Goal: Task Accomplishment & Management: Complete application form

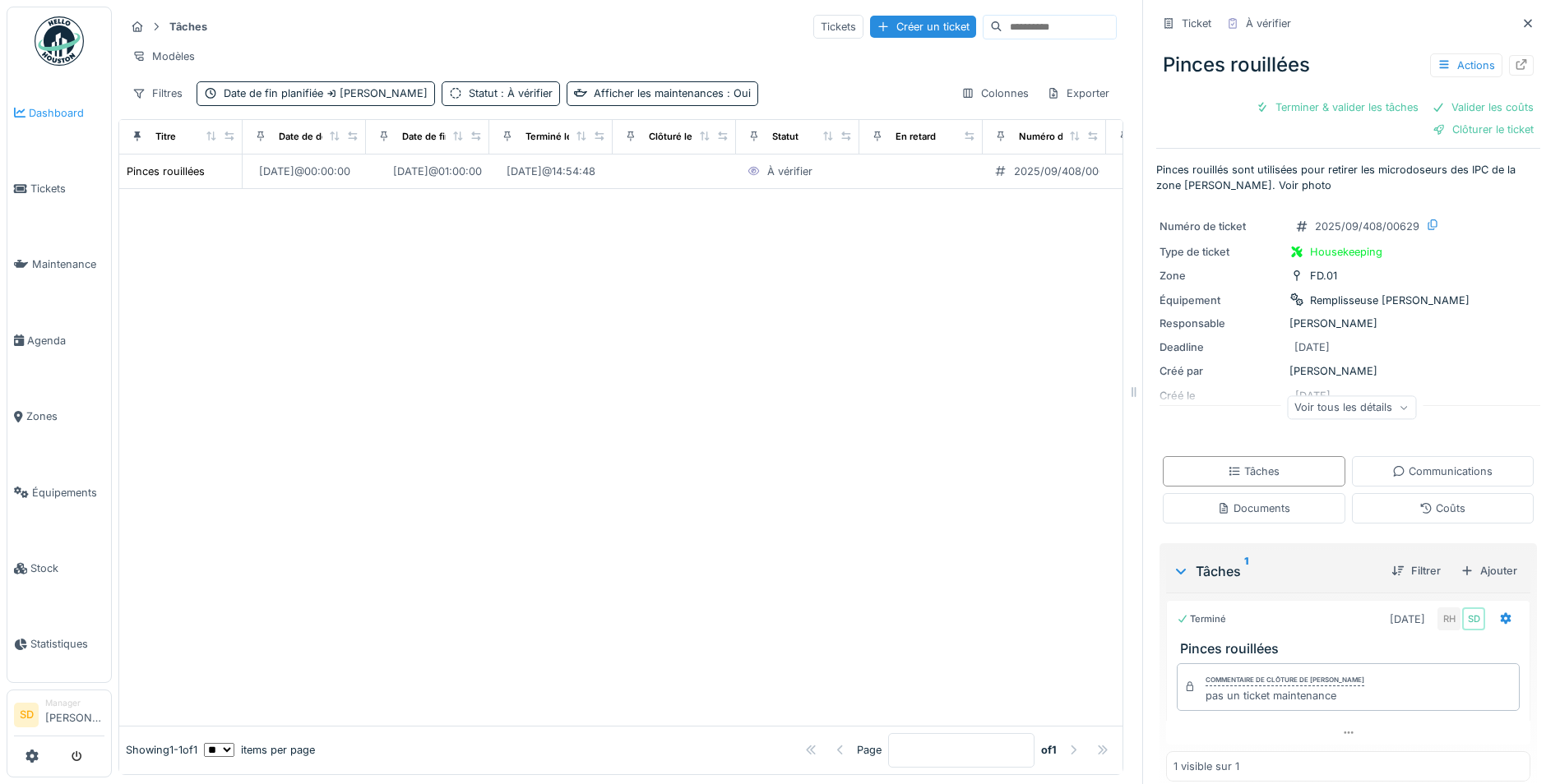
click at [46, 113] on span "Dashboard" at bounding box center [67, 112] width 76 height 15
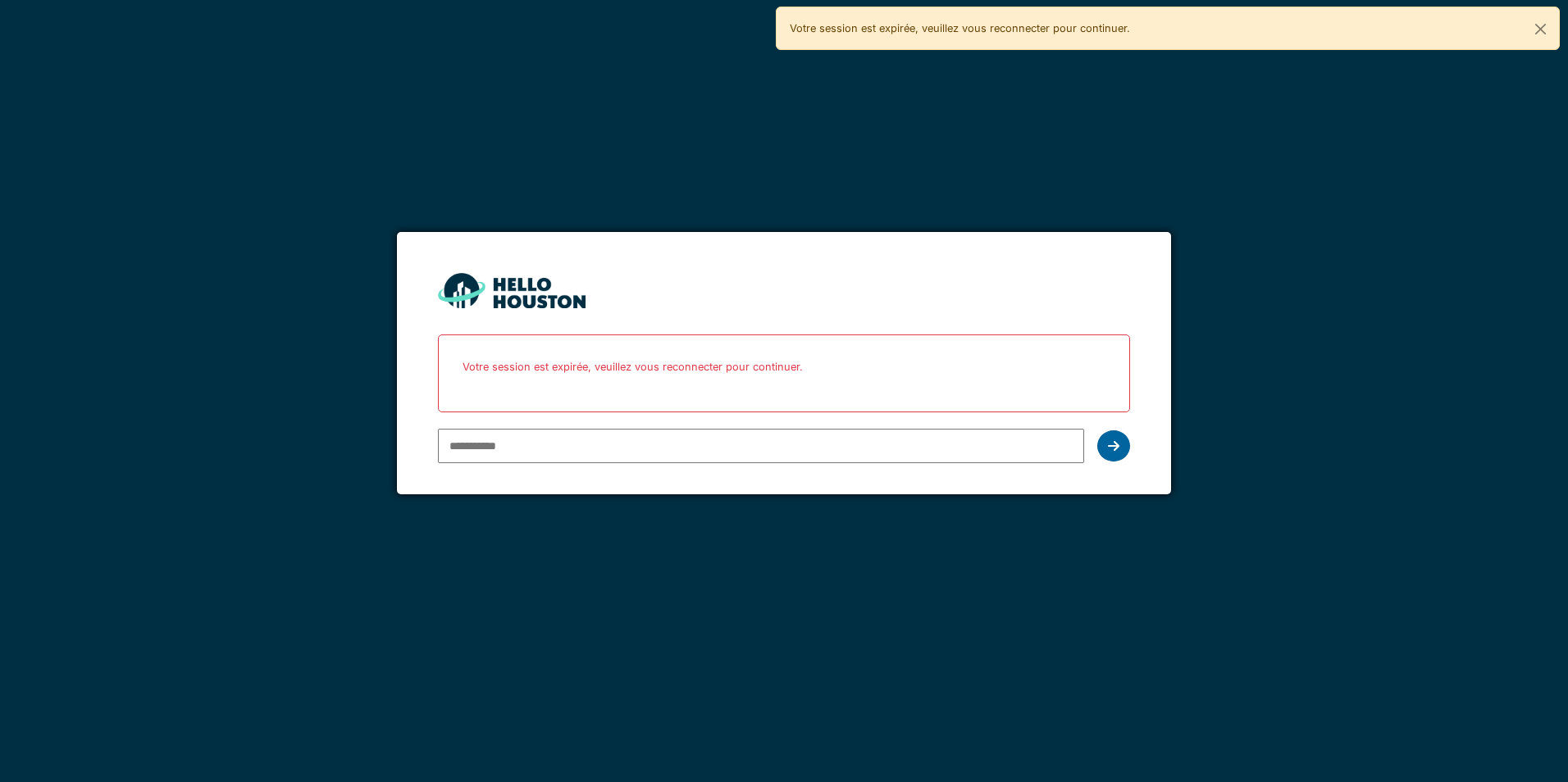
type input "**********"
click at [1105, 452] on div at bounding box center [1114, 446] width 33 height 31
click at [661, 451] on input "**********" at bounding box center [761, 446] width 646 height 35
click at [1109, 454] on div at bounding box center [1114, 446] width 33 height 31
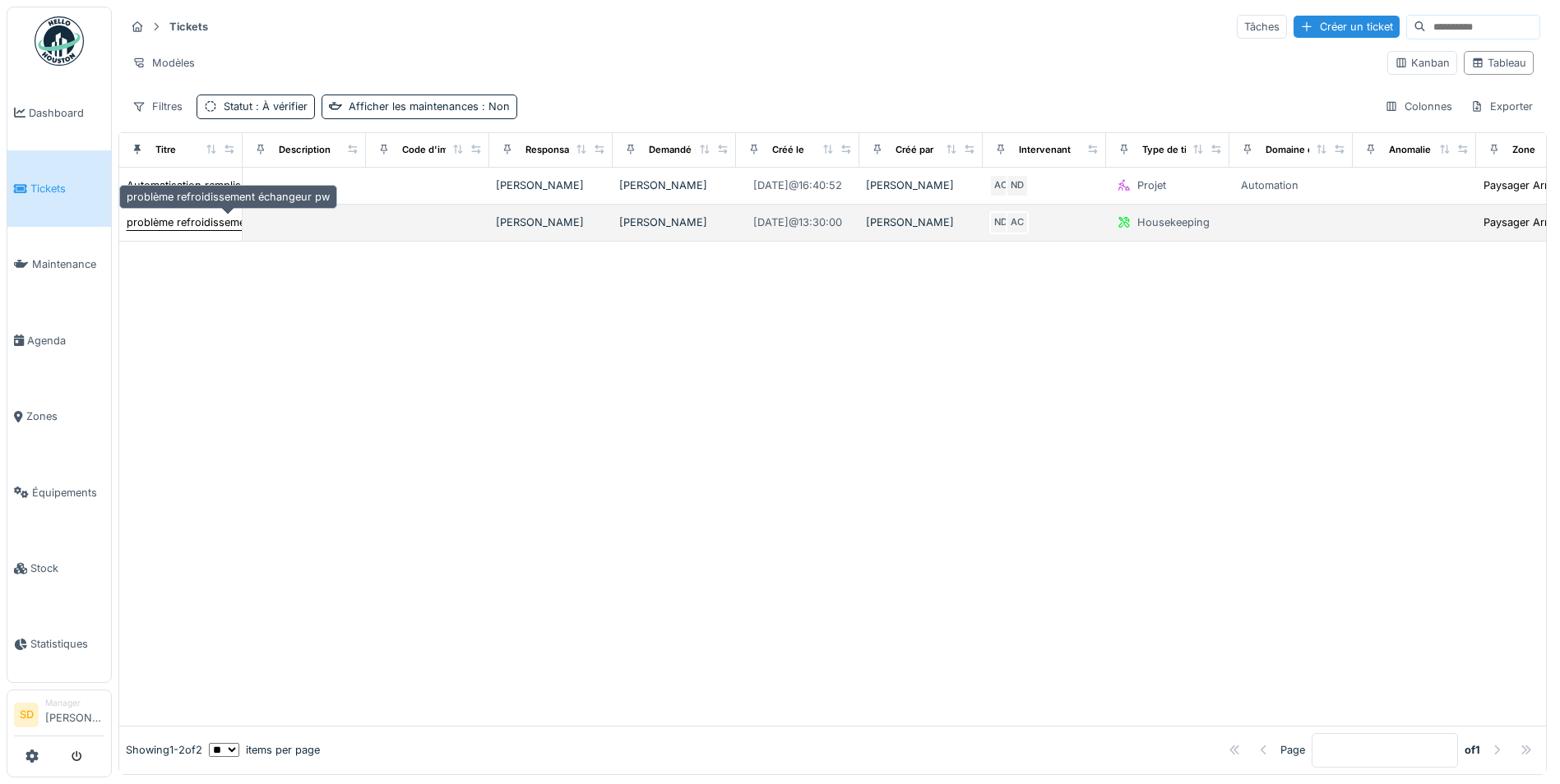
click at [223, 226] on div "problème refroidissement échangeur pw" at bounding box center [228, 222] width 203 height 15
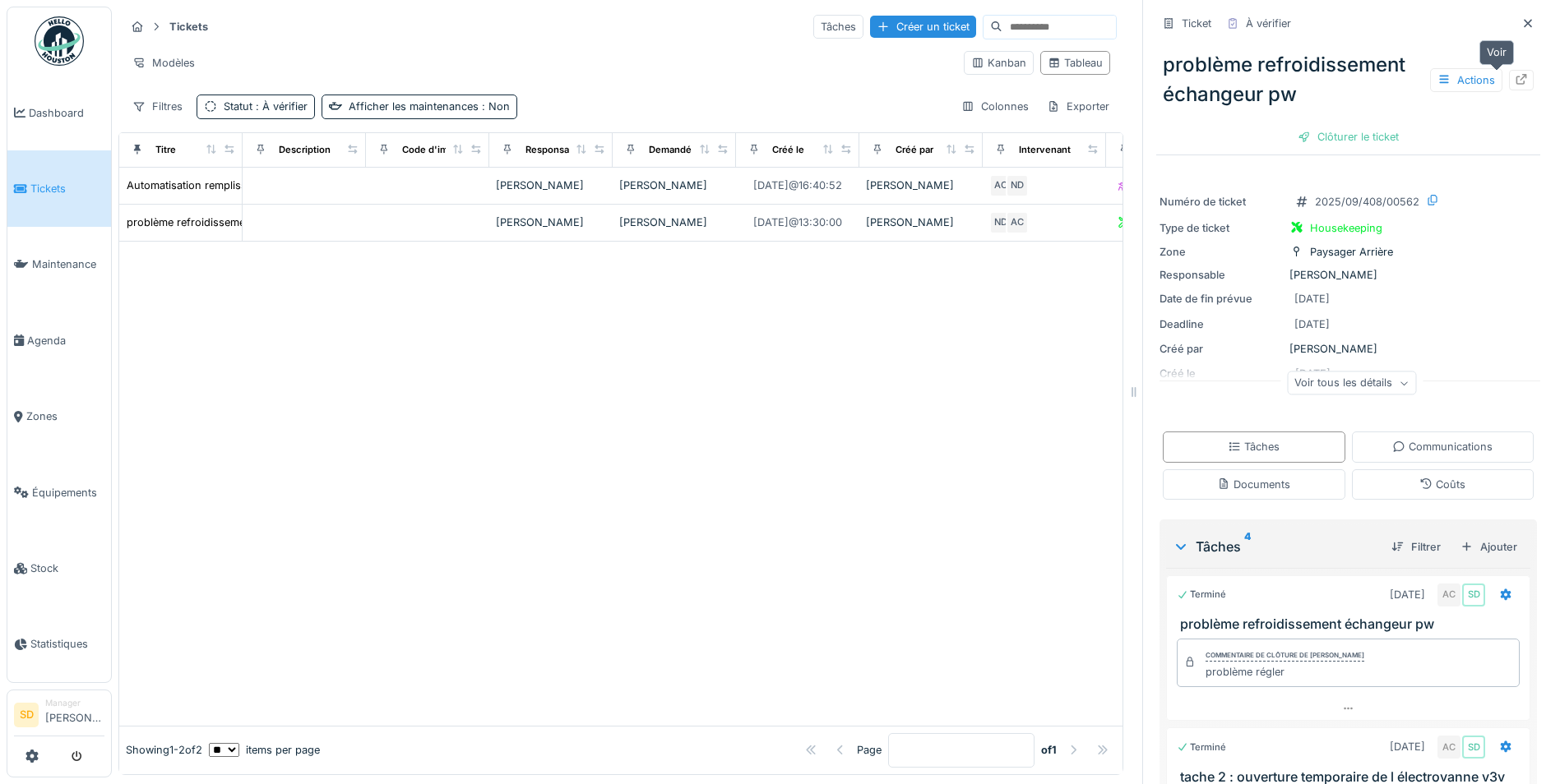
click at [1509, 77] on div at bounding box center [1521, 80] width 25 height 21
click at [63, 52] on img at bounding box center [59, 41] width 49 height 49
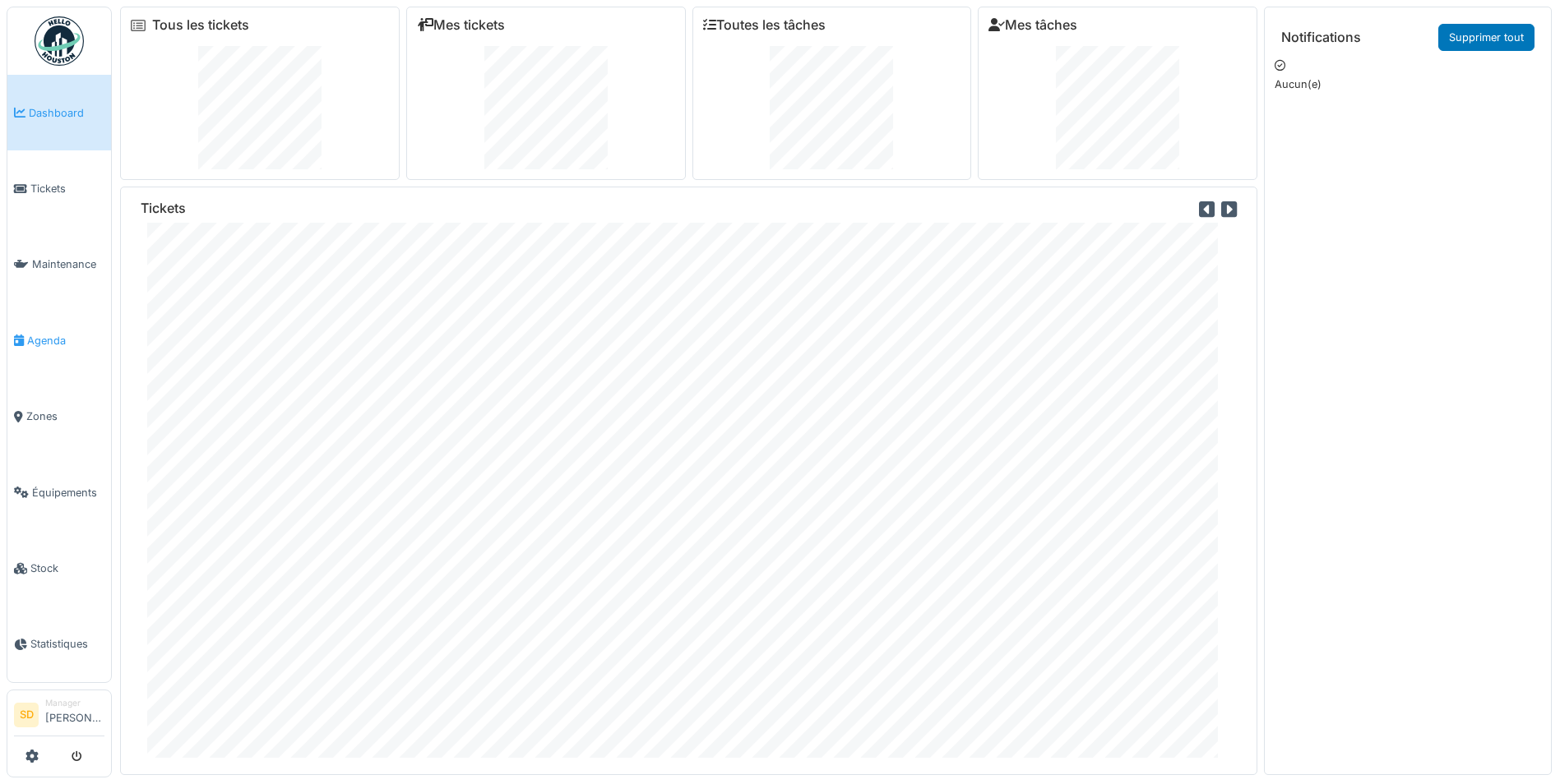
click at [46, 333] on span "Agenda" at bounding box center [66, 340] width 77 height 15
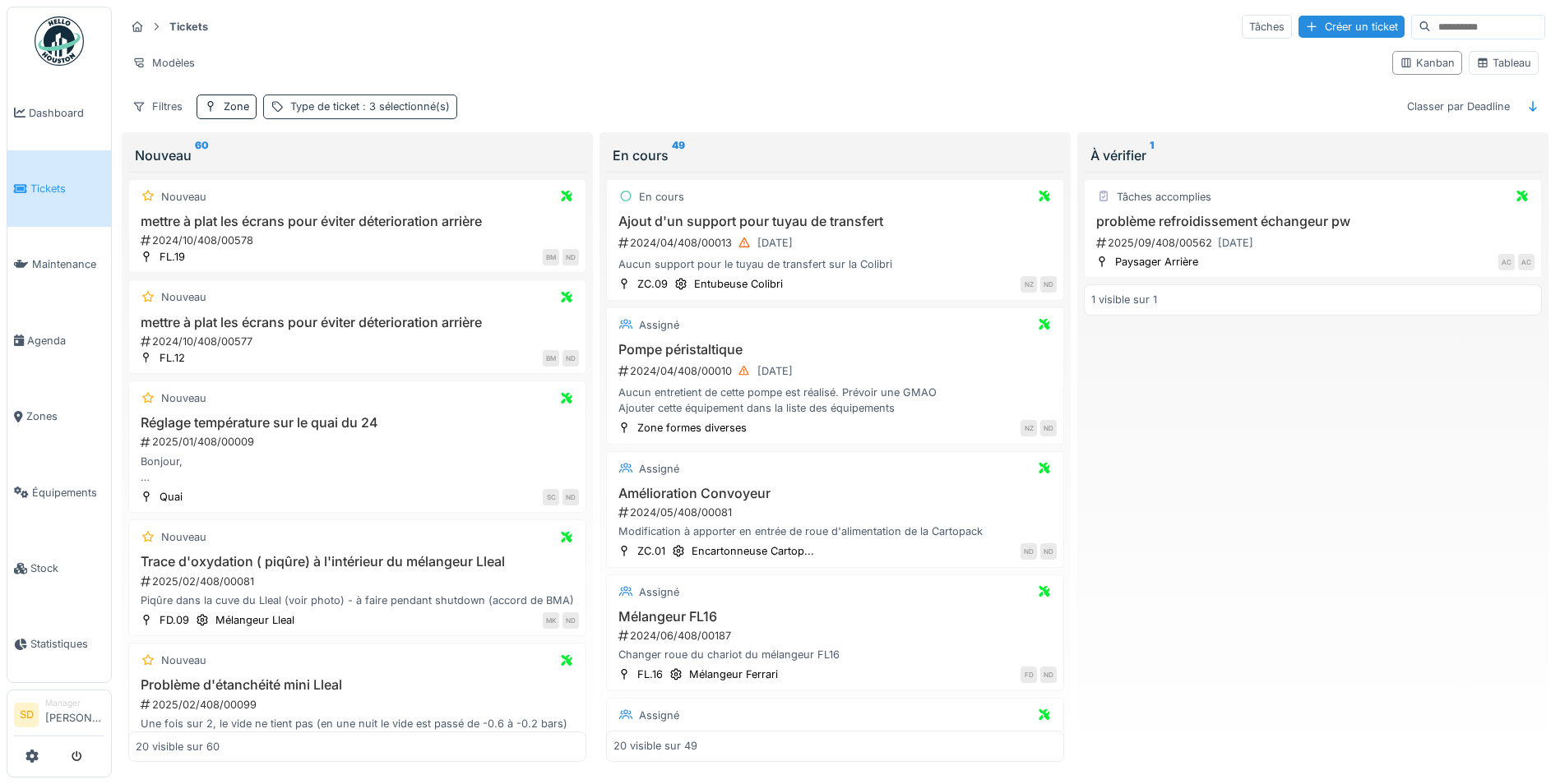
click at [356, 107] on div "Type de ticket : 3 sélectionné(s)" at bounding box center [369, 106] width 160 height 15
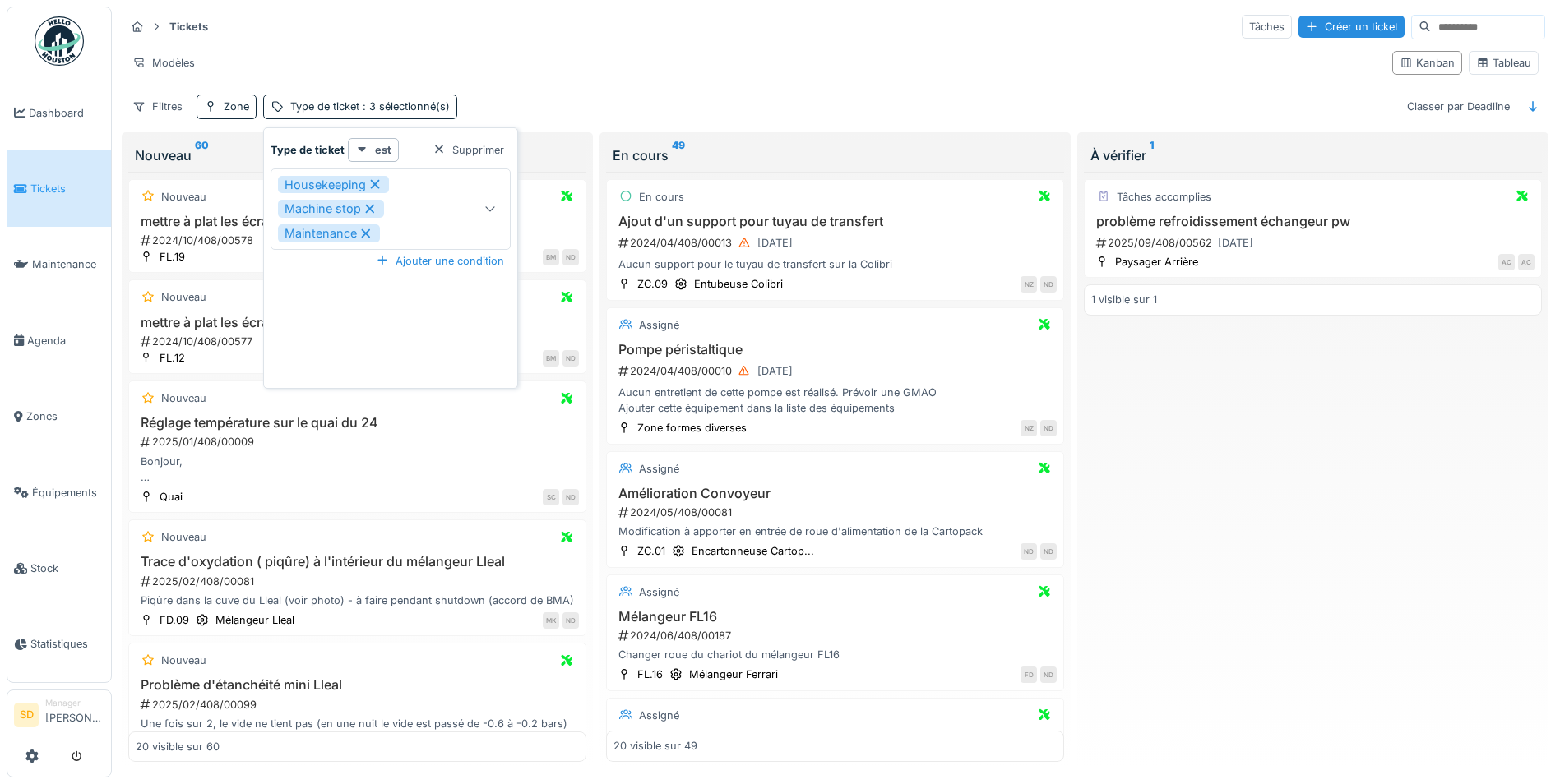
click at [566, 83] on div "Tickets Tâches Créer un ticket Modèles Kanban Tableau Filtres Zone Type de tick…" at bounding box center [835, 66] width 1433 height 119
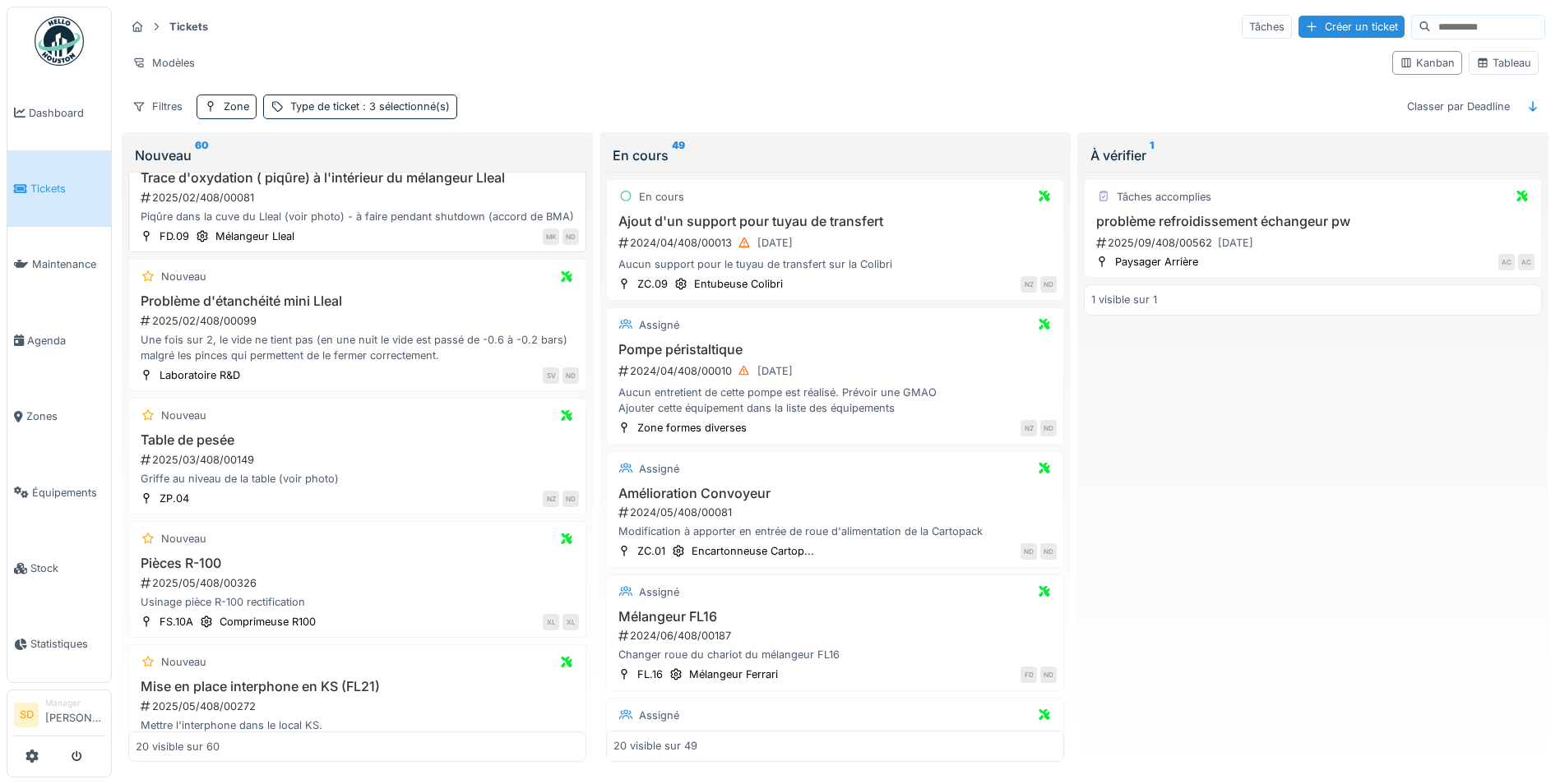
scroll to position [411, 0]
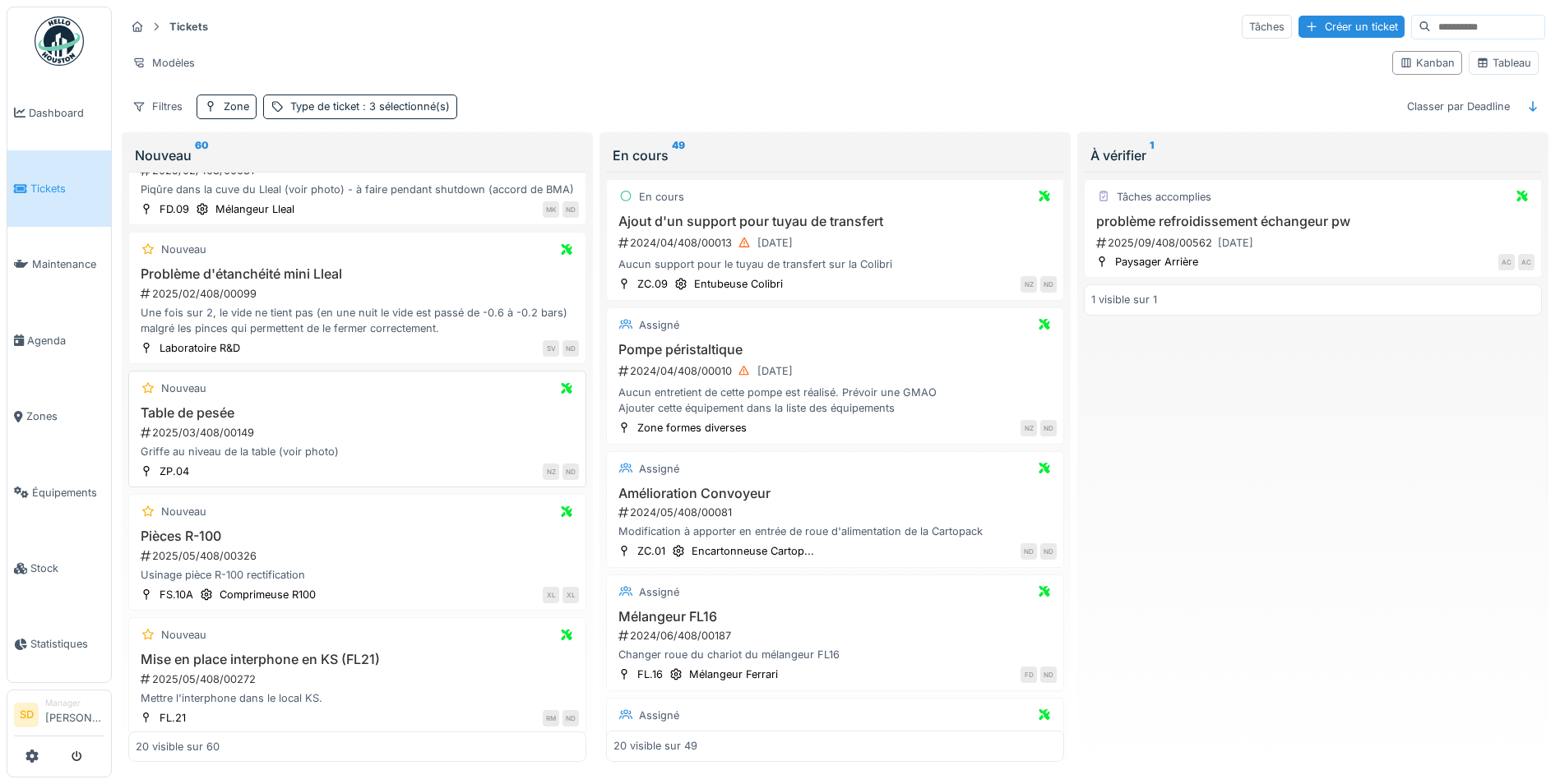
click at [221, 421] on h3 "Table de pesée" at bounding box center [357, 413] width 443 height 15
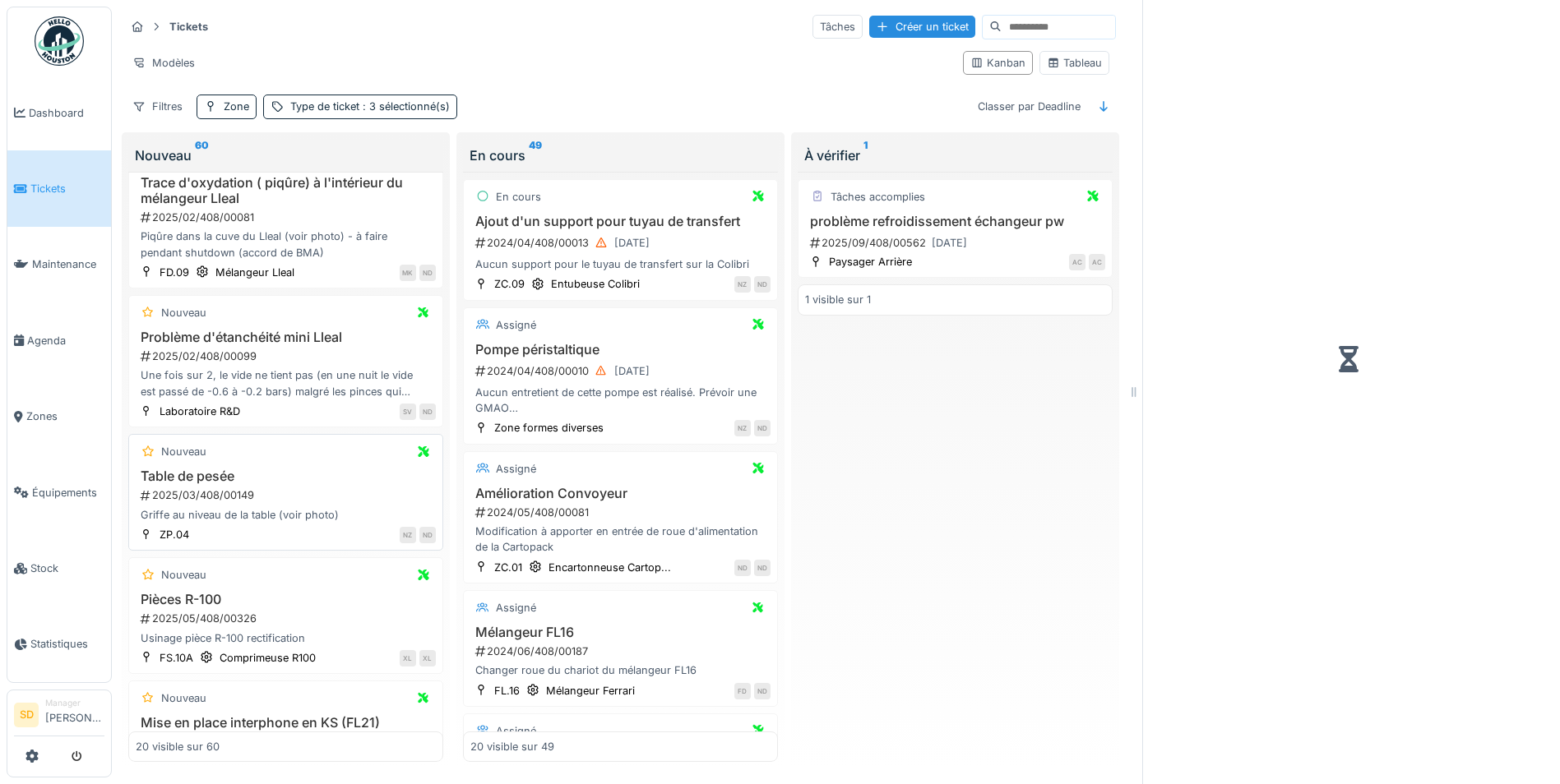
scroll to position [459, 0]
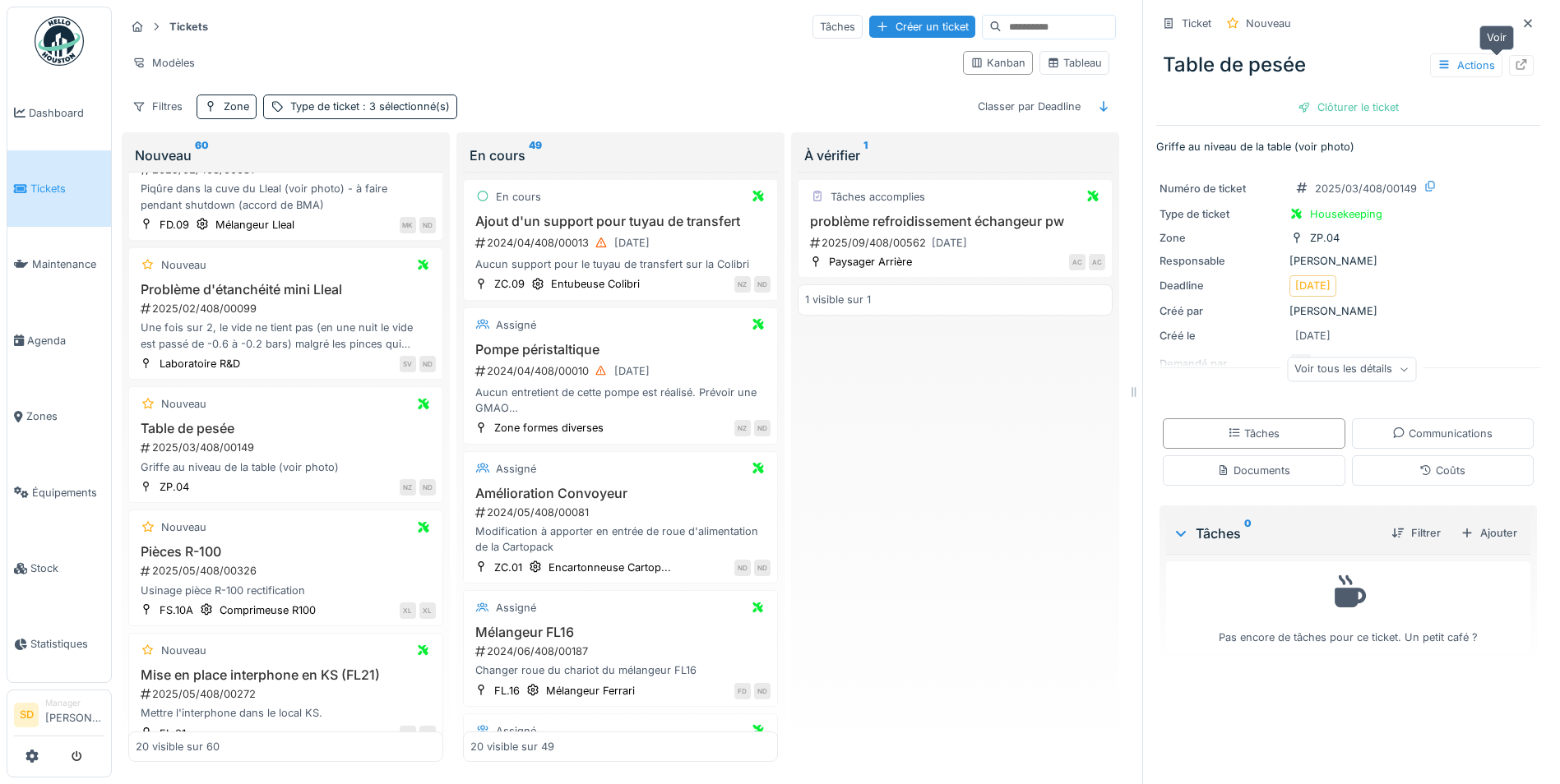
click at [1516, 67] on icon at bounding box center [1522, 65] width 11 height 11
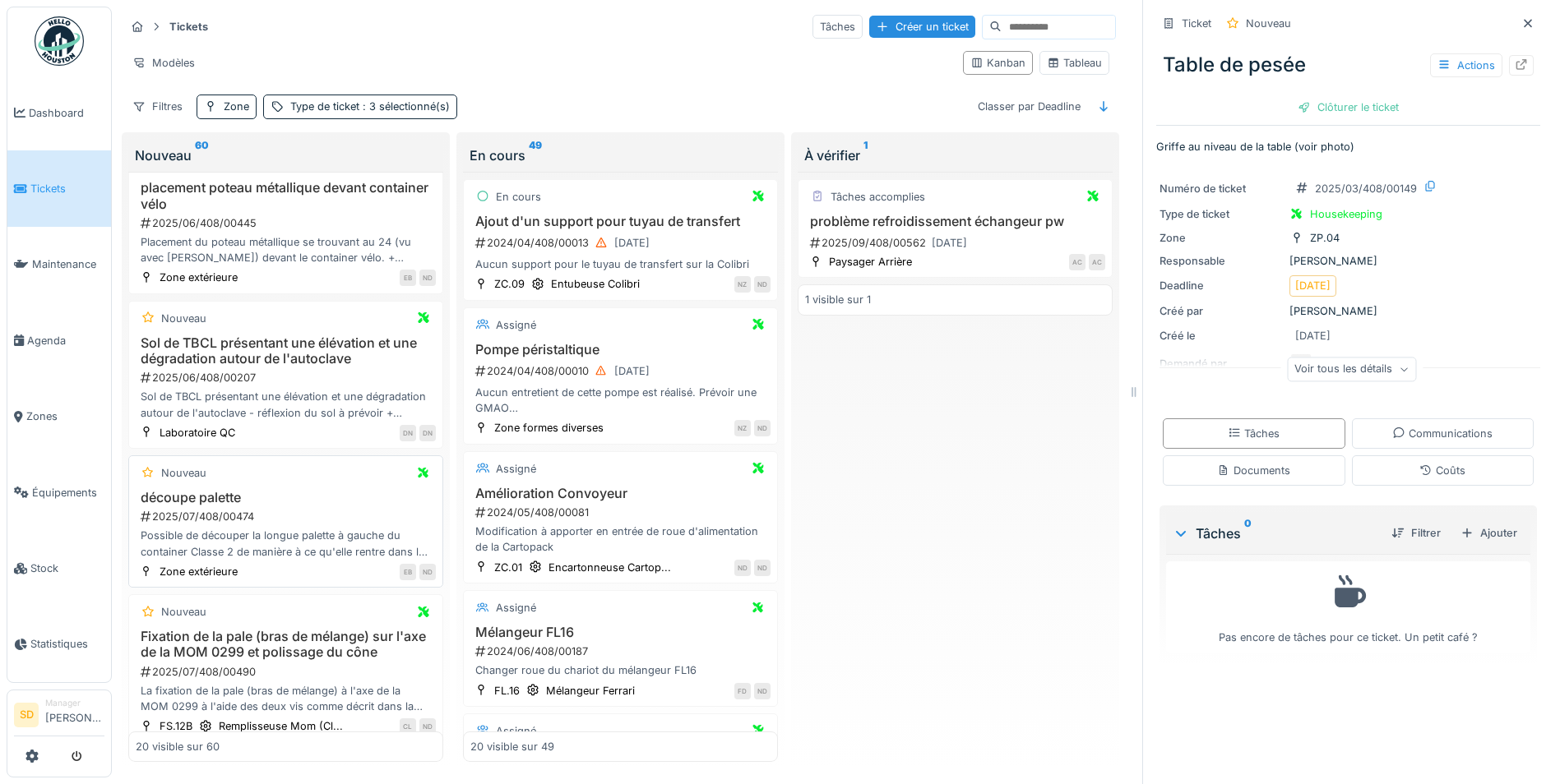
scroll to position [1445, 0]
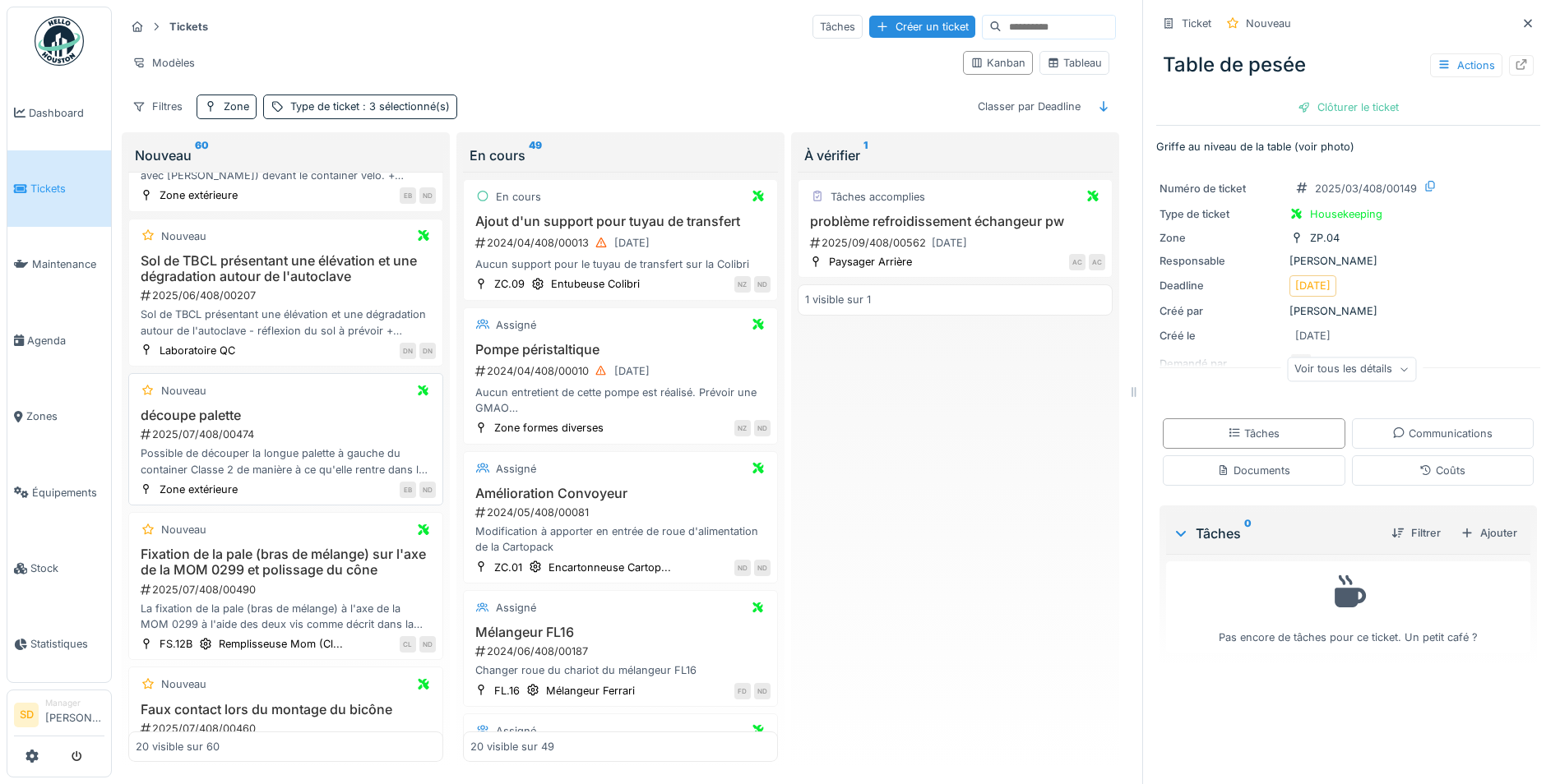
click at [211, 414] on h3 "découpe palette" at bounding box center [285, 415] width 300 height 15
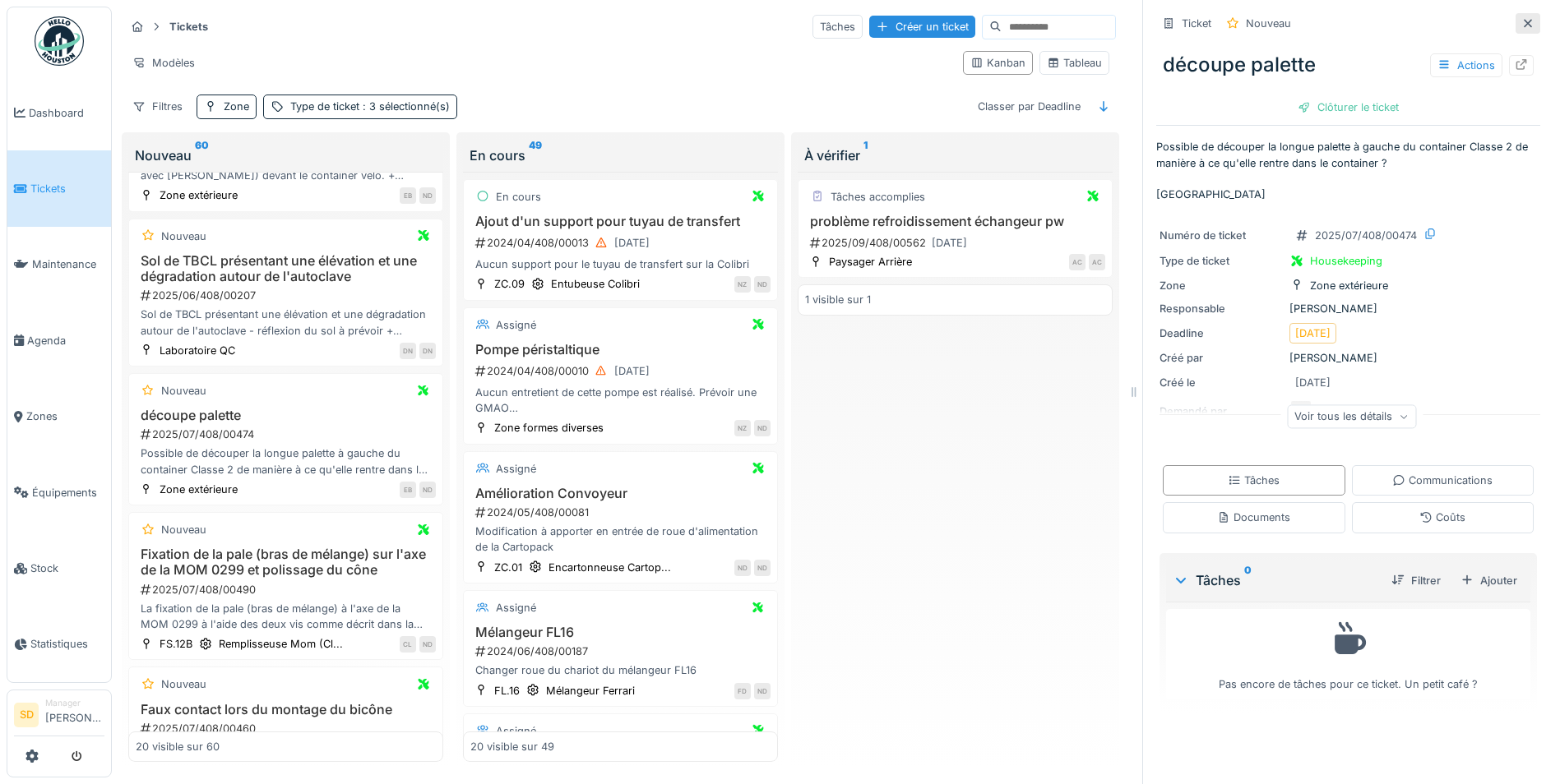
click at [1515, 23] on div at bounding box center [1527, 23] width 25 height 21
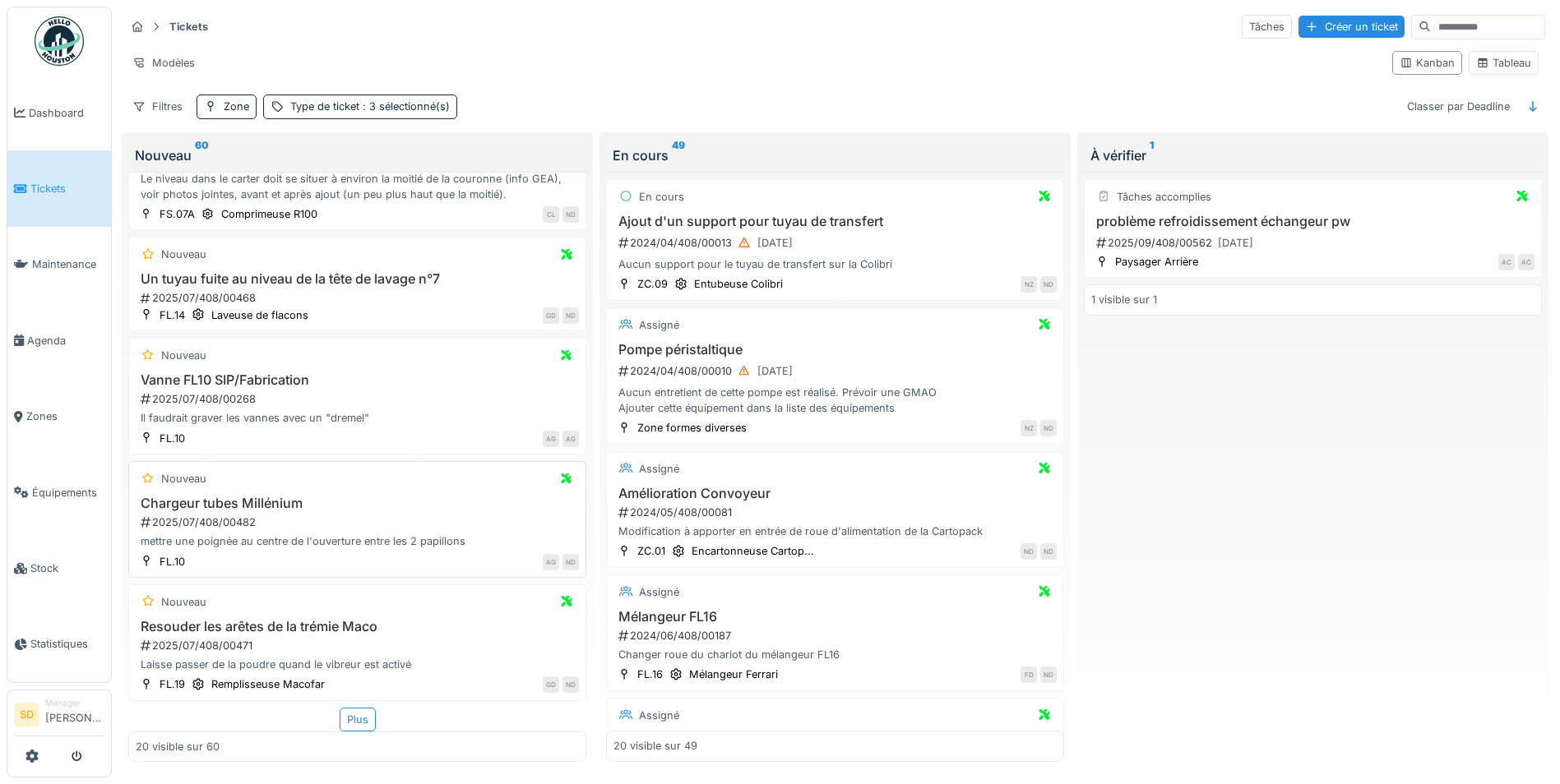
scroll to position [10, 0]
click at [341, 711] on div "Plus" at bounding box center [357, 720] width 36 height 24
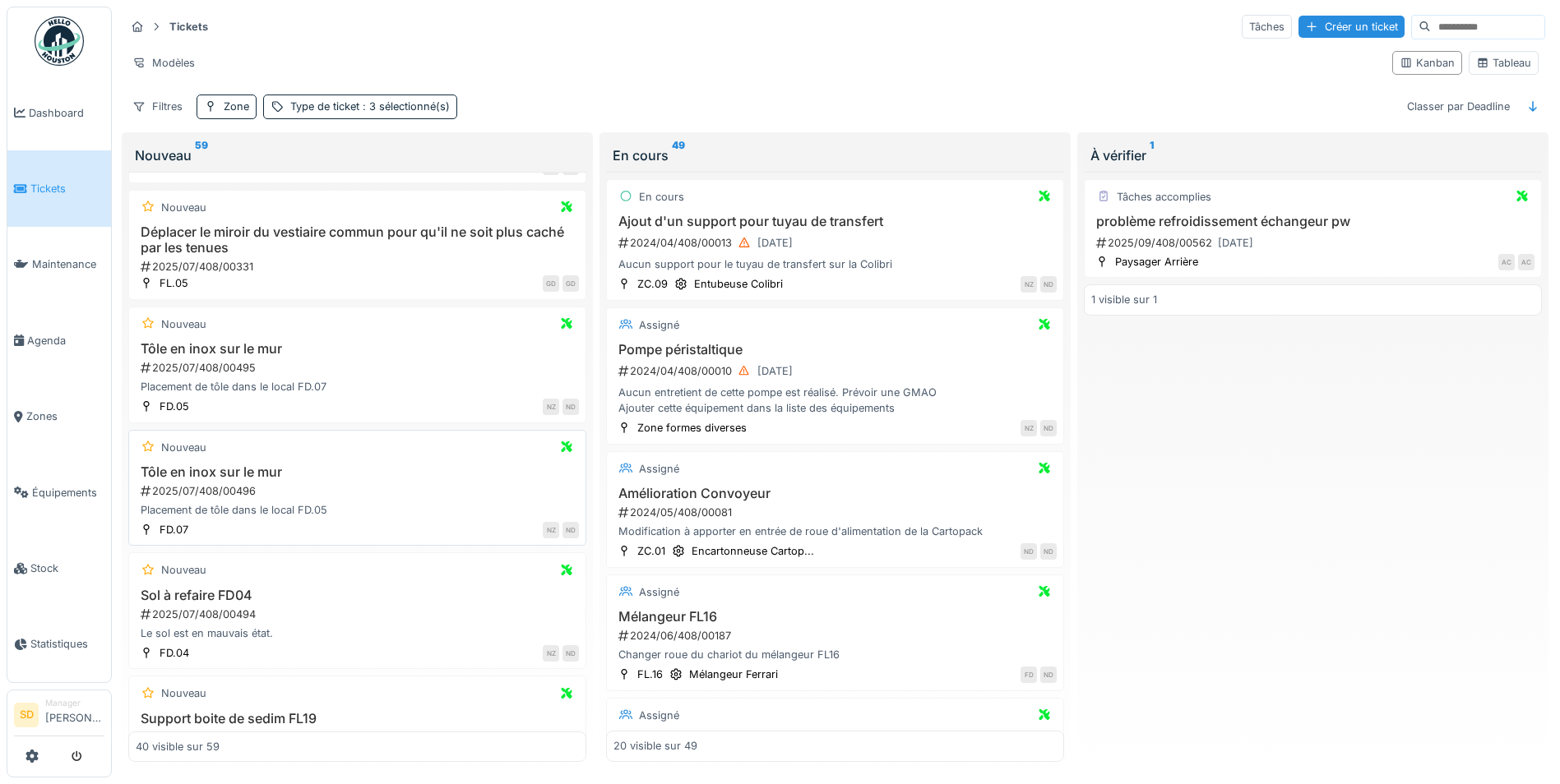
scroll to position [2545, 0]
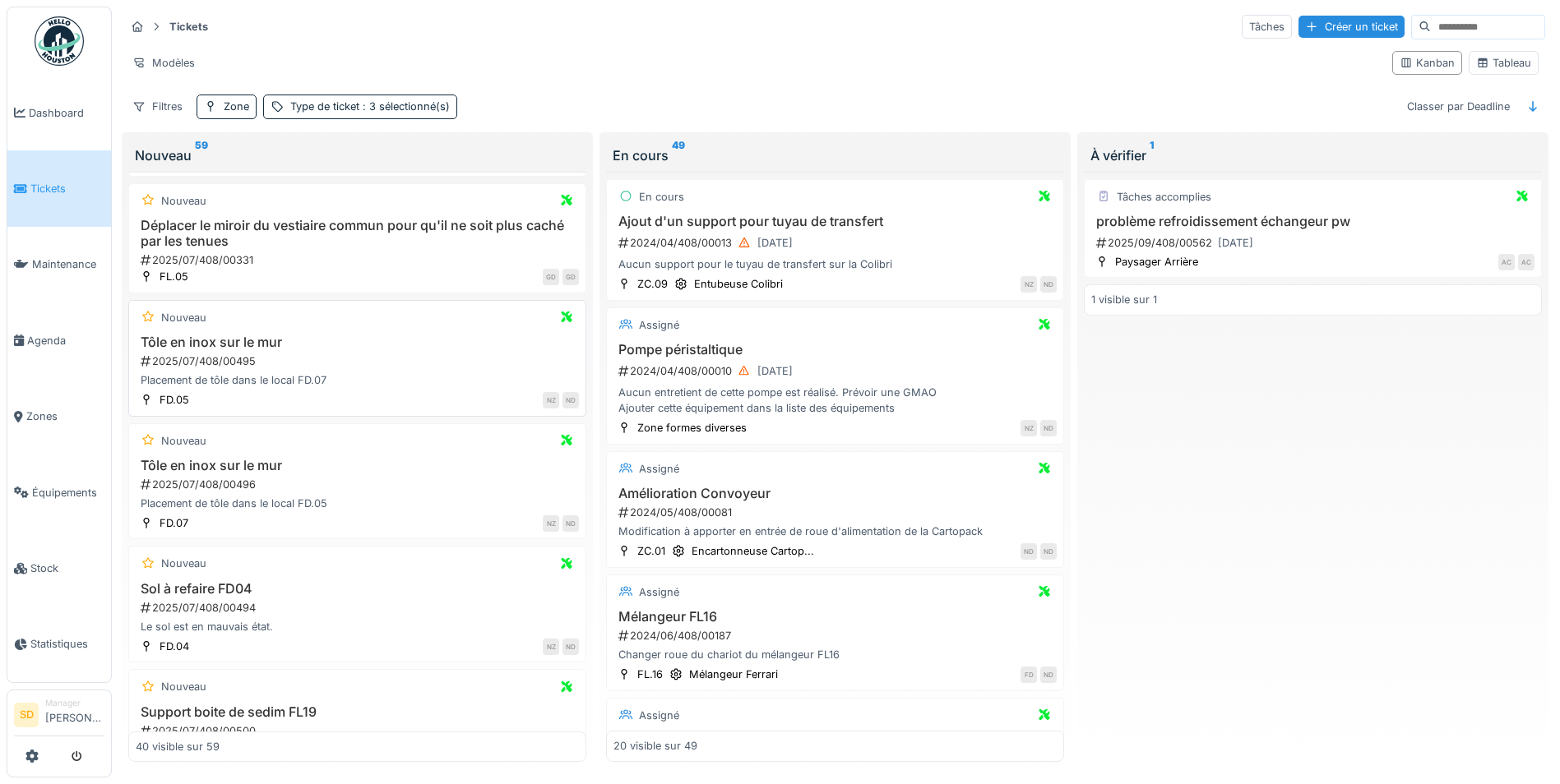
click at [265, 350] on h3 "Tôle en inox sur le mur" at bounding box center [357, 342] width 443 height 15
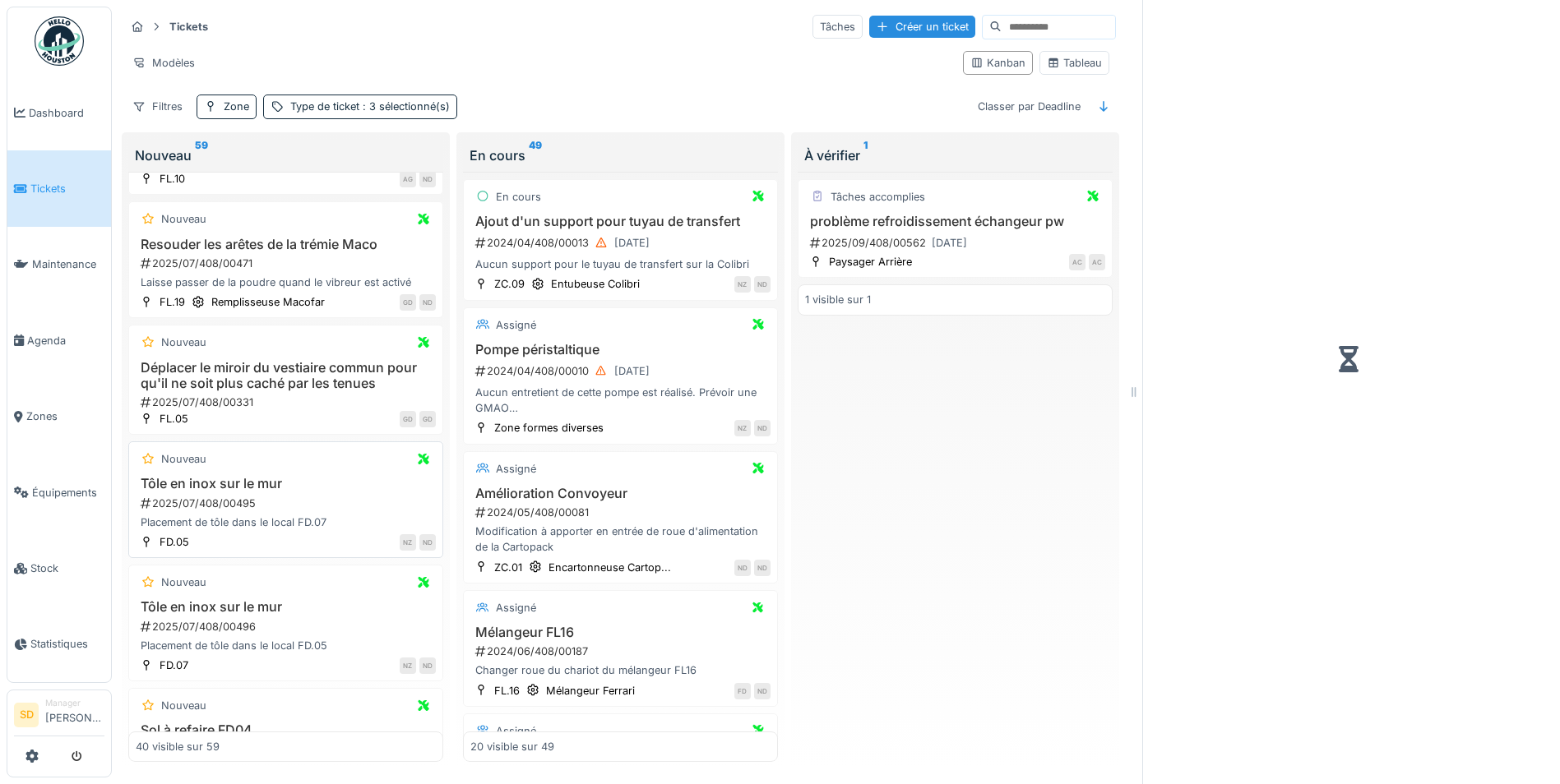
scroll to position [2656, 0]
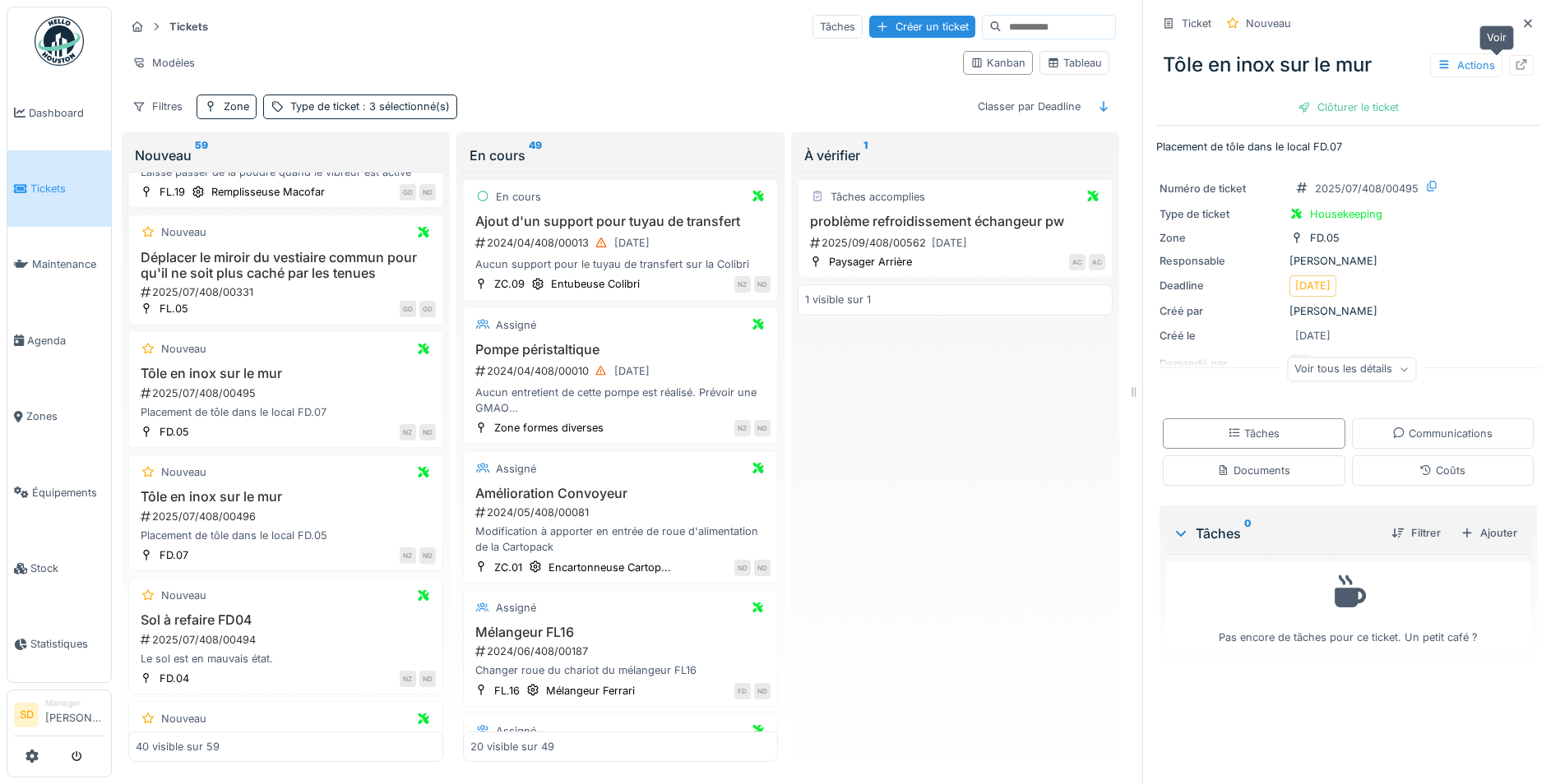
click at [1514, 59] on icon at bounding box center [1521, 65] width 13 height 11
click at [222, 490] on h3 "Tôle en inox sur le mur" at bounding box center [285, 497] width 300 height 15
click at [1514, 59] on icon at bounding box center [1521, 65] width 13 height 11
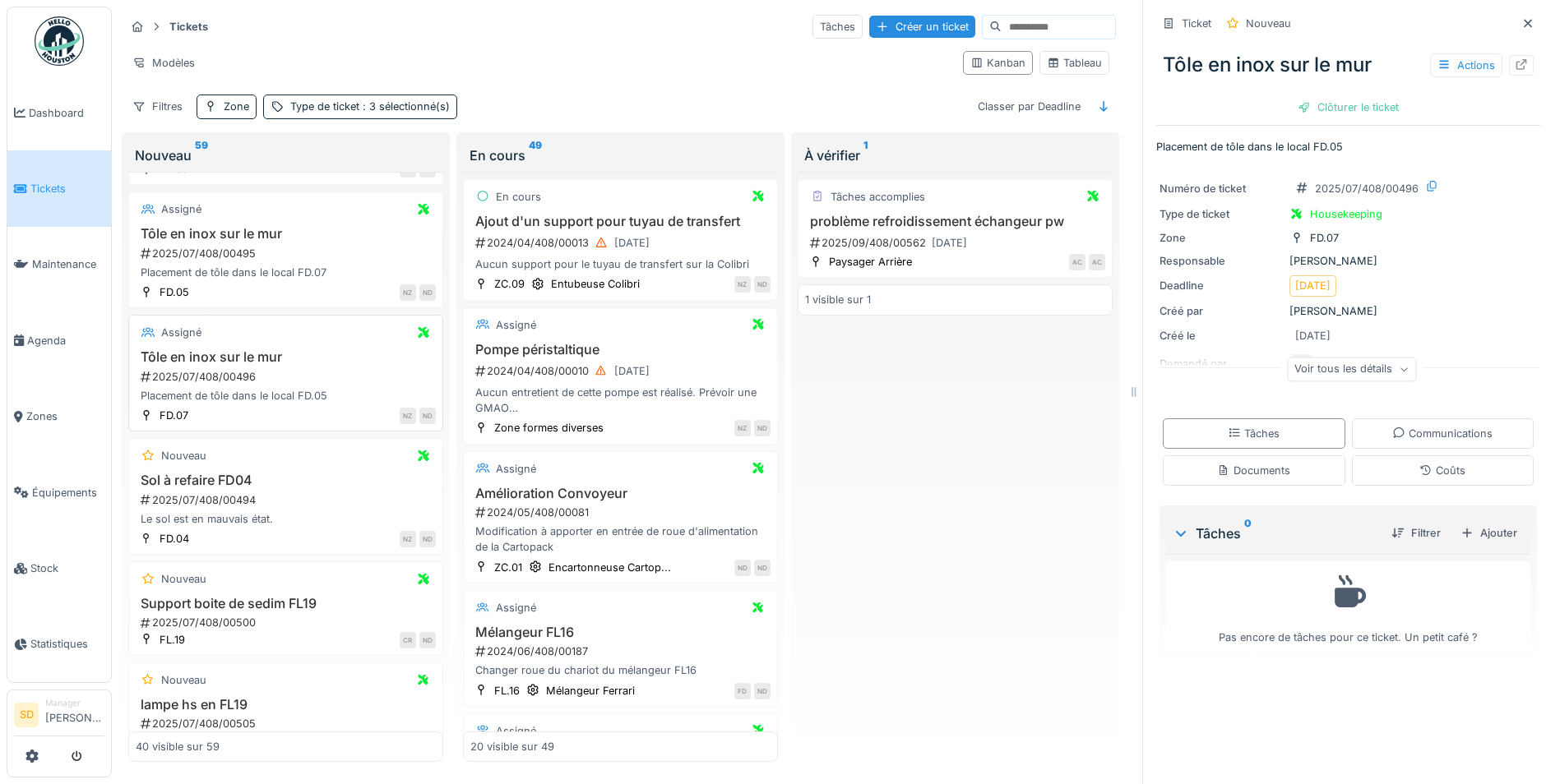
scroll to position [2820, 0]
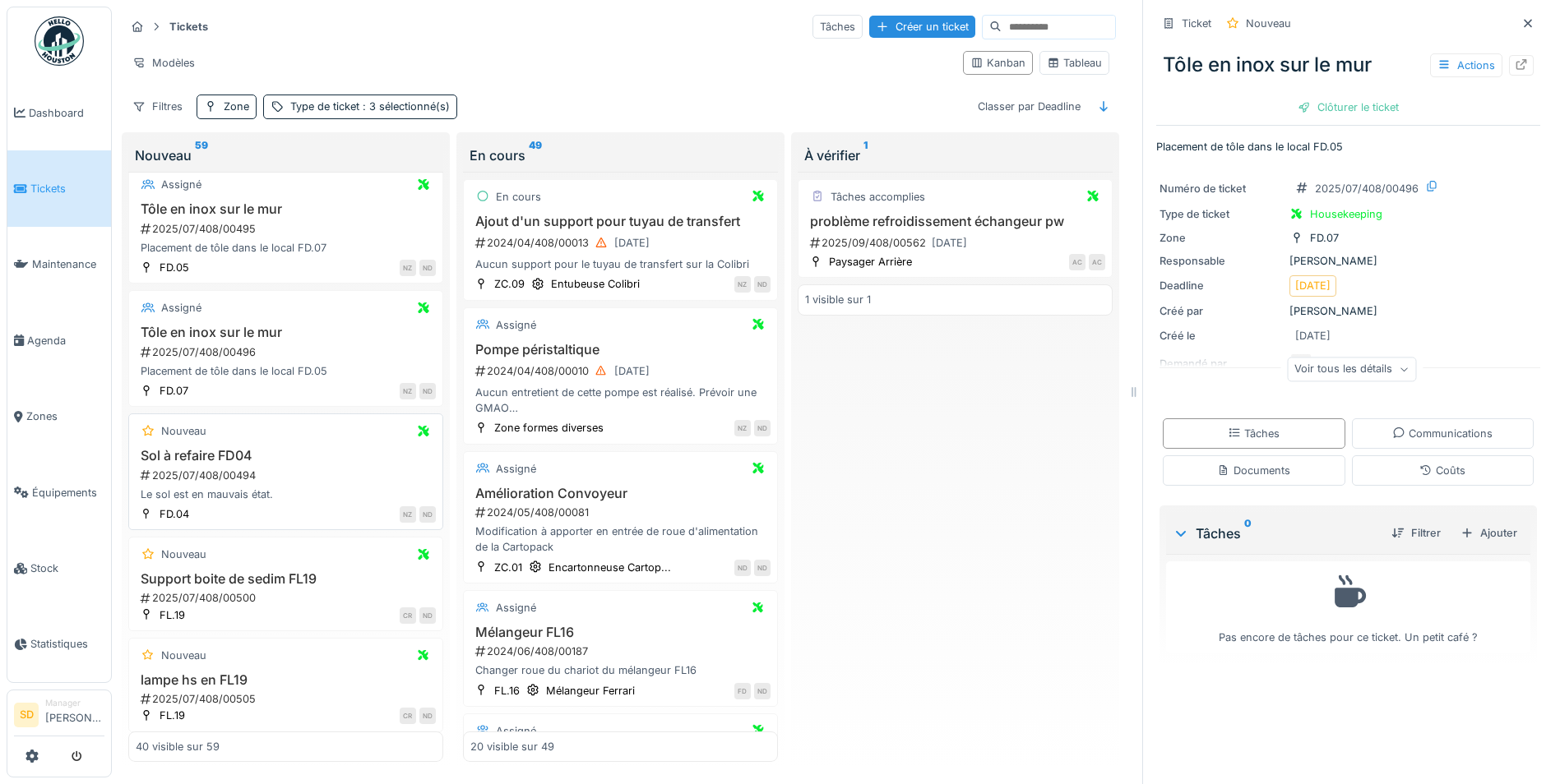
click at [230, 449] on h3 "Sol à refaire FD04" at bounding box center [285, 456] width 300 height 15
click at [1514, 59] on icon at bounding box center [1521, 65] width 13 height 11
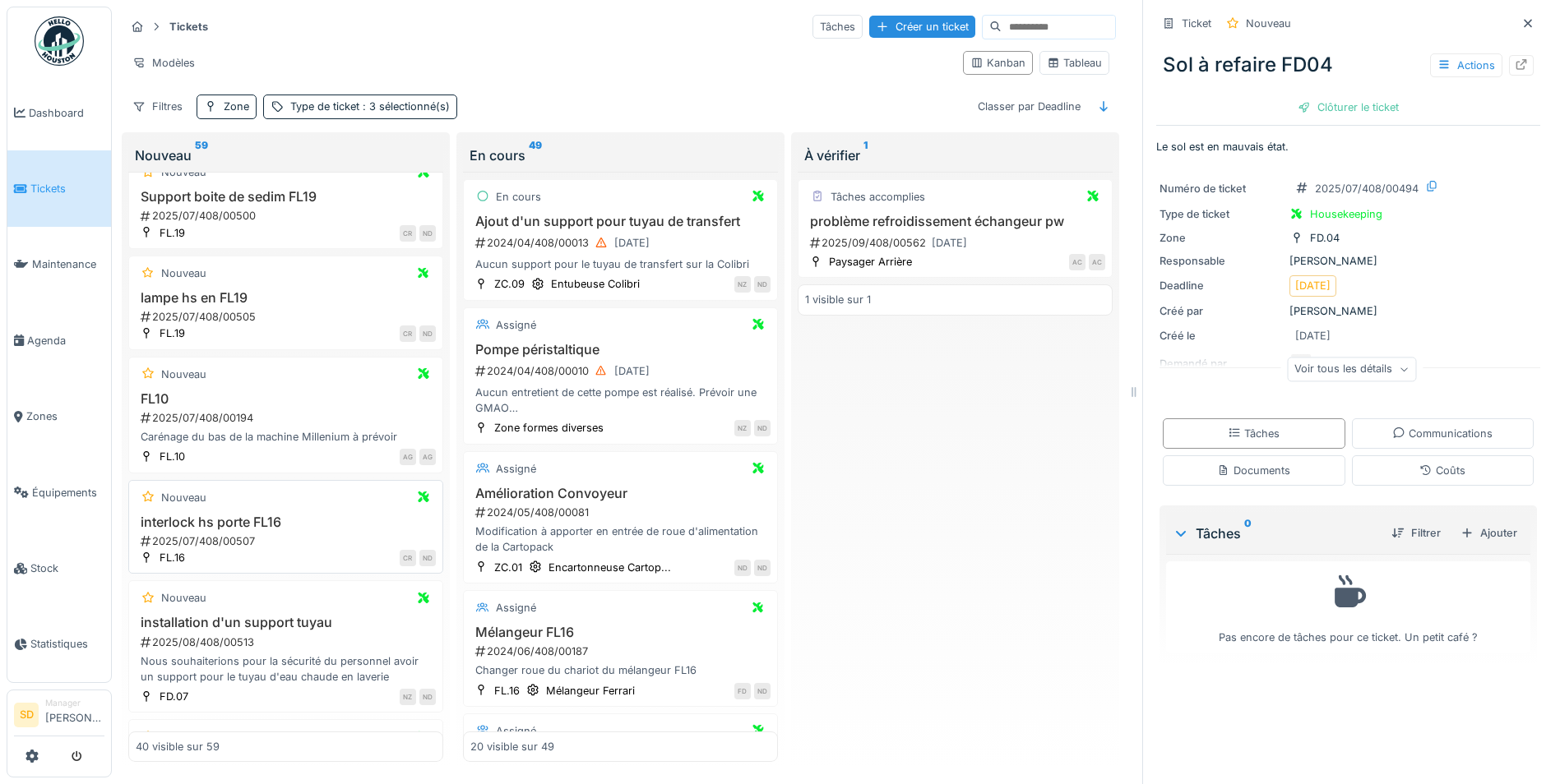
scroll to position [3231, 0]
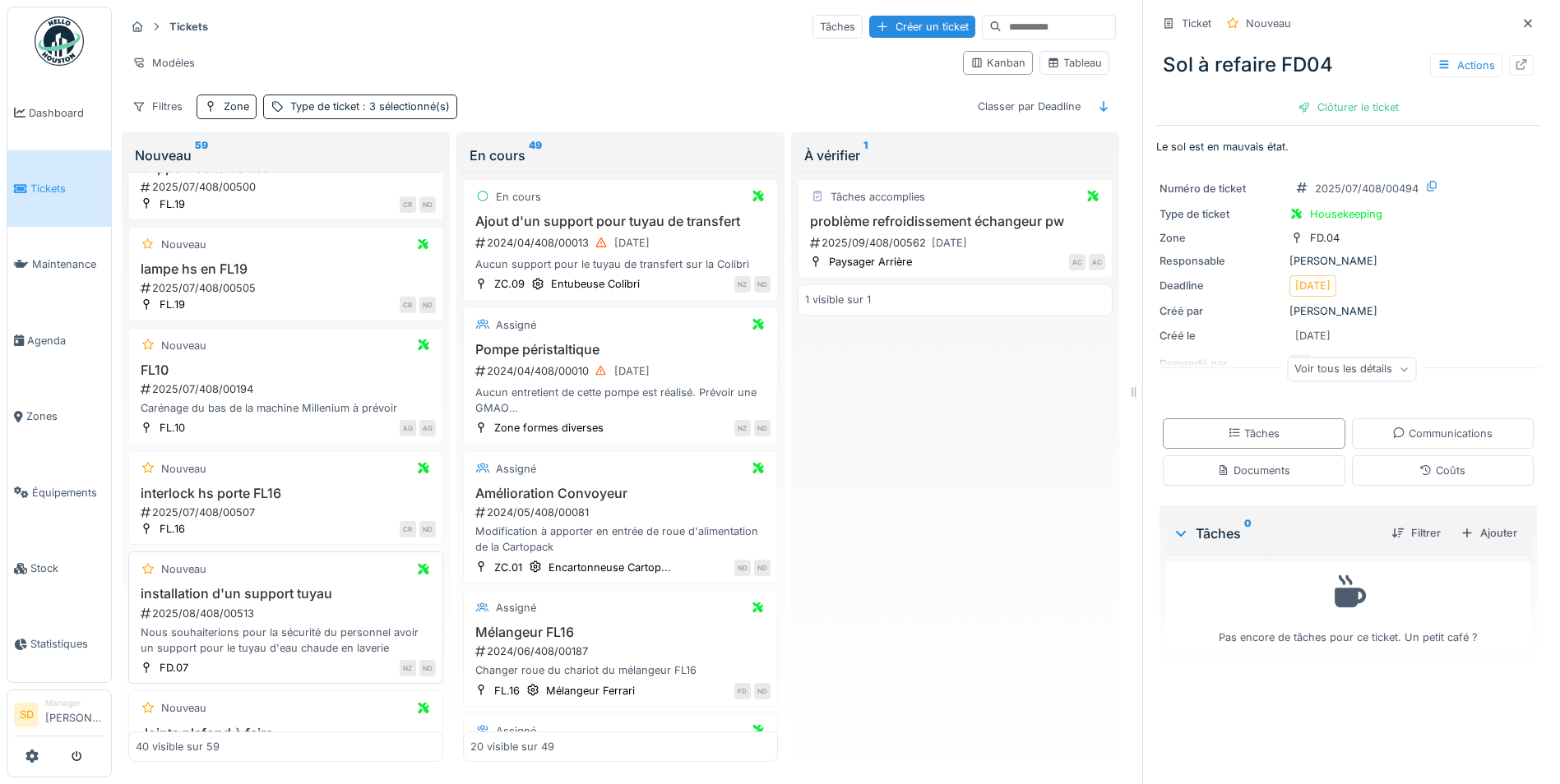
click at [237, 586] on h3 "installation d'un support tuyau" at bounding box center [285, 593] width 300 height 15
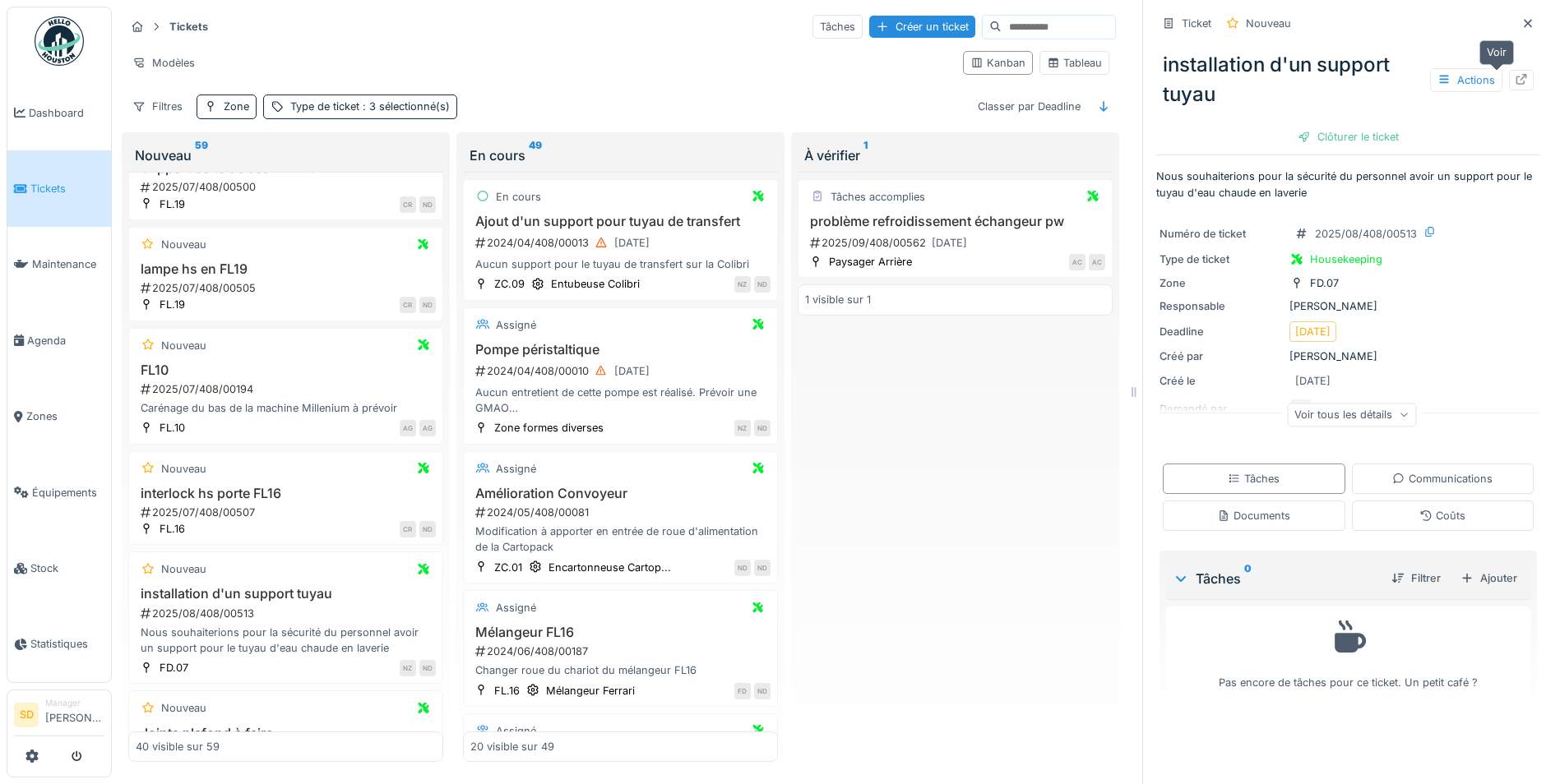
click at [1514, 74] on icon at bounding box center [1521, 79] width 13 height 11
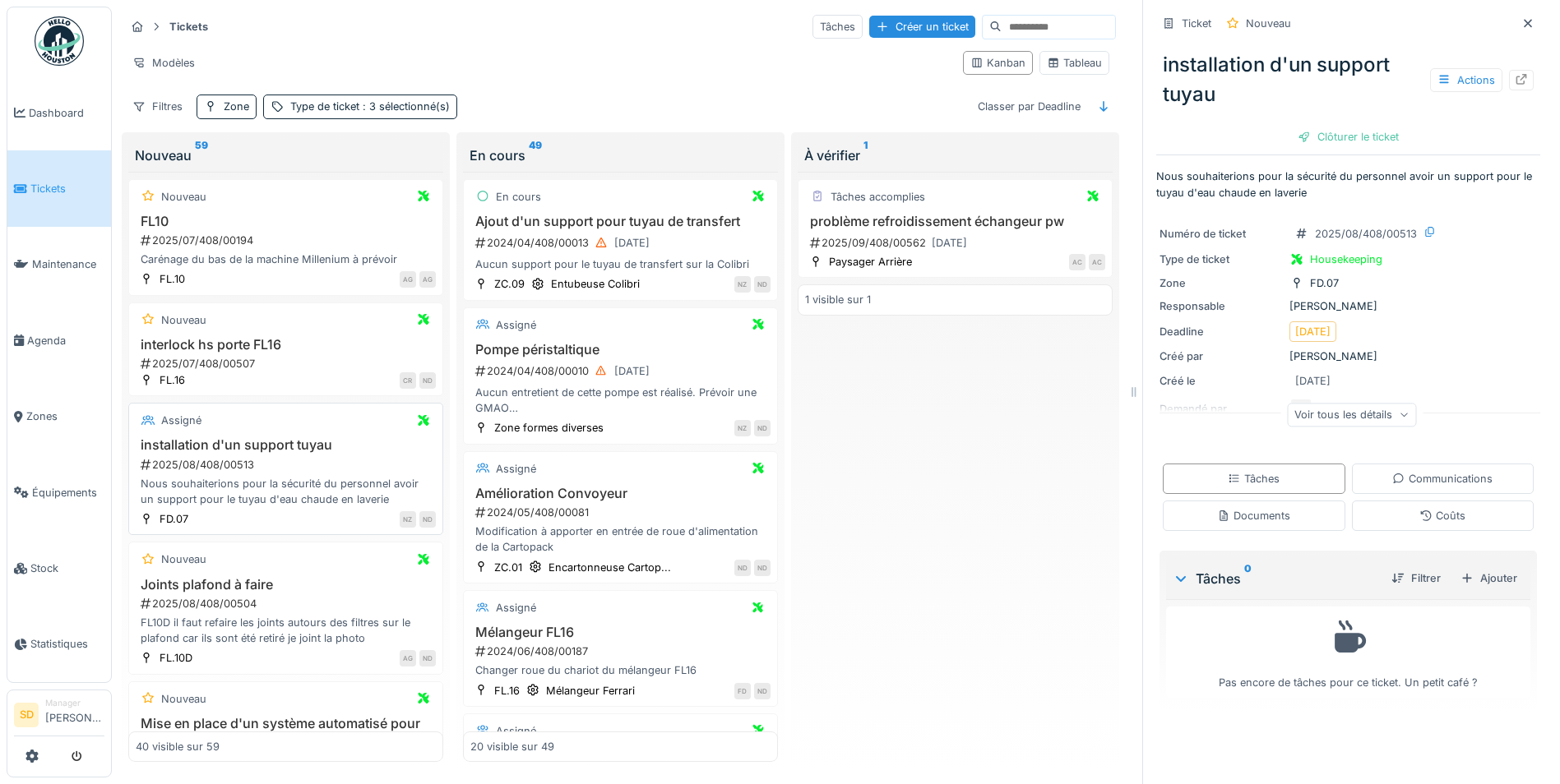
scroll to position [3396, 0]
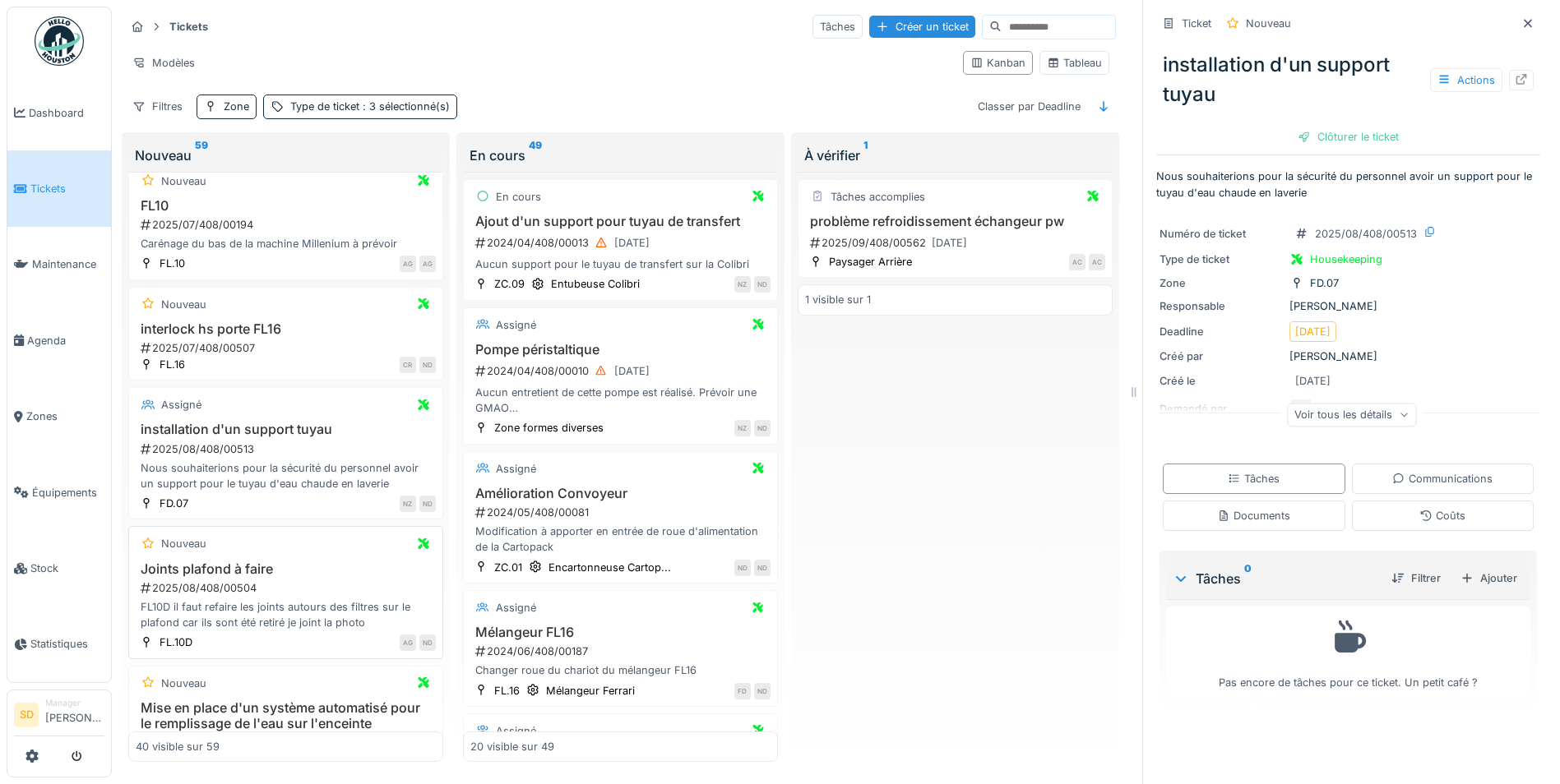
click at [223, 562] on h3 "Joints plafond à faire" at bounding box center [285, 569] width 300 height 15
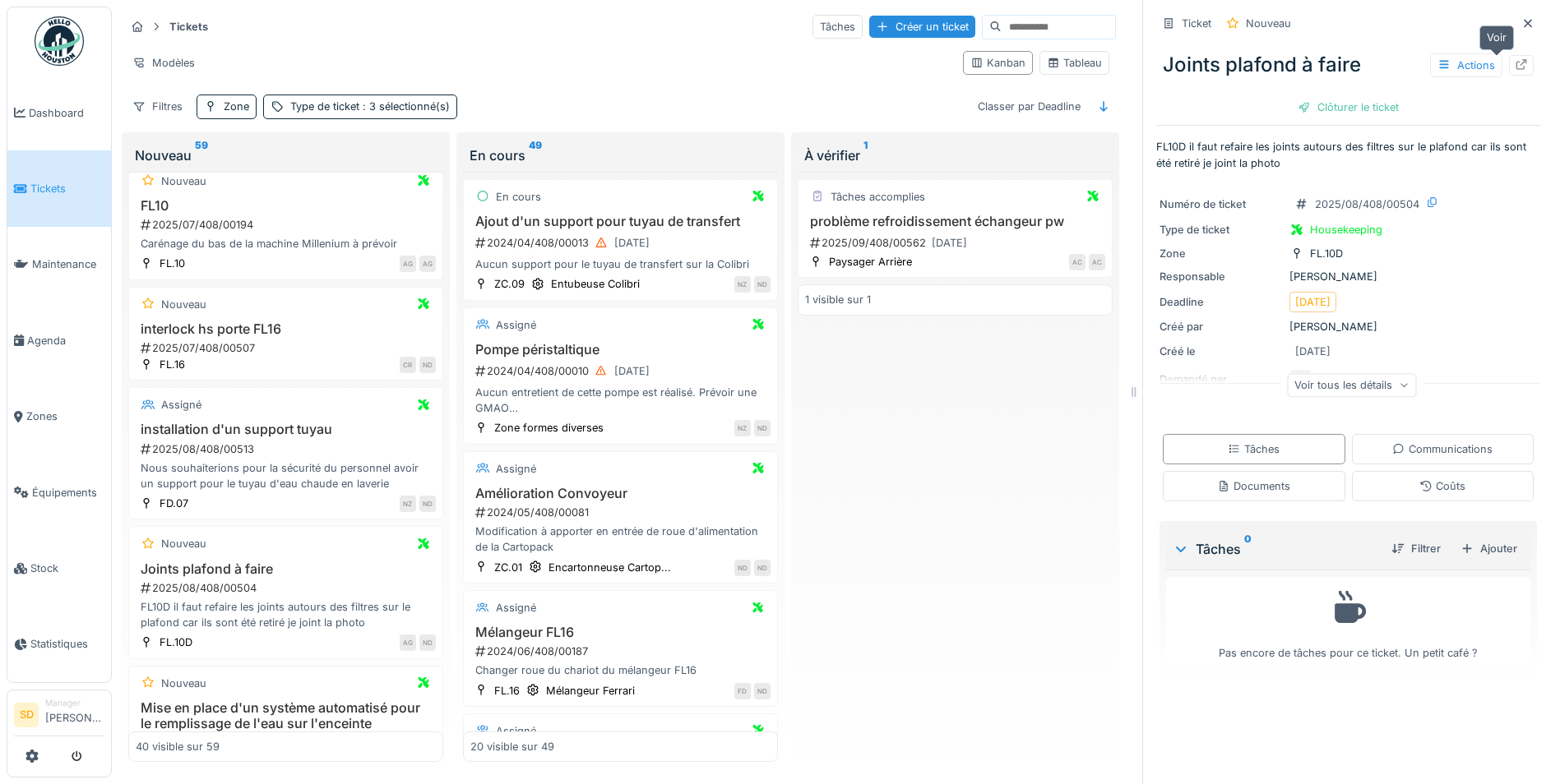
click at [1516, 60] on icon at bounding box center [1522, 65] width 11 height 11
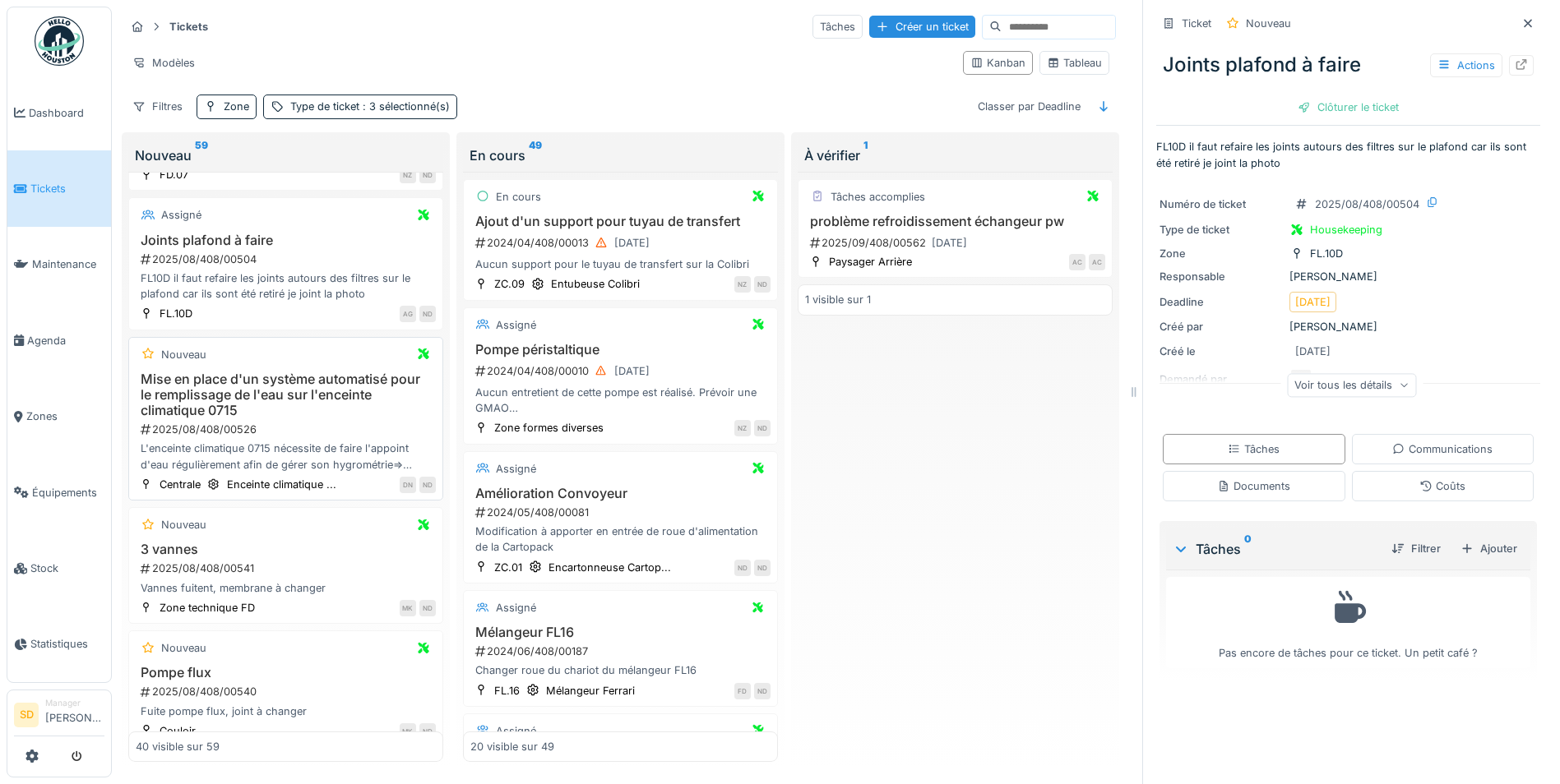
scroll to position [3807, 0]
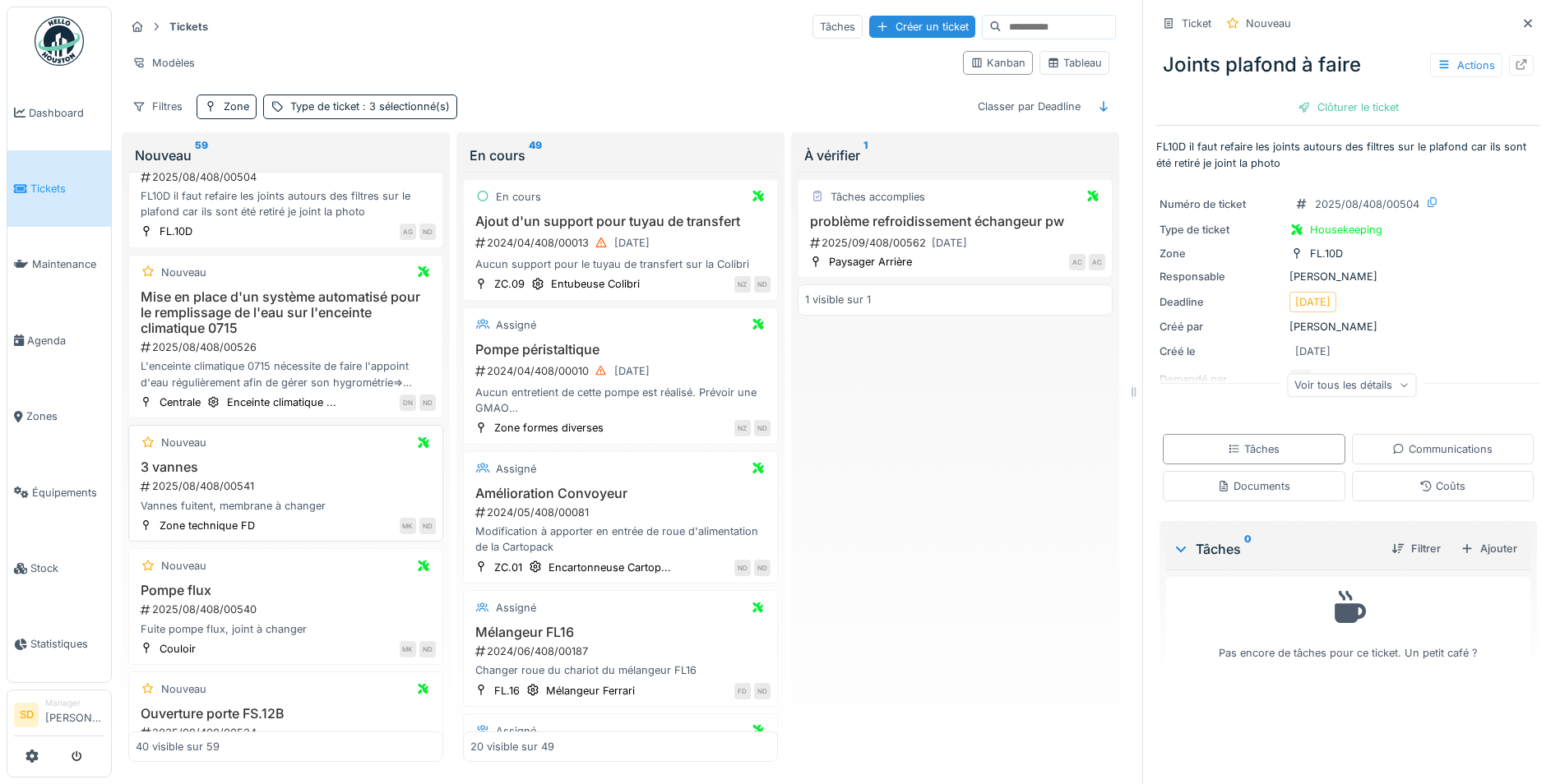
click at [181, 459] on h3 "3 vannes" at bounding box center [285, 467] width 300 height 15
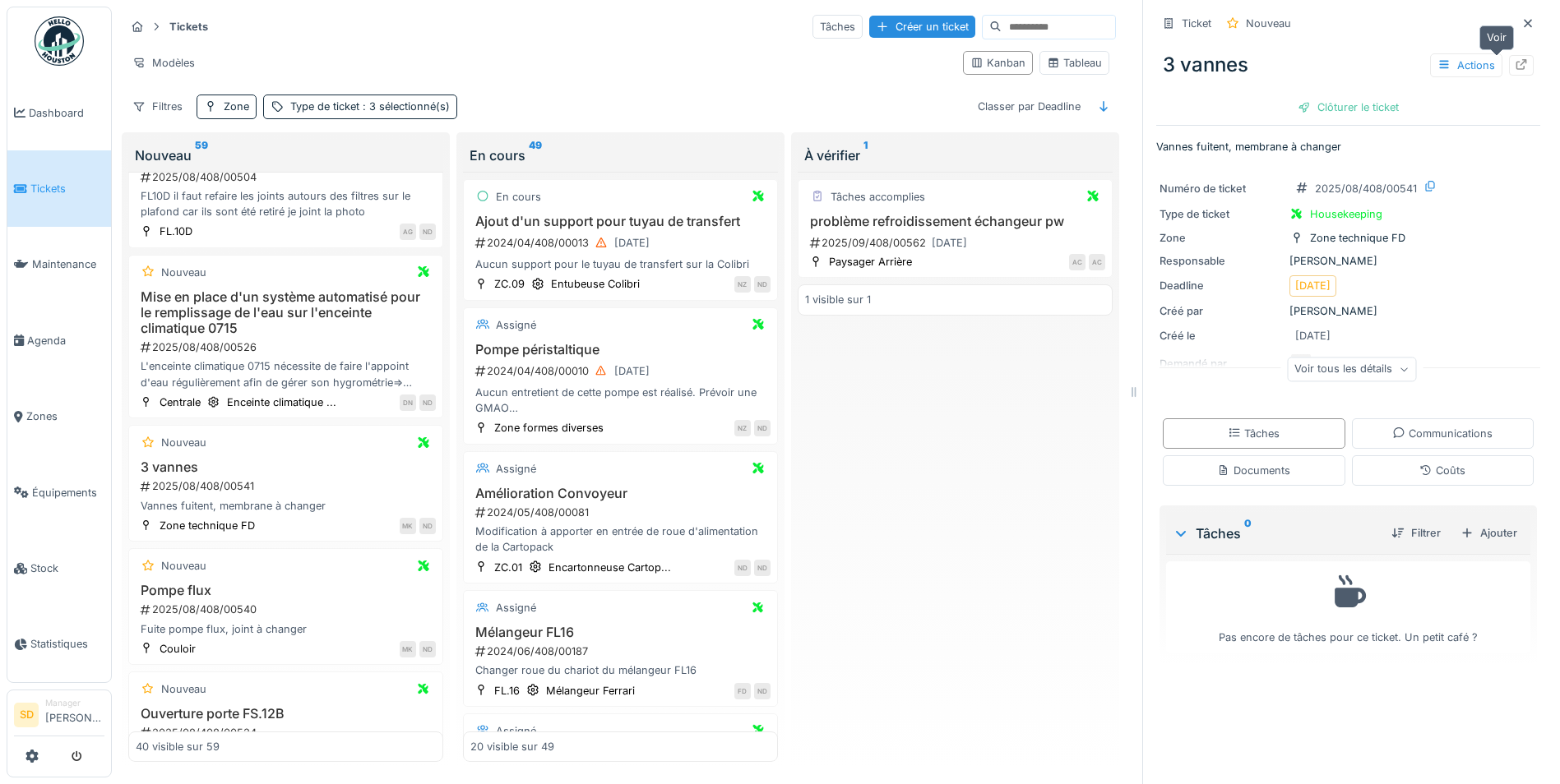
click at [1514, 59] on icon at bounding box center [1521, 65] width 13 height 11
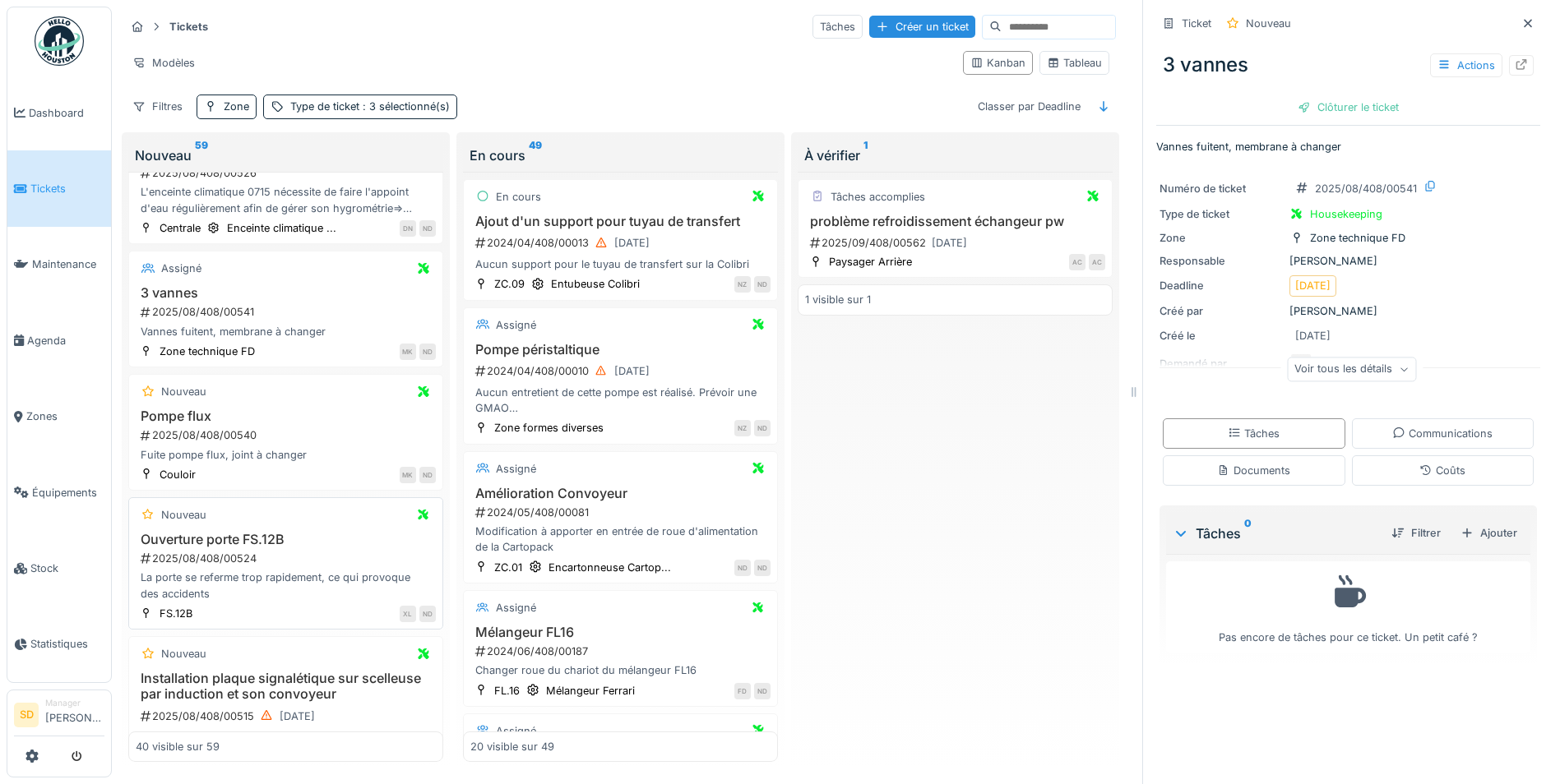
scroll to position [4053, 0]
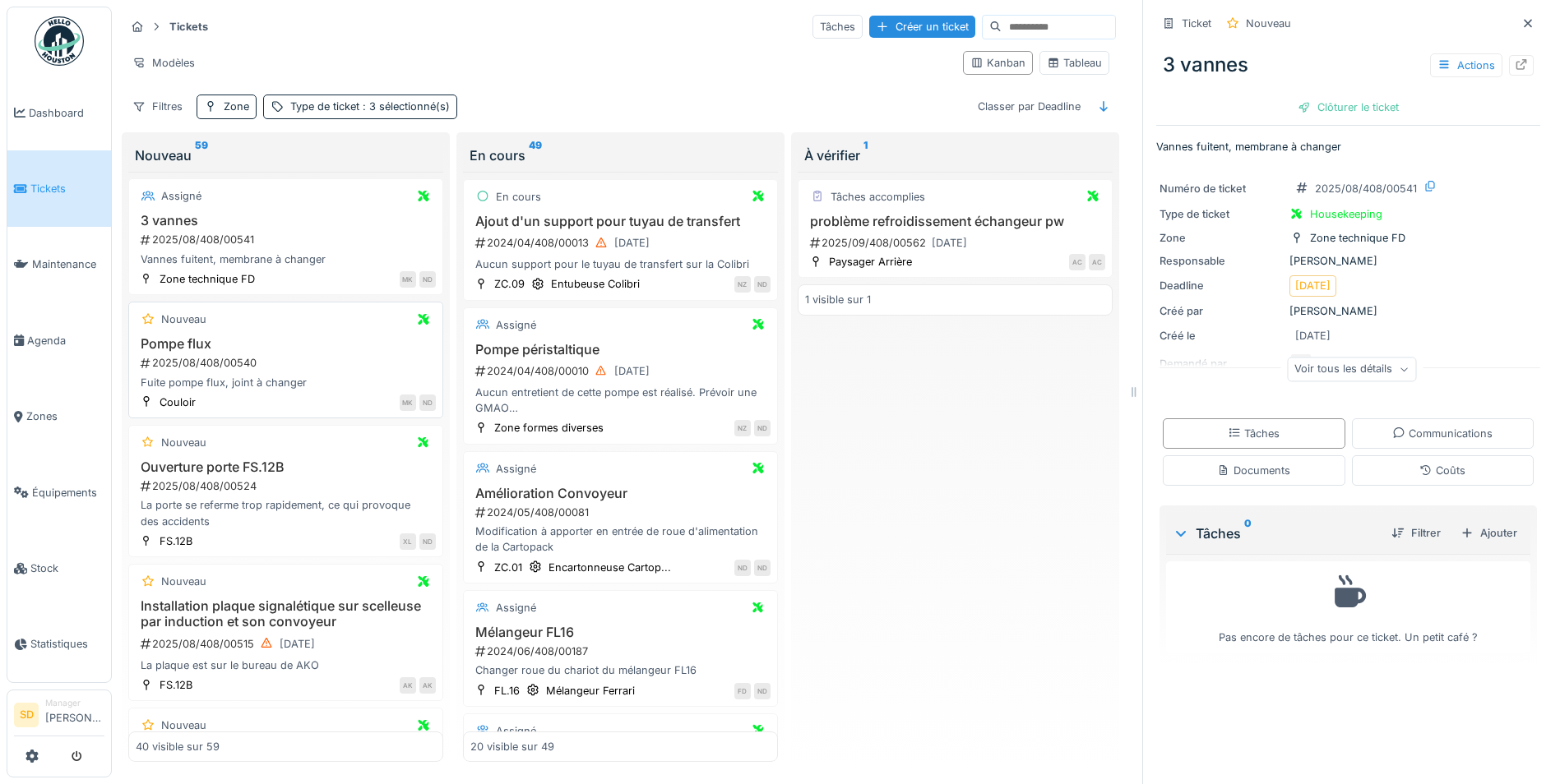
click at [191, 336] on h3 "Pompe flux" at bounding box center [285, 344] width 300 height 15
click at [1514, 61] on div at bounding box center [1521, 65] width 13 height 15
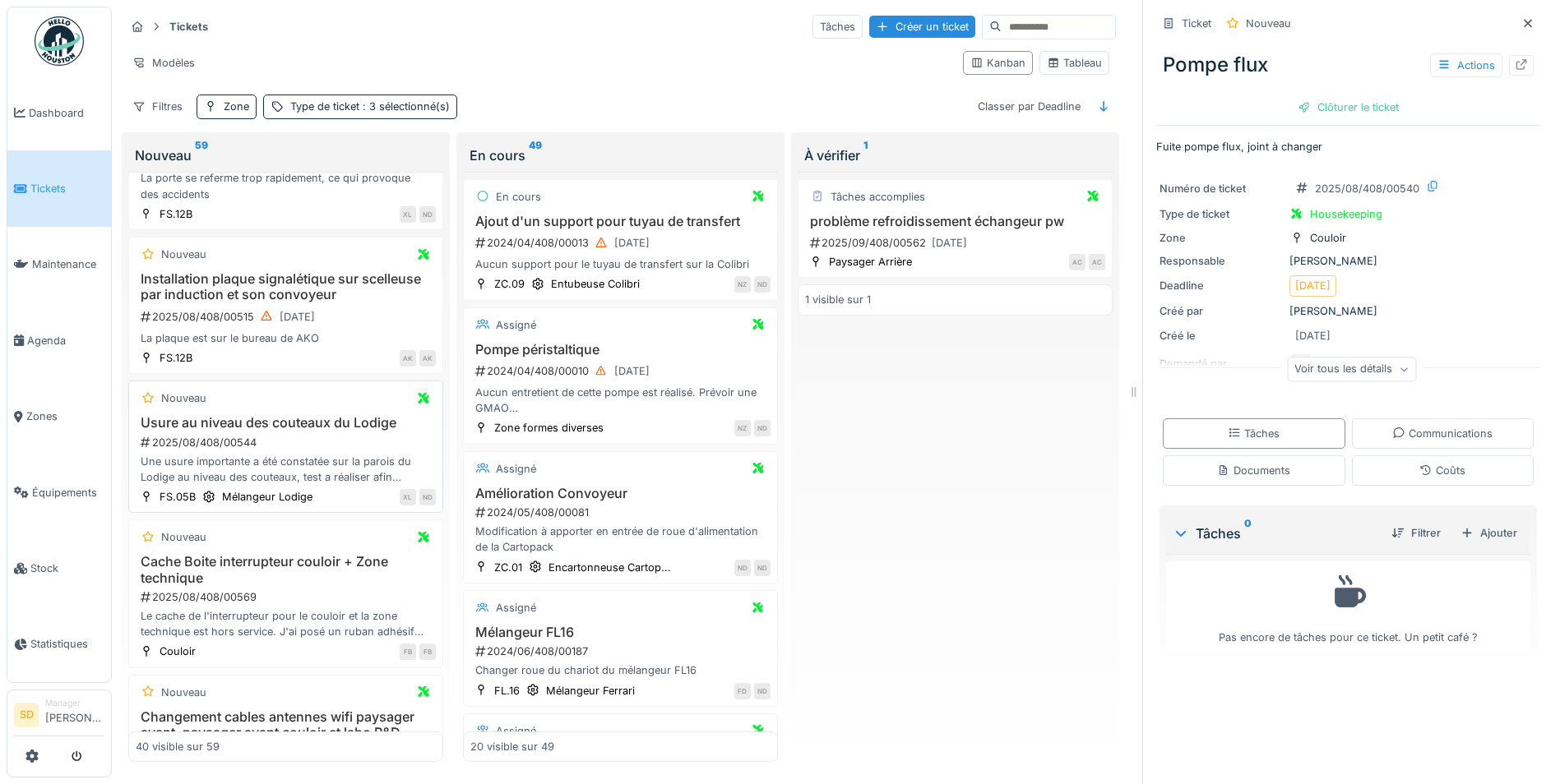
scroll to position [4382, 0]
click at [247, 553] on h3 "Cache Boite interrupteur couloir + Zone technique" at bounding box center [285, 568] width 300 height 31
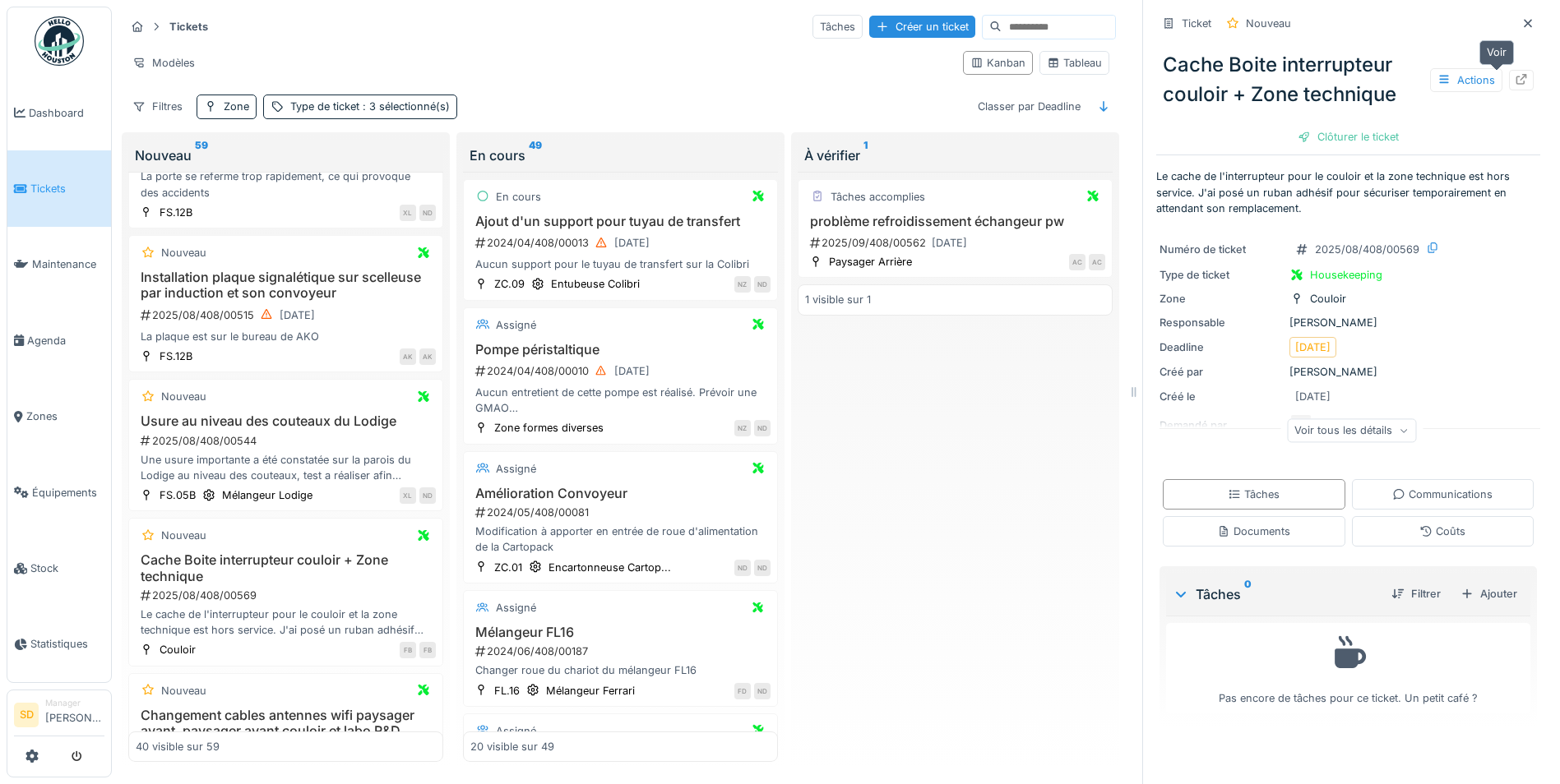
click at [1516, 74] on icon at bounding box center [1522, 79] width 11 height 11
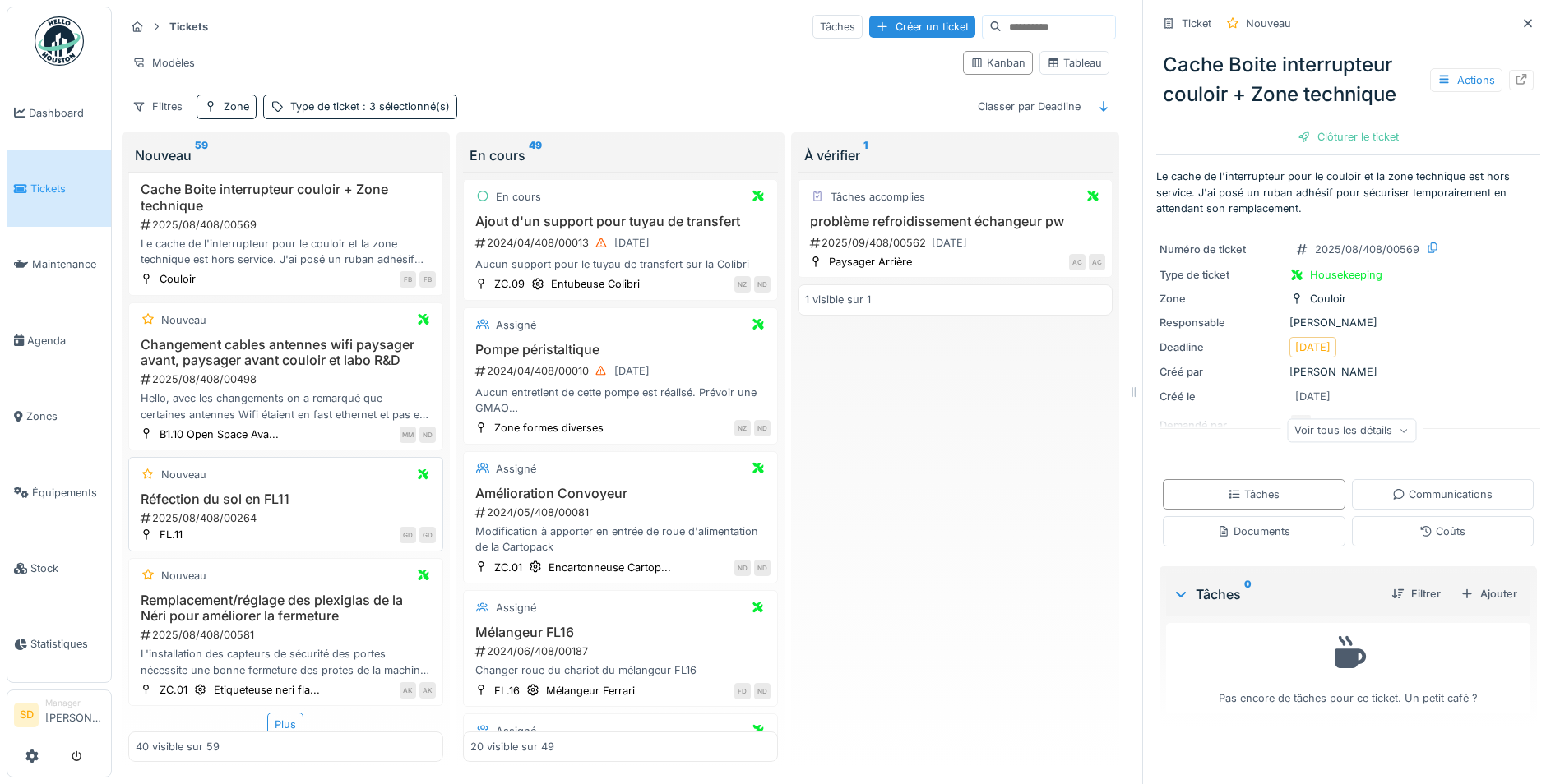
scroll to position [4774, 0]
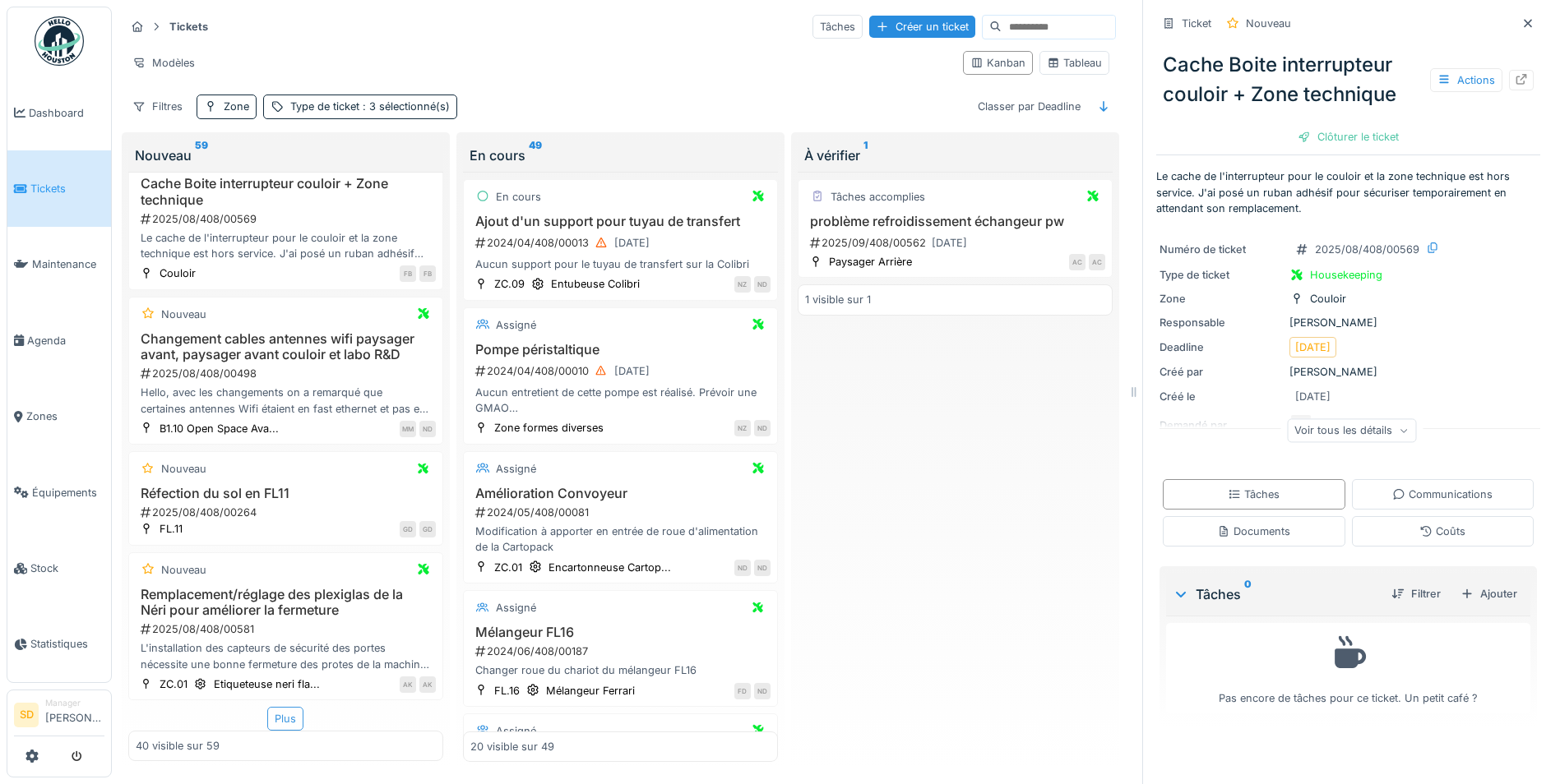
click at [284, 708] on div "Plus" at bounding box center [285, 719] width 36 height 24
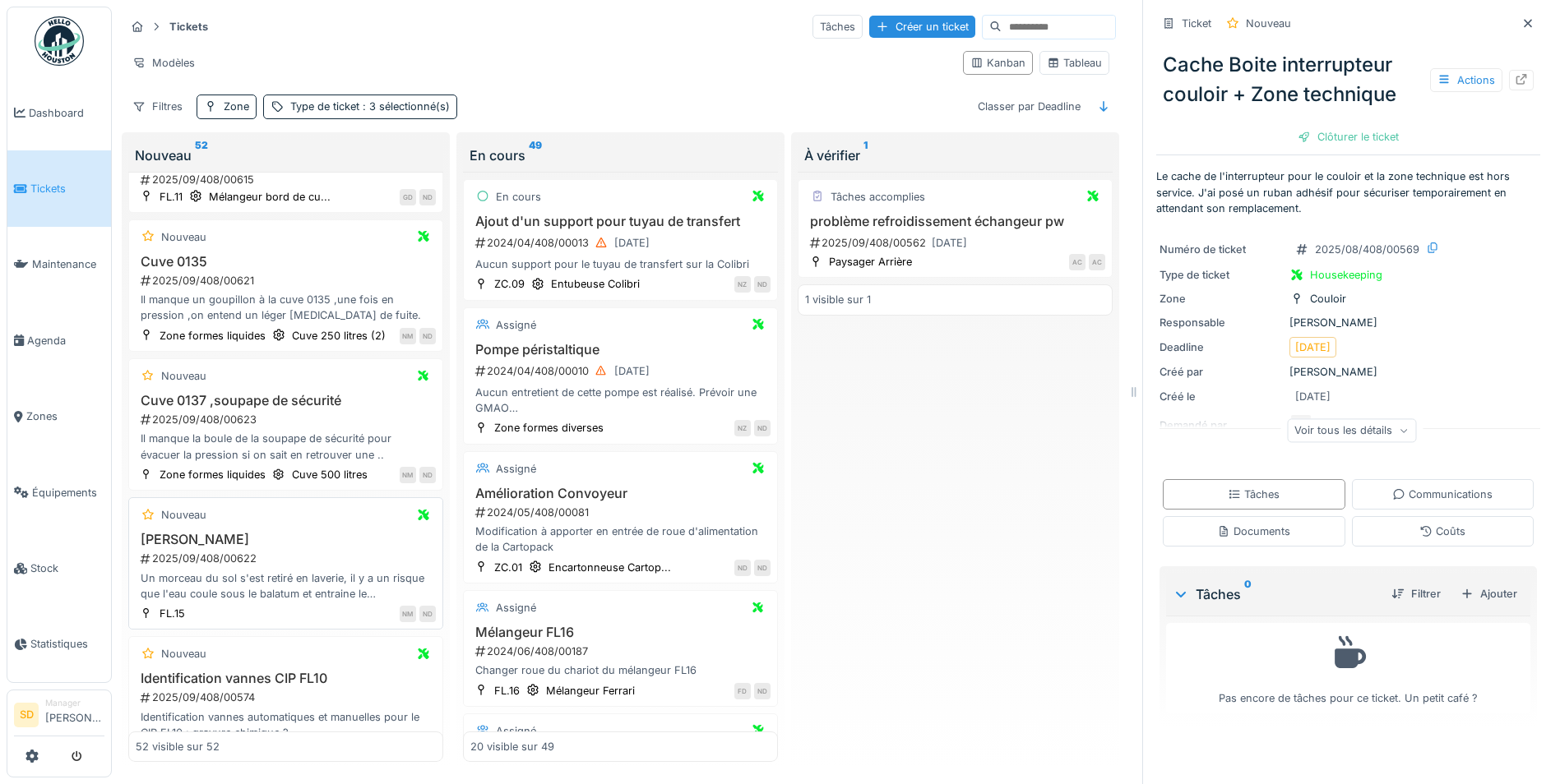
scroll to position [5349, 0]
click at [189, 545] on h3 "Sol Laverie" at bounding box center [285, 537] width 300 height 15
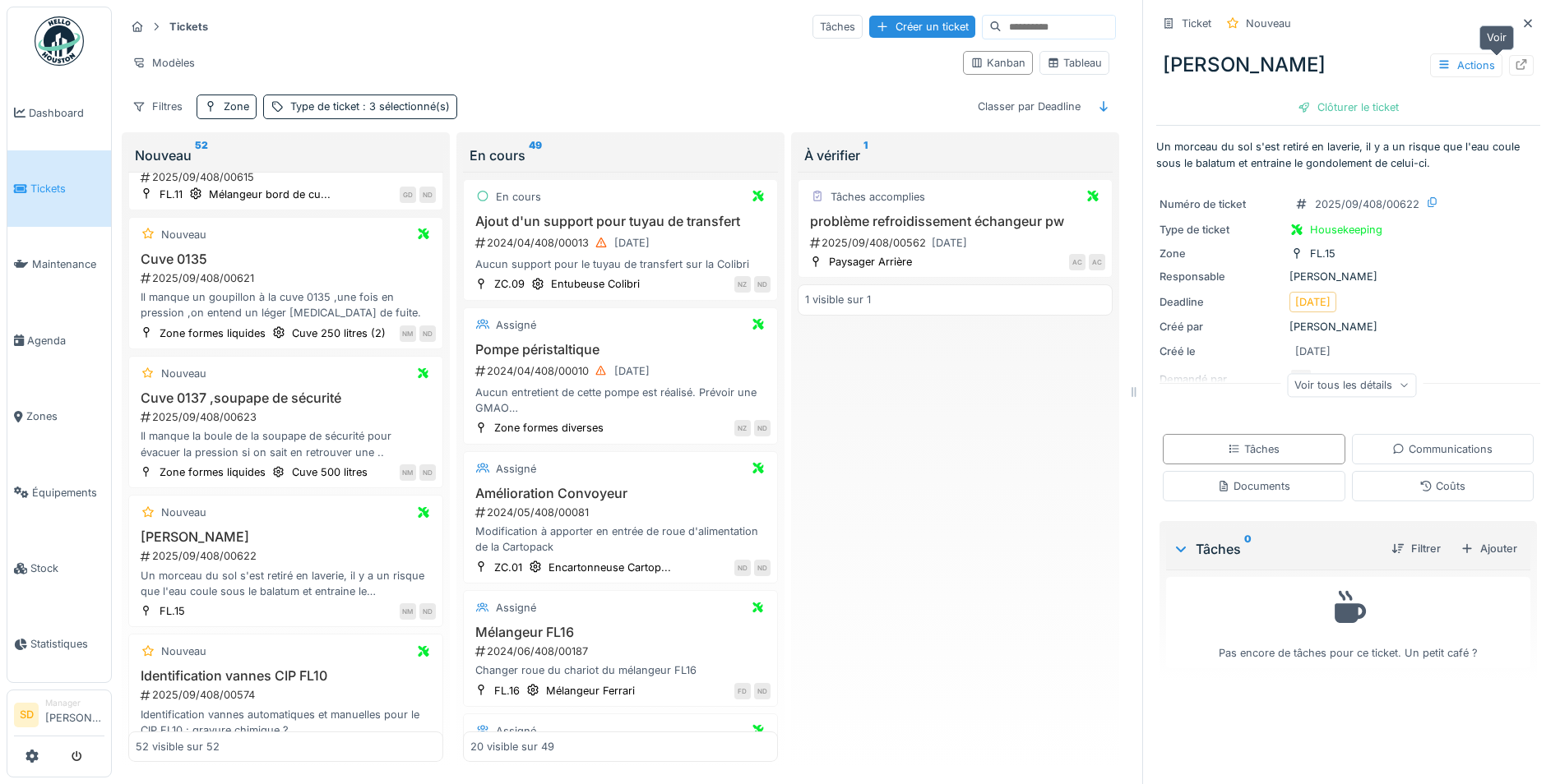
click at [1514, 59] on icon at bounding box center [1521, 65] width 13 height 11
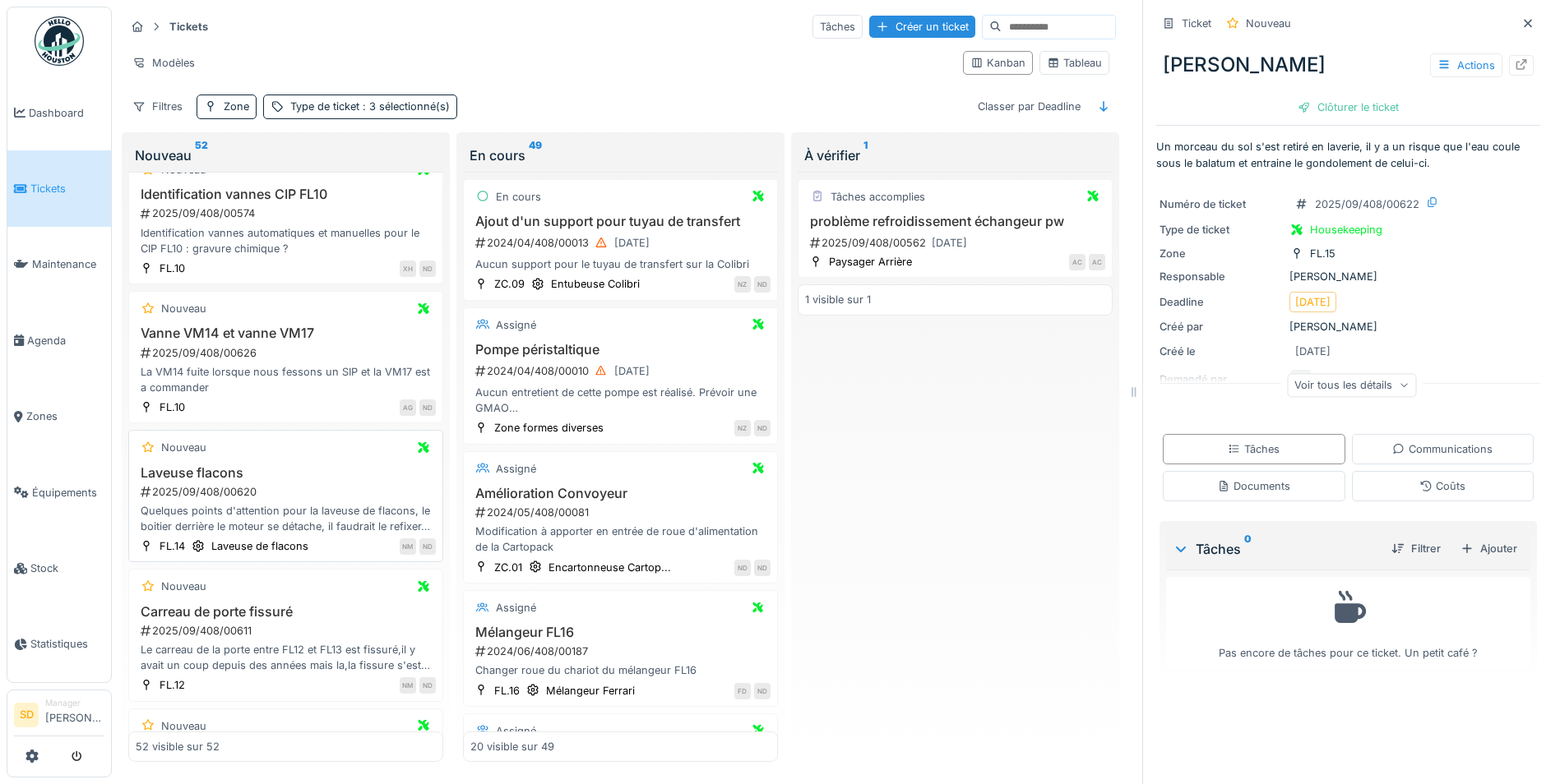
scroll to position [5844, 0]
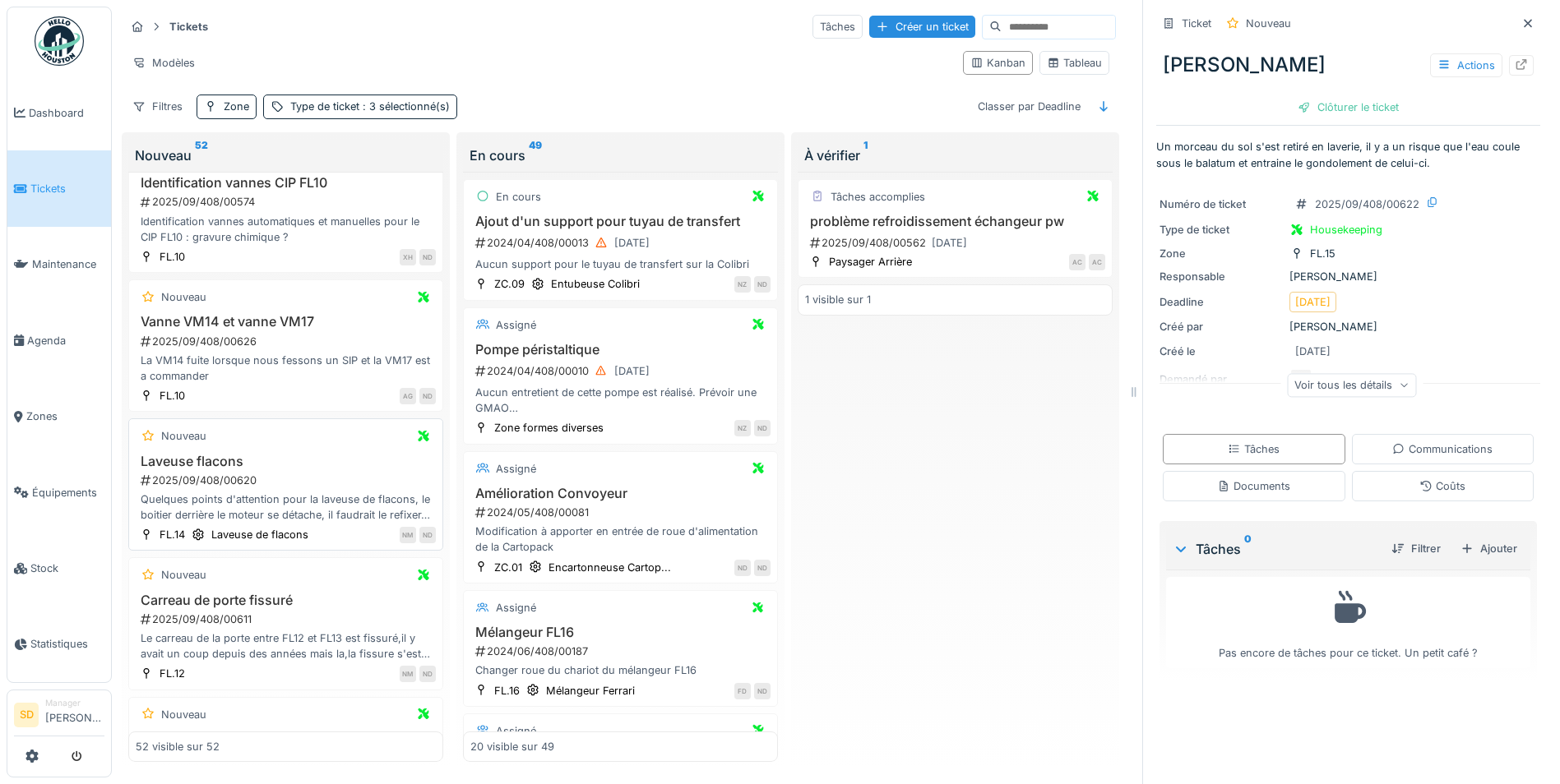
click at [200, 469] on h3 "Laveuse flacons" at bounding box center [285, 461] width 300 height 15
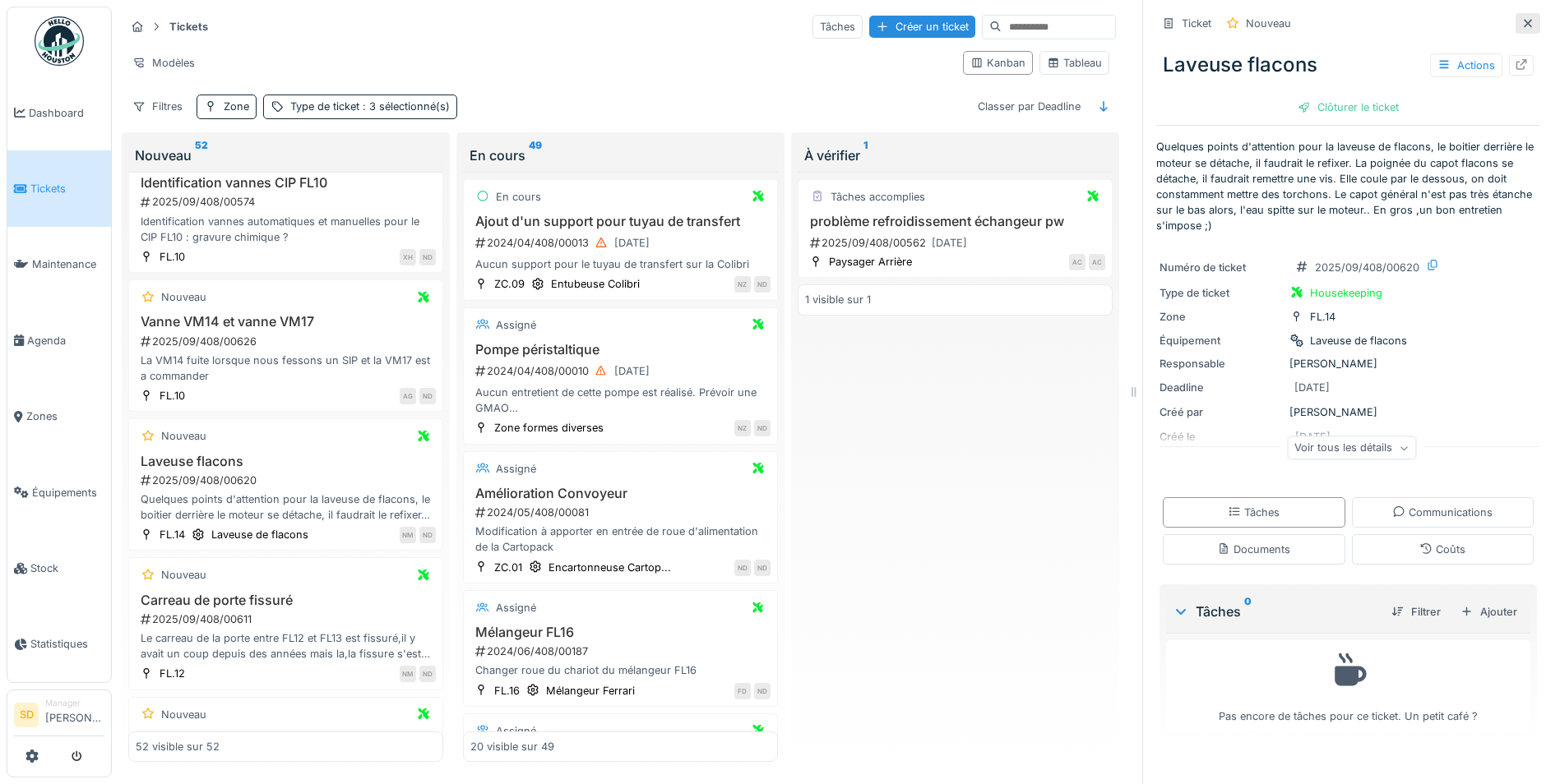
click at [1521, 18] on icon at bounding box center [1527, 24] width 13 height 11
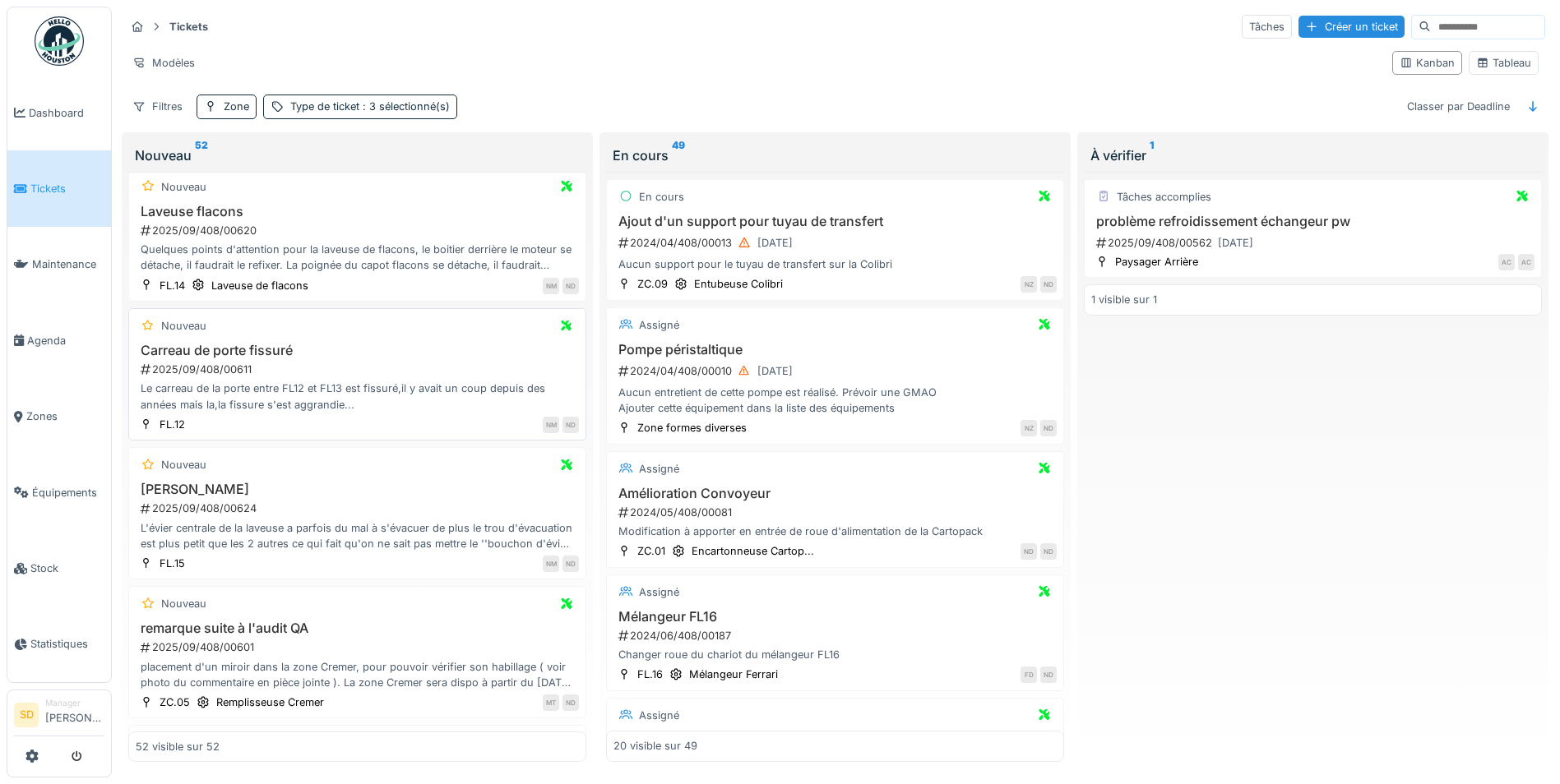
scroll to position [5895, 0]
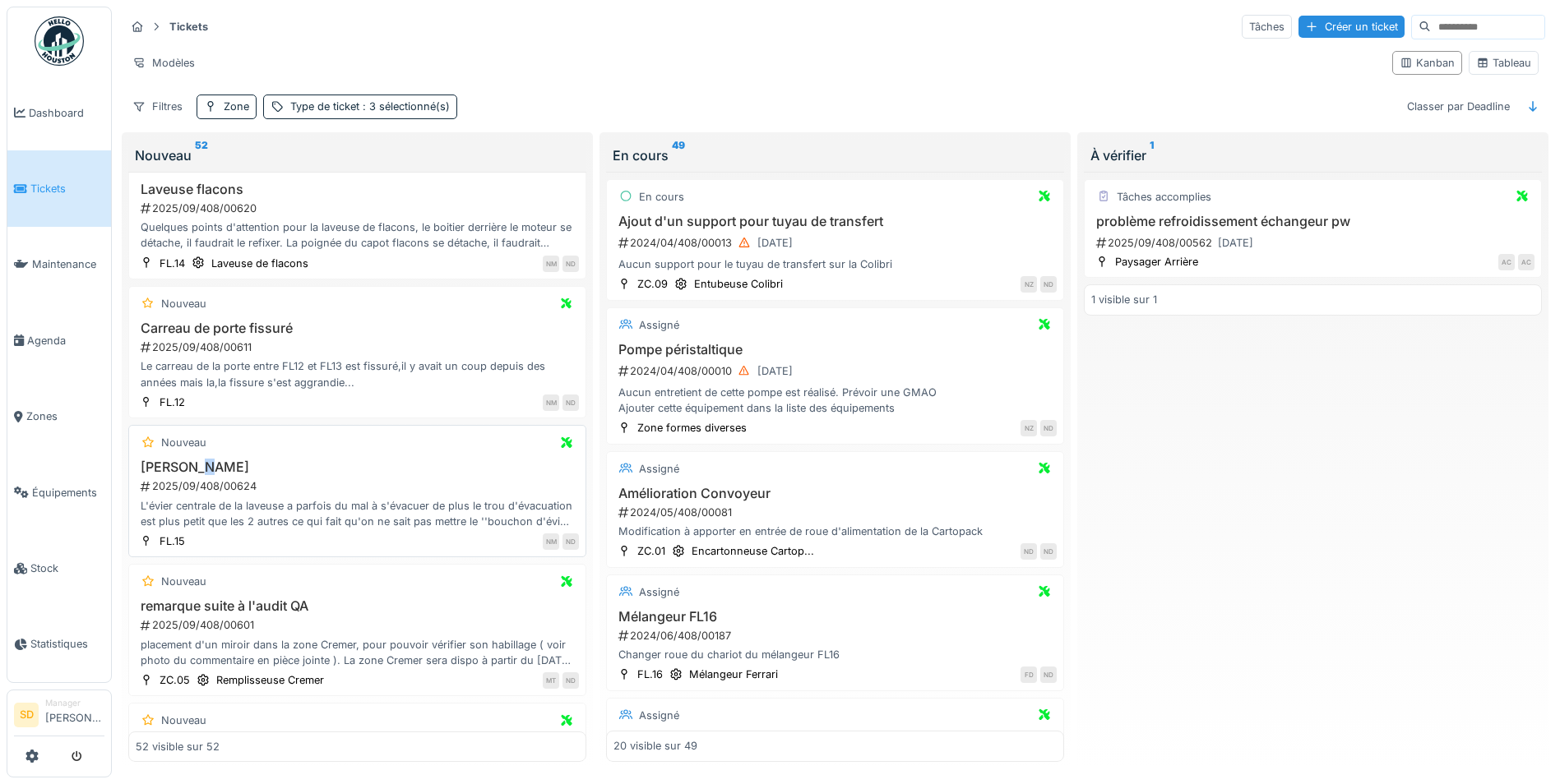
click at [193, 475] on h3 "Evier Laveuse" at bounding box center [357, 467] width 443 height 15
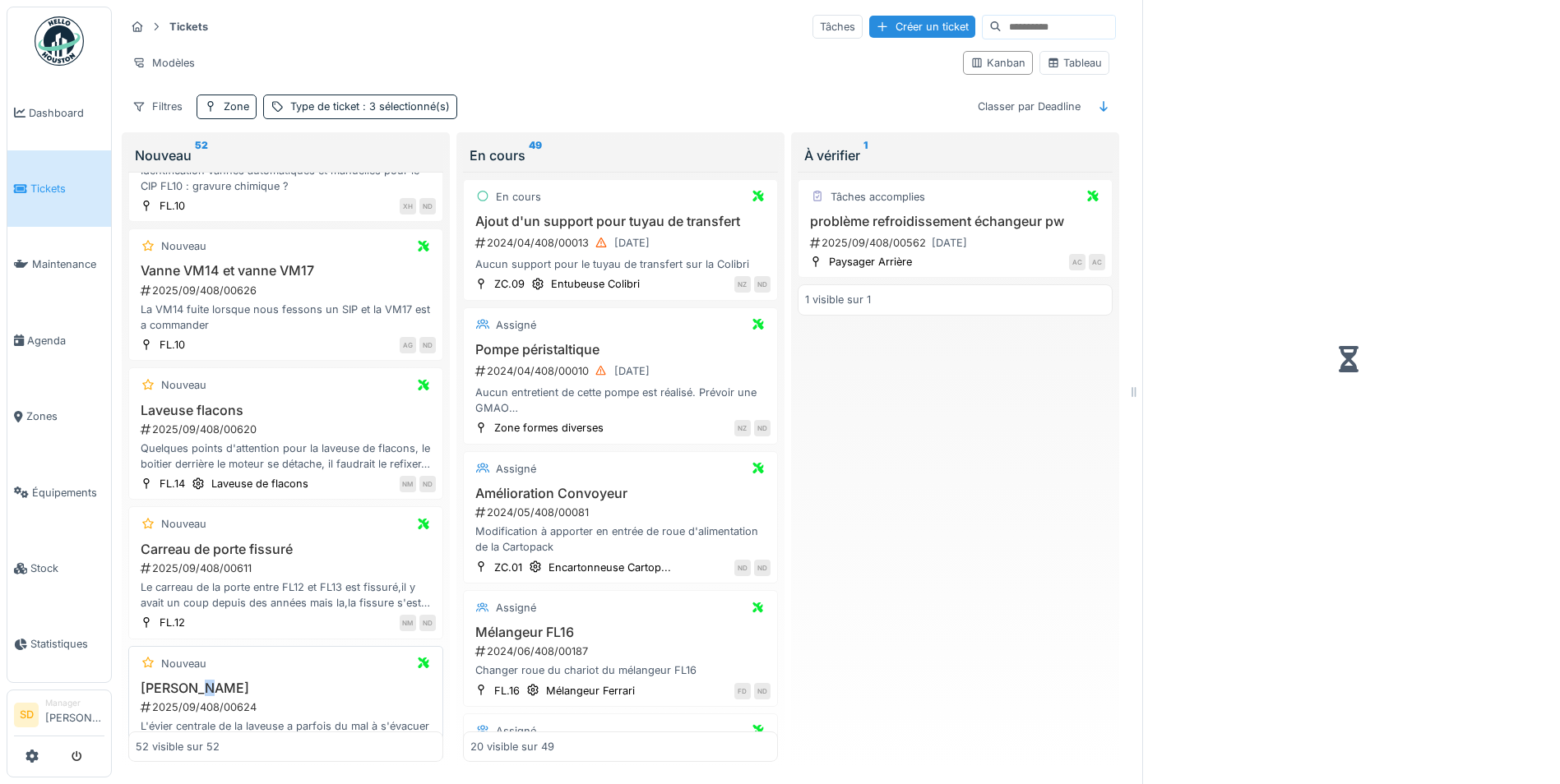
scroll to position [6106, 0]
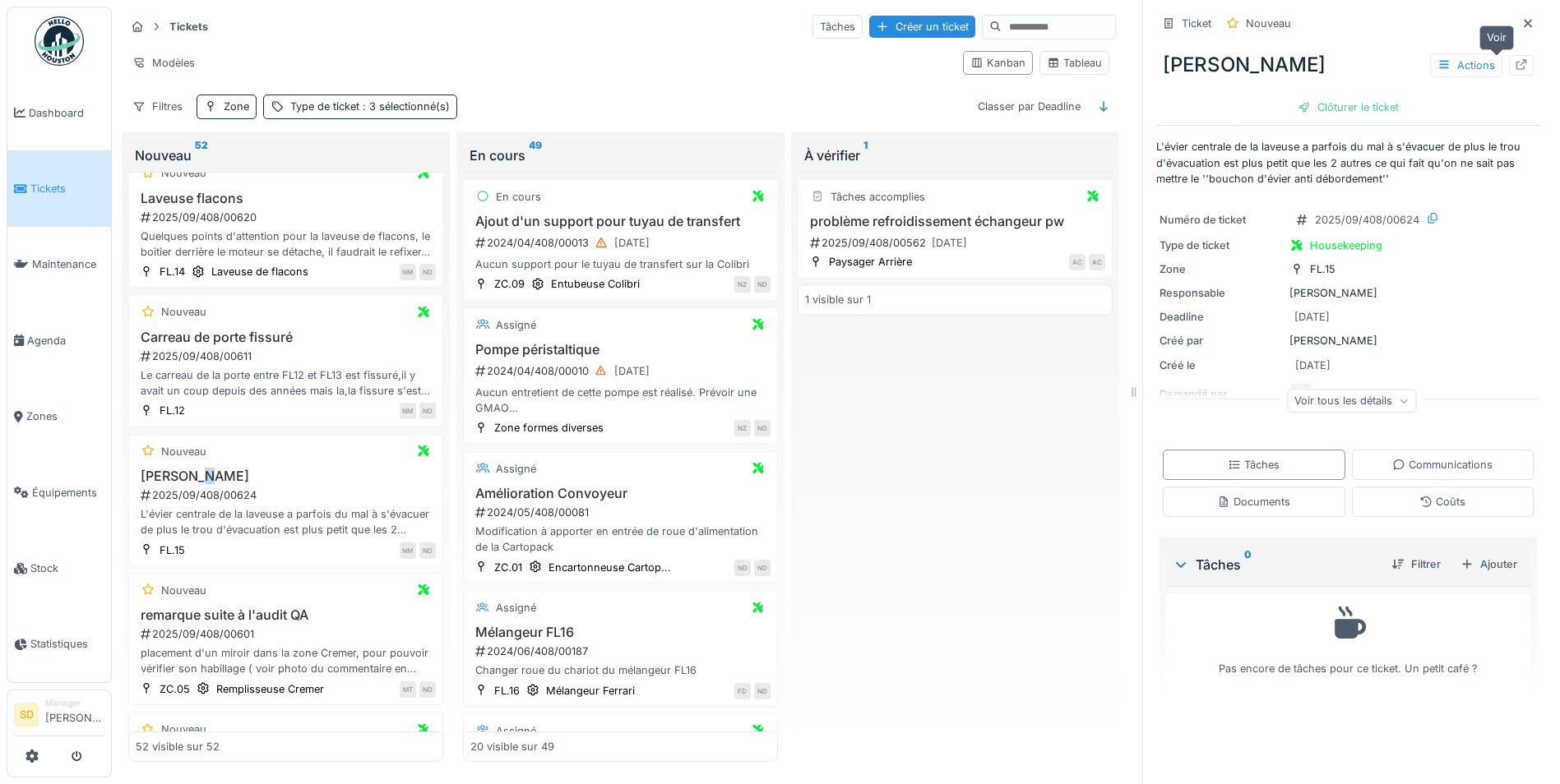
click at [1514, 60] on icon at bounding box center [1521, 65] width 13 height 11
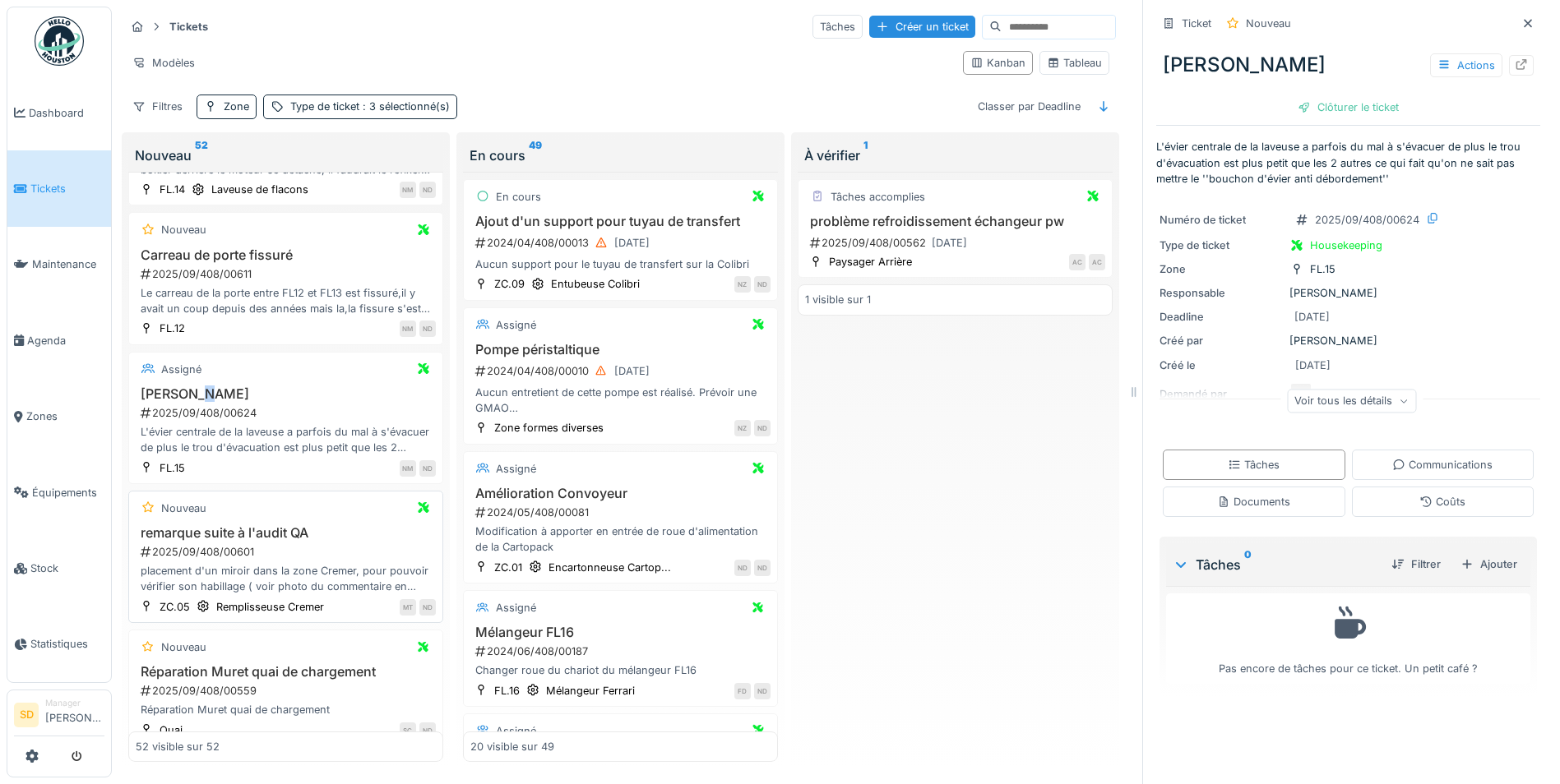
scroll to position [6271, 0]
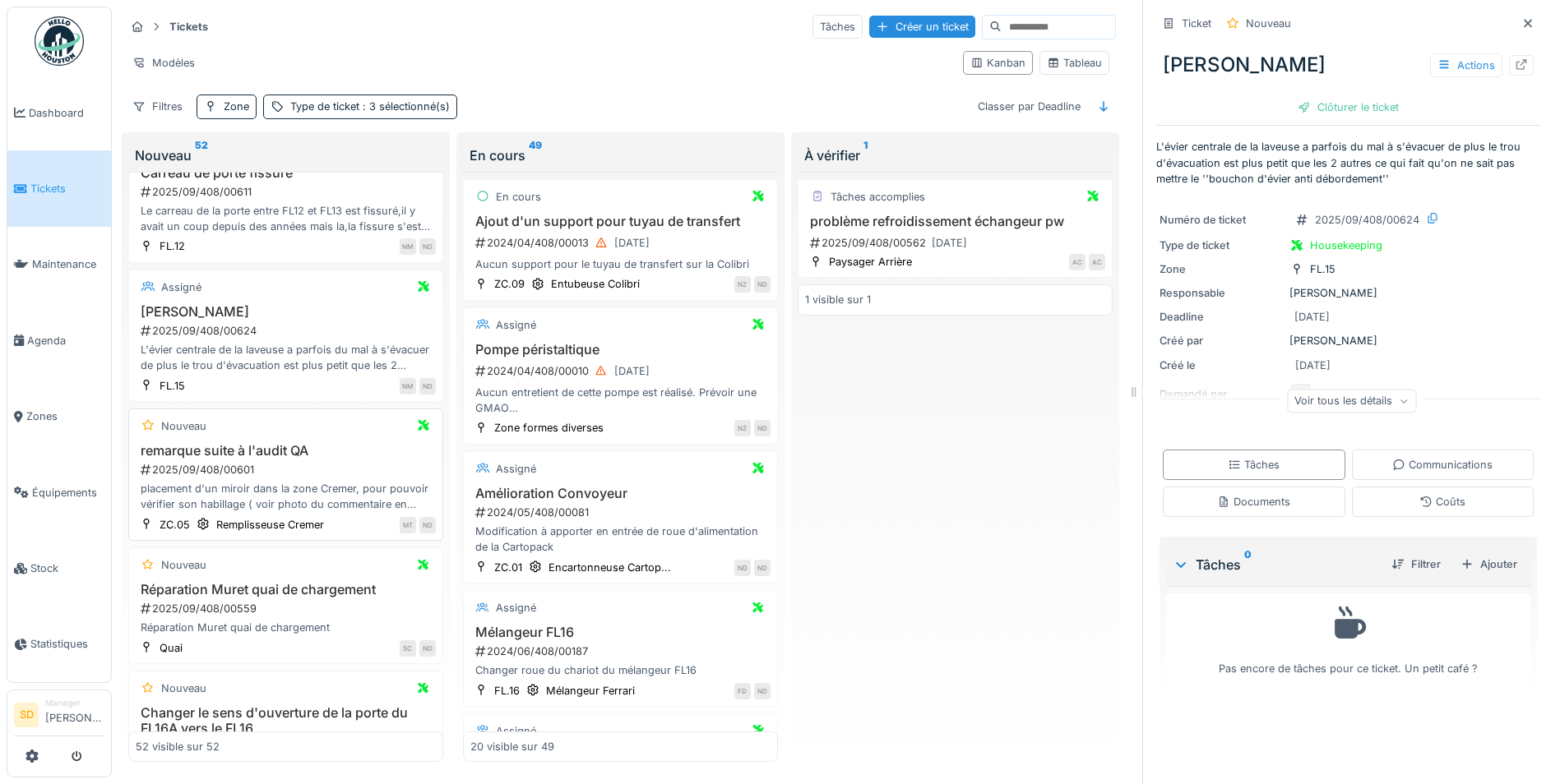
click at [203, 459] on h3 "remarque suite à l'audit QA" at bounding box center [285, 450] width 300 height 15
click at [1516, 70] on icon at bounding box center [1522, 65] width 11 height 11
click at [289, 598] on h3 "Réparation Muret quai de chargement" at bounding box center [285, 590] width 300 height 15
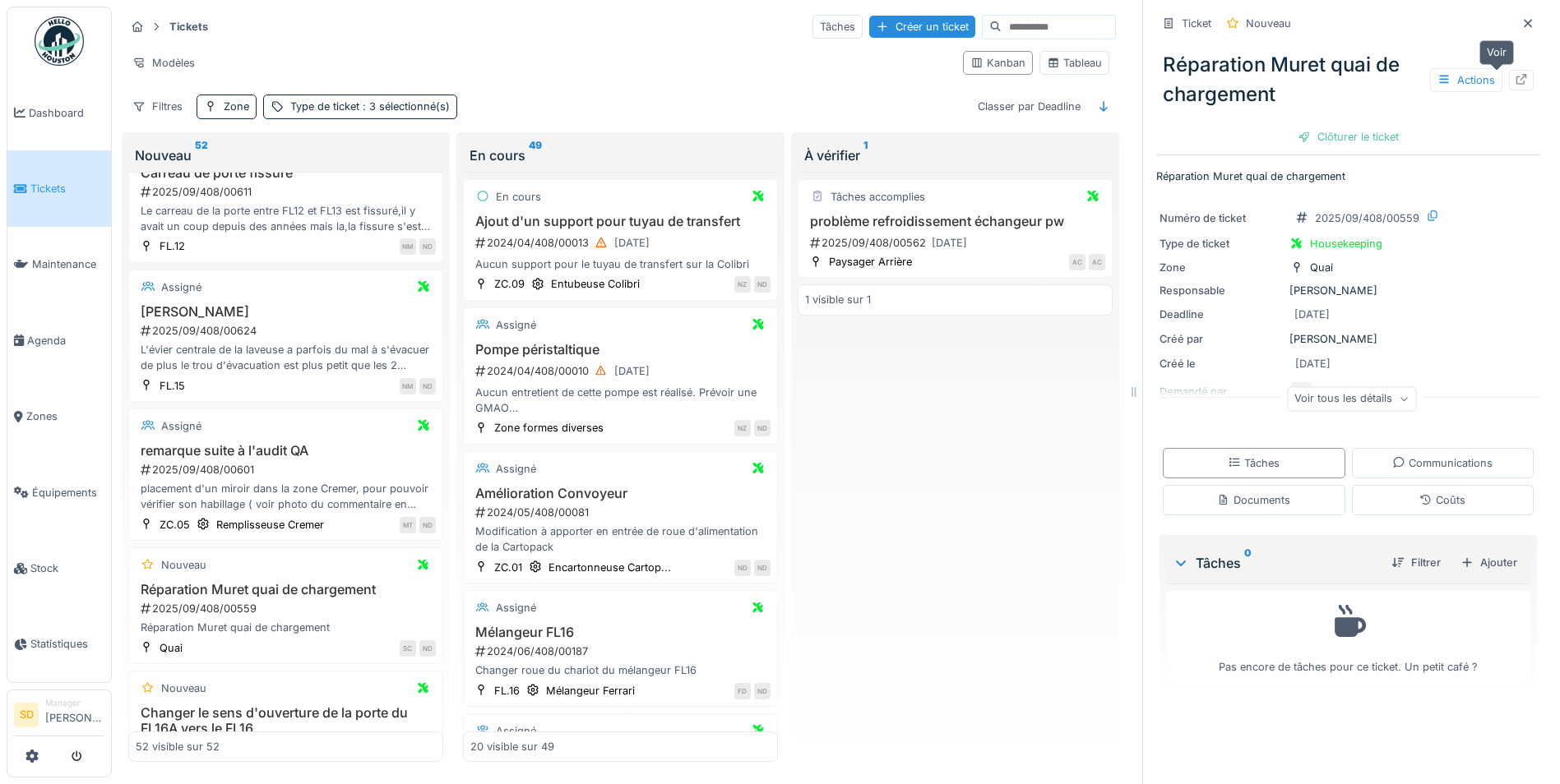
click at [1514, 72] on div at bounding box center [1521, 79] width 13 height 15
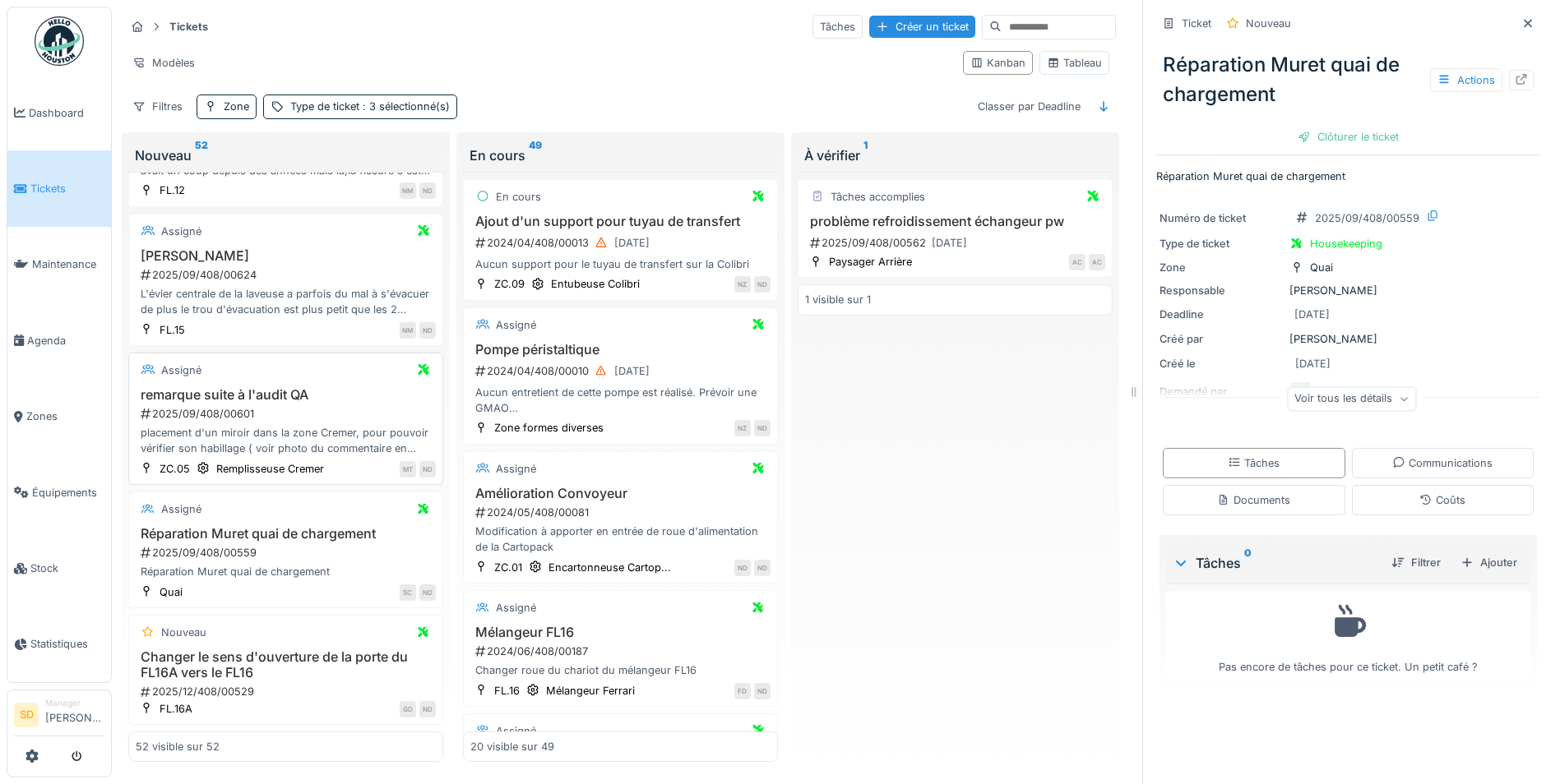
scroll to position [13, 0]
click at [273, 649] on h3 "Changer le sens d'ouverture de la porte du FL16A vers le FL16" at bounding box center [285, 665] width 300 height 31
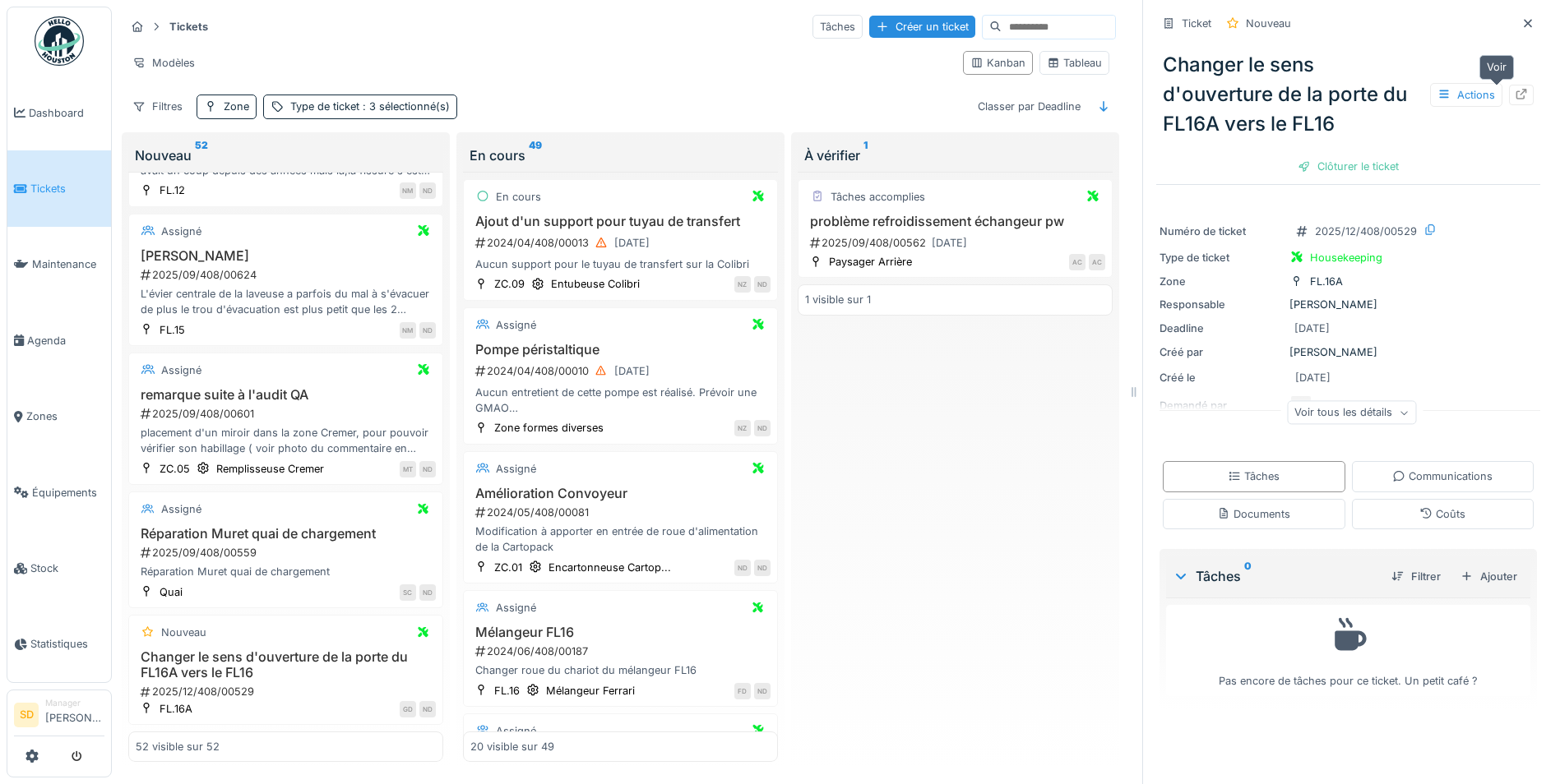
click at [1514, 88] on icon at bounding box center [1521, 94] width 13 height 11
click at [59, 187] on span "Tickets" at bounding box center [67, 188] width 74 height 15
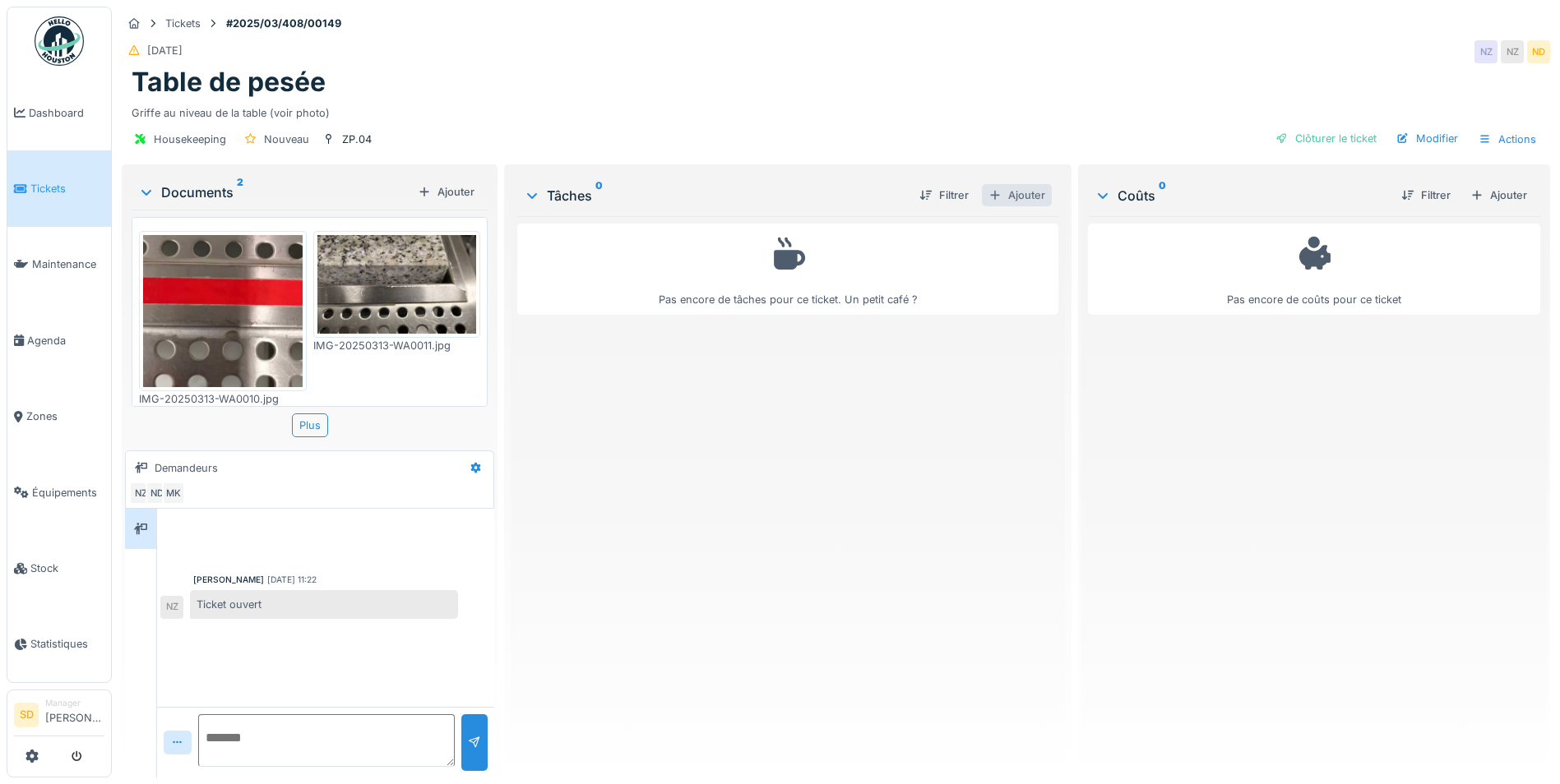
click at [1009, 198] on div "Ajouter" at bounding box center [1017, 195] width 70 height 22
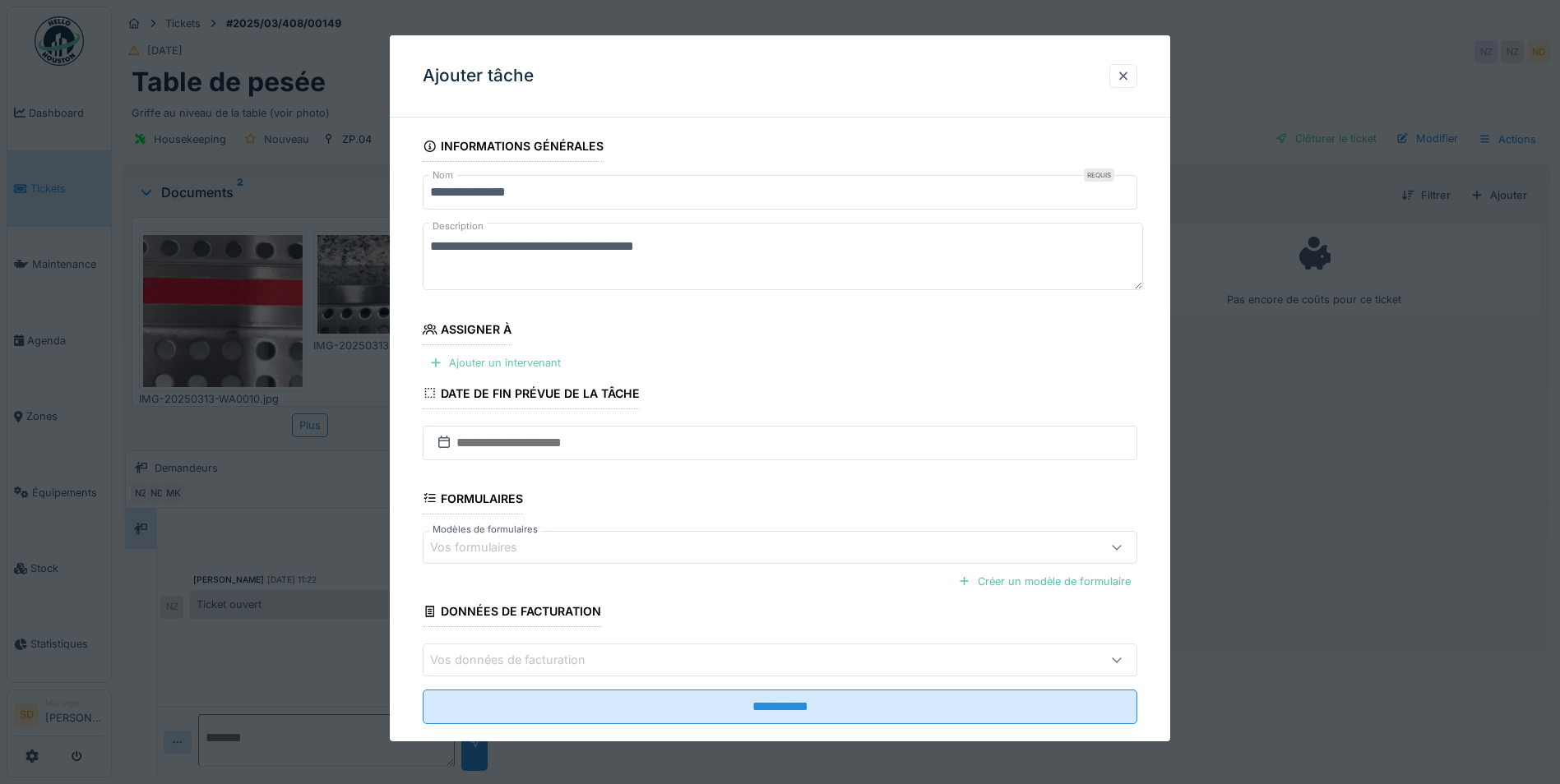
click at [538, 363] on div "Ajouter un intervenant" at bounding box center [495, 363] width 145 height 22
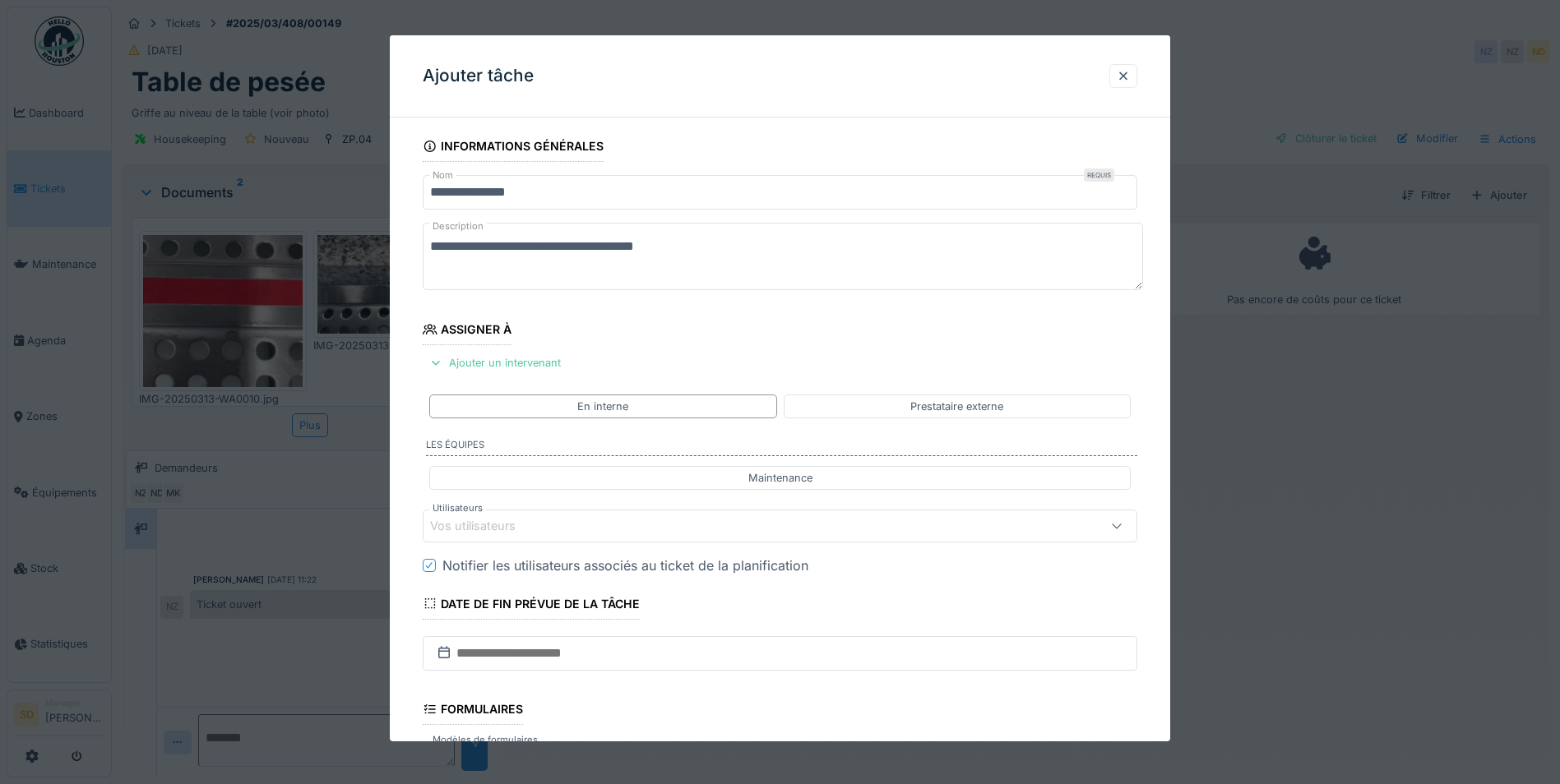
click at [591, 545] on fieldset "**********" at bounding box center [780, 539] width 715 height 817
click at [594, 533] on div "Vos utilisateurs" at bounding box center [739, 526] width 616 height 18
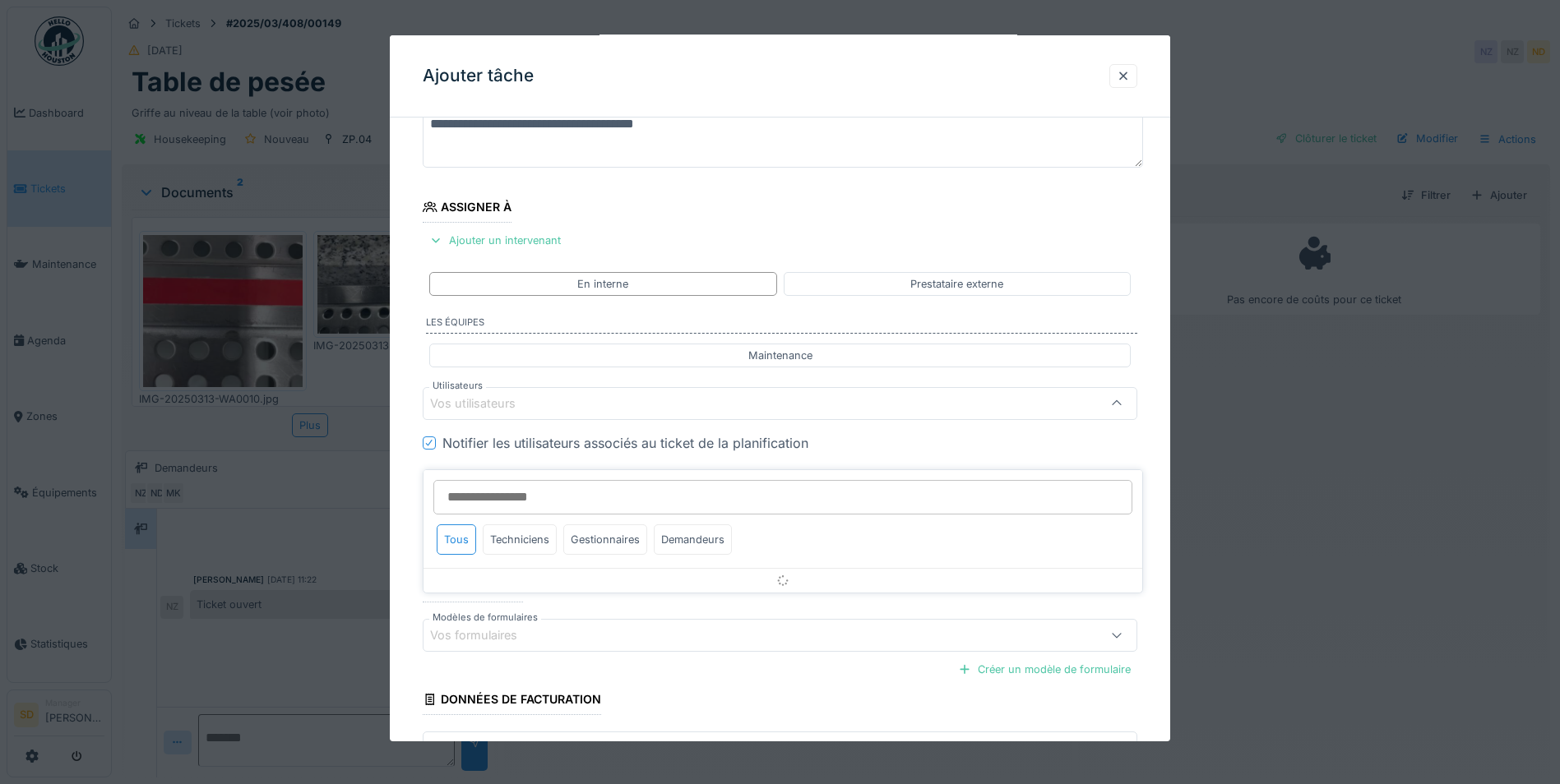
scroll to position [138, 0]
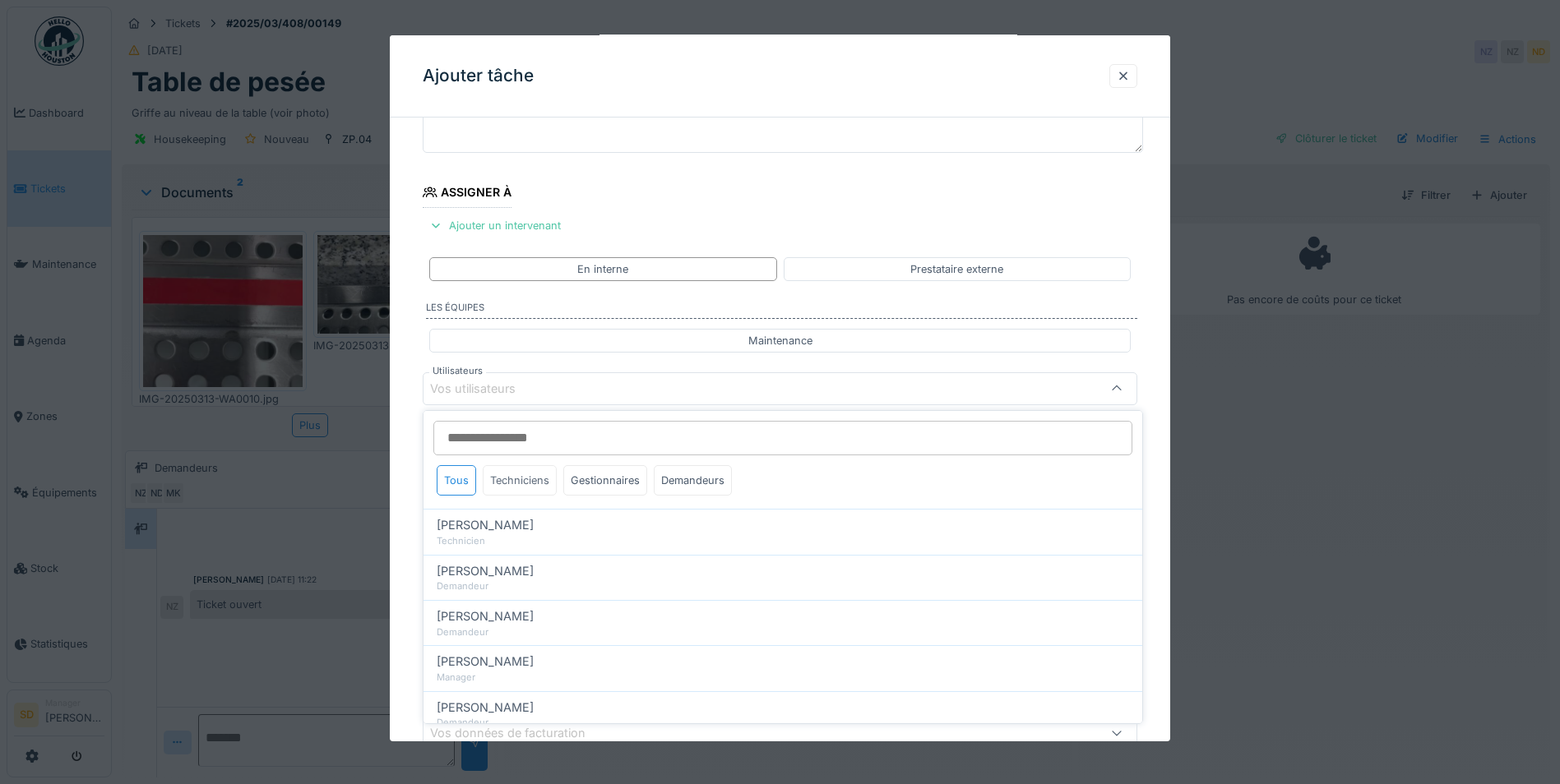
click at [522, 480] on div "Techniciens" at bounding box center [519, 480] width 74 height 30
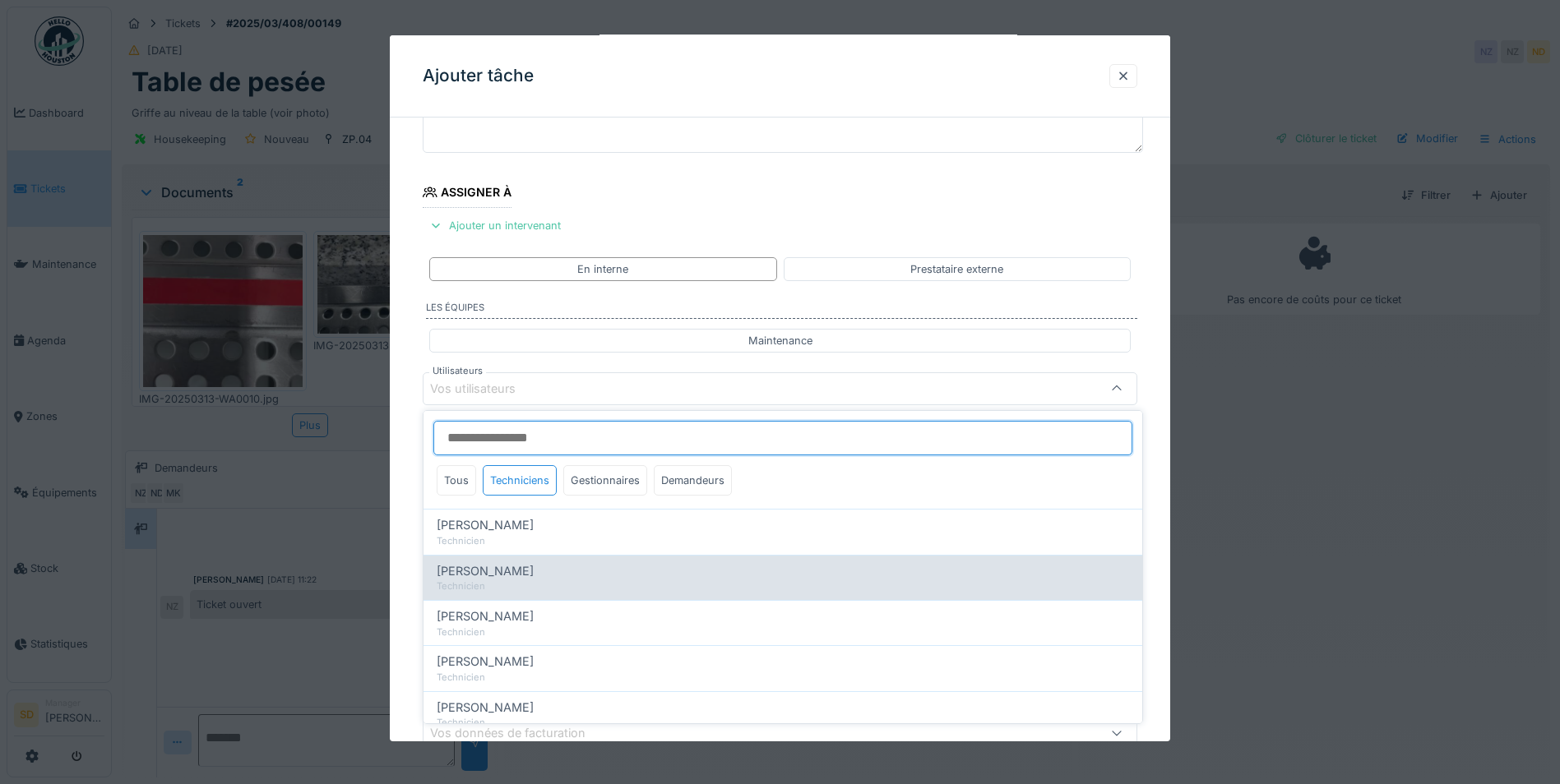
scroll to position [82, 0]
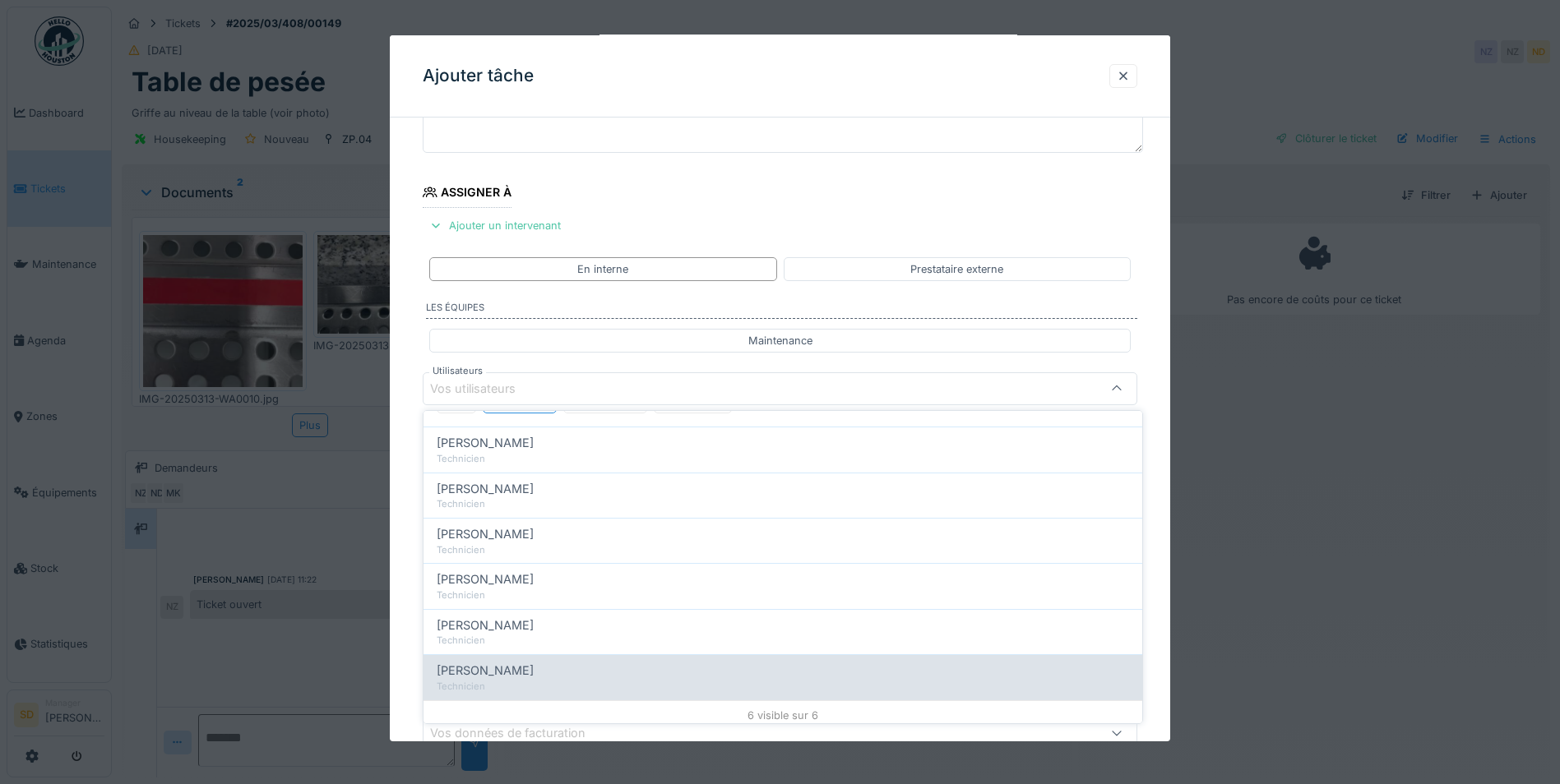
click at [548, 655] on div "Renaud Horent Technicien" at bounding box center [782, 677] width 718 height 46
type input "*****"
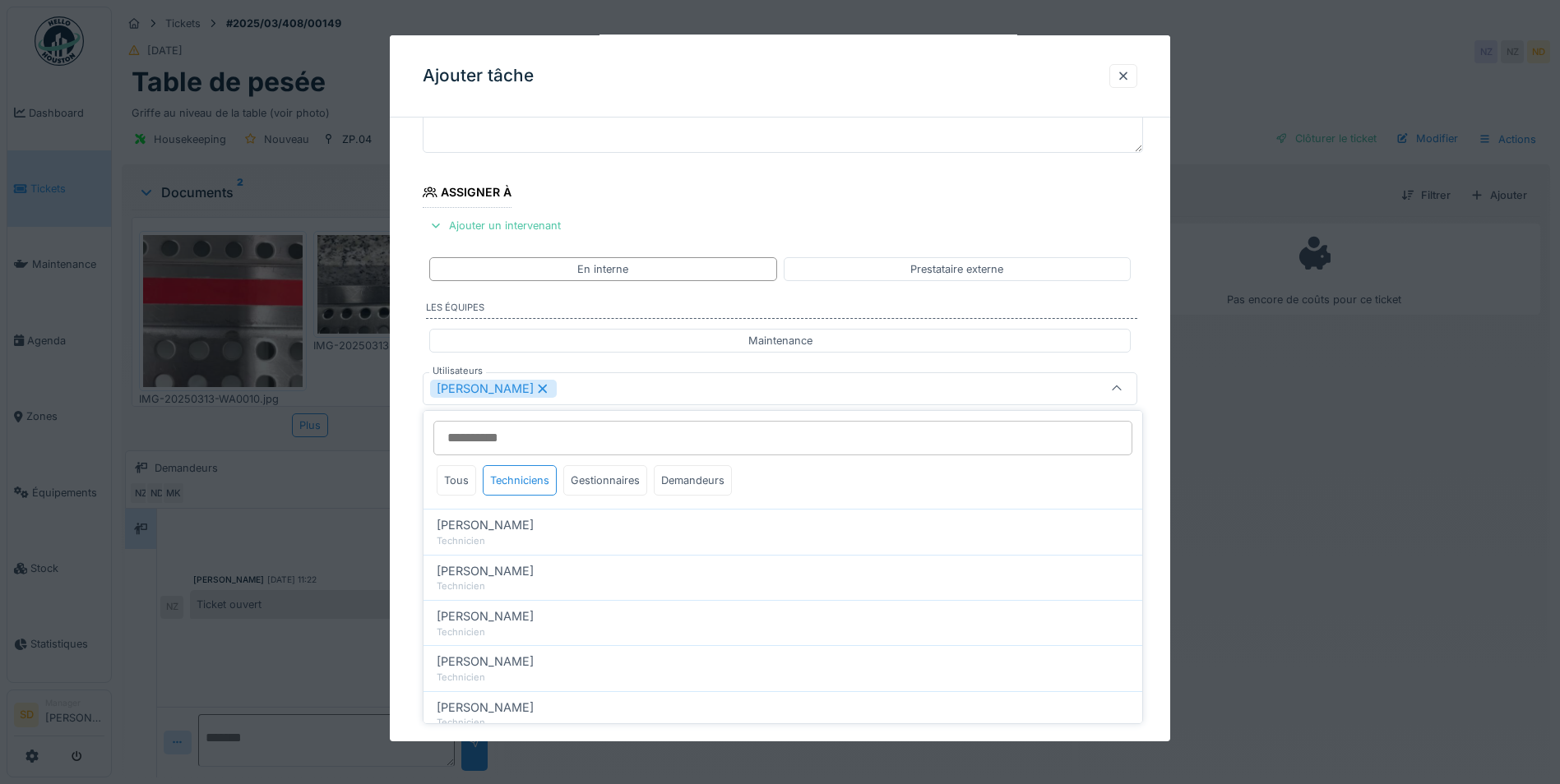
click at [404, 546] on div "**********" at bounding box center [780, 450] width 780 height 914
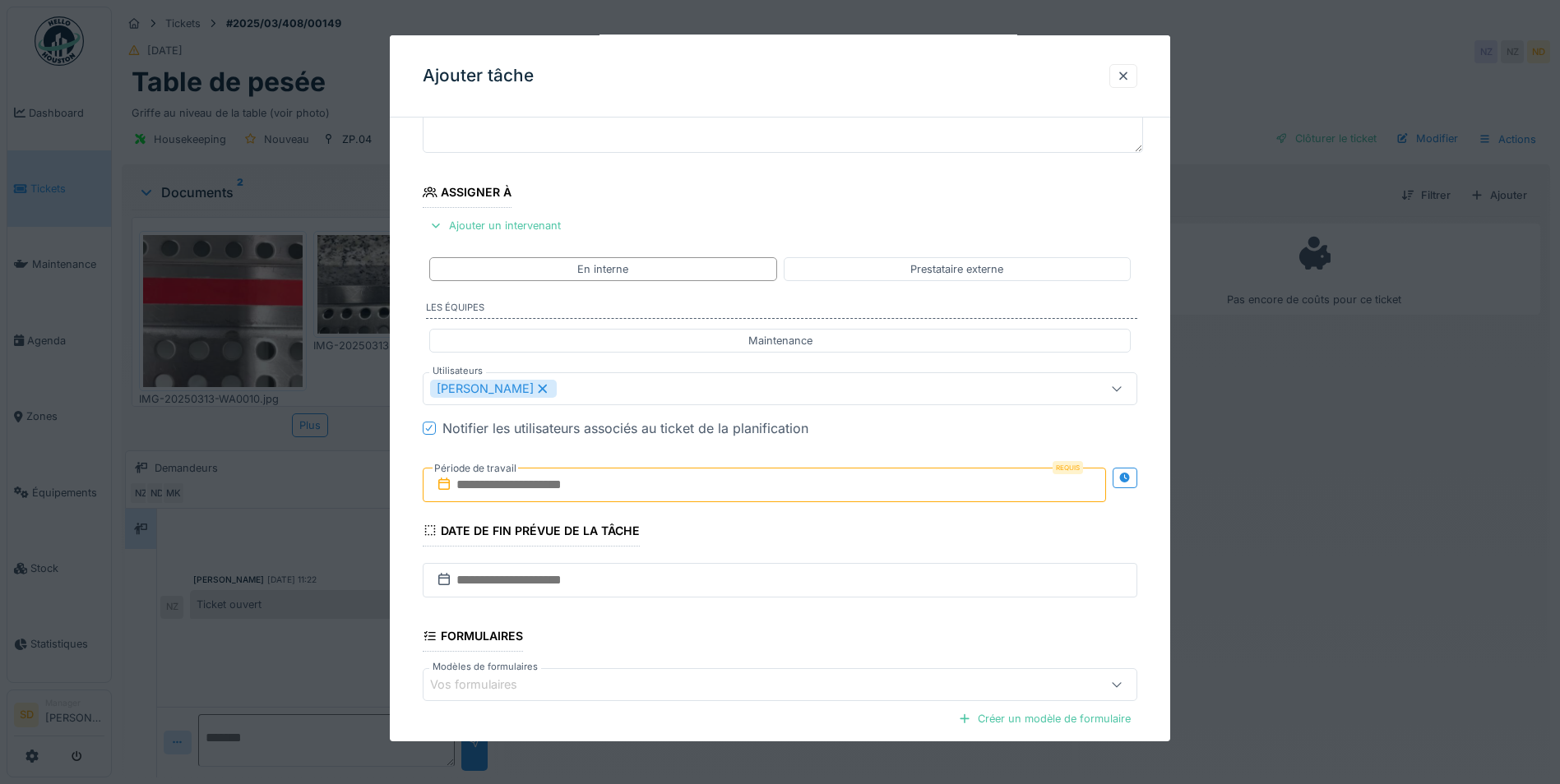
click at [494, 485] on input "text" at bounding box center [764, 485] width 683 height 35
click at [735, 642] on div "17" at bounding box center [740, 645] width 22 height 24
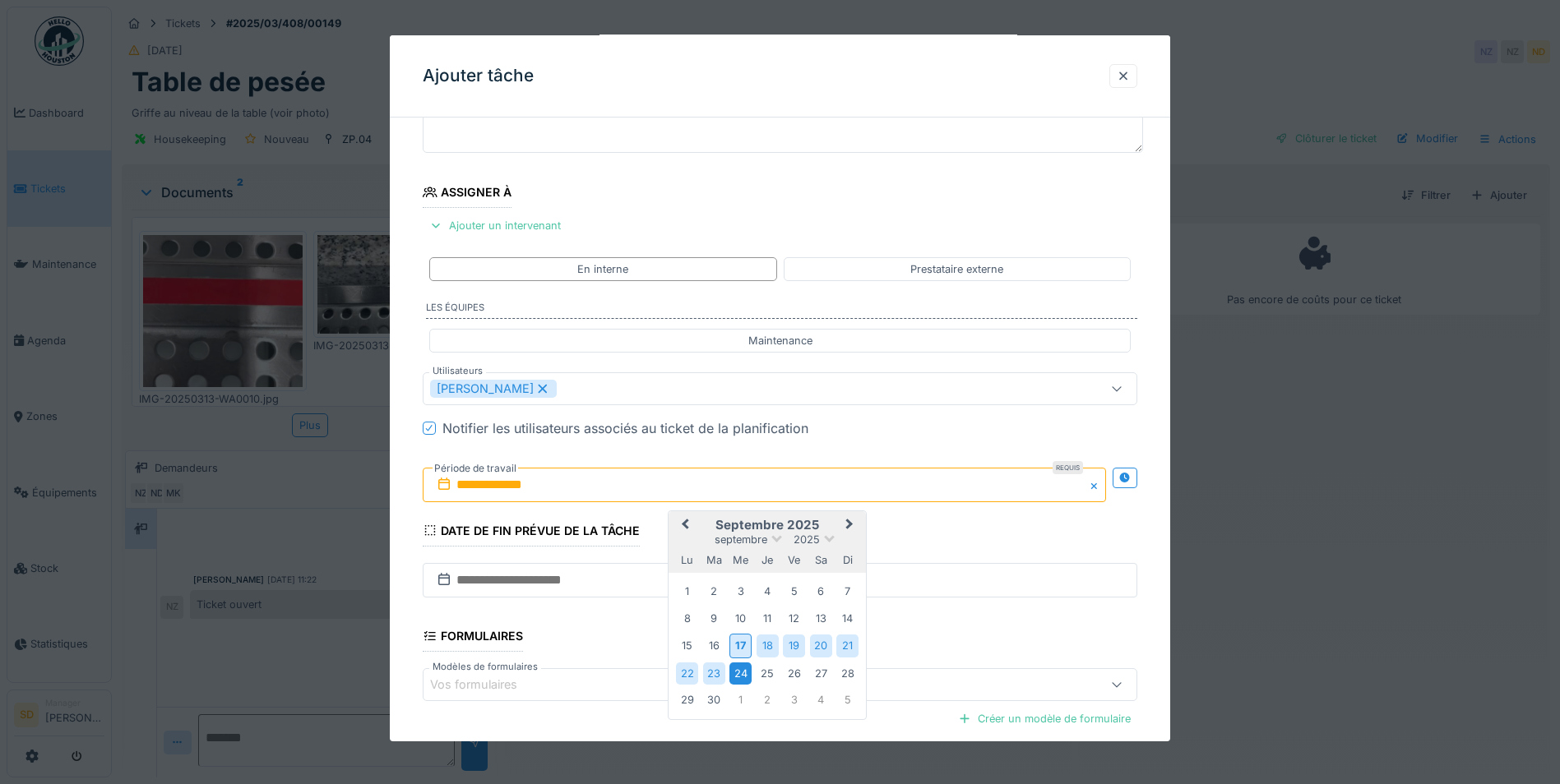
click at [749, 676] on div "24" at bounding box center [740, 674] width 22 height 22
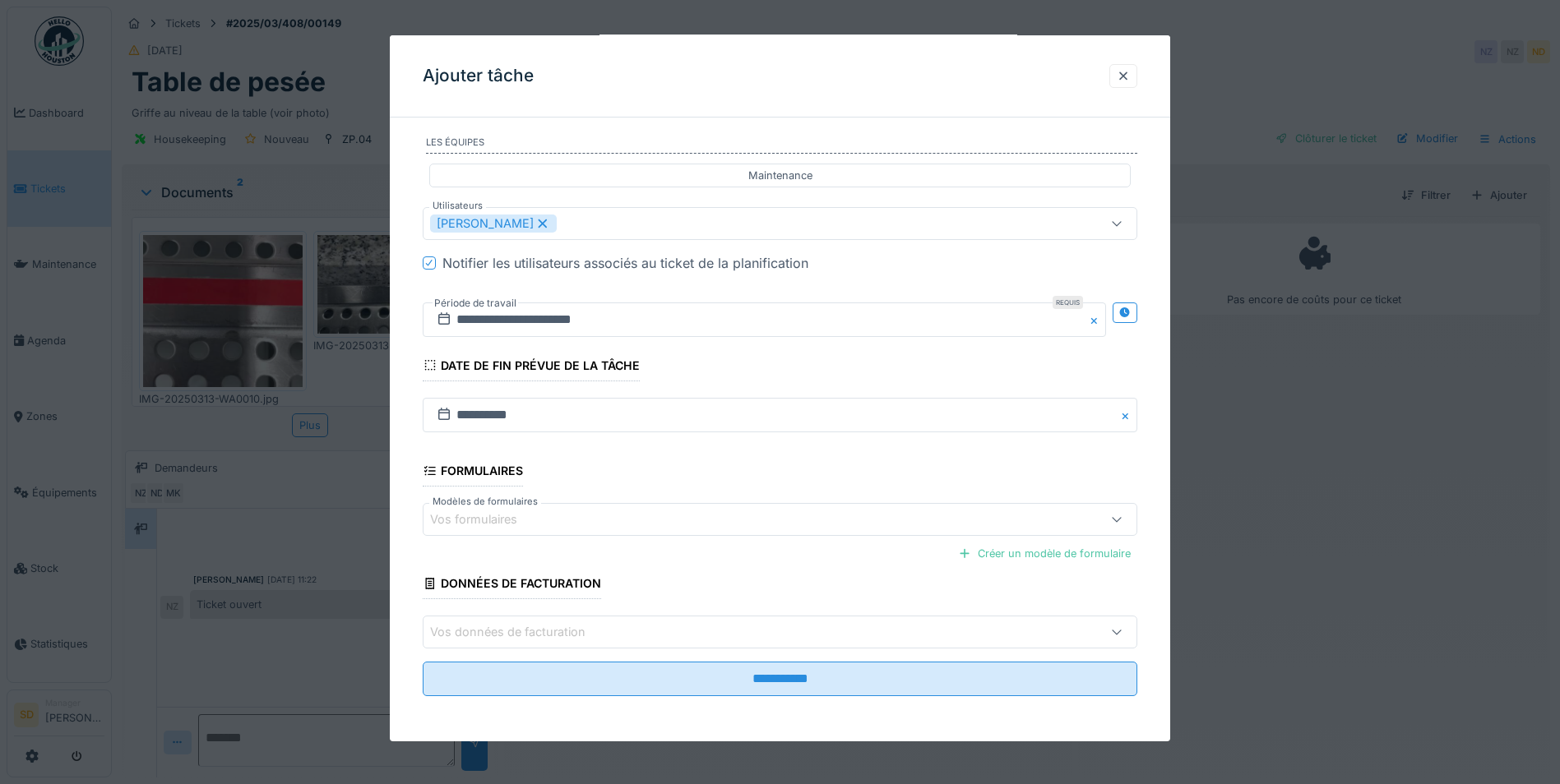
scroll to position [304, 0]
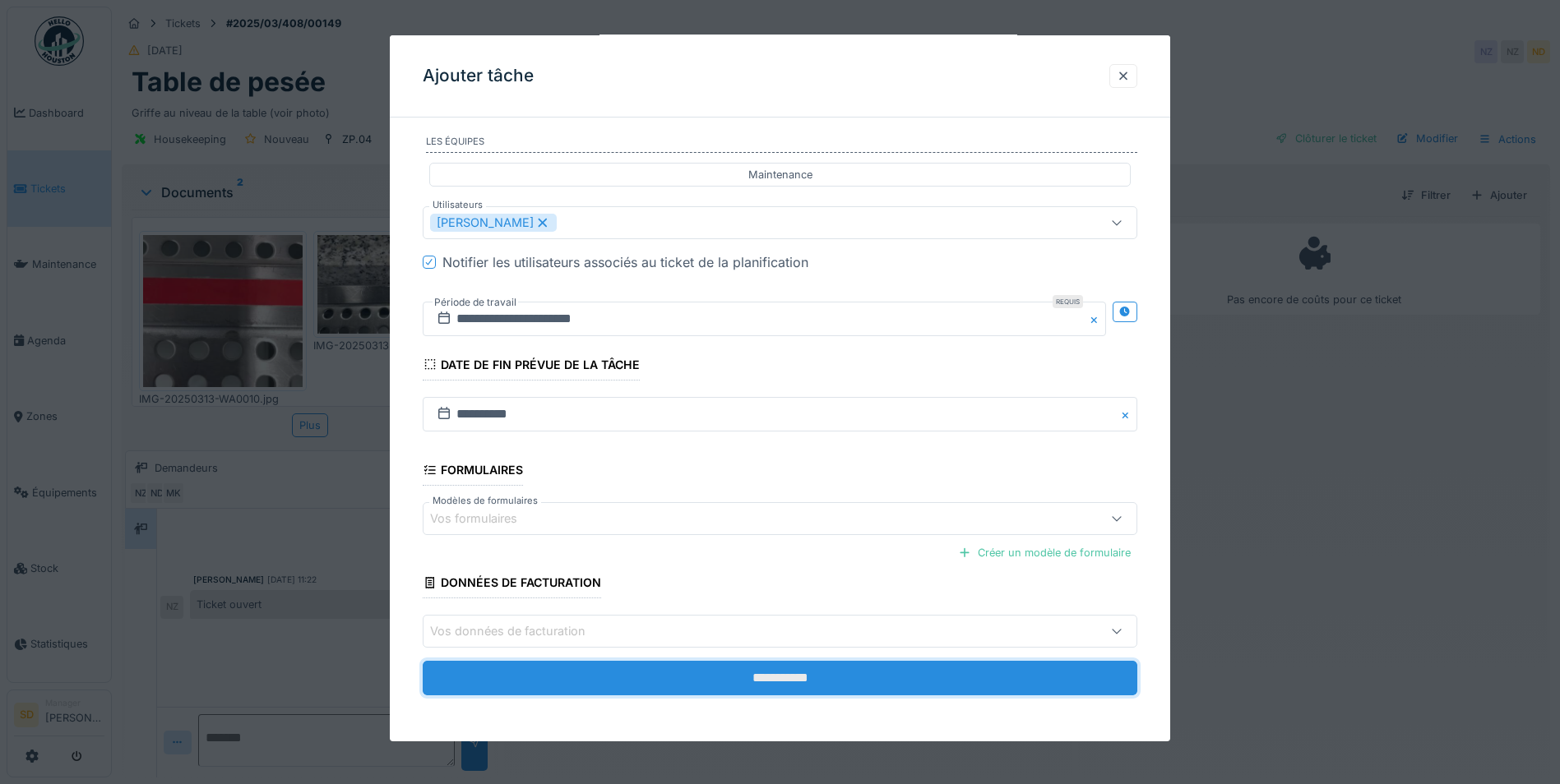
click at [720, 687] on input "**********" at bounding box center [780, 678] width 715 height 35
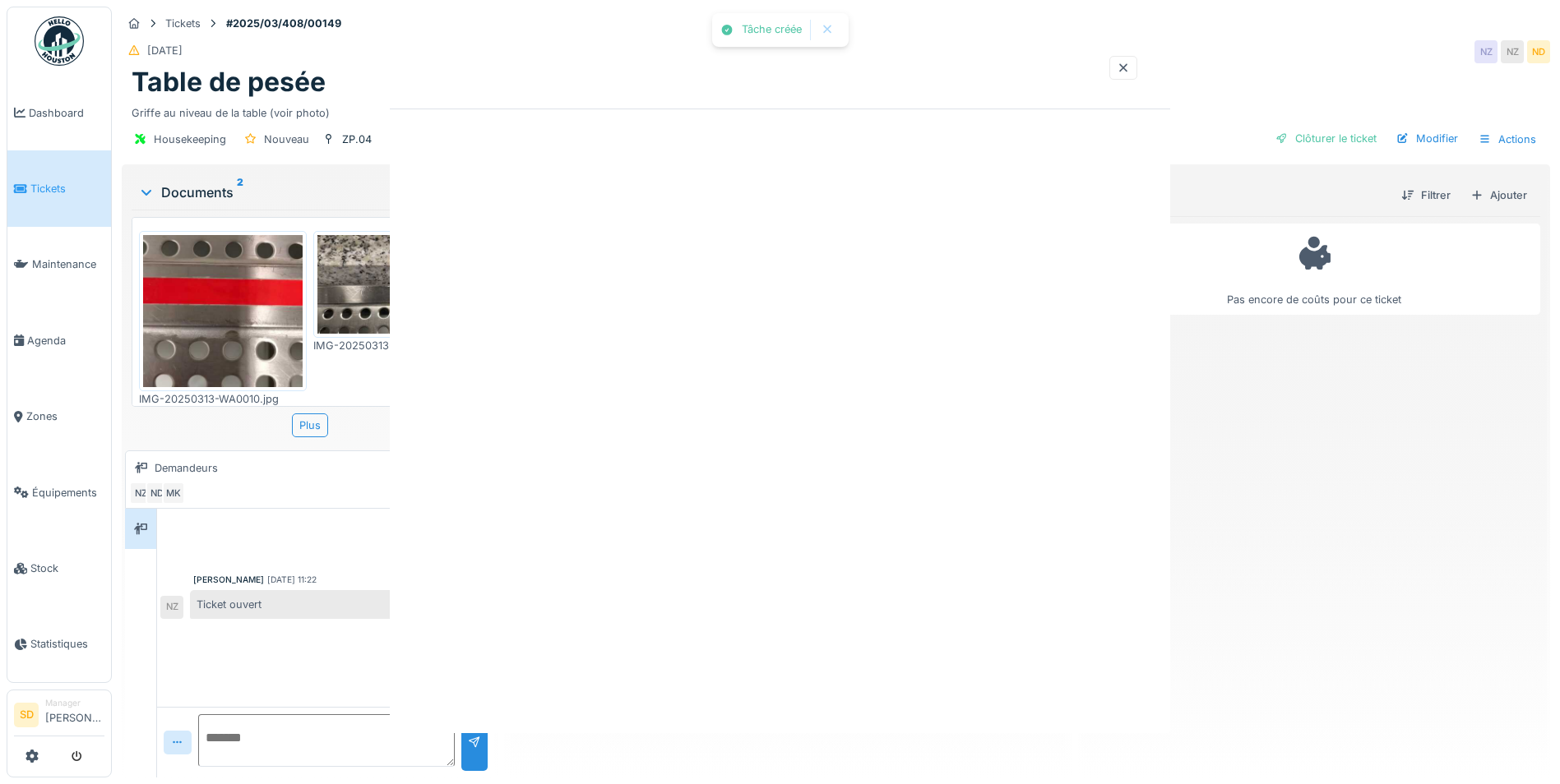
scroll to position [0, 0]
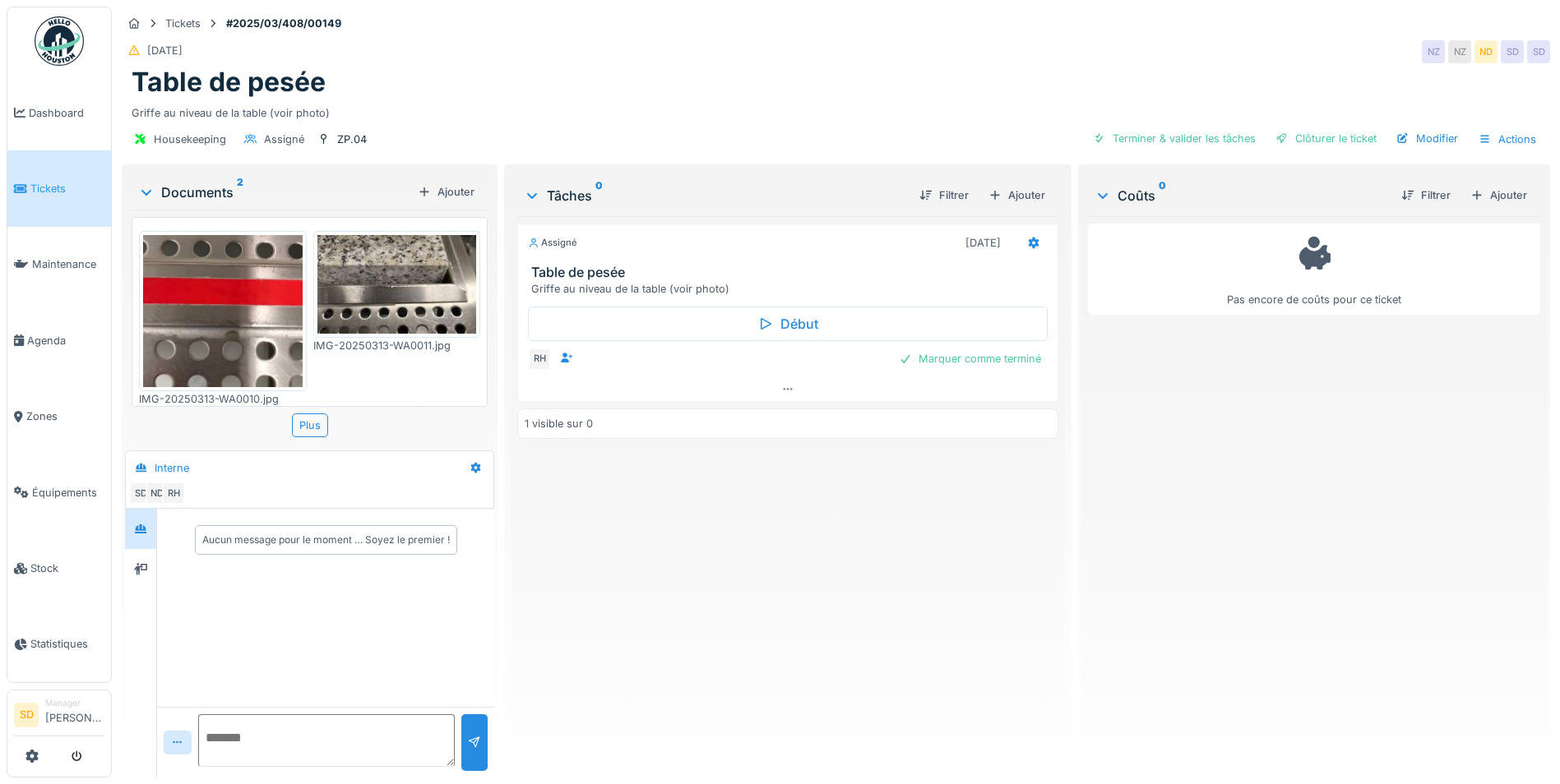
click at [413, 284] on img at bounding box center [397, 284] width 160 height 98
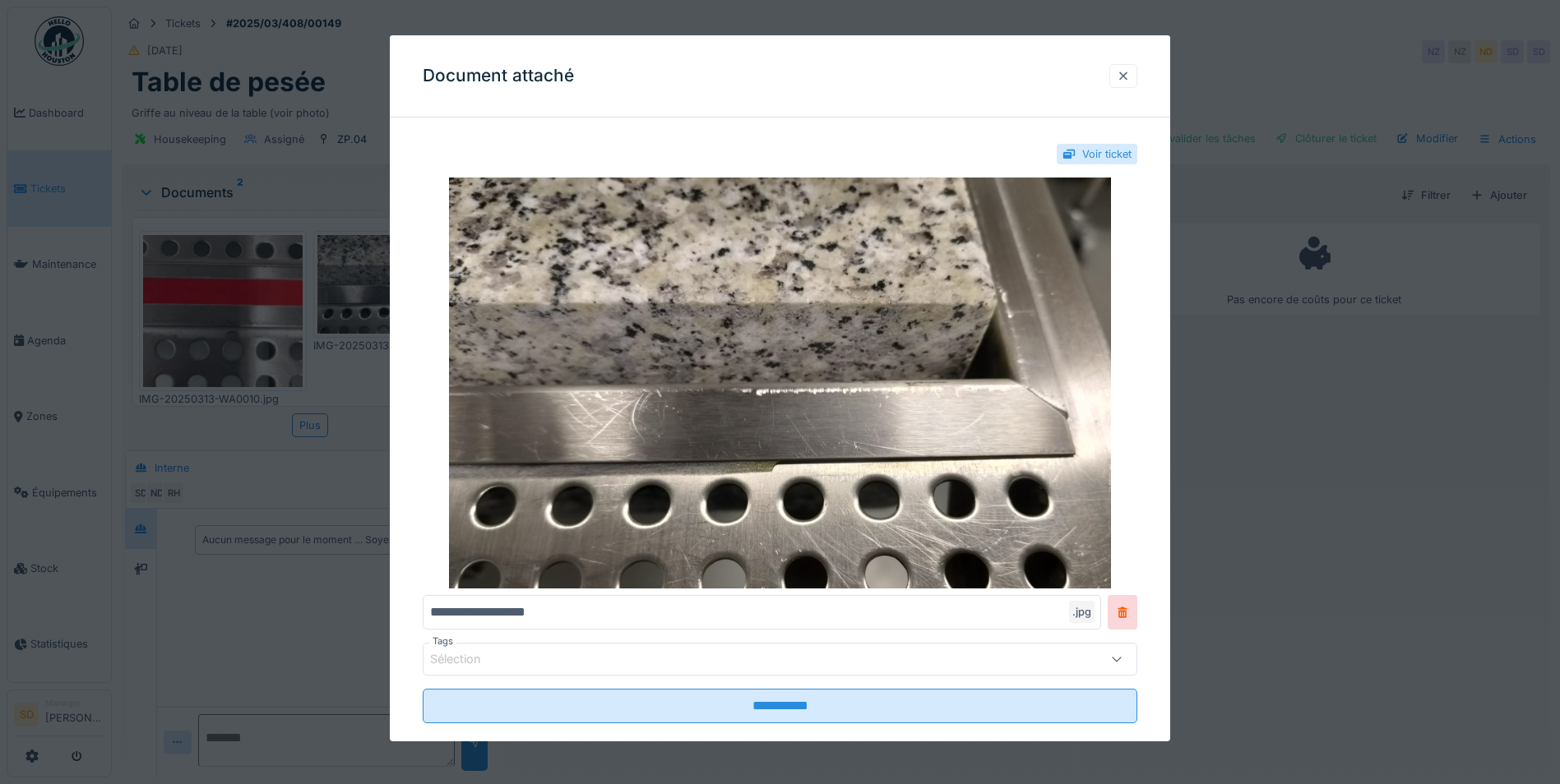
click at [1130, 77] on div at bounding box center [1123, 76] width 13 height 15
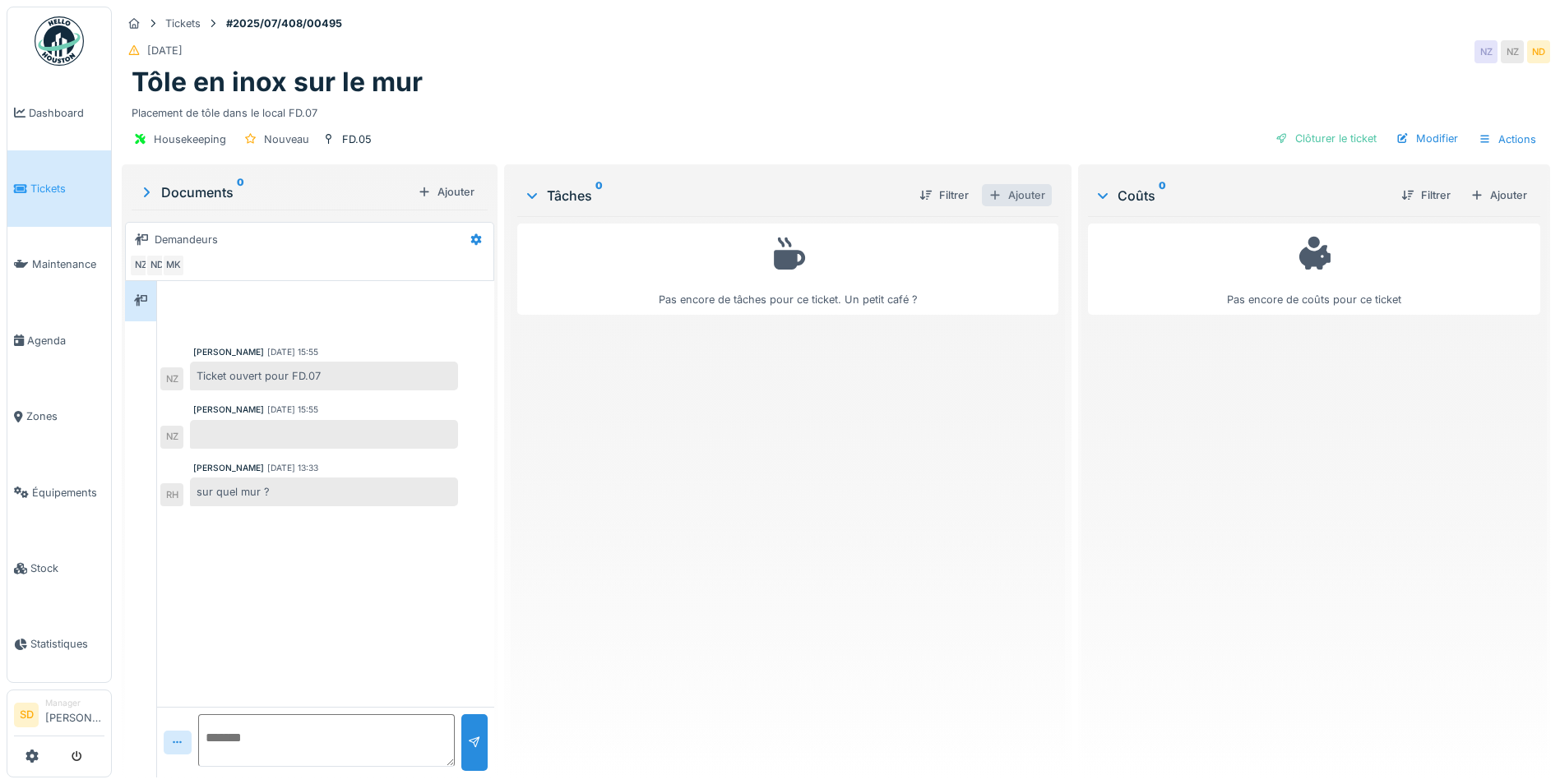
click at [1009, 199] on div "Ajouter" at bounding box center [1017, 195] width 70 height 22
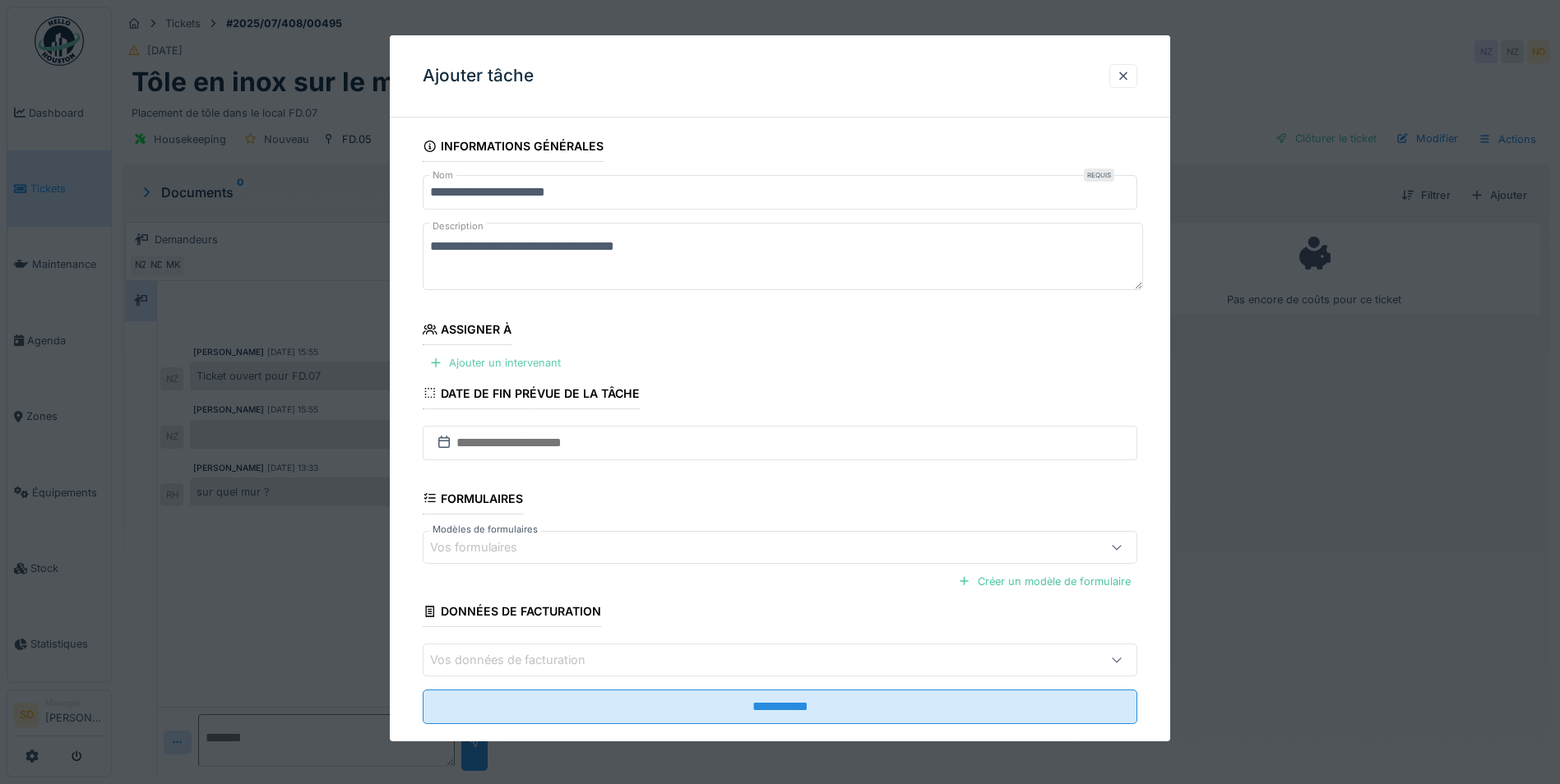
click at [542, 363] on div "Ajouter un intervenant" at bounding box center [495, 363] width 145 height 22
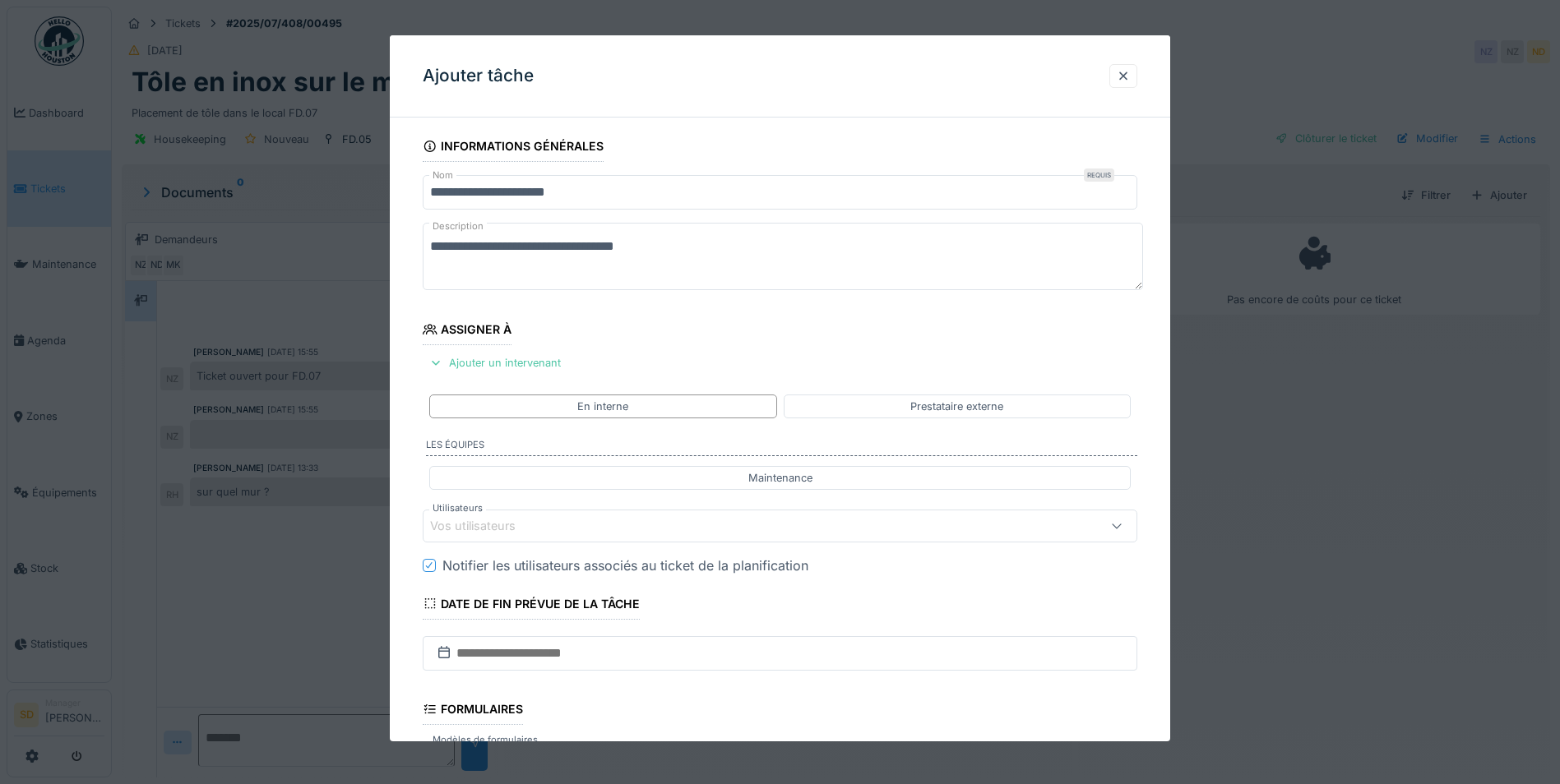
click at [536, 526] on div "Vos utilisateurs" at bounding box center [484, 526] width 108 height 18
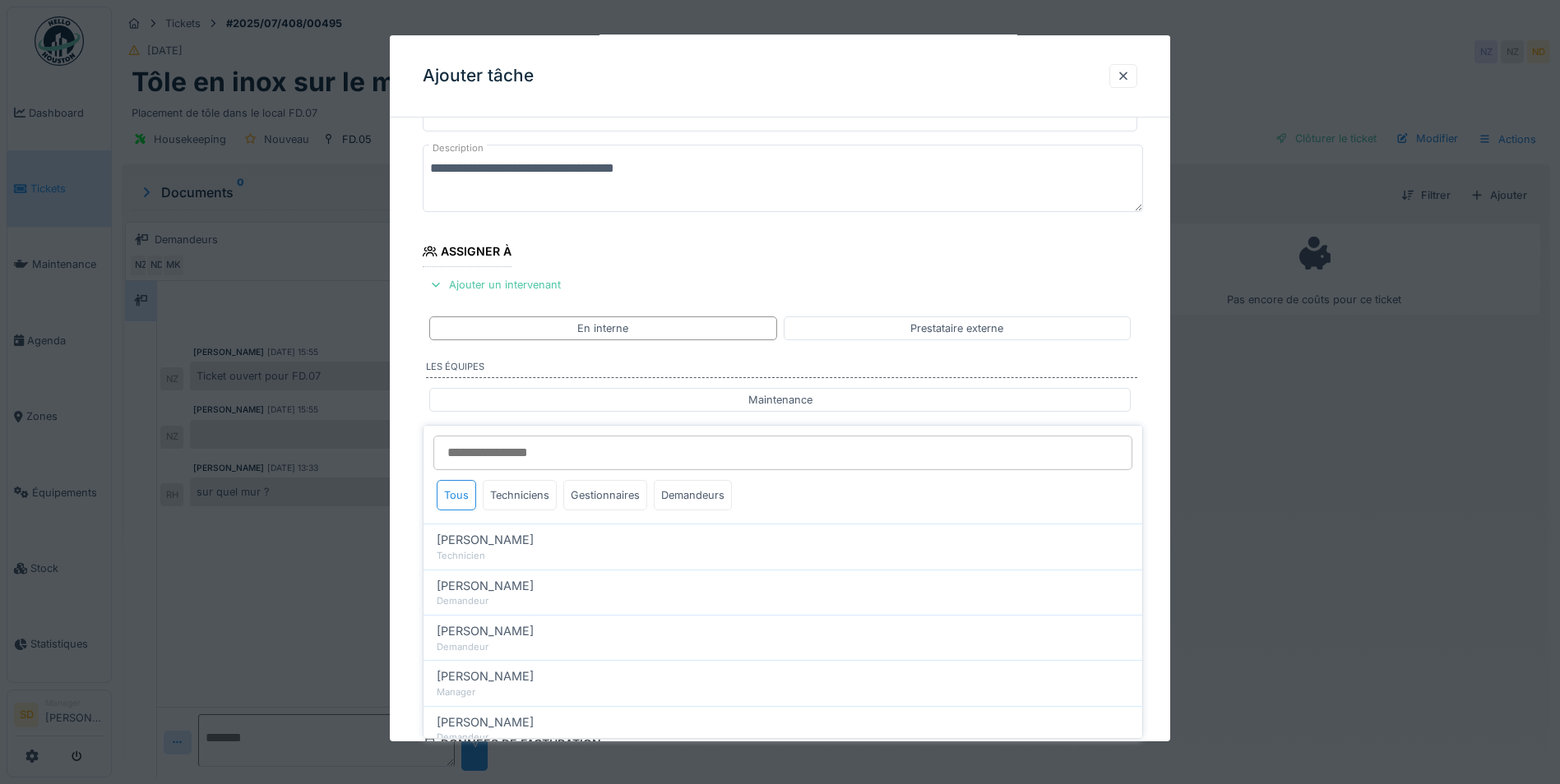
scroll to position [138, 0]
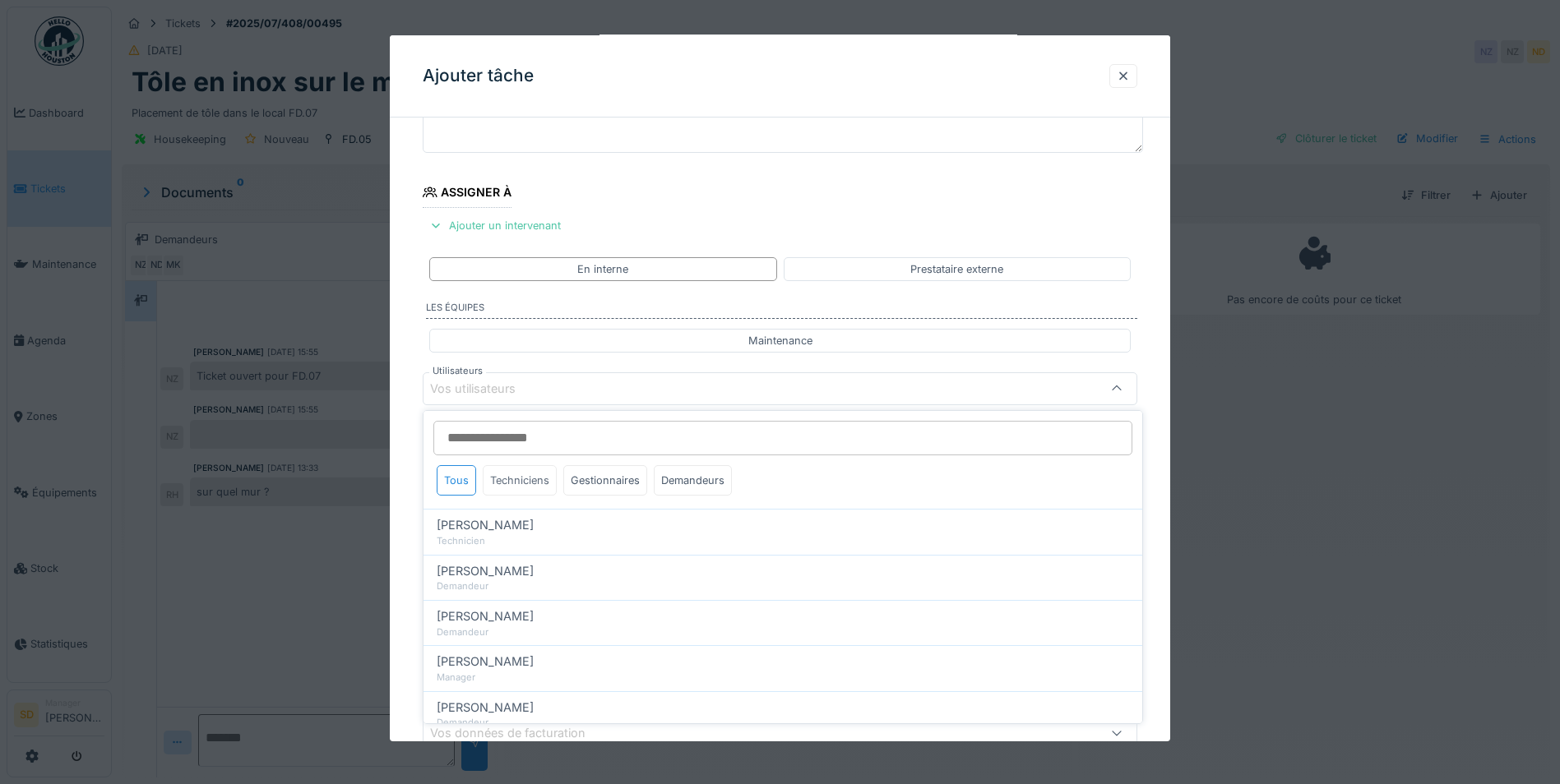
click at [529, 478] on div "Techniciens" at bounding box center [519, 480] width 74 height 30
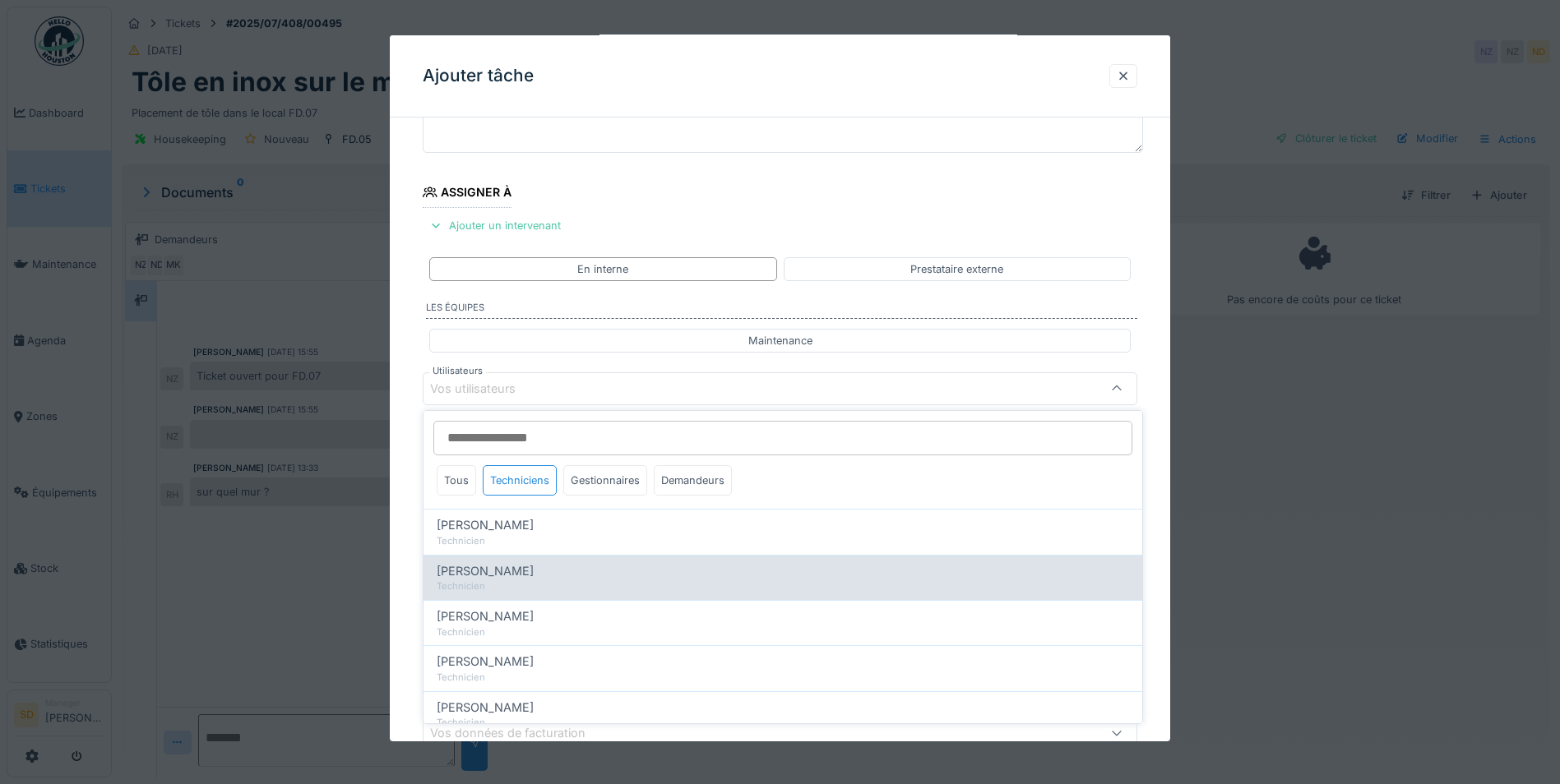
click at [510, 573] on span "Charles Boilly" at bounding box center [485, 572] width 97 height 18
type input "****"
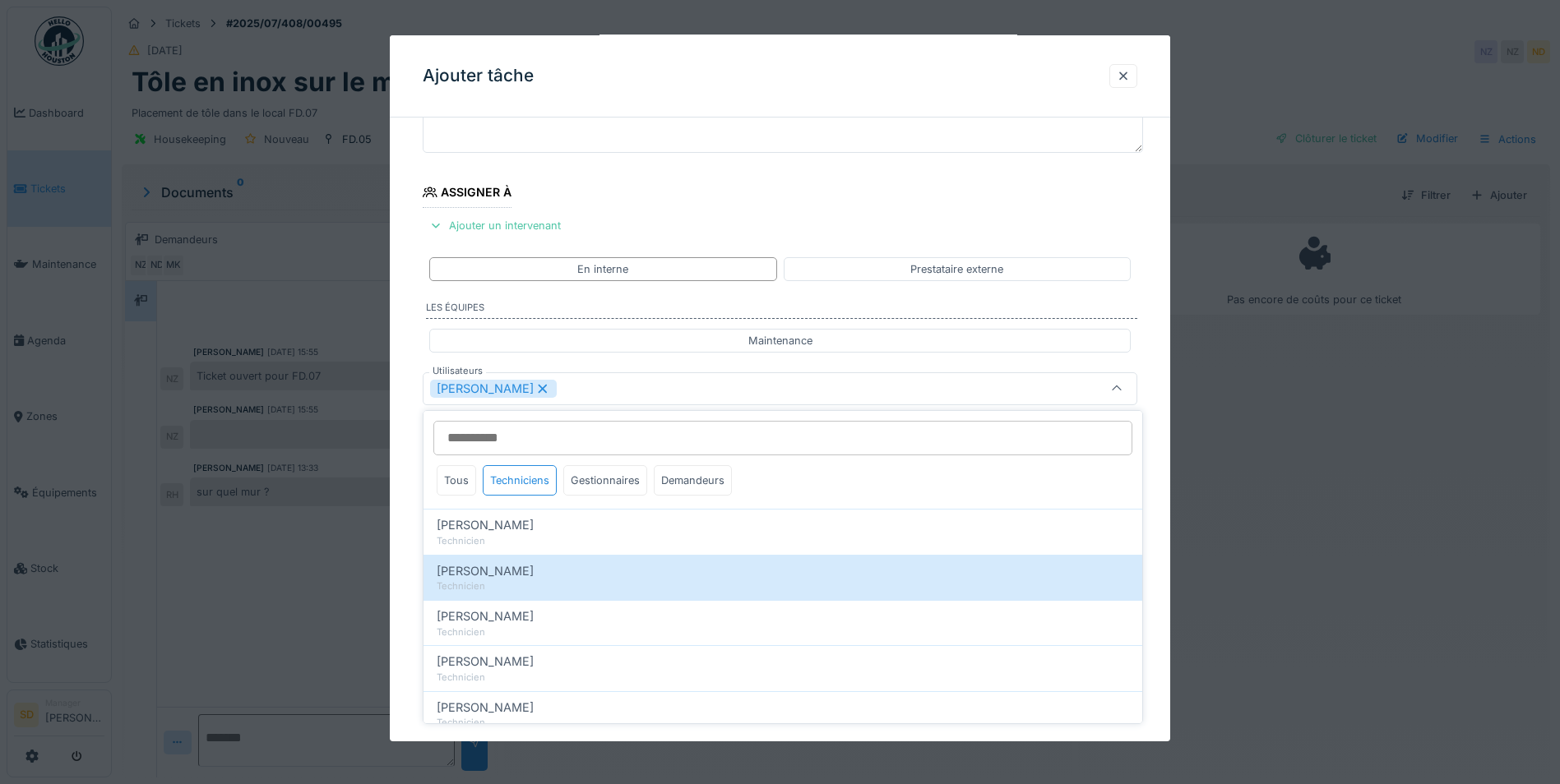
click at [407, 559] on div "**********" at bounding box center [780, 450] width 780 height 914
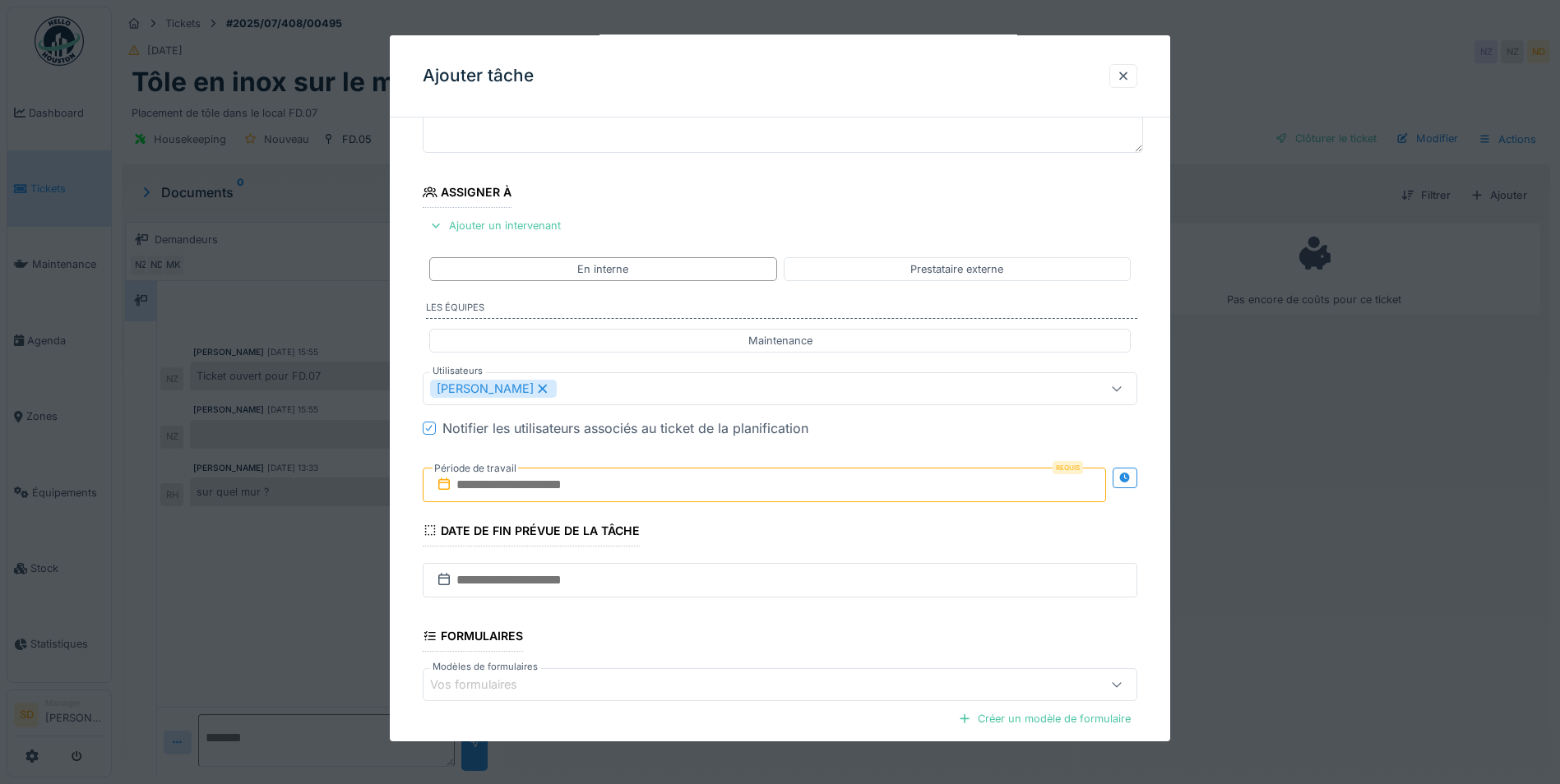
click at [518, 496] on input "text" at bounding box center [764, 485] width 683 height 35
click at [741, 645] on div "17" at bounding box center [740, 645] width 22 height 24
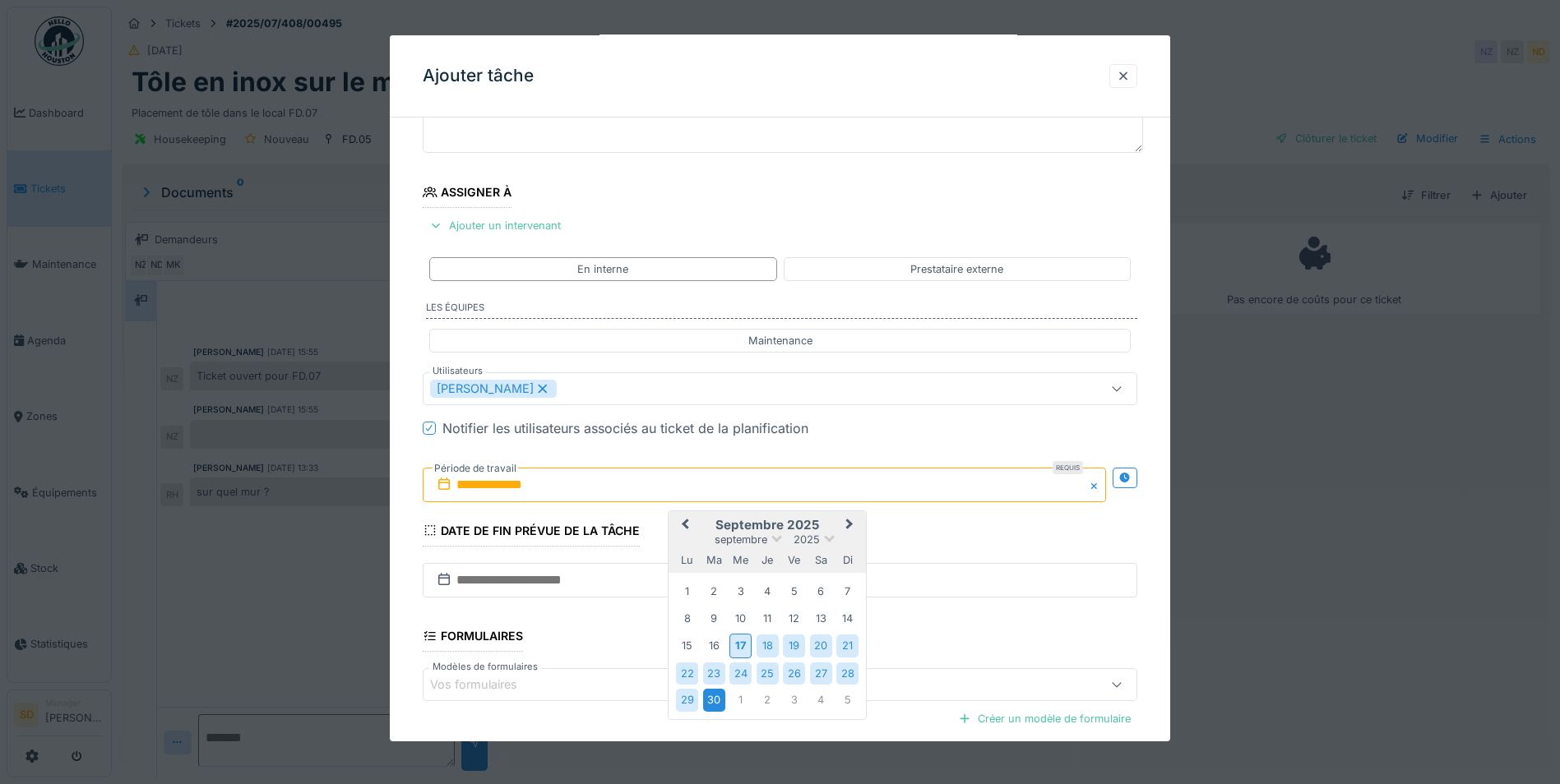
click at [717, 698] on div "30" at bounding box center [714, 700] width 22 height 22
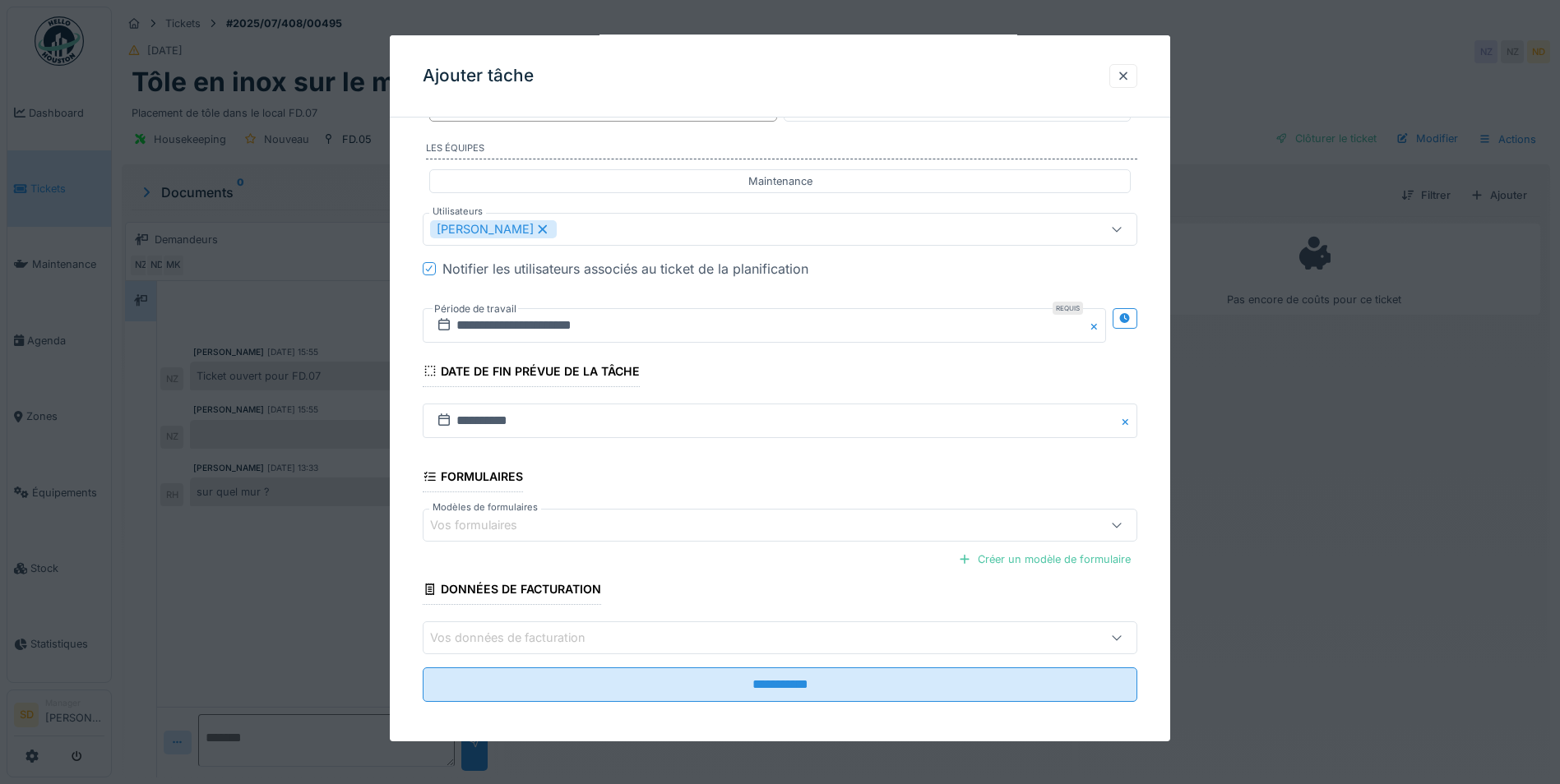
scroll to position [304, 0]
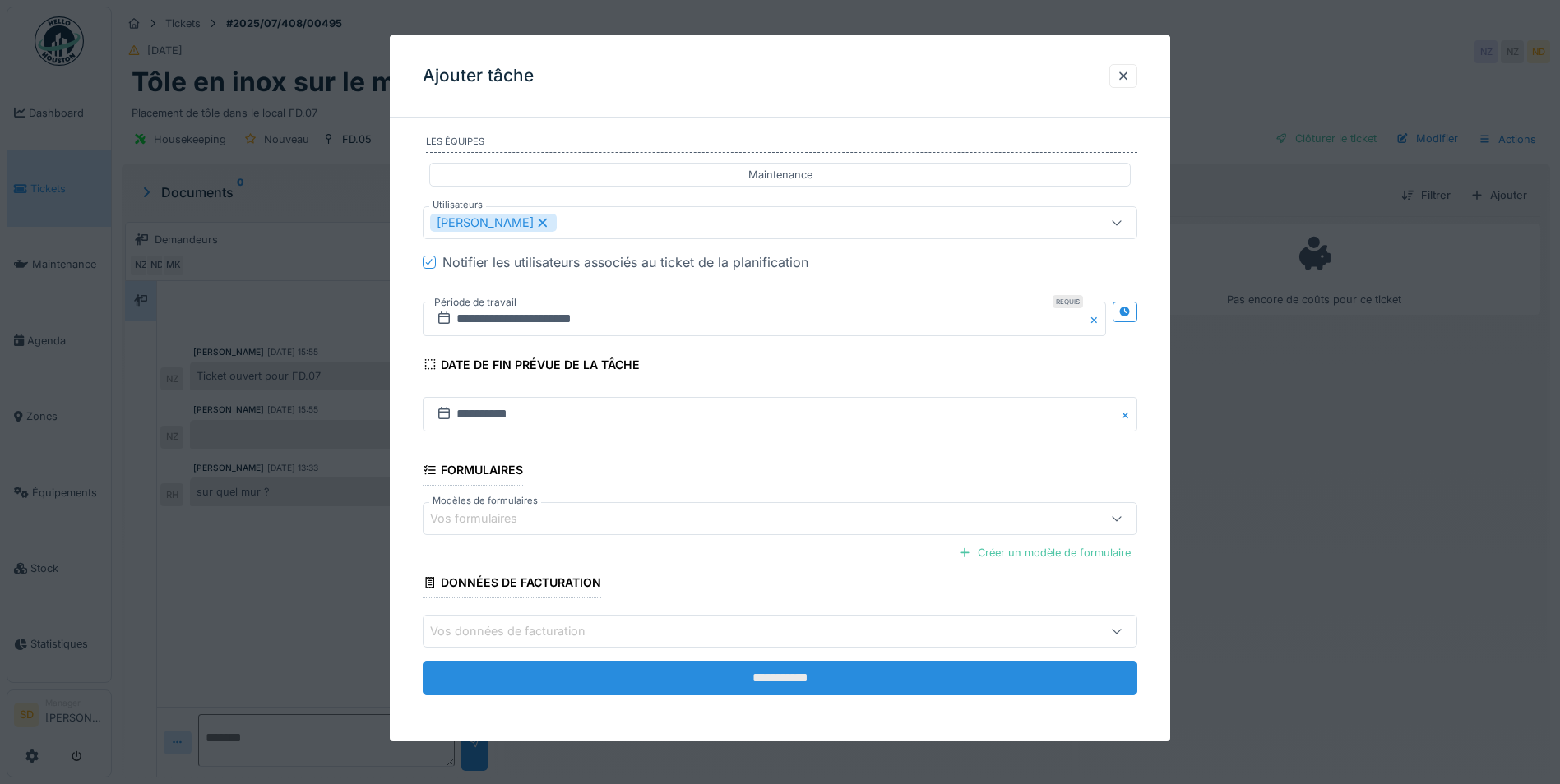
click at [771, 683] on input "**********" at bounding box center [780, 678] width 715 height 35
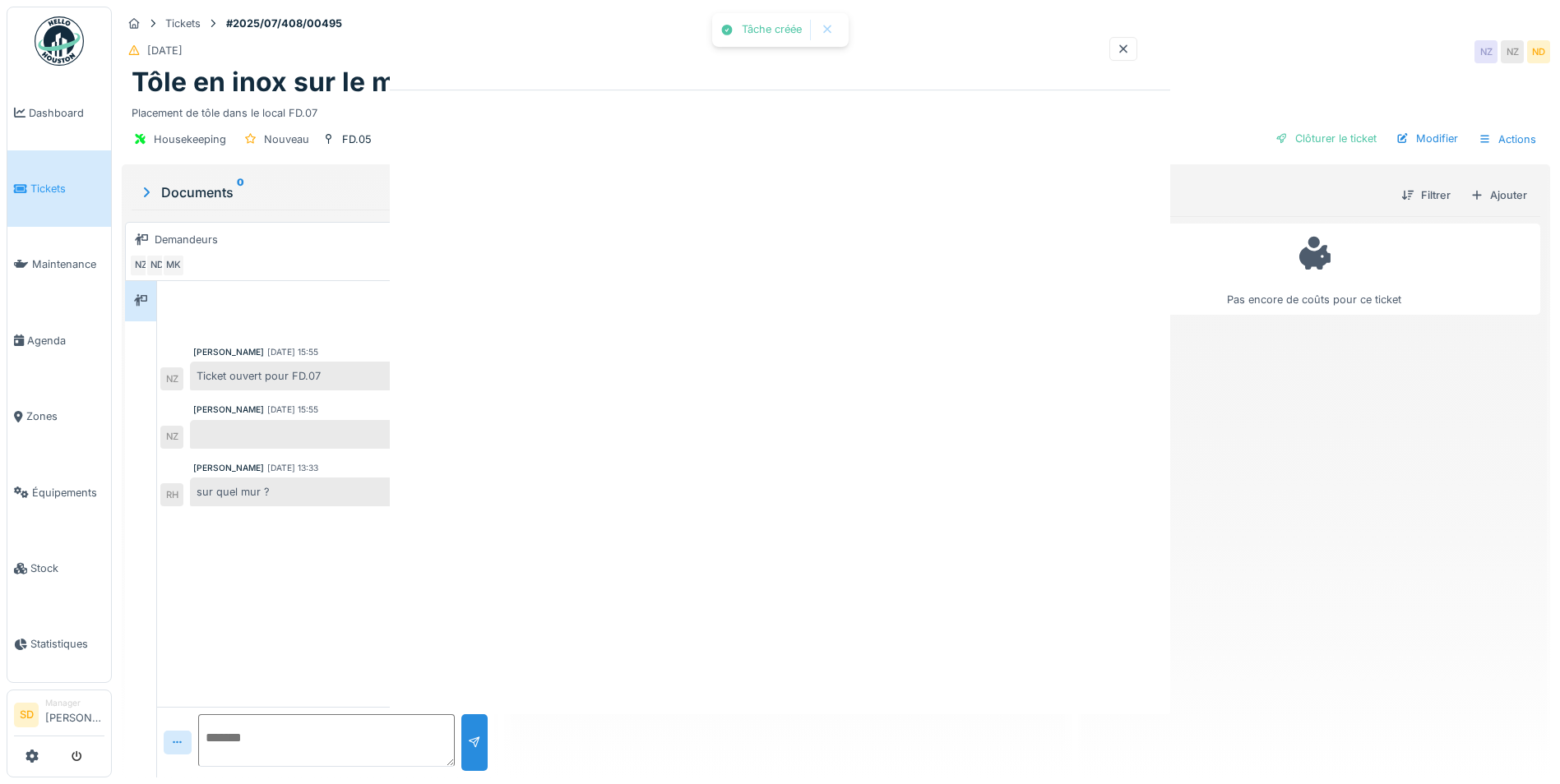
scroll to position [0, 0]
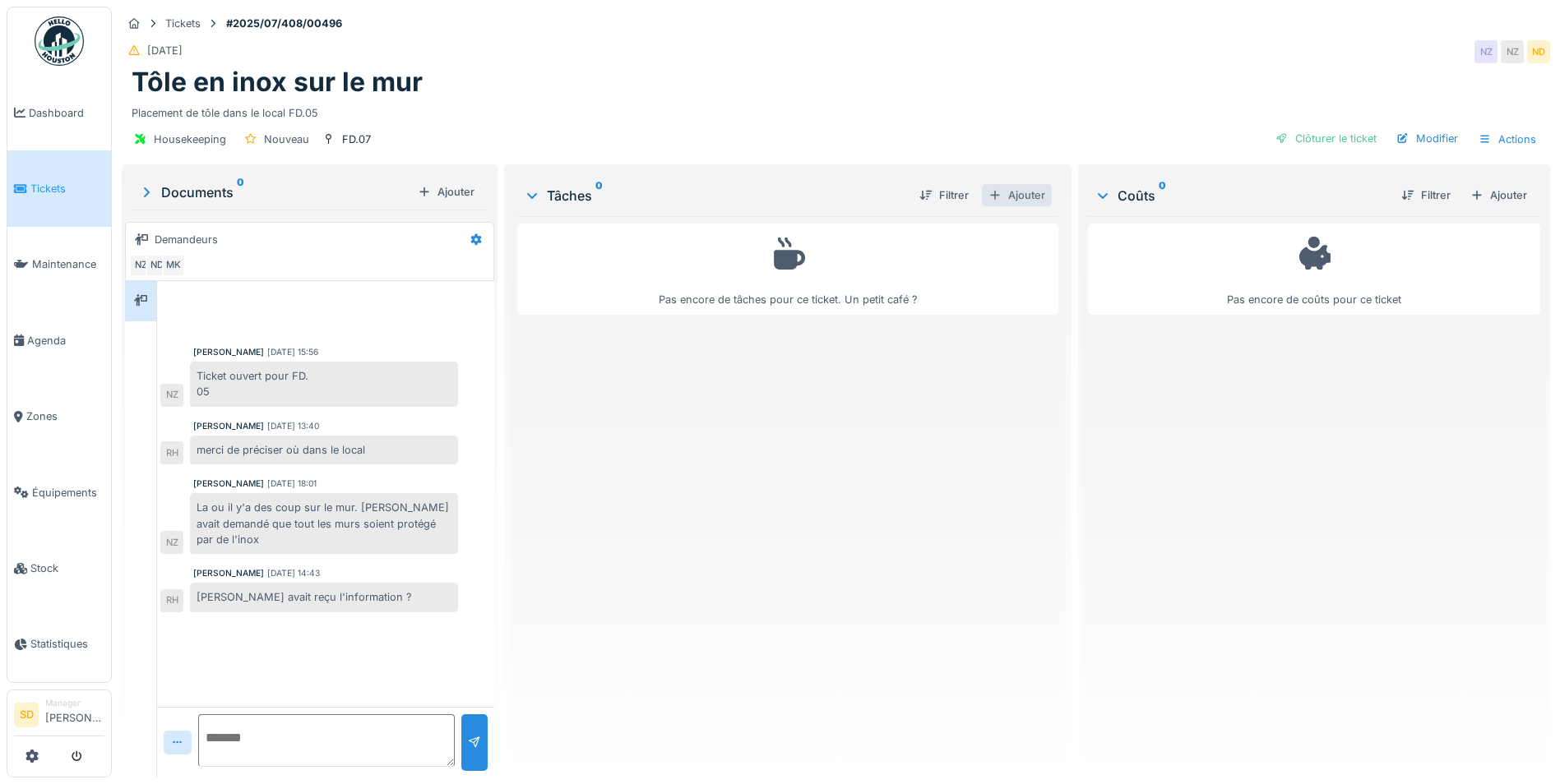
click at [1018, 197] on div "Ajouter" at bounding box center [1017, 195] width 70 height 22
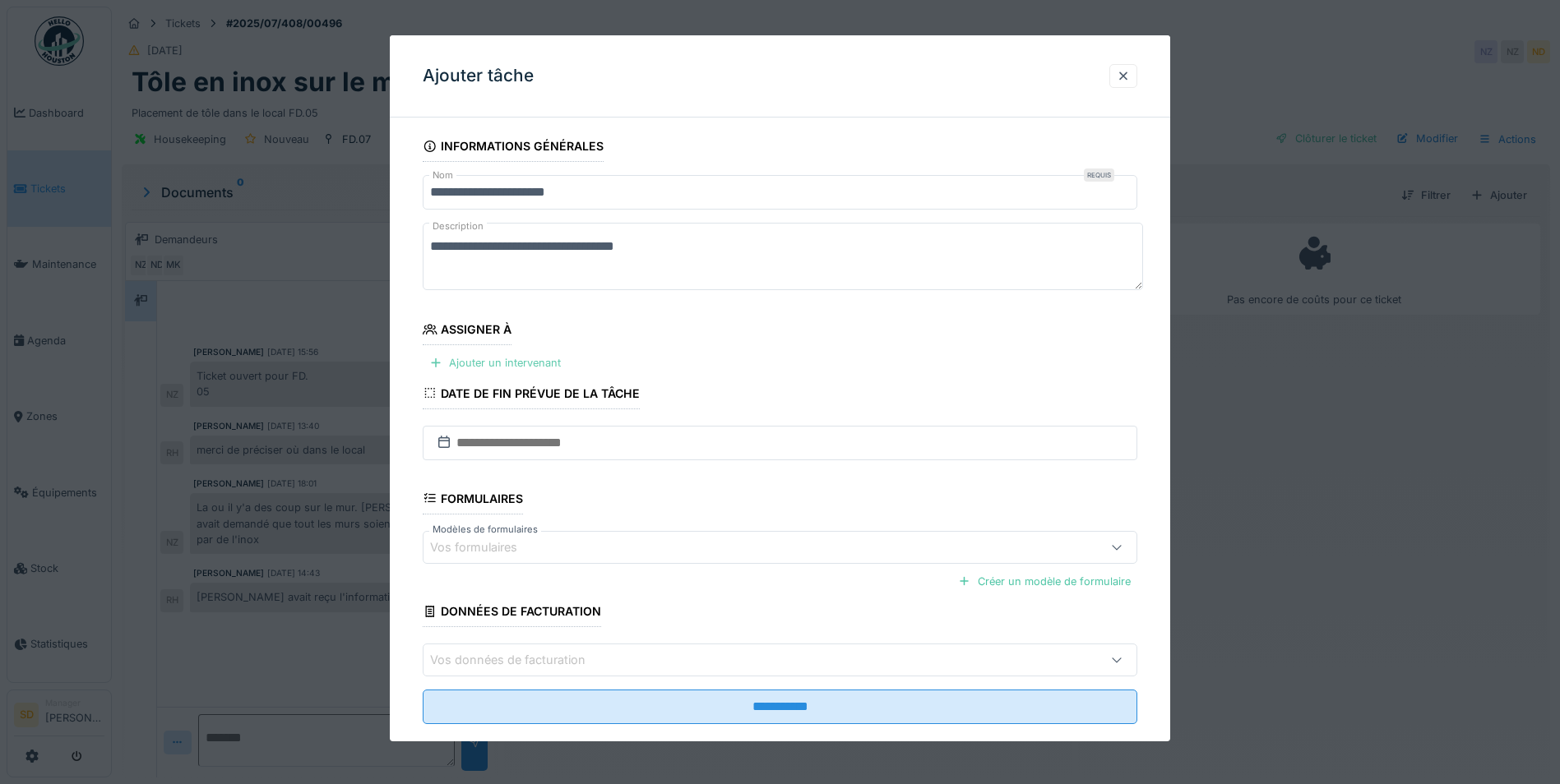
click at [519, 362] on div "Ajouter un intervenant" at bounding box center [495, 363] width 145 height 22
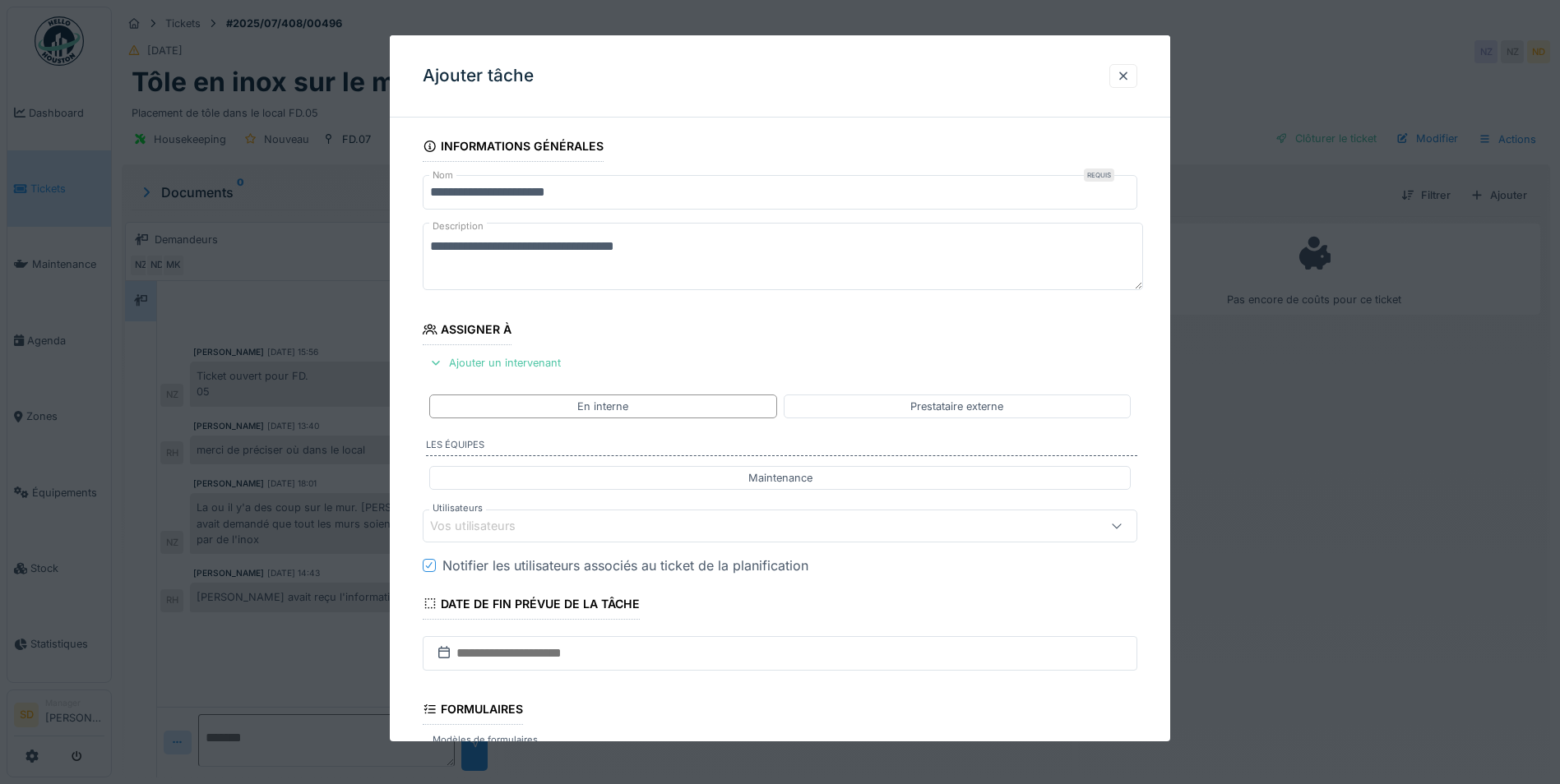
click at [491, 530] on div "Vos utilisateurs" at bounding box center [484, 526] width 108 height 18
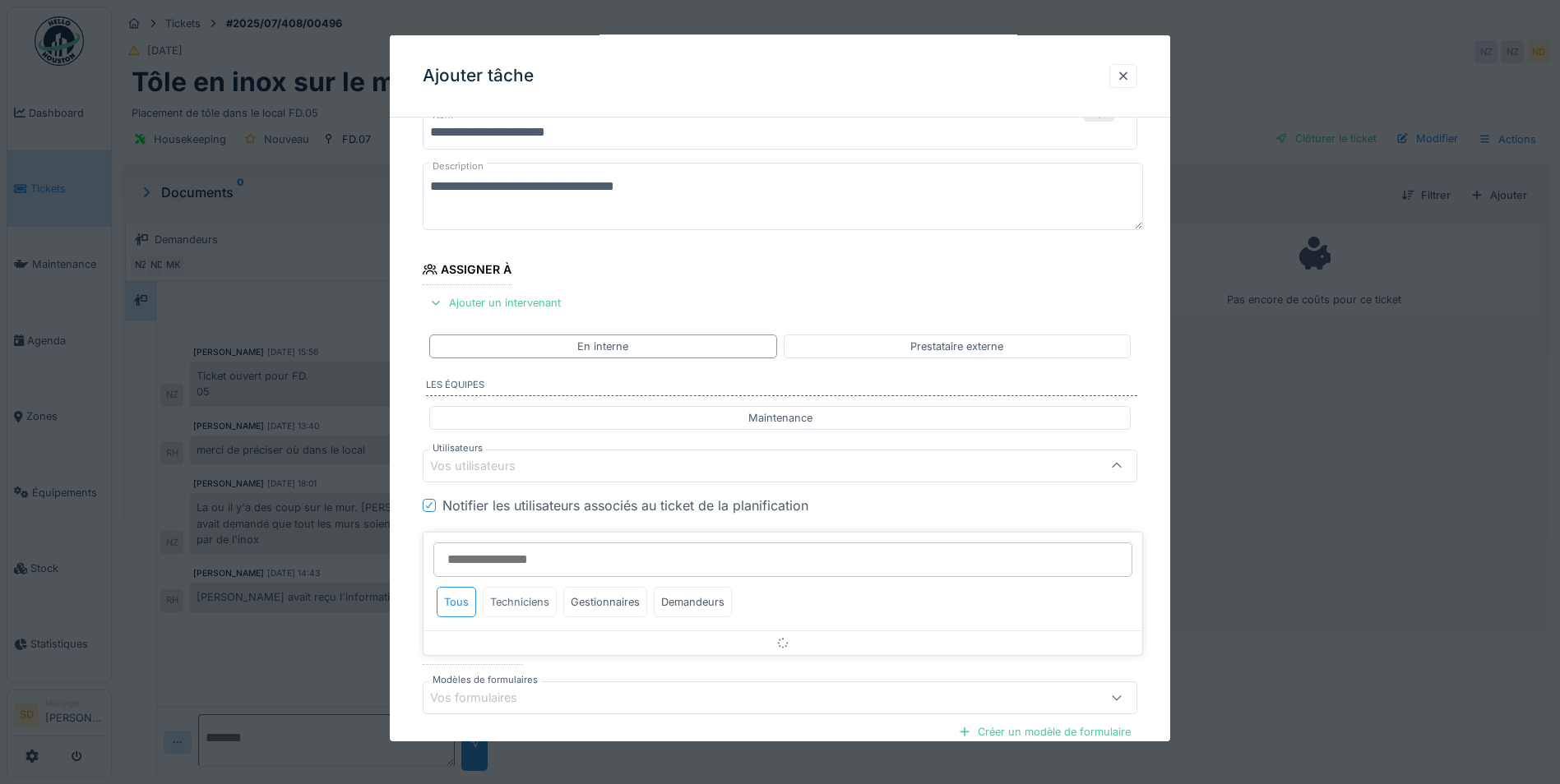
scroll to position [138, 0]
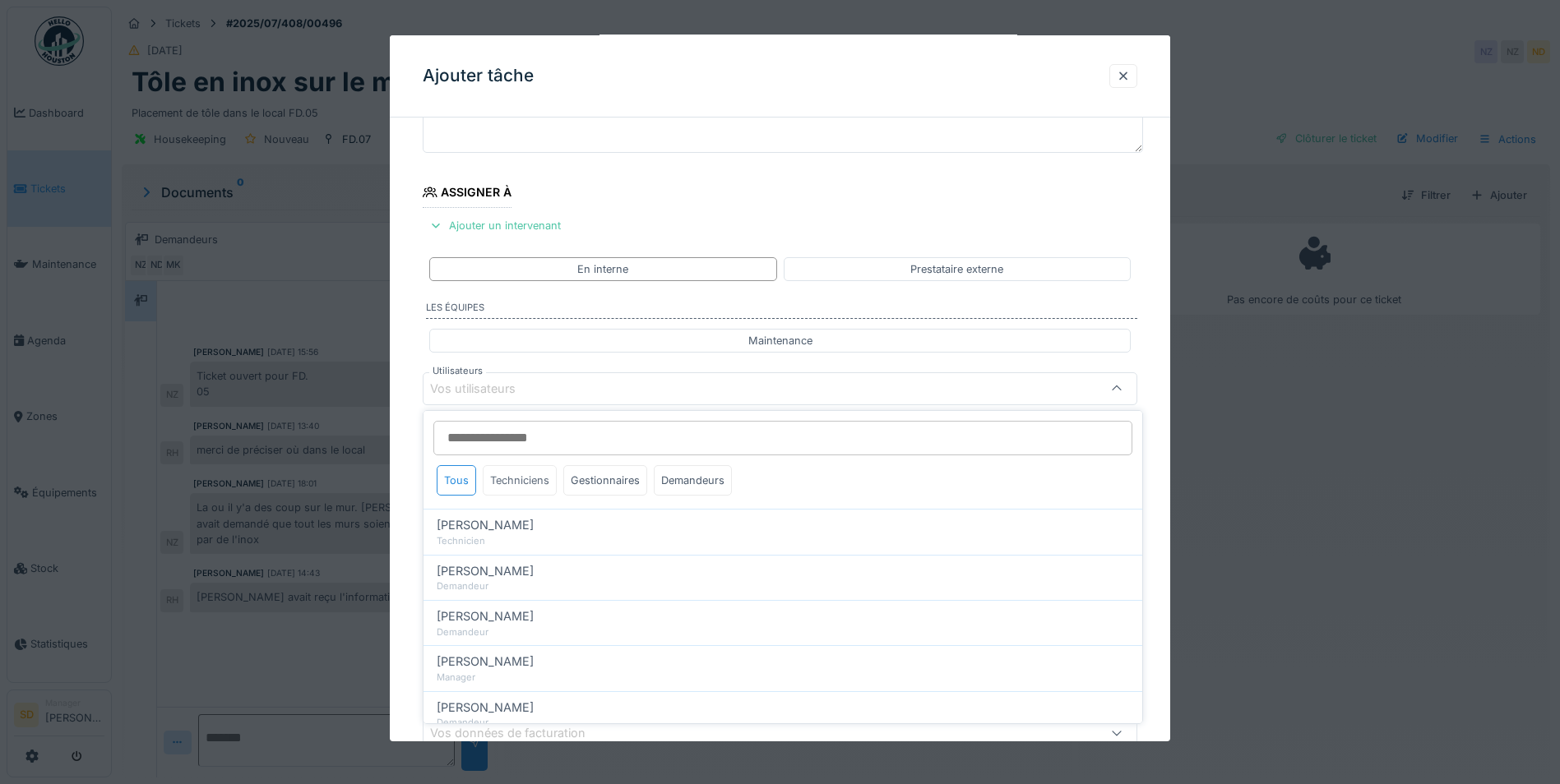
click at [522, 490] on div "Techniciens" at bounding box center [519, 480] width 74 height 30
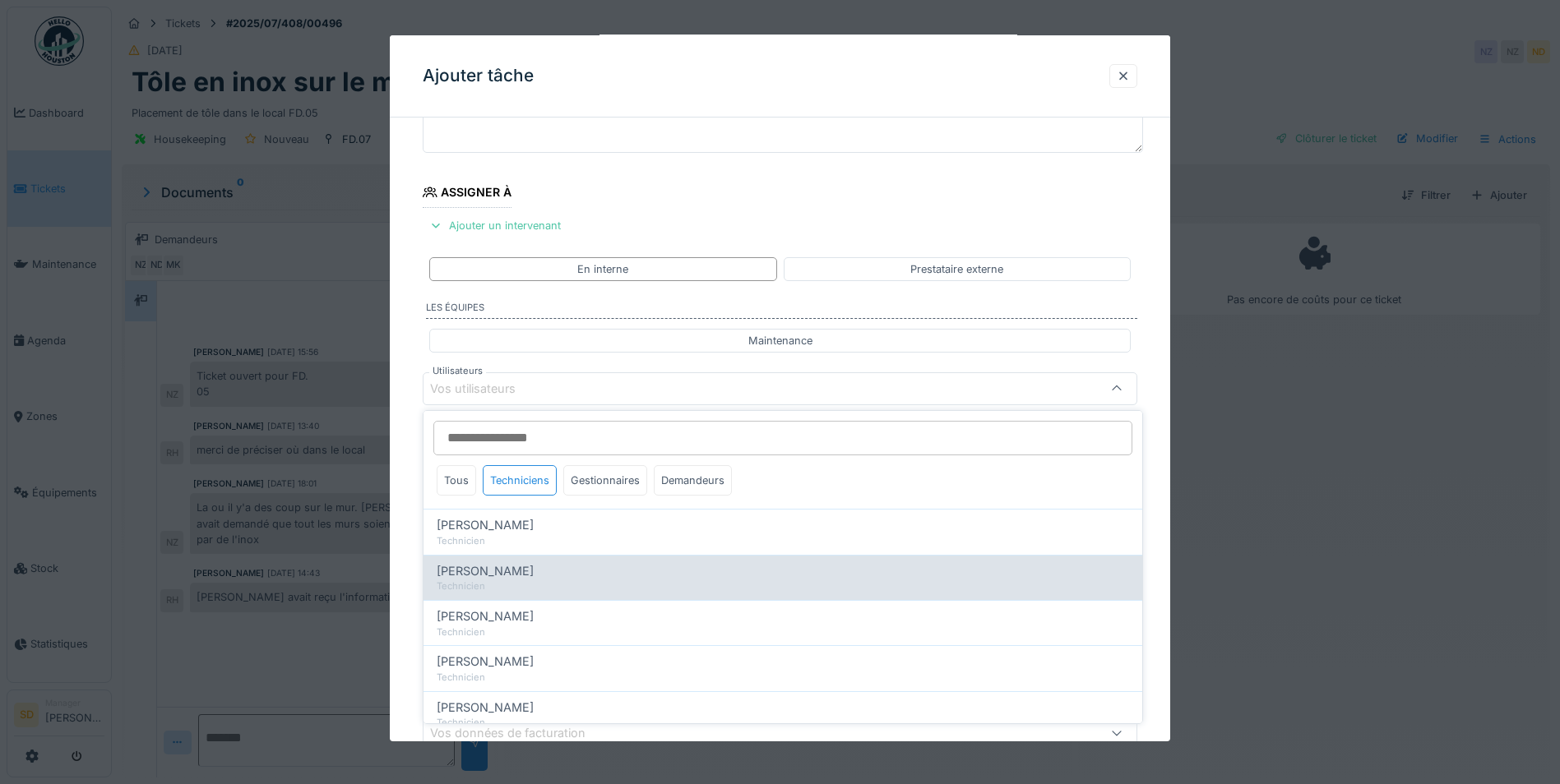
click at [529, 573] on div "[PERSON_NAME]" at bounding box center [782, 572] width 692 height 18
type input "****"
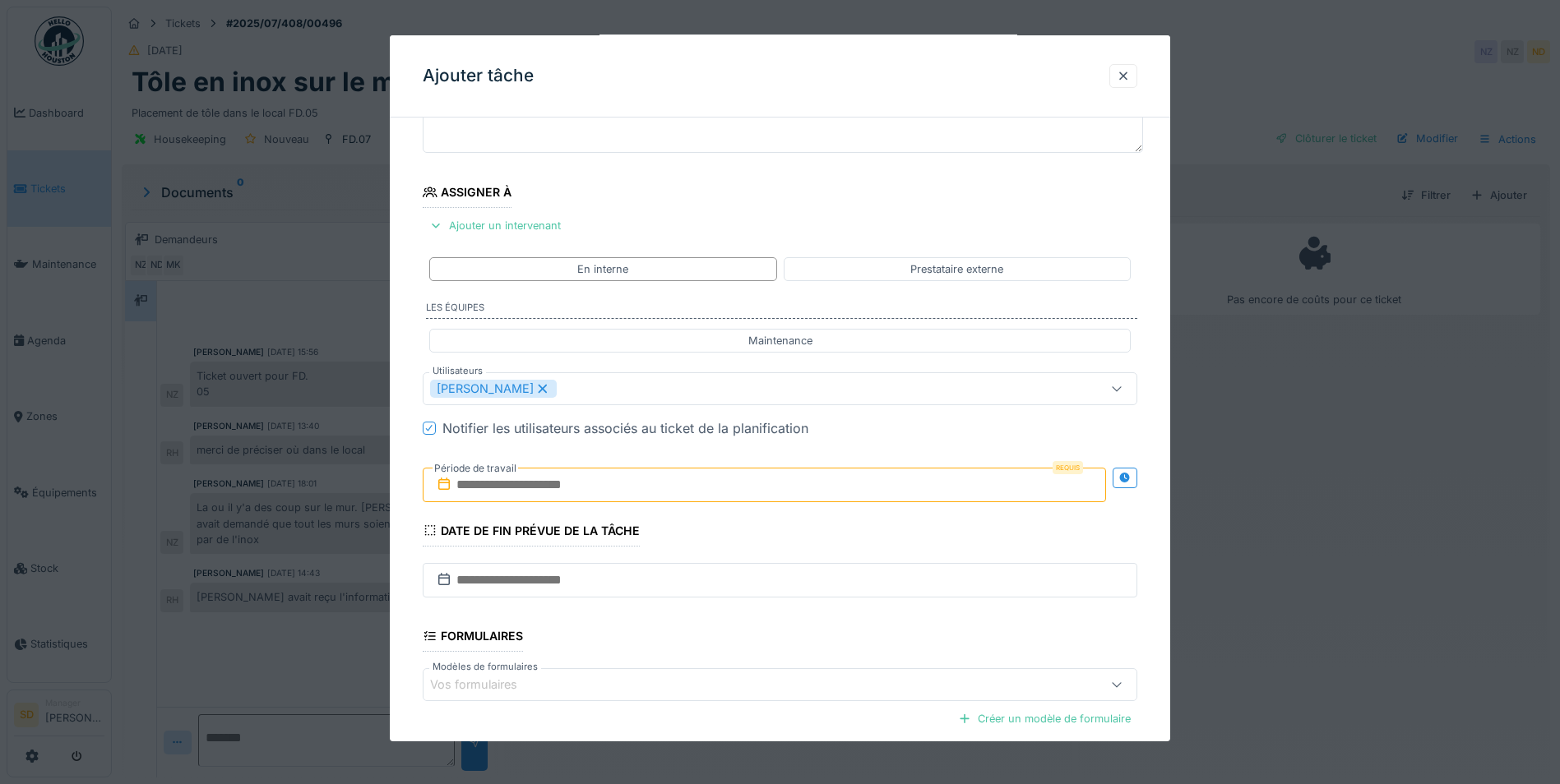
click at [408, 565] on div "**********" at bounding box center [780, 450] width 780 height 914
click at [488, 489] on input "text" at bounding box center [764, 485] width 683 height 35
click at [742, 643] on div "17" at bounding box center [740, 645] width 22 height 24
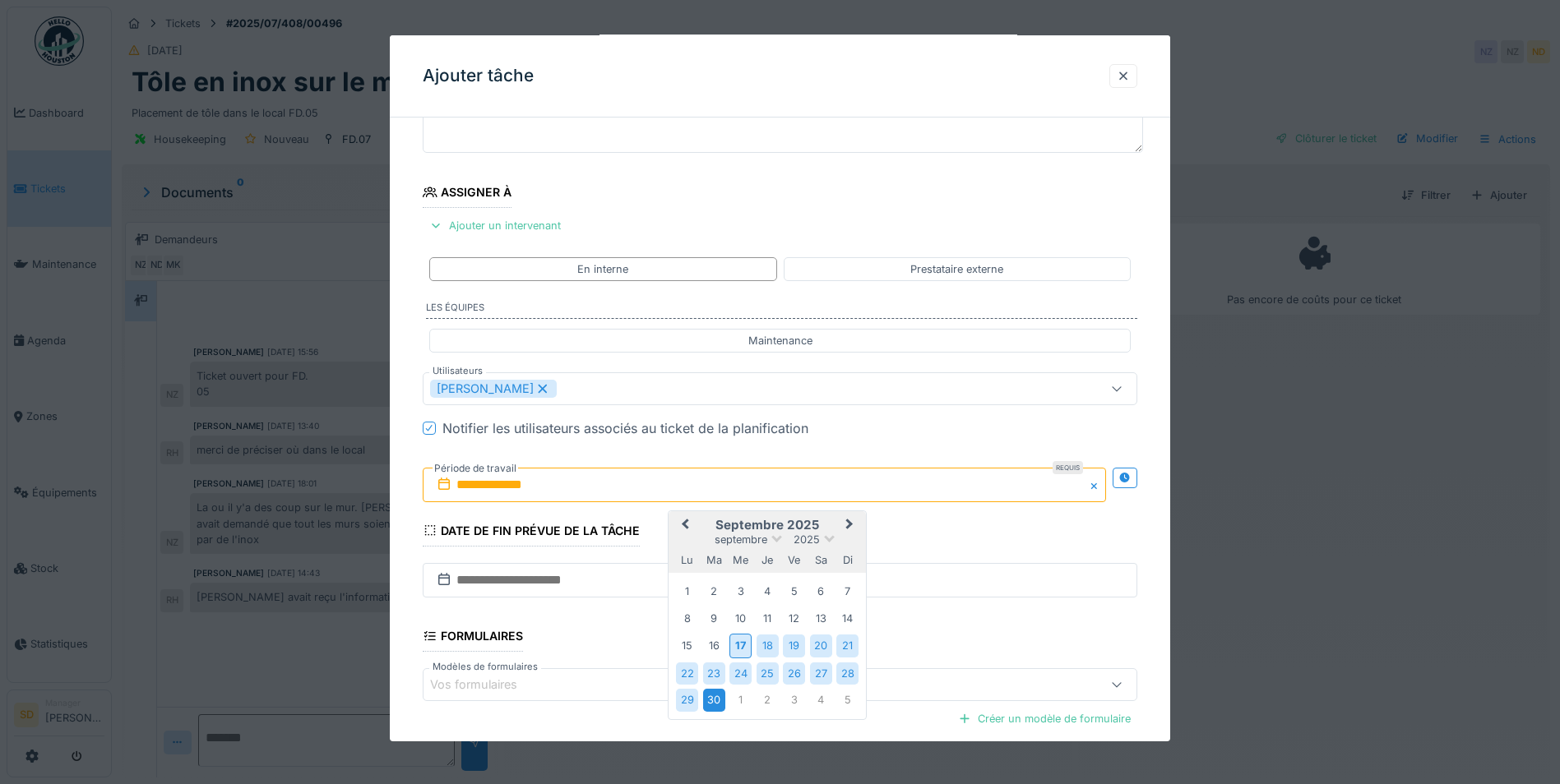
click at [718, 699] on div "30" at bounding box center [714, 700] width 22 height 22
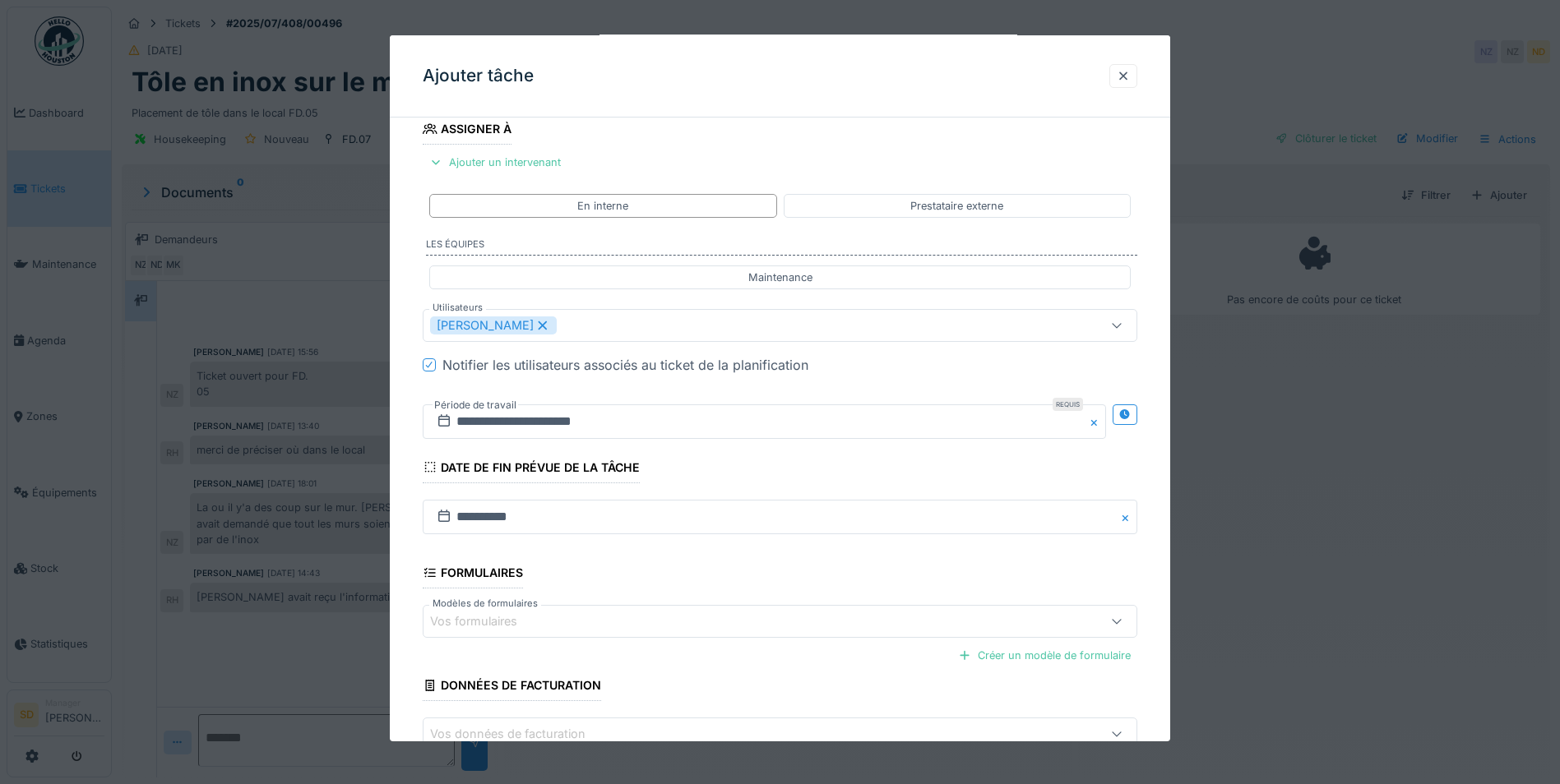
scroll to position [304, 0]
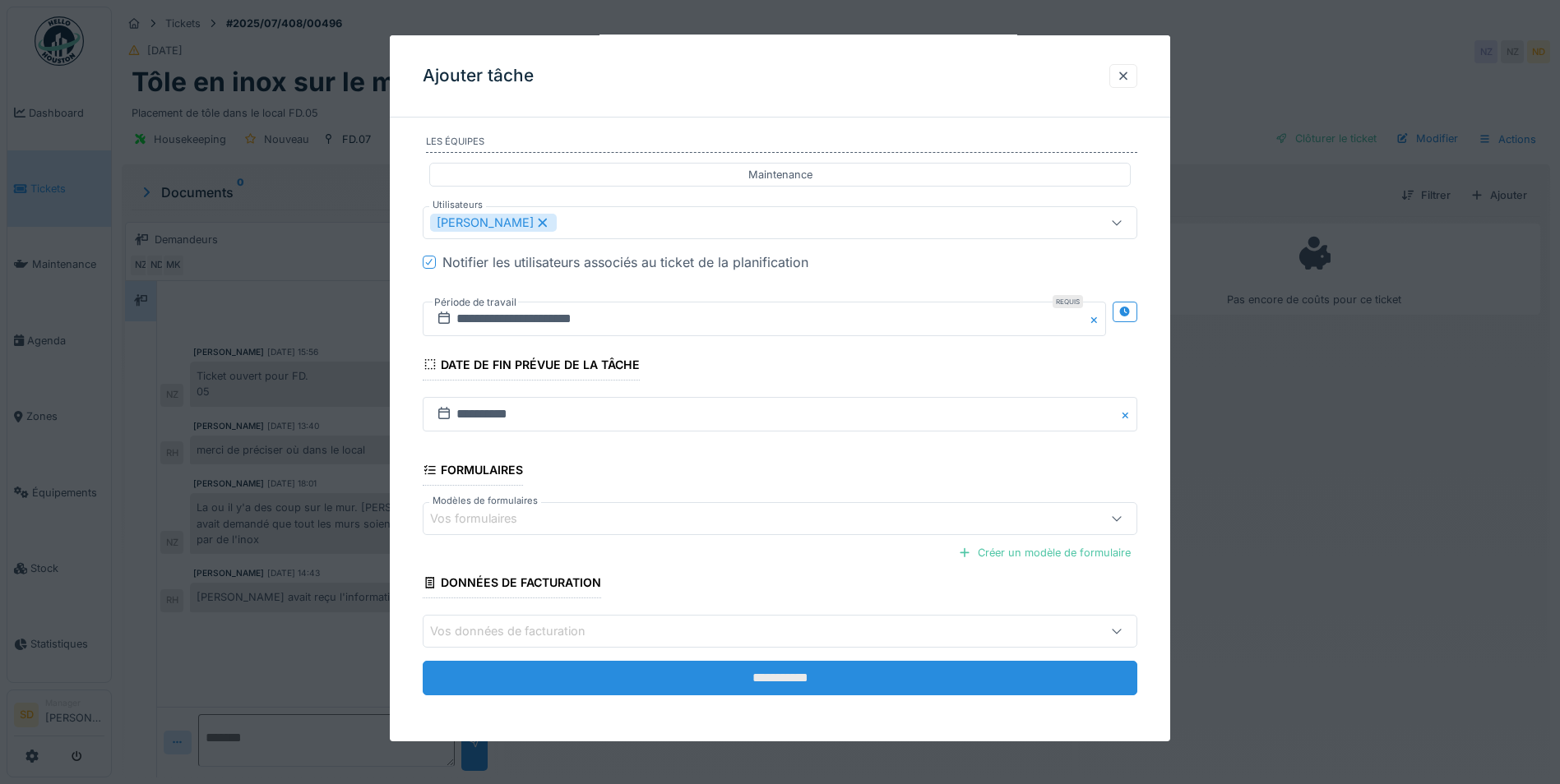
click at [718, 684] on input "**********" at bounding box center [780, 678] width 715 height 35
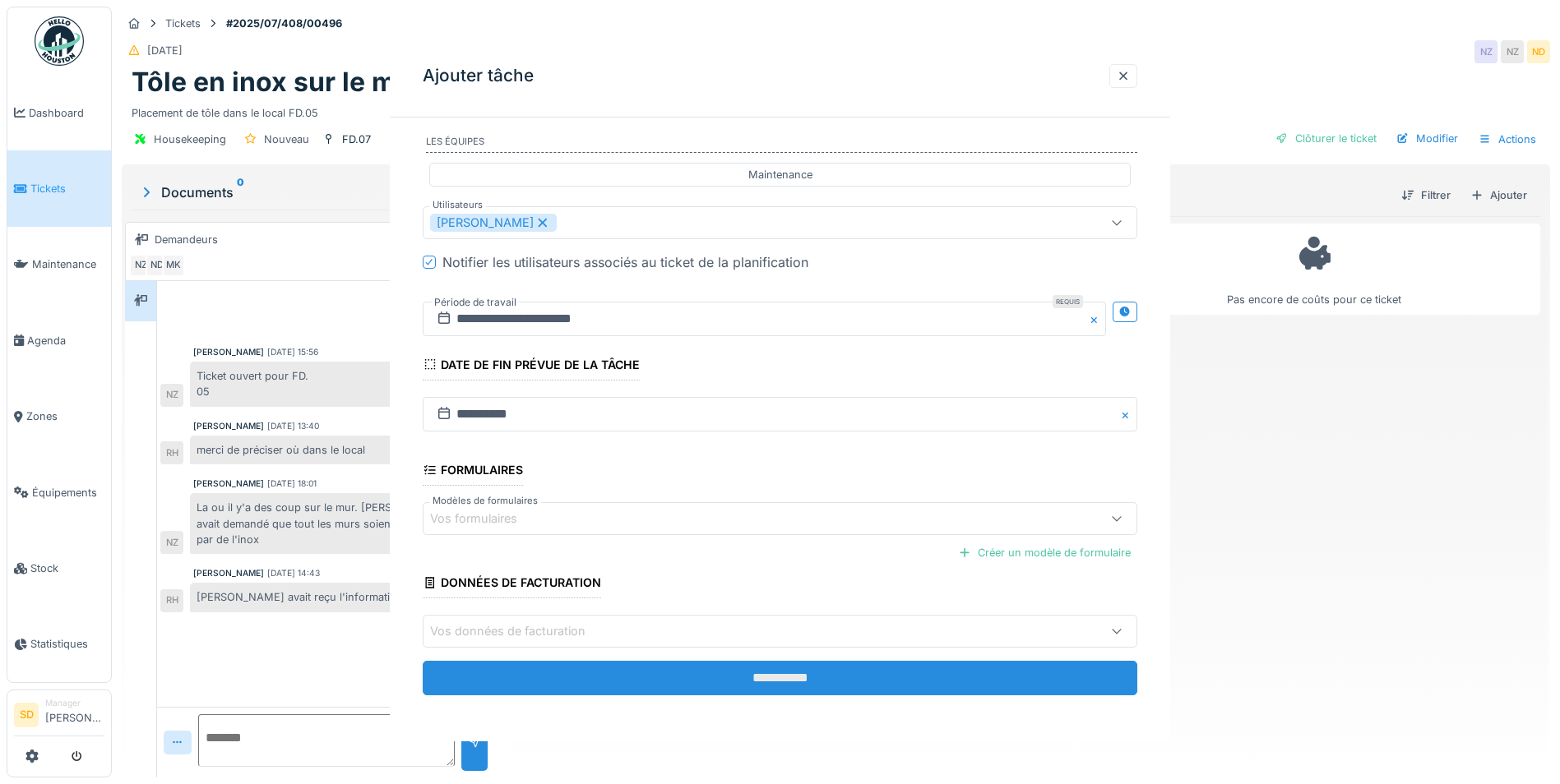
scroll to position [0, 0]
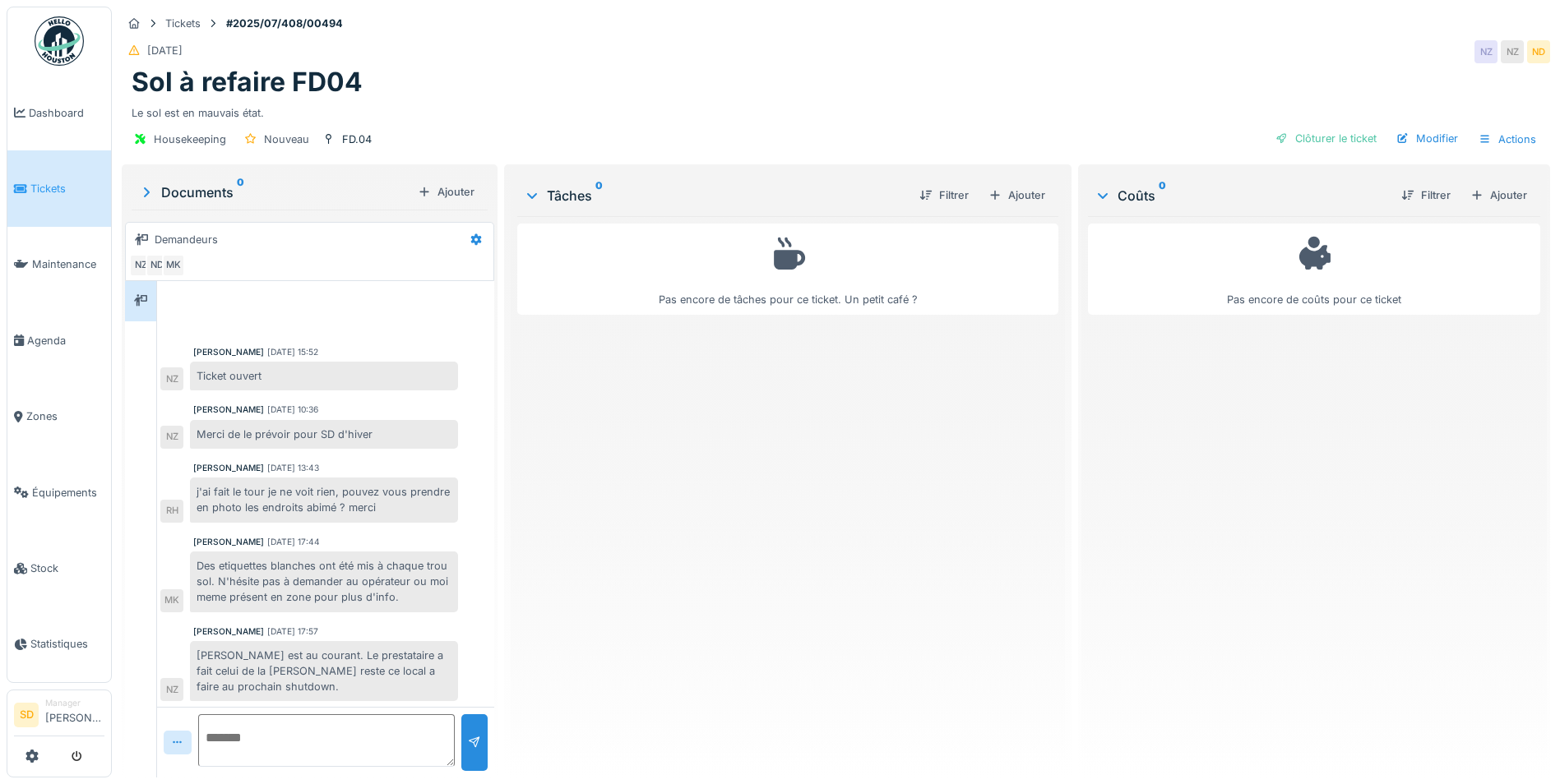
scroll to position [3, 0]
click at [1018, 192] on div "Ajouter" at bounding box center [1017, 195] width 70 height 22
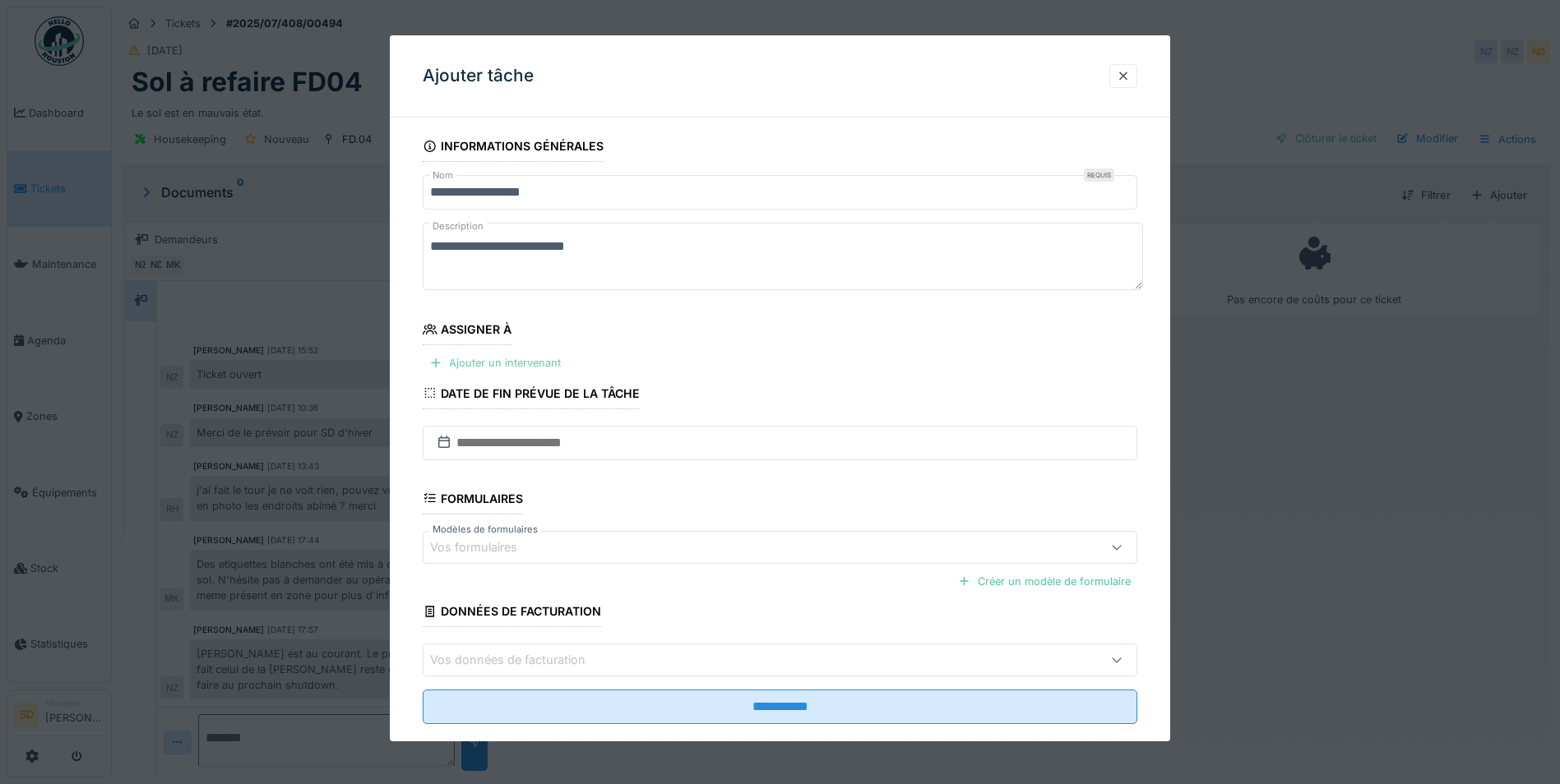
click at [507, 364] on div "Ajouter un intervenant" at bounding box center [495, 363] width 145 height 22
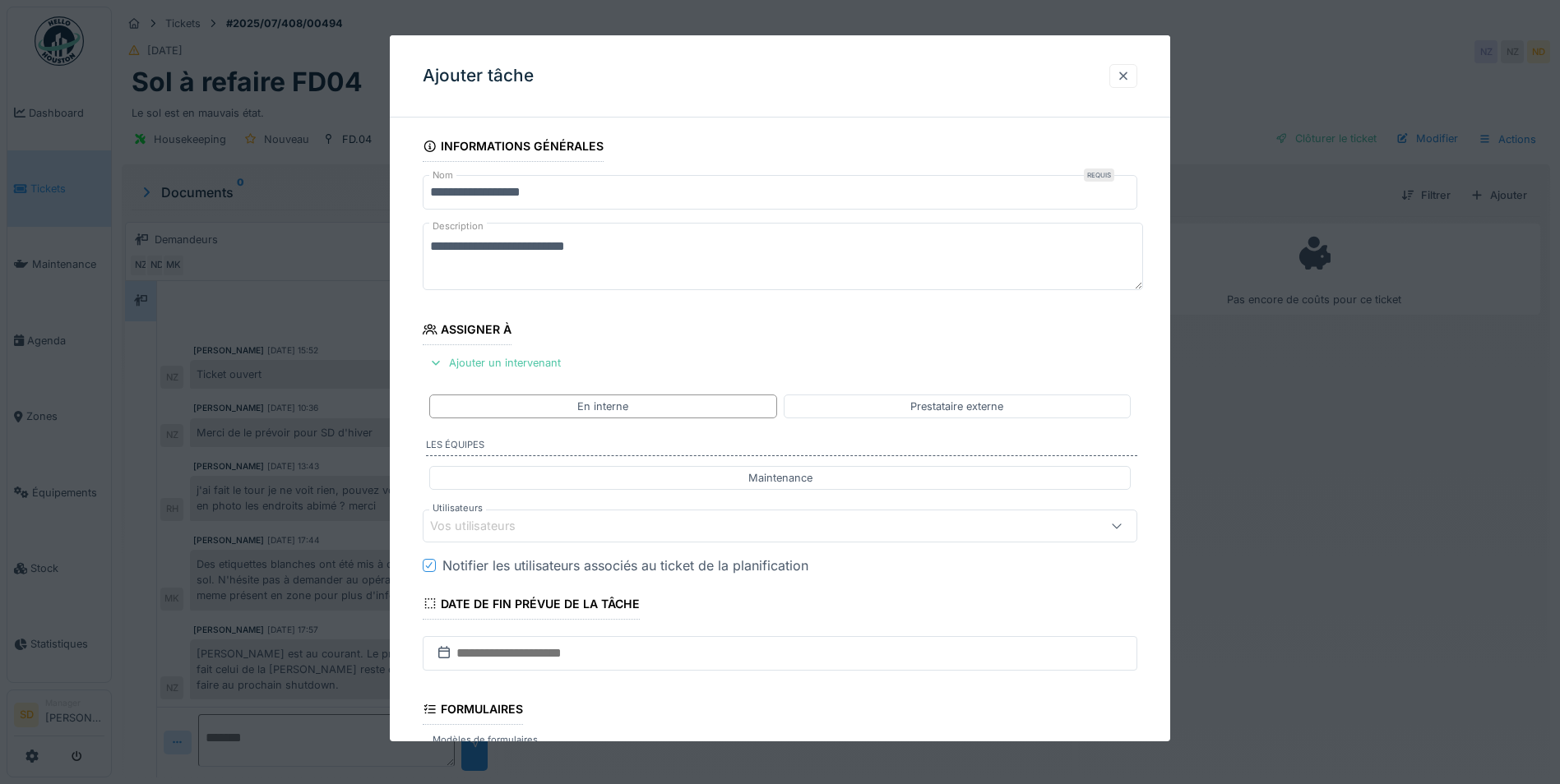
click at [1123, 77] on div at bounding box center [1123, 76] width 13 height 15
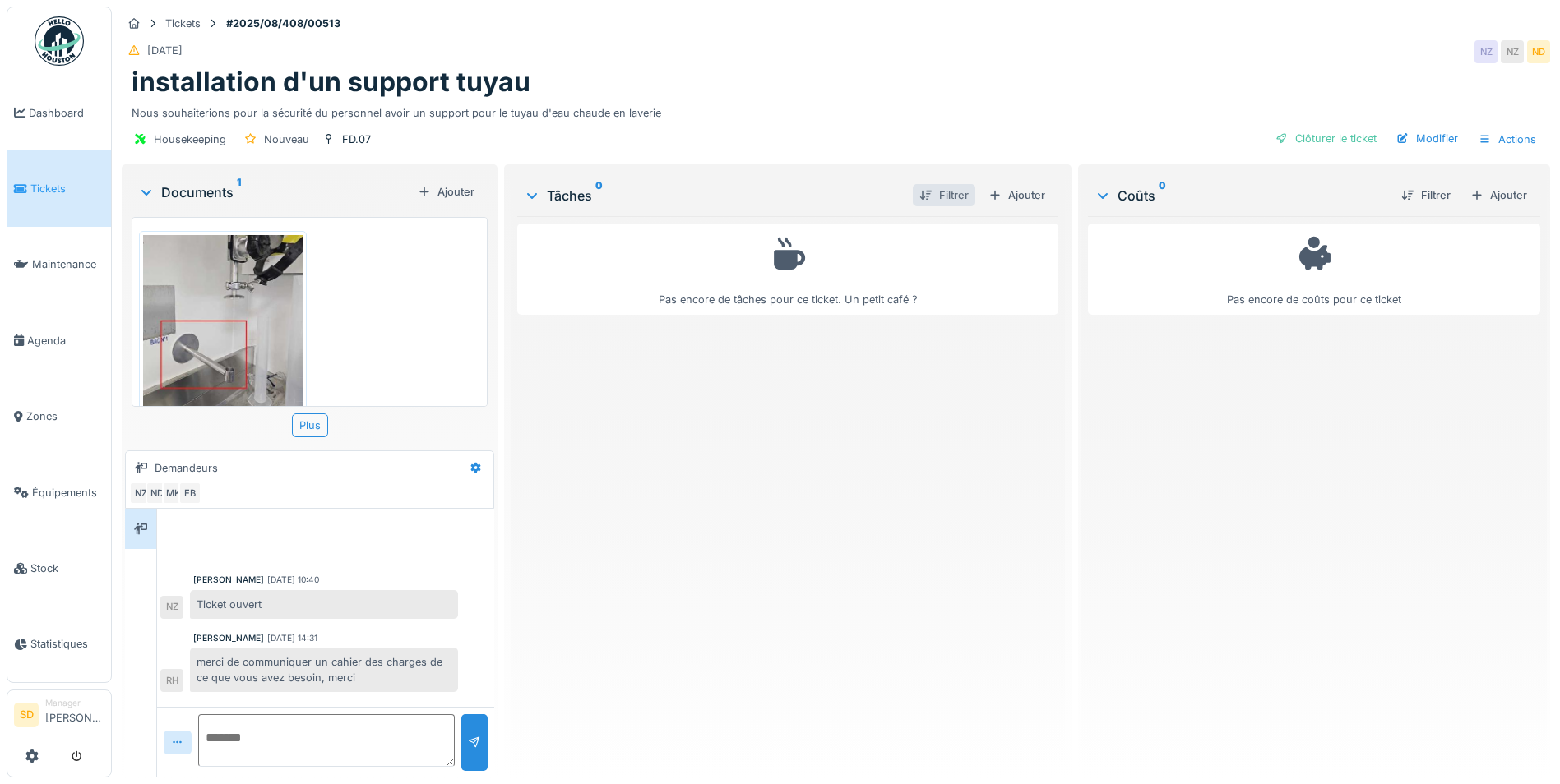
scroll to position [404, 0]
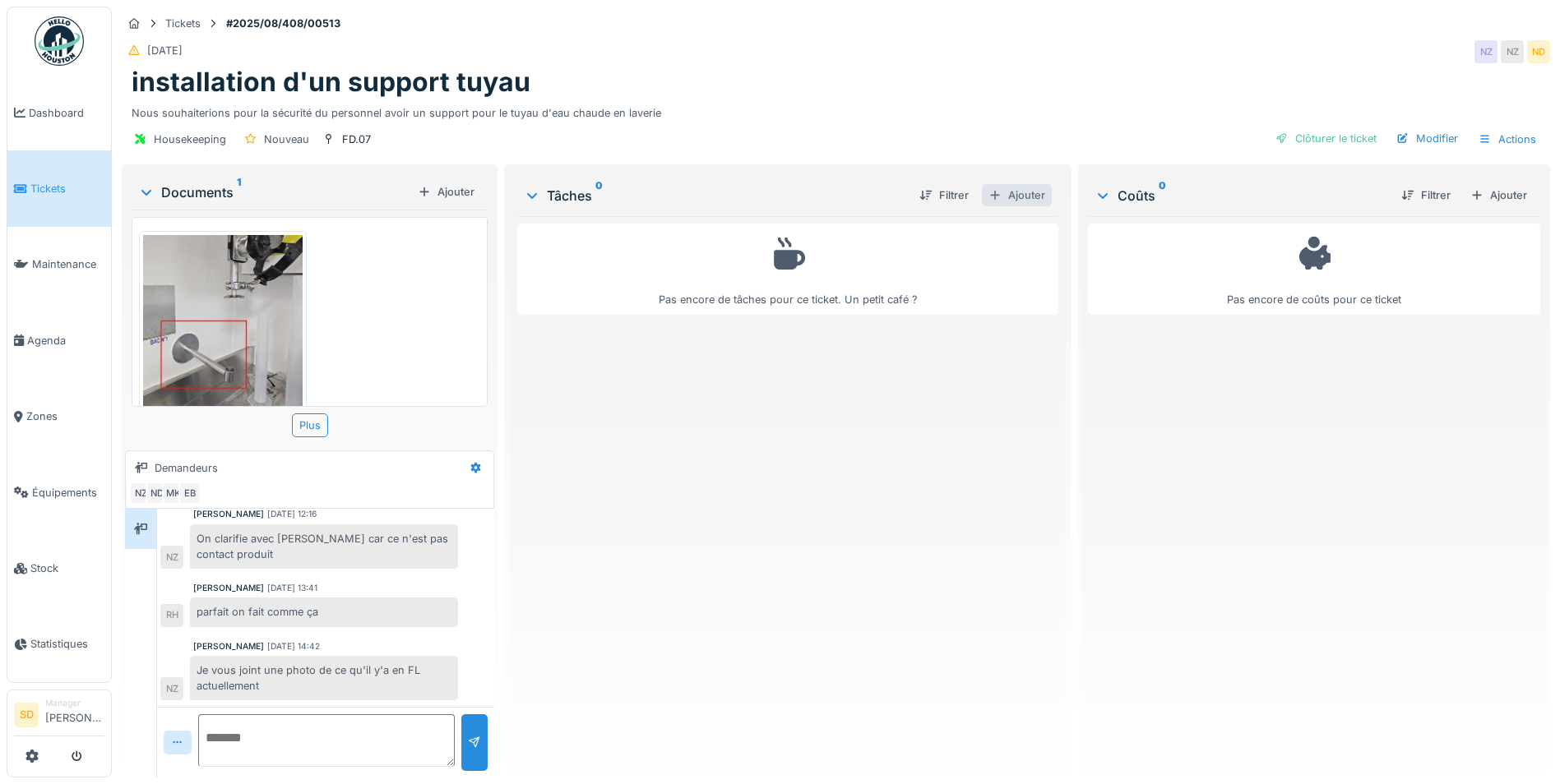
click at [1024, 191] on div "Ajouter" at bounding box center [1017, 195] width 70 height 22
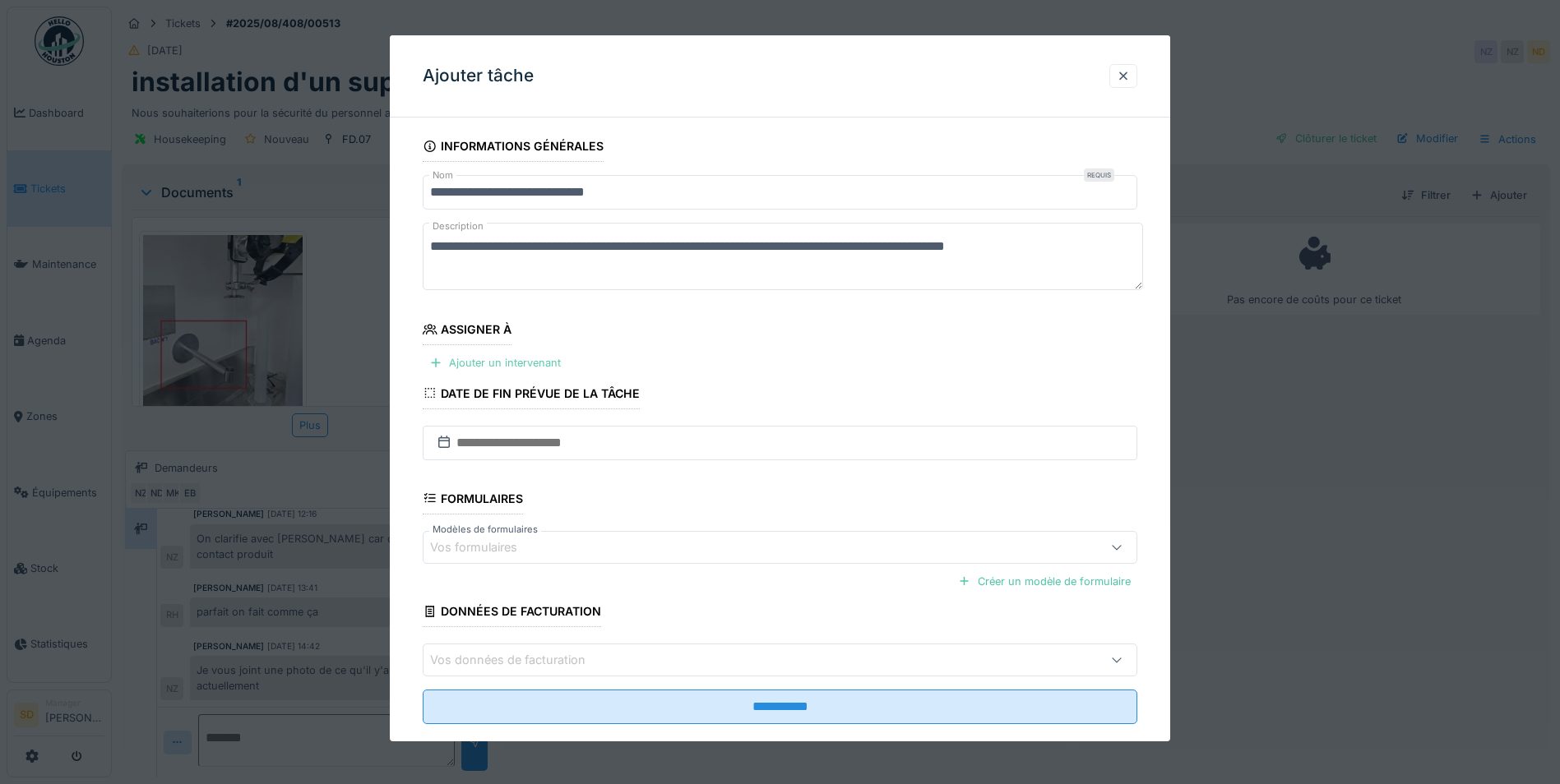
click at [517, 359] on div "Ajouter un intervenant" at bounding box center [495, 363] width 145 height 22
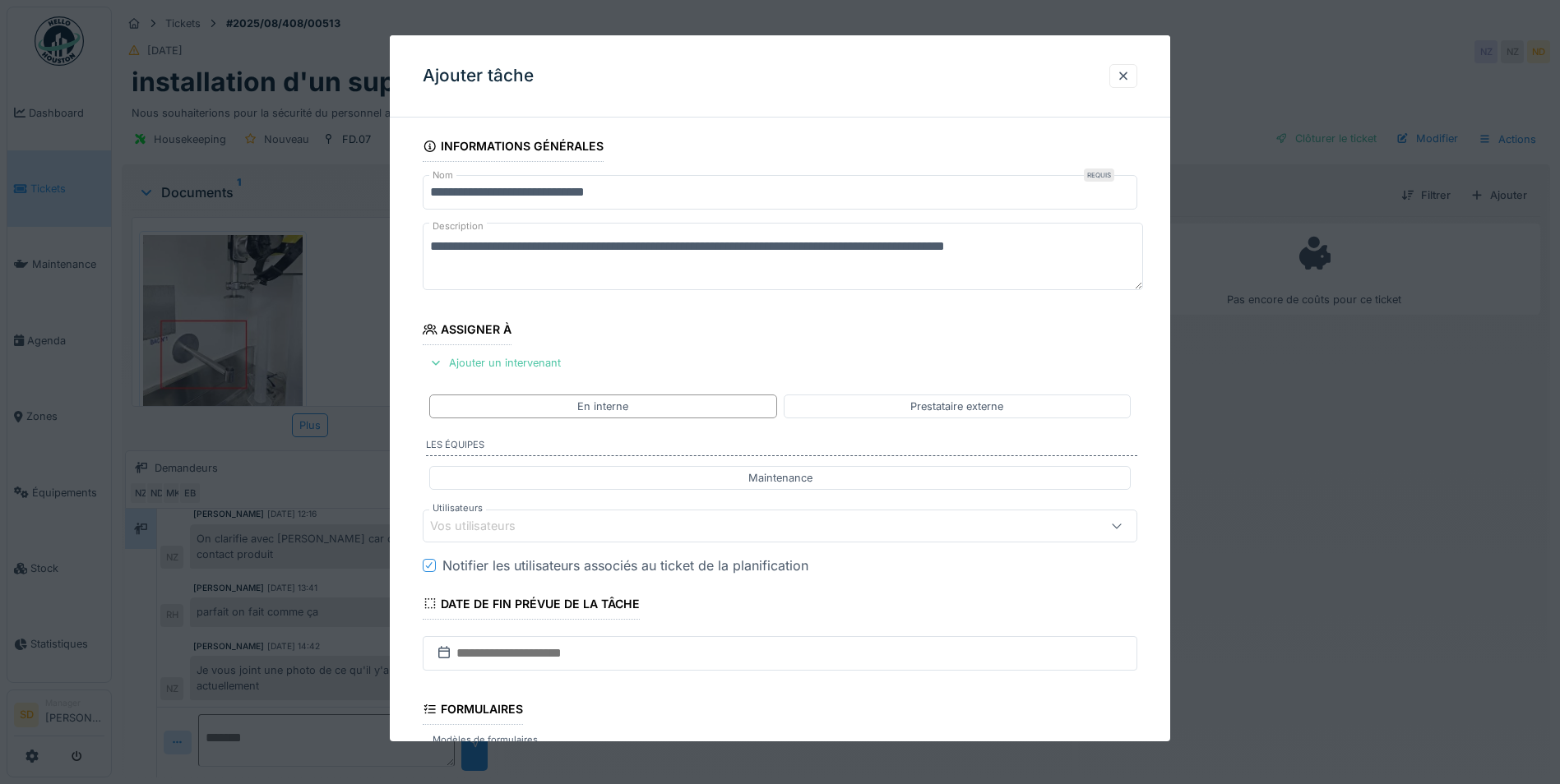
click at [609, 525] on div "Vos utilisateurs" at bounding box center [739, 526] width 616 height 18
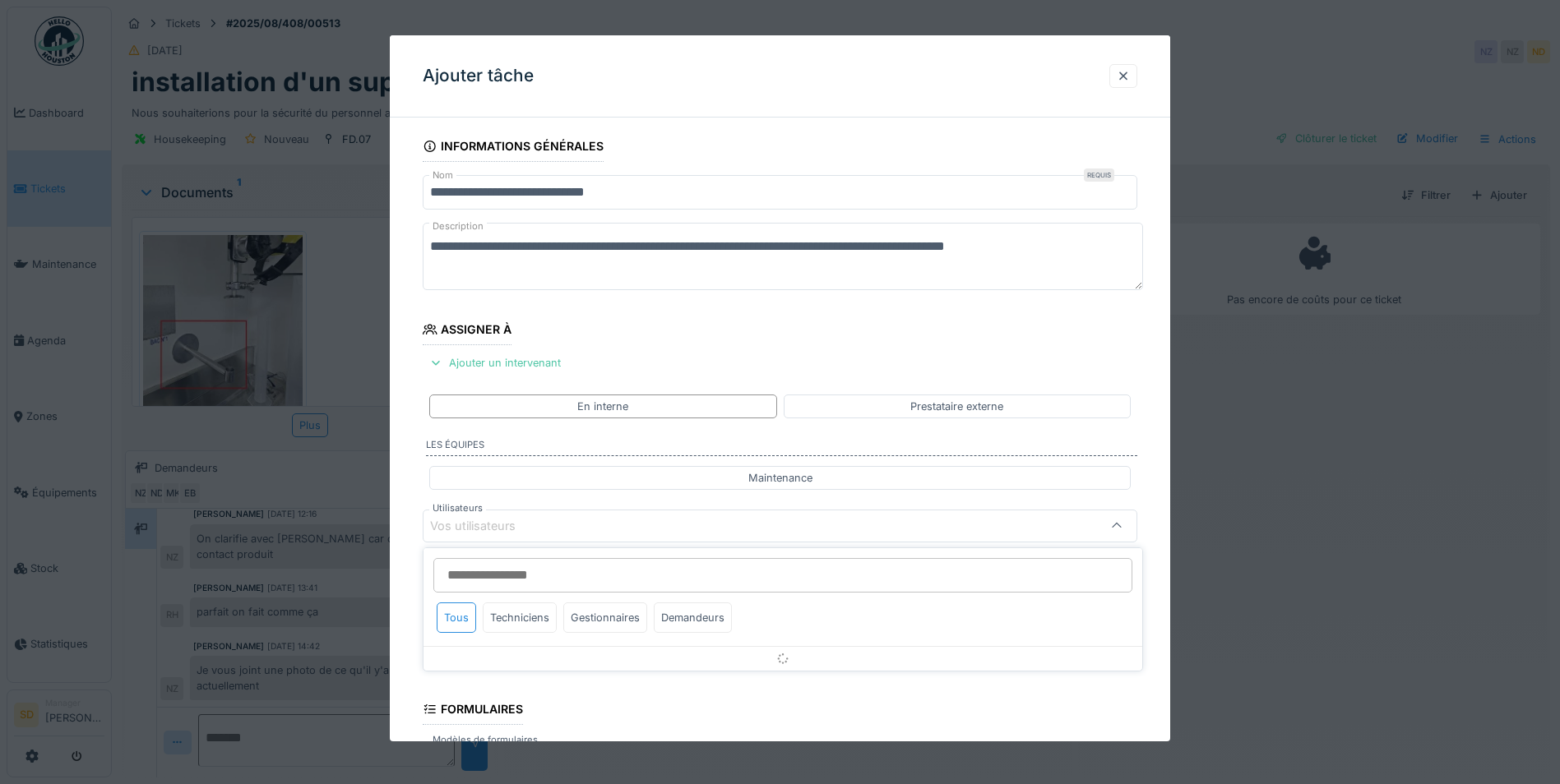
scroll to position [138, 0]
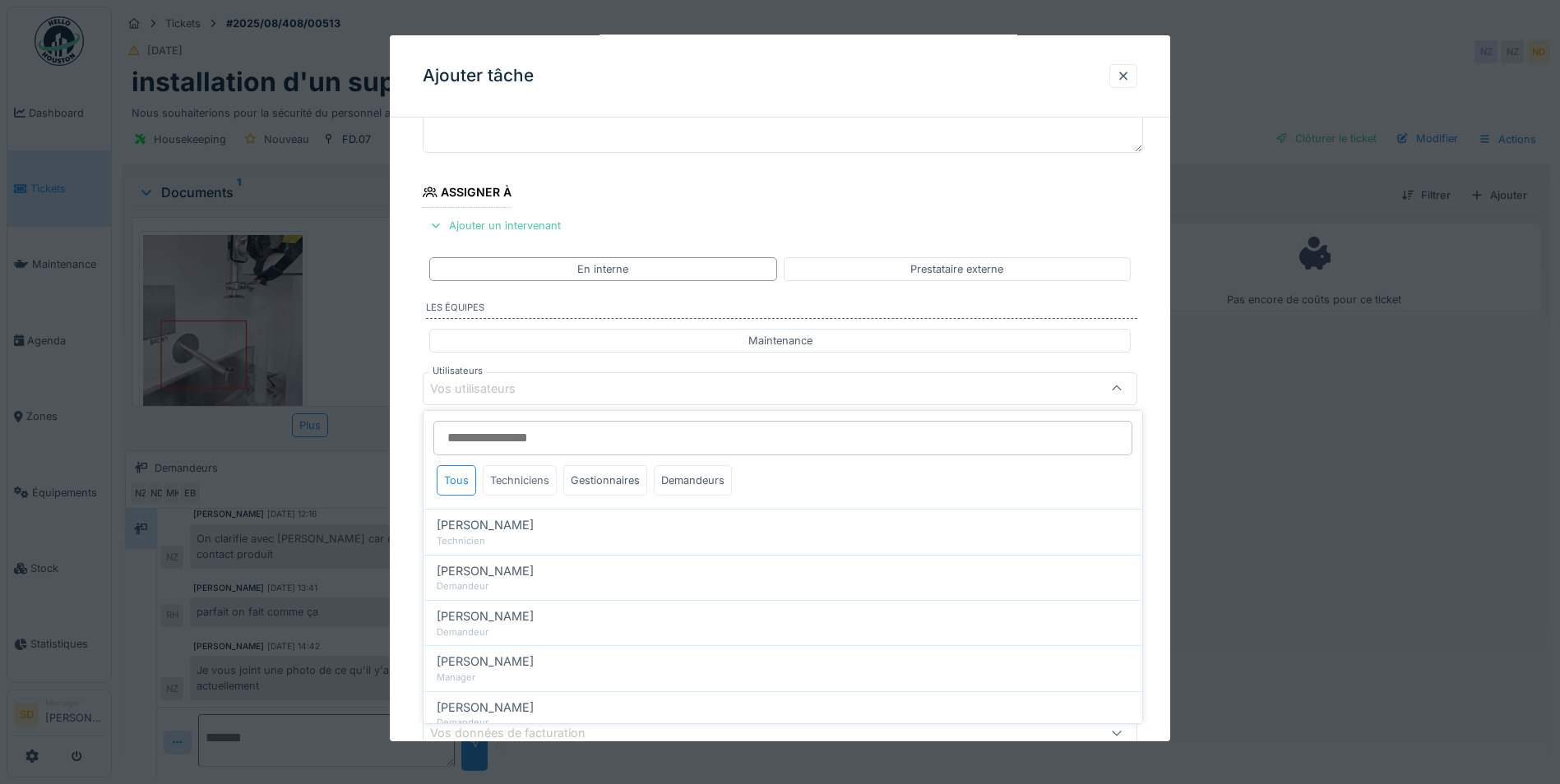
click at [525, 483] on div "Techniciens" at bounding box center [519, 480] width 74 height 30
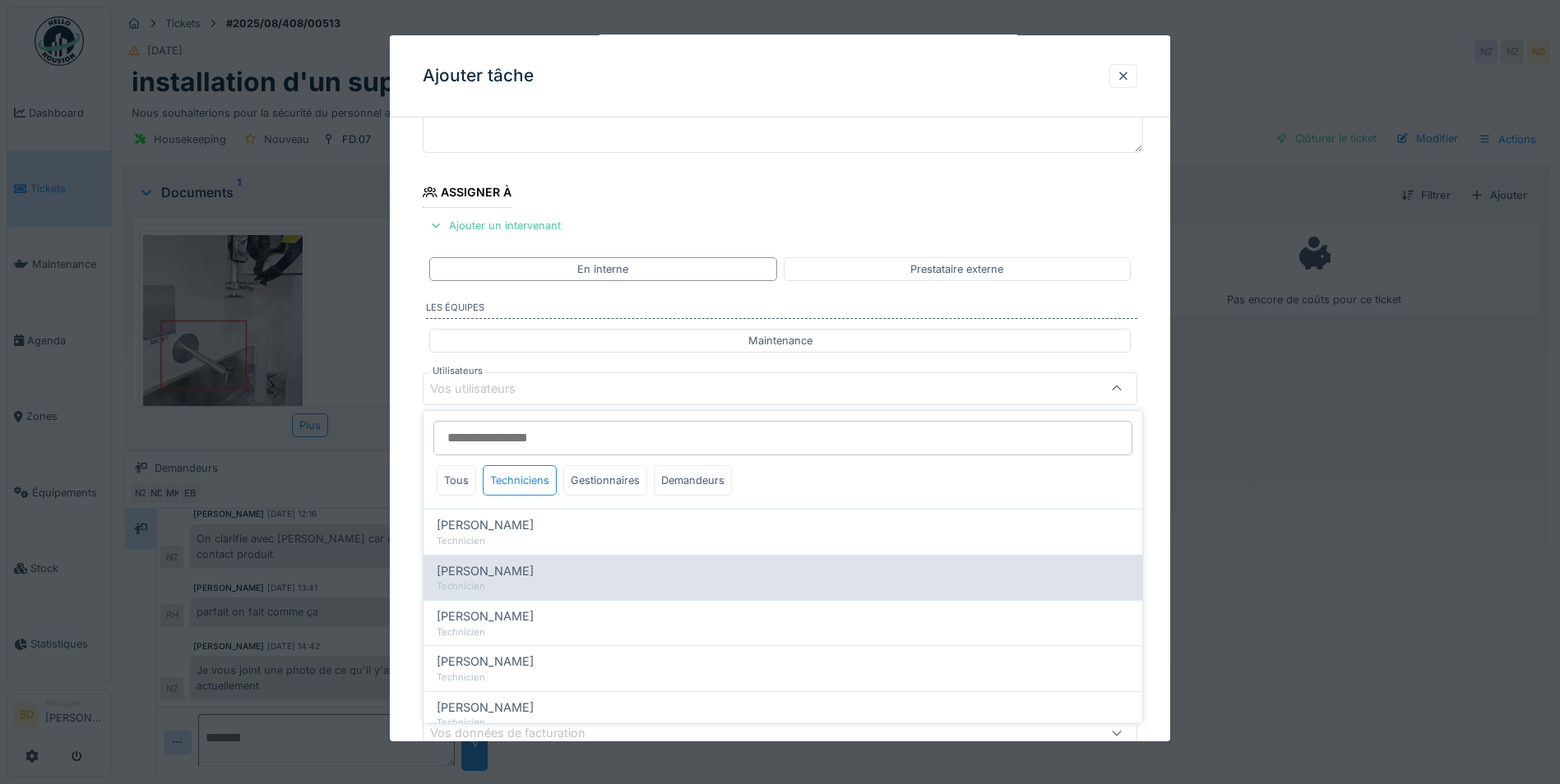
click at [514, 581] on div "Technicien" at bounding box center [782, 586] width 692 height 14
type input "****"
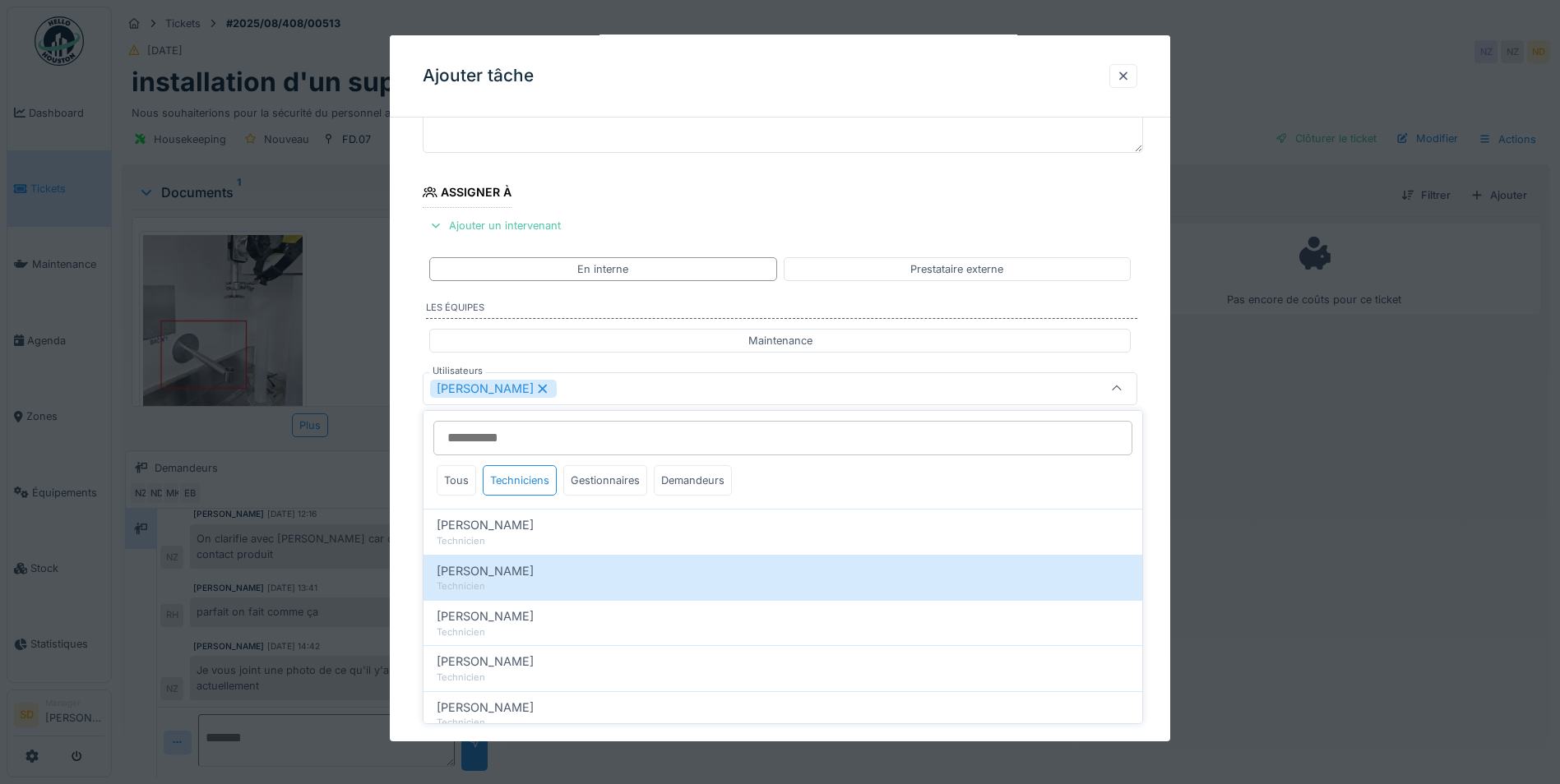
click at [403, 584] on div "**********" at bounding box center [780, 450] width 780 height 914
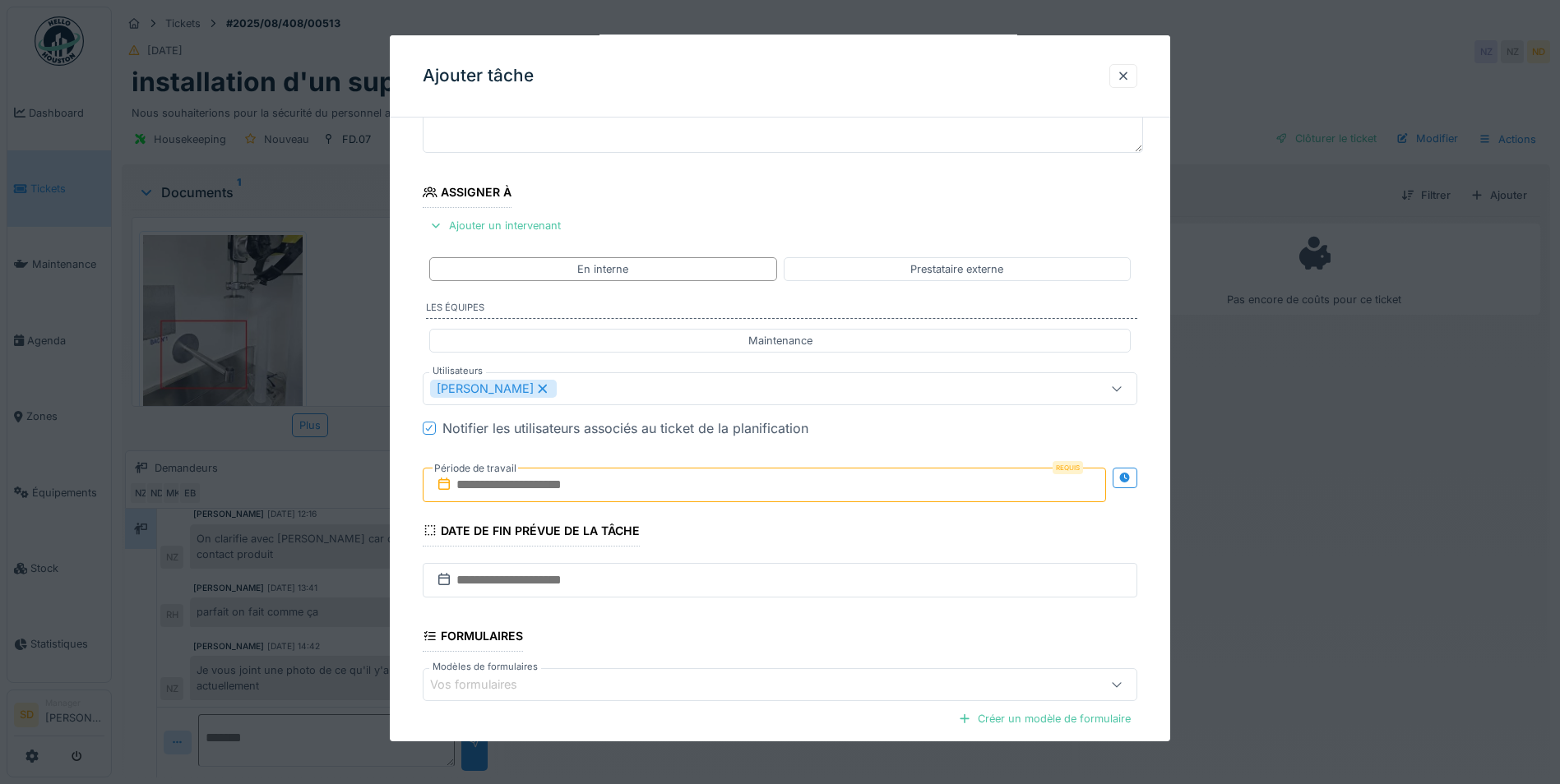
click at [533, 493] on input "text" at bounding box center [764, 485] width 683 height 35
click at [740, 645] on div "17" at bounding box center [740, 645] width 22 height 24
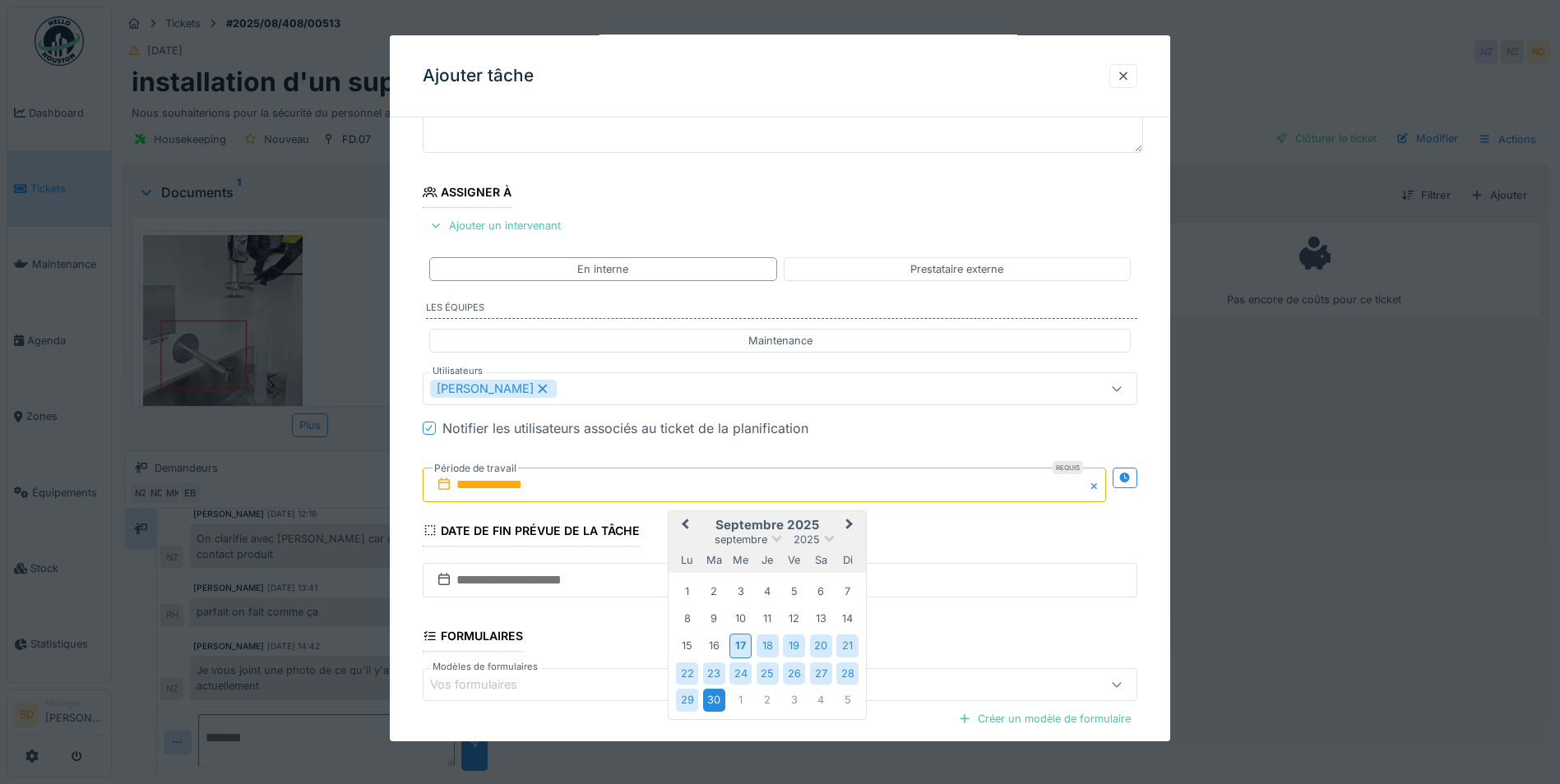
click at [717, 696] on div "30" at bounding box center [714, 700] width 22 height 22
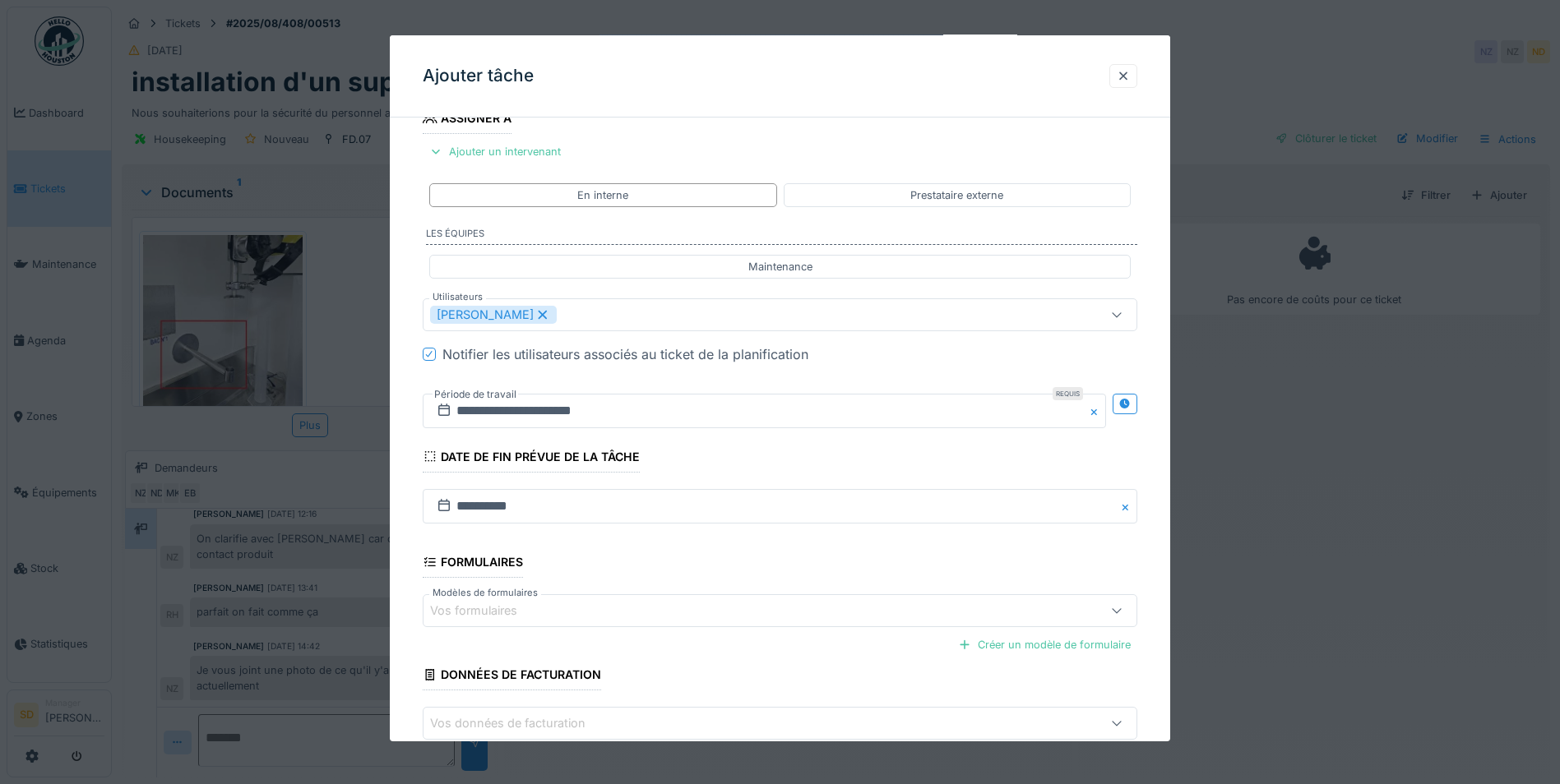
scroll to position [304, 0]
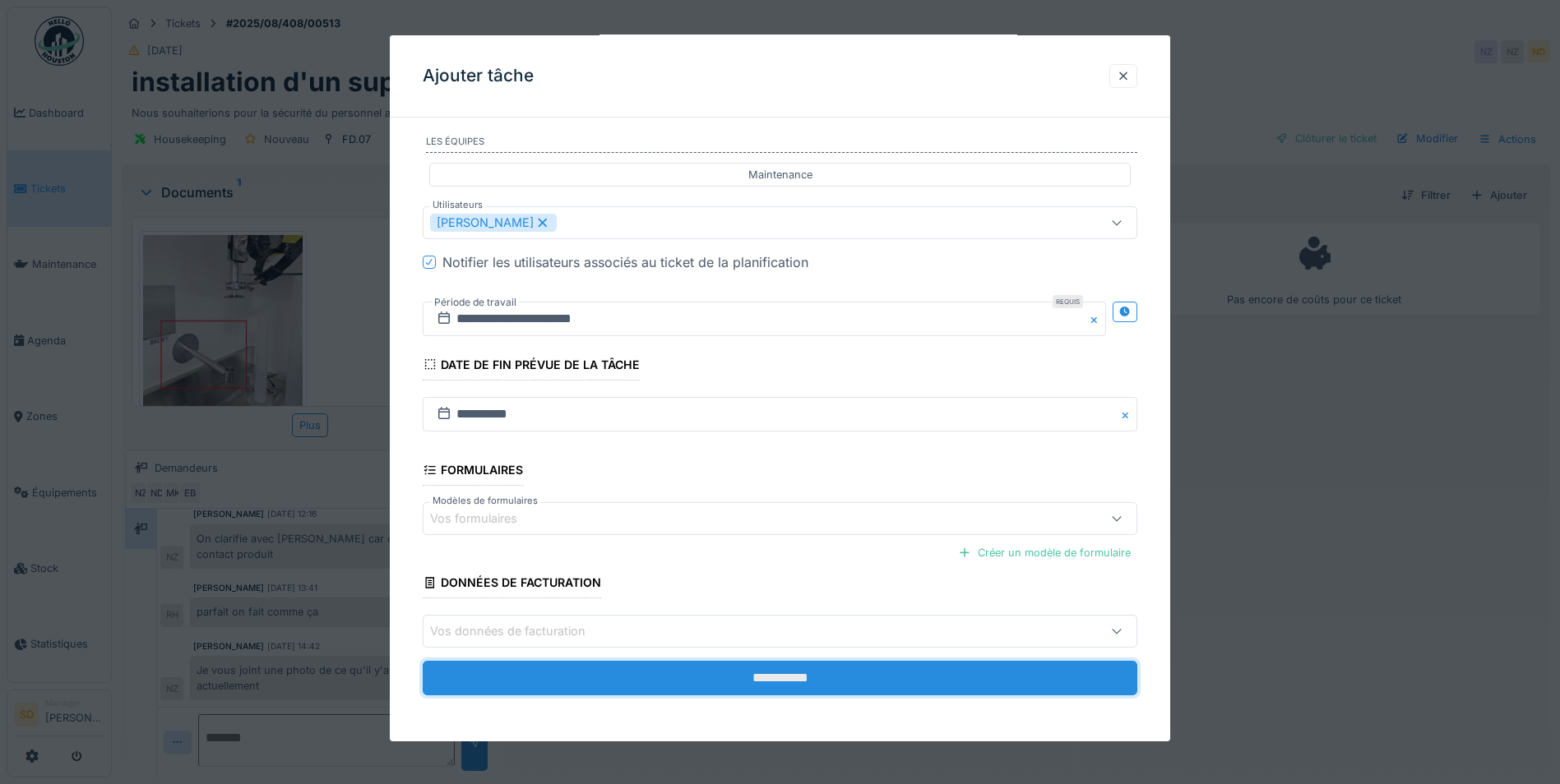
click at [764, 683] on input "**********" at bounding box center [780, 678] width 715 height 35
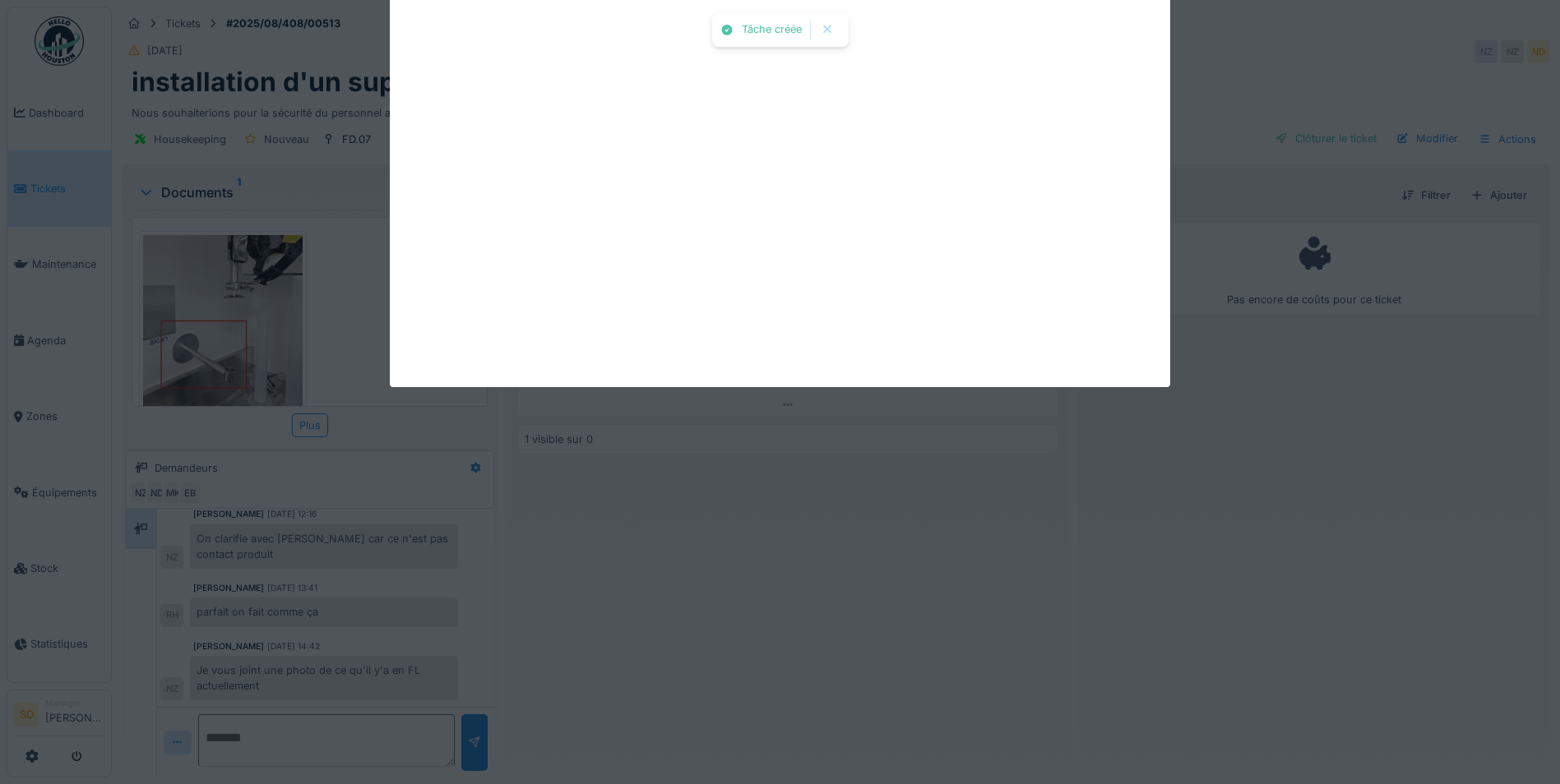
scroll to position [0, 0]
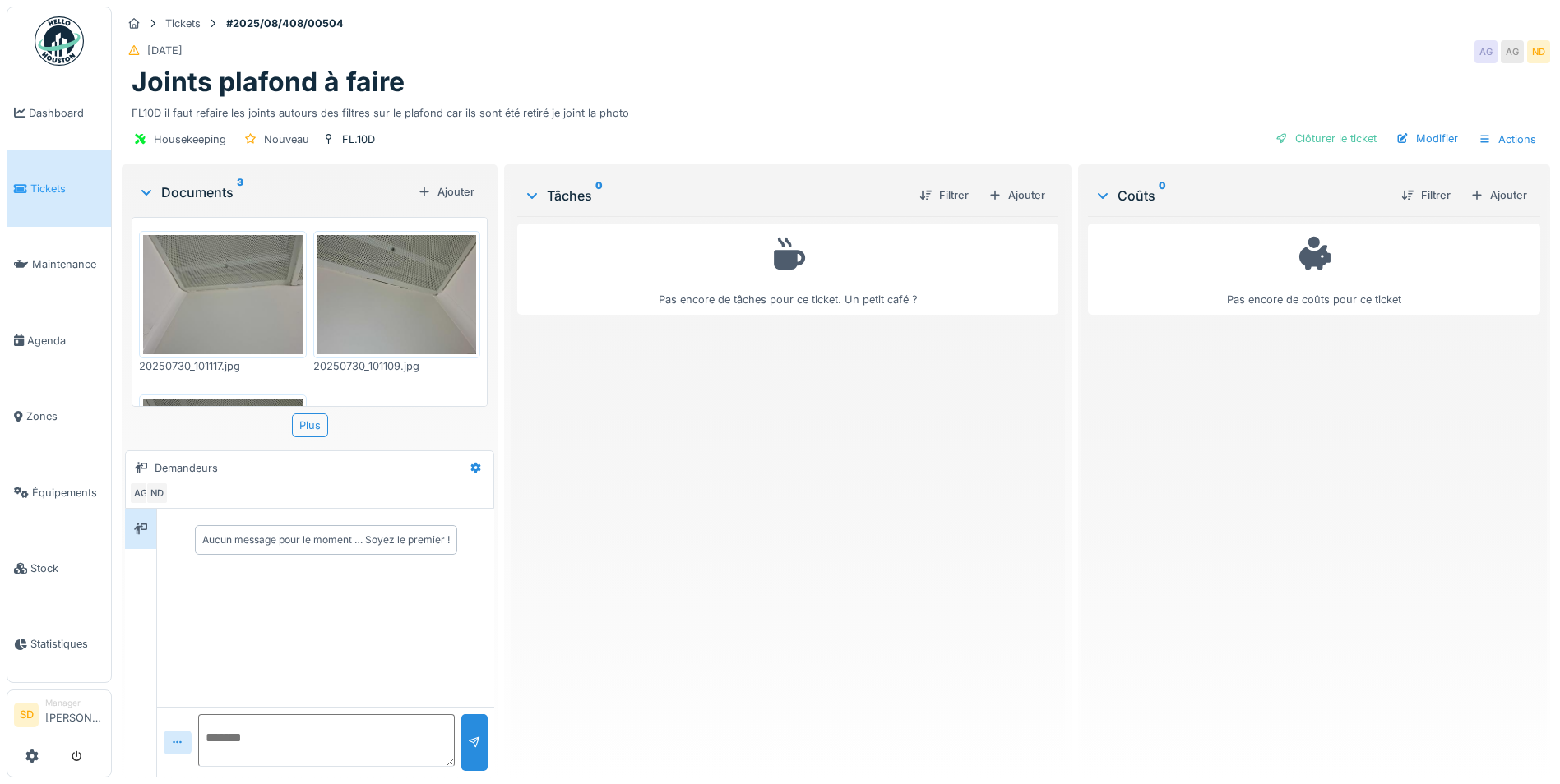
click at [251, 302] on img at bounding box center [222, 294] width 160 height 119
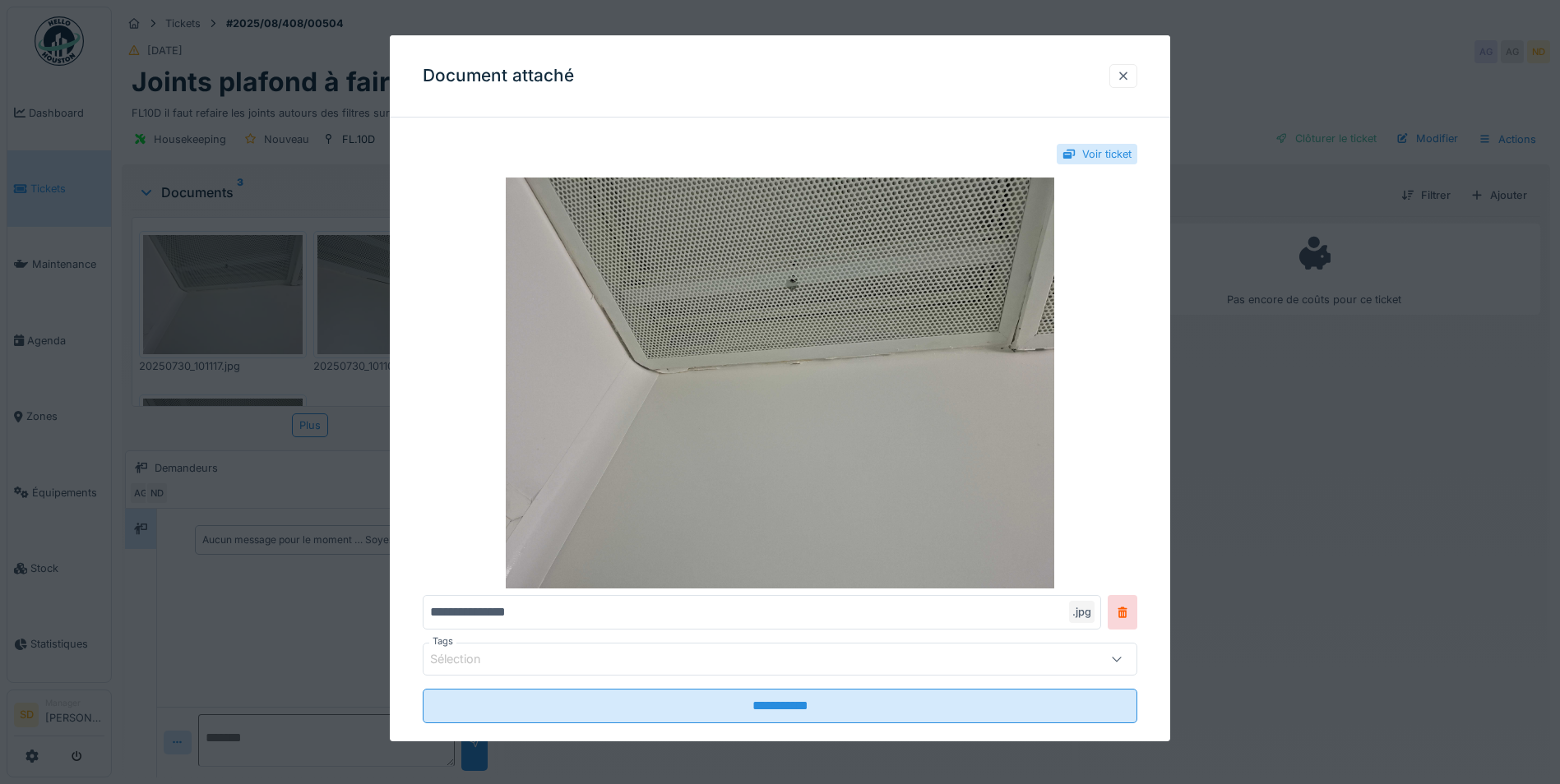
click at [1128, 78] on div at bounding box center [1123, 76] width 13 height 15
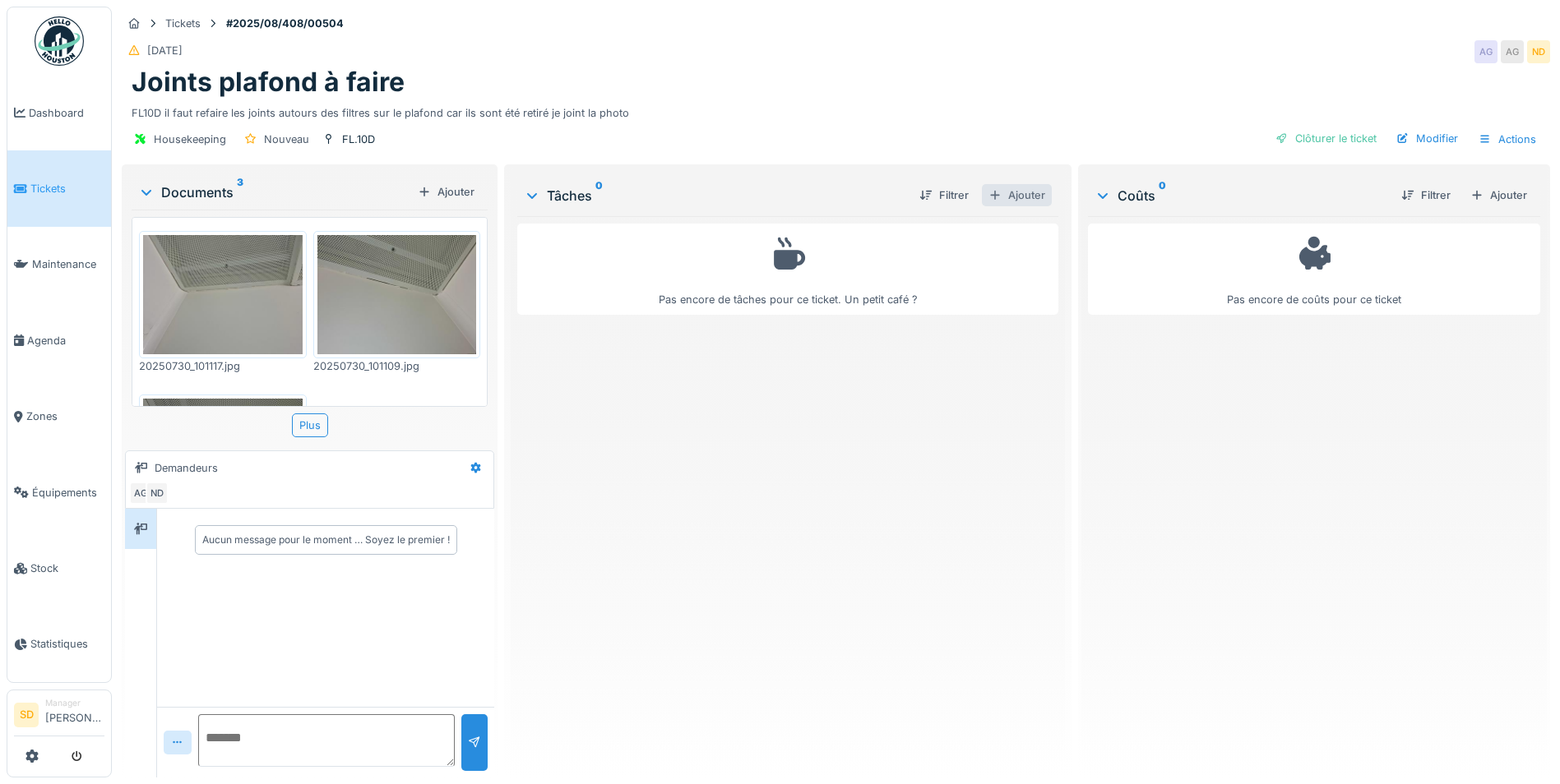
click at [1007, 195] on div "Ajouter" at bounding box center [1017, 195] width 70 height 22
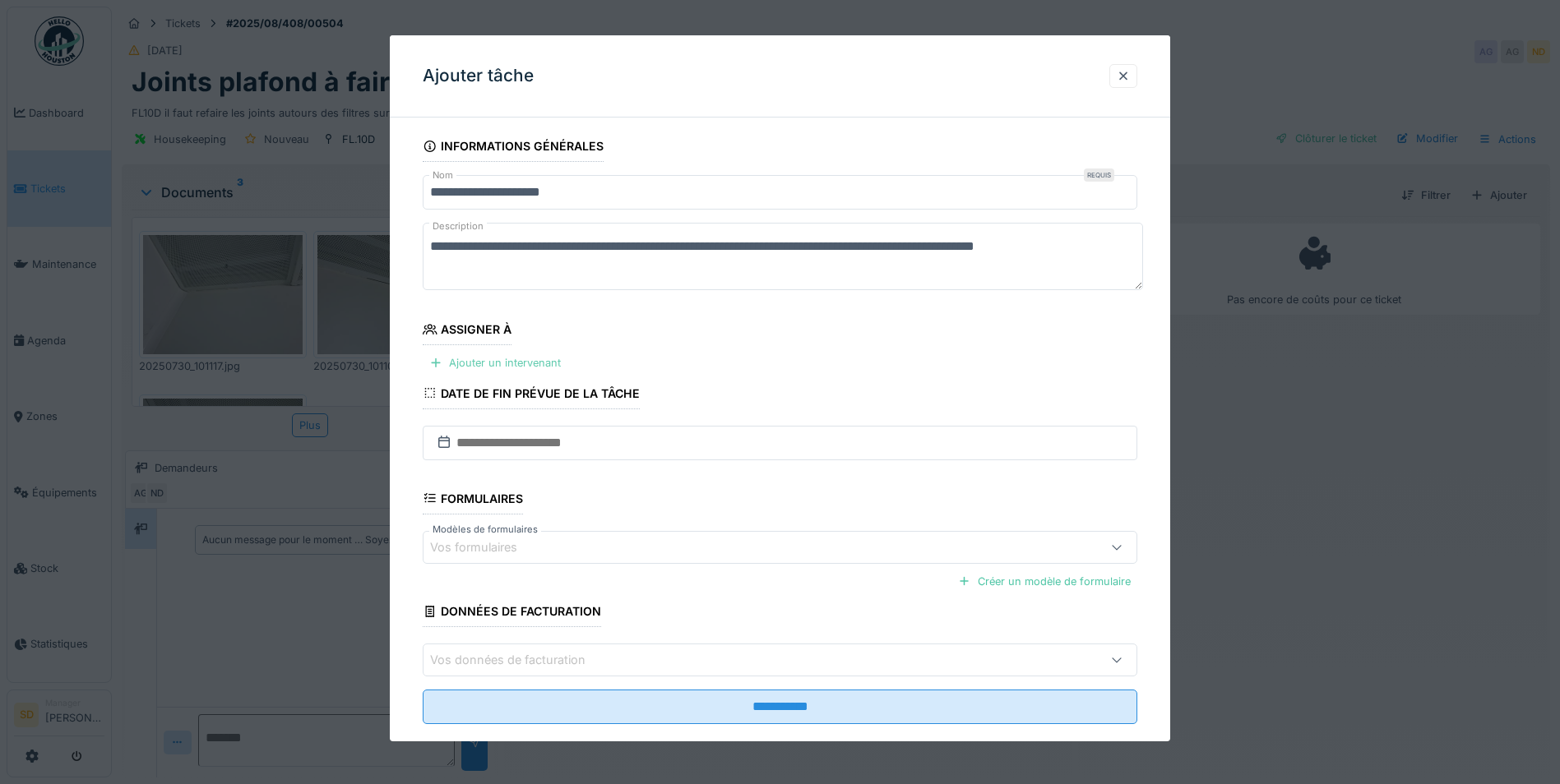
click at [522, 360] on div "Ajouter un intervenant" at bounding box center [495, 363] width 145 height 22
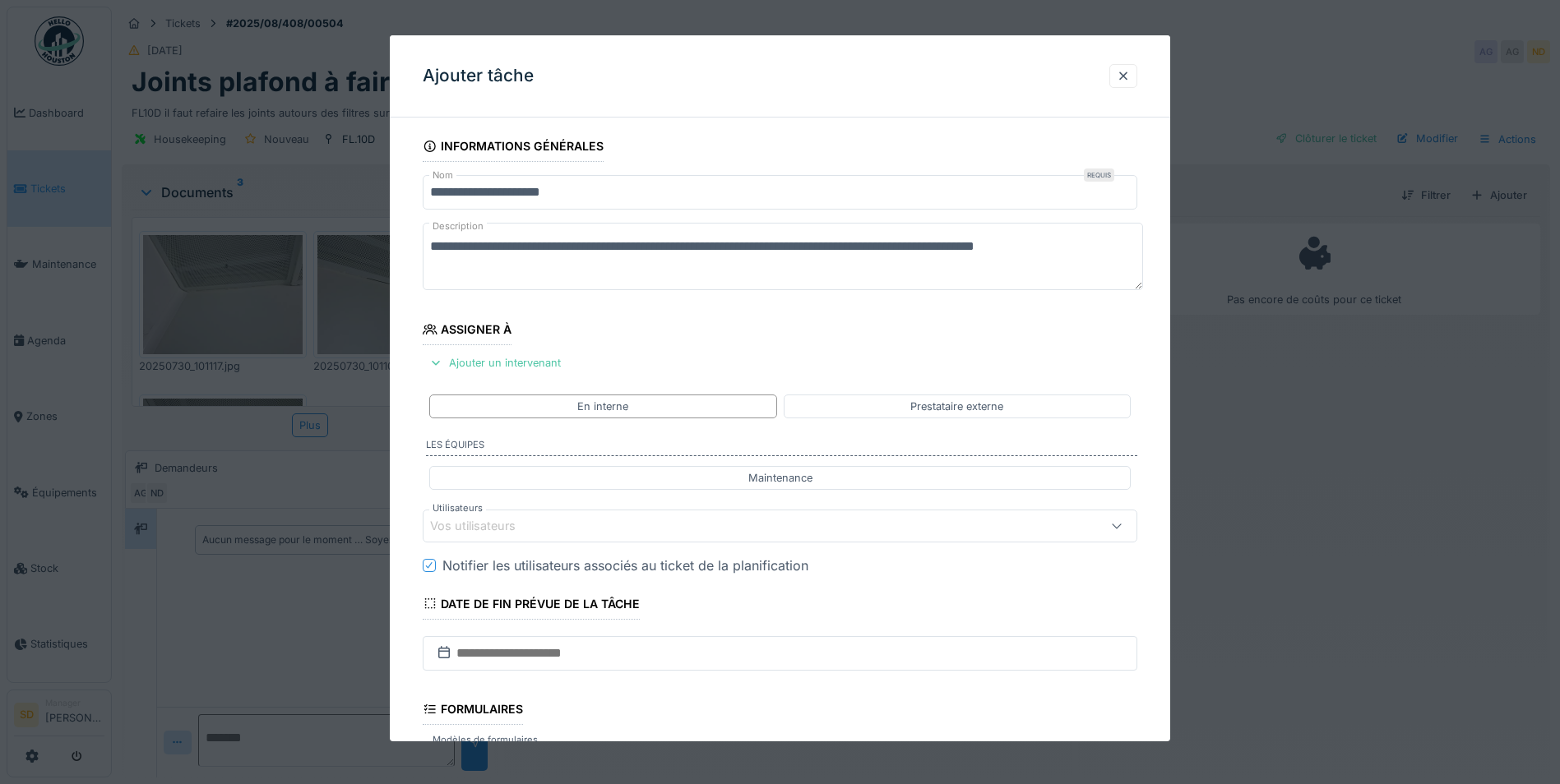
click at [592, 532] on div "Vos utilisateurs" at bounding box center [739, 526] width 616 height 18
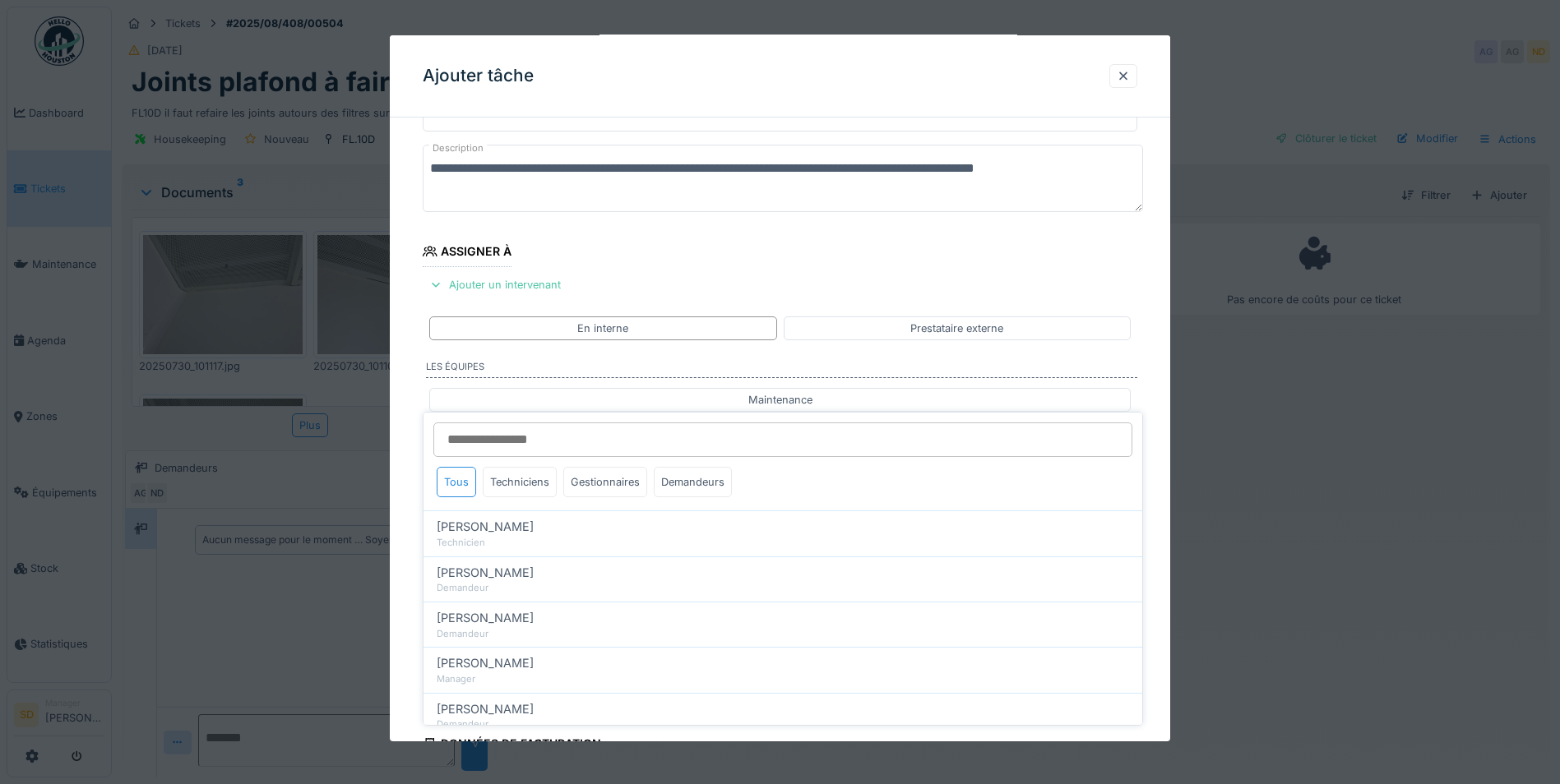
scroll to position [138, 0]
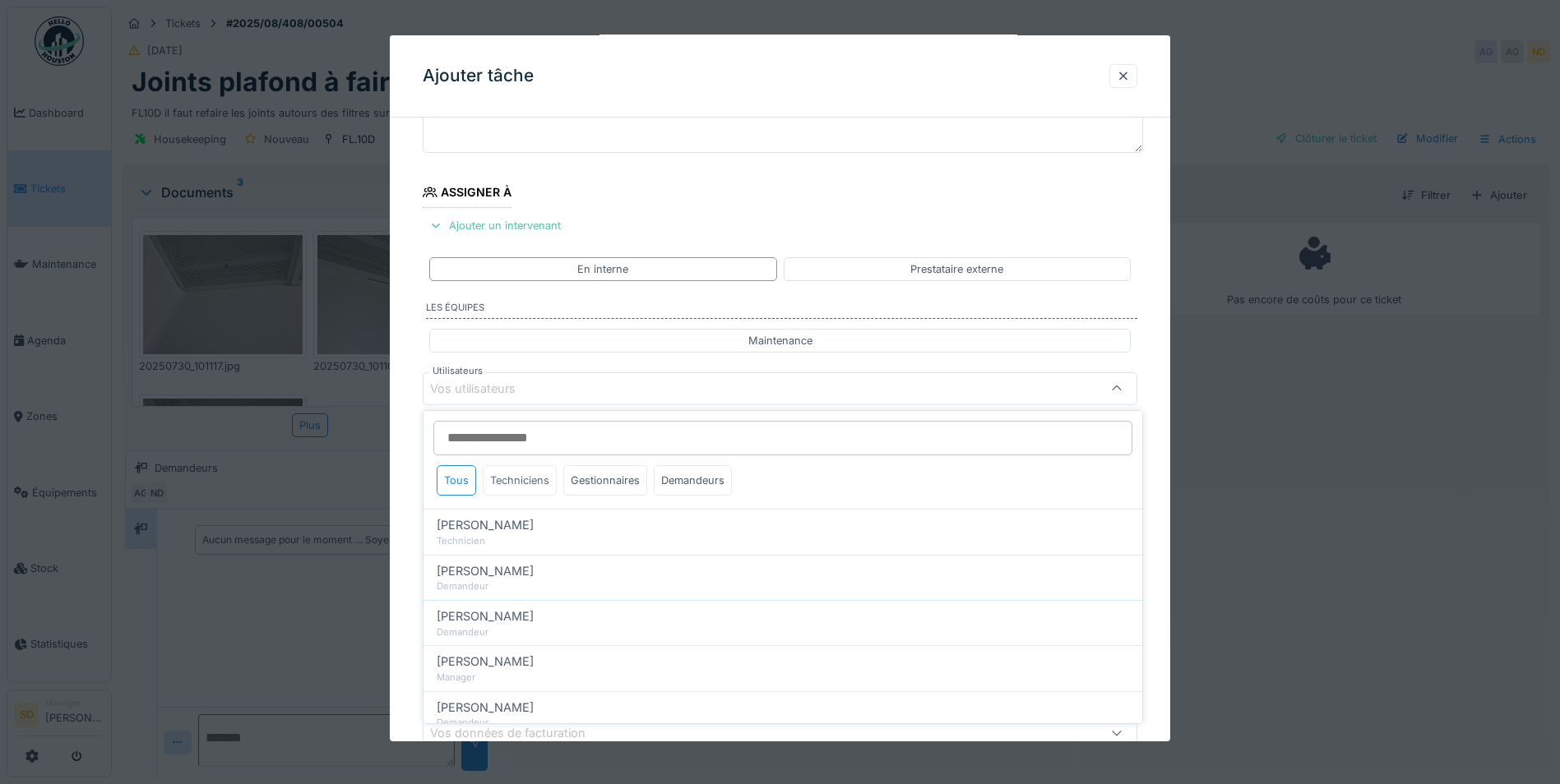
click at [541, 483] on div "Techniciens" at bounding box center [519, 480] width 74 height 30
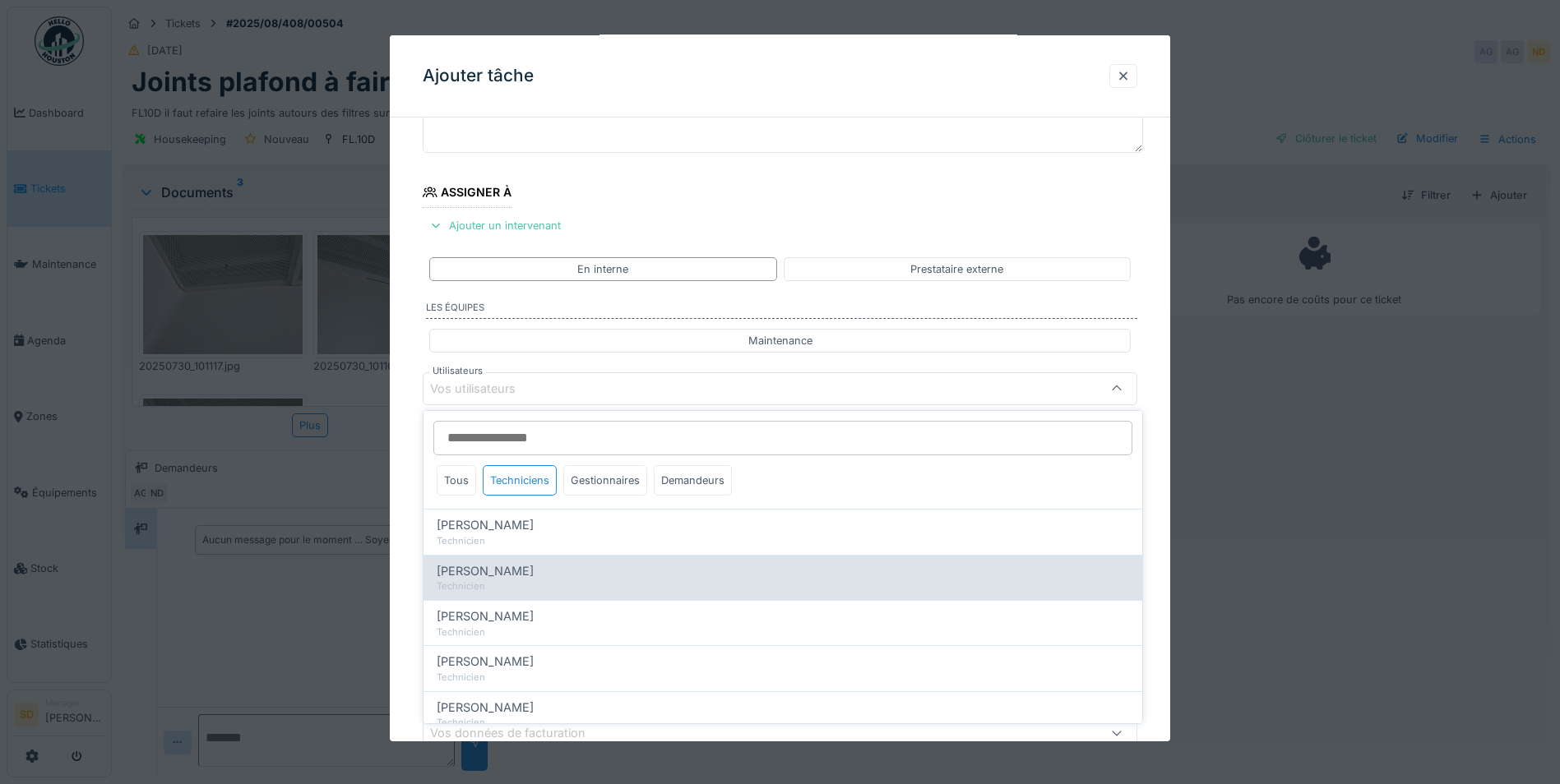
click at [523, 574] on div "[PERSON_NAME]" at bounding box center [782, 572] width 692 height 18
type input "****"
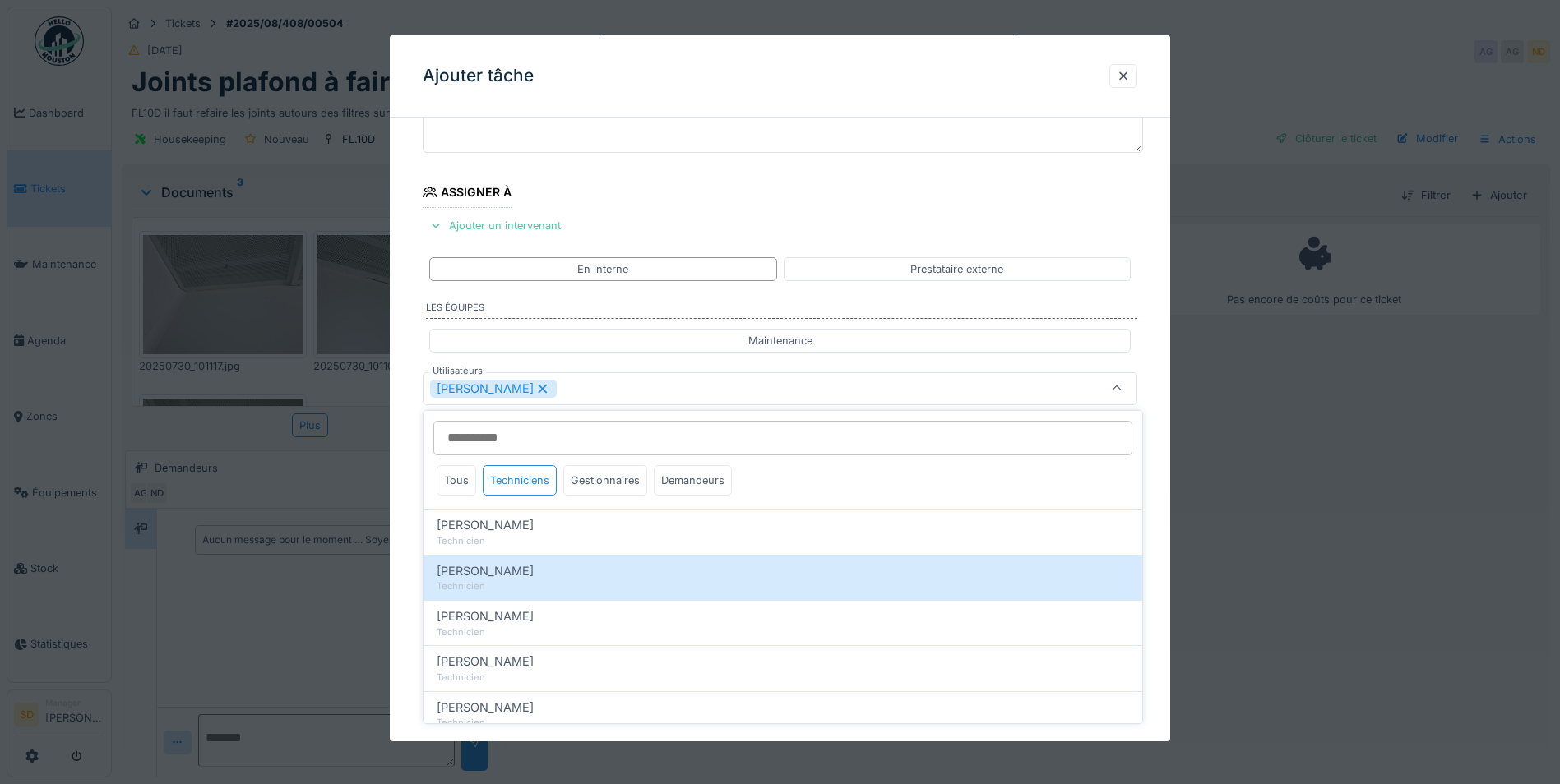
click at [409, 579] on div "**********" at bounding box center [780, 450] width 780 height 914
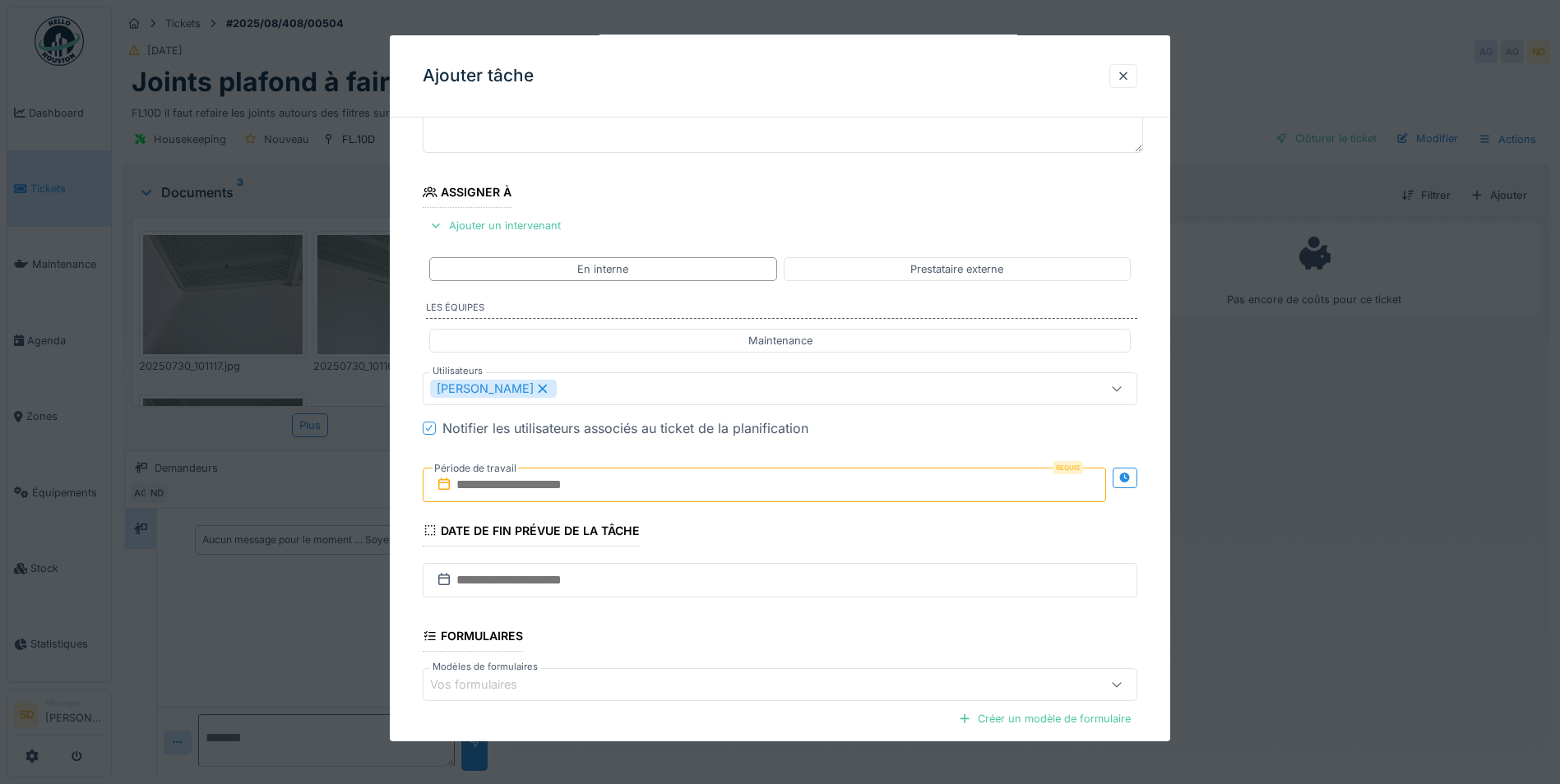
click at [540, 490] on input "text" at bounding box center [764, 485] width 683 height 35
click at [738, 642] on div "17" at bounding box center [740, 645] width 22 height 24
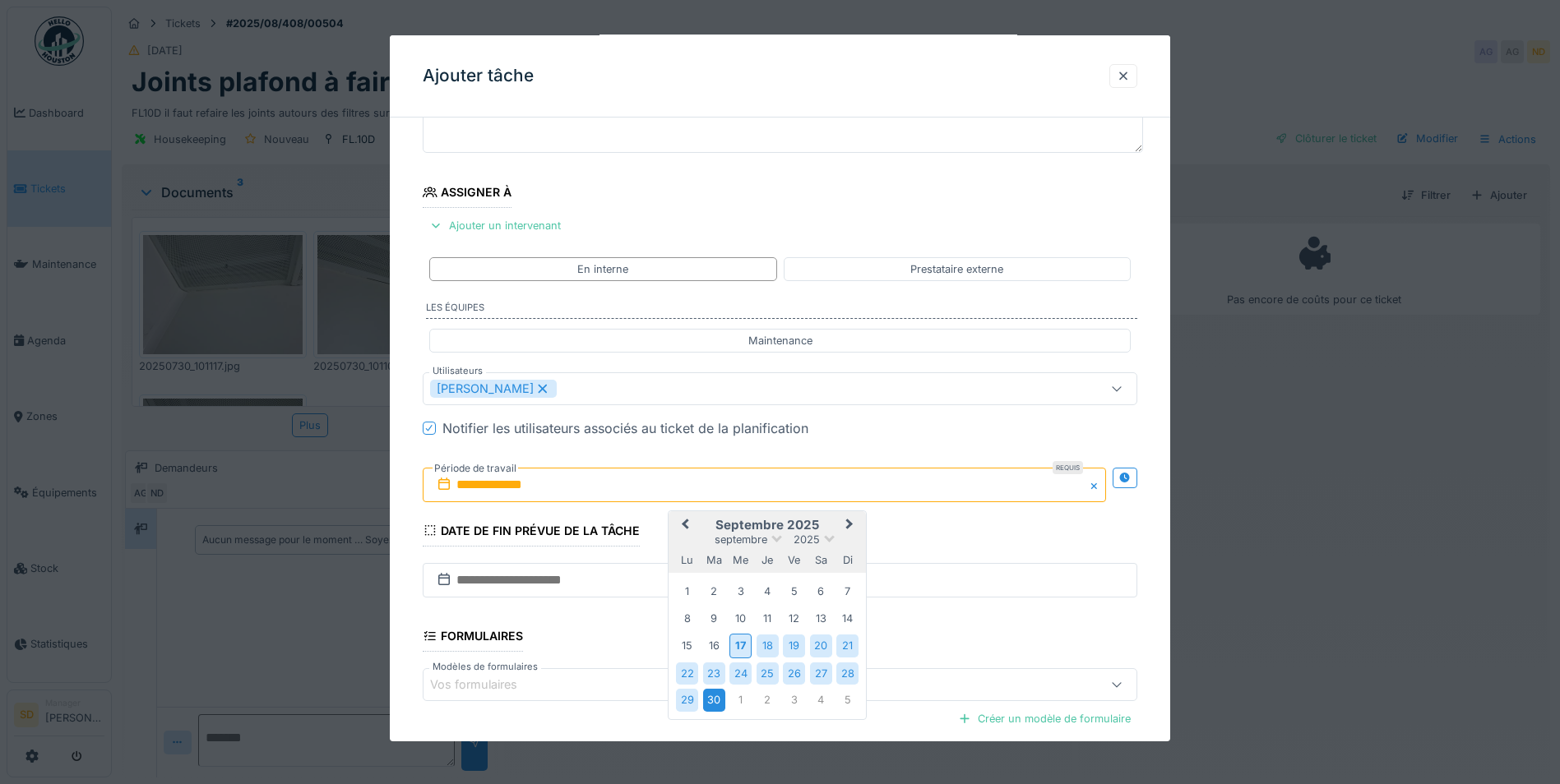
click at [718, 696] on div "30" at bounding box center [714, 700] width 22 height 22
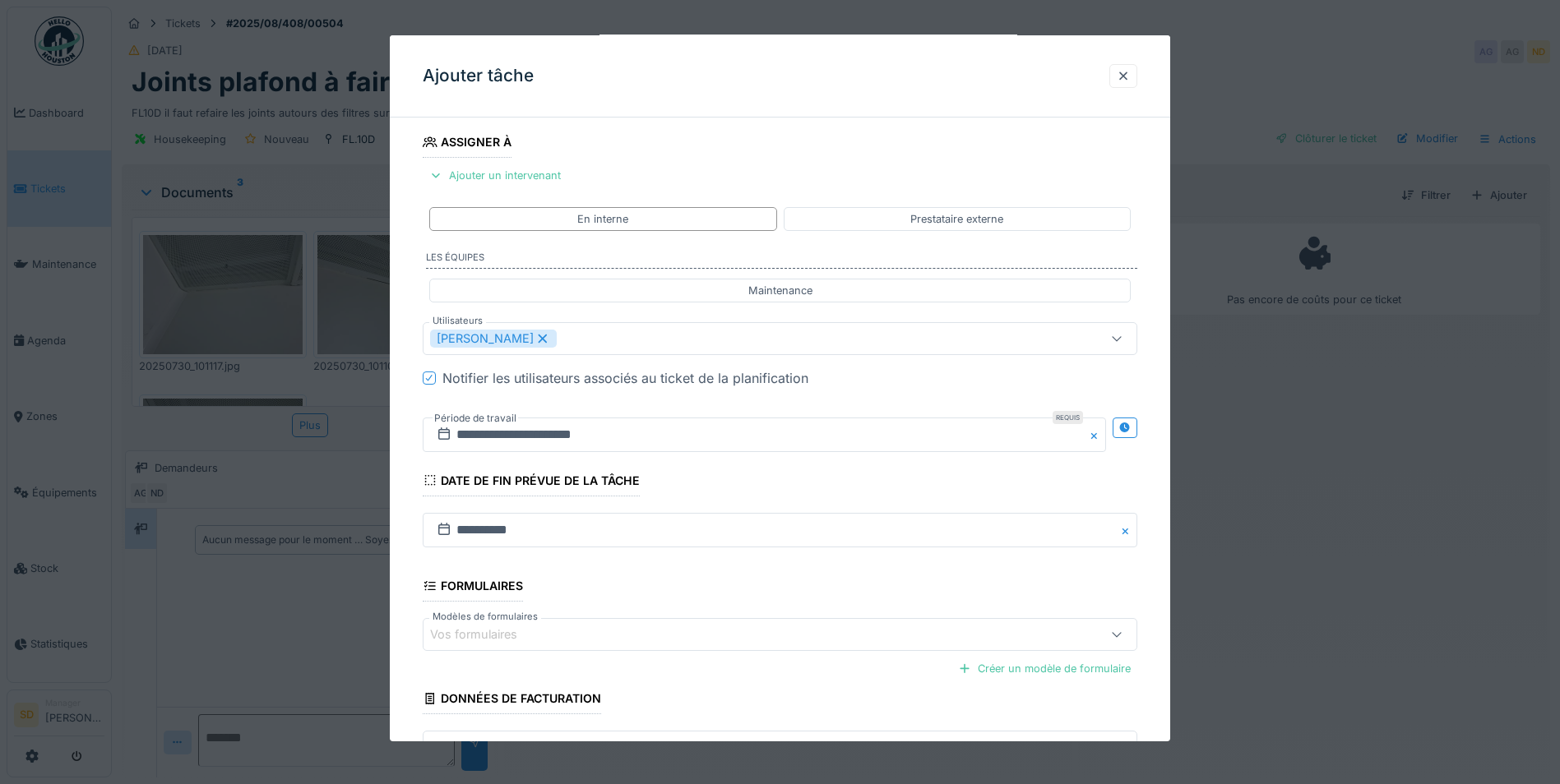
scroll to position [304, 0]
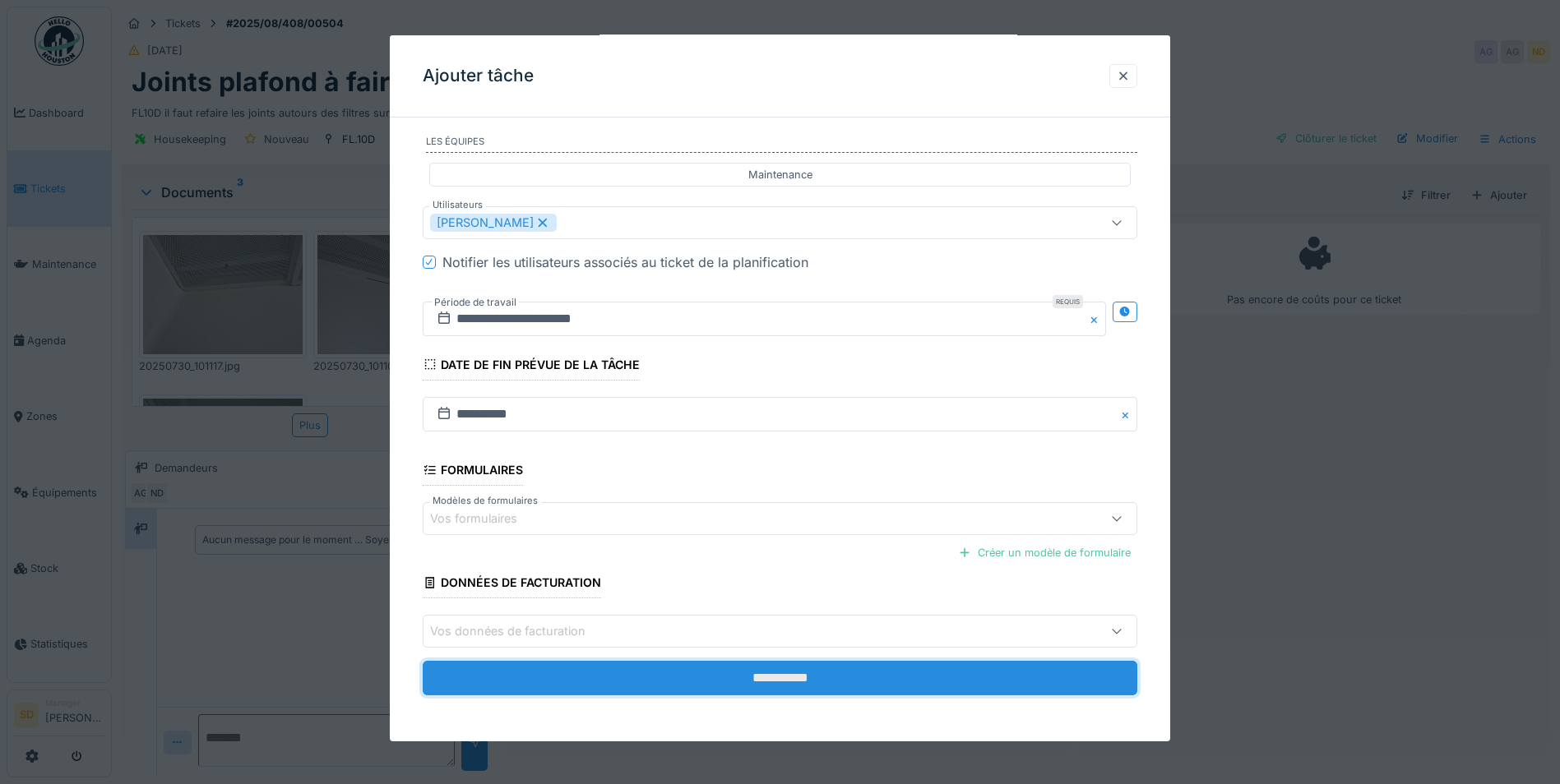
click at [787, 675] on input "**********" at bounding box center [780, 678] width 715 height 35
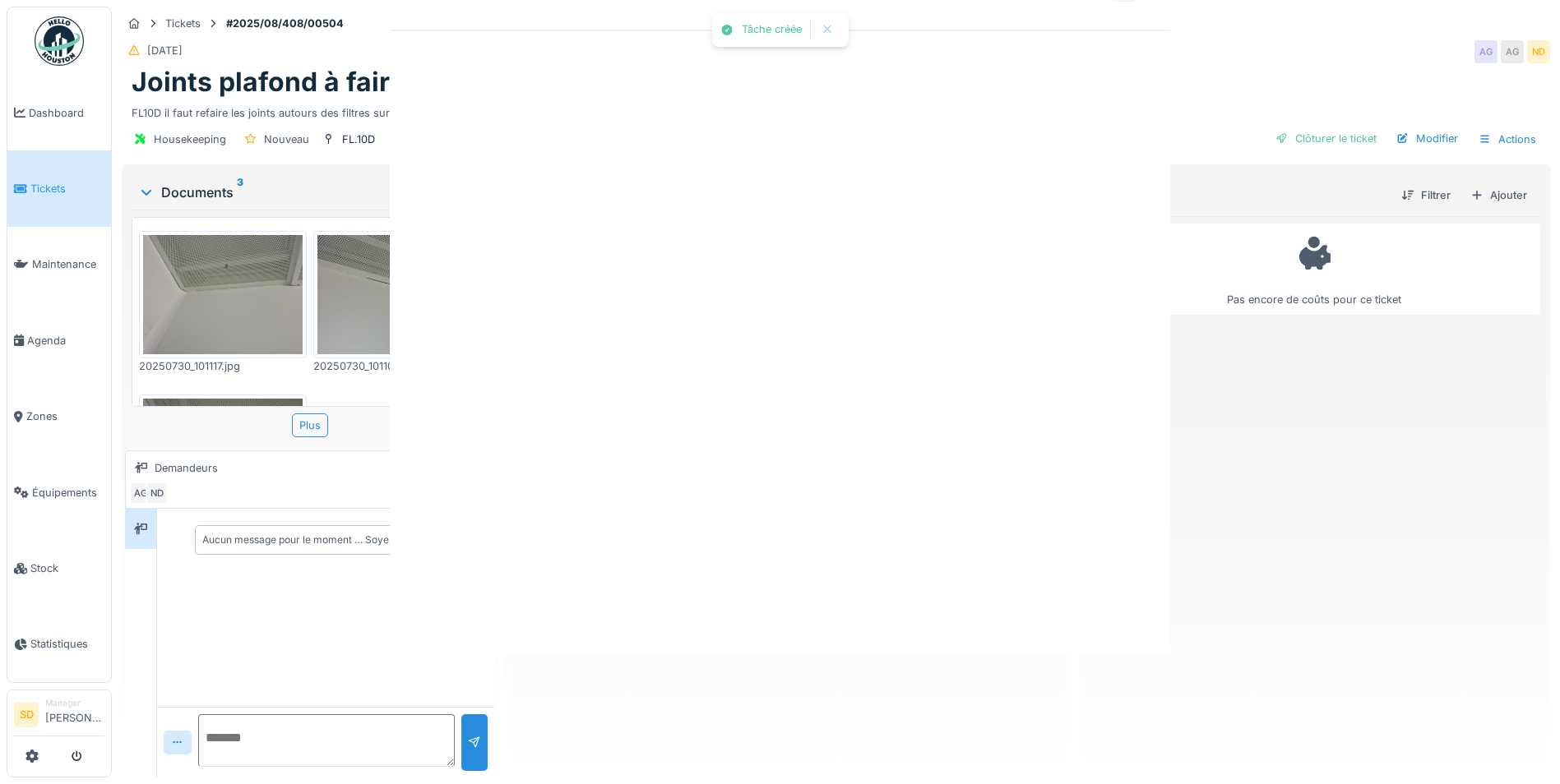
scroll to position [0, 0]
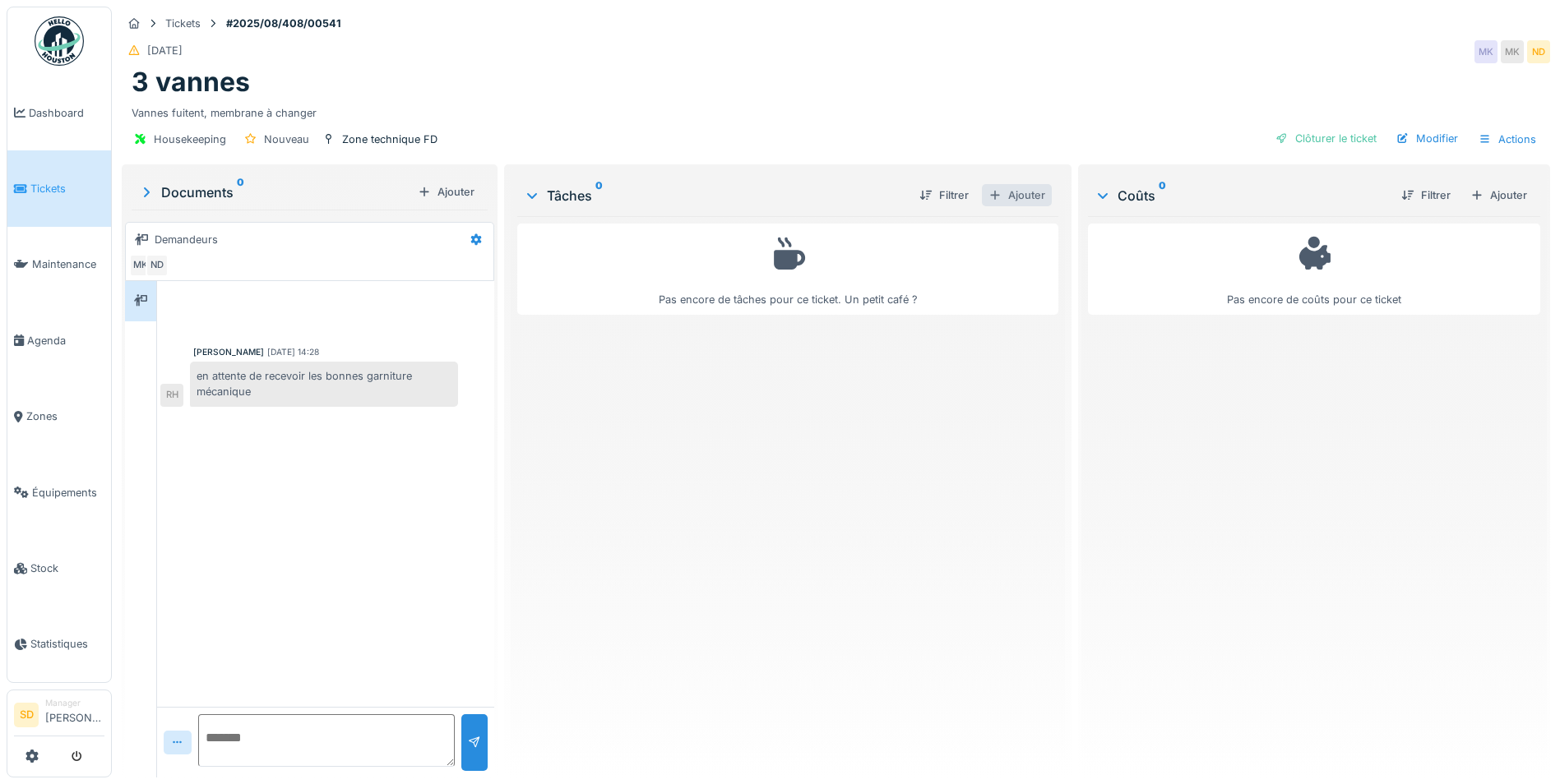
click at [1002, 197] on div "Ajouter" at bounding box center [1017, 195] width 70 height 22
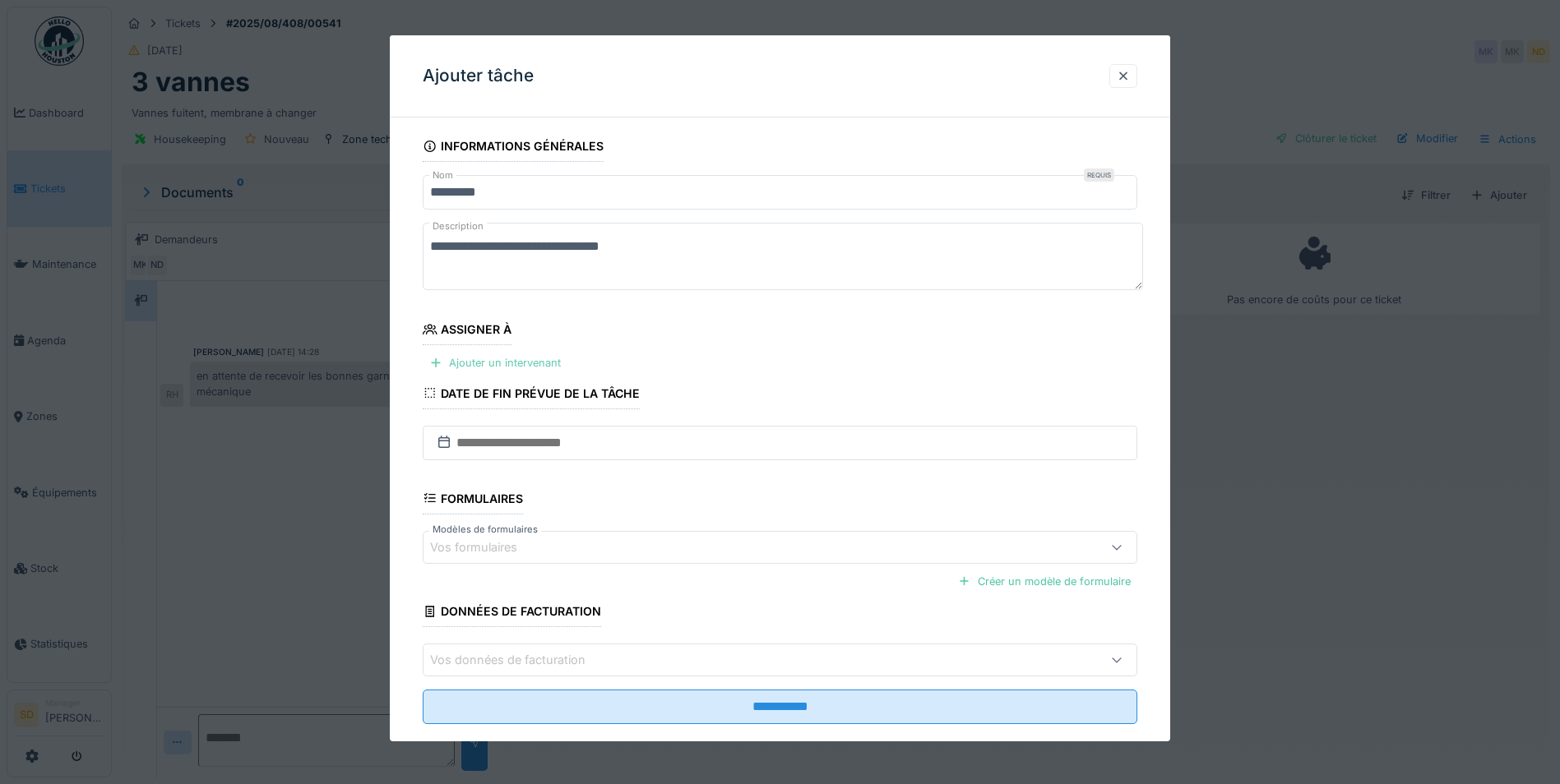
click at [494, 365] on div "Ajouter un intervenant" at bounding box center [495, 363] width 145 height 22
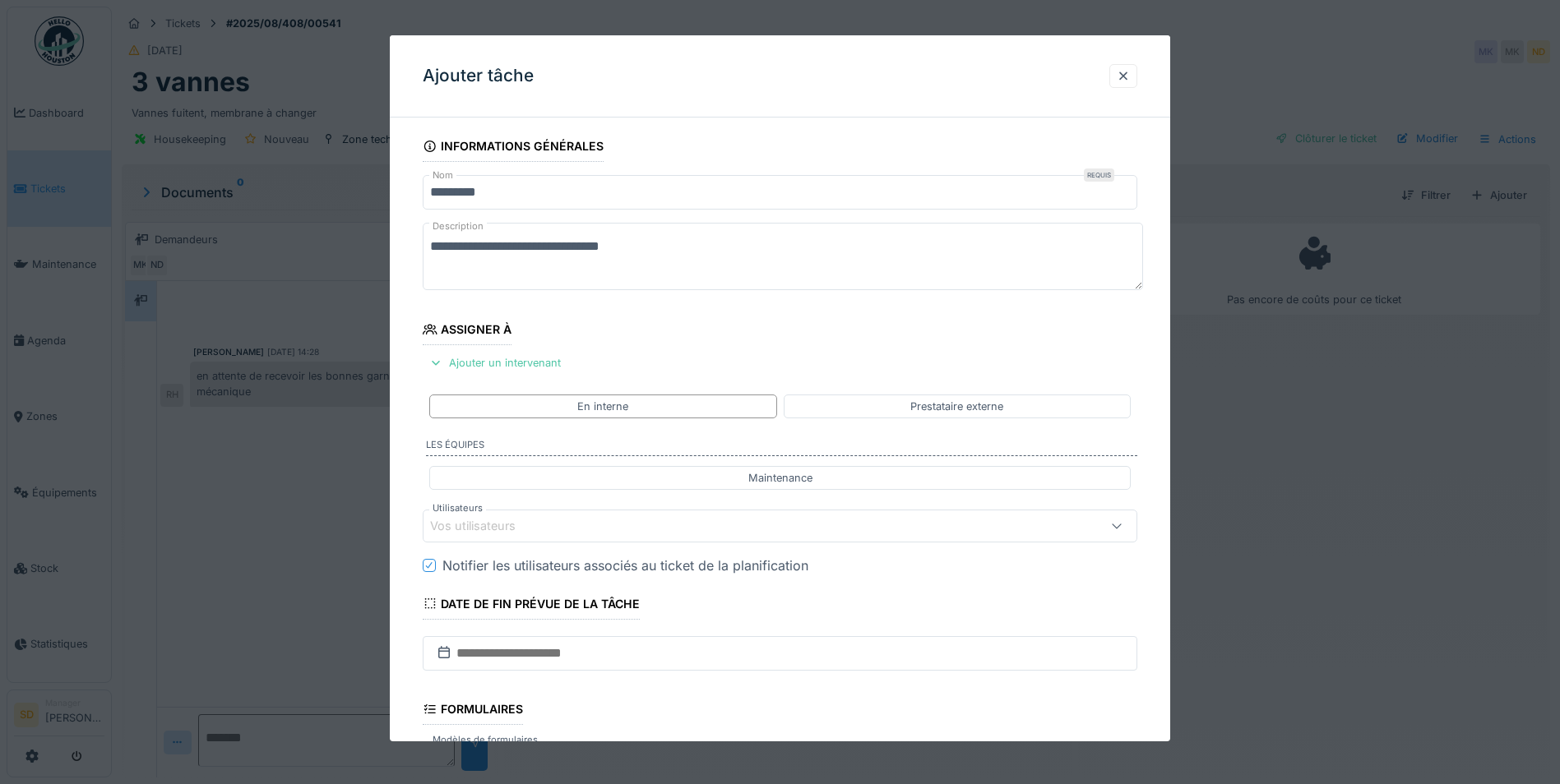
click at [515, 521] on div "Vos utilisateurs" at bounding box center [484, 526] width 108 height 18
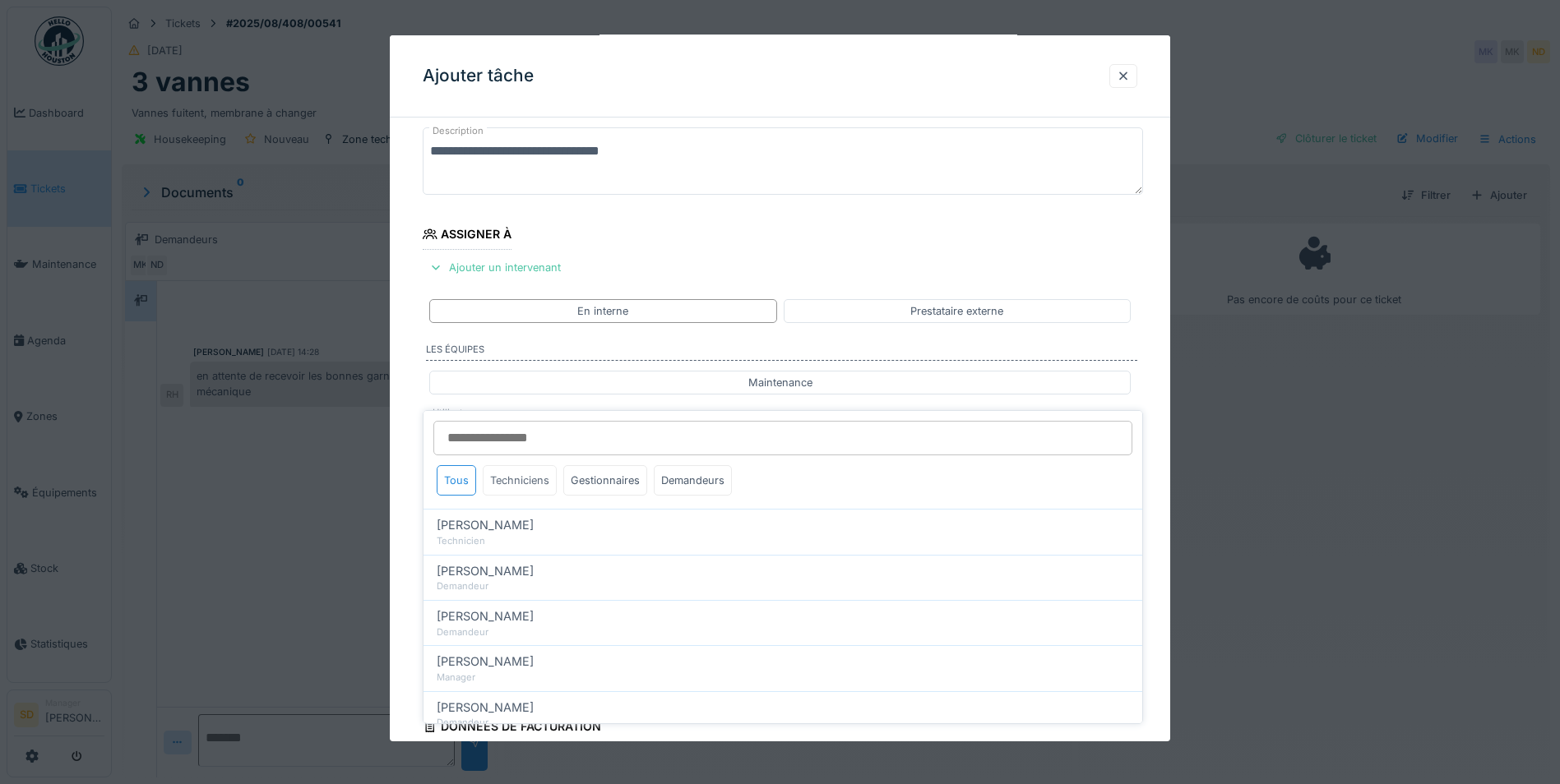
scroll to position [138, 0]
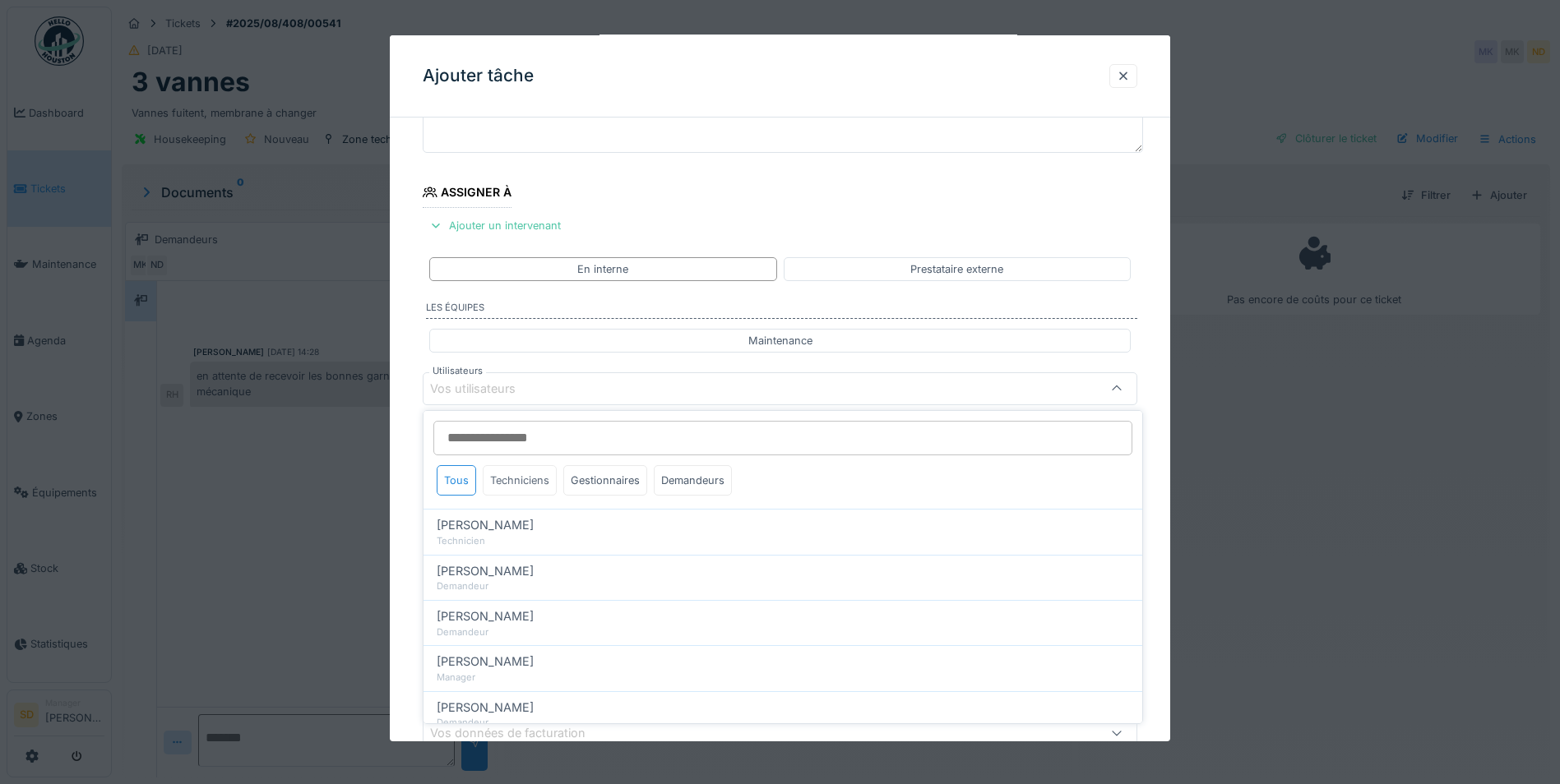
click at [525, 483] on div "Techniciens" at bounding box center [519, 480] width 74 height 30
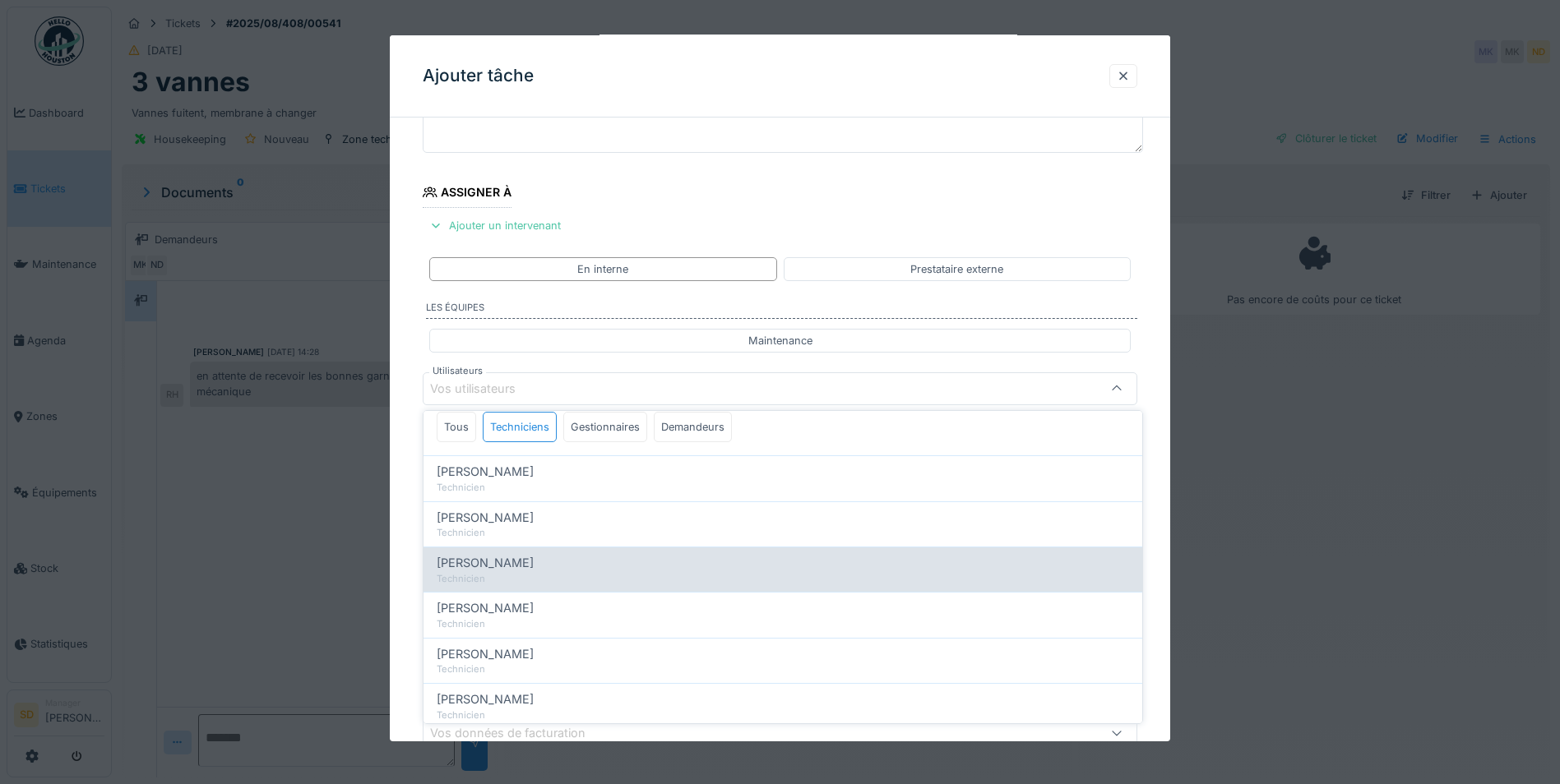
scroll to position [82, 0]
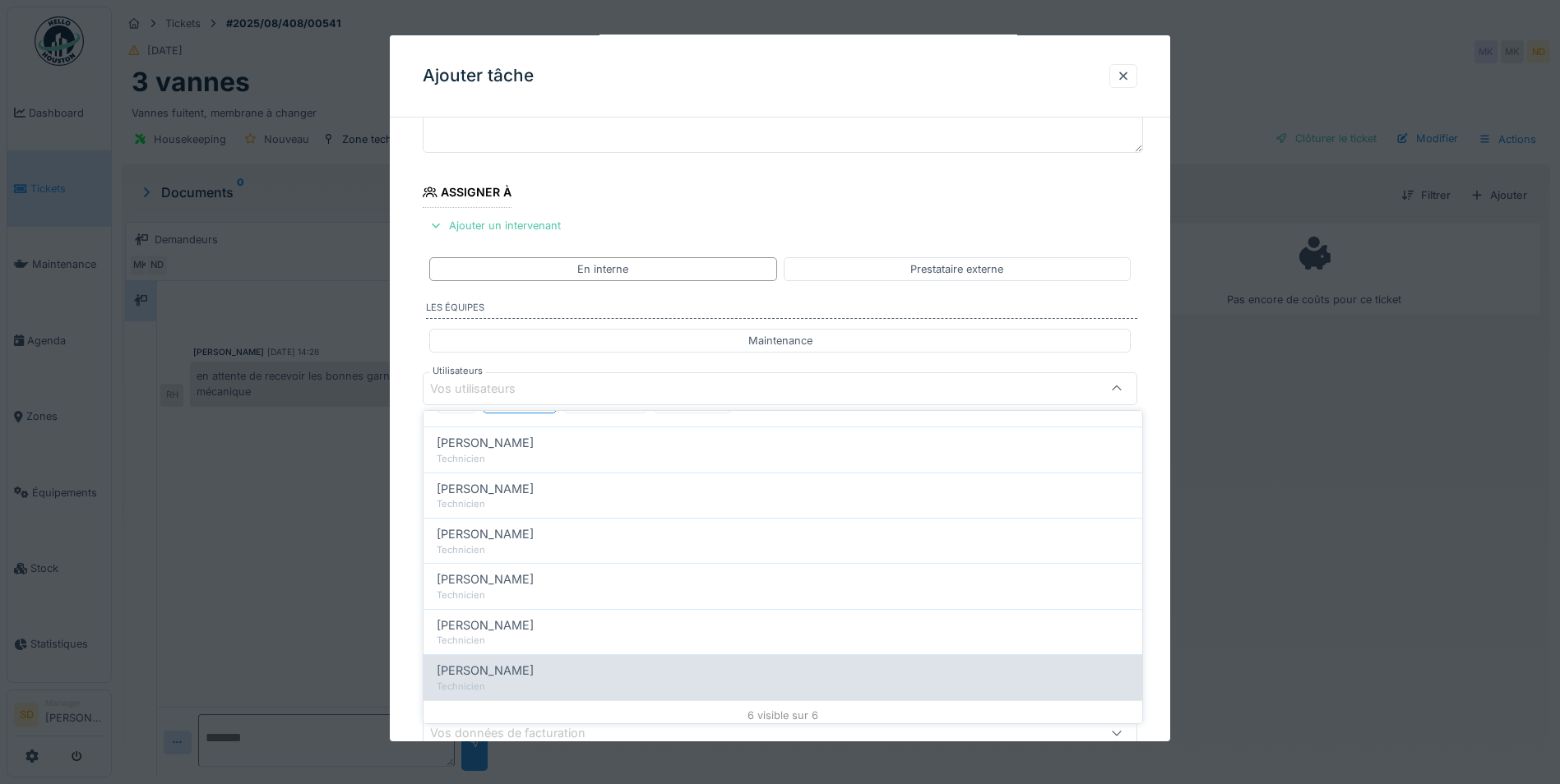
click at [540, 665] on div "[PERSON_NAME]" at bounding box center [782, 671] width 692 height 18
type input "*****"
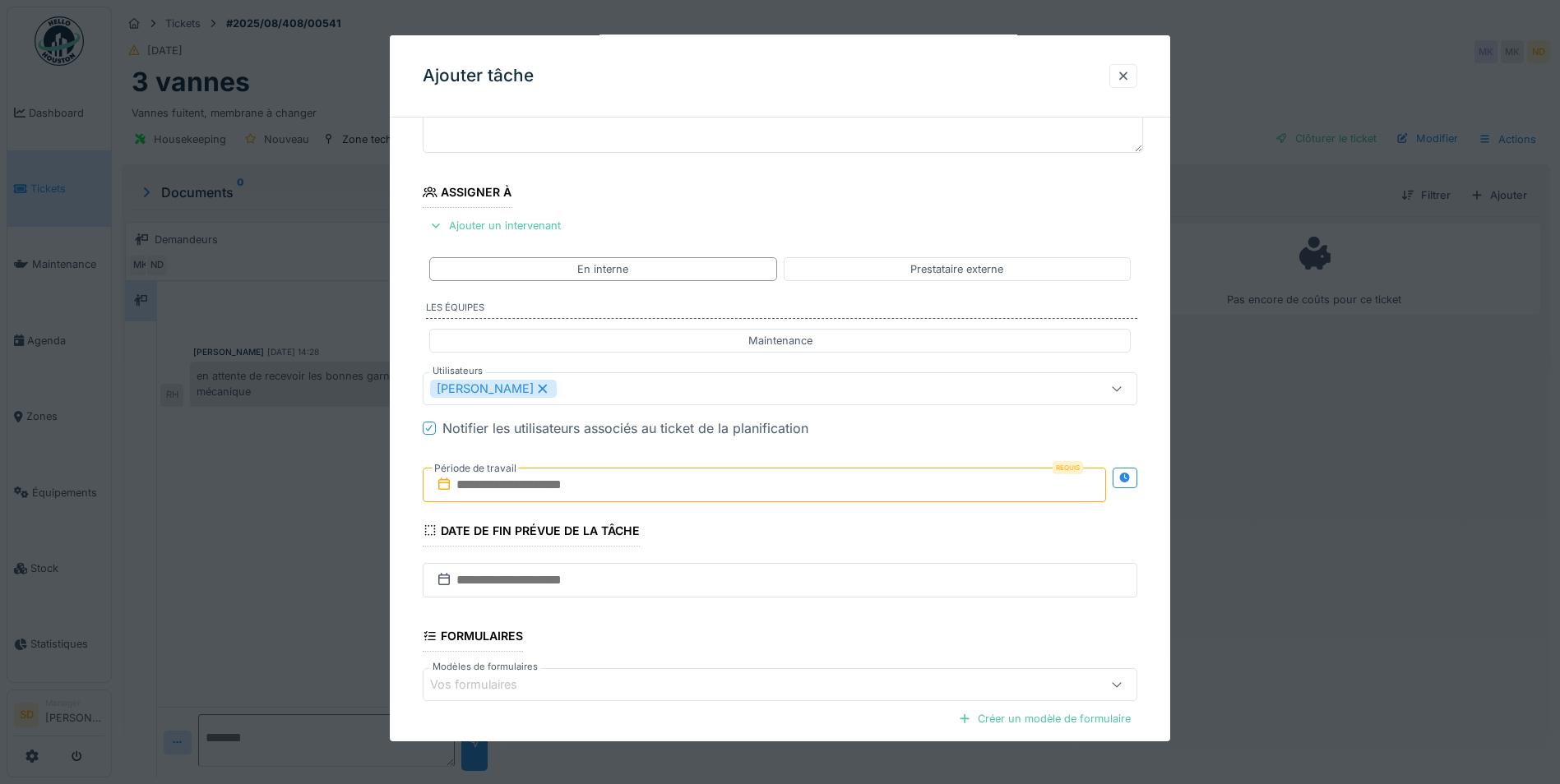
click at [414, 537] on div "**********" at bounding box center [780, 450] width 780 height 914
click at [497, 480] on input "text" at bounding box center [764, 485] width 683 height 35
click at [739, 638] on div "17" at bounding box center [740, 645] width 22 height 24
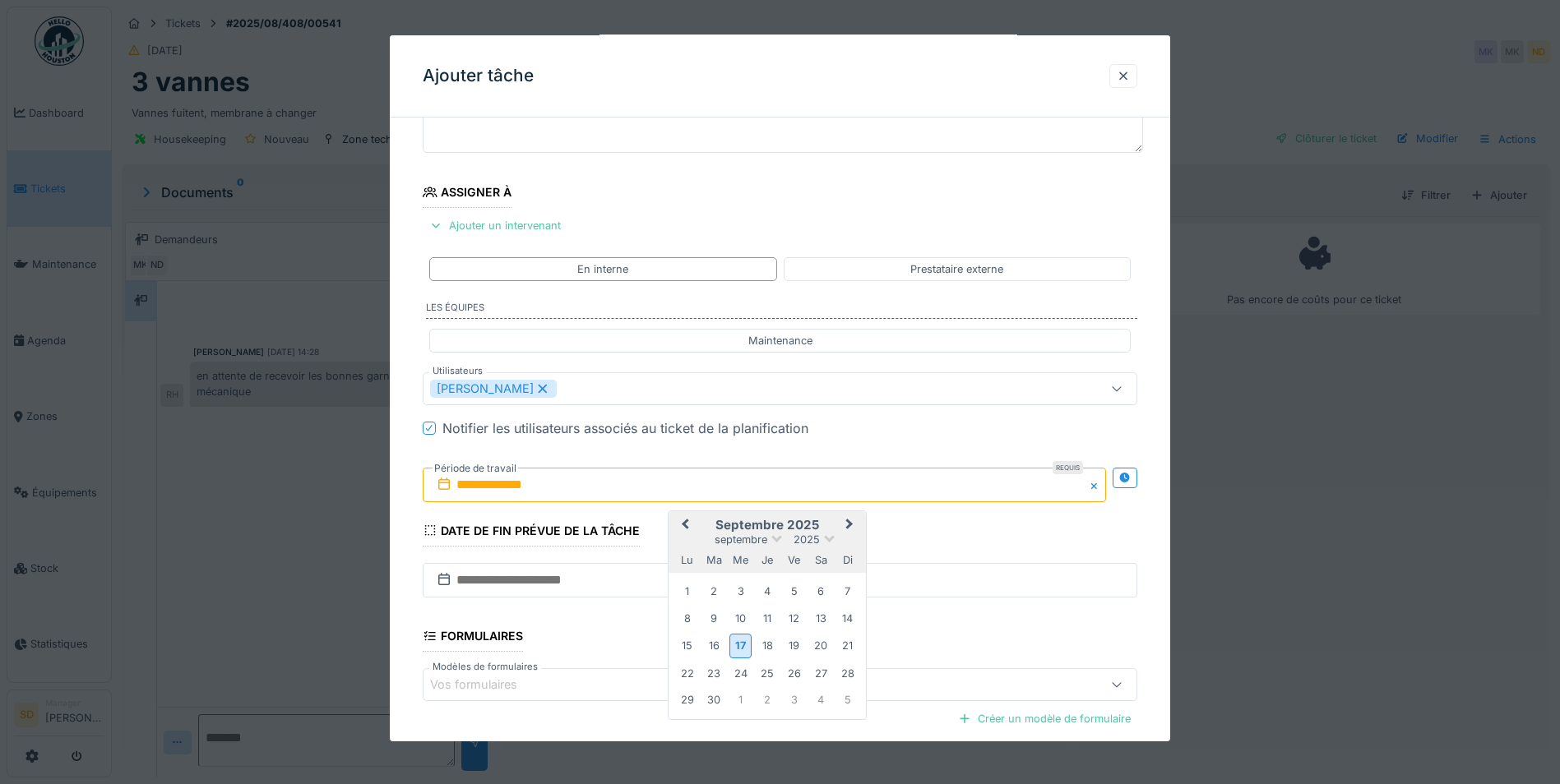
click at [842, 525] on button "Next Month" at bounding box center [851, 526] width 26 height 26
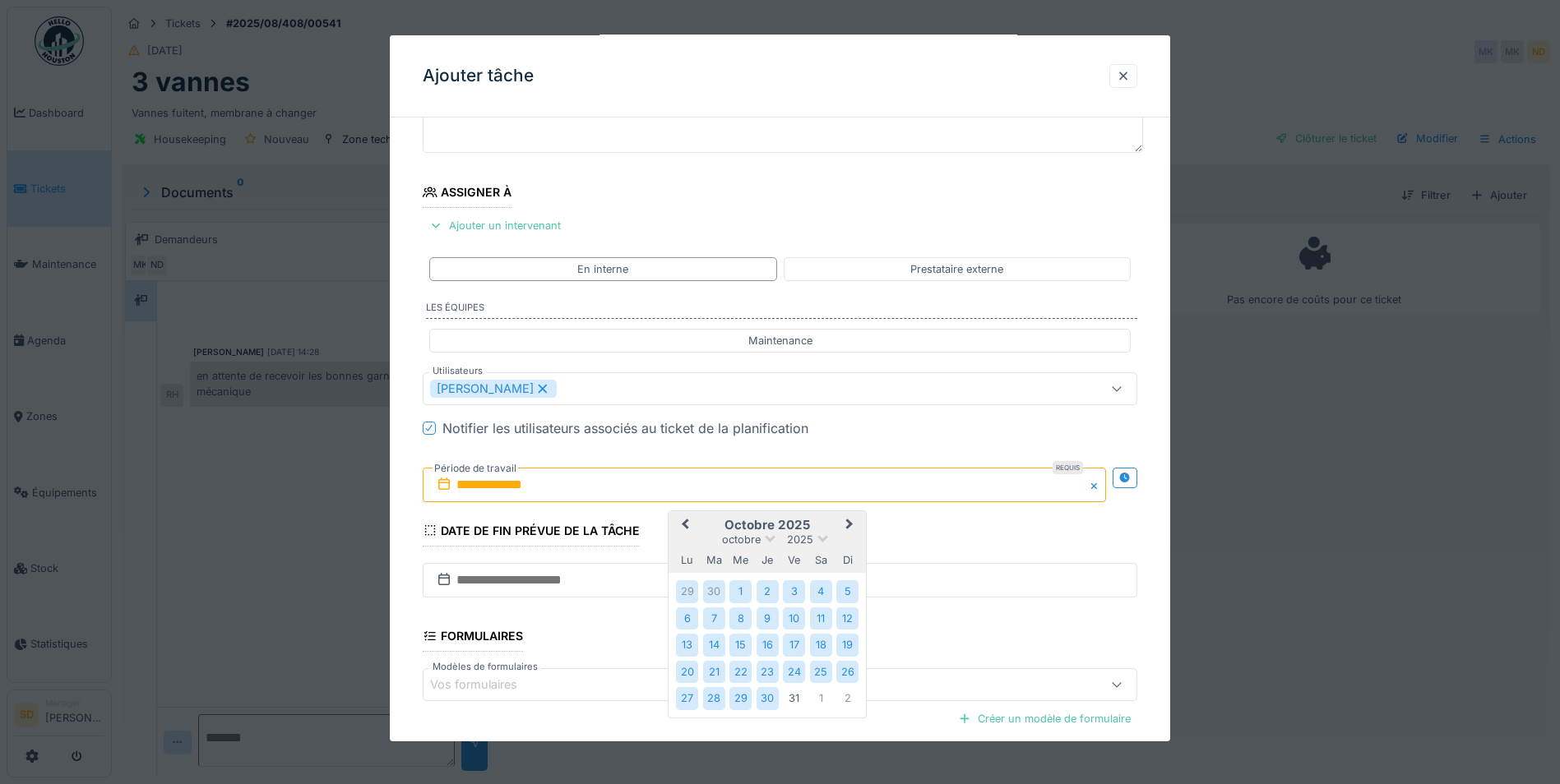
click at [759, 691] on div "30" at bounding box center [768, 698] width 22 height 22
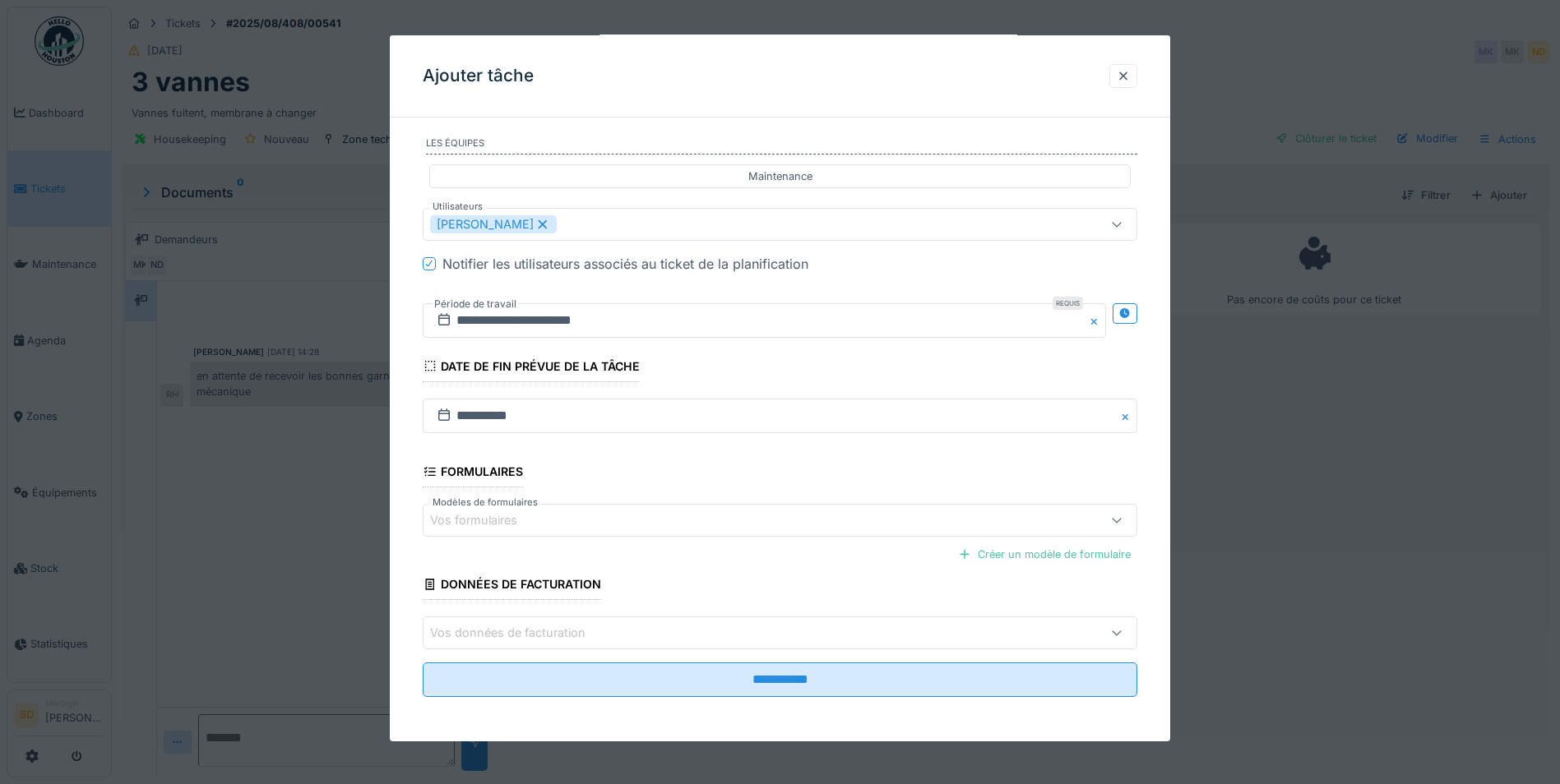
scroll to position [304, 0]
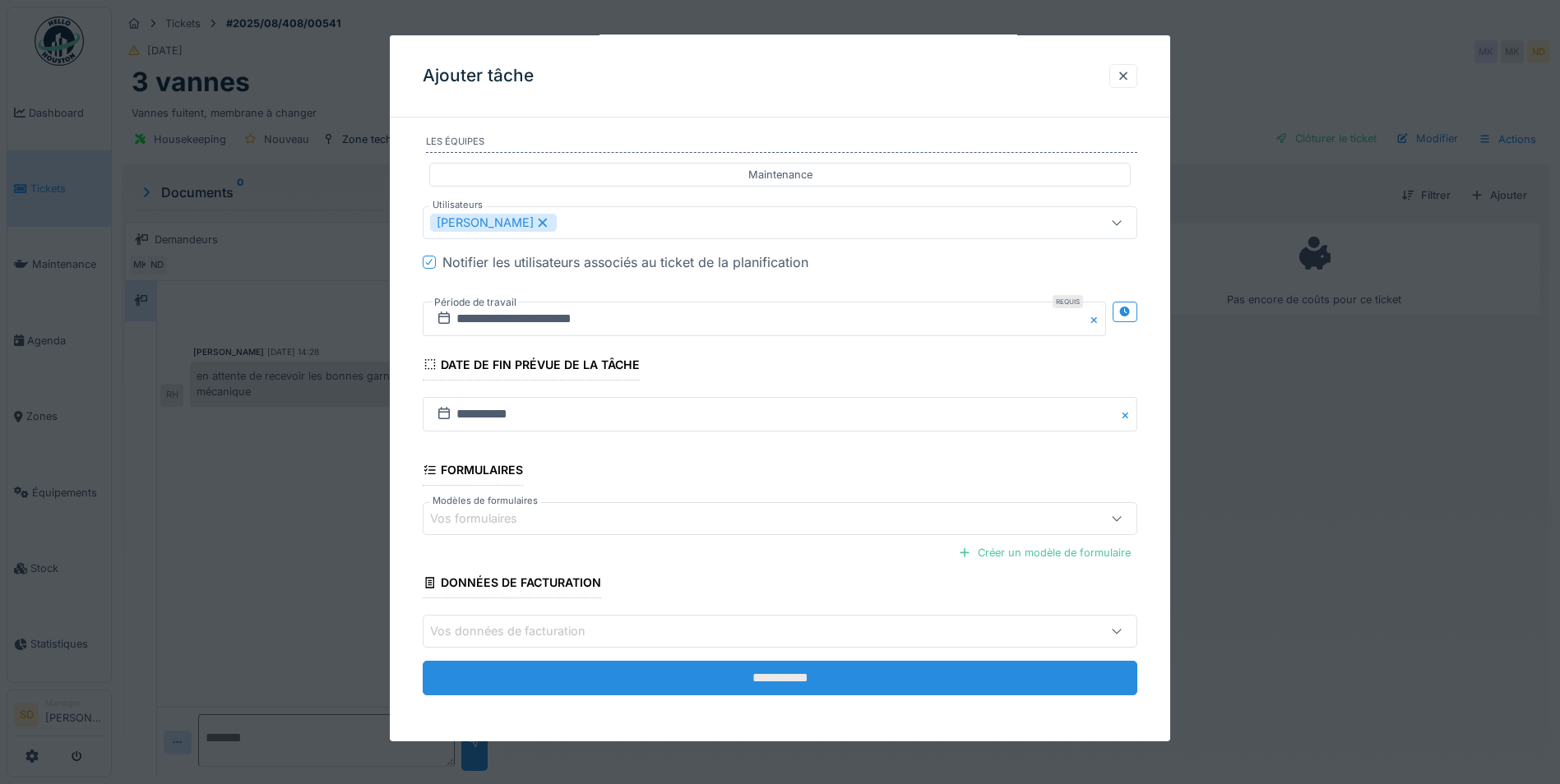
click at [761, 670] on input "**********" at bounding box center [780, 678] width 715 height 35
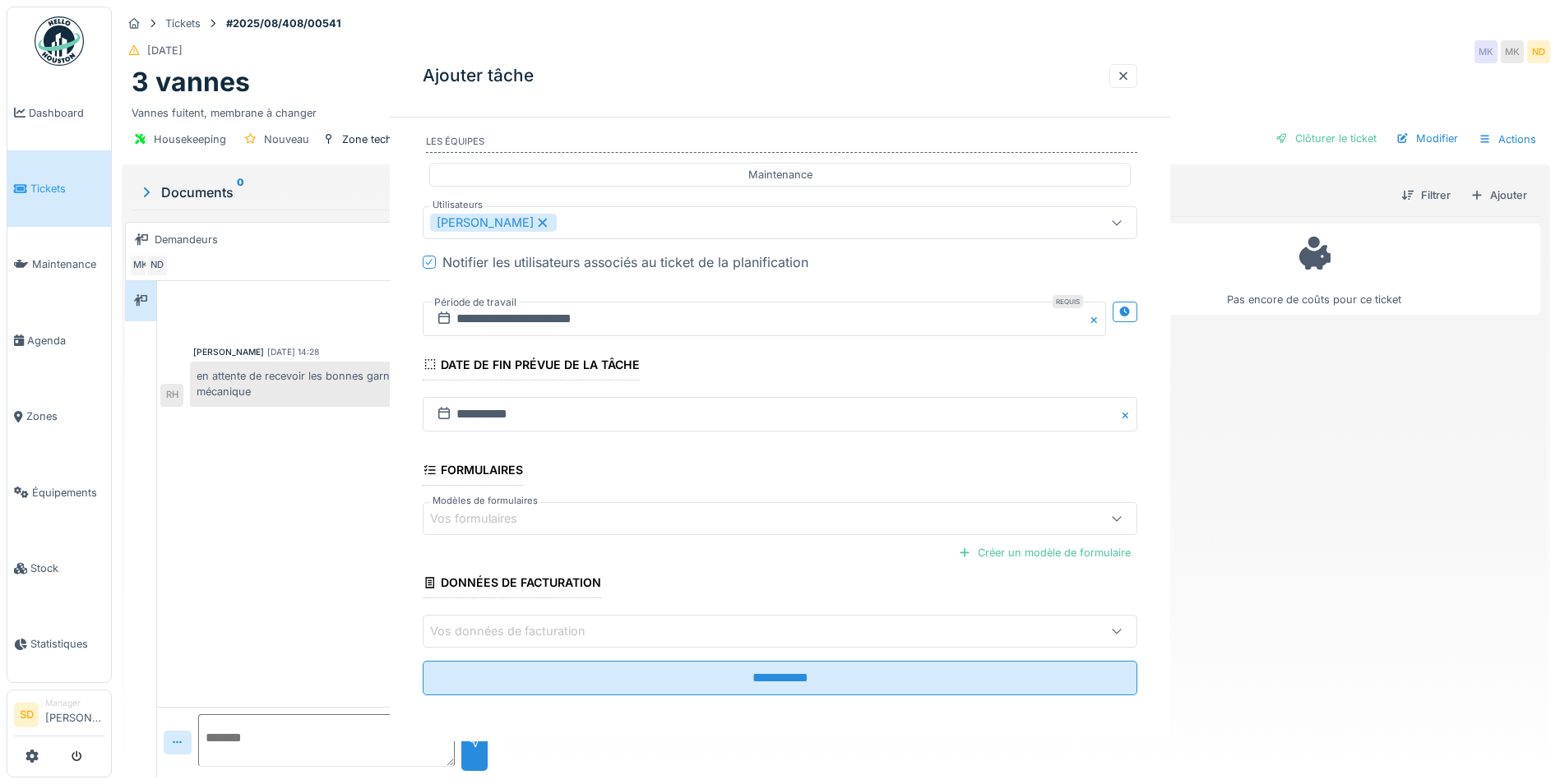
scroll to position [0, 0]
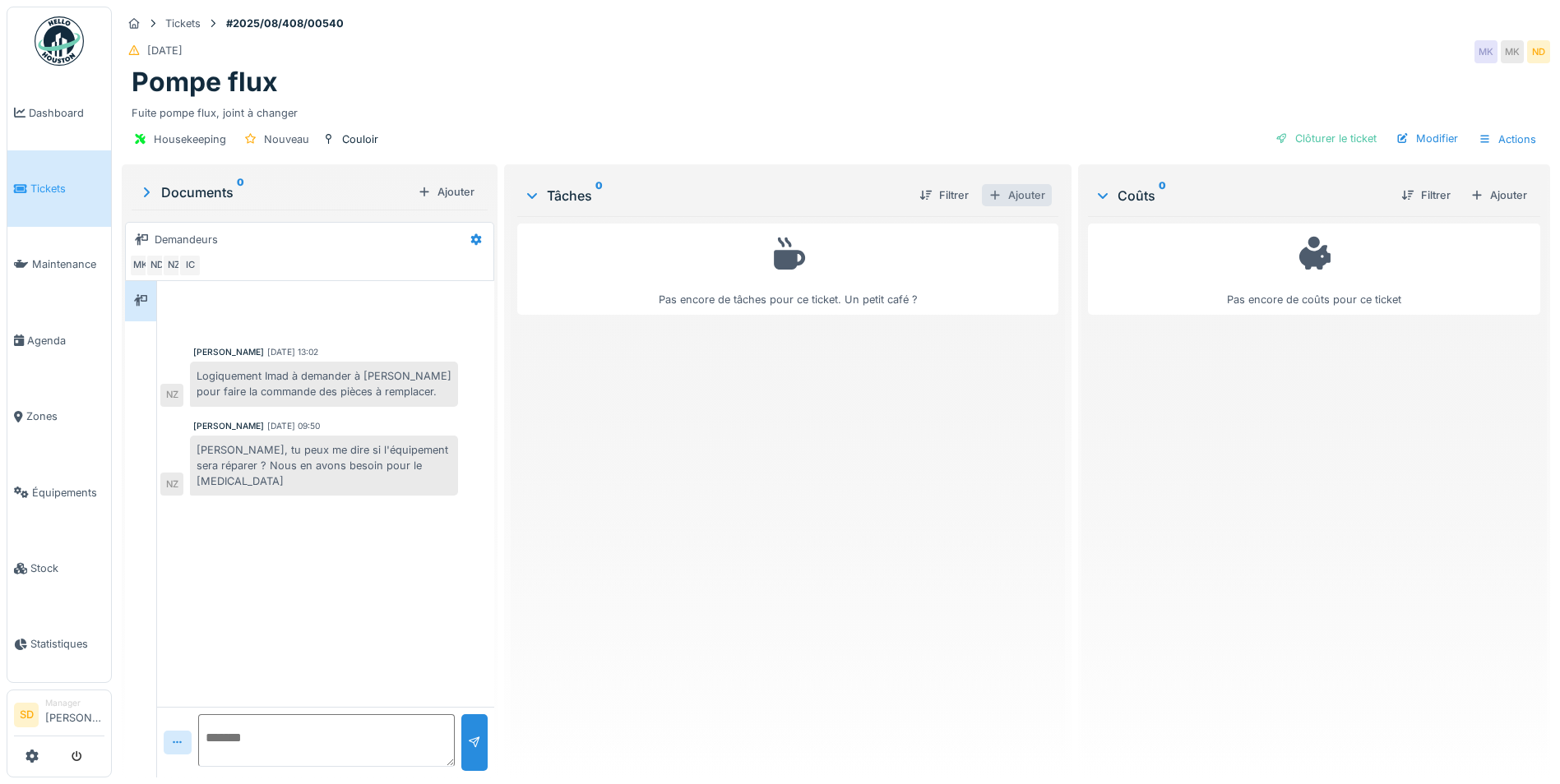
click at [1012, 193] on div "Ajouter" at bounding box center [1017, 195] width 70 height 22
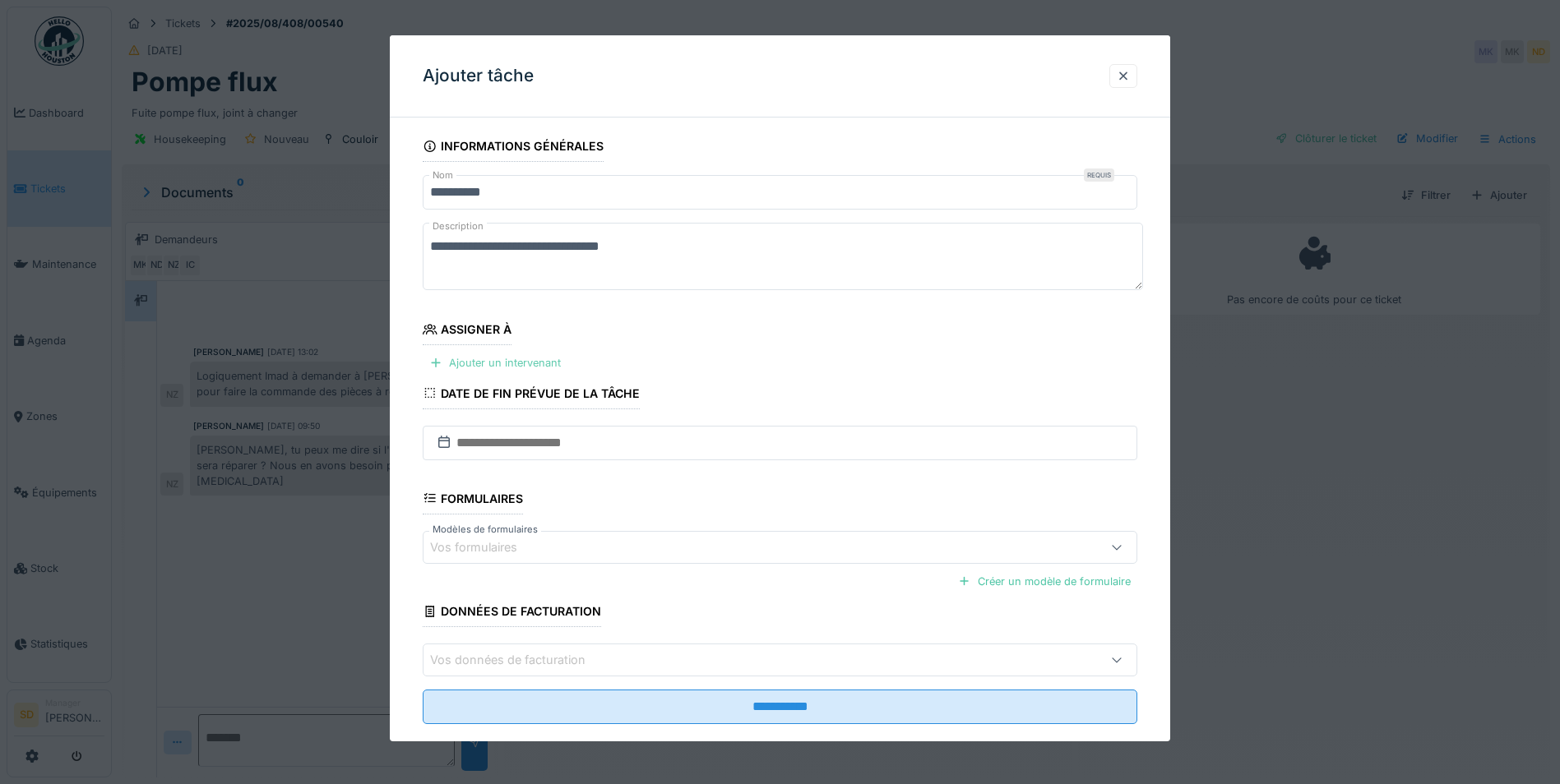
click at [538, 364] on div "Ajouter un intervenant" at bounding box center [495, 363] width 145 height 22
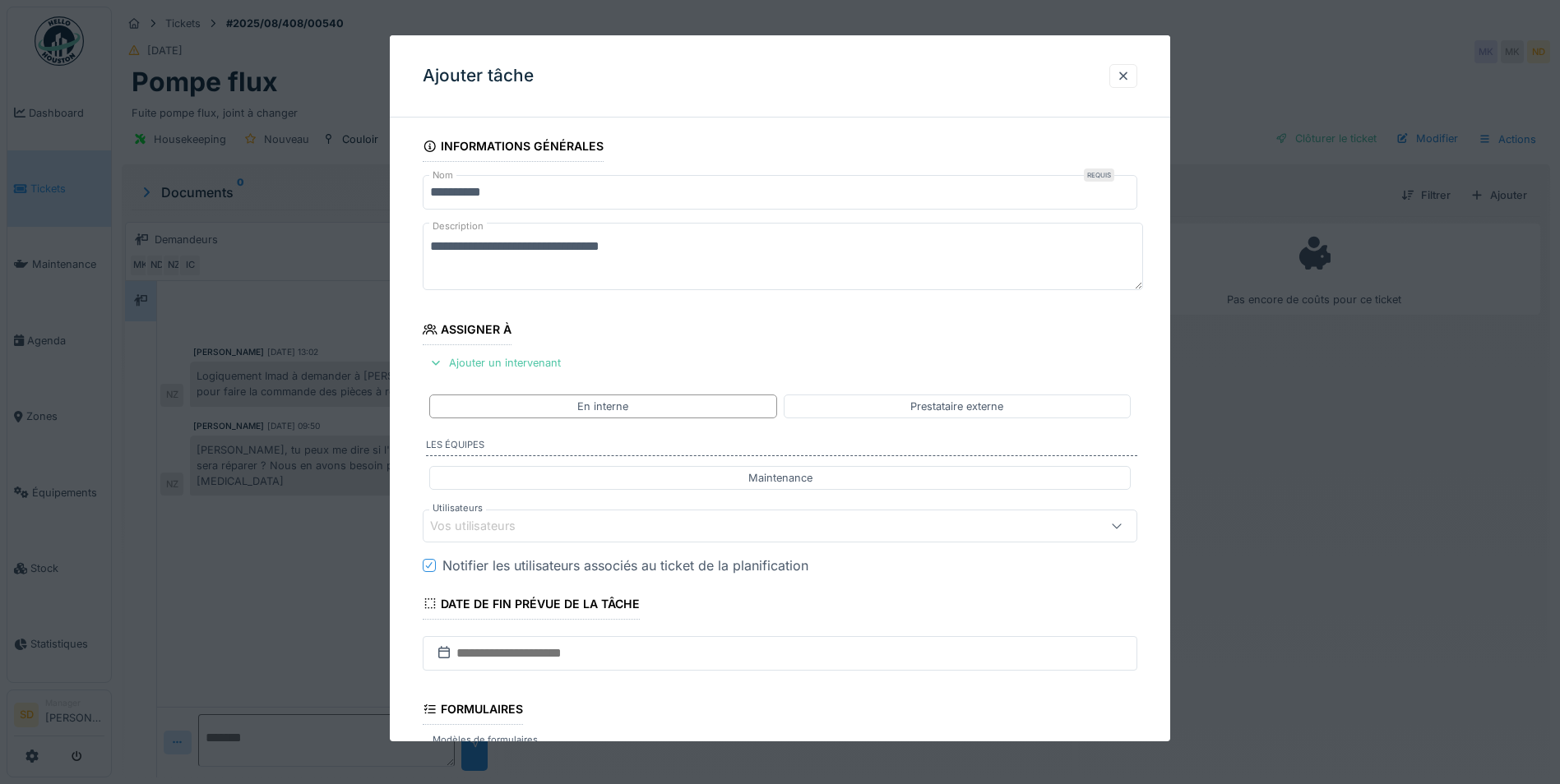
click at [544, 524] on div "Vos utilisateurs" at bounding box center [739, 526] width 616 height 18
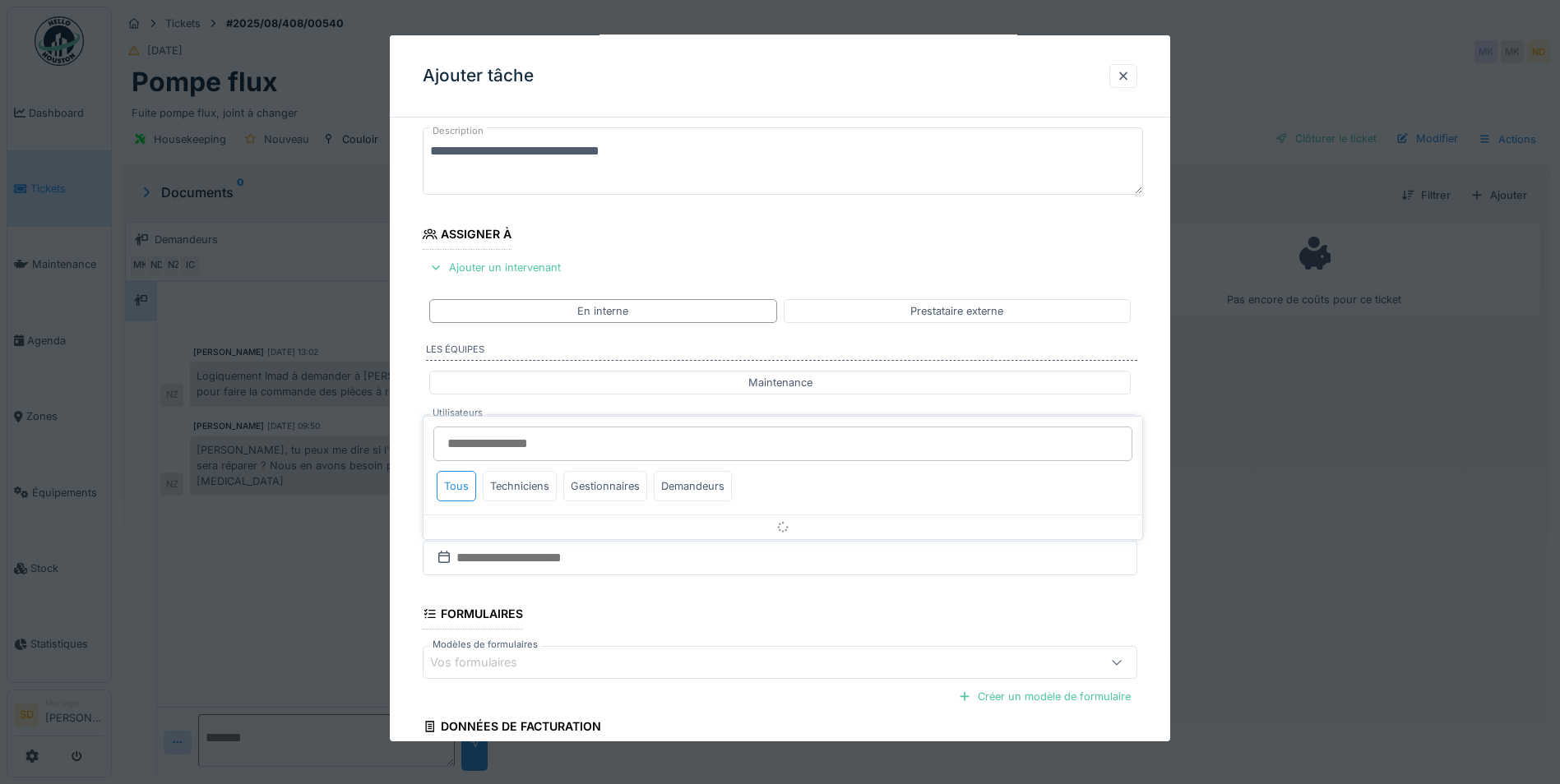
scroll to position [138, 0]
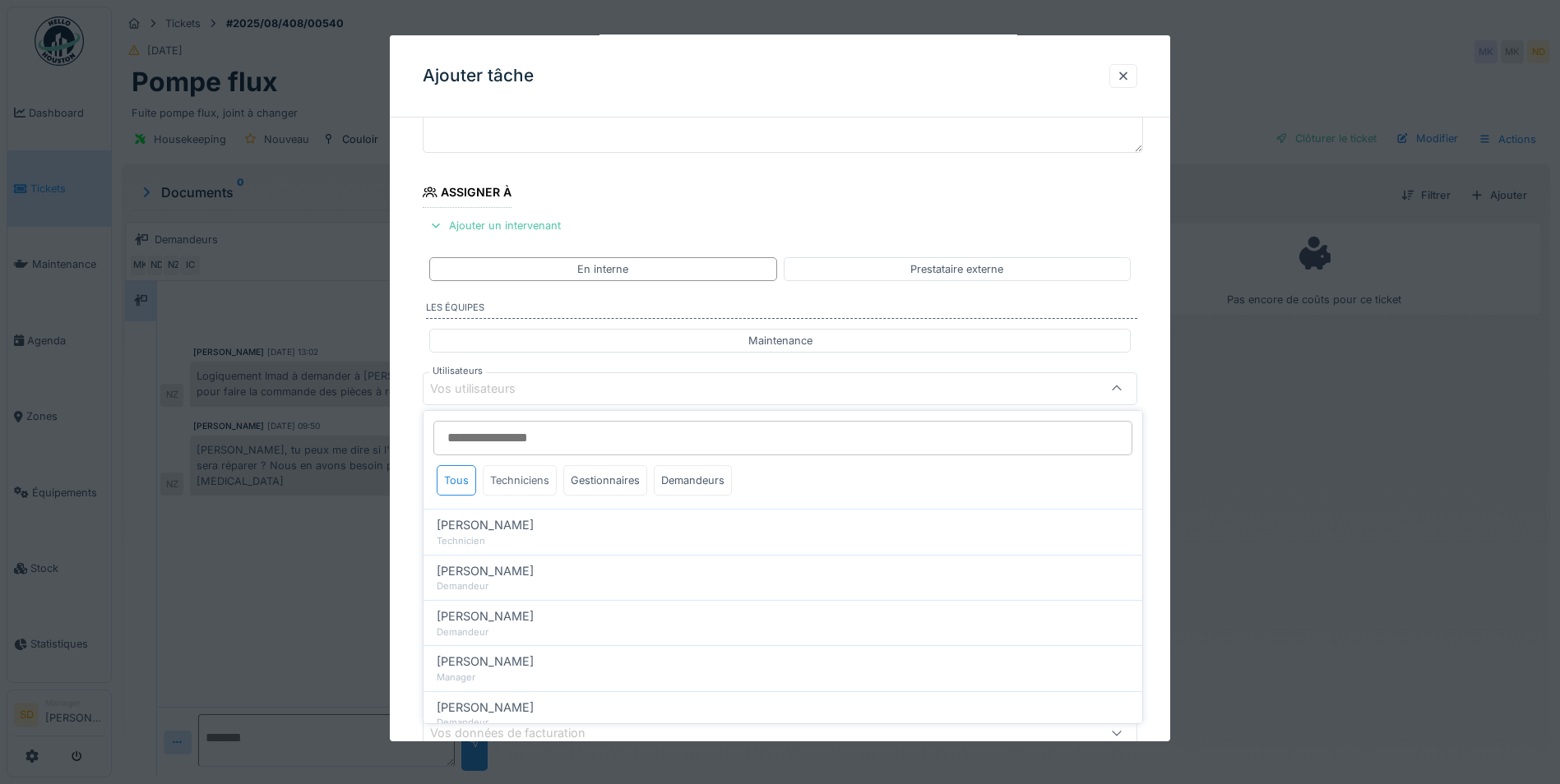
click at [523, 487] on div "Techniciens" at bounding box center [519, 480] width 74 height 30
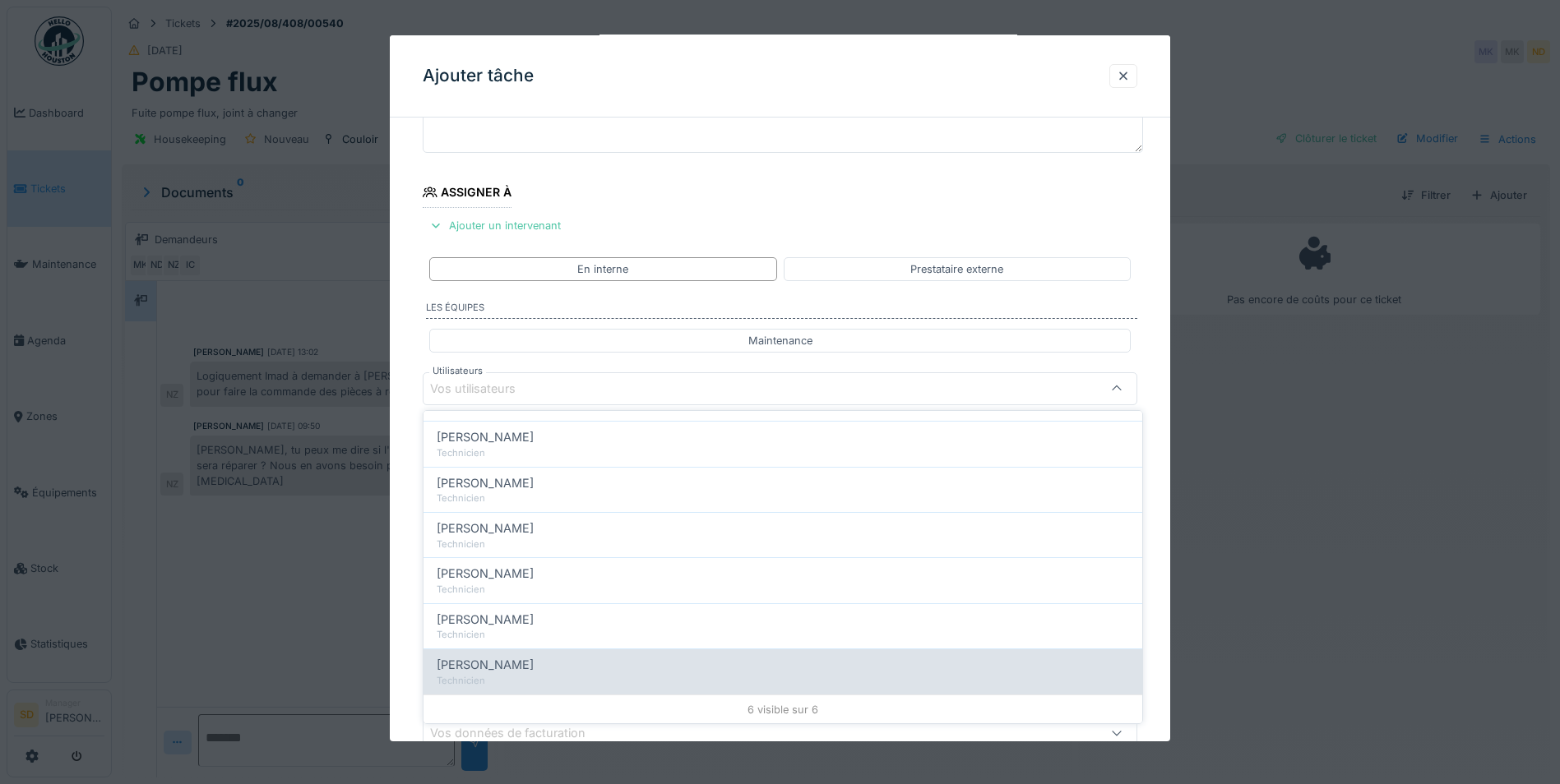
scroll to position [88, 0]
click at [507, 662] on span "[PERSON_NAME]" at bounding box center [485, 665] width 97 height 18
type input "*****"
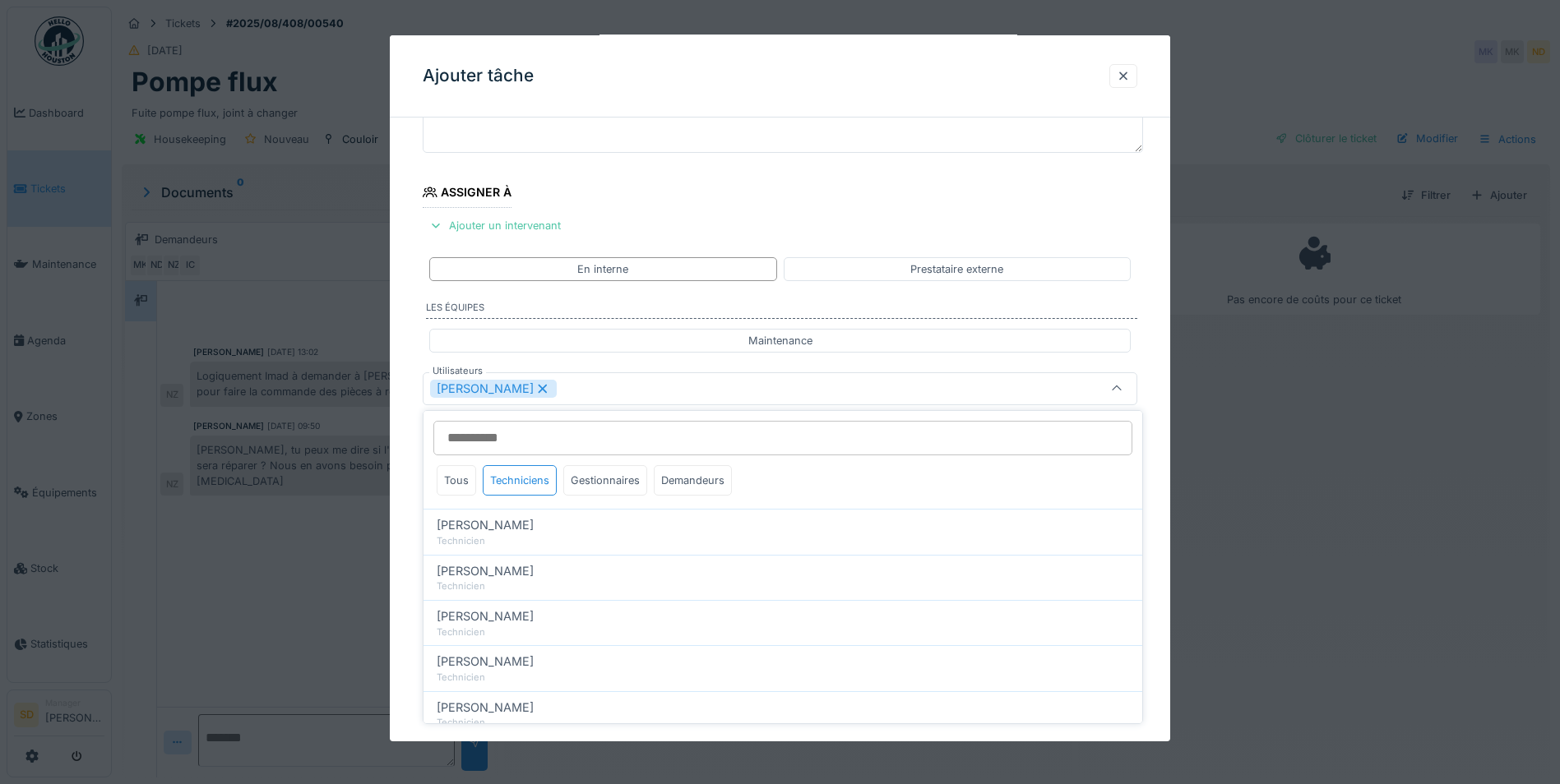
click at [407, 634] on div "**********" at bounding box center [780, 450] width 780 height 914
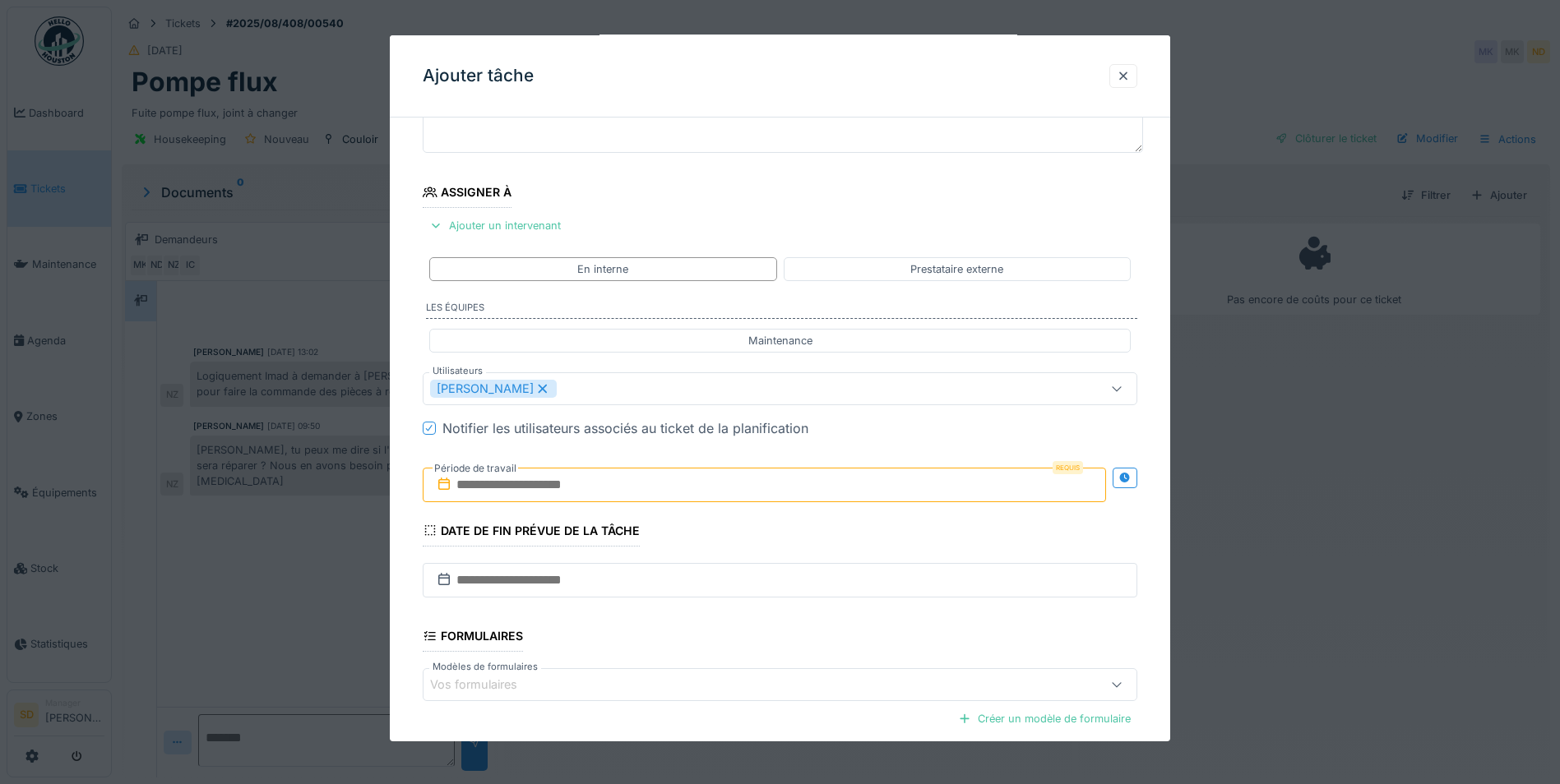
click at [545, 489] on input "text" at bounding box center [764, 485] width 683 height 35
click at [735, 651] on div "17" at bounding box center [740, 645] width 22 height 24
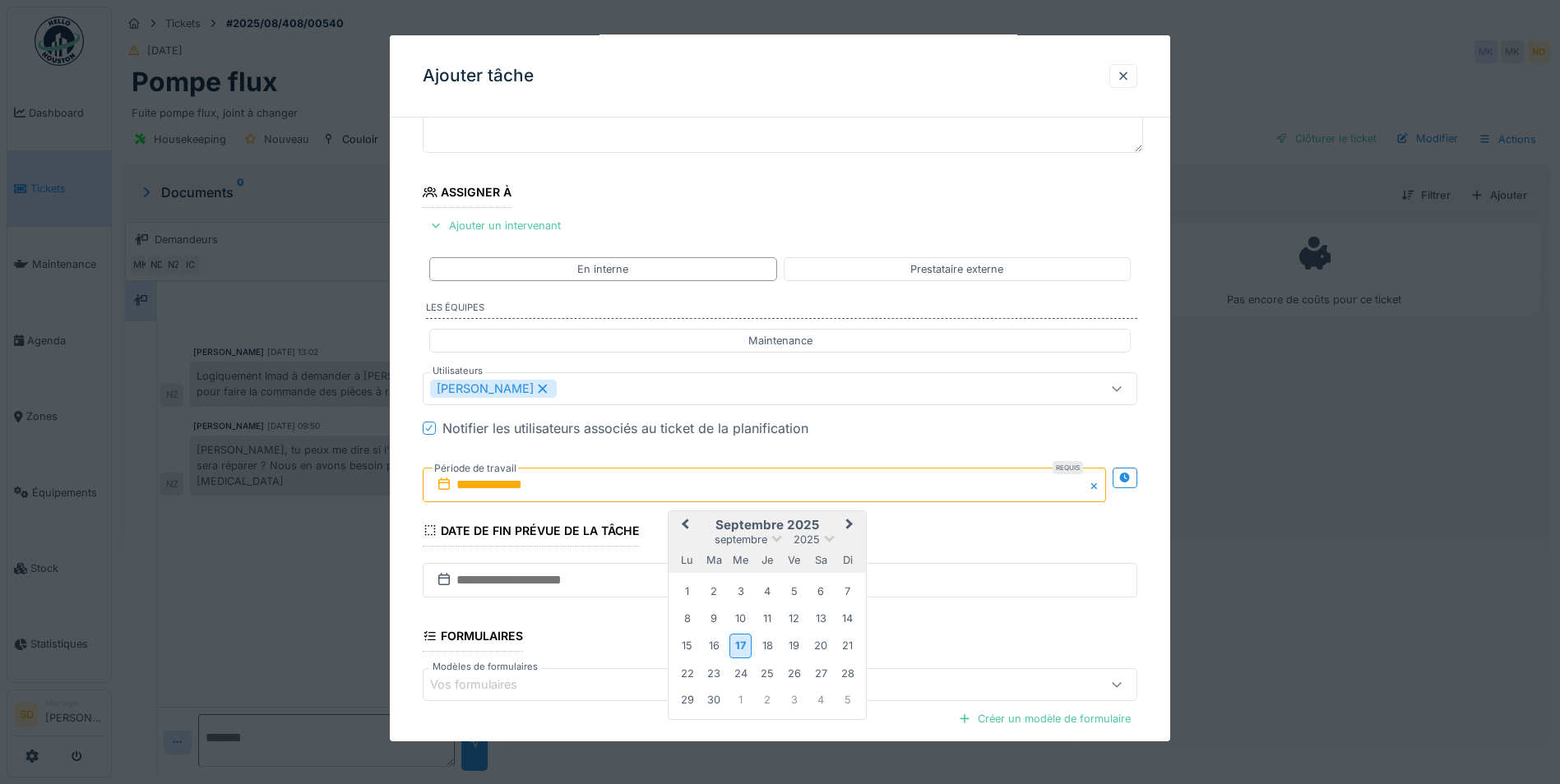
click at [850, 528] on span "Next Month" at bounding box center [850, 525] width 0 height 20
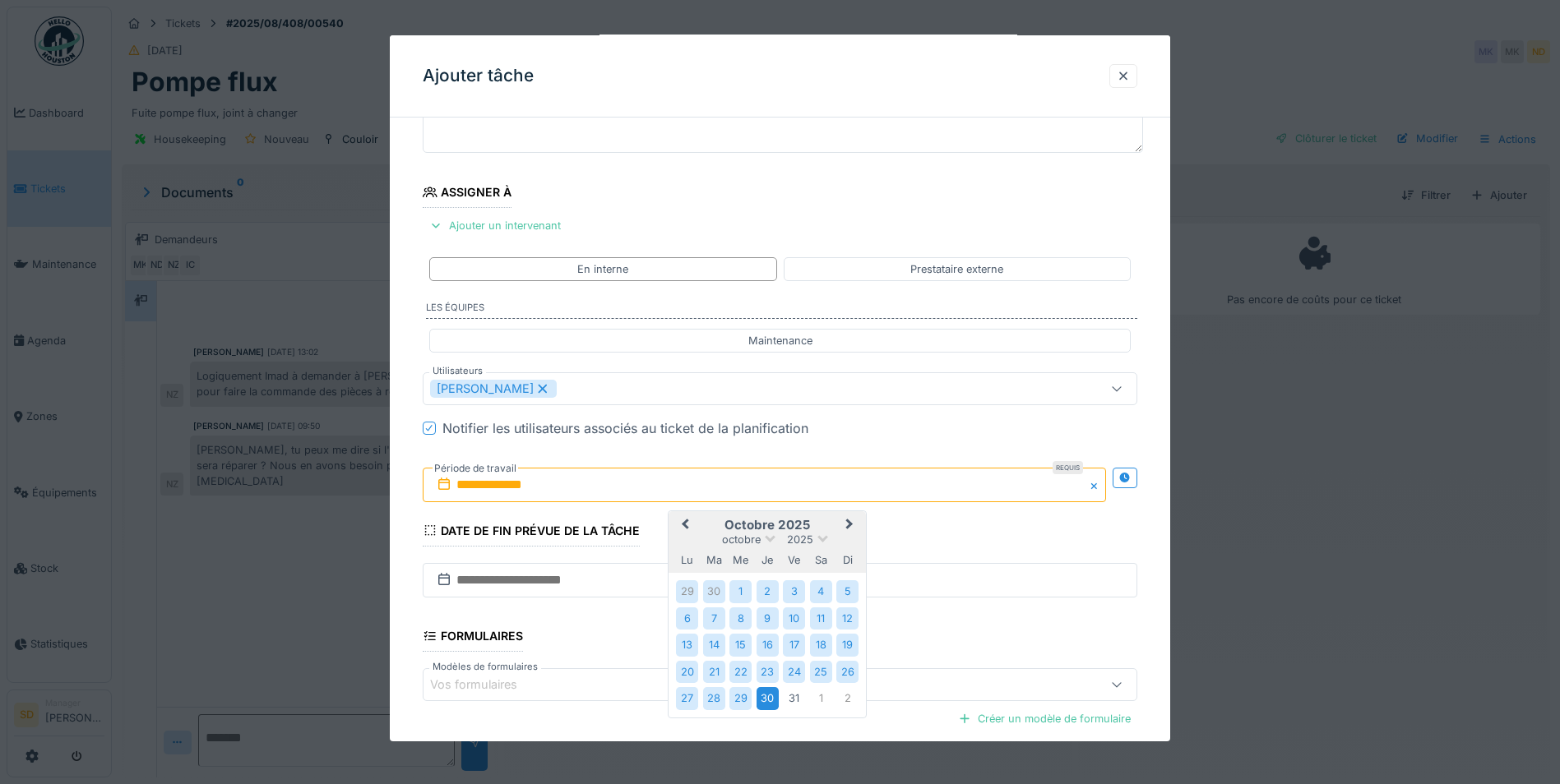
click at [764, 698] on div "30" at bounding box center [768, 698] width 22 height 22
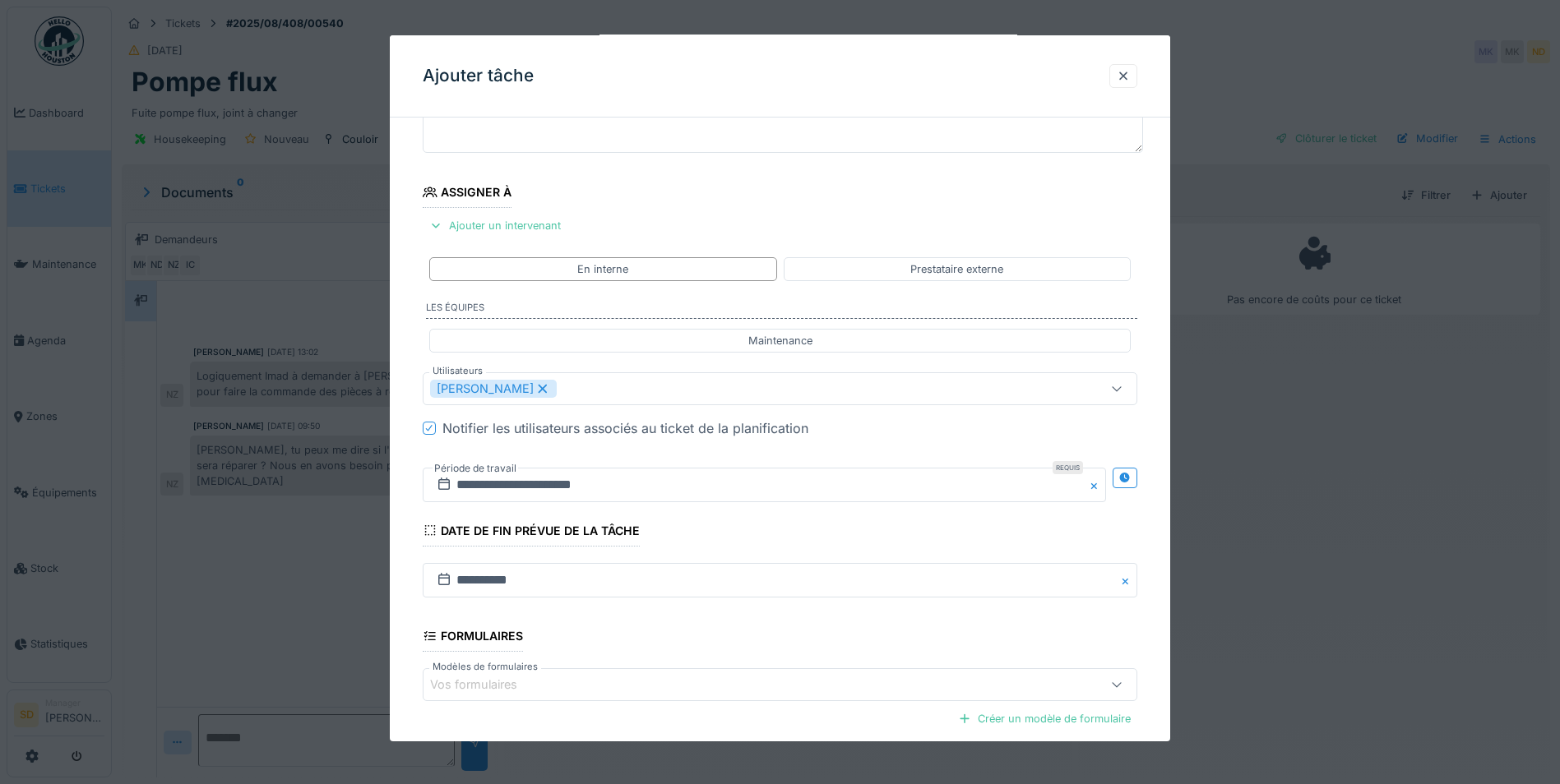
scroll to position [304, 0]
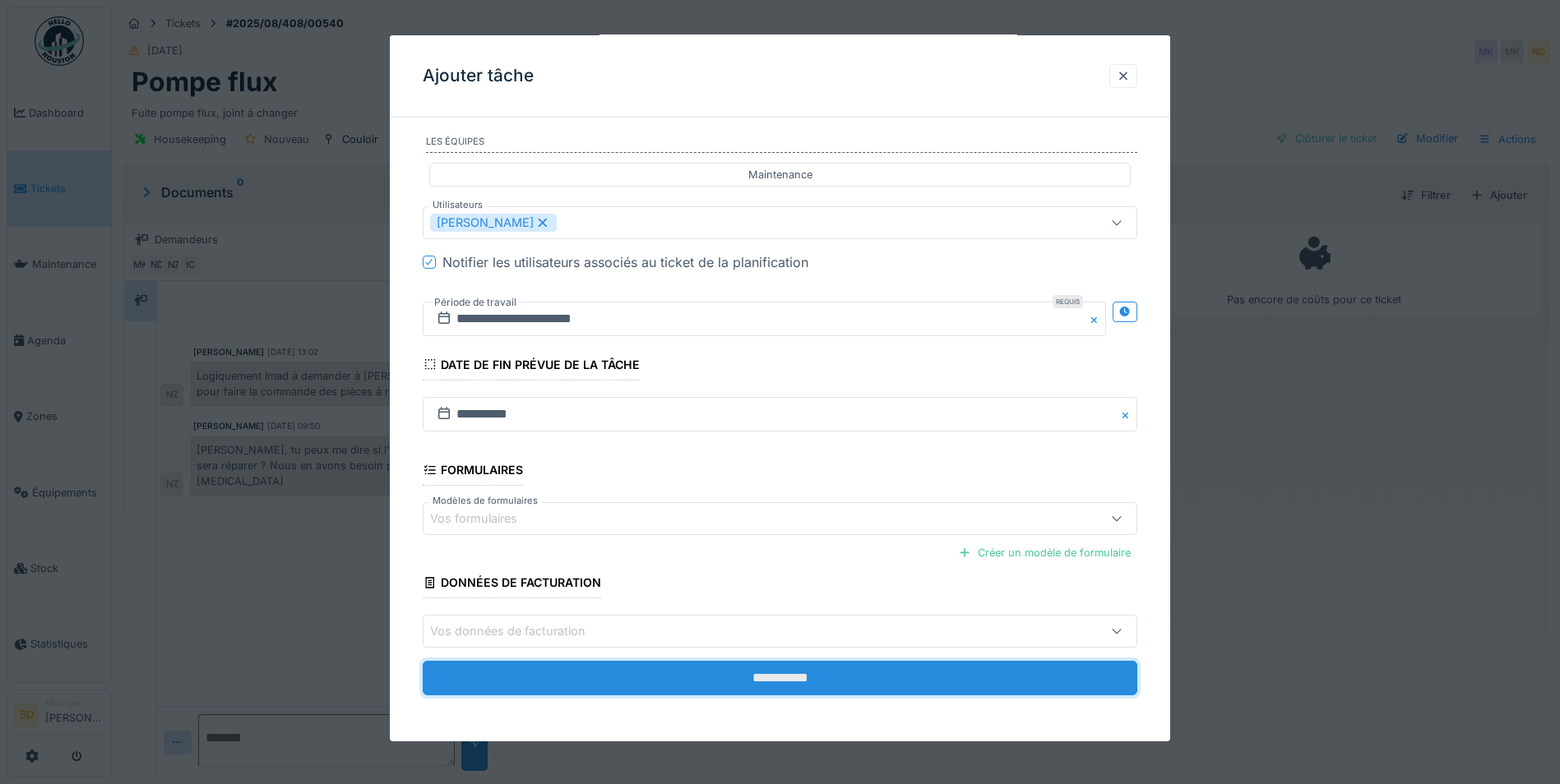
click at [759, 676] on input "**********" at bounding box center [780, 678] width 715 height 35
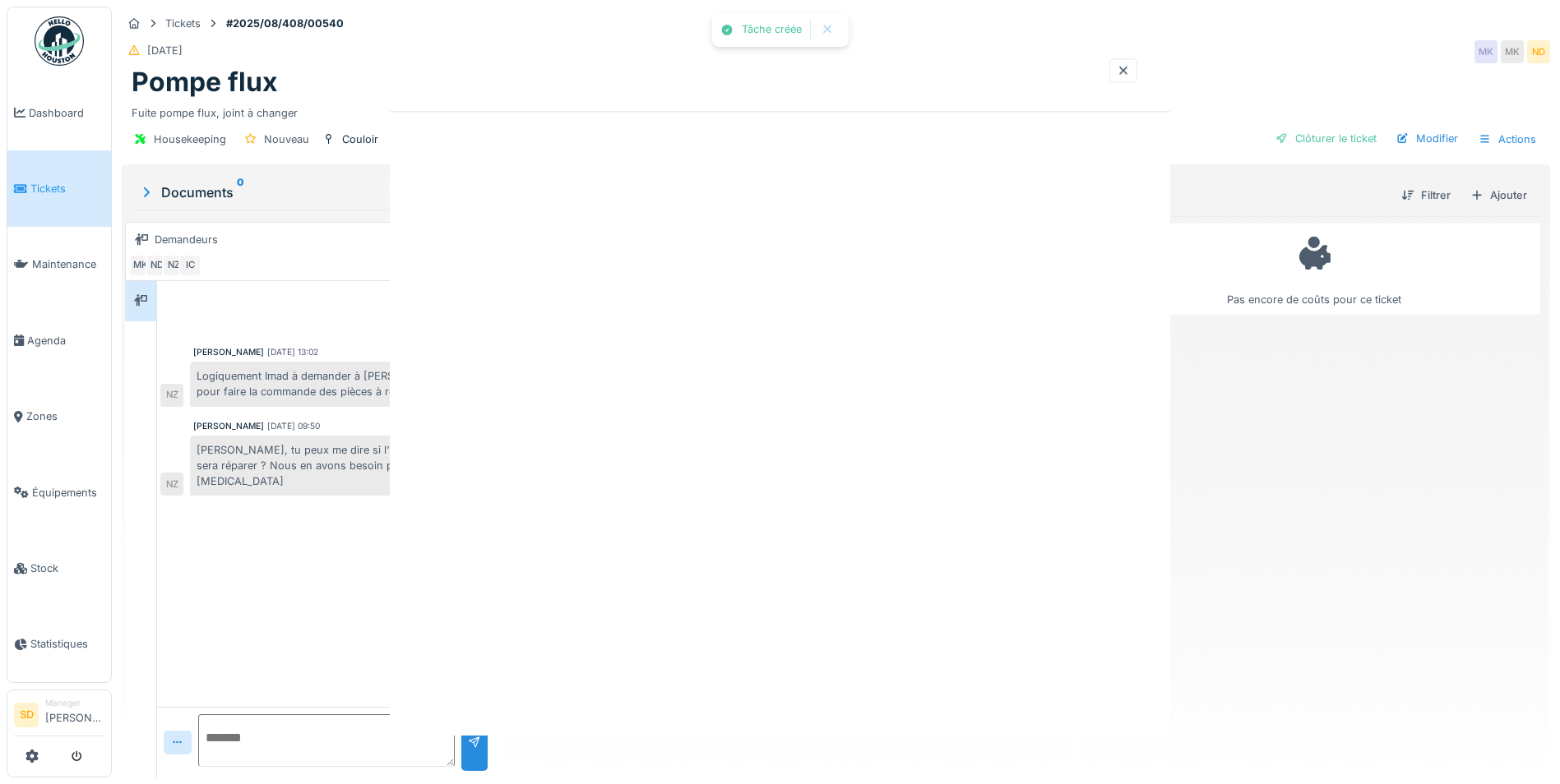
scroll to position [0, 0]
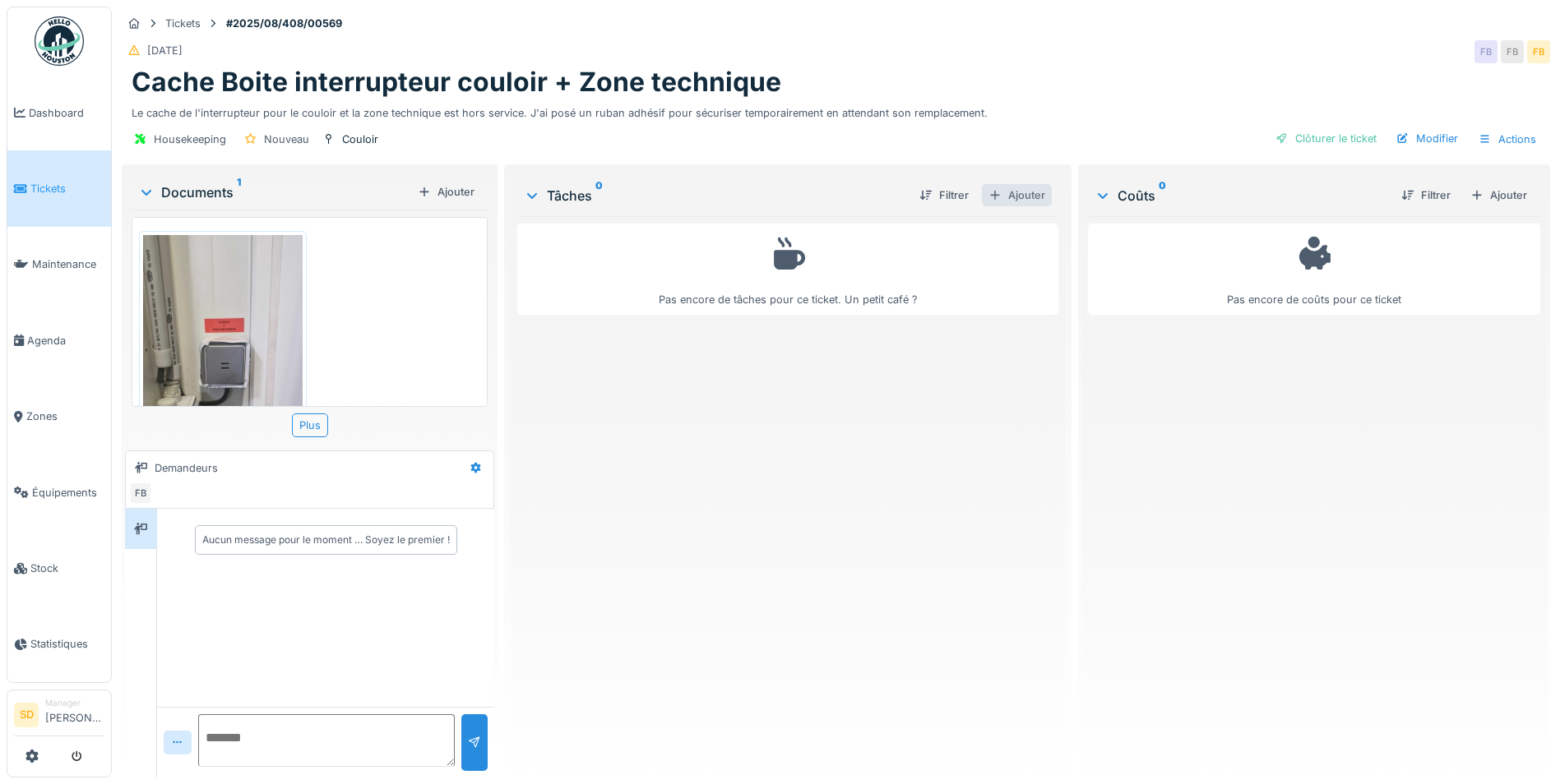
click at [1020, 194] on div "Ajouter" at bounding box center [1017, 195] width 70 height 22
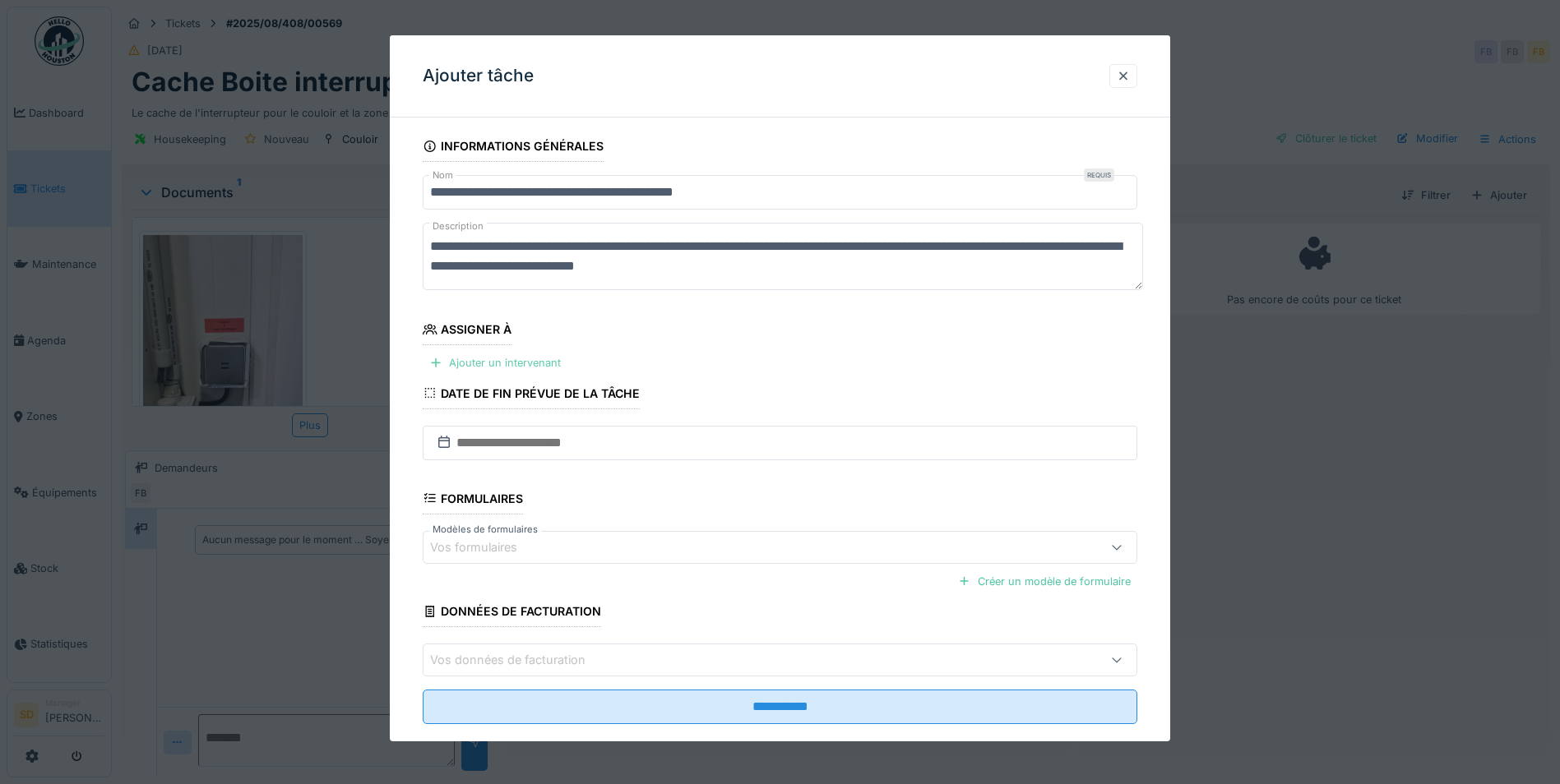
click at [494, 365] on div "Ajouter un intervenant" at bounding box center [495, 363] width 145 height 22
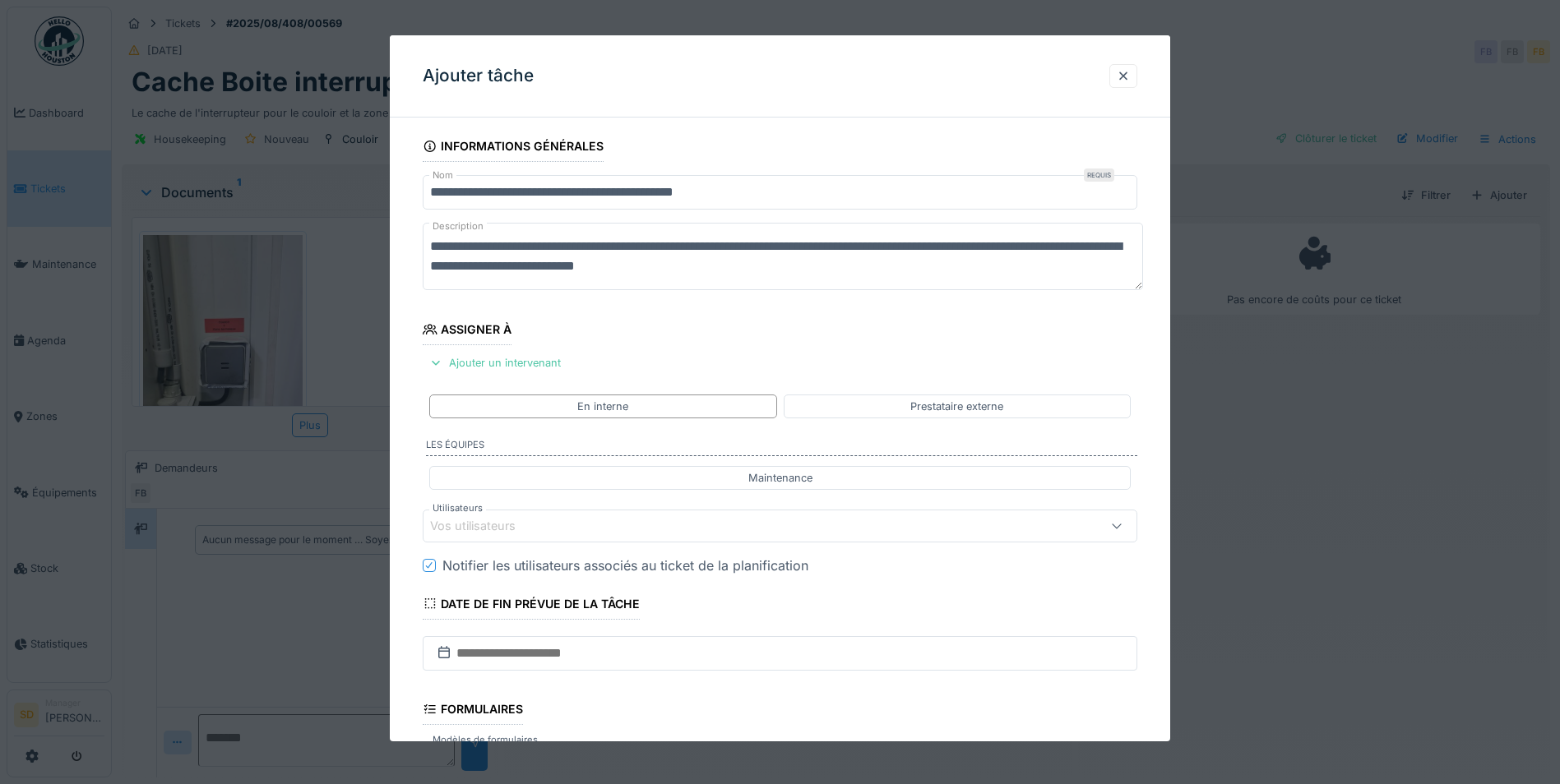
click at [561, 532] on div "Vos utilisateurs" at bounding box center [739, 526] width 616 height 18
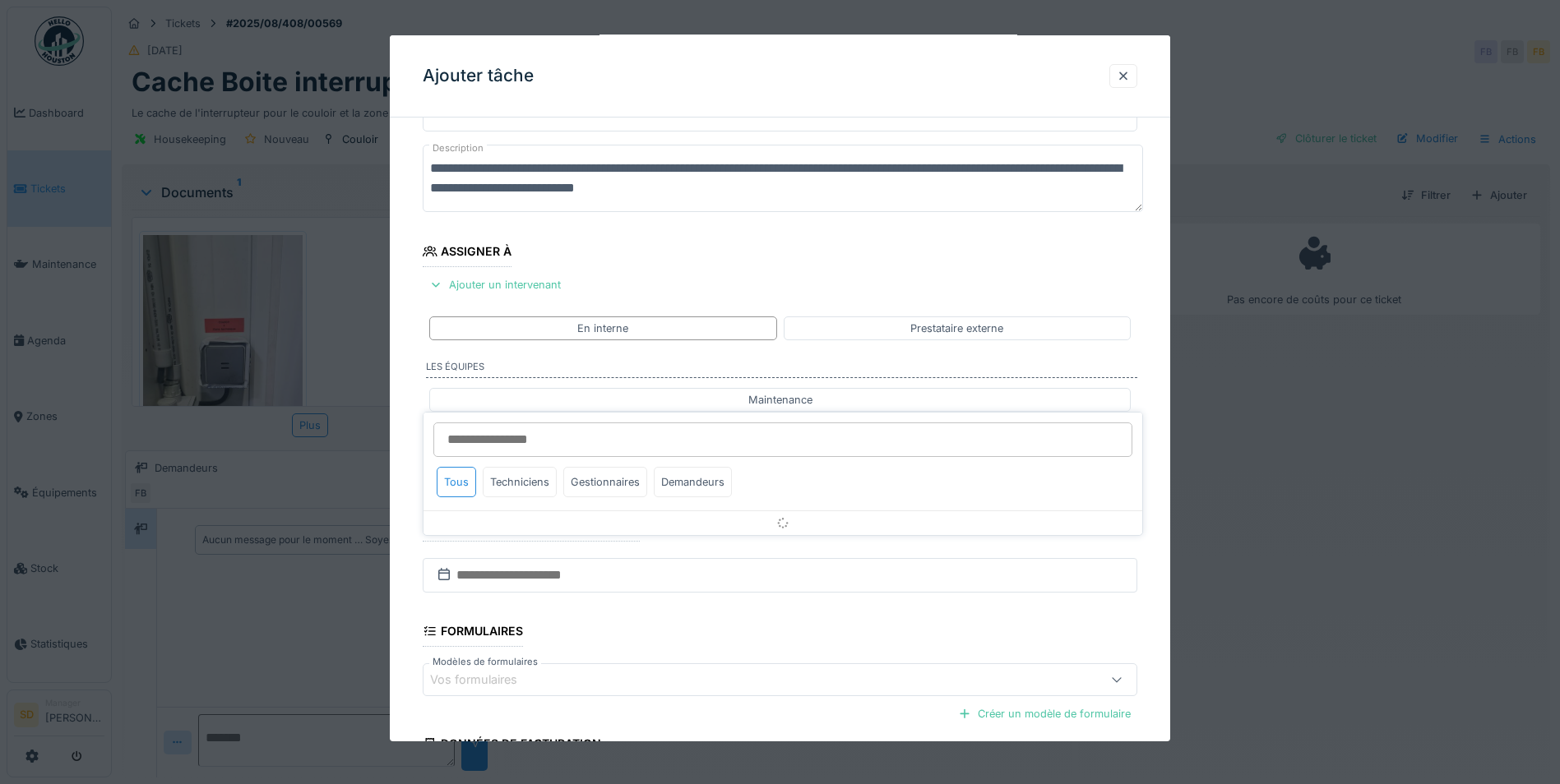
scroll to position [138, 0]
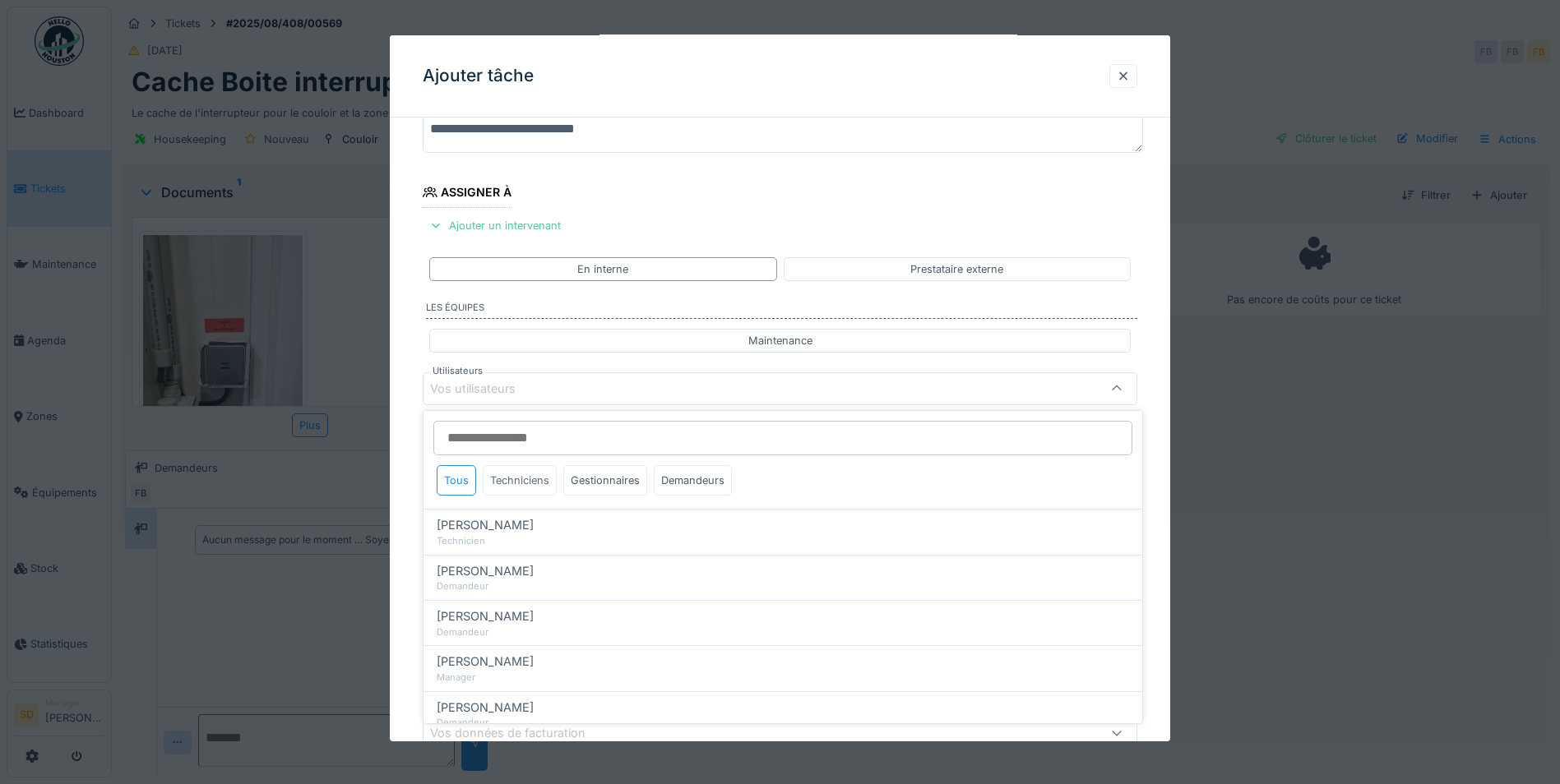
click at [539, 479] on div "Techniciens" at bounding box center [519, 480] width 74 height 30
click at [631, 482] on div "Gestionnaires" at bounding box center [605, 480] width 84 height 30
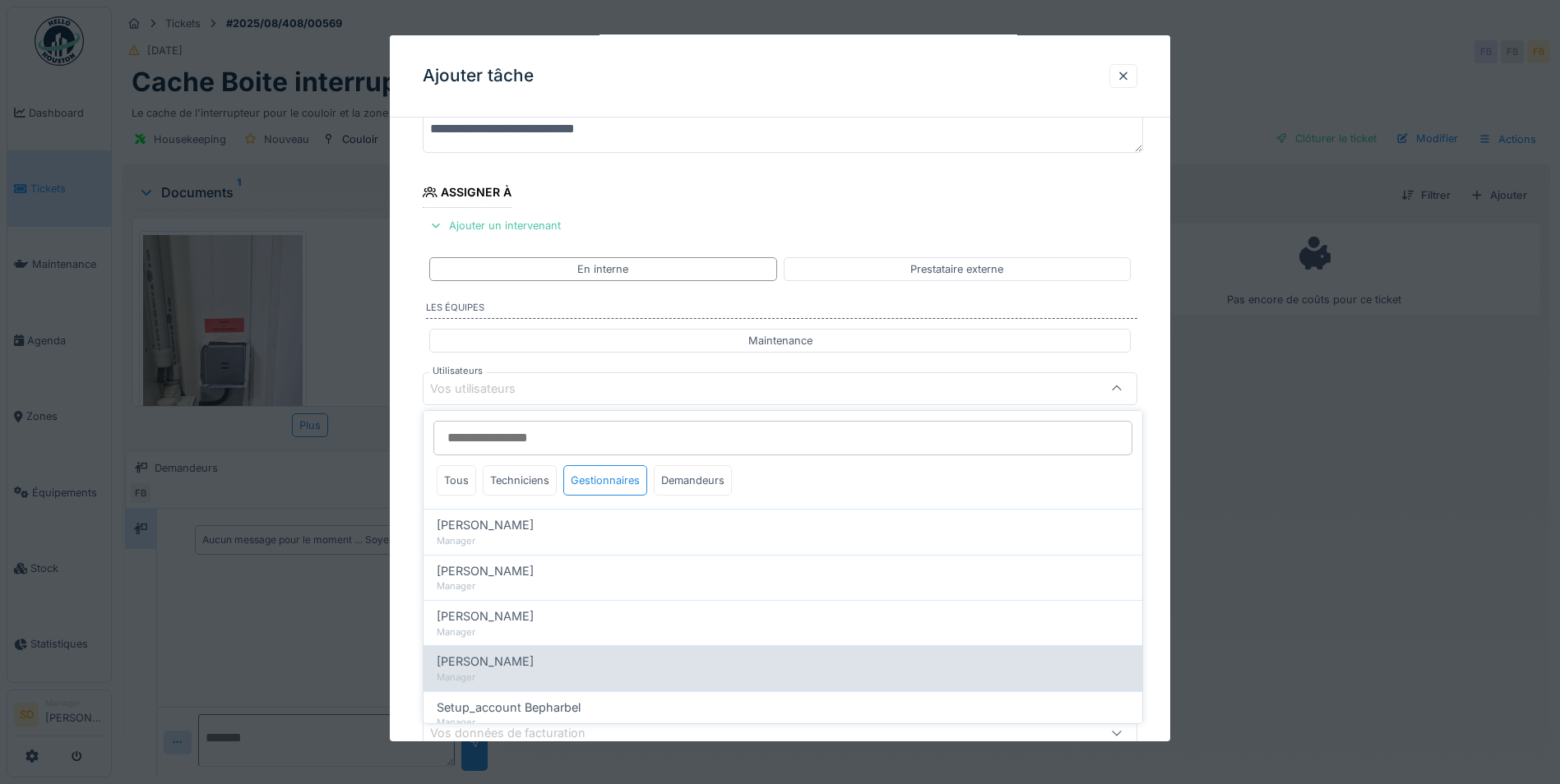
click at [474, 665] on span "[PERSON_NAME]" at bounding box center [485, 662] width 97 height 18
type input "****"
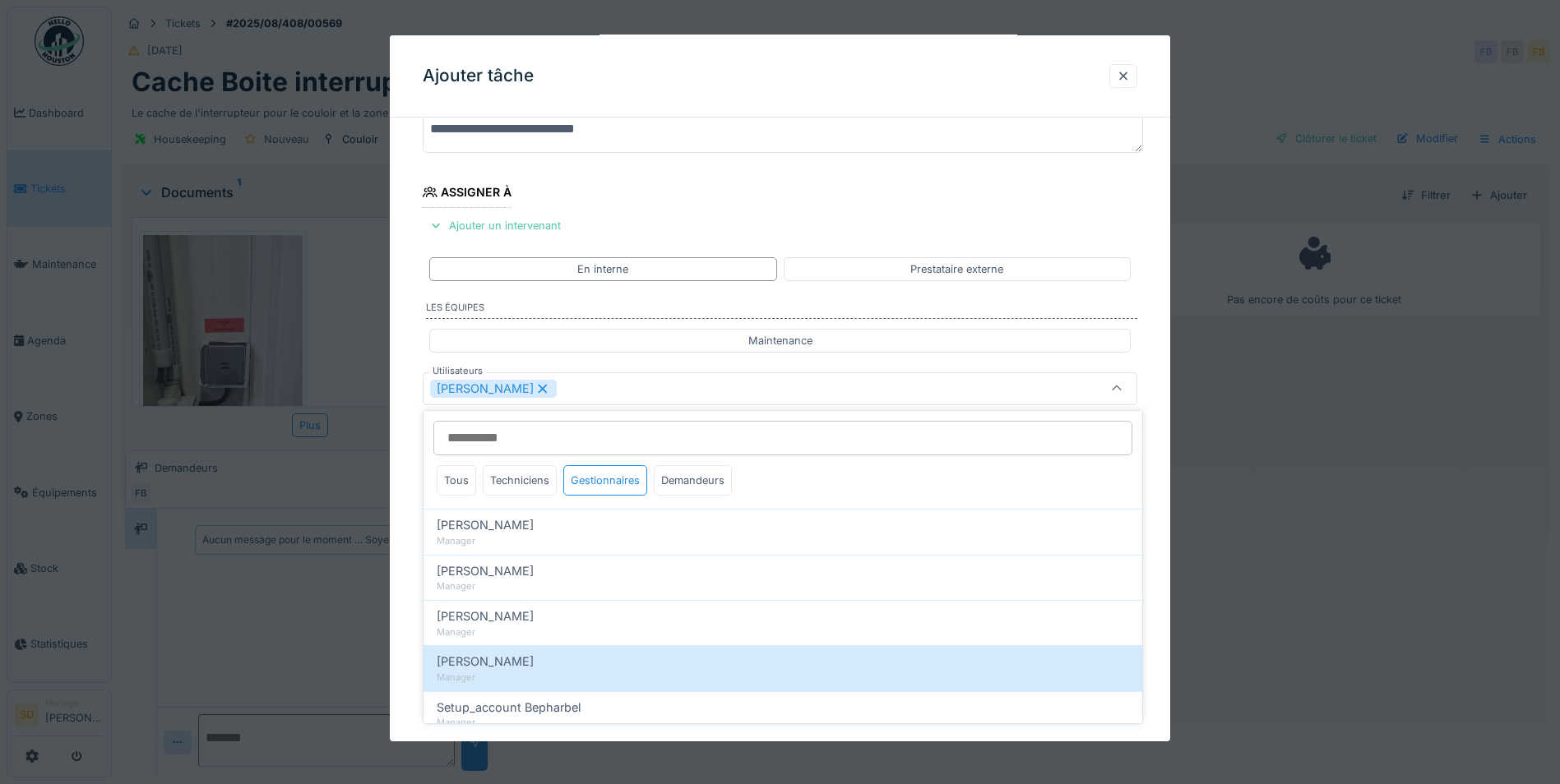
click at [394, 562] on div "**********" at bounding box center [780, 450] width 780 height 914
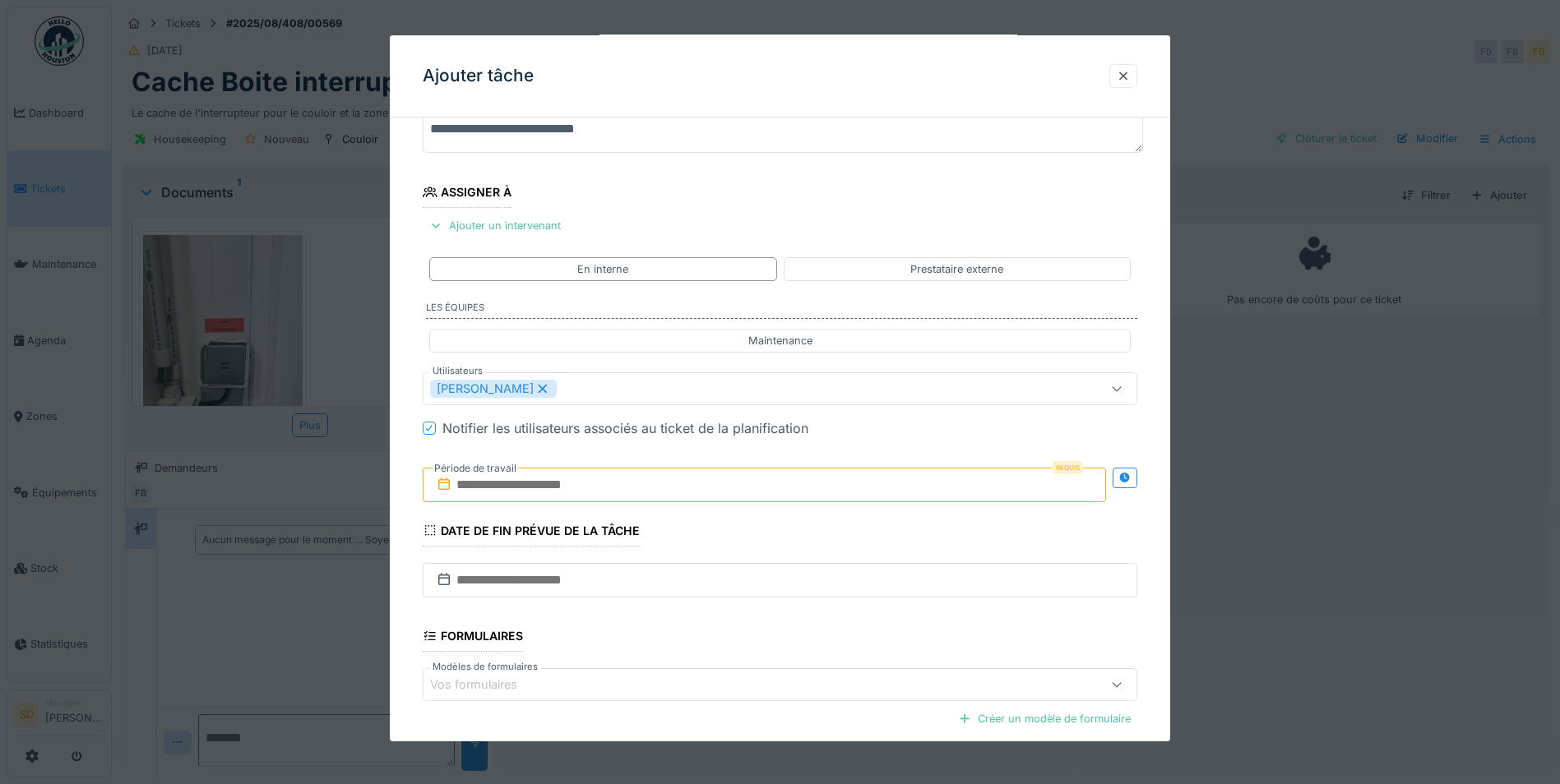
click at [563, 490] on input "text" at bounding box center [764, 485] width 683 height 35
click at [740, 641] on div "17" at bounding box center [740, 645] width 22 height 24
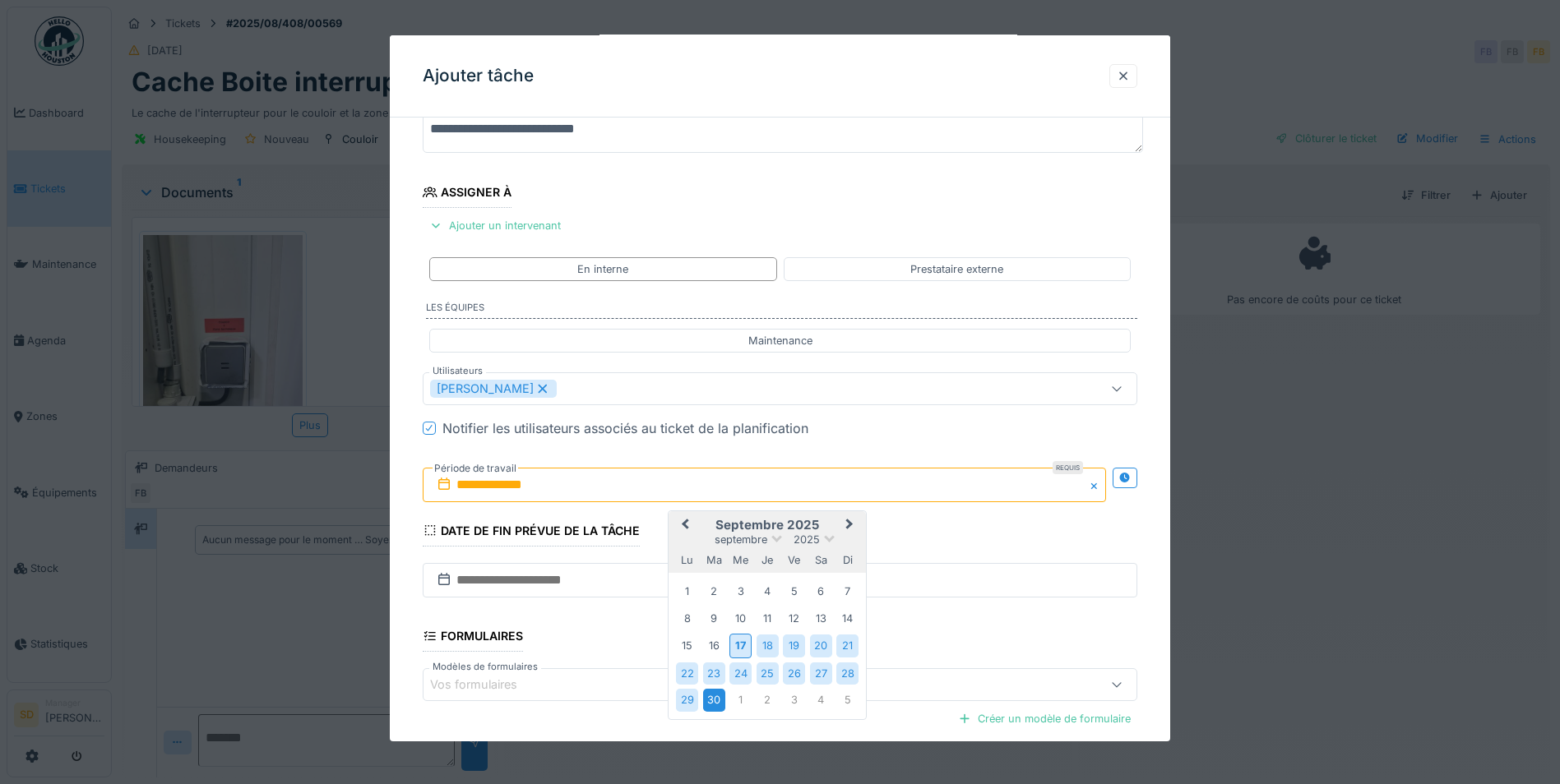
click at [717, 696] on div "30" at bounding box center [714, 700] width 22 height 22
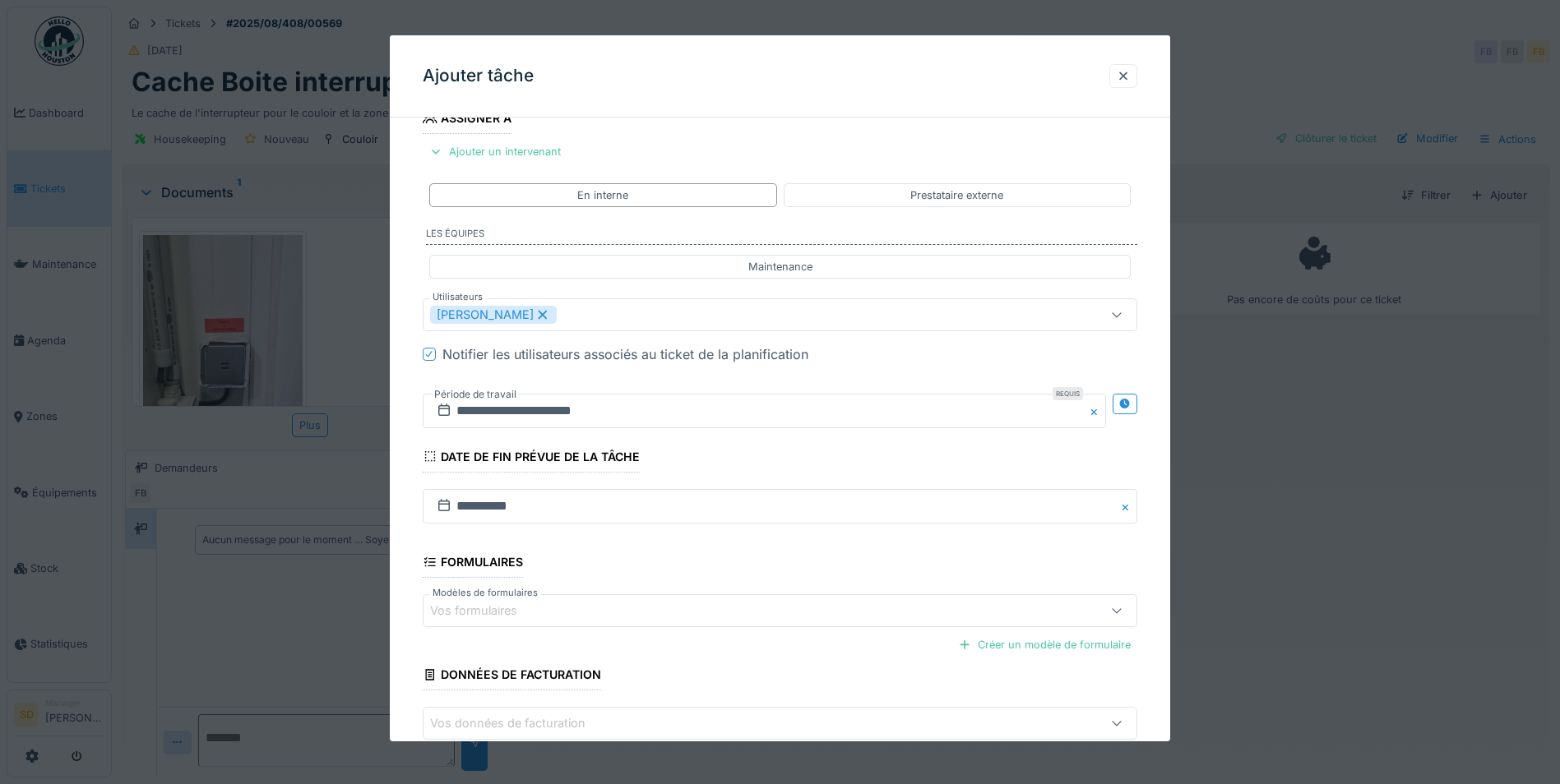
scroll to position [304, 0]
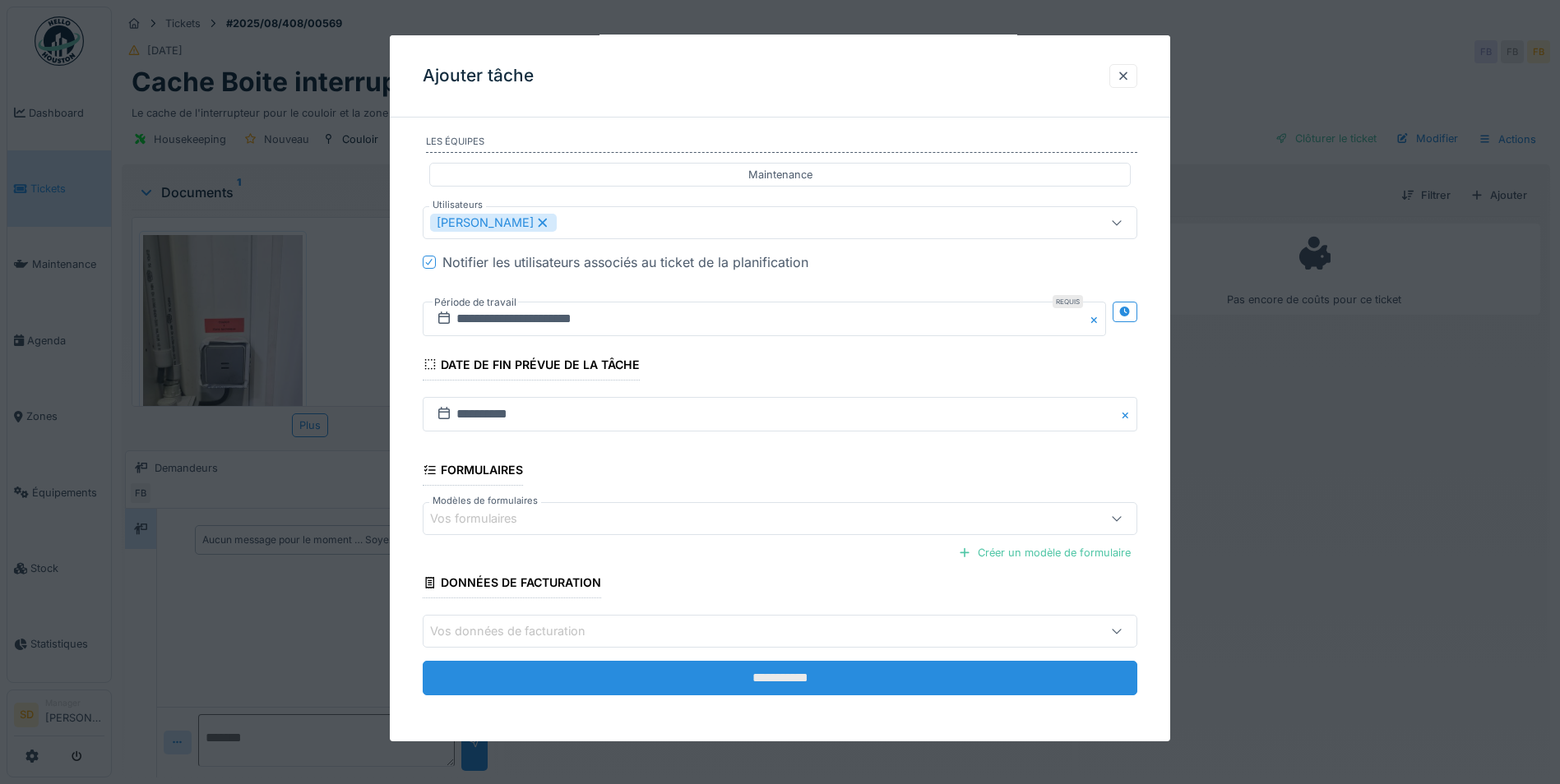
click at [735, 683] on input "**********" at bounding box center [780, 678] width 715 height 35
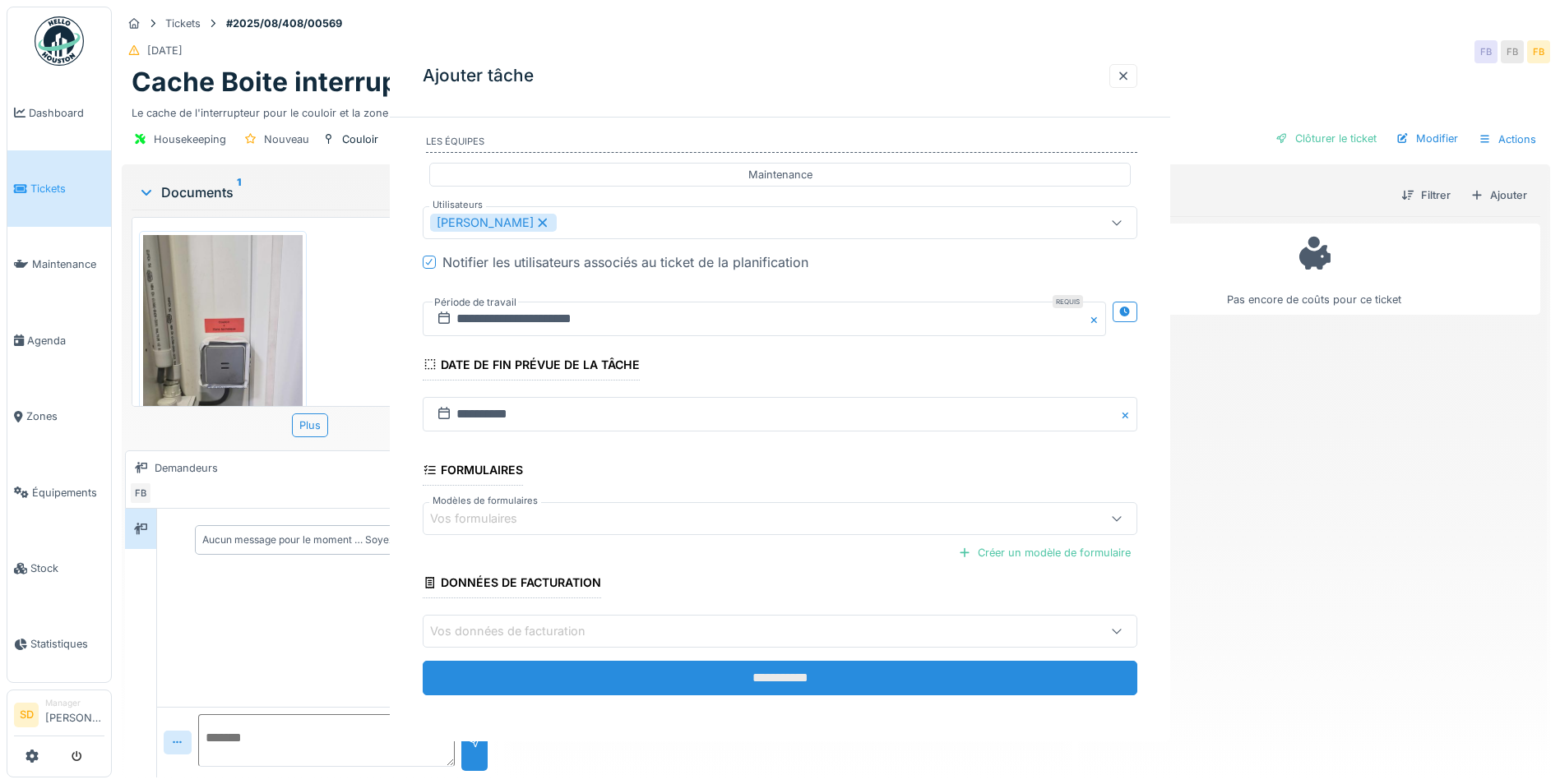
scroll to position [0, 0]
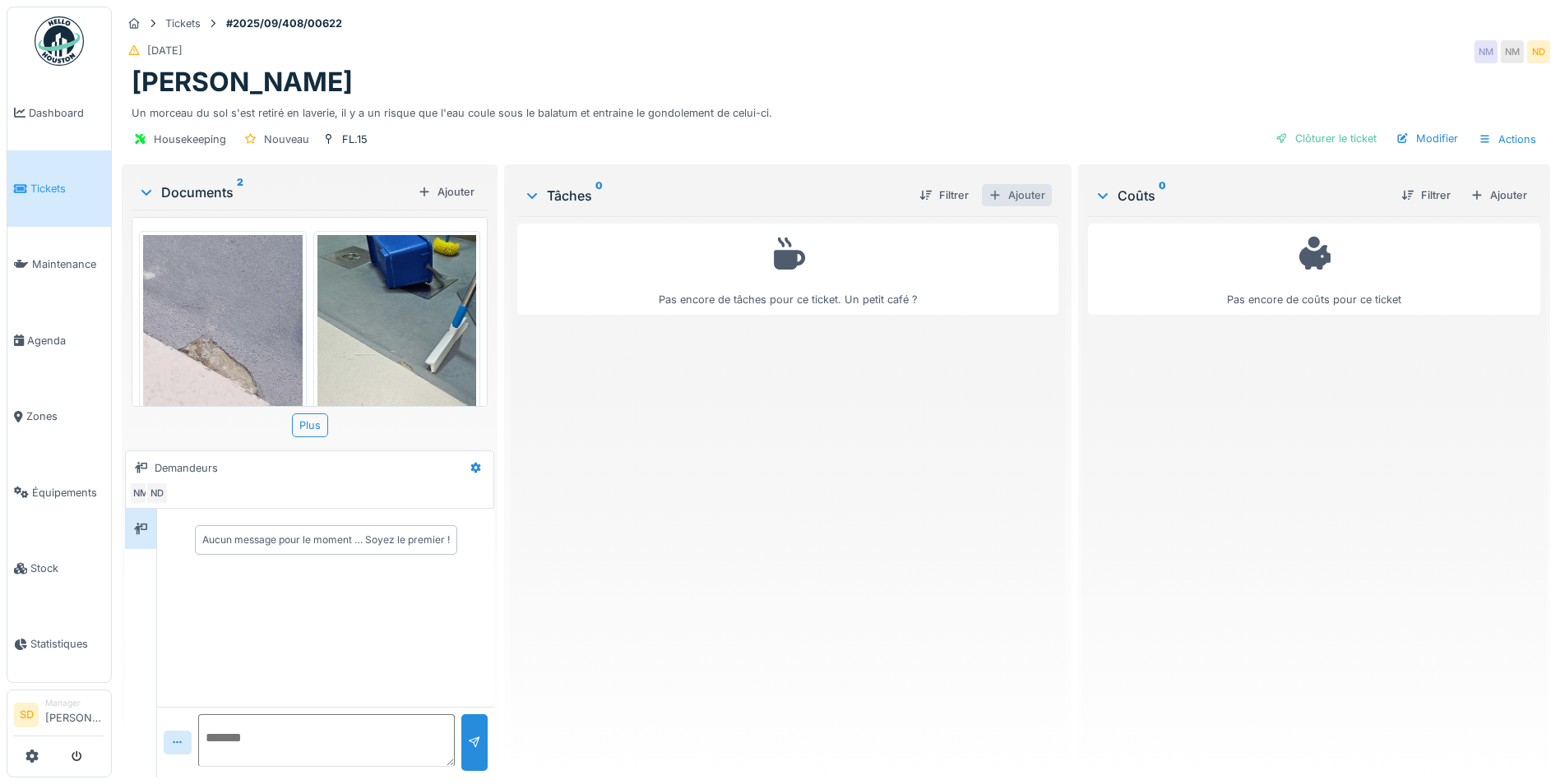
click at [1004, 198] on div "Ajouter" at bounding box center [1017, 195] width 70 height 22
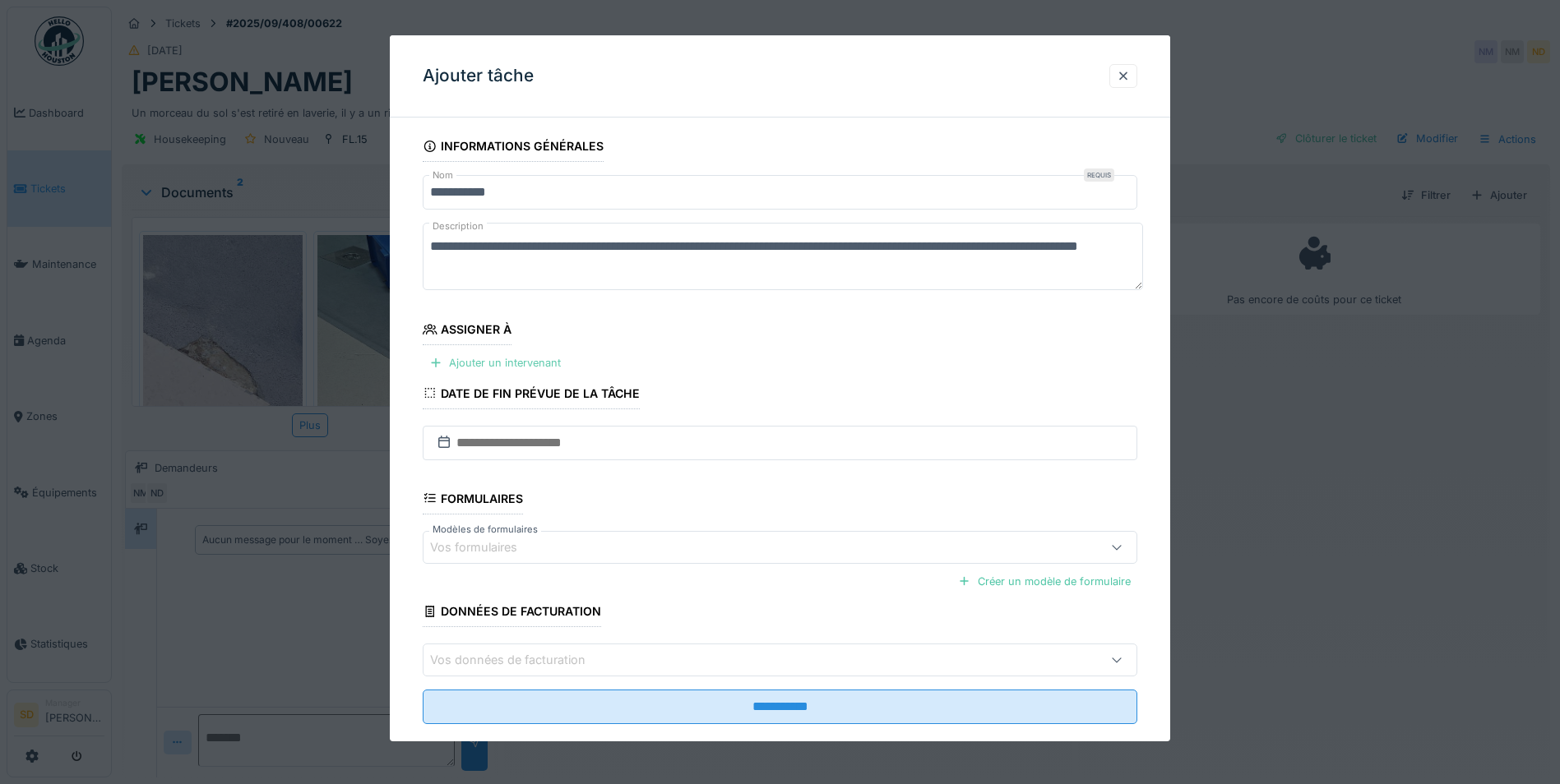
click at [475, 360] on div "Ajouter un intervenant" at bounding box center [495, 363] width 145 height 22
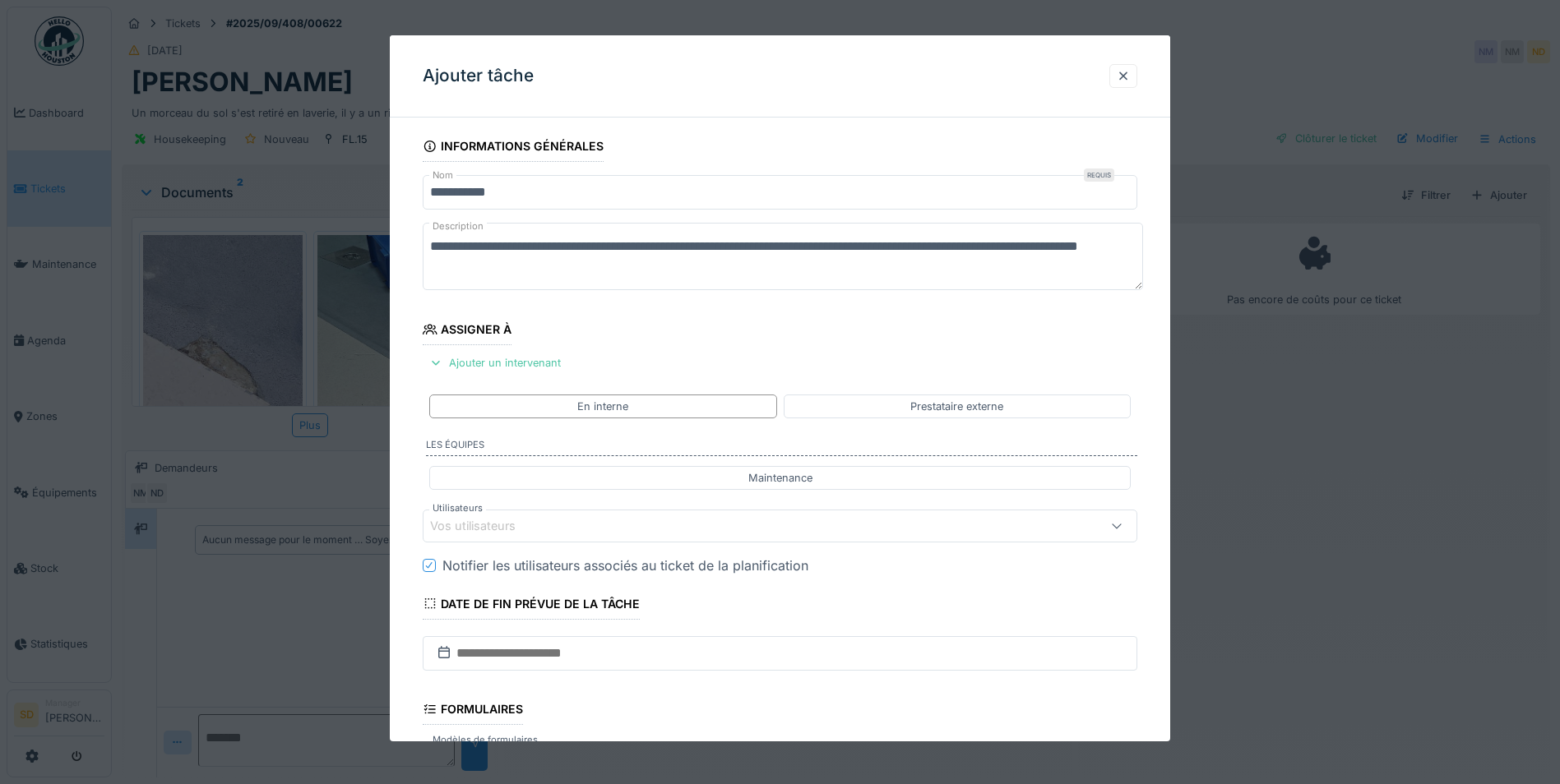
click at [530, 528] on div "Vos utilisateurs" at bounding box center [484, 526] width 108 height 18
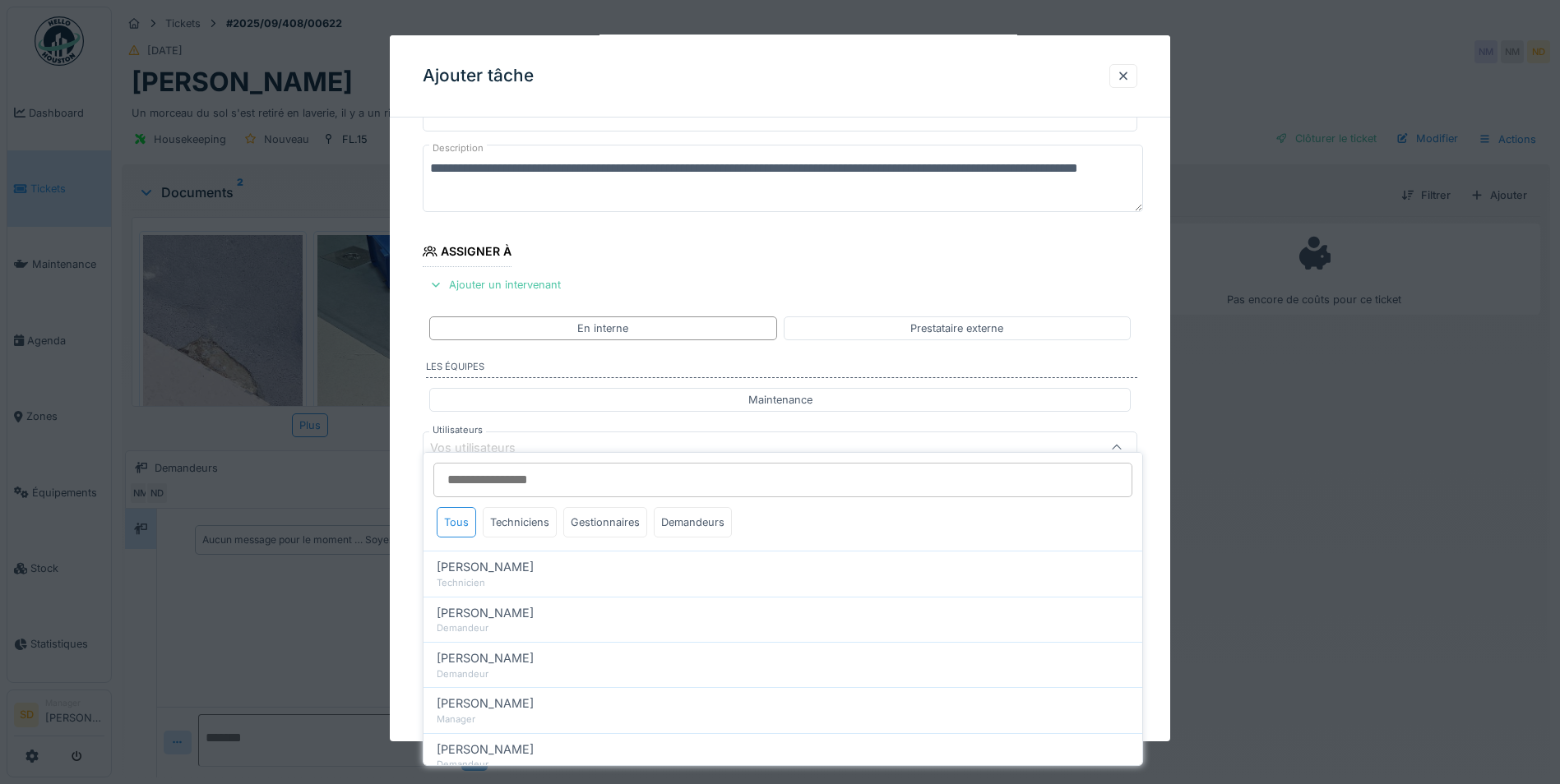
scroll to position [138, 0]
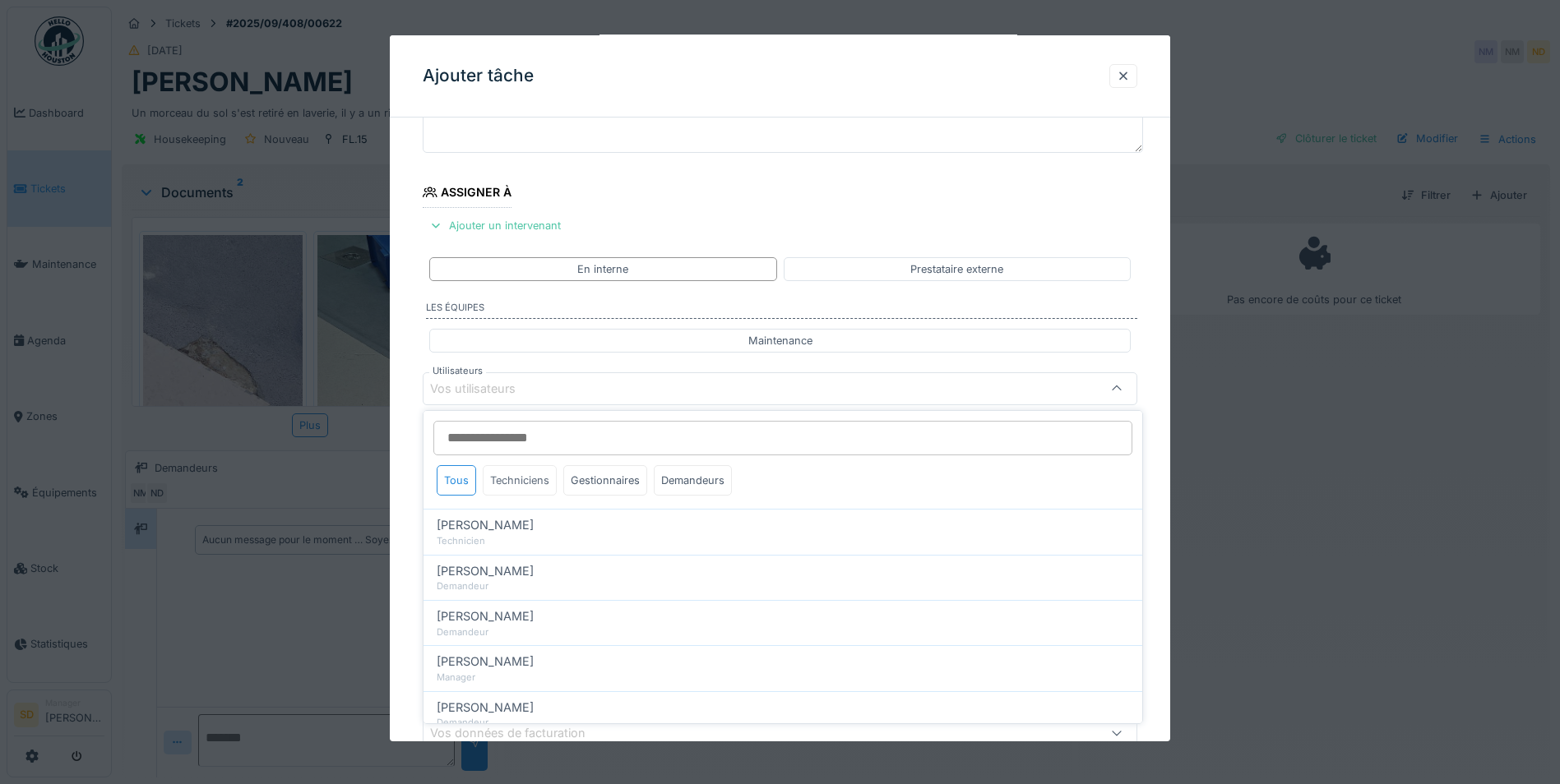
click at [542, 480] on div "Techniciens" at bounding box center [519, 480] width 74 height 30
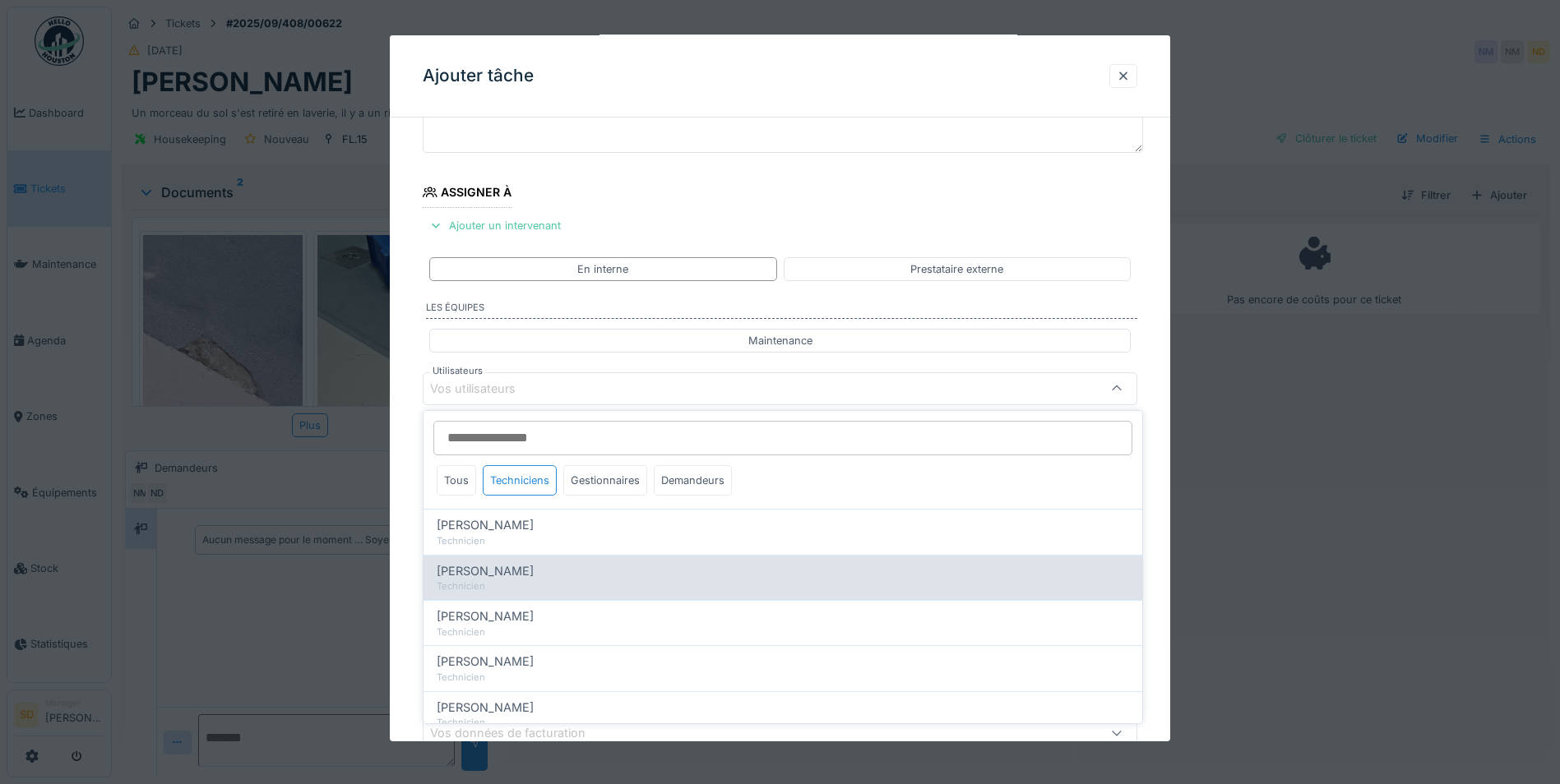
click at [518, 582] on div "Technicien" at bounding box center [782, 586] width 692 height 14
type input "****"
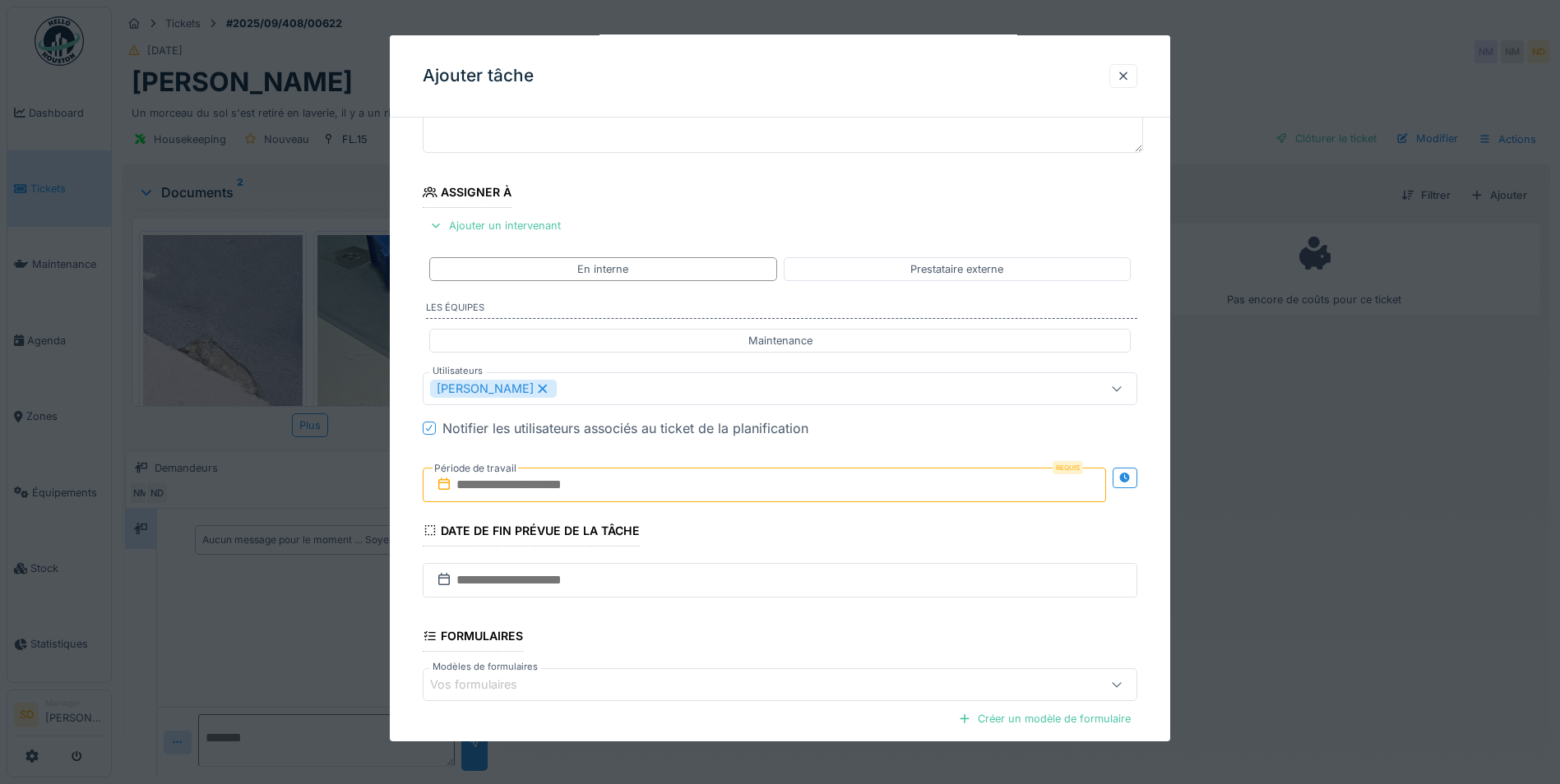
click at [408, 581] on div "**********" at bounding box center [780, 450] width 780 height 914
click at [491, 490] on input "text" at bounding box center [764, 485] width 683 height 35
click at [743, 646] on div "17" at bounding box center [740, 645] width 22 height 24
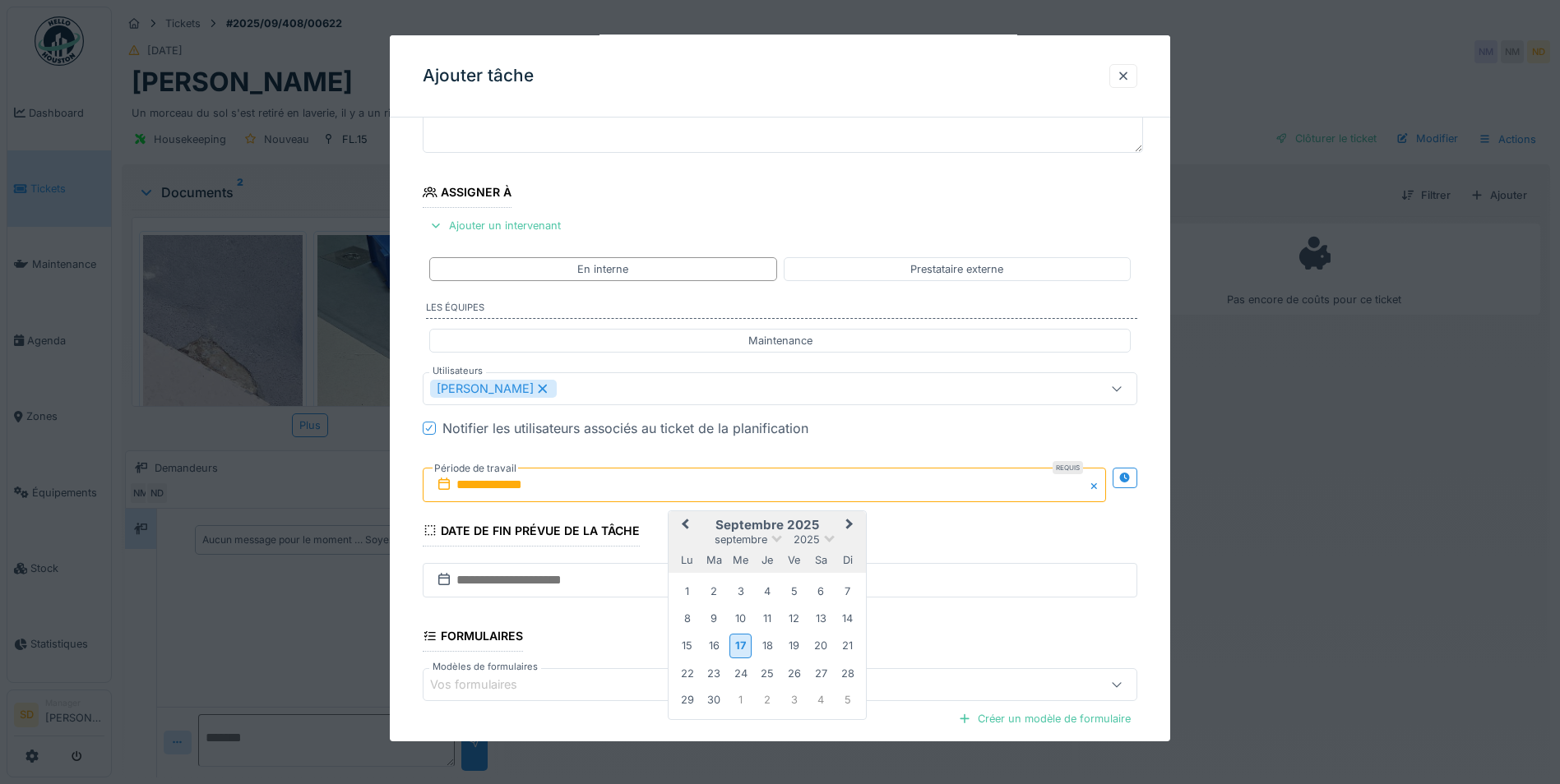
click at [842, 526] on button "Next Month" at bounding box center [851, 526] width 26 height 26
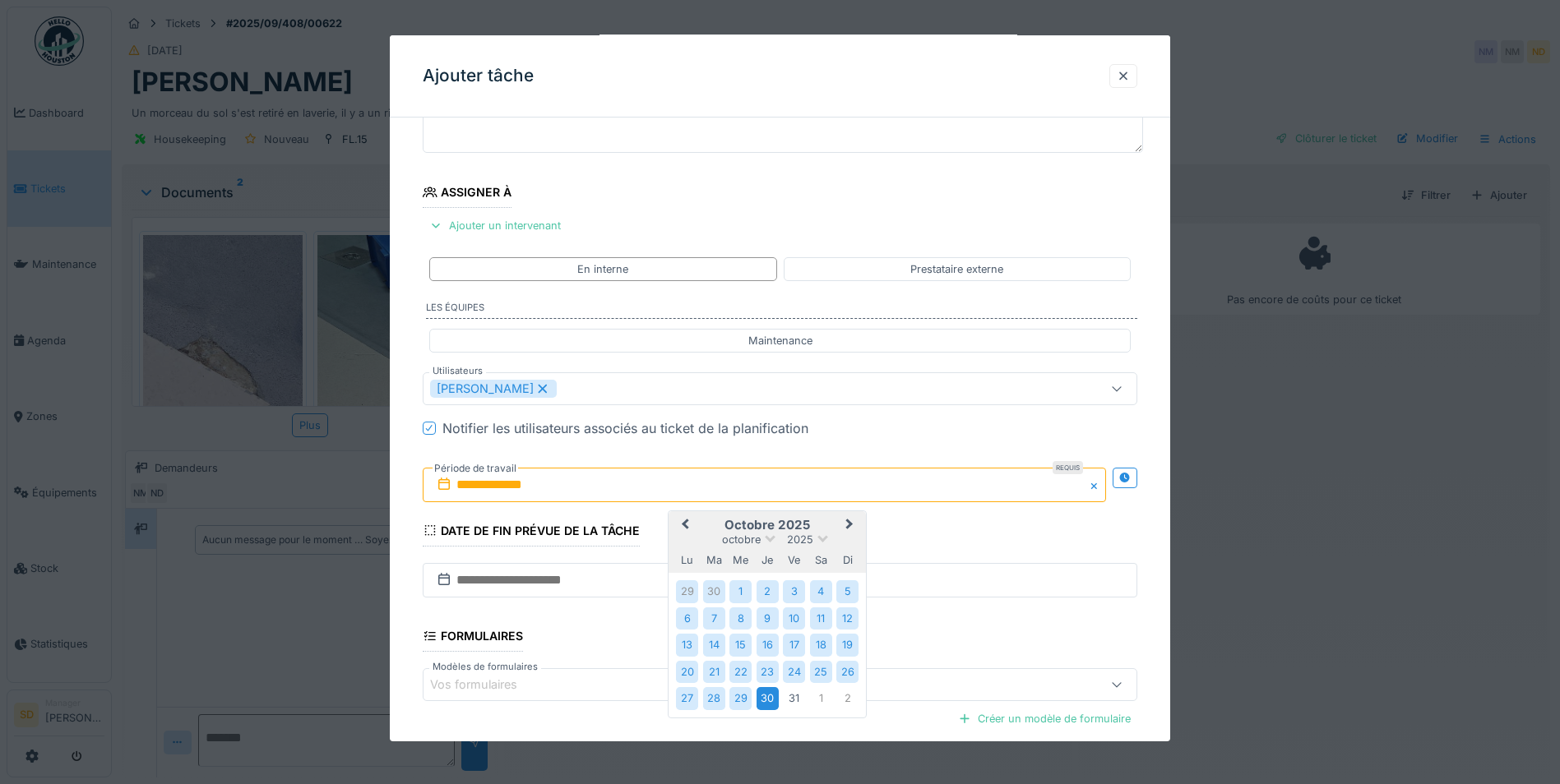
click at [773, 694] on div "30" at bounding box center [768, 698] width 22 height 22
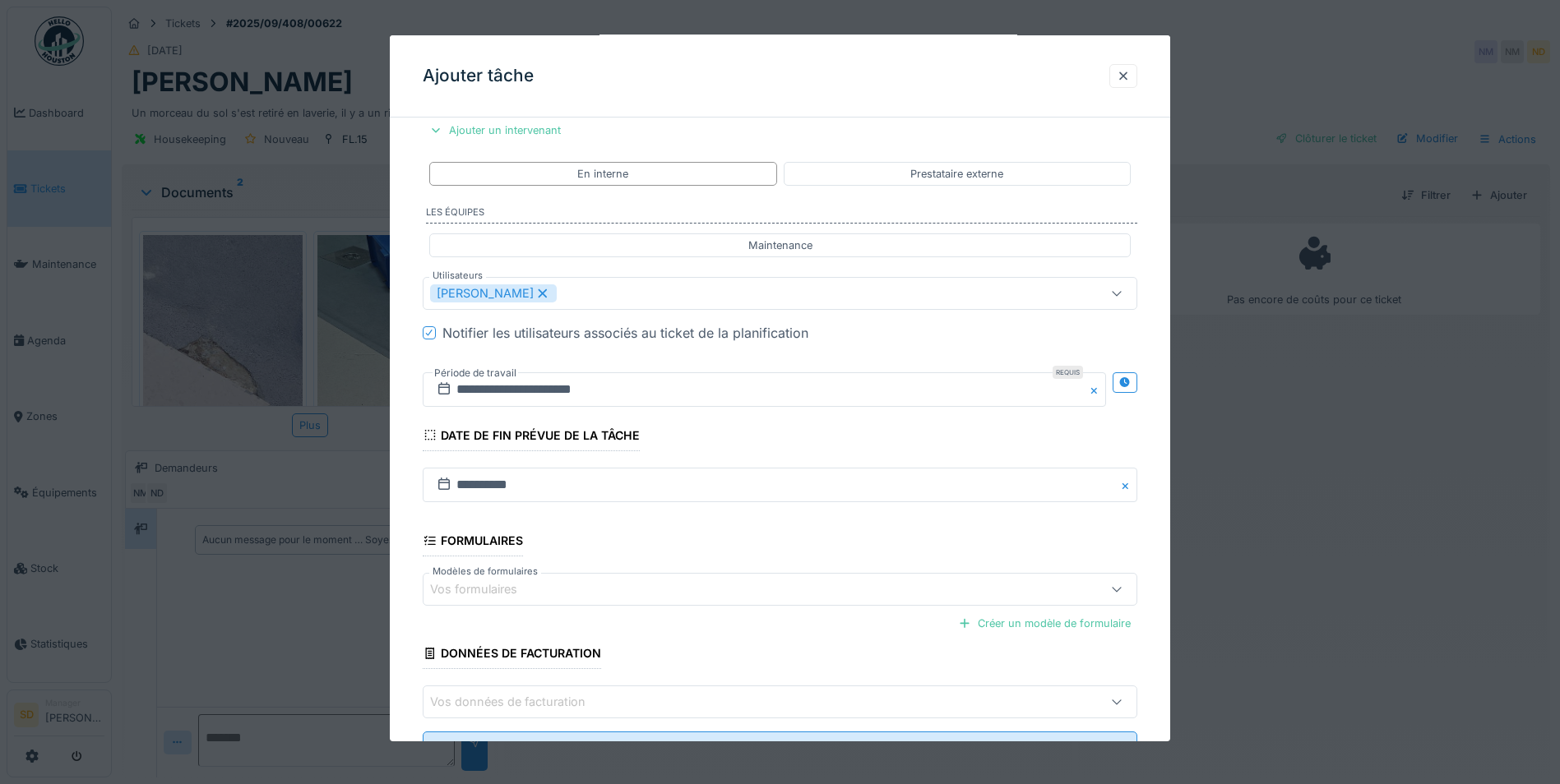
scroll to position [304, 0]
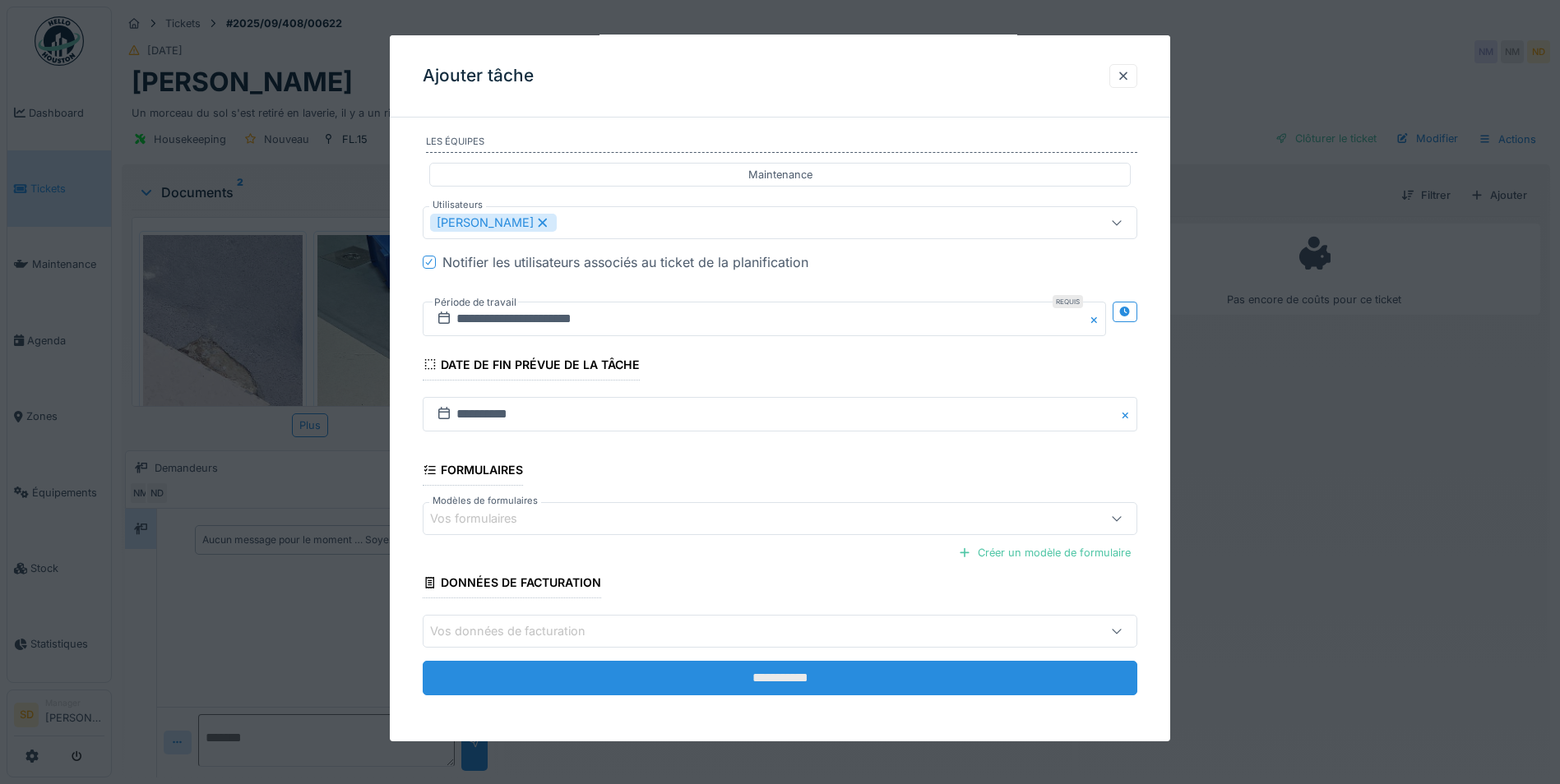
click at [756, 682] on input "**********" at bounding box center [780, 678] width 715 height 35
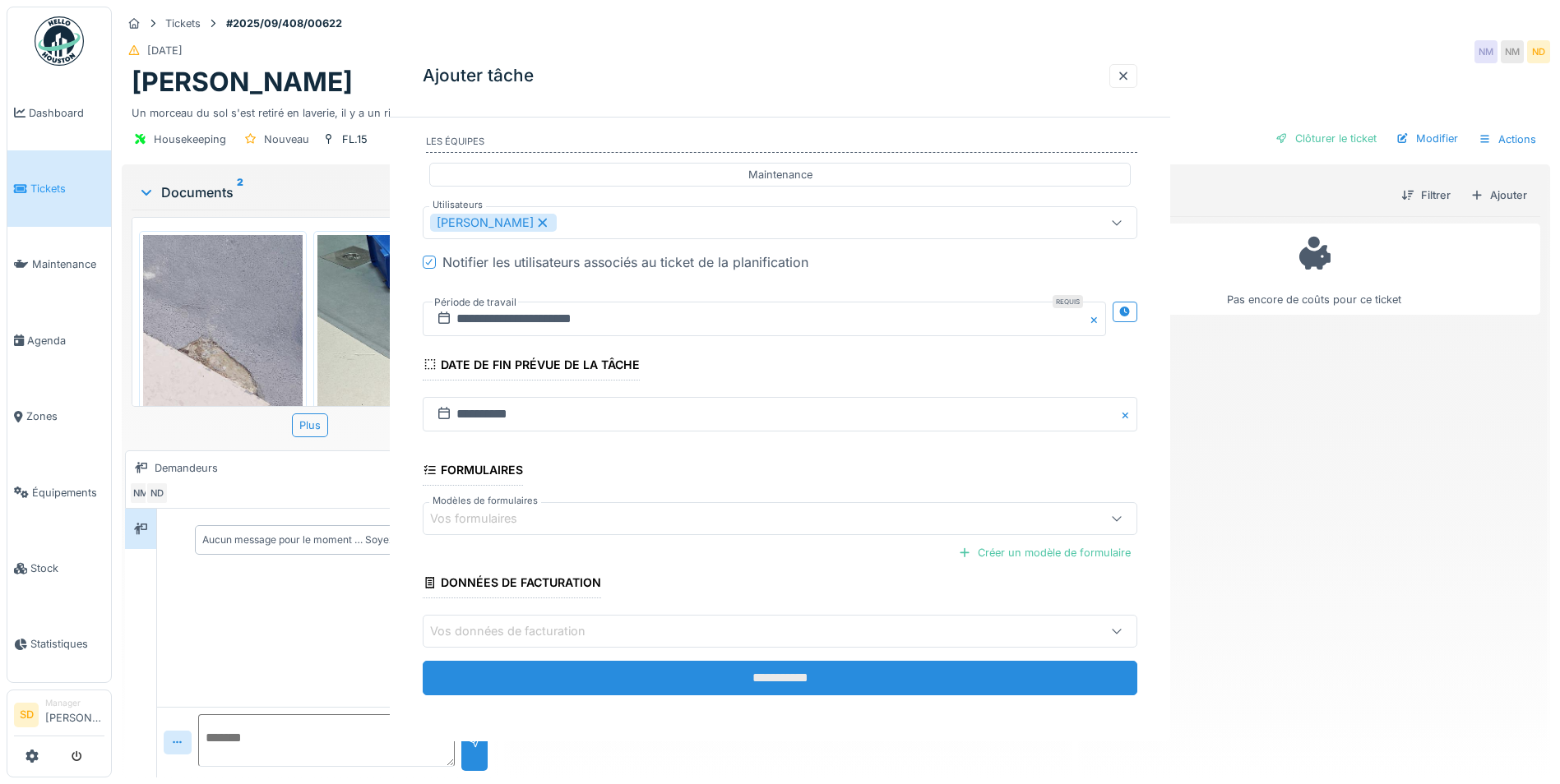
scroll to position [0, 0]
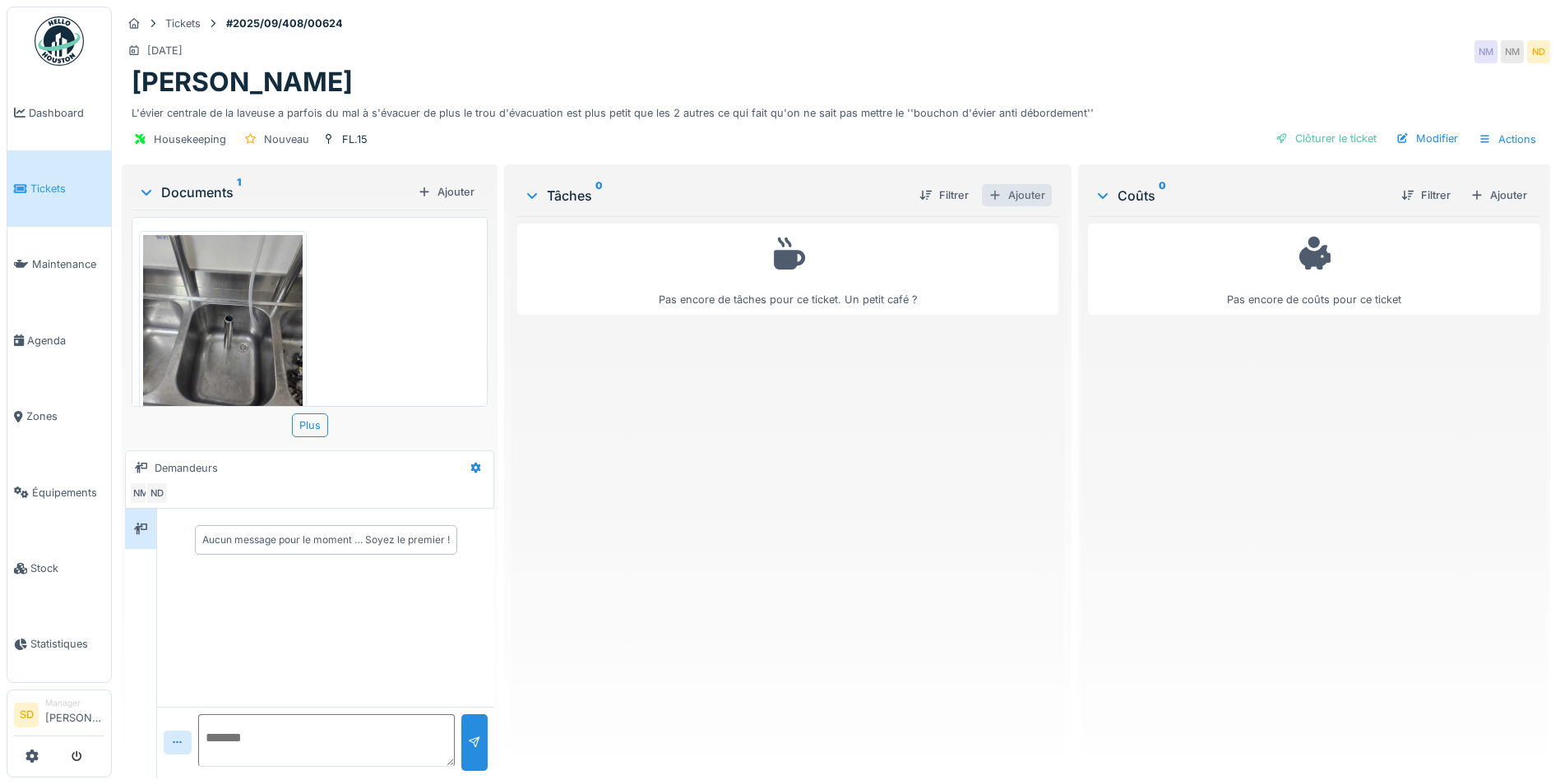
click at [989, 197] on div at bounding box center [995, 195] width 13 height 15
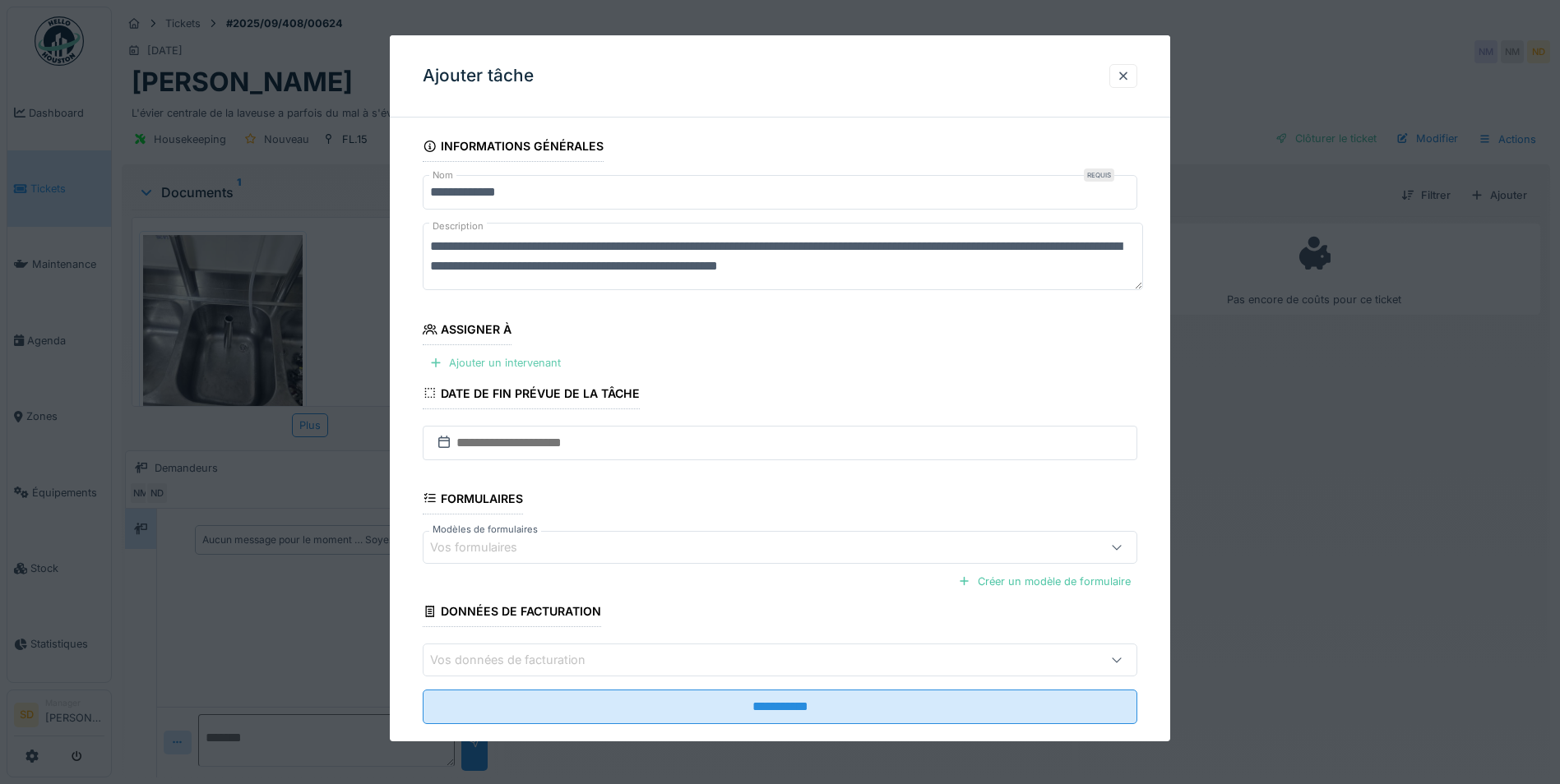
click at [494, 366] on div "Ajouter un intervenant" at bounding box center [495, 363] width 145 height 22
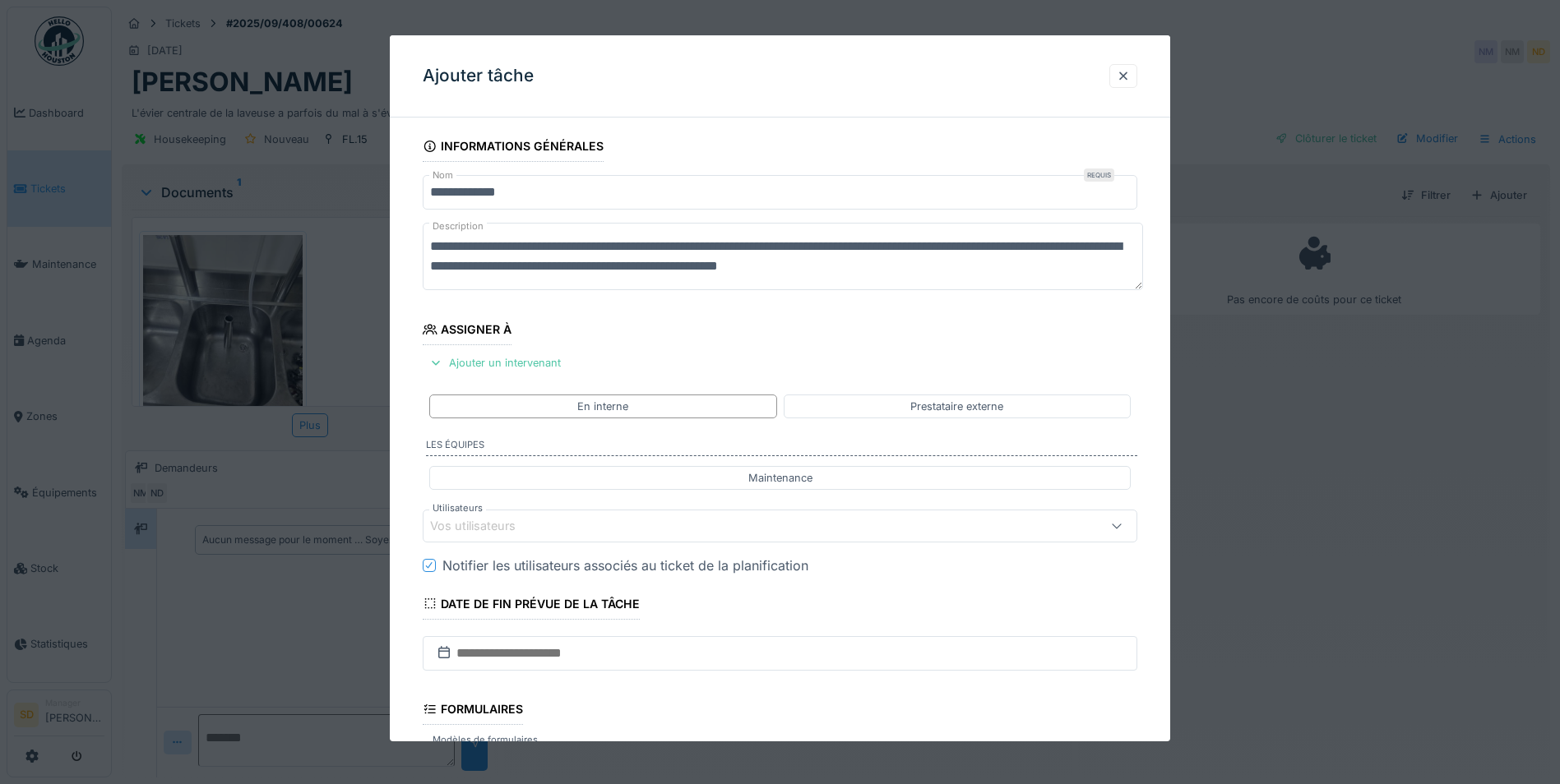
click at [496, 523] on div "Vos utilisateurs" at bounding box center [484, 526] width 108 height 18
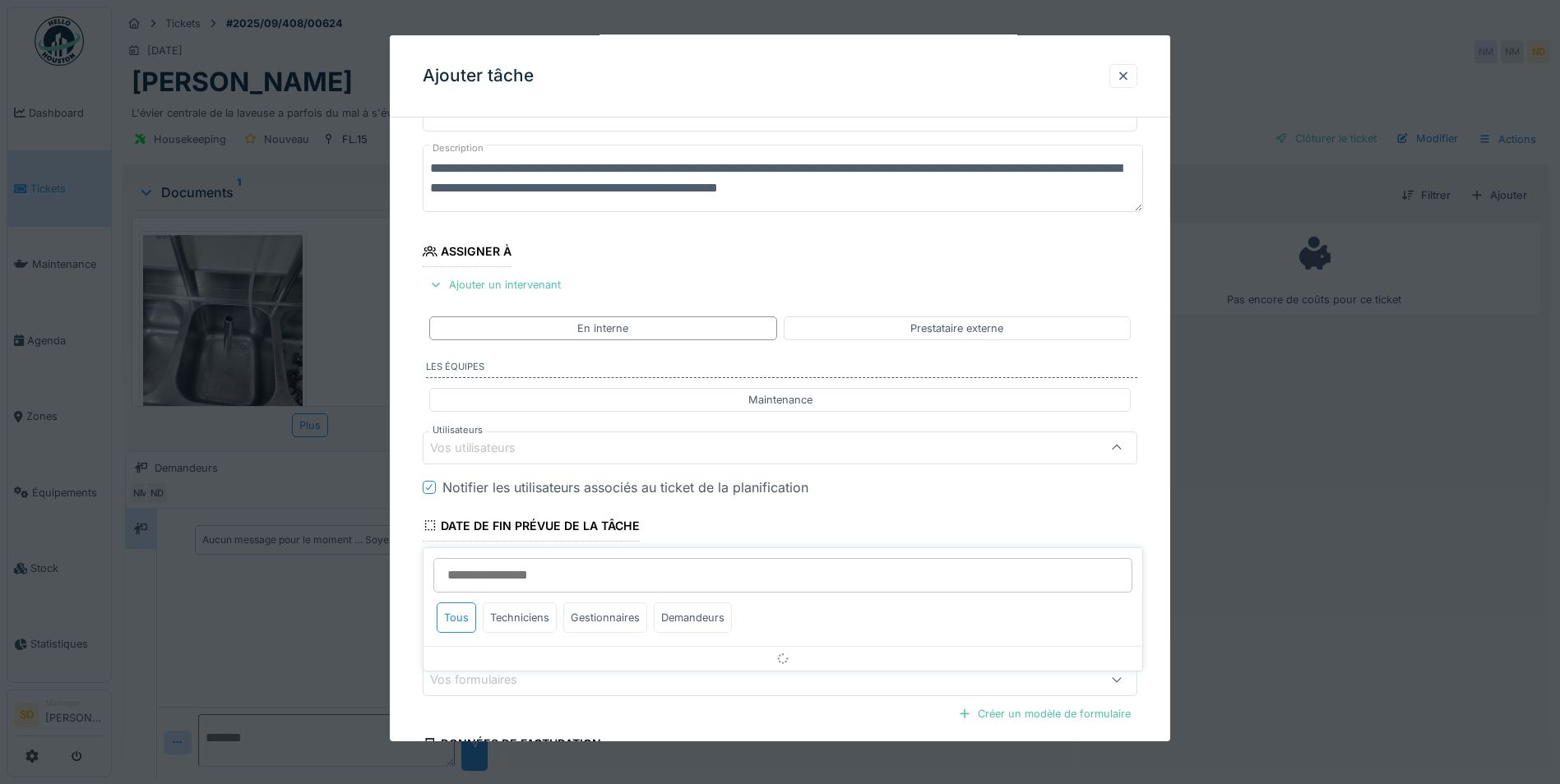
scroll to position [138, 0]
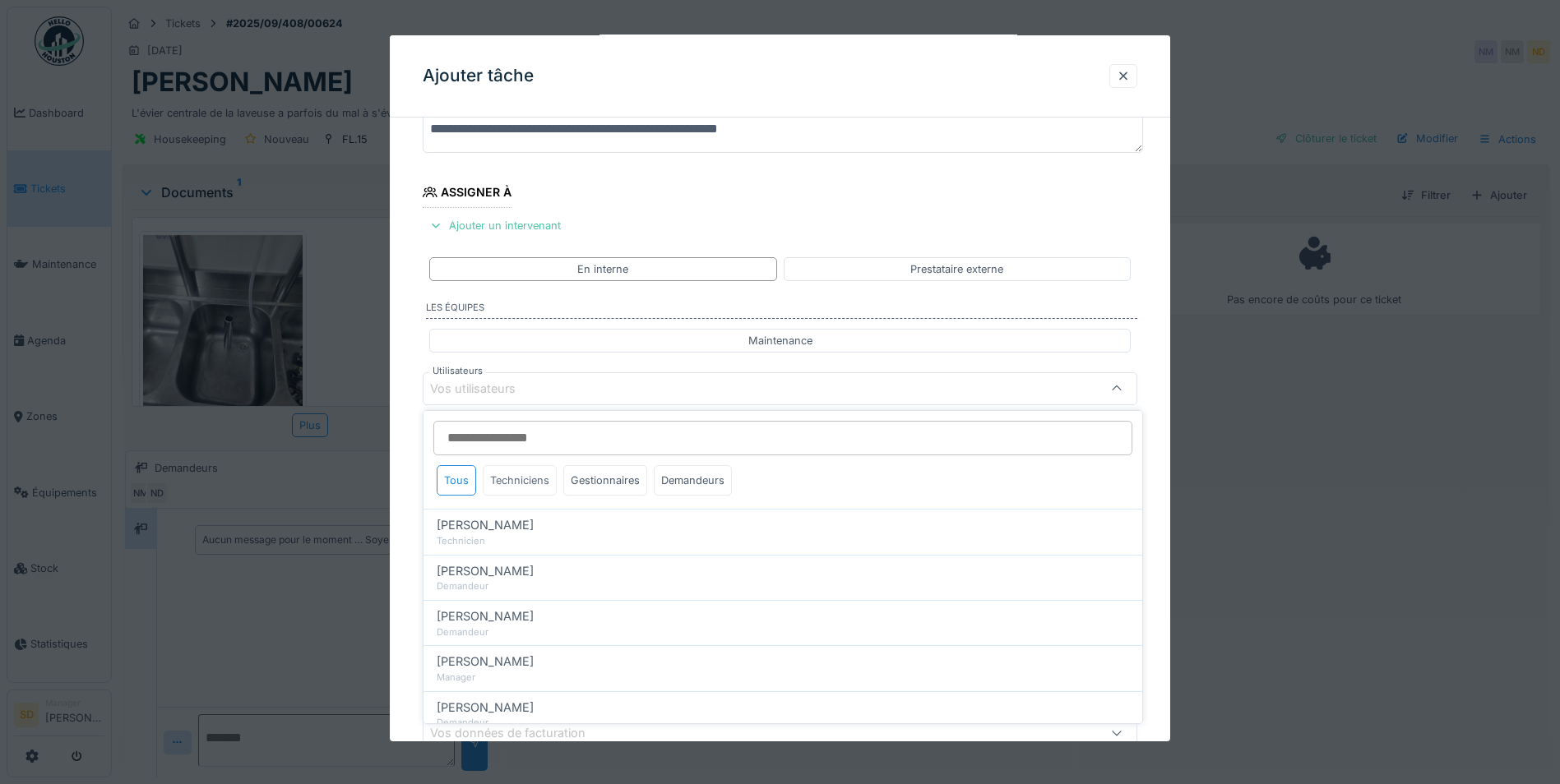
click at [514, 484] on div "Techniciens" at bounding box center [519, 480] width 74 height 30
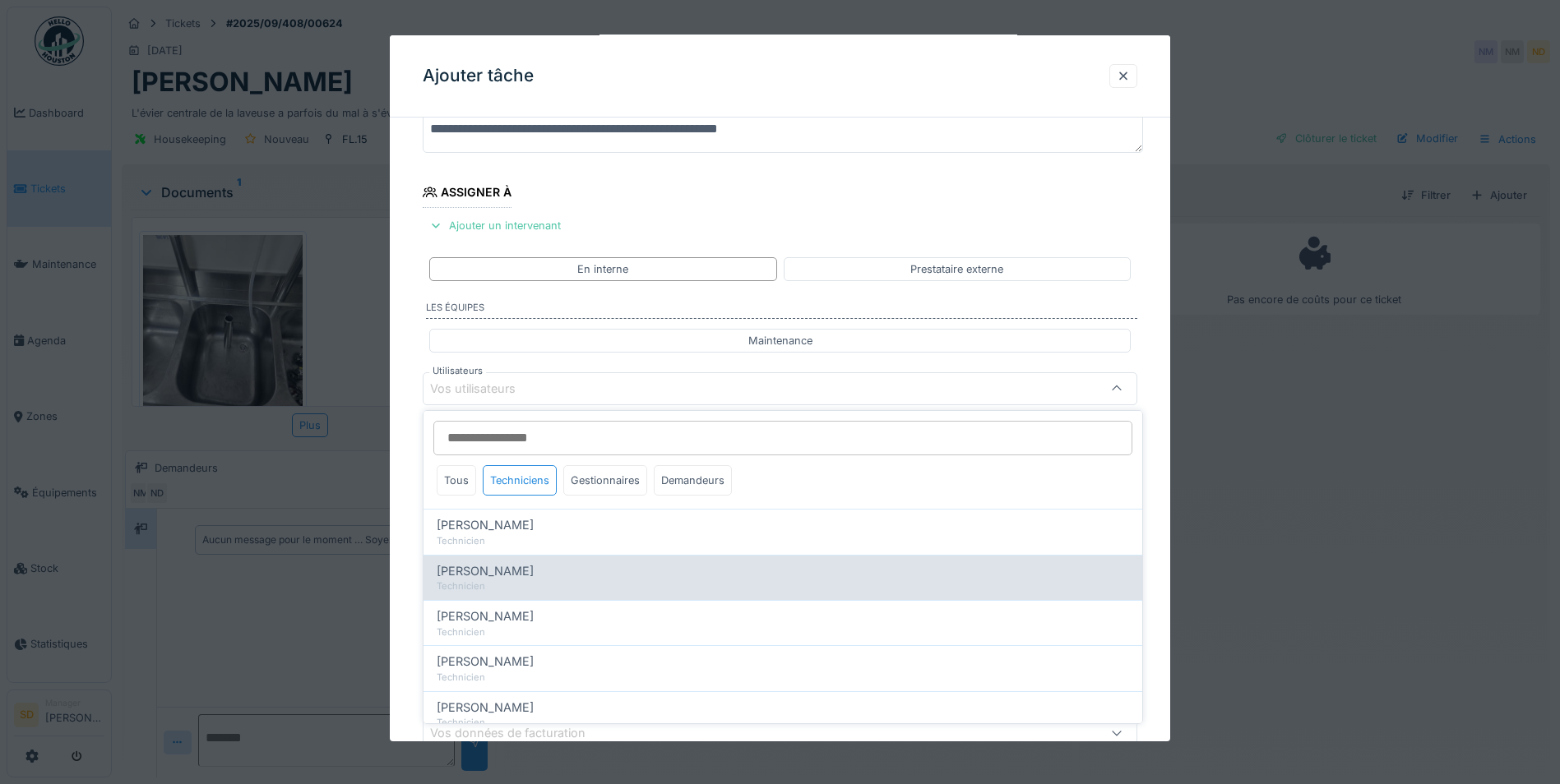
click at [509, 583] on div "Technicien" at bounding box center [782, 586] width 692 height 14
type input "****"
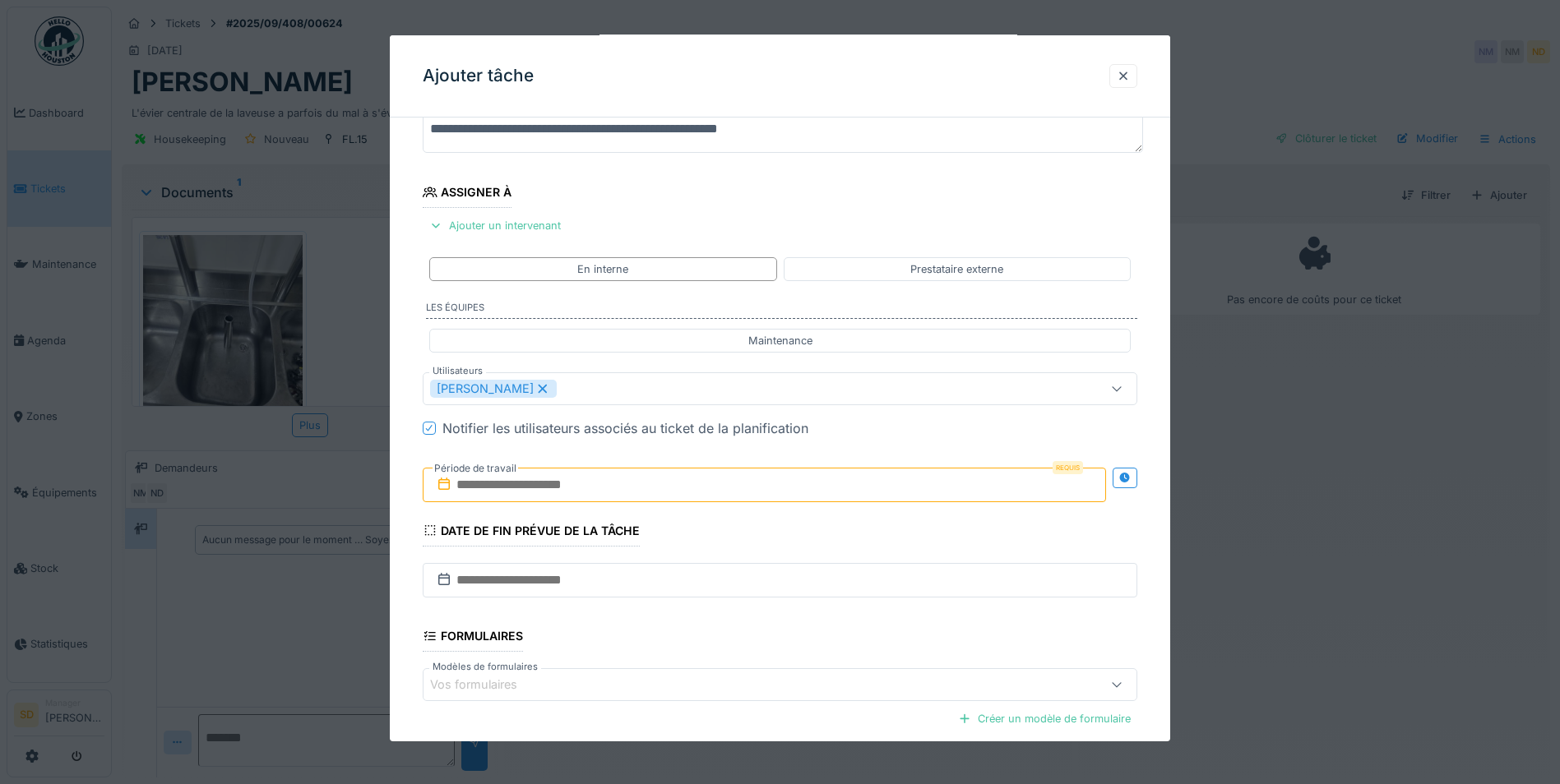
click at [399, 551] on div "**********" at bounding box center [780, 450] width 780 height 914
click at [515, 490] on input "text" at bounding box center [764, 485] width 683 height 35
click at [742, 646] on div "17" at bounding box center [740, 645] width 22 height 24
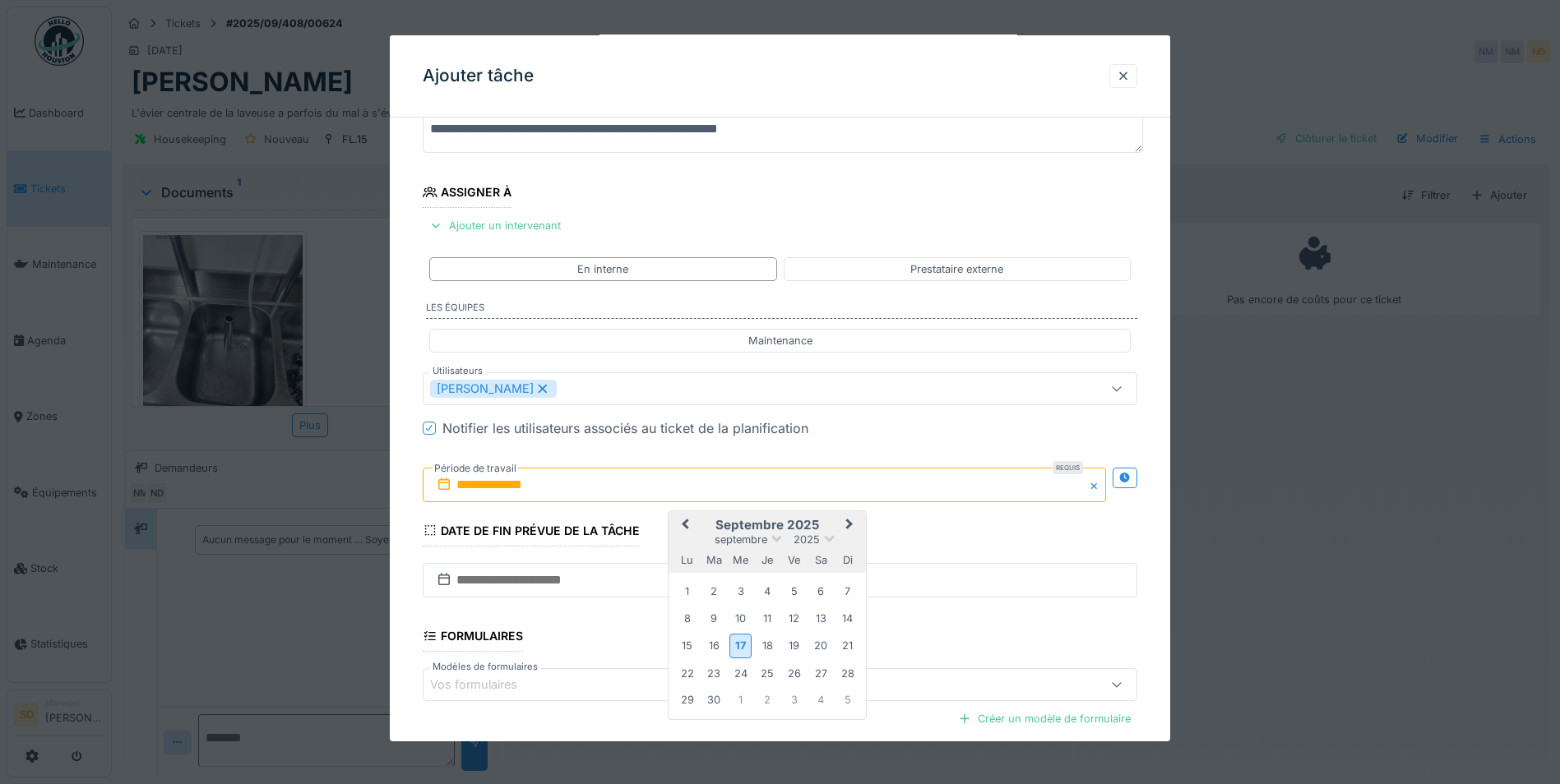
click at [848, 530] on button "Next Month" at bounding box center [851, 526] width 26 height 26
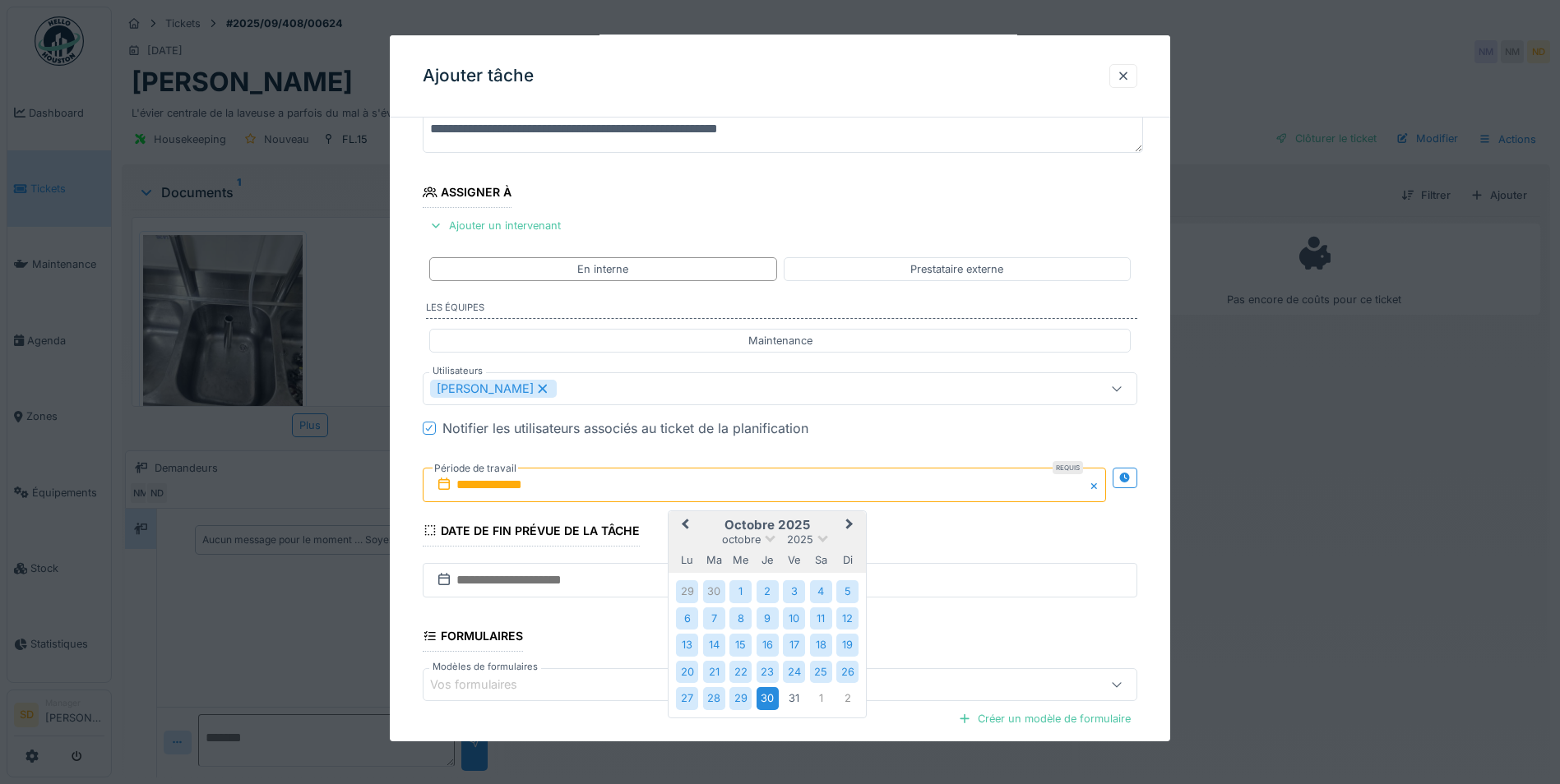
click at [767, 697] on div "30" at bounding box center [768, 698] width 22 height 22
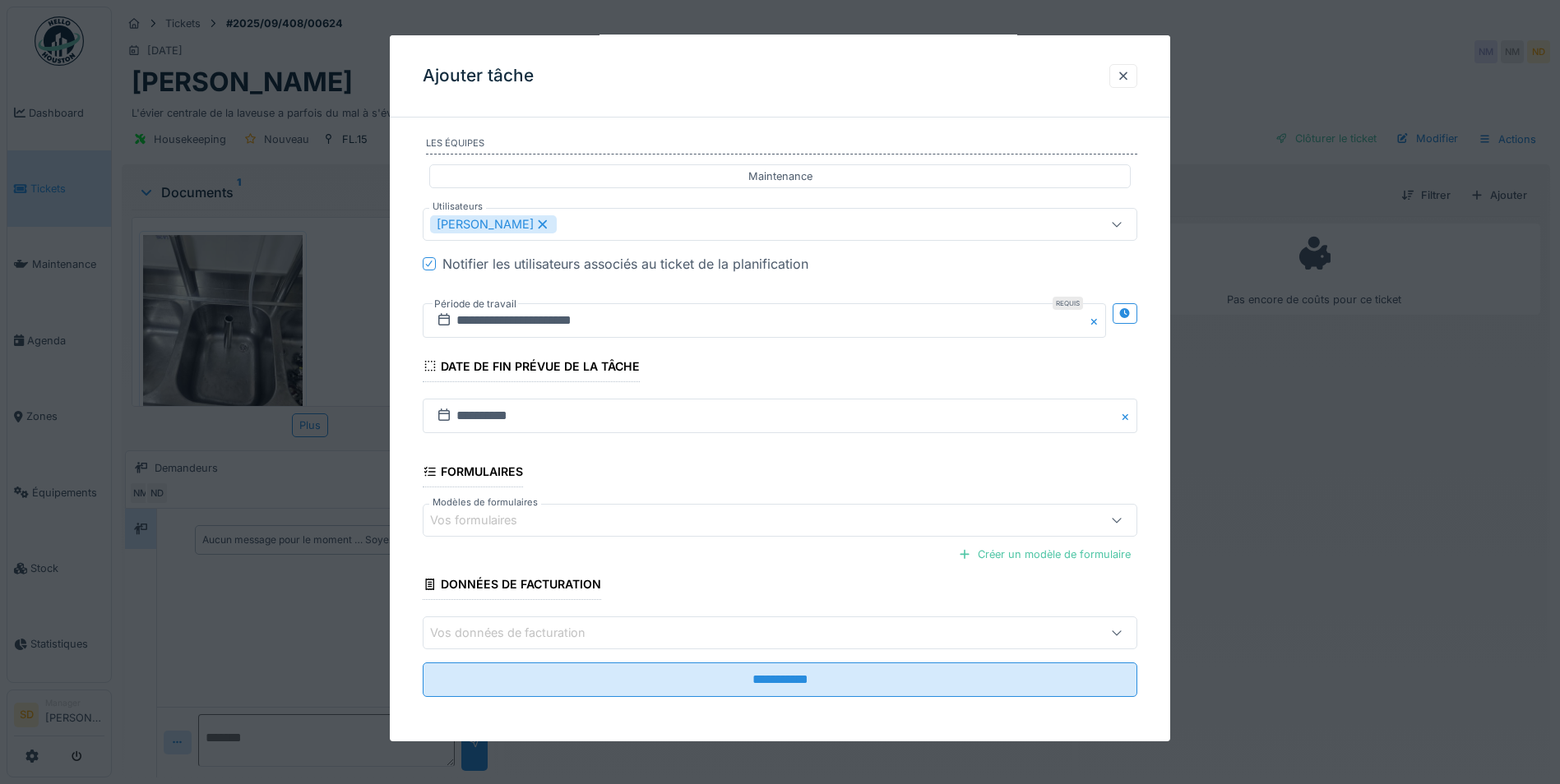
scroll to position [304, 0]
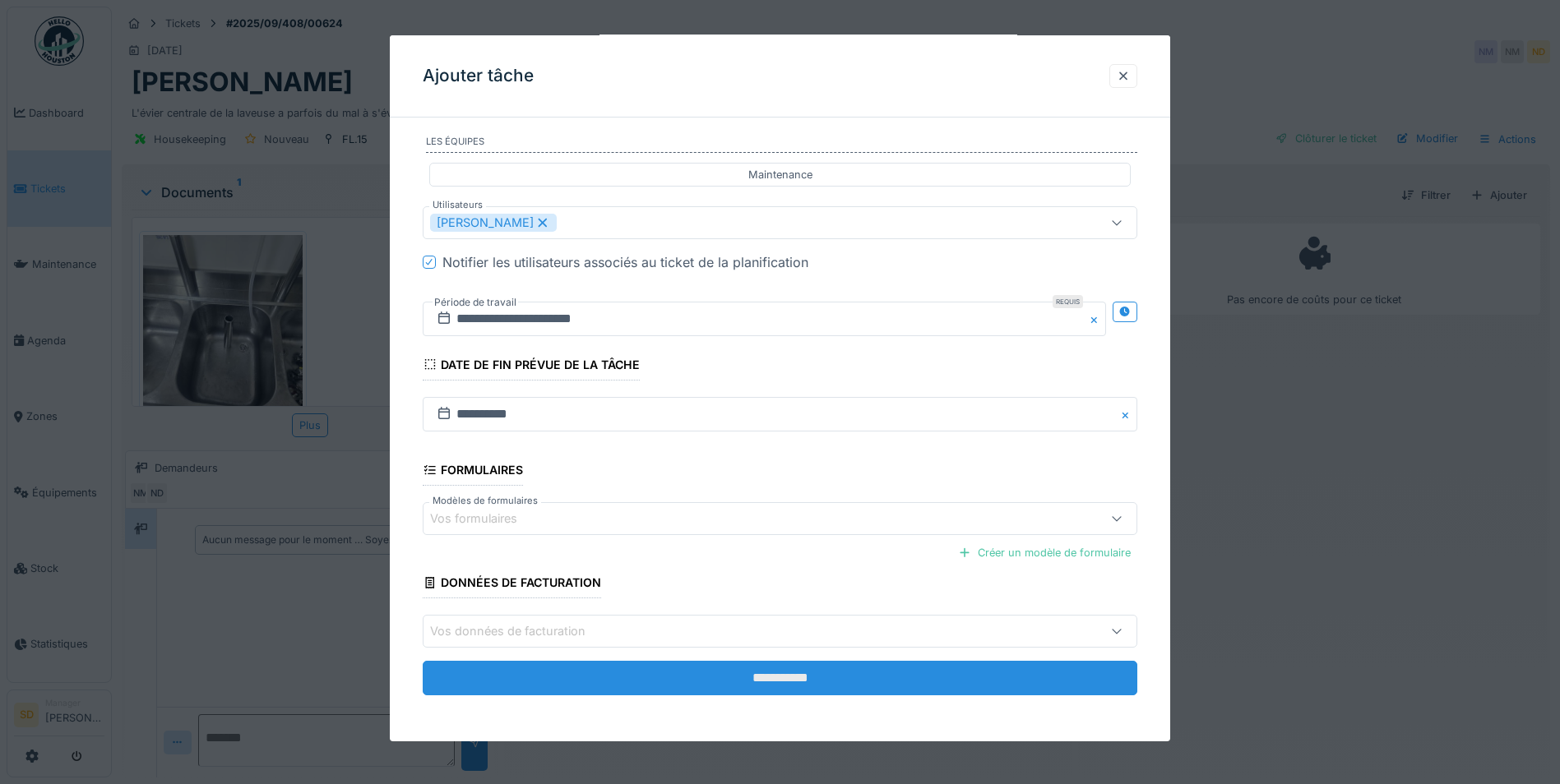
click at [750, 675] on input "**********" at bounding box center [780, 678] width 715 height 35
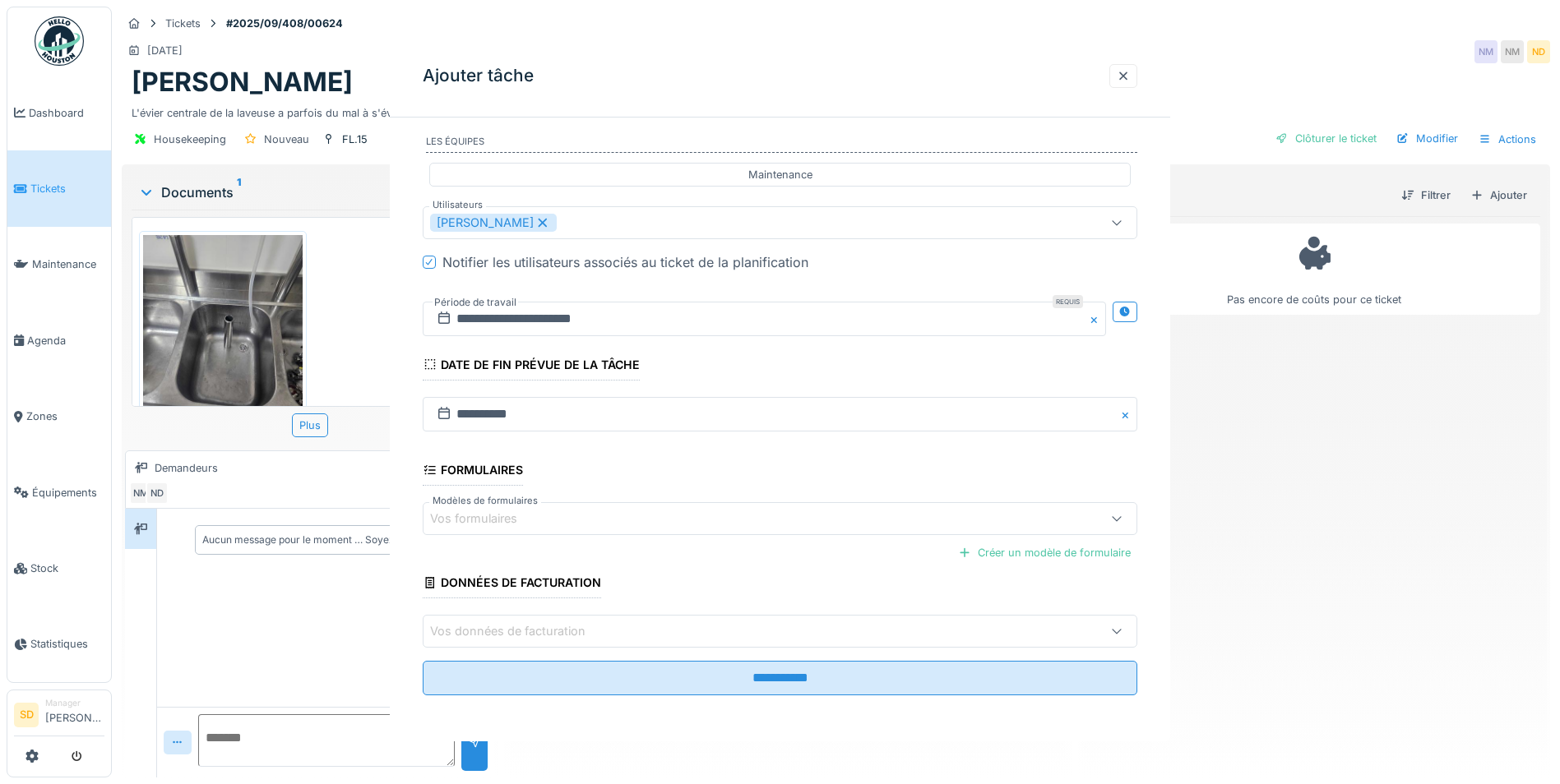
scroll to position [0, 0]
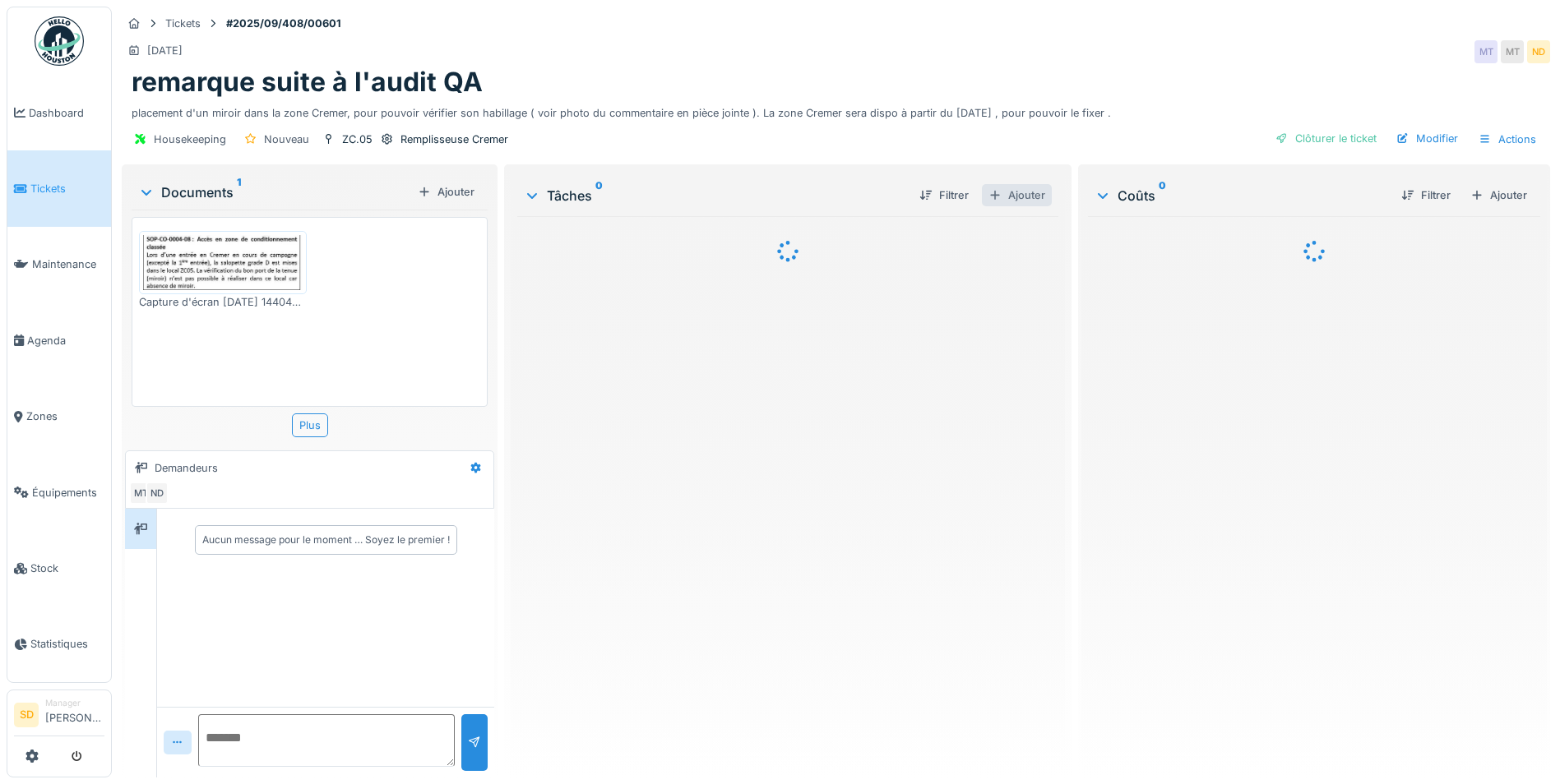
click at [1014, 197] on div "Ajouter" at bounding box center [1017, 195] width 70 height 22
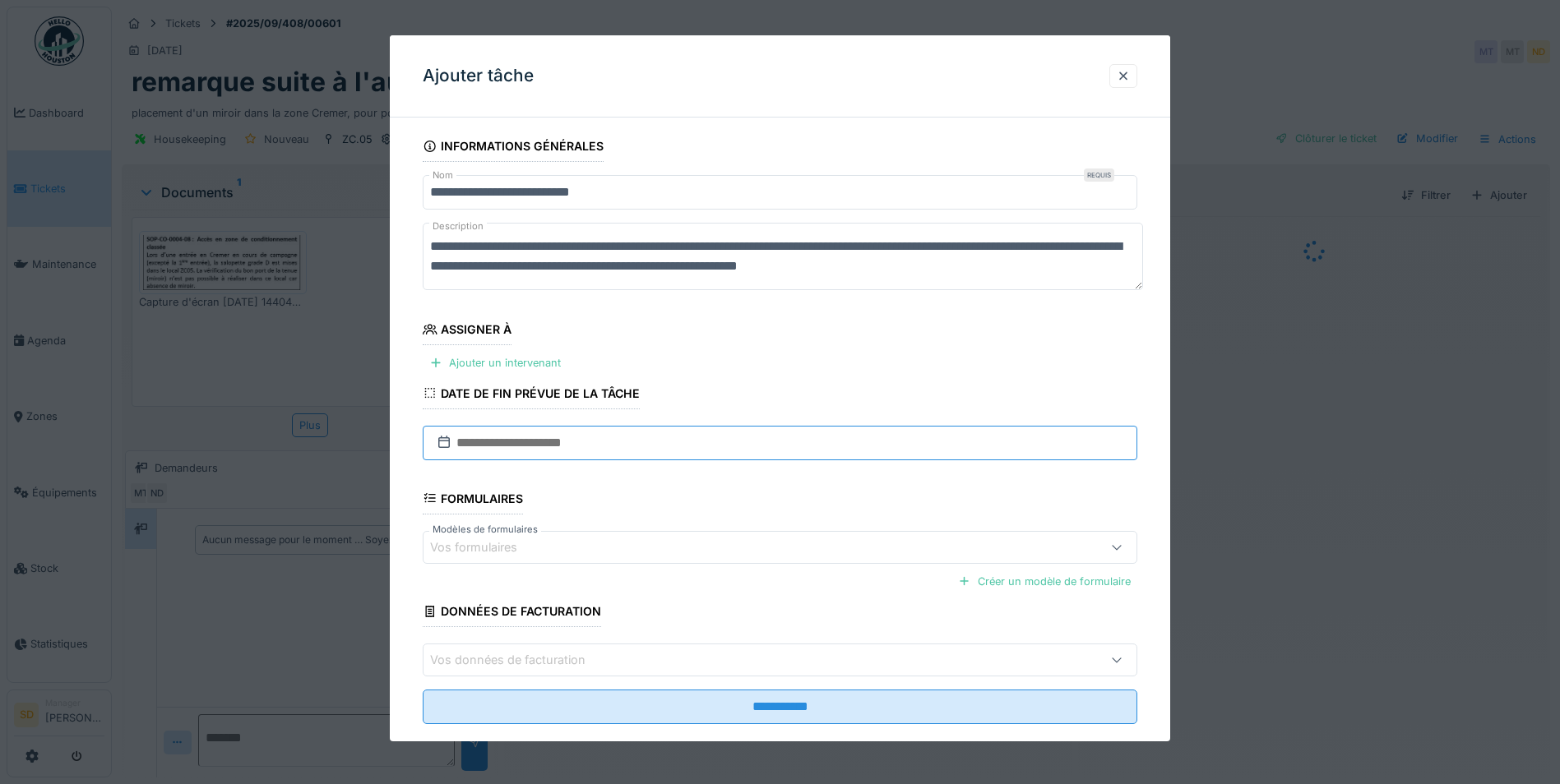
click at [492, 438] on input "text" at bounding box center [780, 443] width 715 height 35
click at [476, 365] on div "Ajouter un intervenant" at bounding box center [495, 363] width 145 height 22
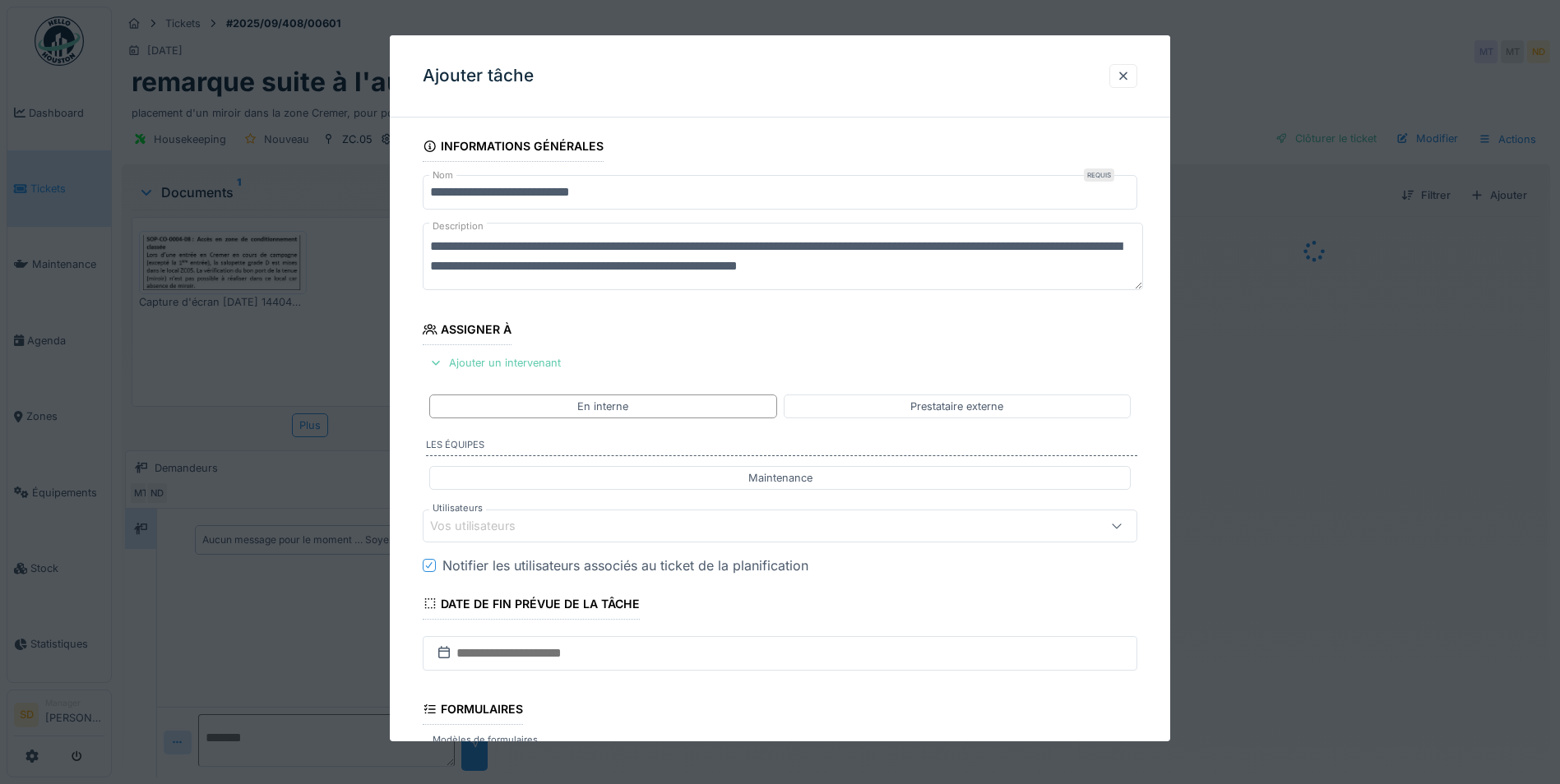
click at [476, 365] on div "Ajouter un intervenant" at bounding box center [495, 363] width 145 height 22
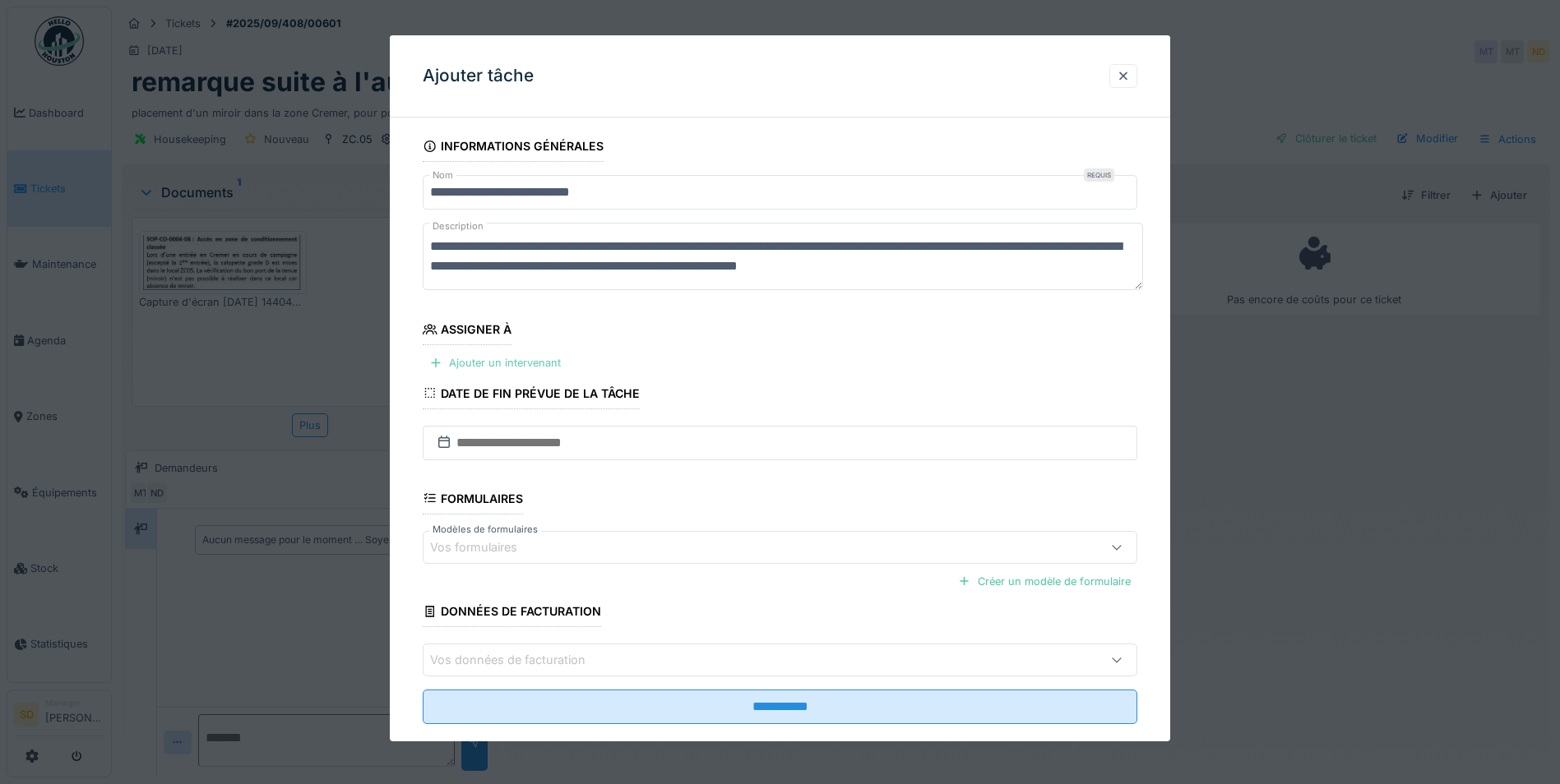
click at [476, 366] on div "Ajouter un intervenant" at bounding box center [495, 363] width 145 height 22
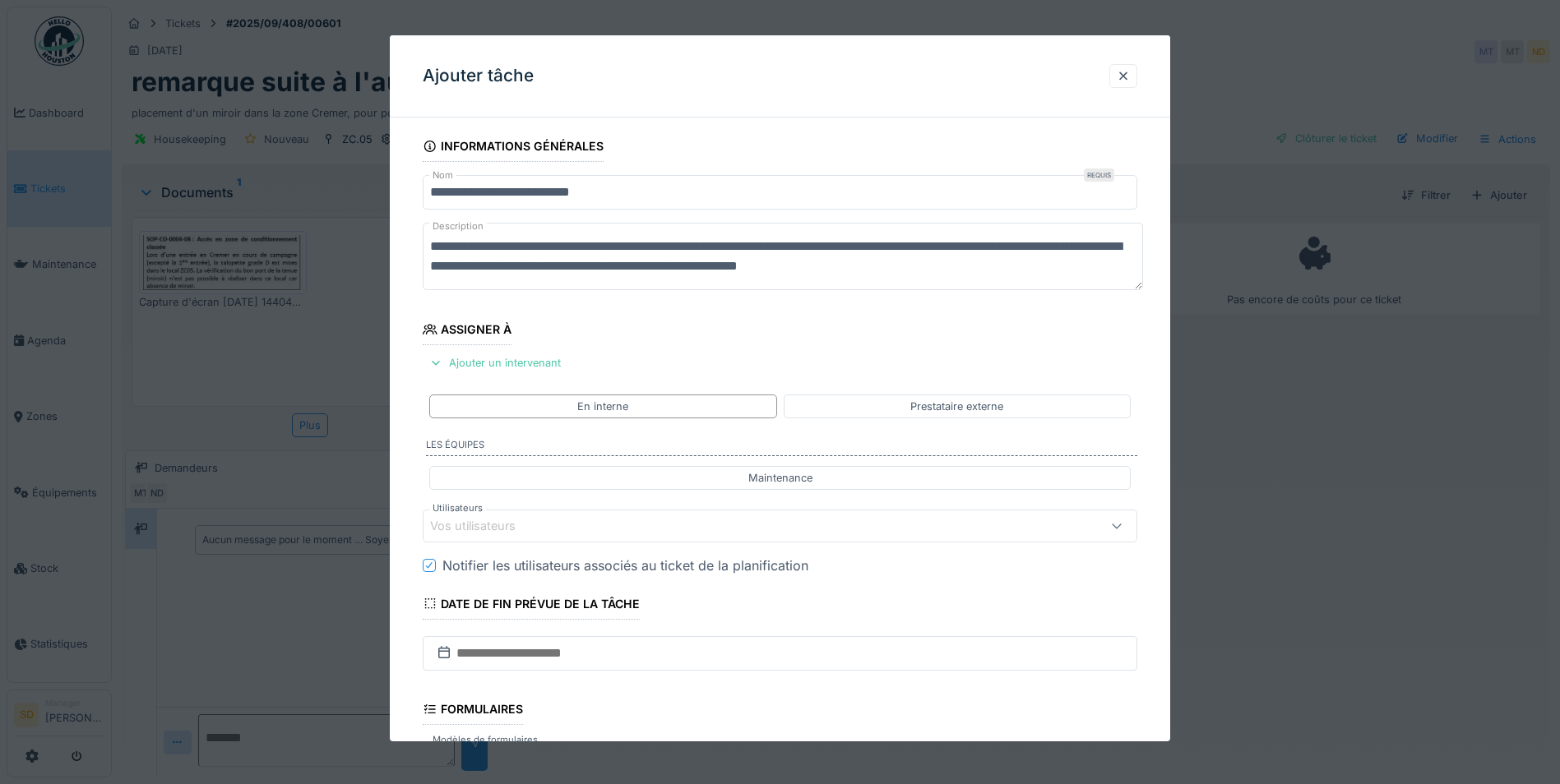
click at [524, 522] on div "Vos utilisateurs" at bounding box center [484, 526] width 108 height 18
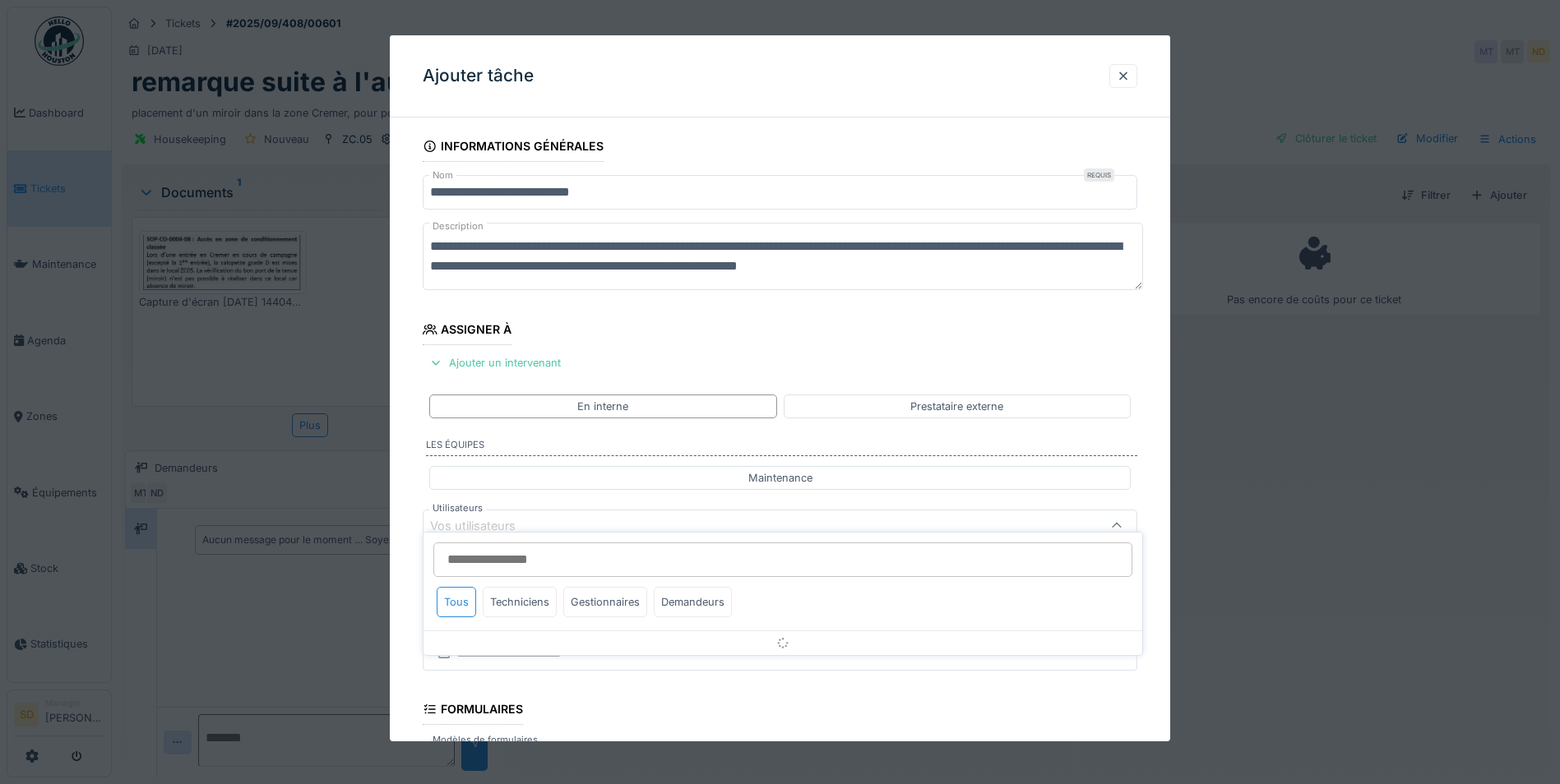
scroll to position [138, 0]
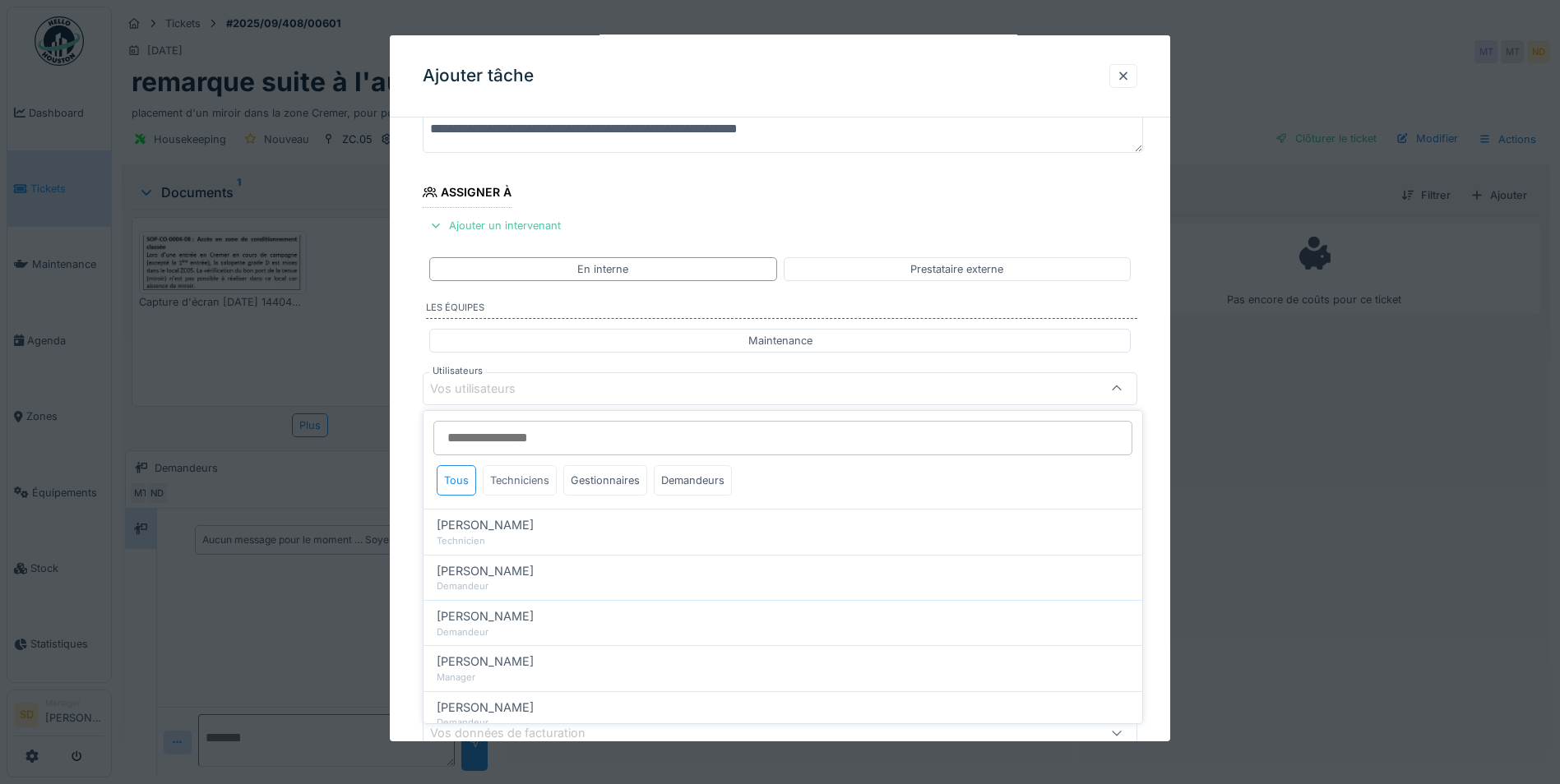
click at [544, 485] on div "Techniciens" at bounding box center [519, 480] width 74 height 30
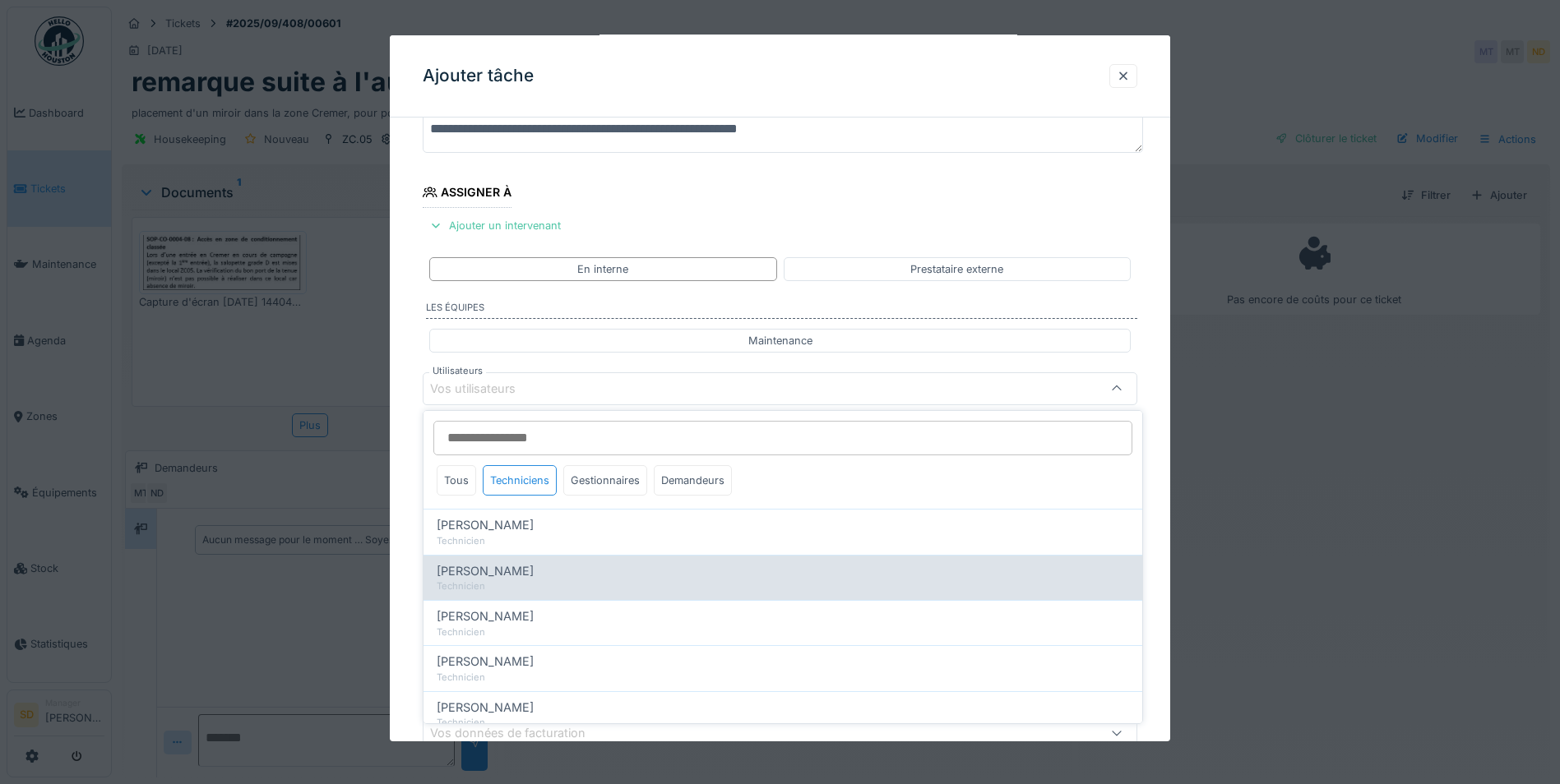
click at [492, 583] on div "Technicien" at bounding box center [782, 586] width 692 height 14
type input "****"
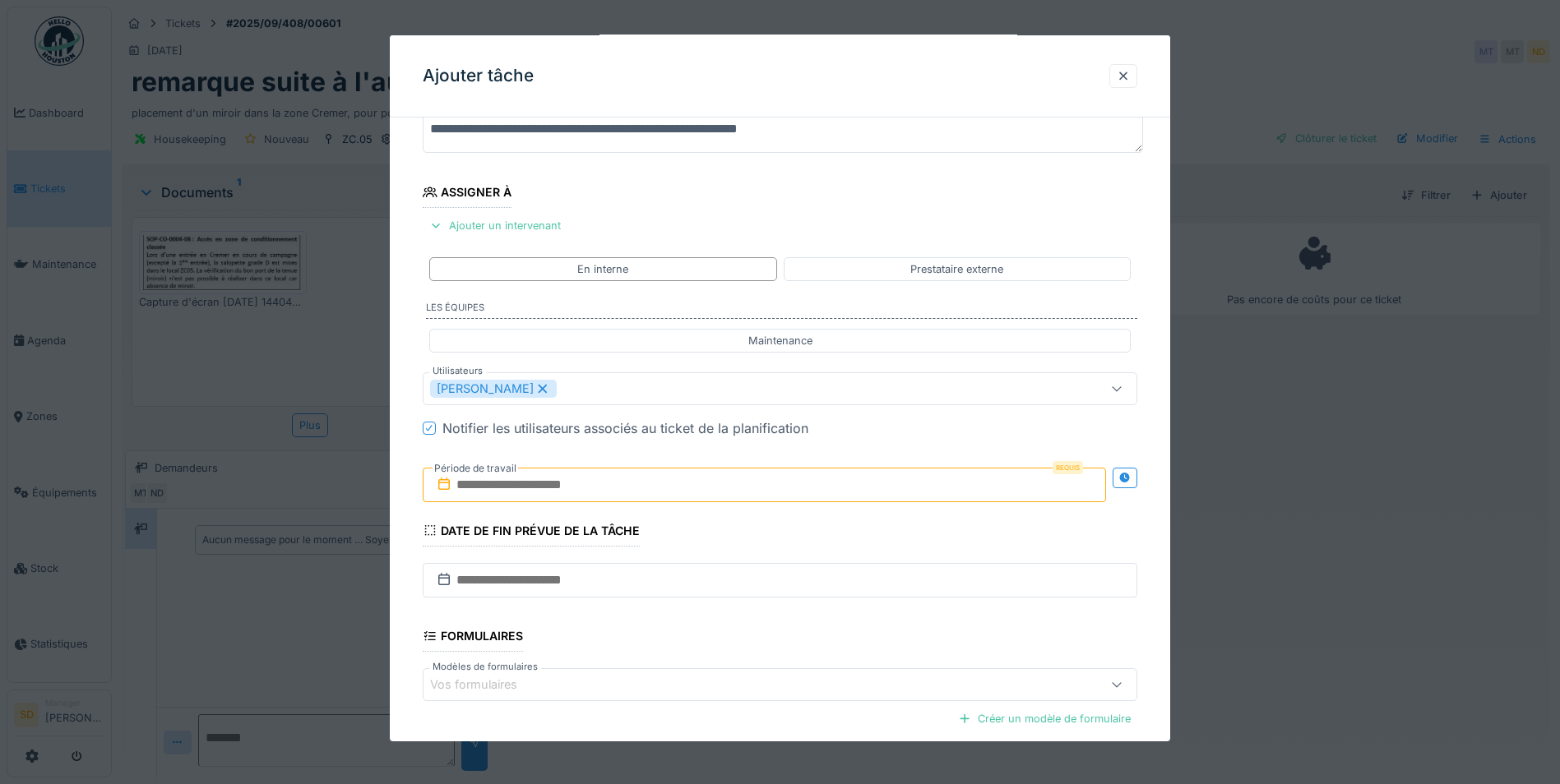
click at [400, 556] on div "**********" at bounding box center [780, 450] width 780 height 914
drag, startPoint x: 470, startPoint y: 481, endPoint x: 477, endPoint y: 486, distance: 8.6
click at [470, 481] on input "text" at bounding box center [764, 485] width 683 height 35
click at [739, 650] on div "17" at bounding box center [740, 645] width 22 height 24
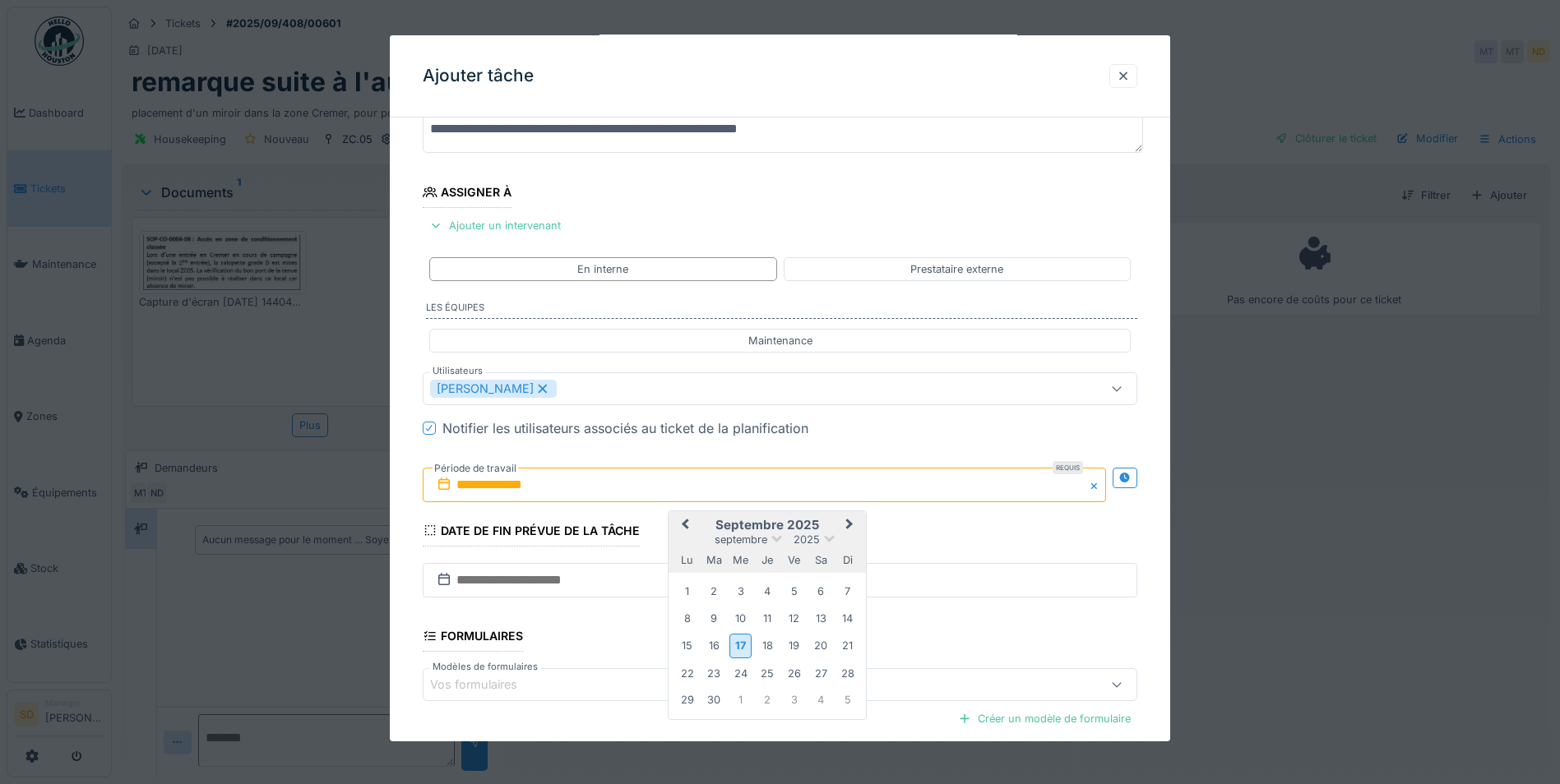
click at [850, 524] on span "Next Month" at bounding box center [850, 525] width 0 height 20
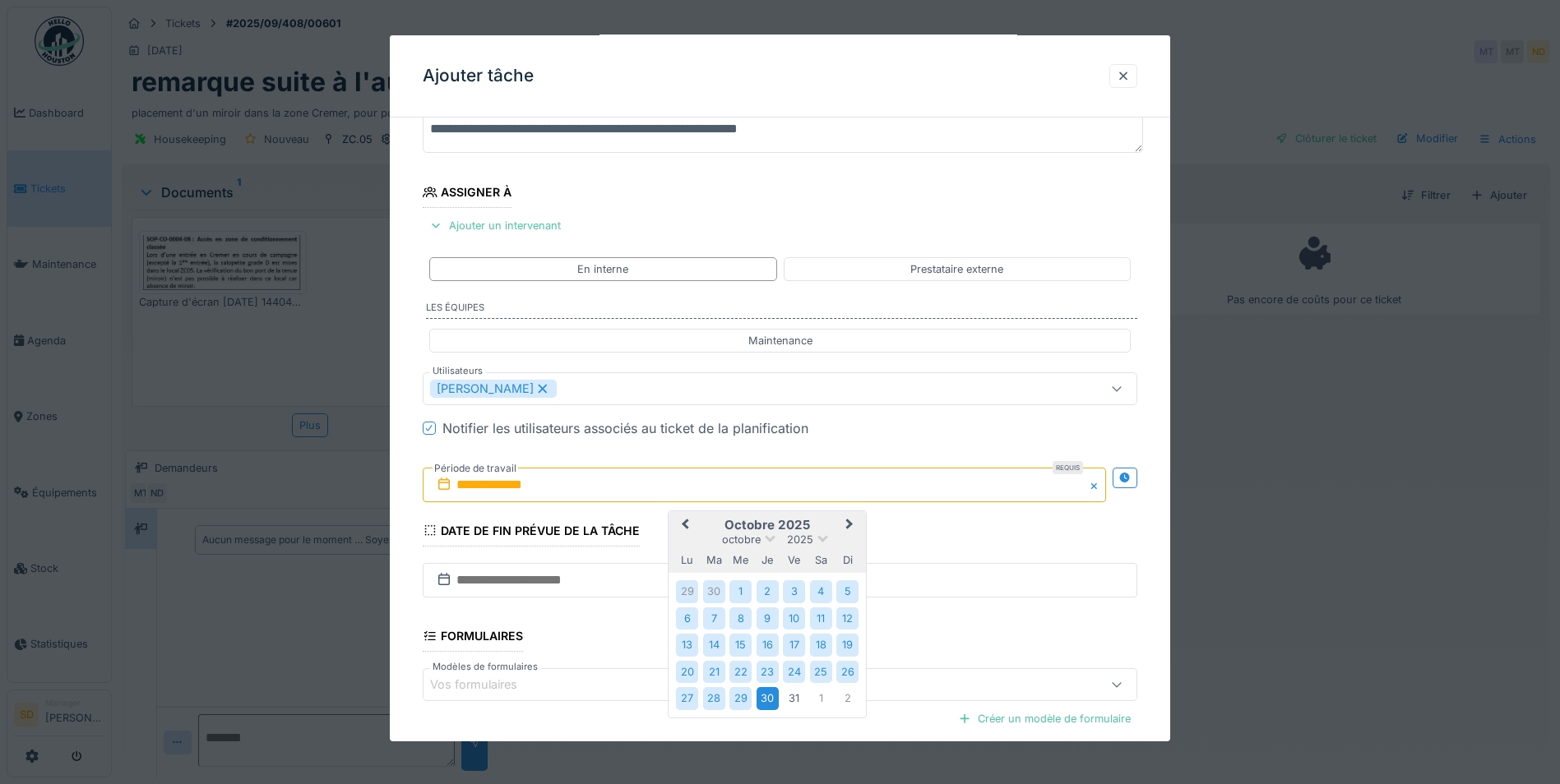
click at [771, 696] on div "30" at bounding box center [768, 698] width 22 height 22
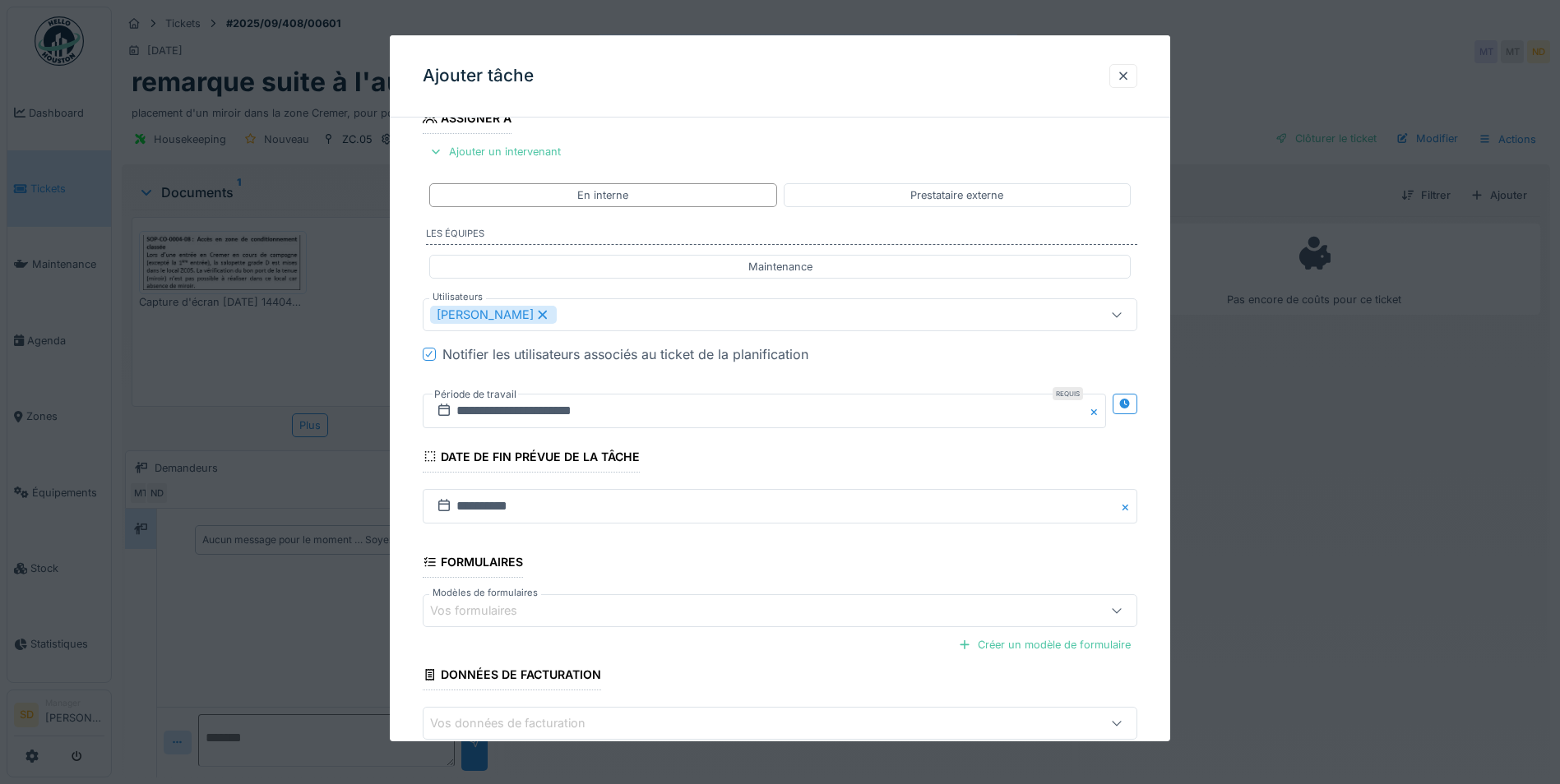
scroll to position [304, 0]
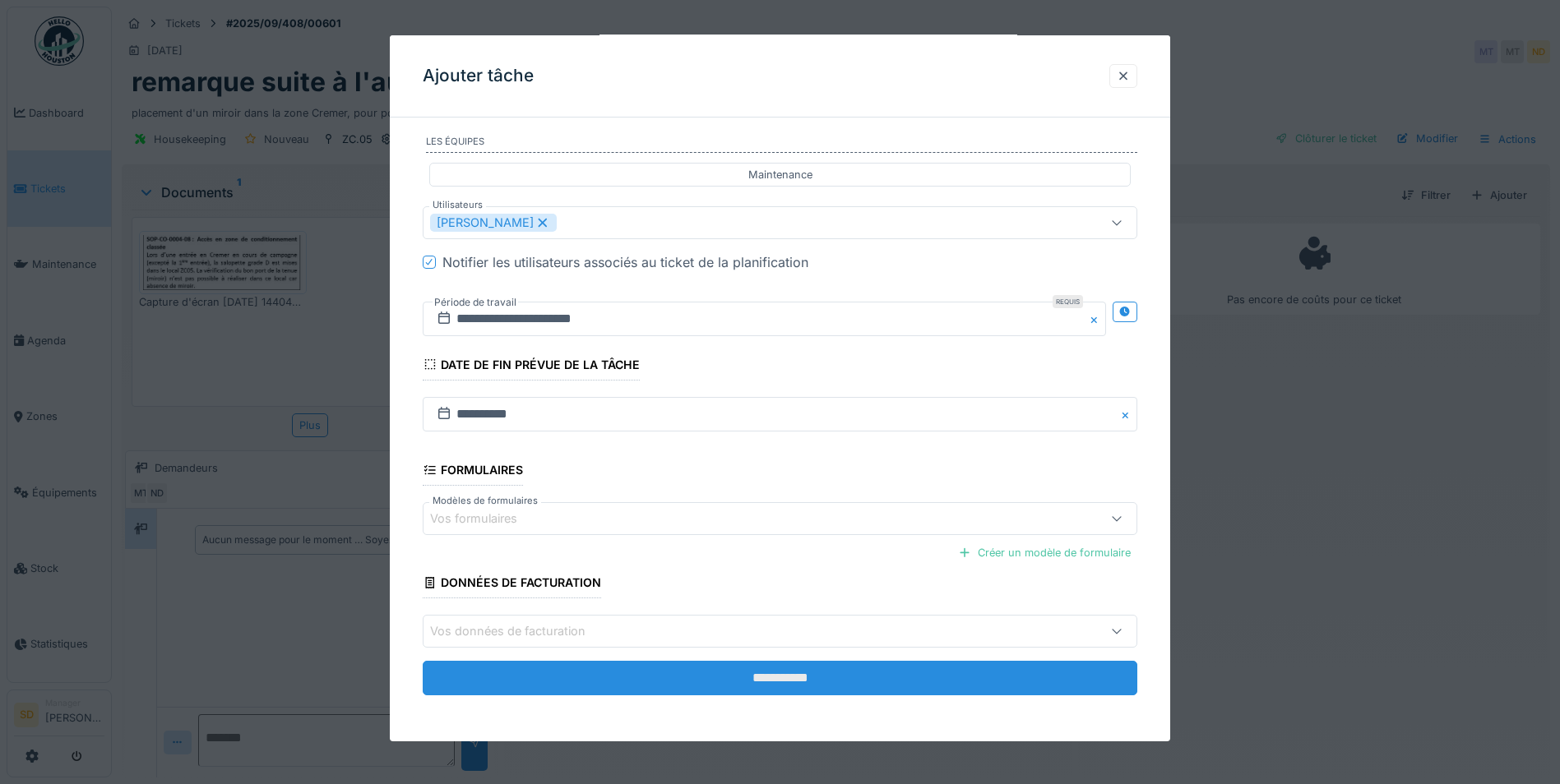
click at [783, 677] on input "**********" at bounding box center [780, 678] width 715 height 35
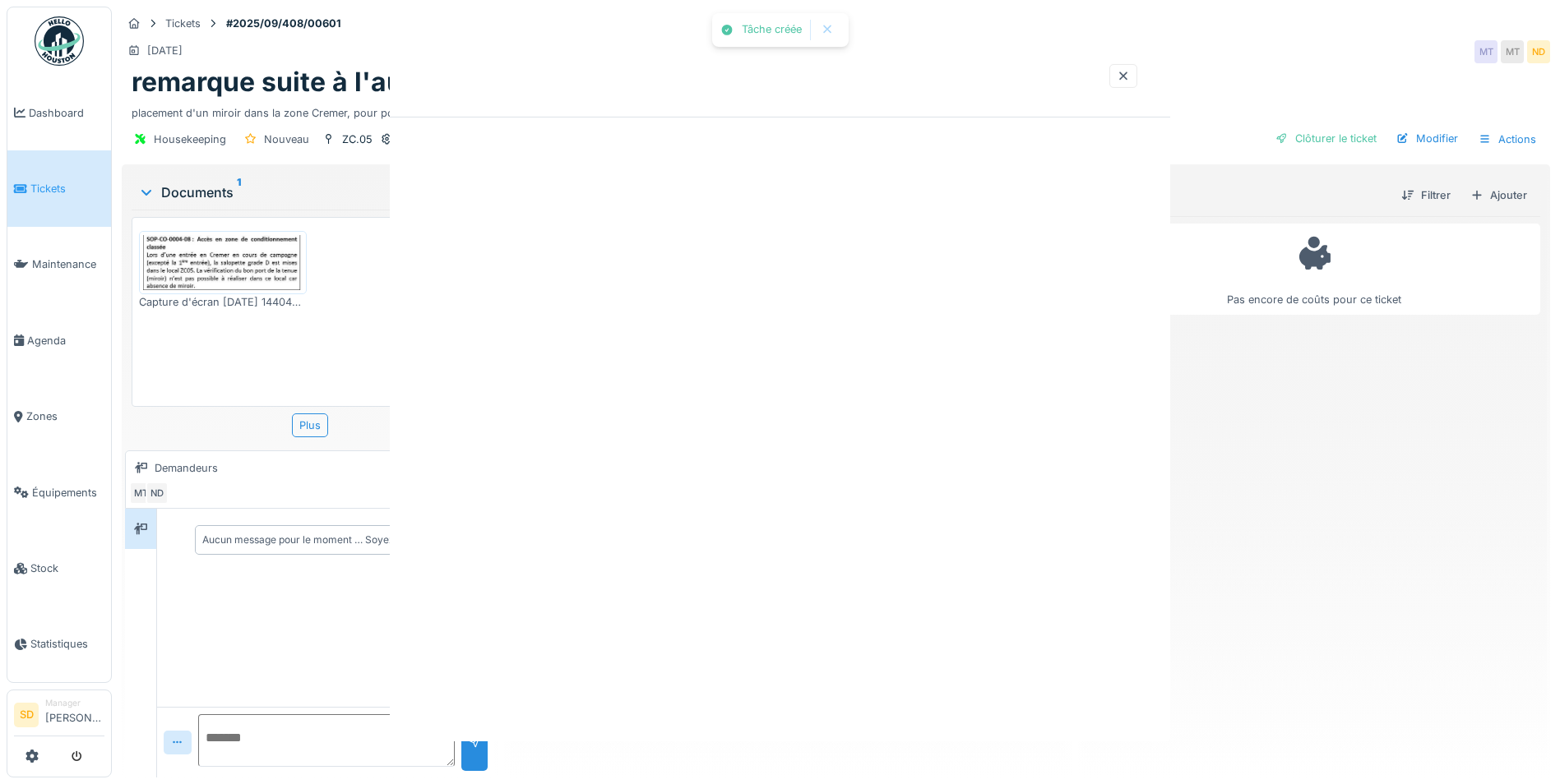
scroll to position [0, 0]
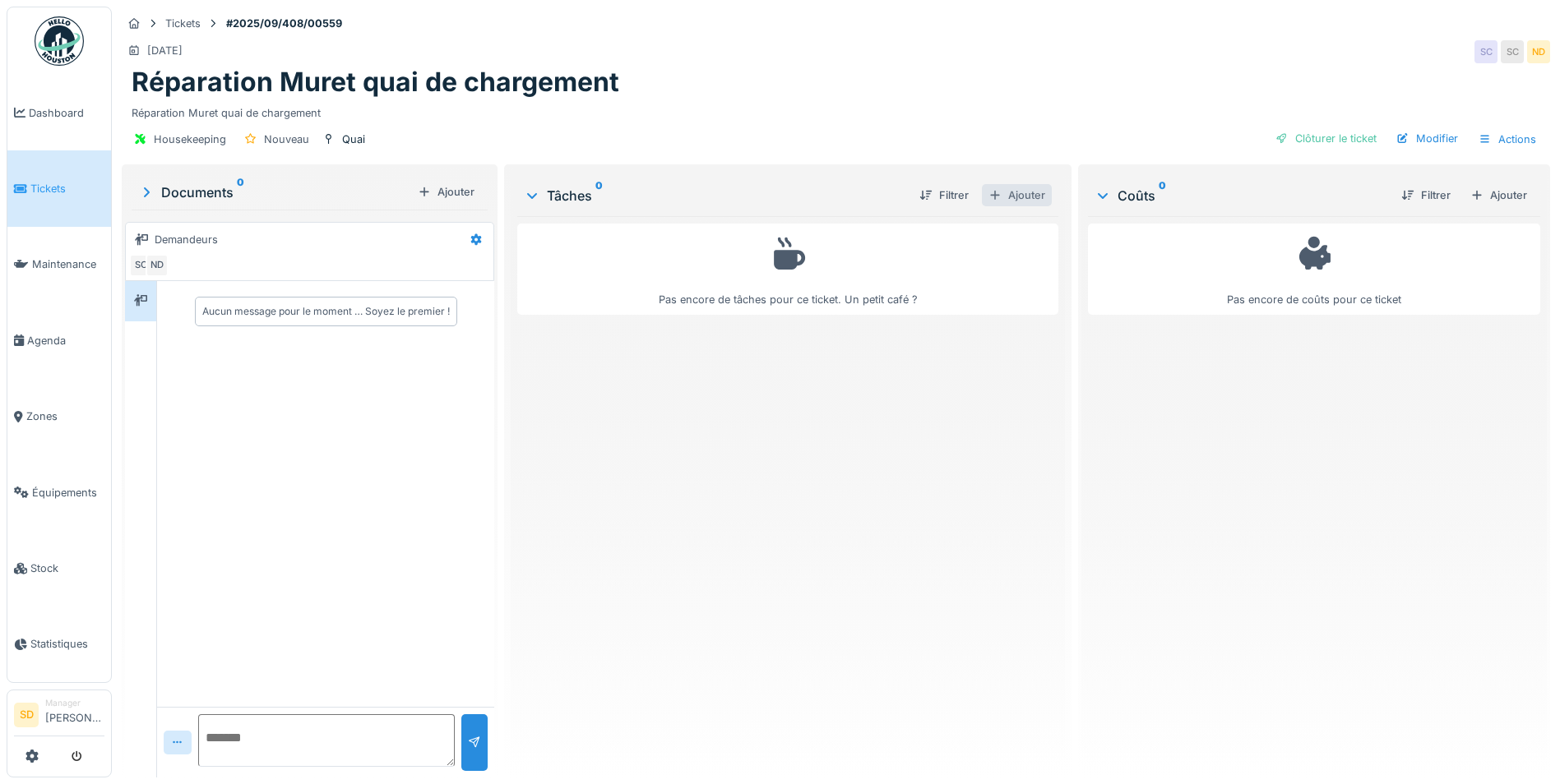
click at [1013, 194] on div "Ajouter" at bounding box center [1017, 195] width 70 height 22
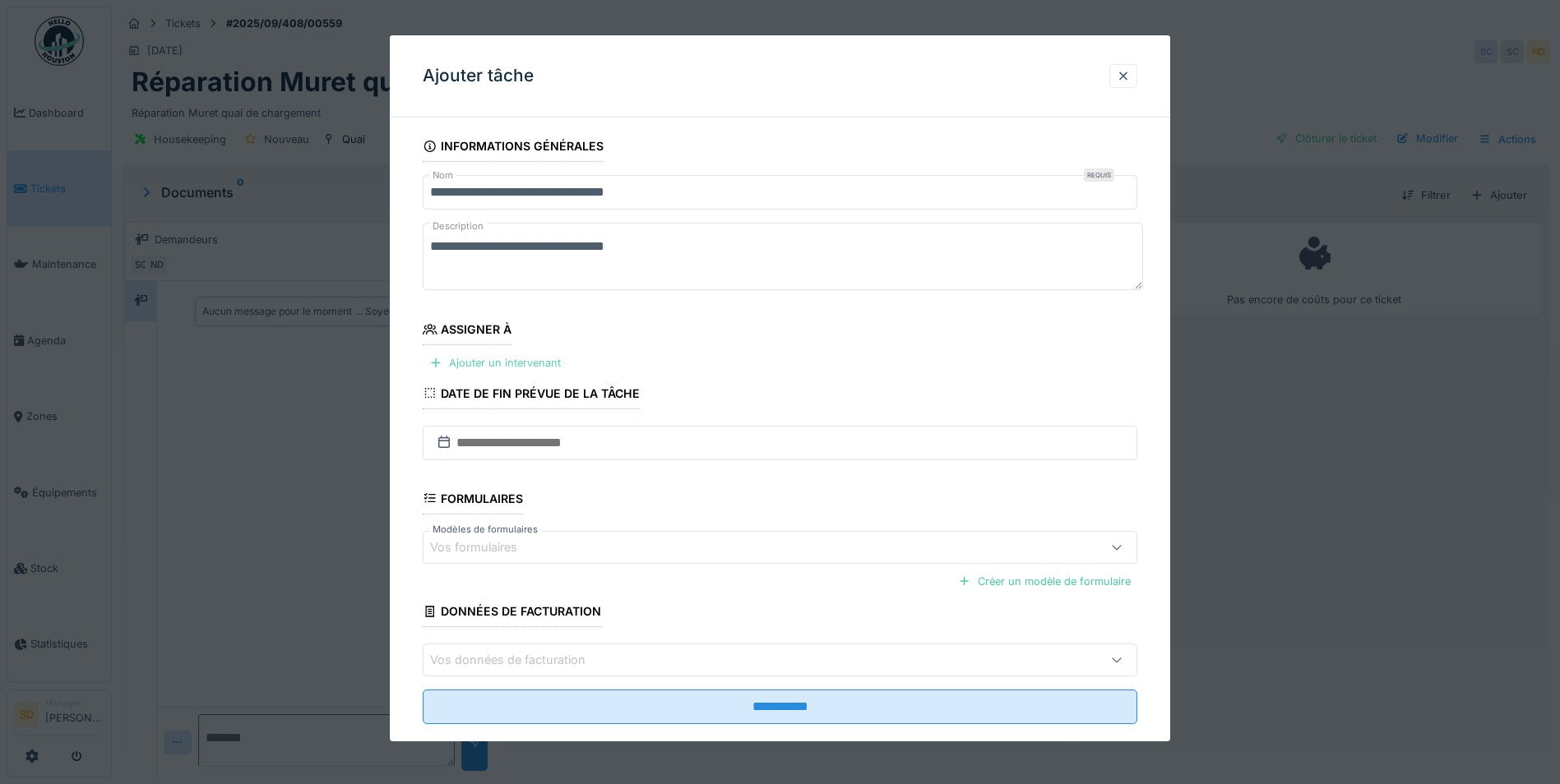
click at [473, 363] on div "Ajouter un intervenant" at bounding box center [495, 363] width 145 height 22
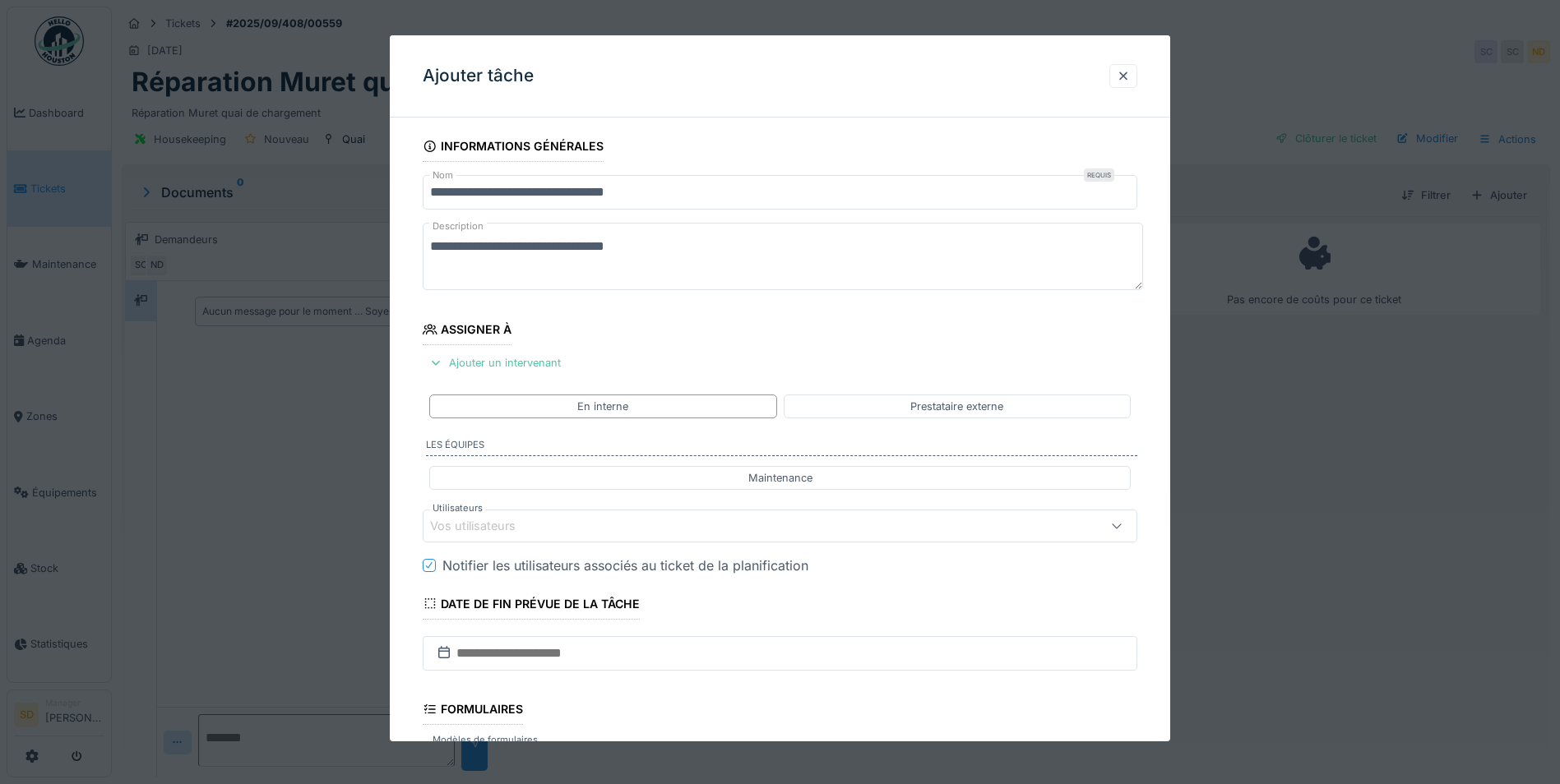
click at [523, 525] on div "Vos utilisateurs" at bounding box center [484, 526] width 108 height 18
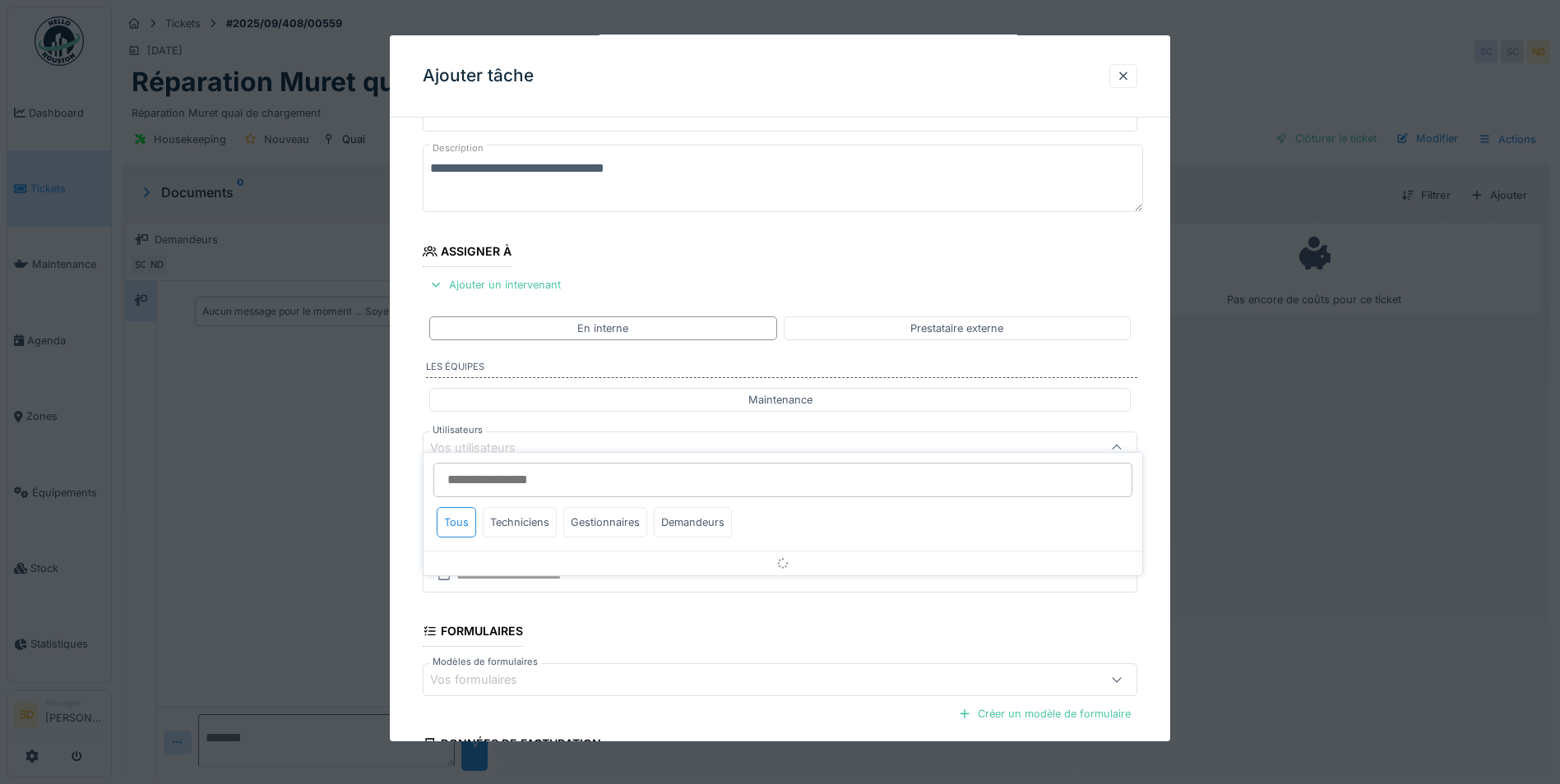
scroll to position [138, 0]
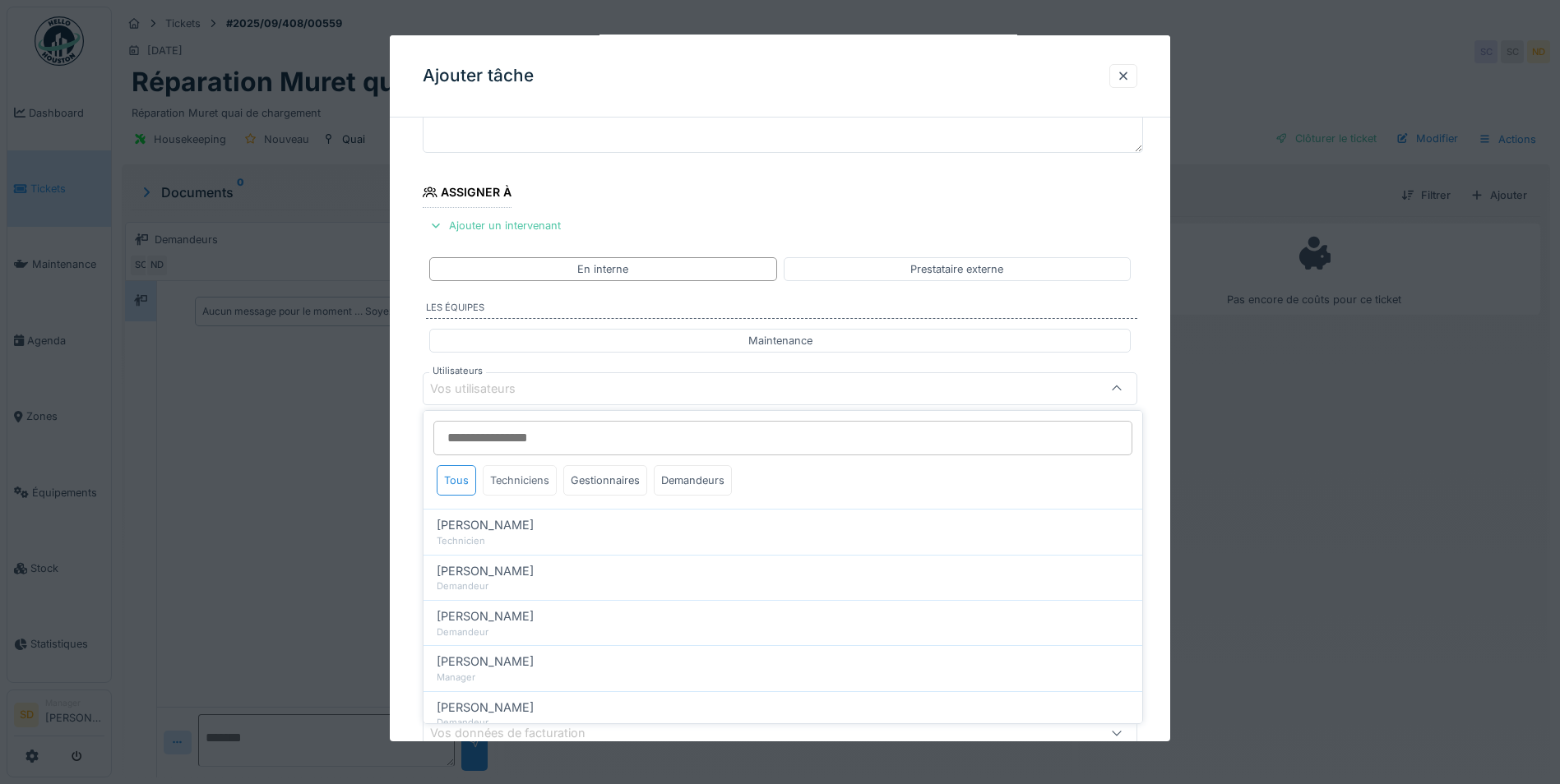
click at [532, 484] on div "Techniciens" at bounding box center [519, 480] width 74 height 30
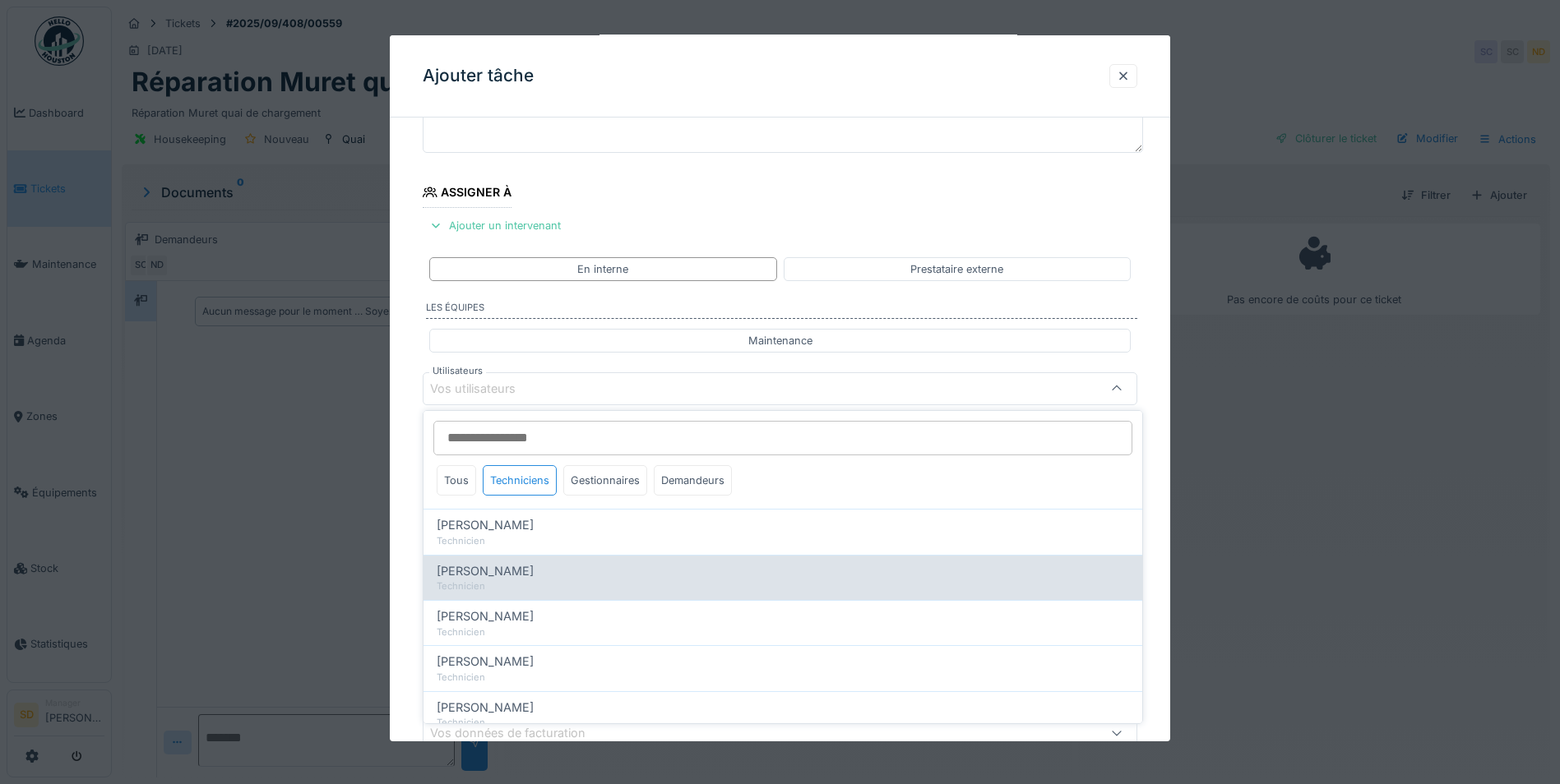
click at [509, 574] on span "[PERSON_NAME]" at bounding box center [485, 572] width 97 height 18
type input "****"
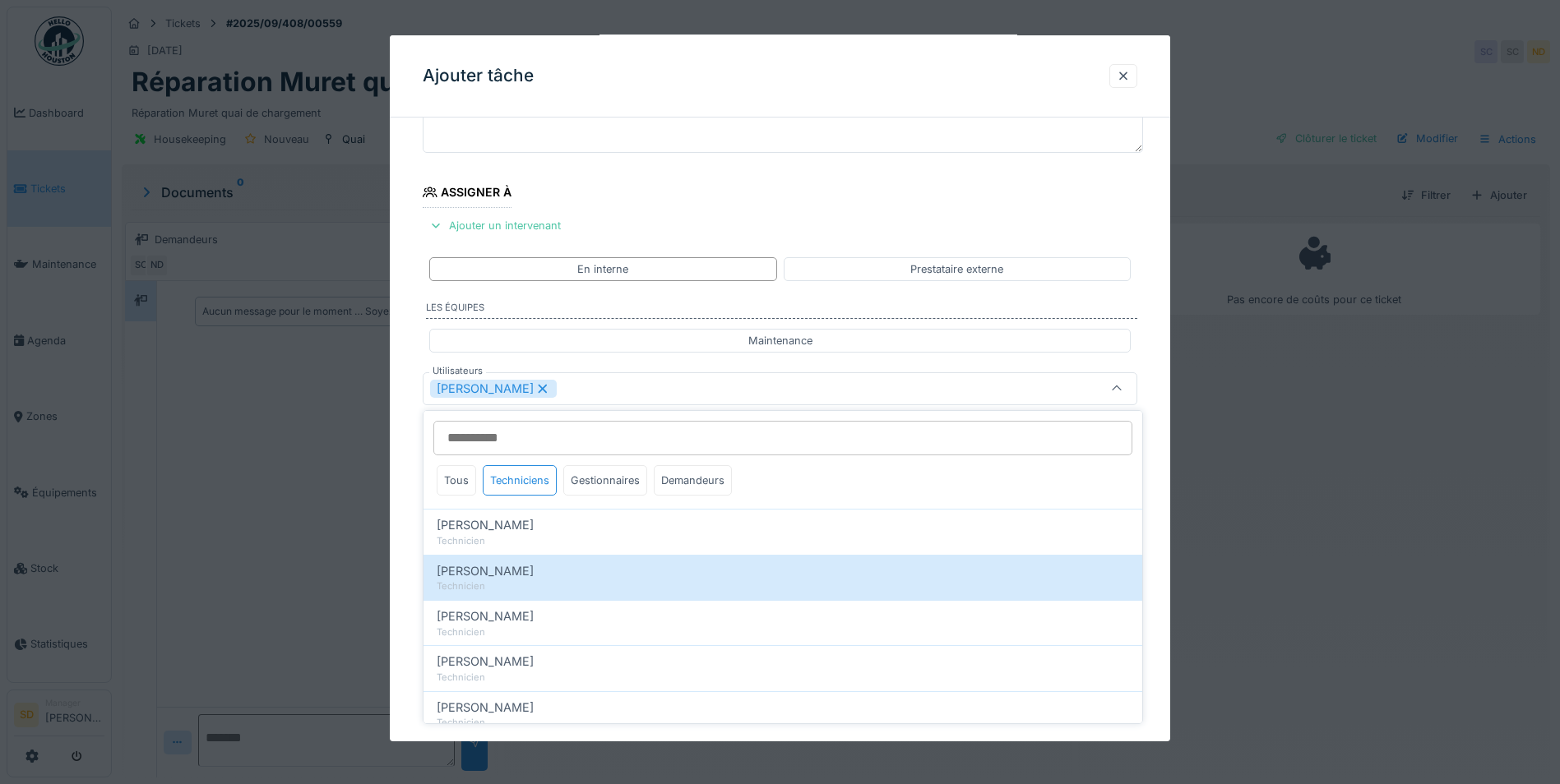
click at [407, 532] on div "**********" at bounding box center [780, 450] width 780 height 914
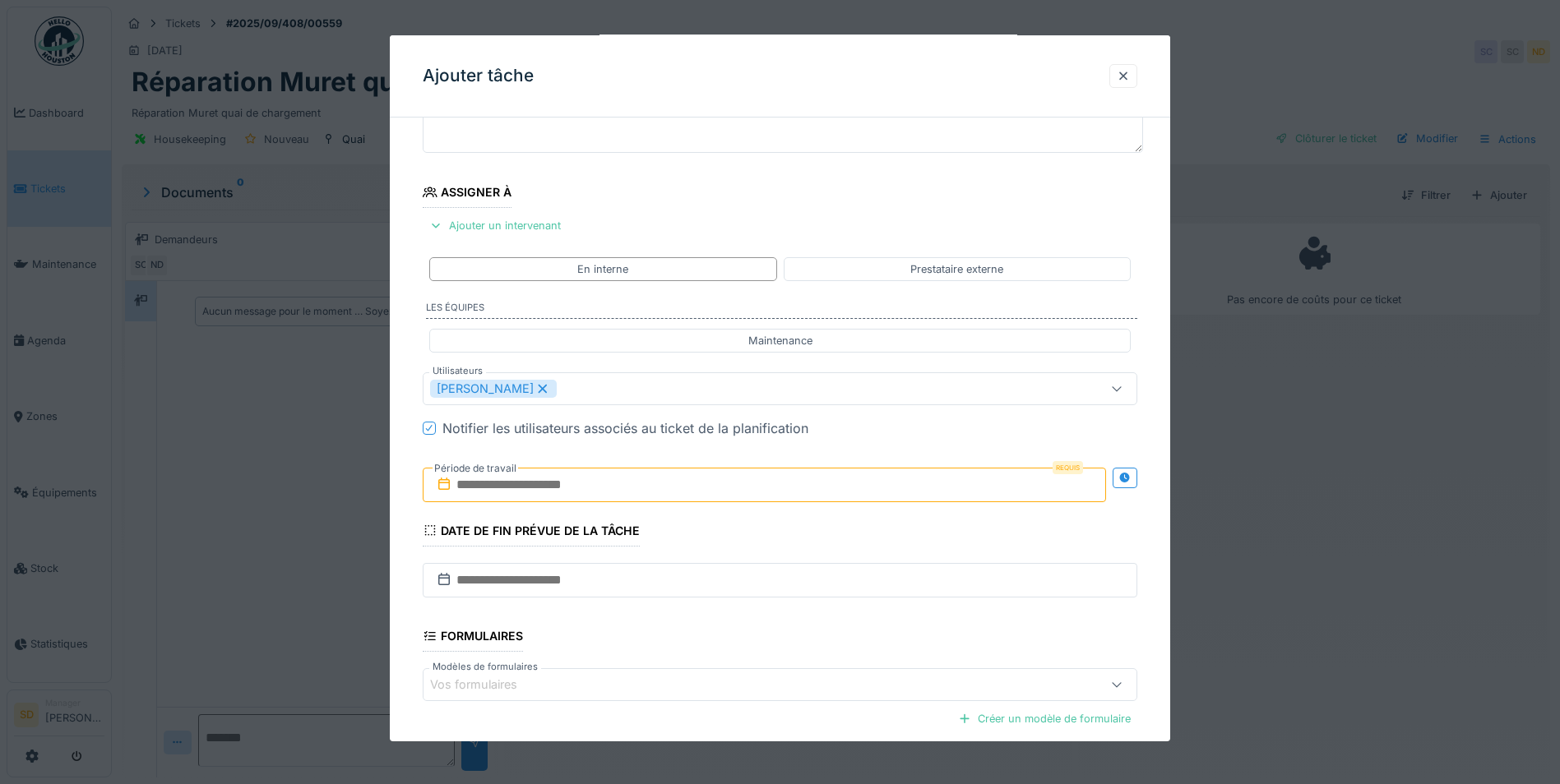
click at [511, 490] on input "text" at bounding box center [764, 485] width 683 height 35
click at [732, 646] on div "17" at bounding box center [740, 645] width 22 height 24
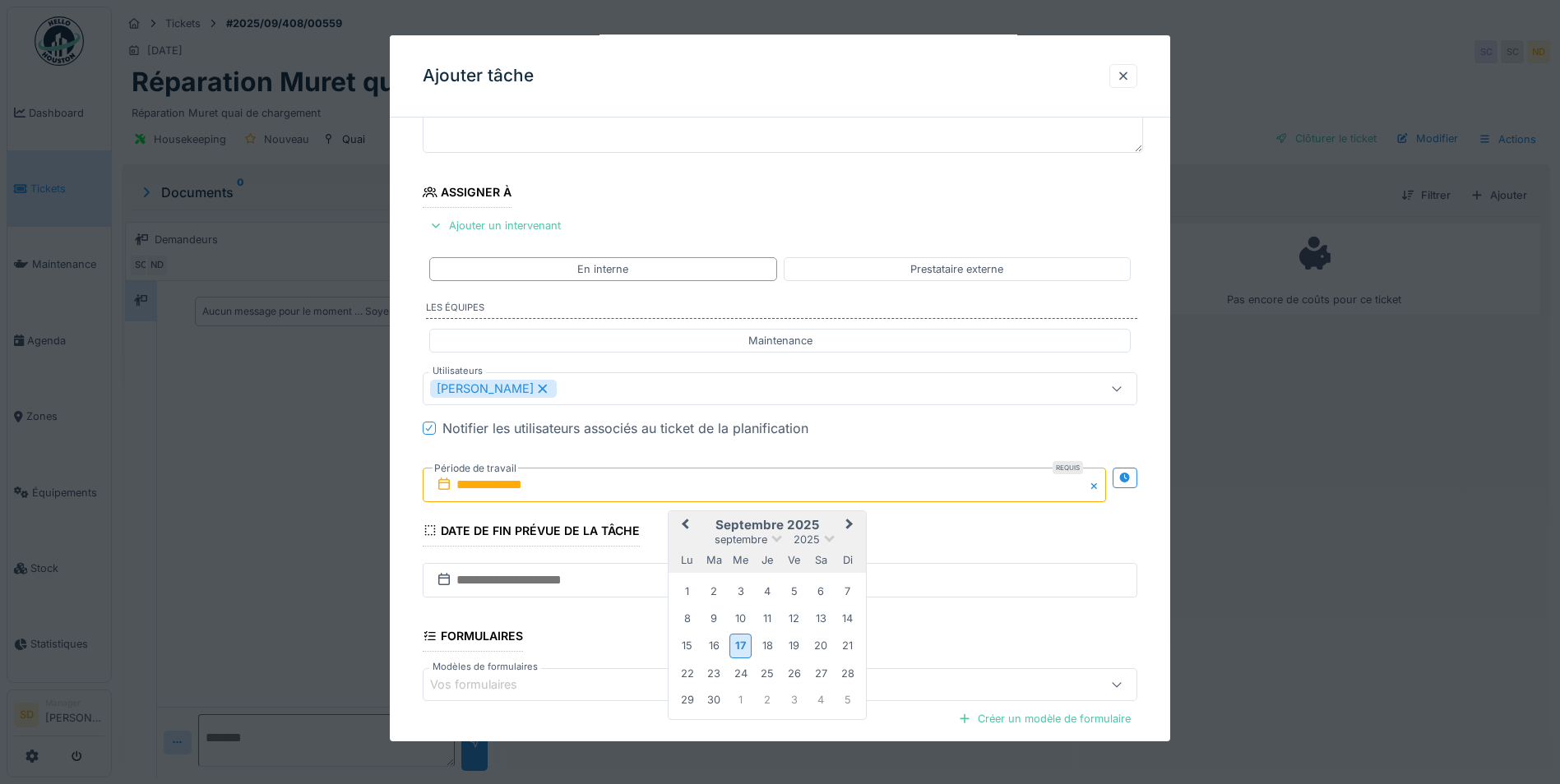
click at [850, 526] on span "Next Month" at bounding box center [850, 525] width 0 height 20
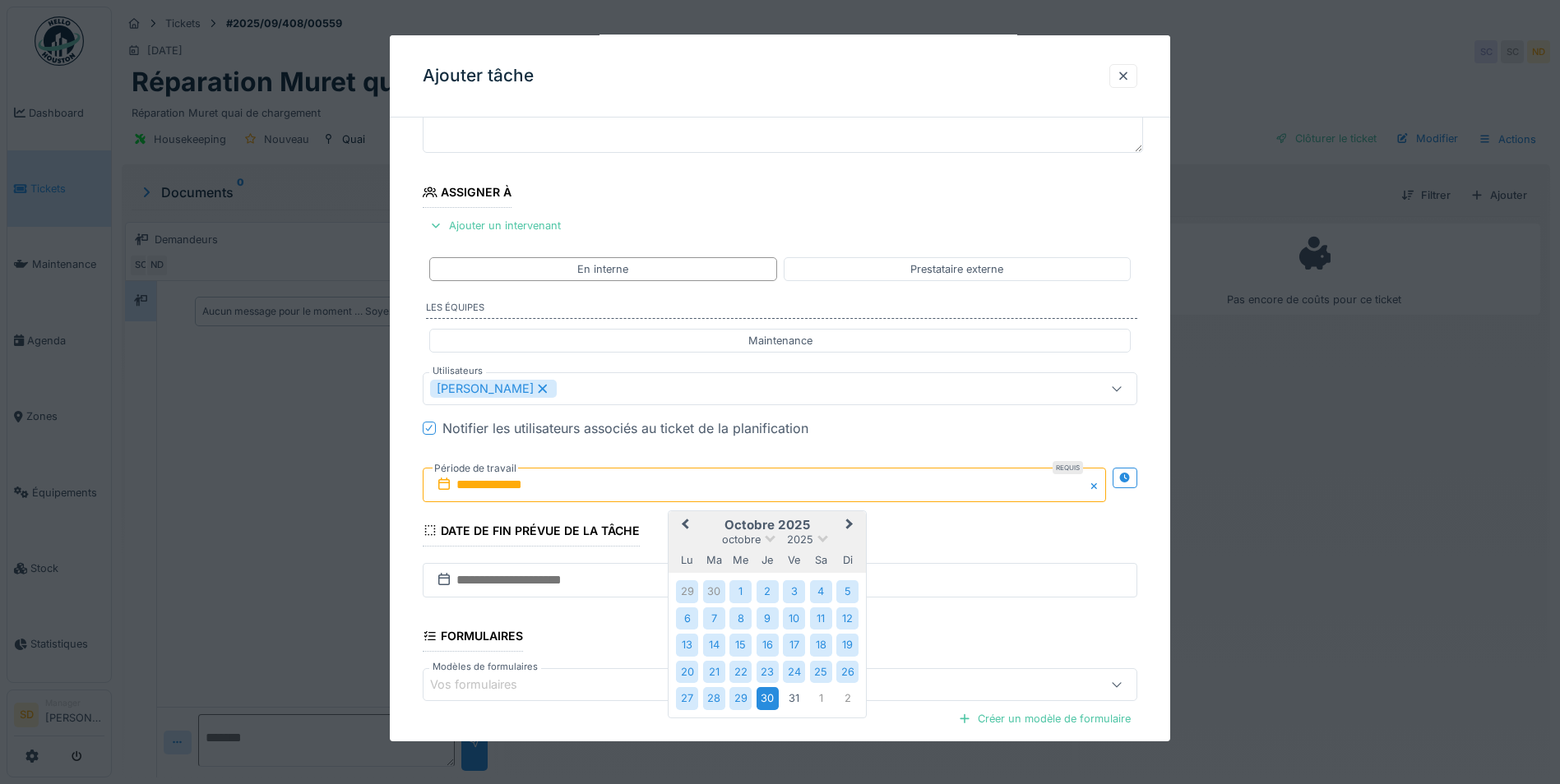
click at [775, 699] on div "30" at bounding box center [768, 698] width 22 height 22
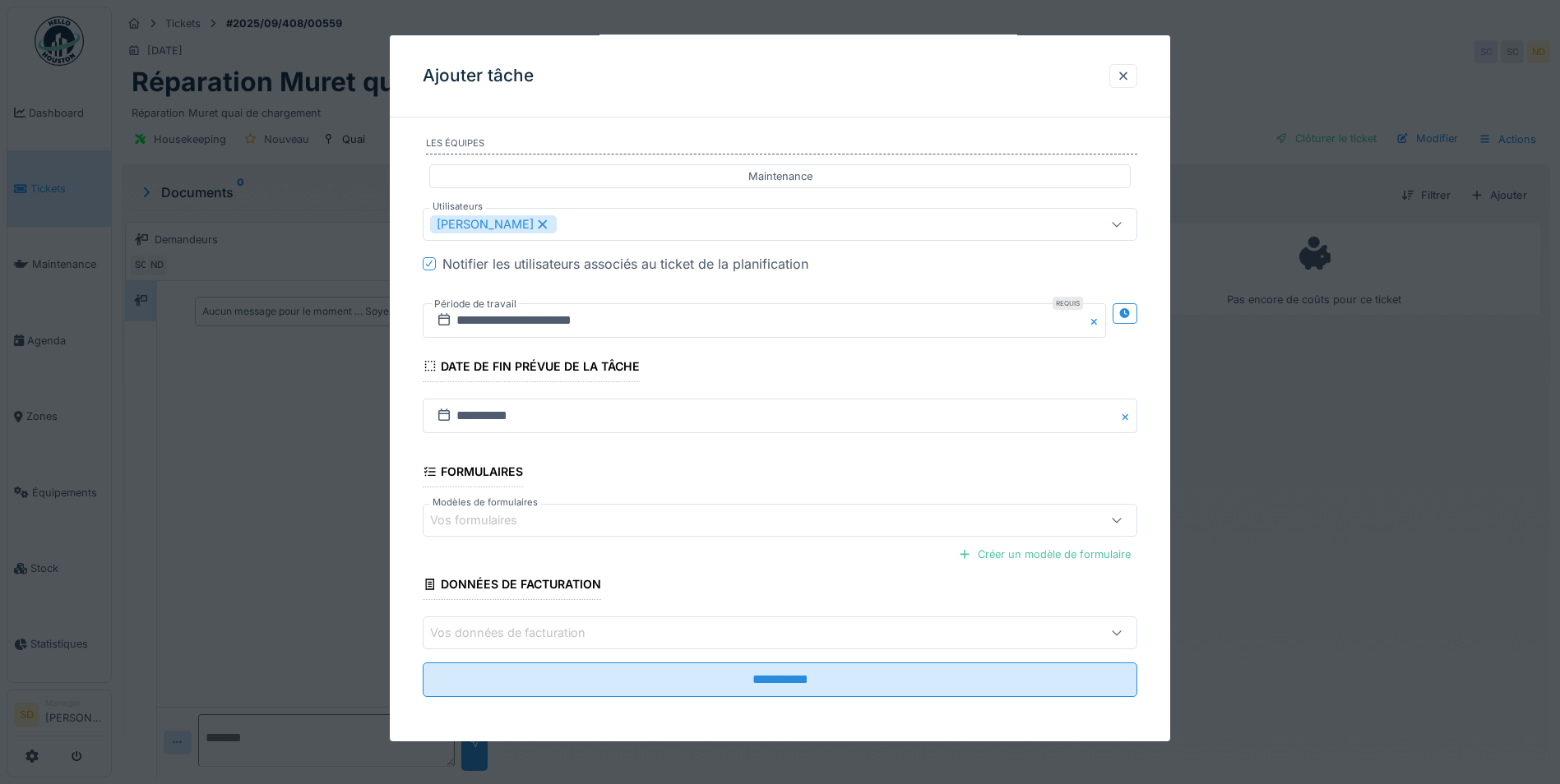
scroll to position [304, 0]
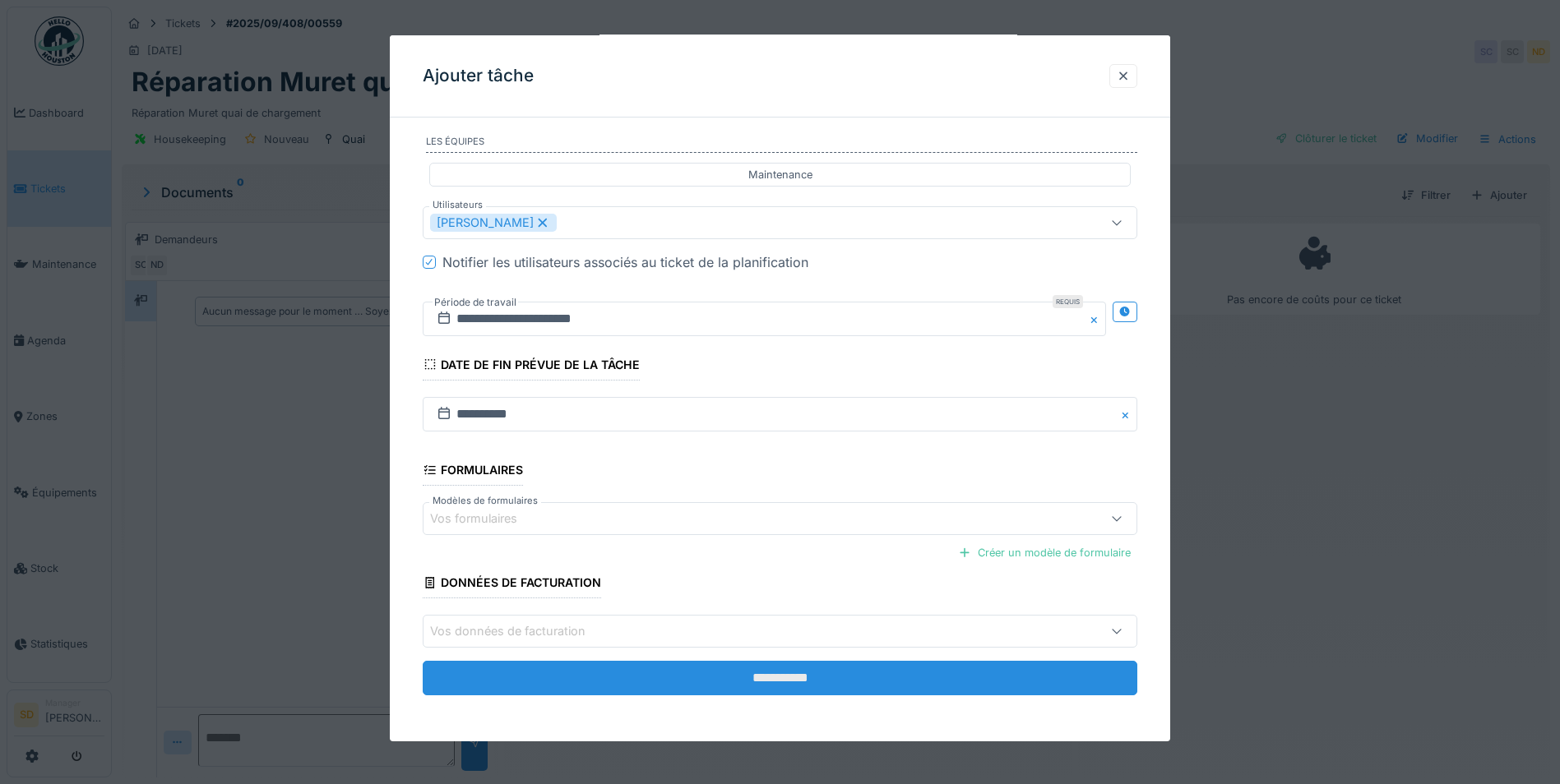
click at [699, 675] on input "**********" at bounding box center [780, 678] width 715 height 35
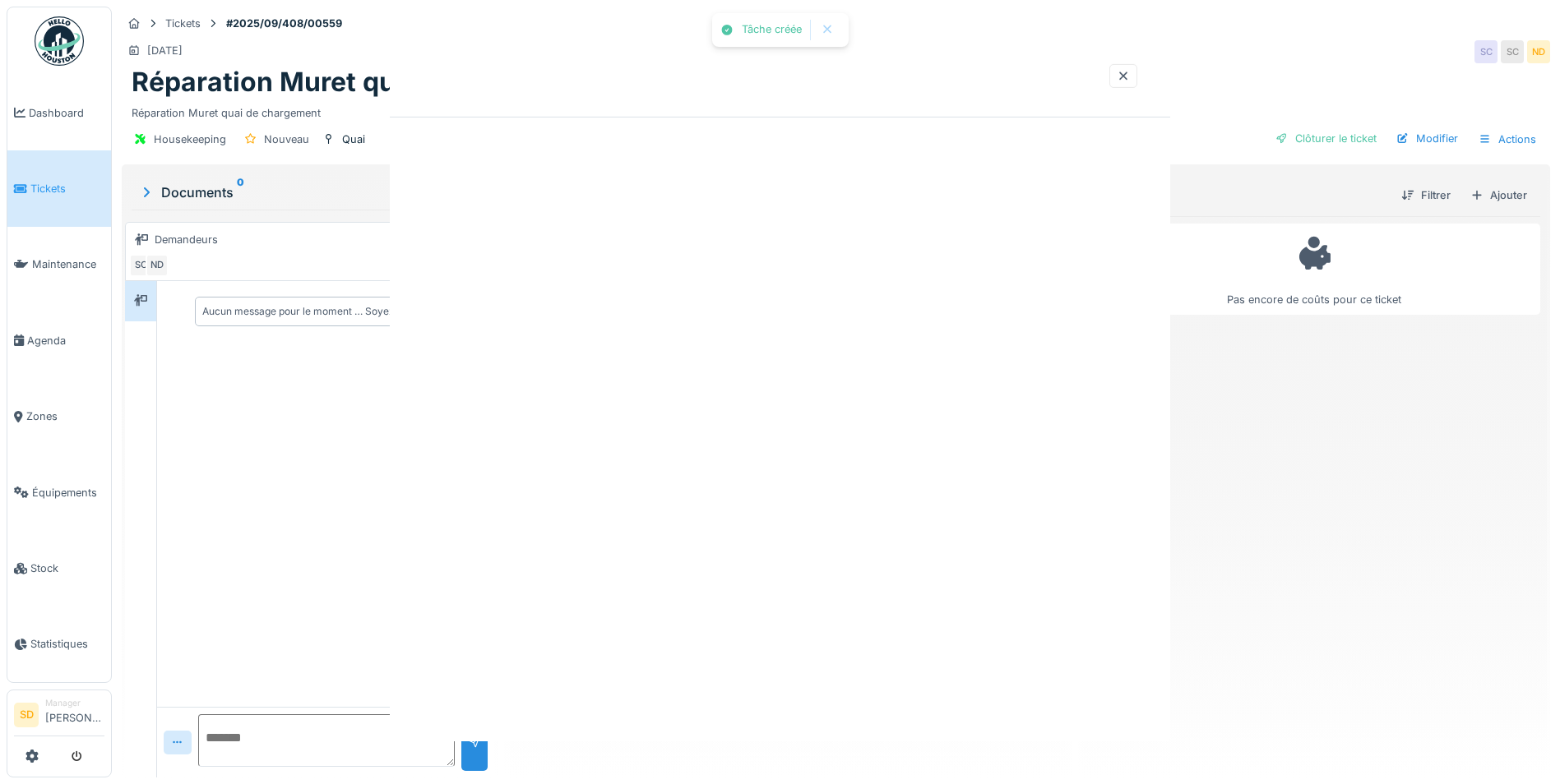
scroll to position [0, 0]
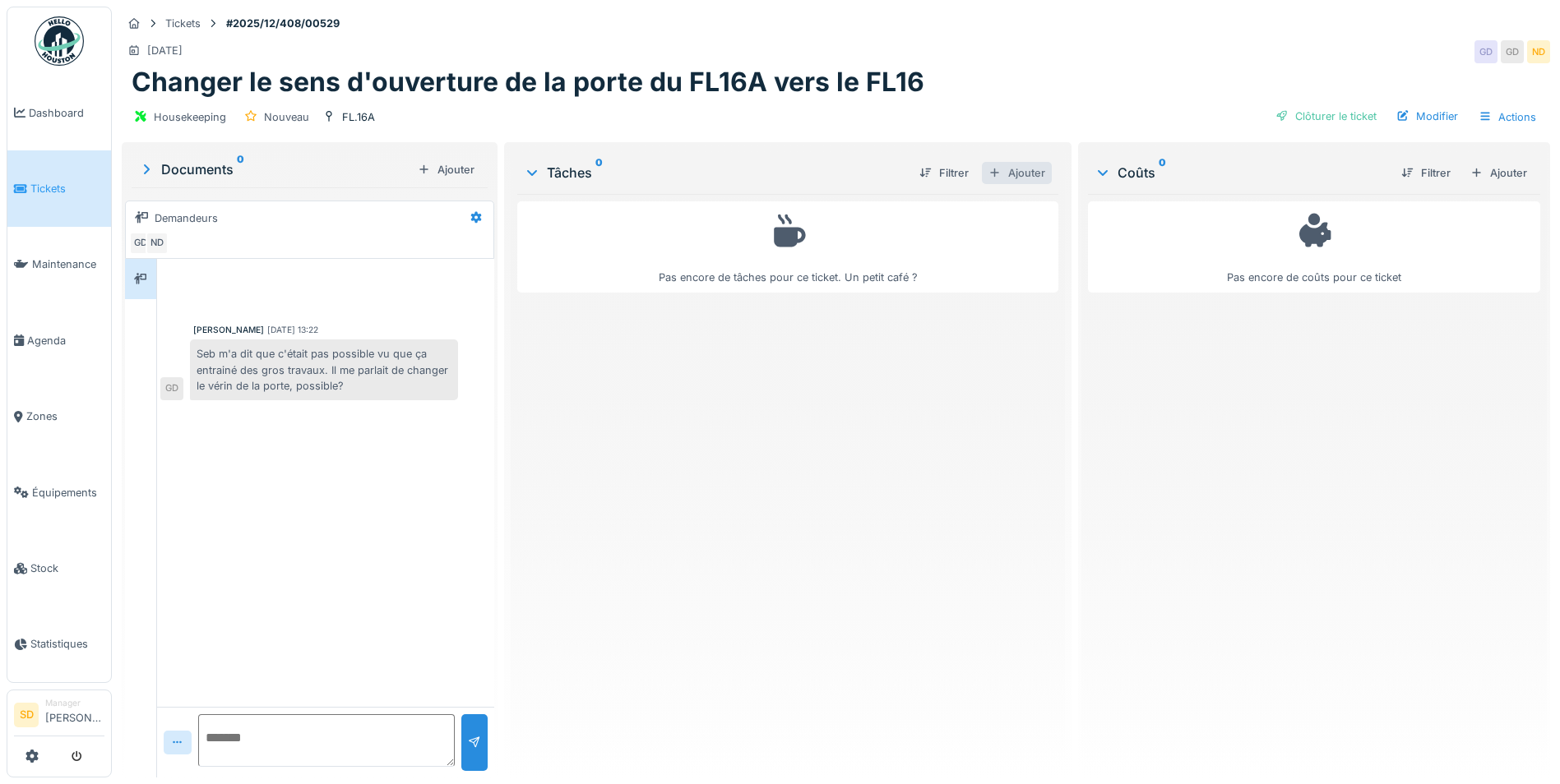
click at [1007, 174] on div "Ajouter" at bounding box center [1017, 173] width 70 height 22
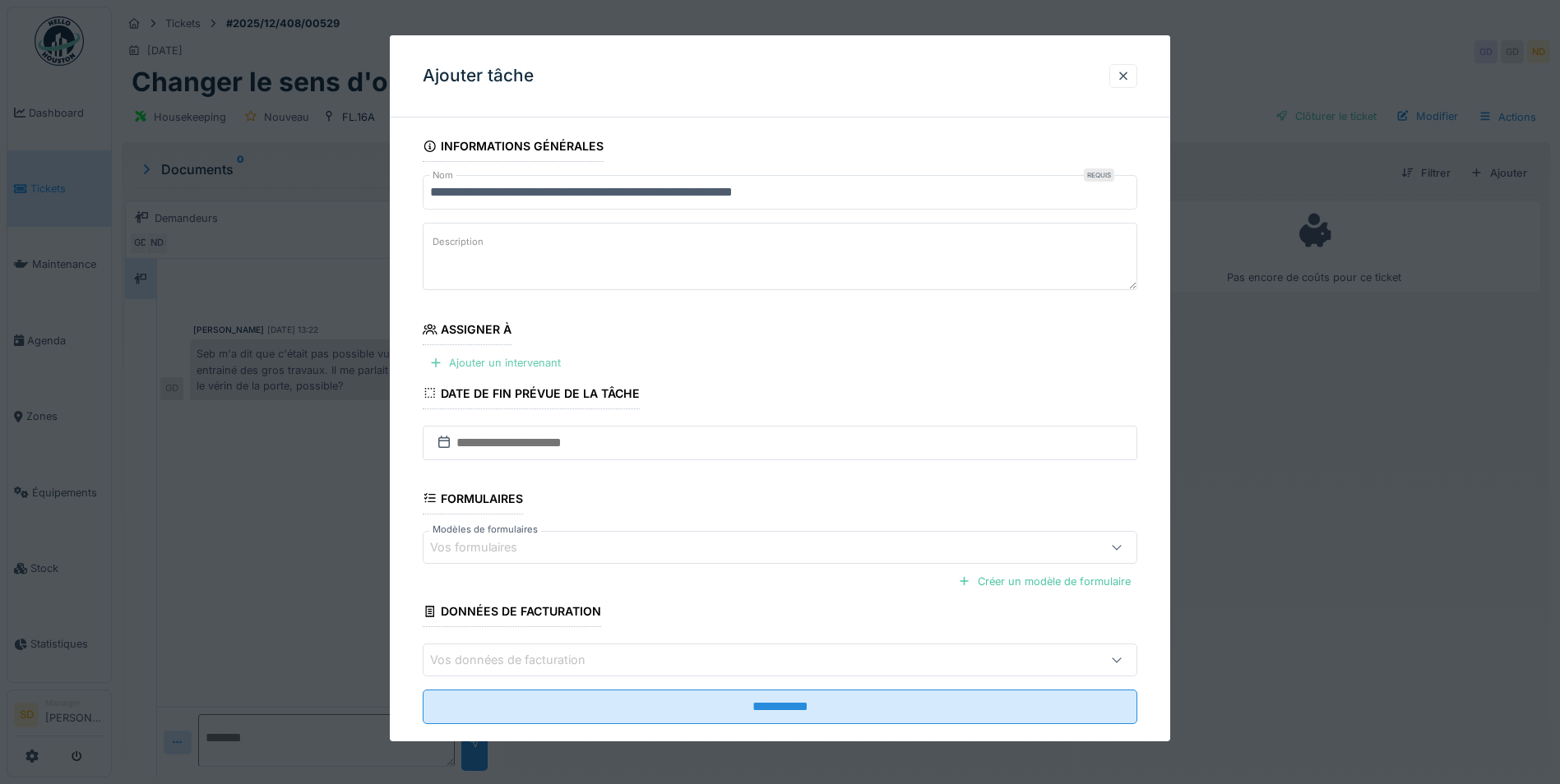
click at [509, 365] on div "Ajouter un intervenant" at bounding box center [495, 363] width 145 height 22
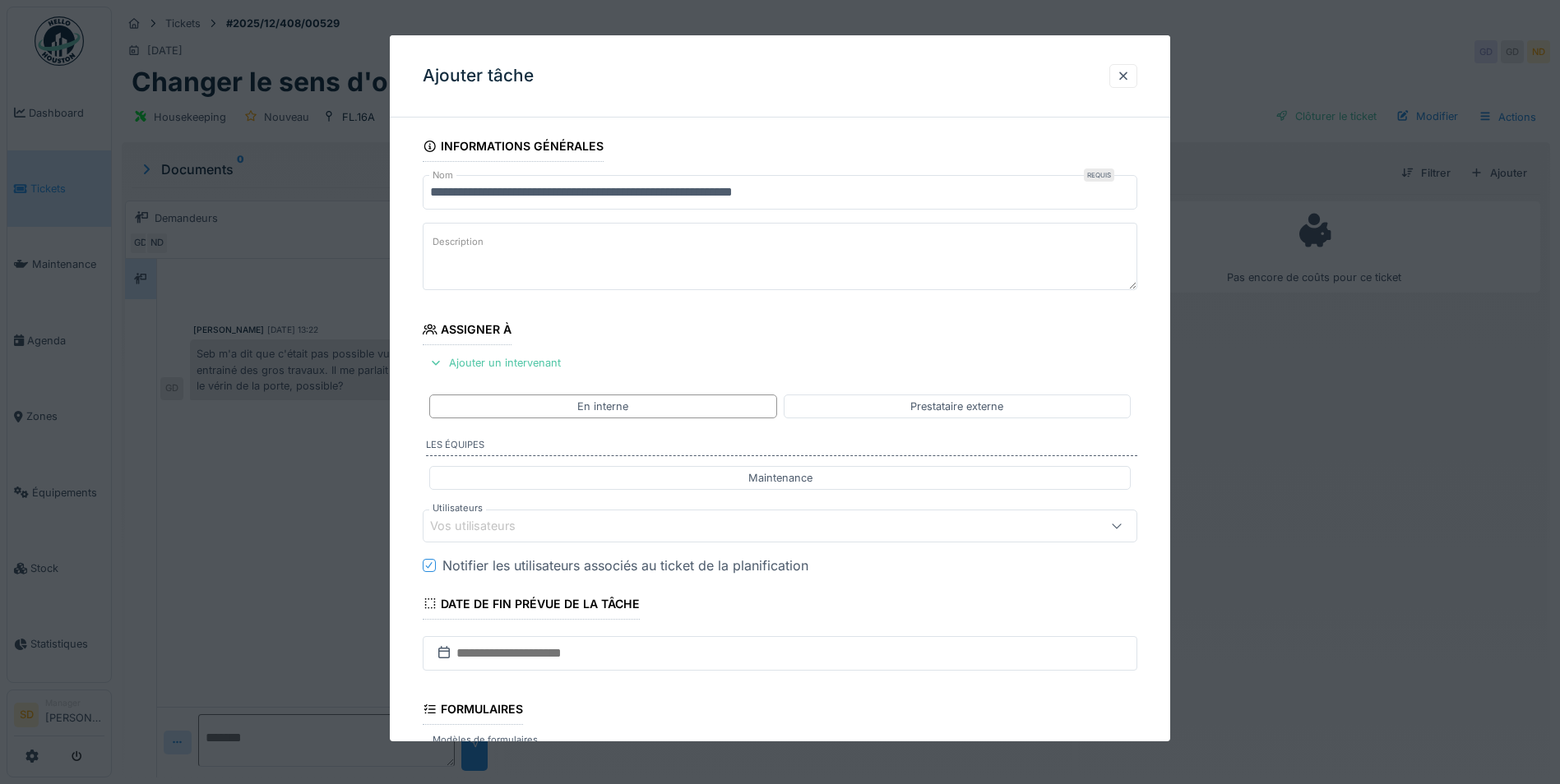
click at [540, 530] on div "Vos utilisateurs" at bounding box center [739, 526] width 616 height 18
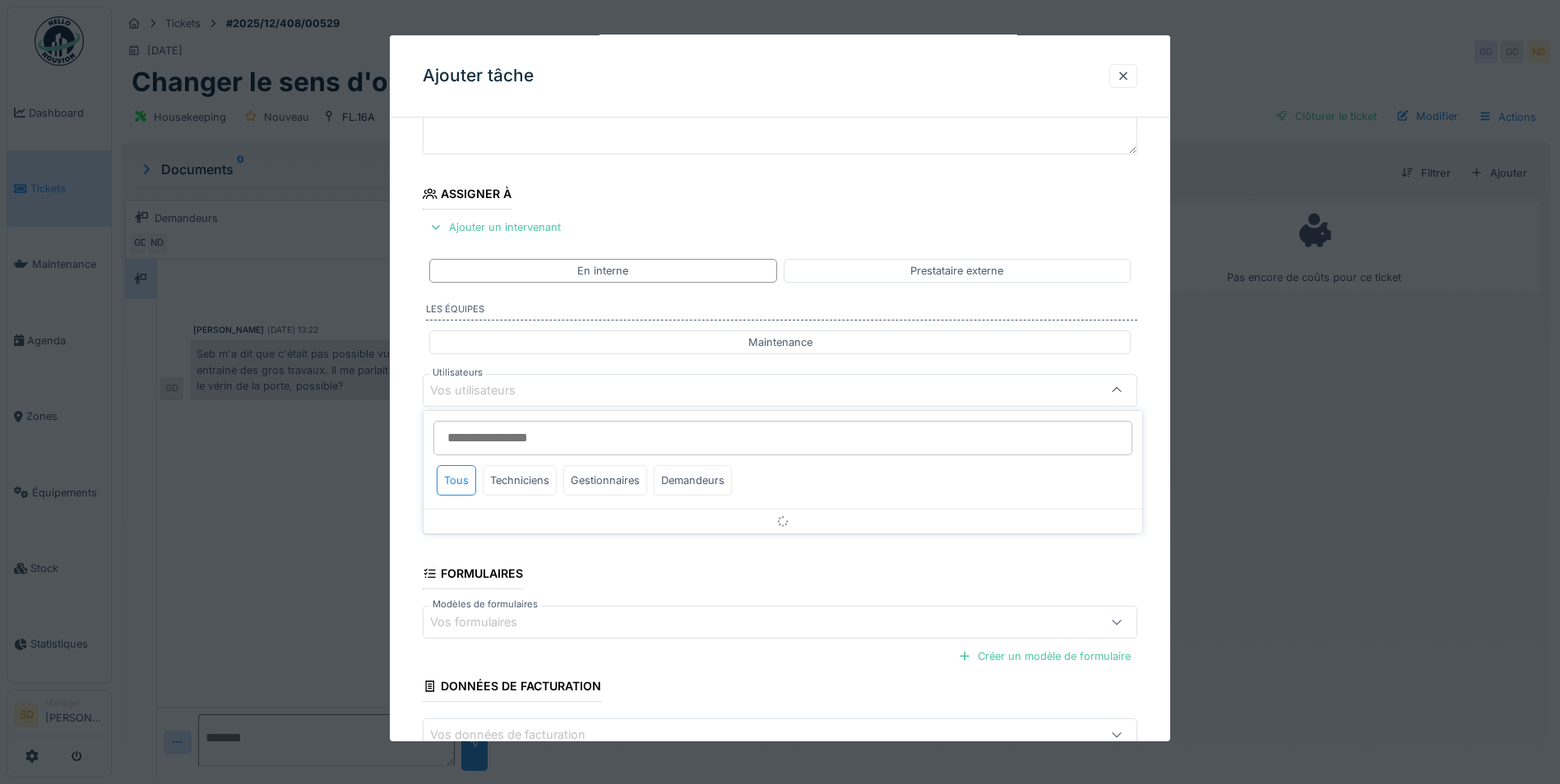
scroll to position [138, 0]
click at [527, 477] on div "Techniciens" at bounding box center [519, 480] width 74 height 30
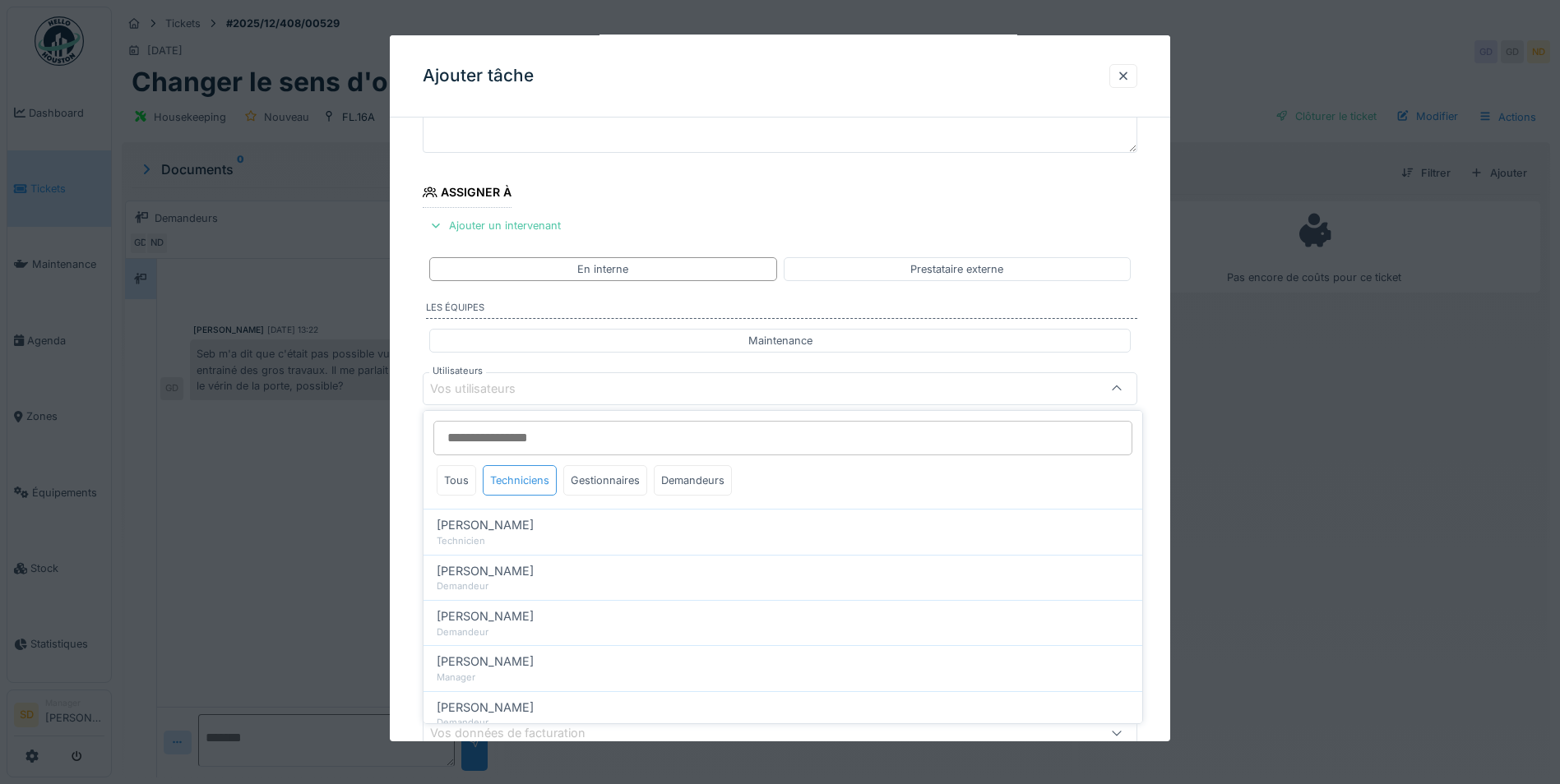
click at [534, 485] on div "Techniciens" at bounding box center [519, 480] width 74 height 30
click at [462, 485] on div "Tous" at bounding box center [456, 480] width 39 height 30
click at [522, 475] on div "Techniciens" at bounding box center [519, 480] width 74 height 30
click at [591, 480] on div "Gestionnaires" at bounding box center [605, 480] width 84 height 30
click at [534, 480] on div "Techniciens" at bounding box center [519, 480] width 74 height 30
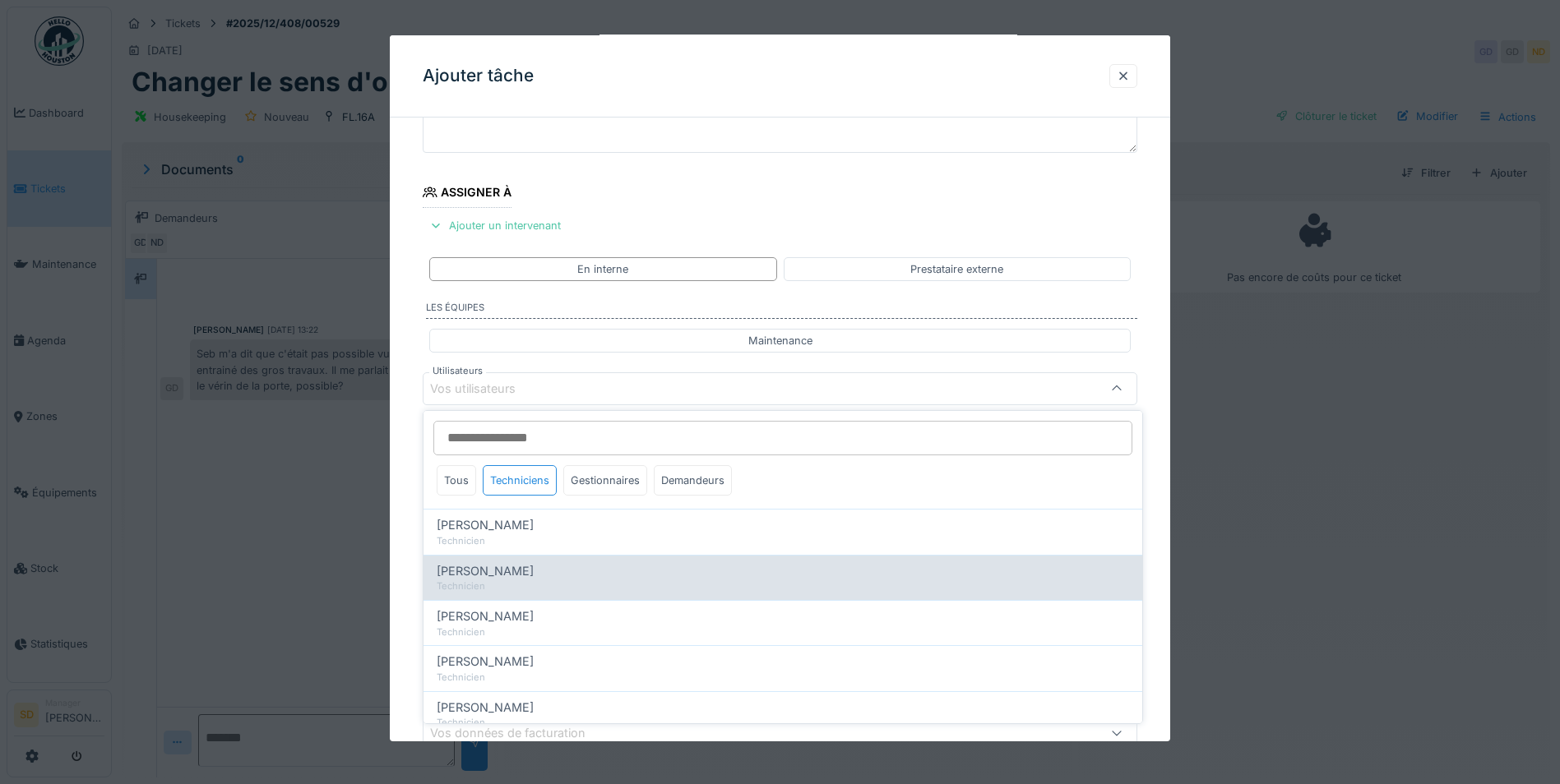
click at [517, 574] on div "Charles Boilly" at bounding box center [782, 572] width 692 height 18
type input "****"
click at [460, 571] on span "Charles Boilly" at bounding box center [485, 572] width 97 height 18
click at [449, 573] on span "Charles Boilly" at bounding box center [485, 572] width 97 height 18
type input "****"
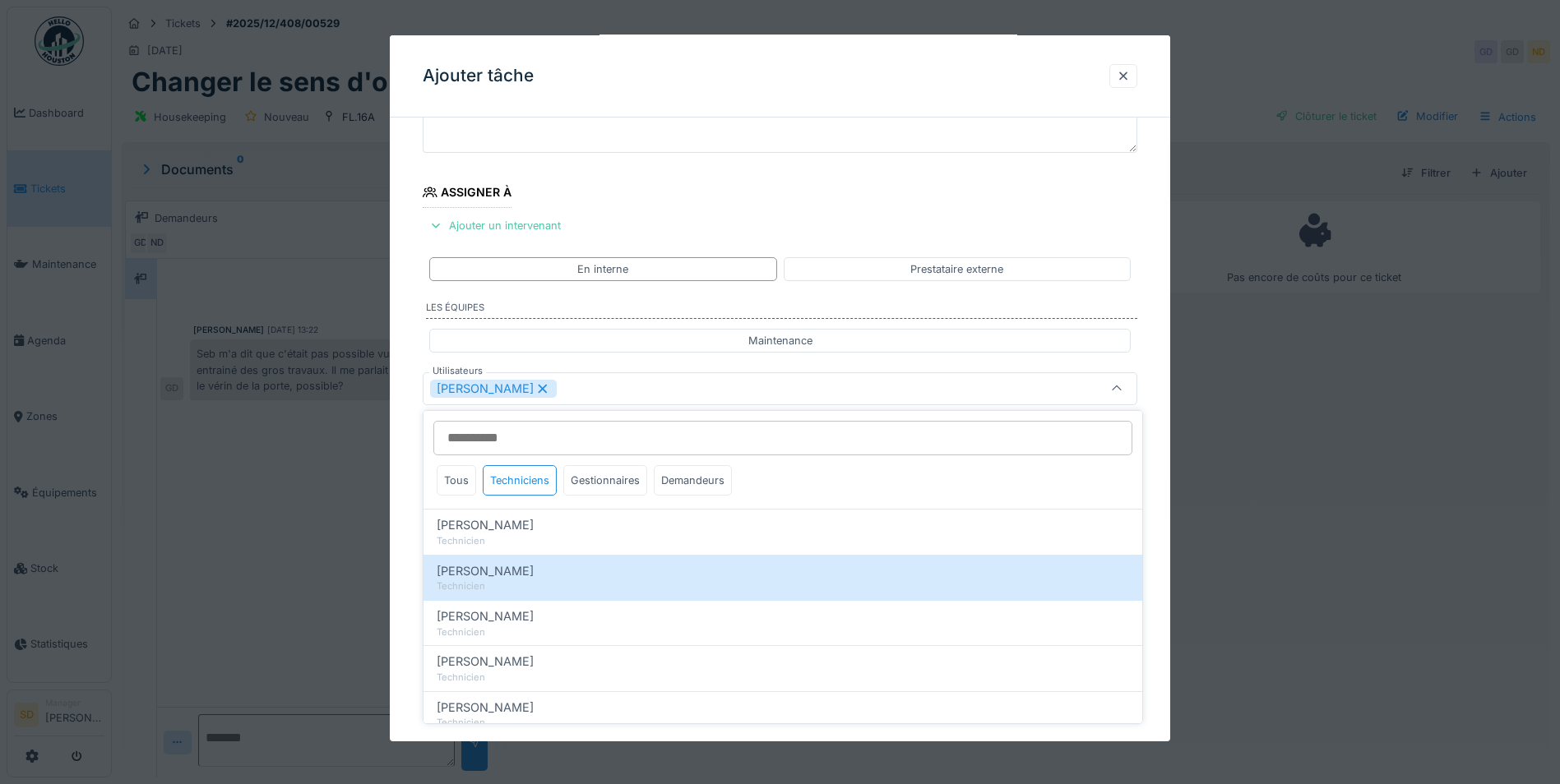
click at [409, 566] on div "**********" at bounding box center [780, 450] width 780 height 914
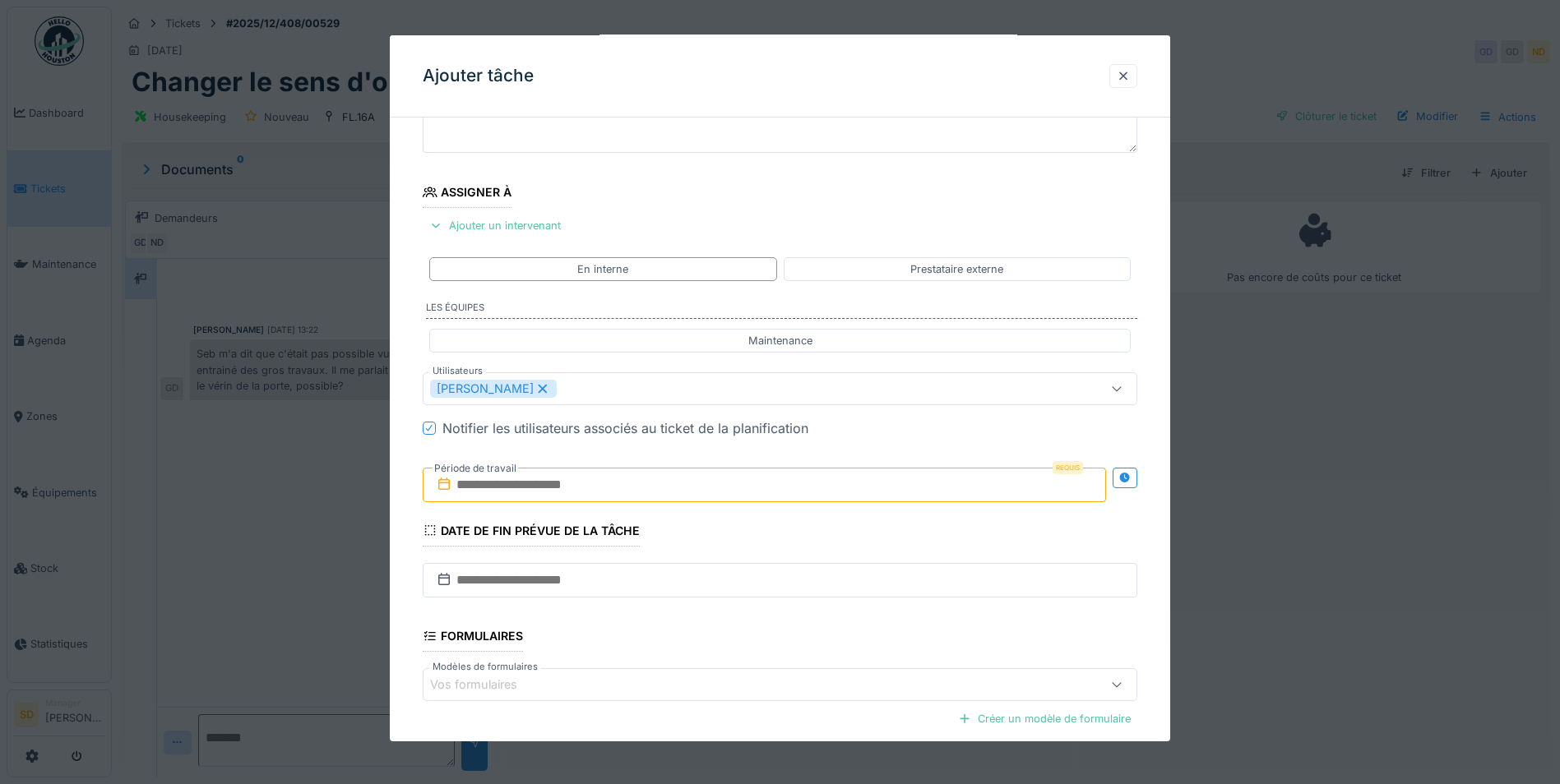
click at [513, 486] on input "text" at bounding box center [764, 485] width 683 height 35
click at [748, 642] on div "17" at bounding box center [740, 645] width 22 height 24
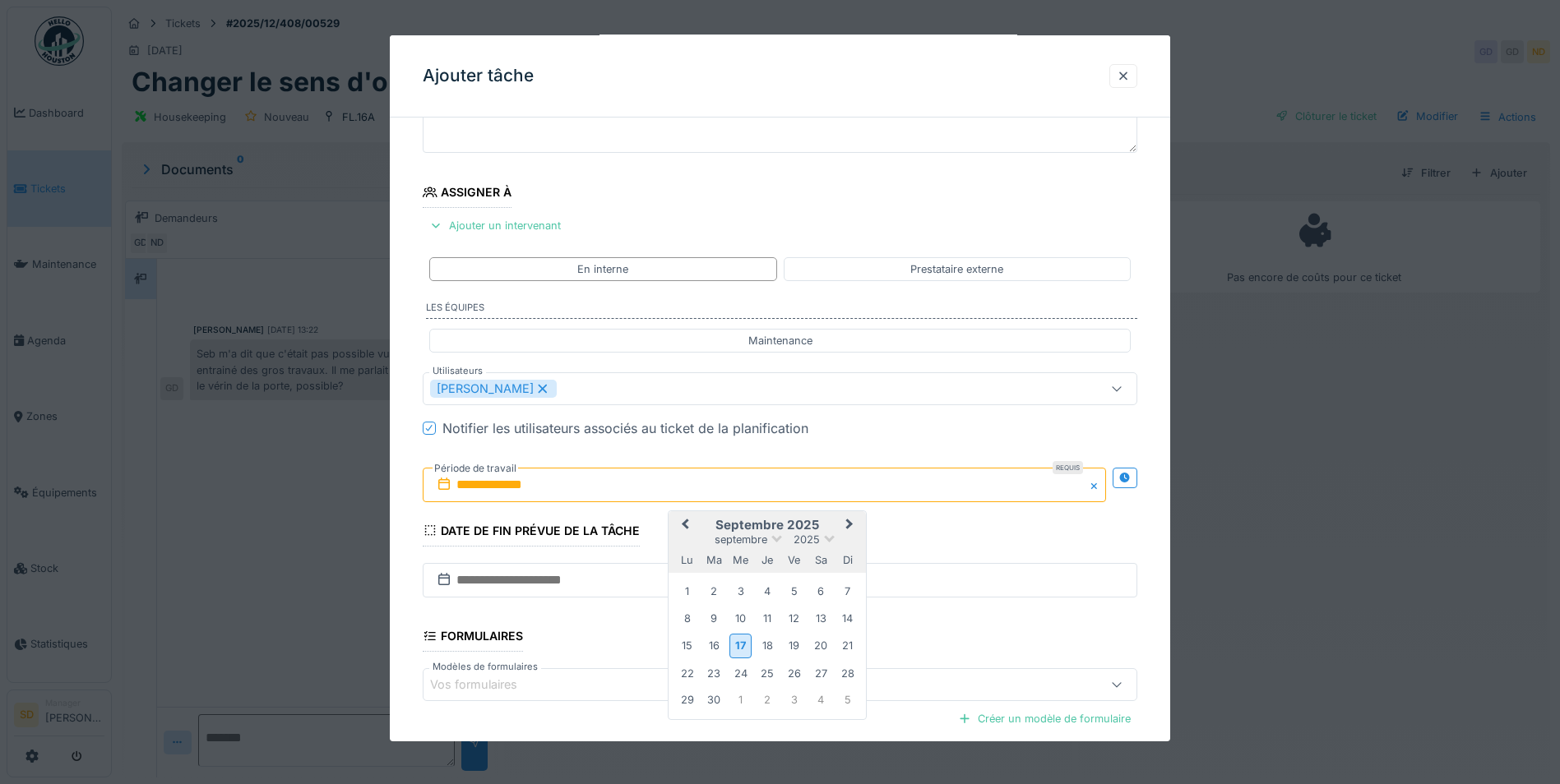
click at [850, 519] on span "Next Month" at bounding box center [850, 525] width 0 height 20
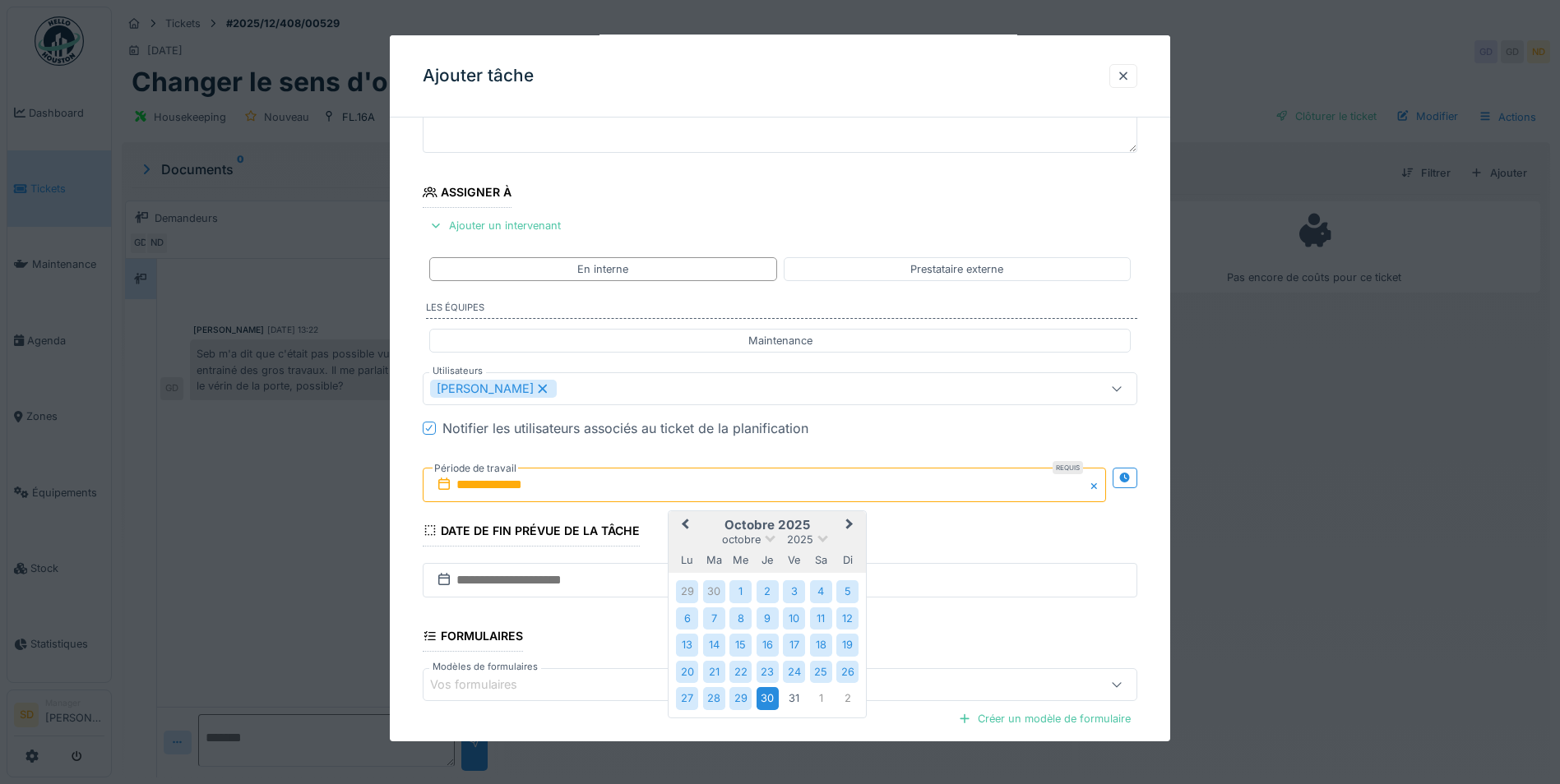
click at [777, 691] on div "30" at bounding box center [768, 698] width 22 height 22
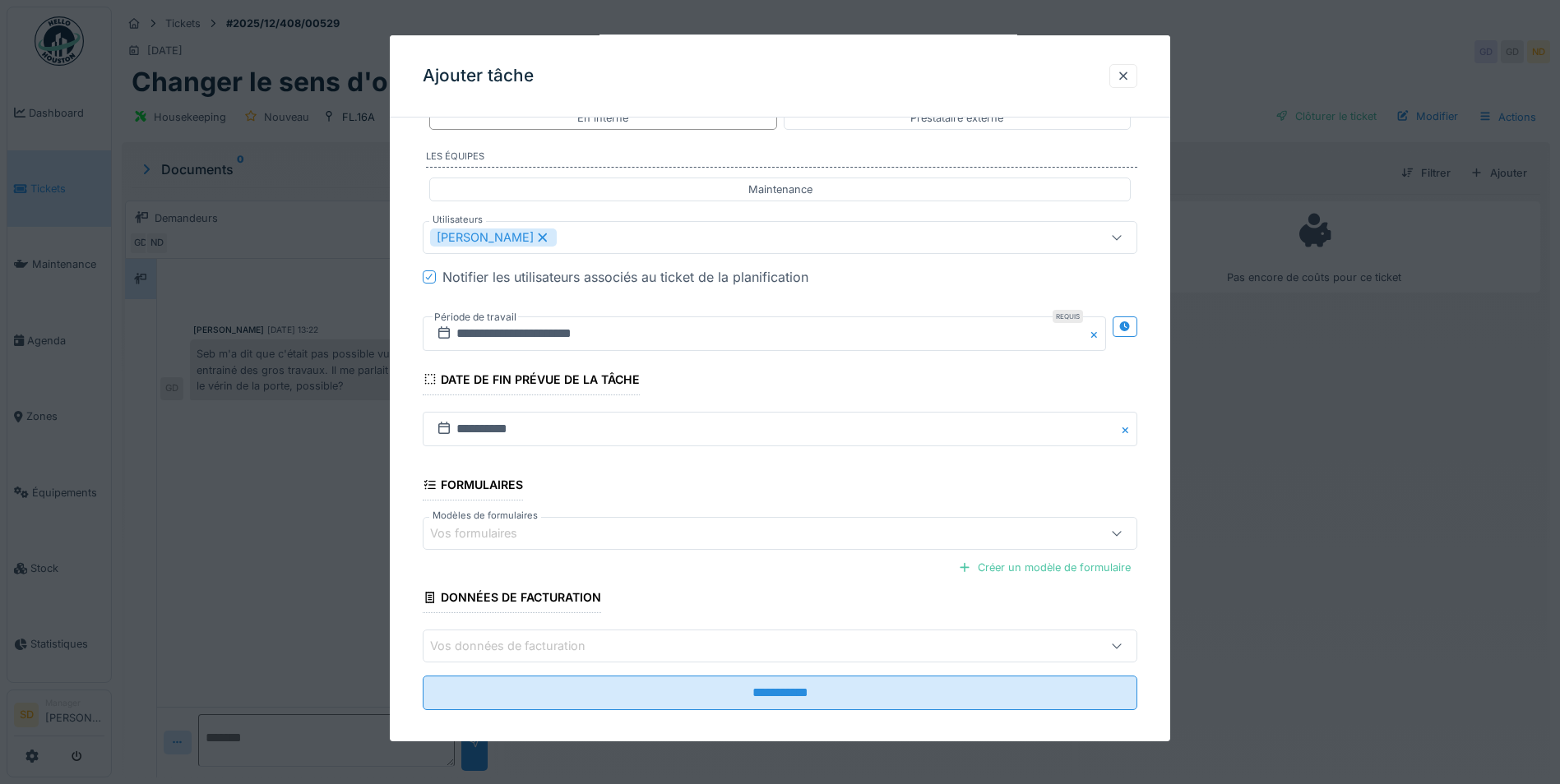
scroll to position [304, 0]
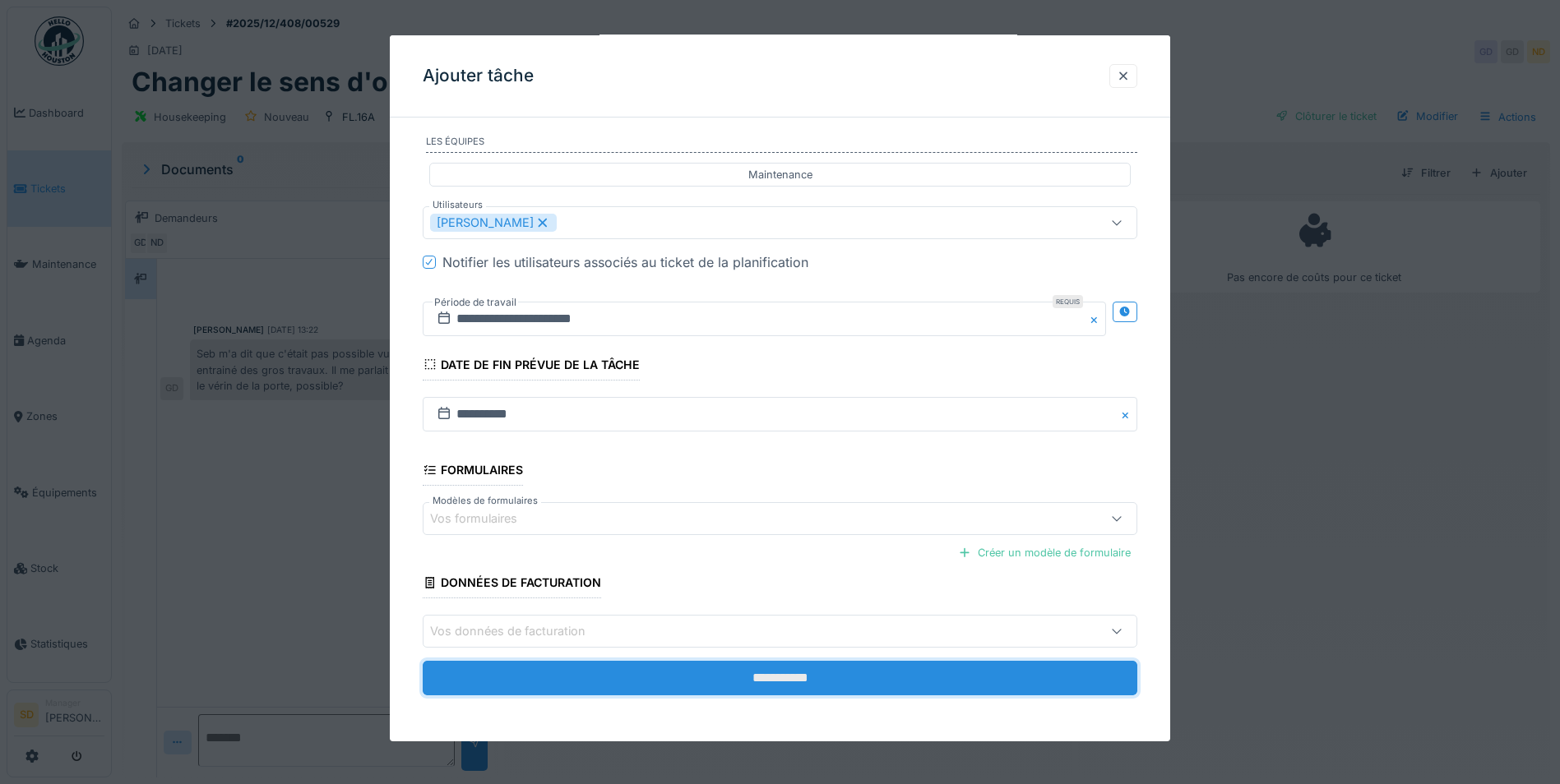
click at [759, 685] on input "**********" at bounding box center [780, 678] width 715 height 35
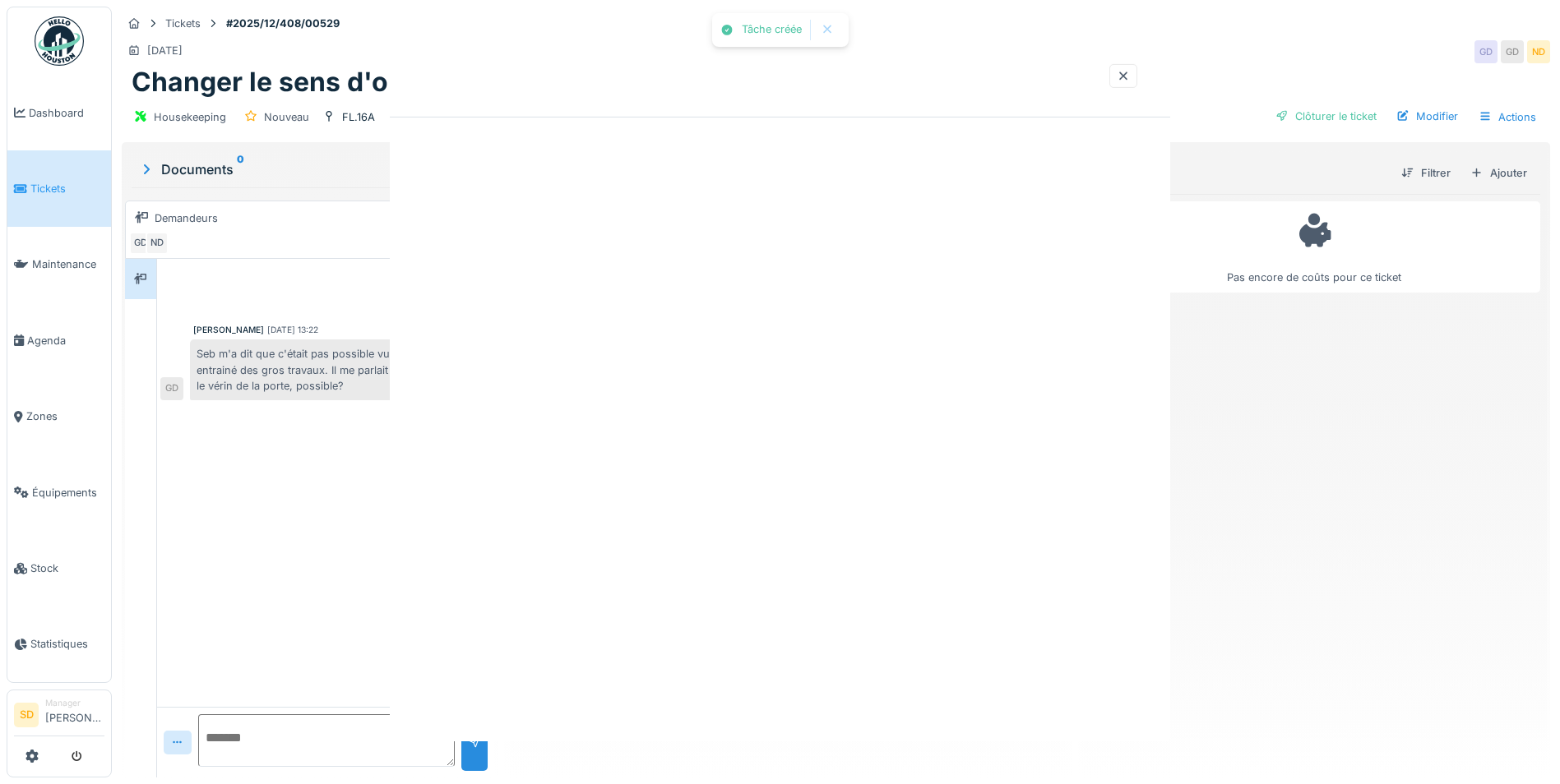
scroll to position [0, 0]
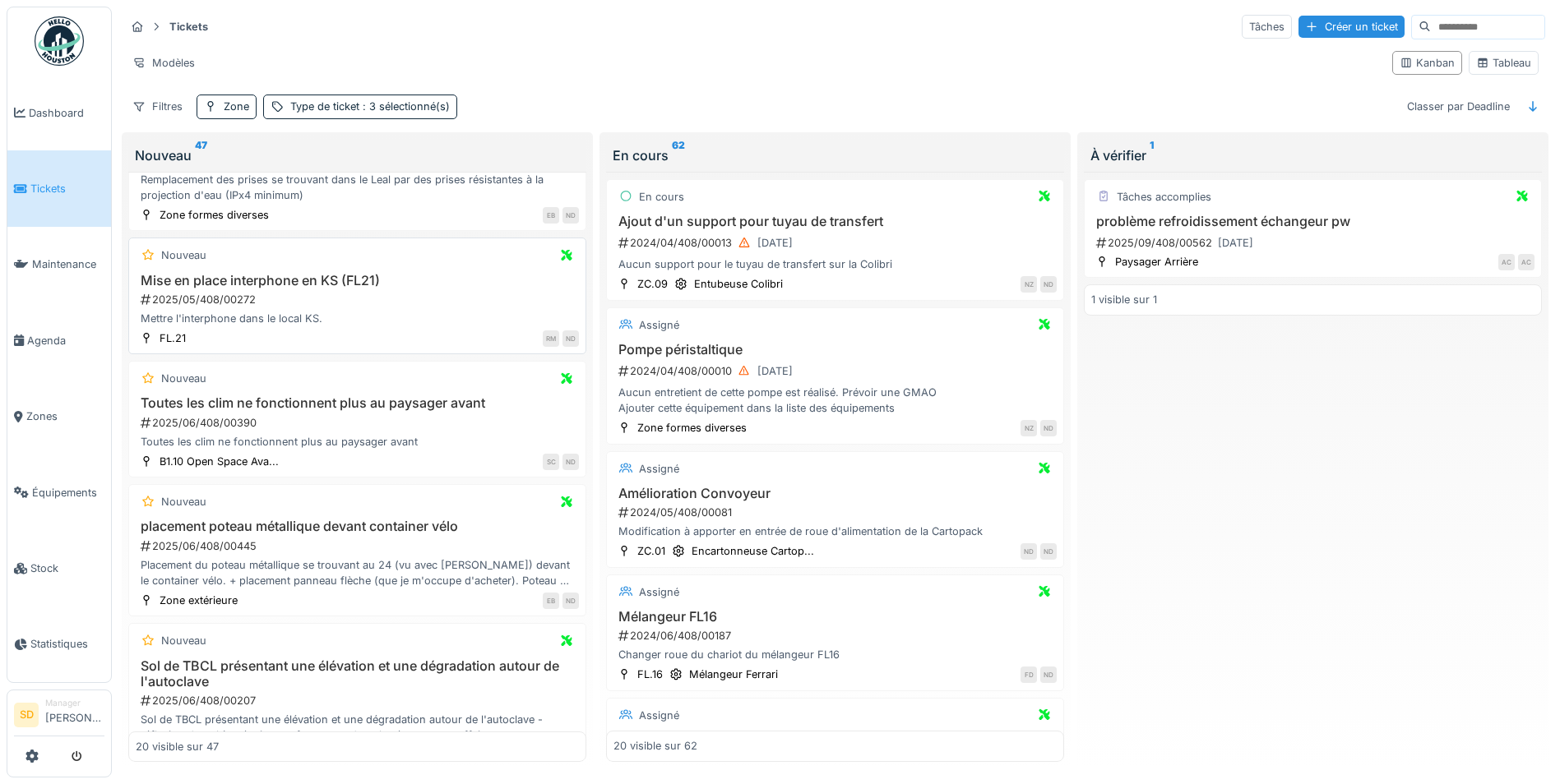
scroll to position [822, 0]
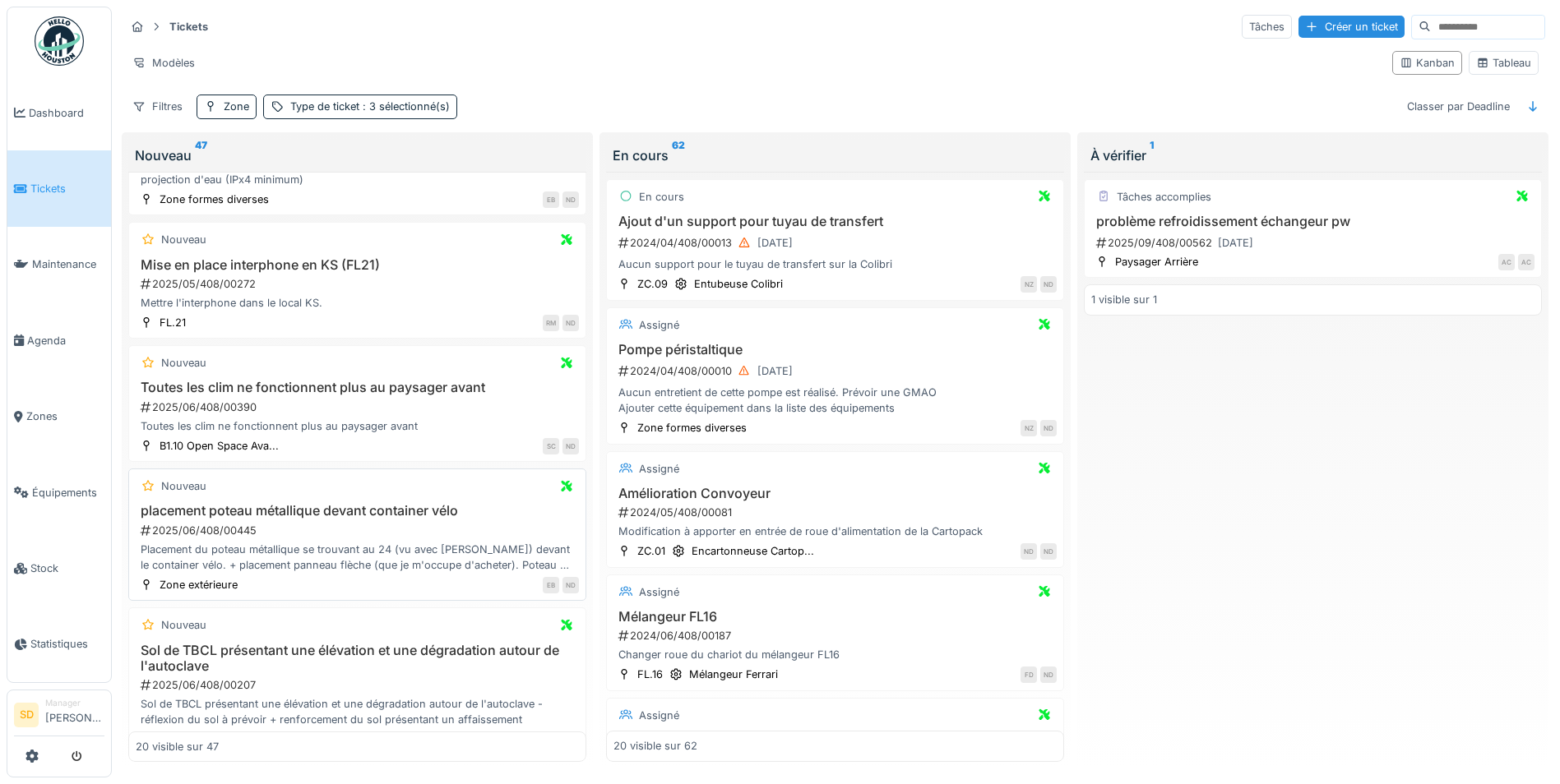
click at [356, 519] on h3 "placement poteau métallique devant container vélo" at bounding box center [357, 511] width 443 height 15
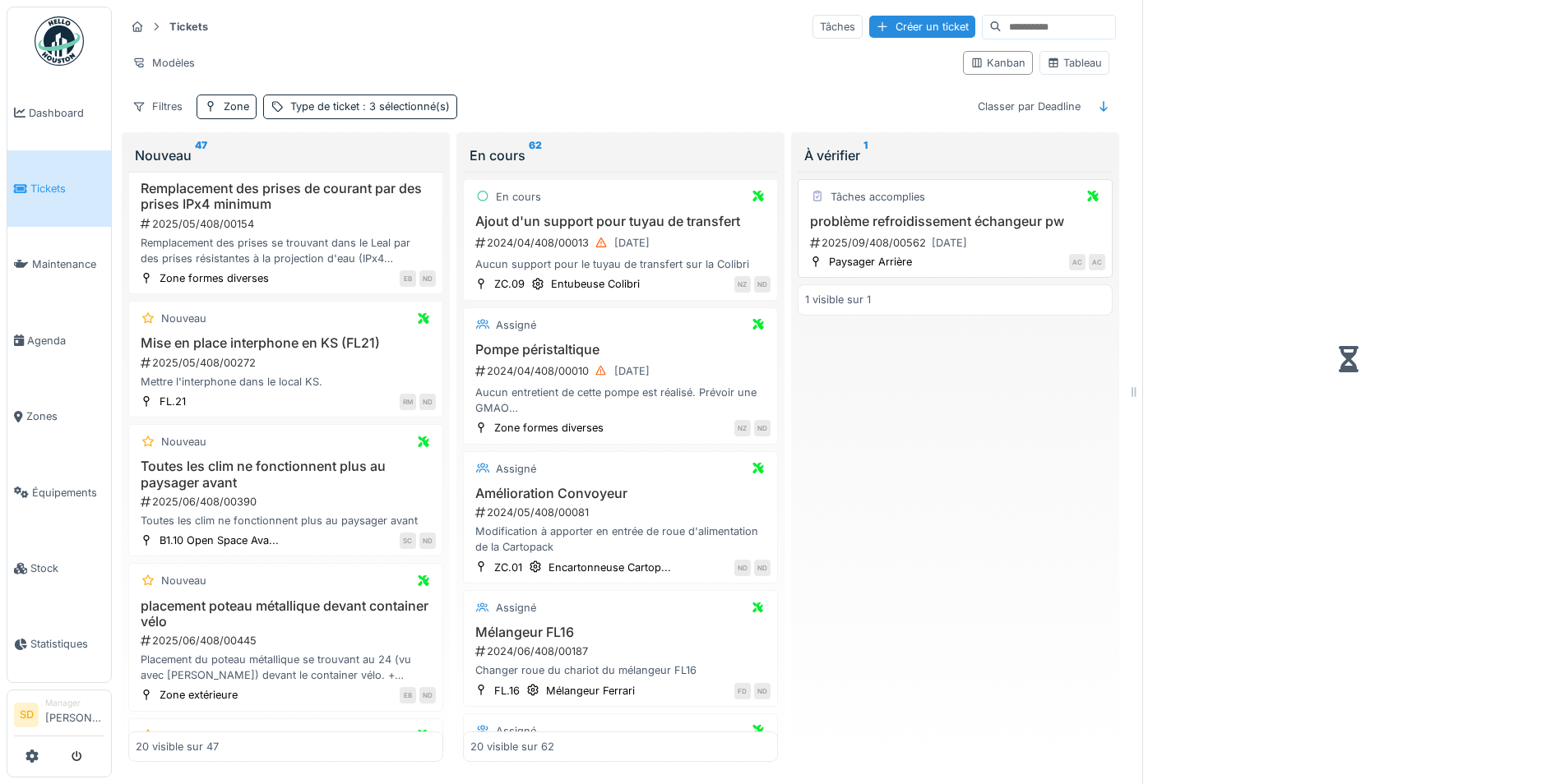
scroll to position [869, 0]
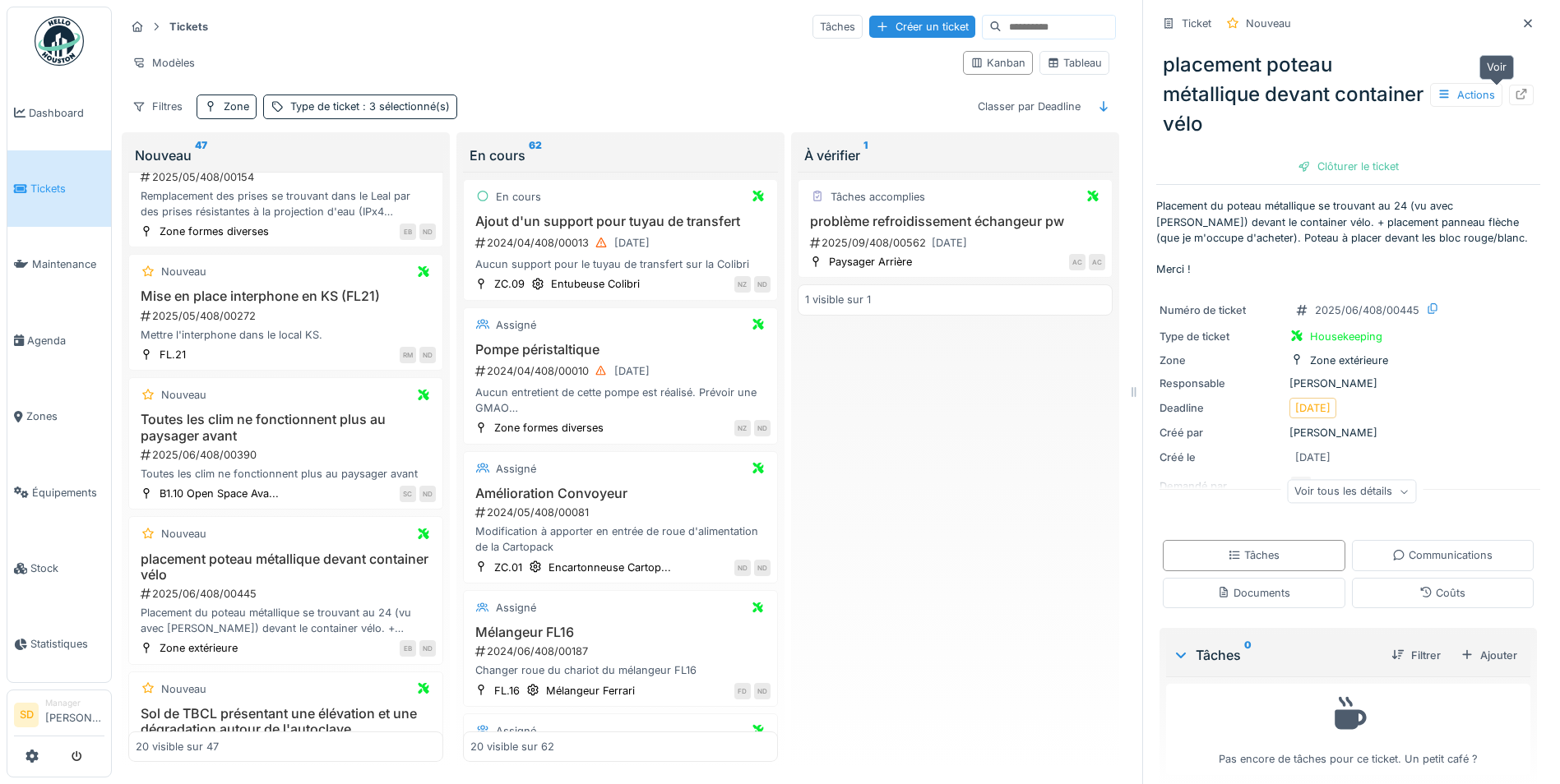
click at [1514, 98] on icon at bounding box center [1521, 94] width 13 height 11
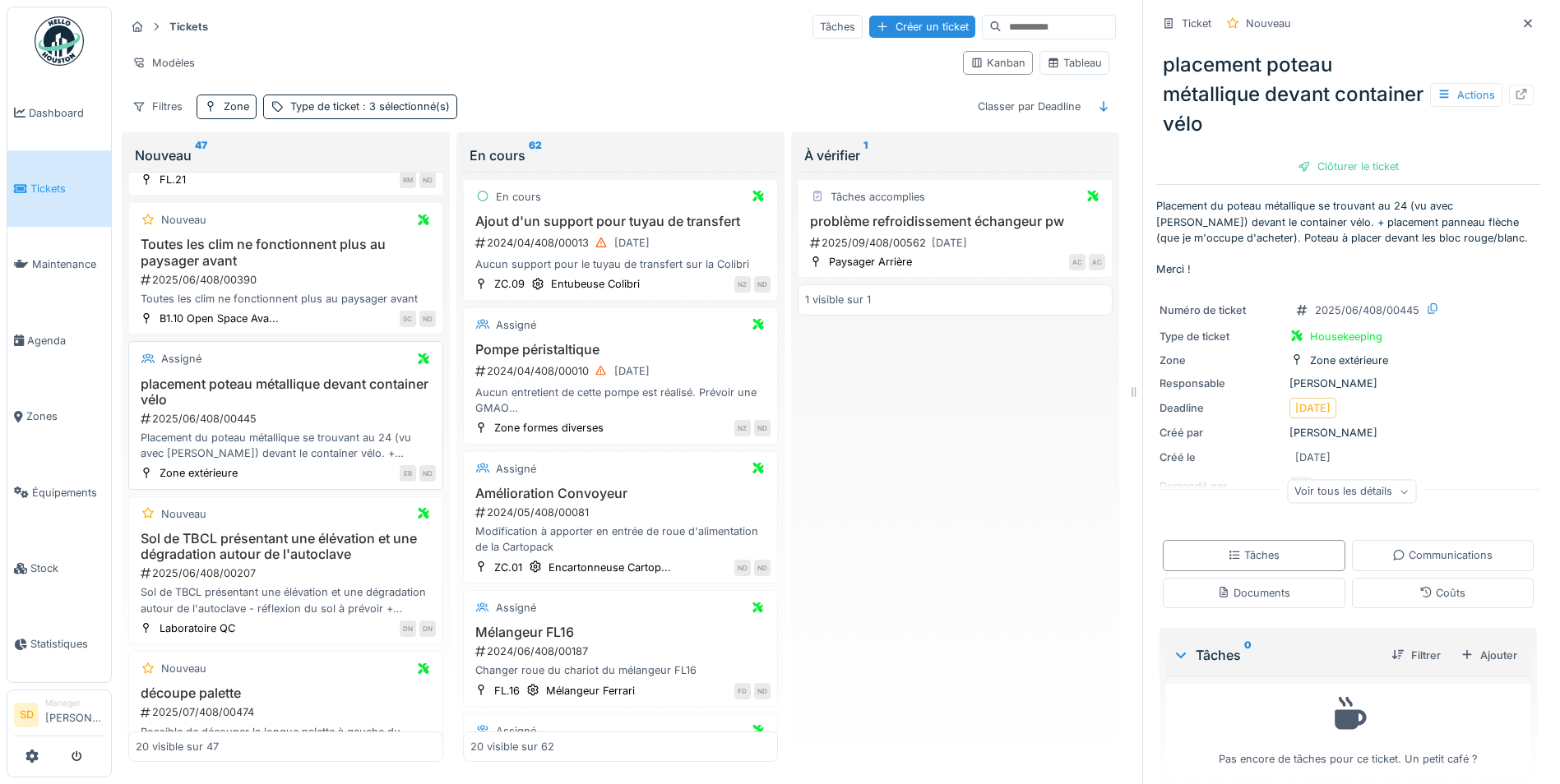
scroll to position [1198, 0]
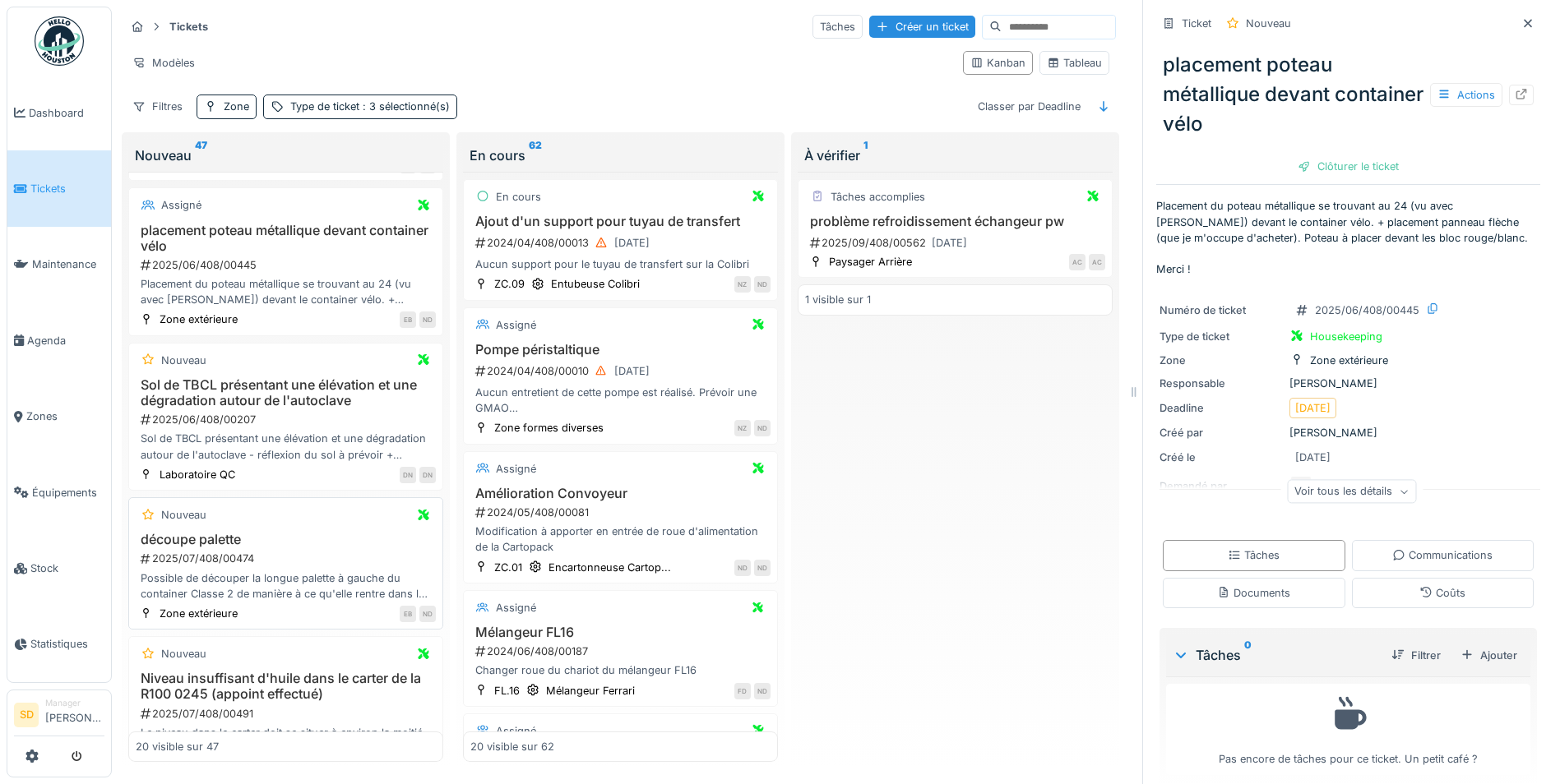
click at [210, 541] on h3 "découpe palette" at bounding box center [285, 540] width 300 height 15
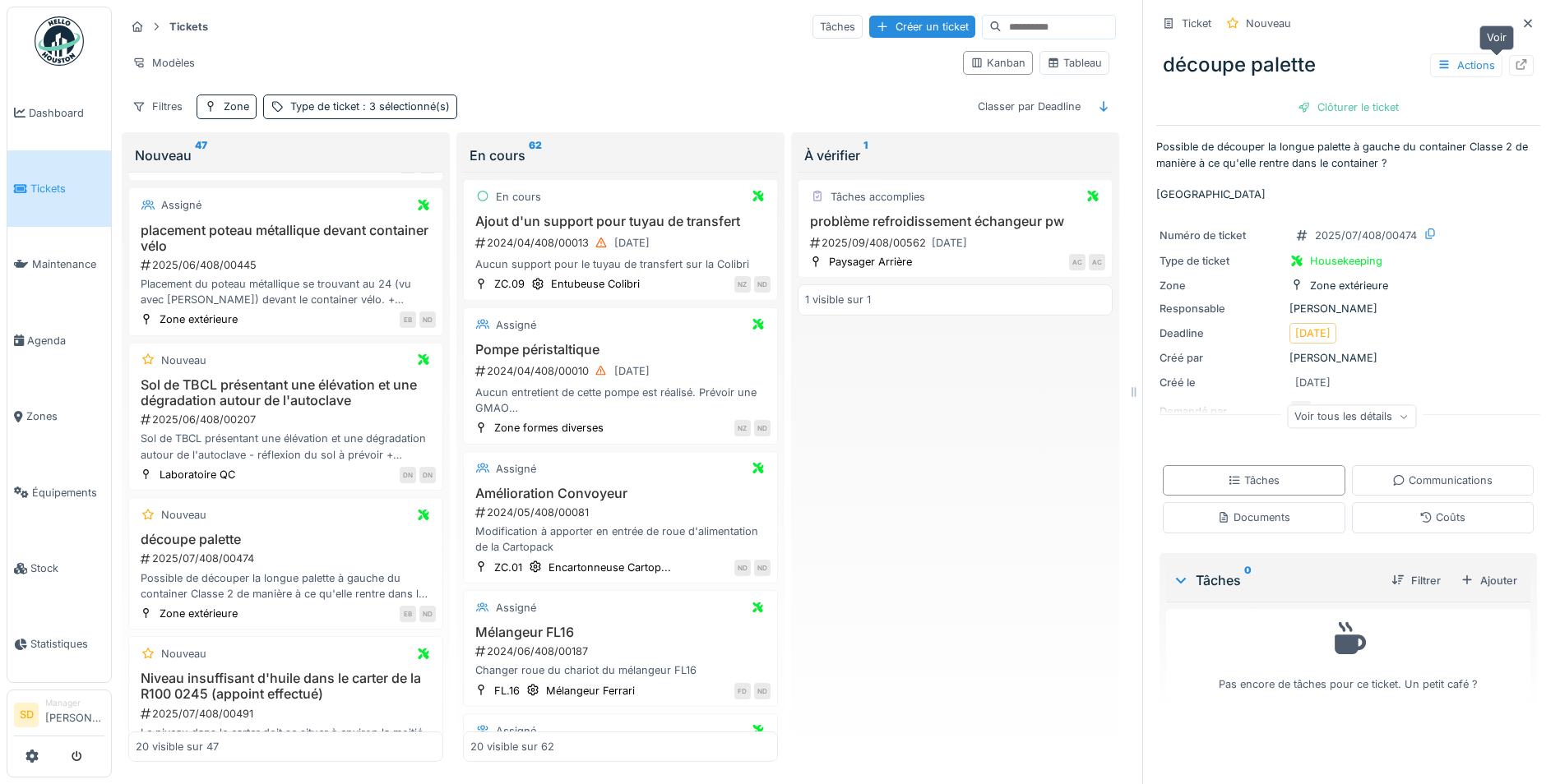
click at [1509, 61] on div at bounding box center [1521, 65] width 25 height 21
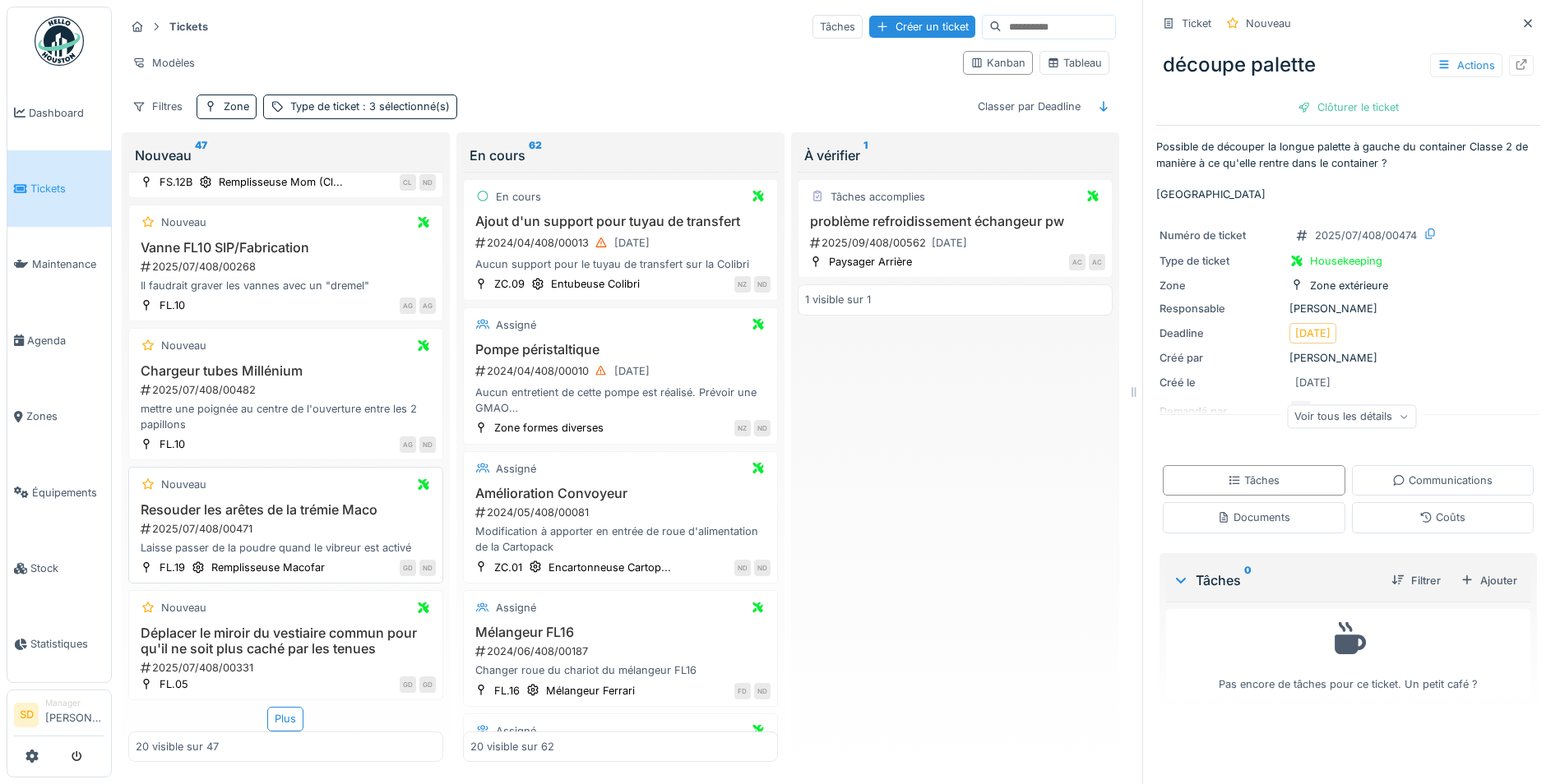
scroll to position [13, 0]
click at [285, 707] on div "Plus" at bounding box center [285, 719] width 36 height 24
click at [175, 632] on h3 "Déplacer le miroir du vestiaire commun pour qu'il ne soit plus caché par les te…" at bounding box center [285, 641] width 300 height 31
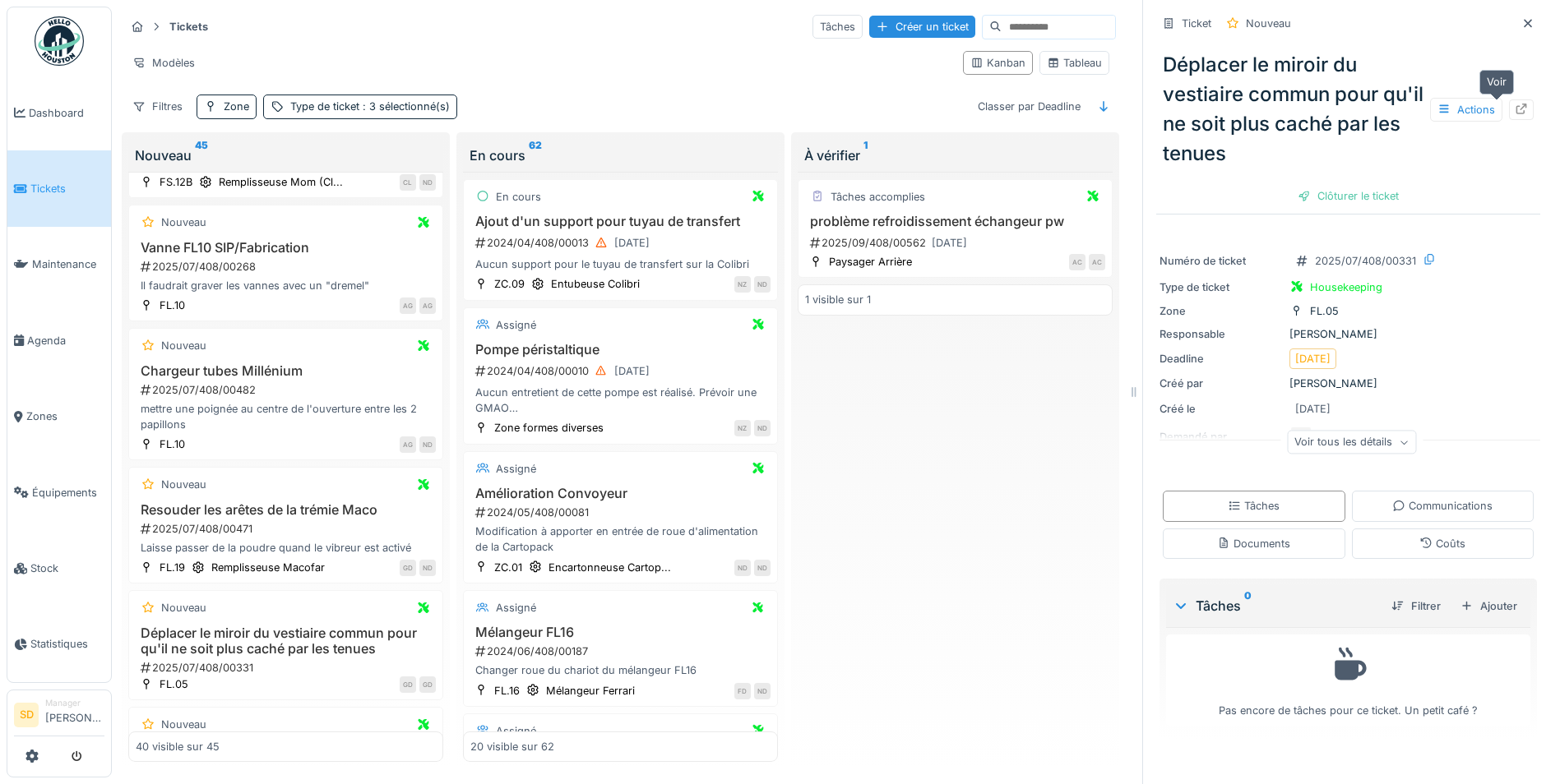
click at [1516, 104] on icon at bounding box center [1522, 109] width 11 height 11
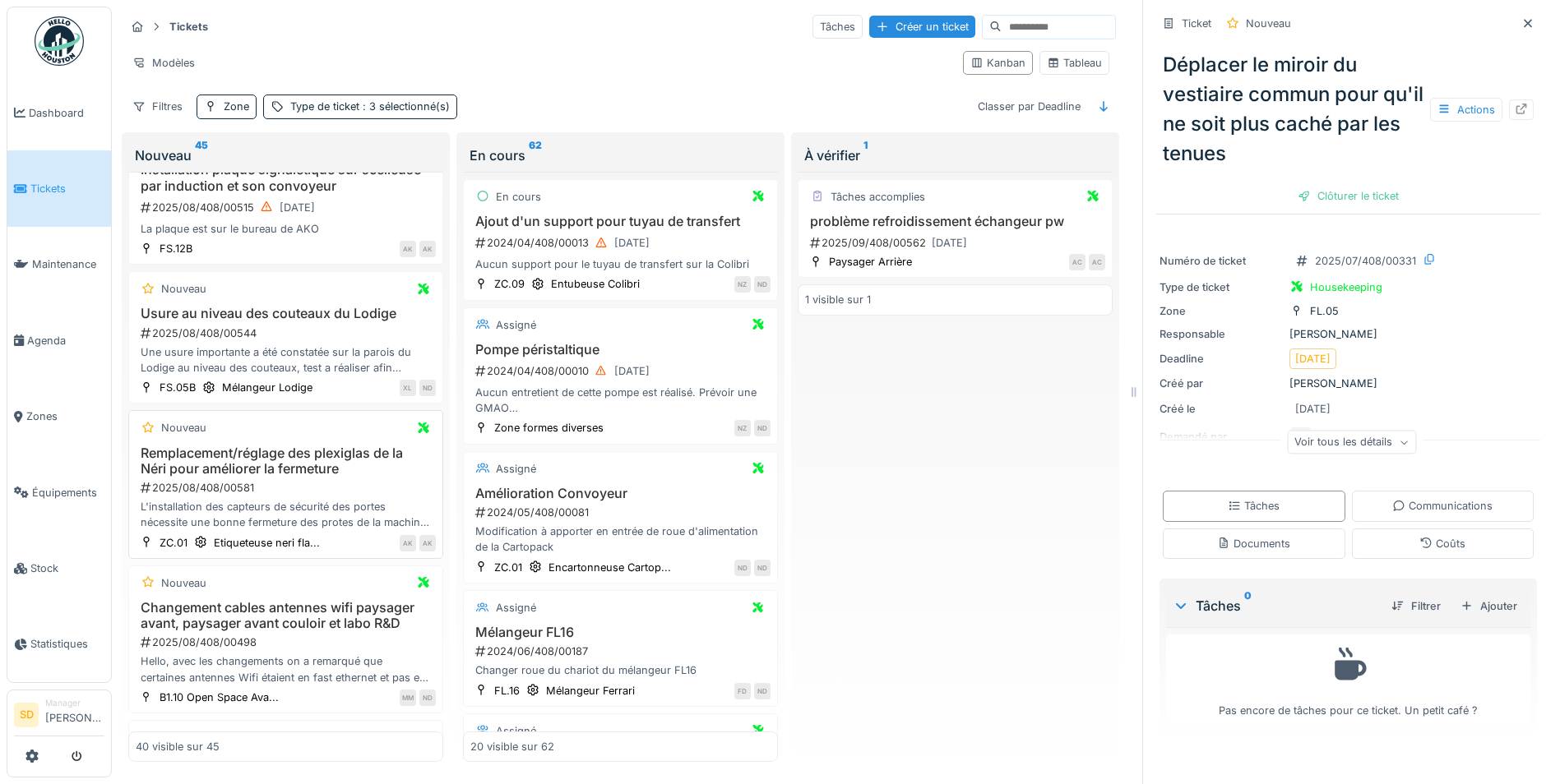
scroll to position [3554, 0]
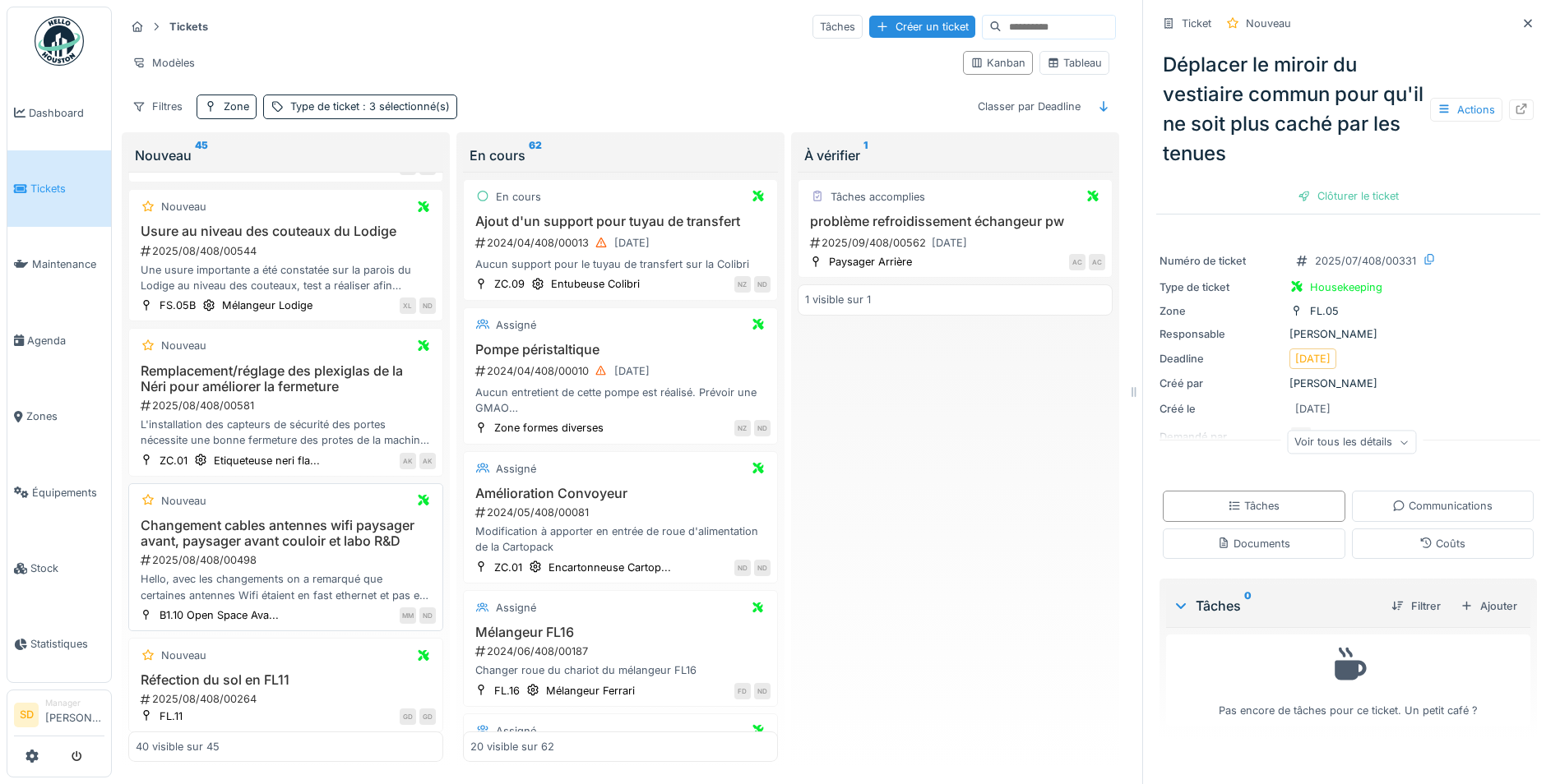
click at [236, 529] on h3 "Changement cables antennes wifi paysager avant, paysager avant couloir et labo …" at bounding box center [285, 533] width 300 height 31
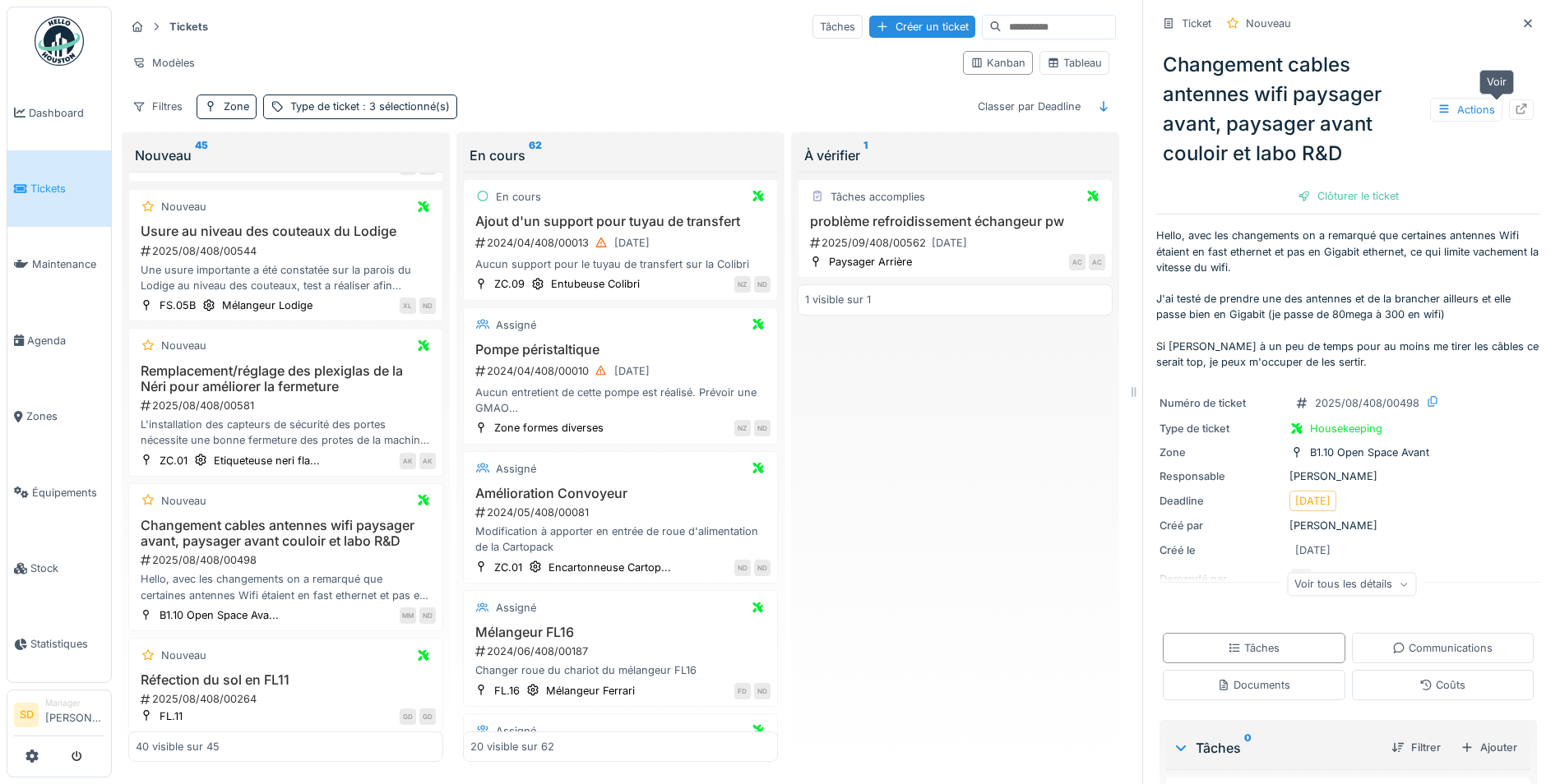
click at [1514, 104] on icon at bounding box center [1521, 109] width 13 height 11
click at [336, 98] on div "Type de ticket : 3 sélectionné(s)" at bounding box center [369, 106] width 160 height 15
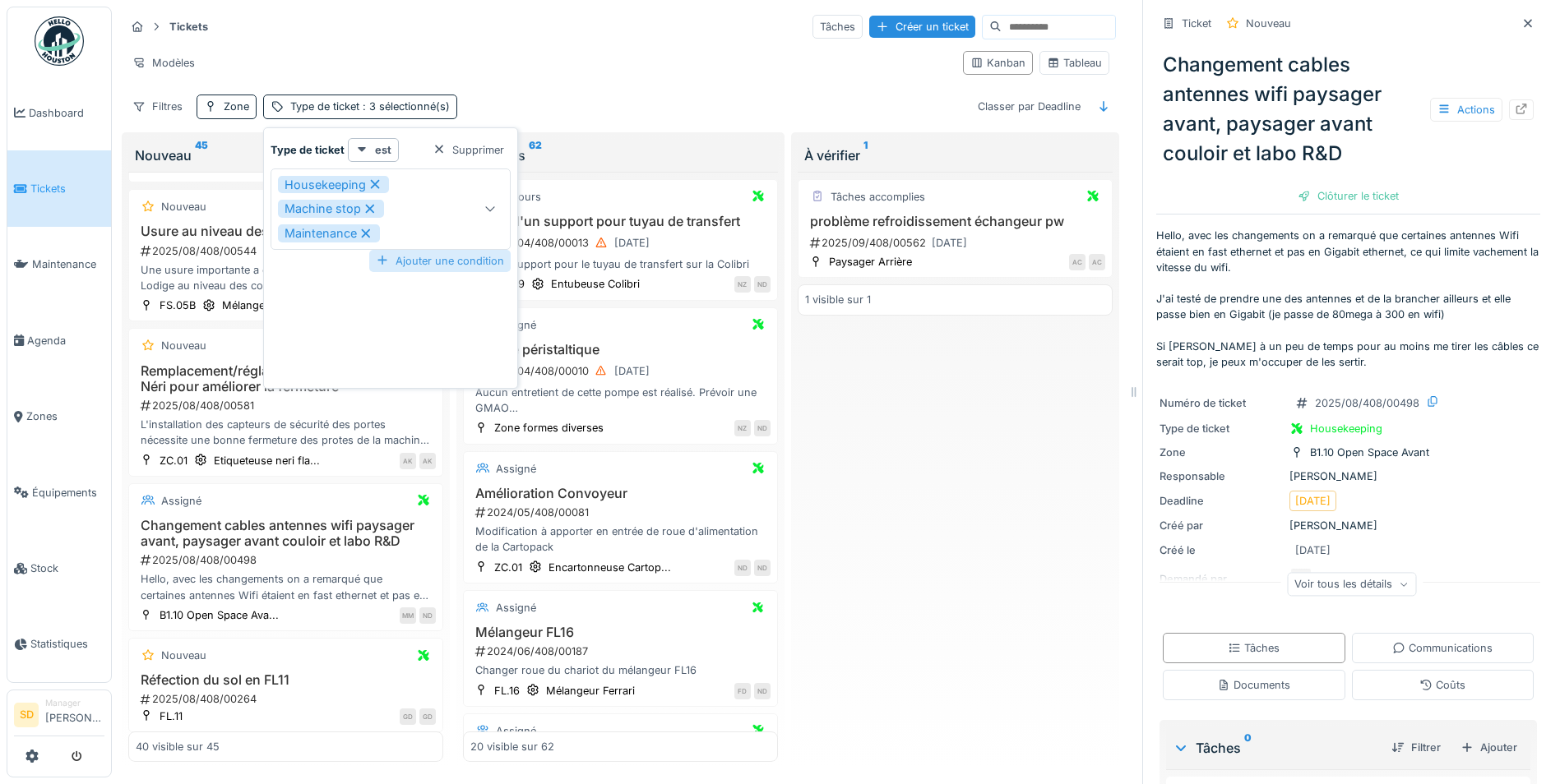
click at [451, 250] on div "Ajouter une condition" at bounding box center [439, 261] width 141 height 22
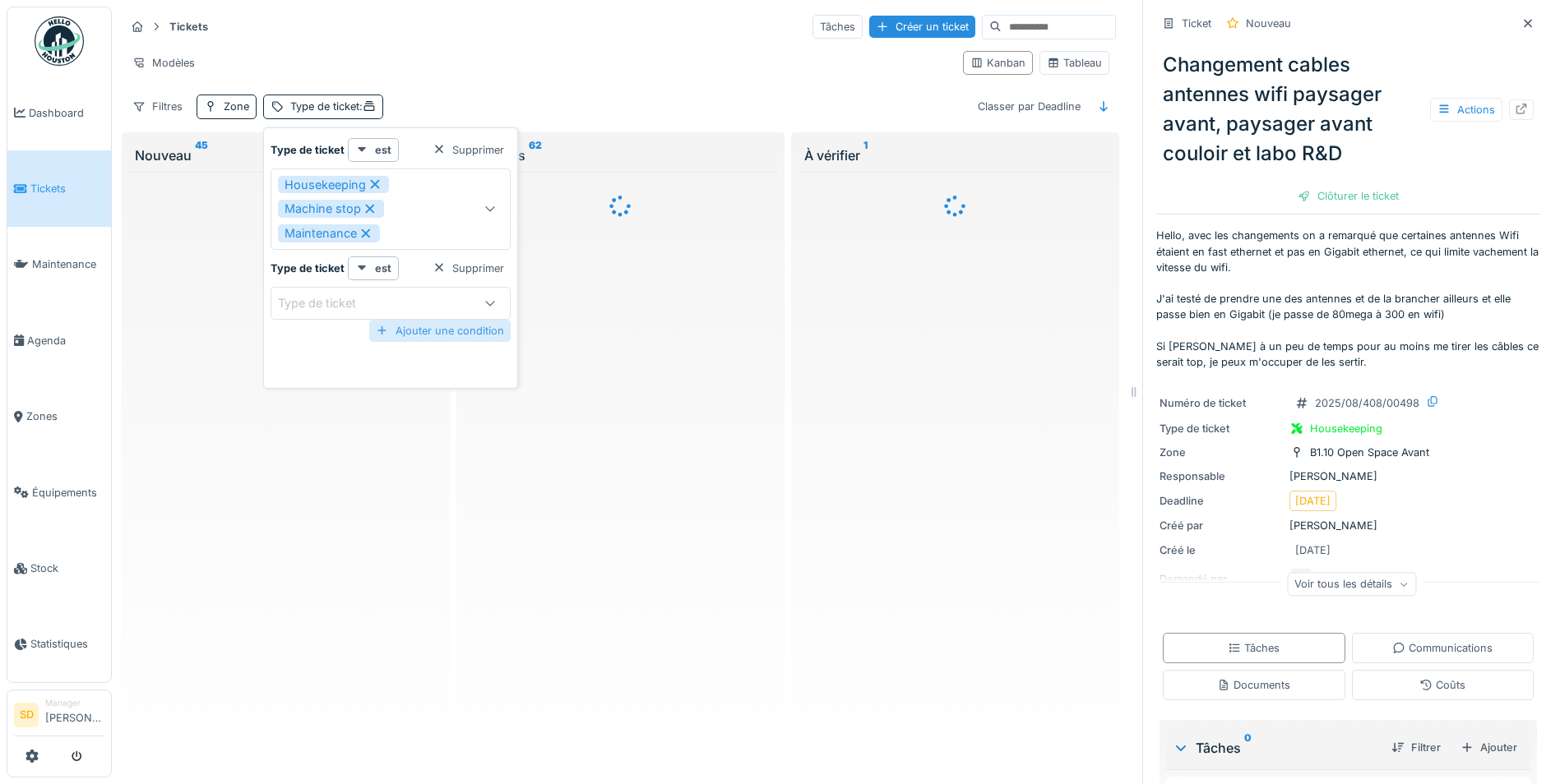
scroll to position [0, 0]
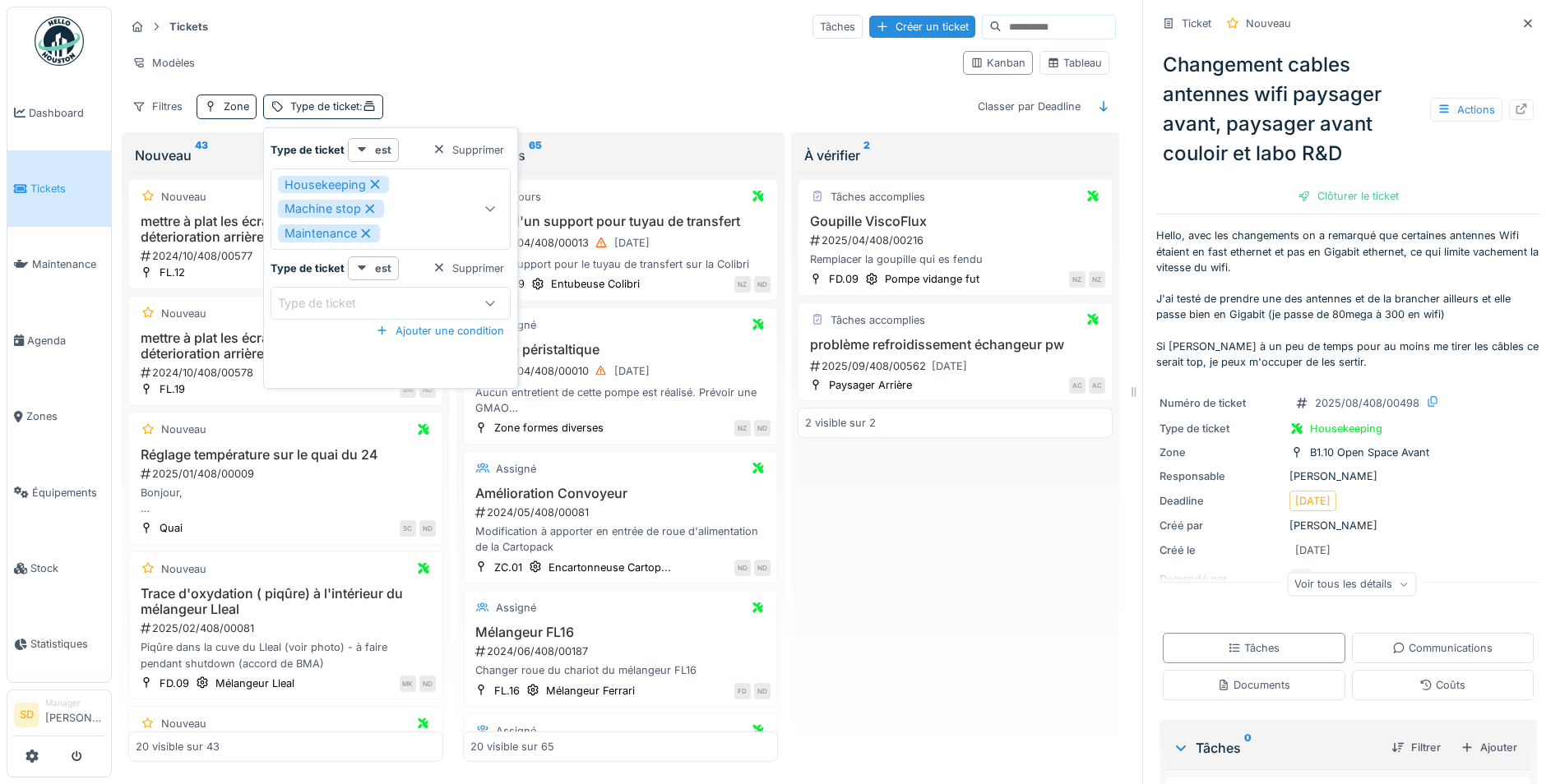
click at [433, 294] on div "Type de ticket" at bounding box center [373, 304] width 190 height 18
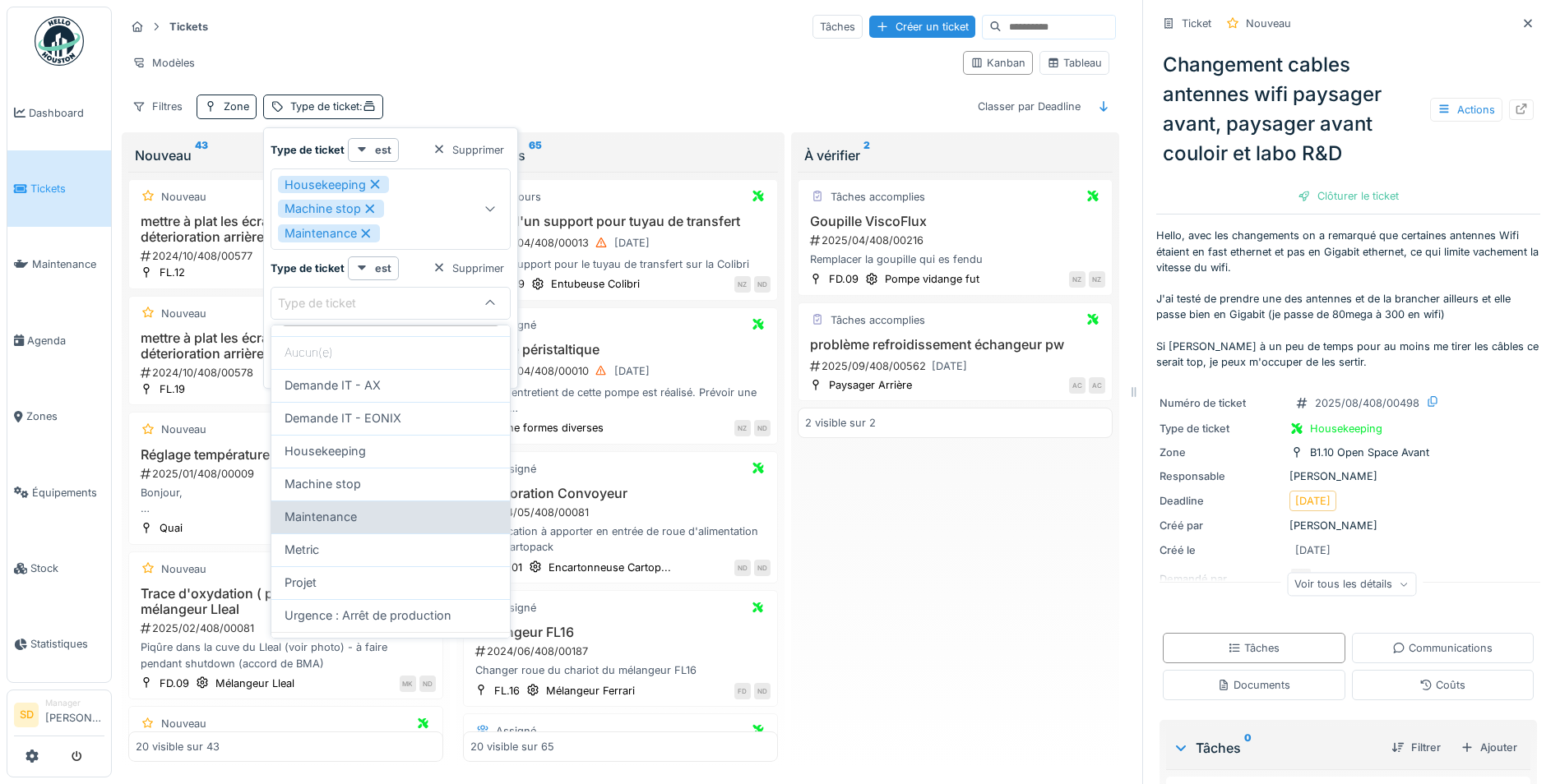
scroll to position [67, 0]
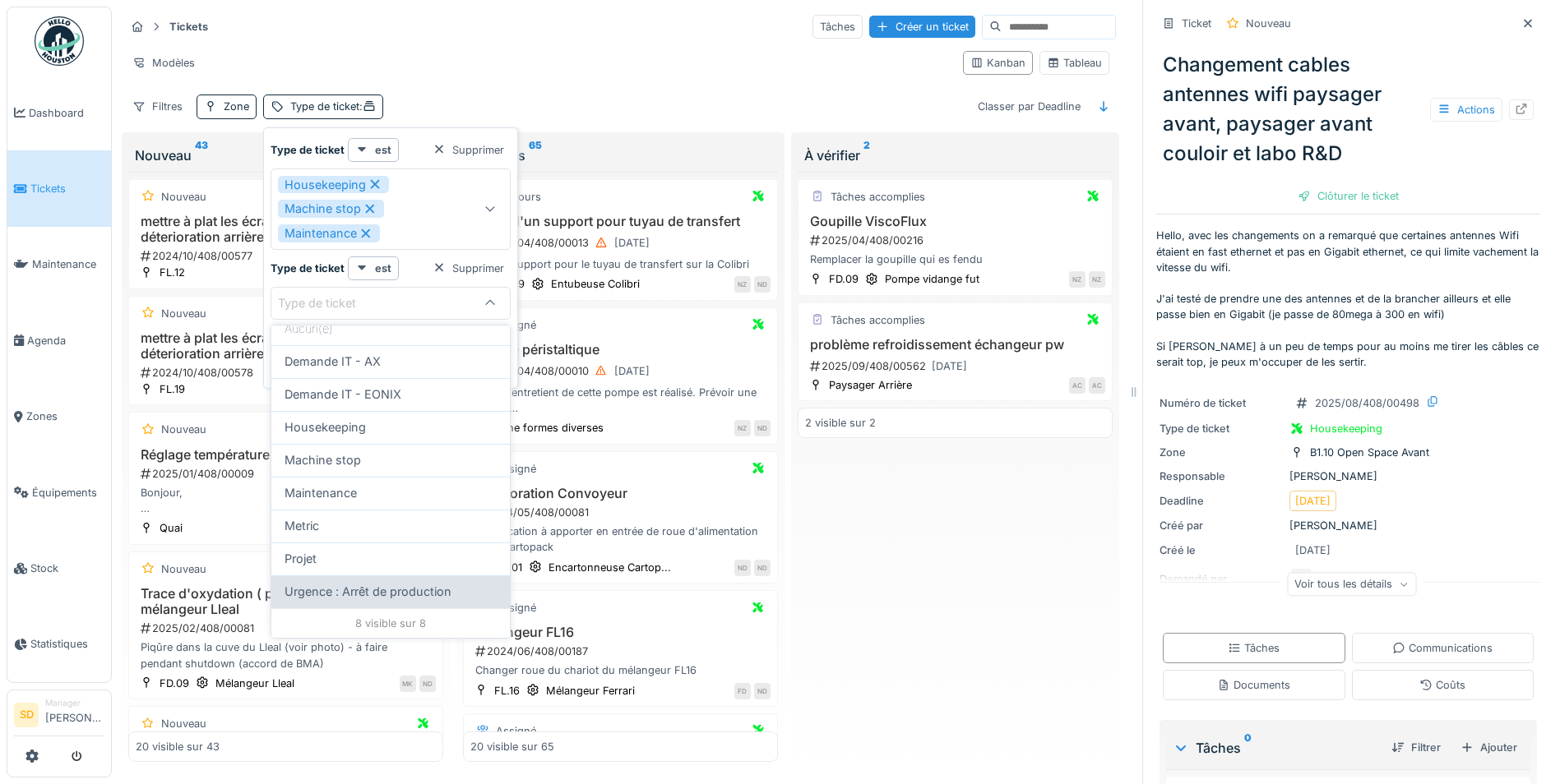
click at [408, 583] on div "Urgence : Arrêt de production" at bounding box center [391, 592] width 239 height 33
type input "***"
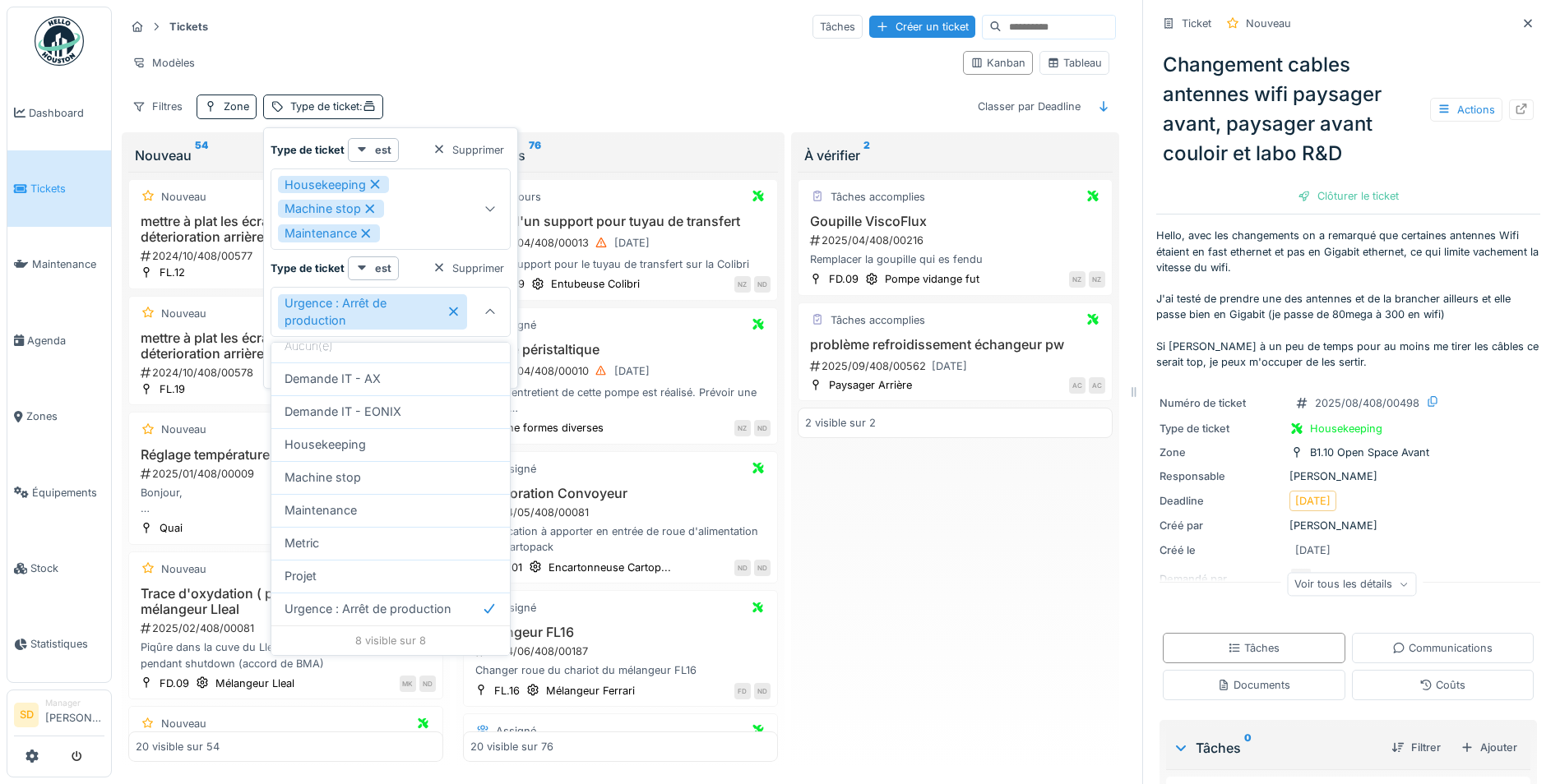
click at [835, 558] on div "Tâches accomplies Goupille ViscoFlux 2025/04/408/00216 Remplacer la goupille qu…" at bounding box center [955, 467] width 315 height 591
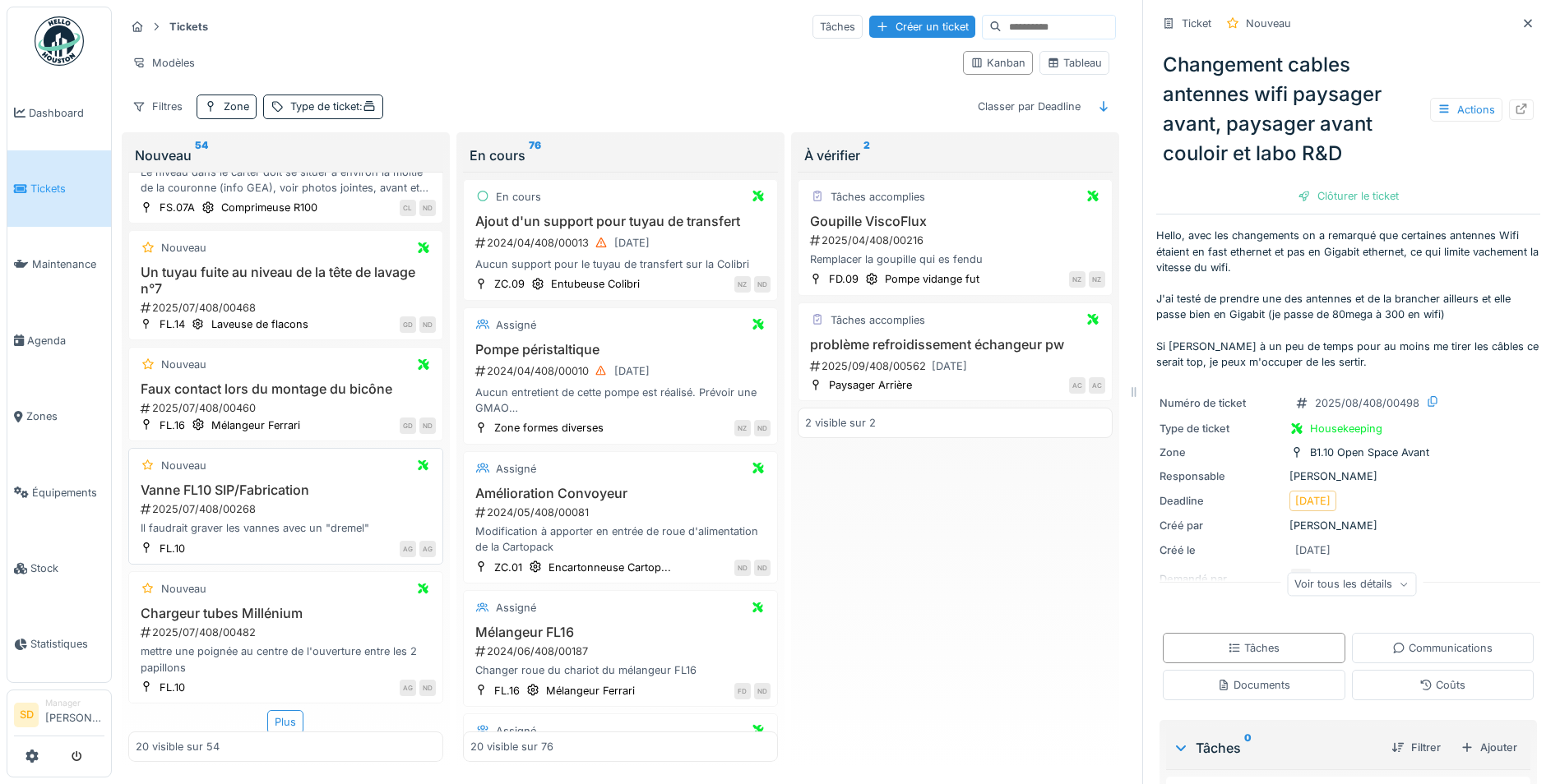
scroll to position [2210, 0]
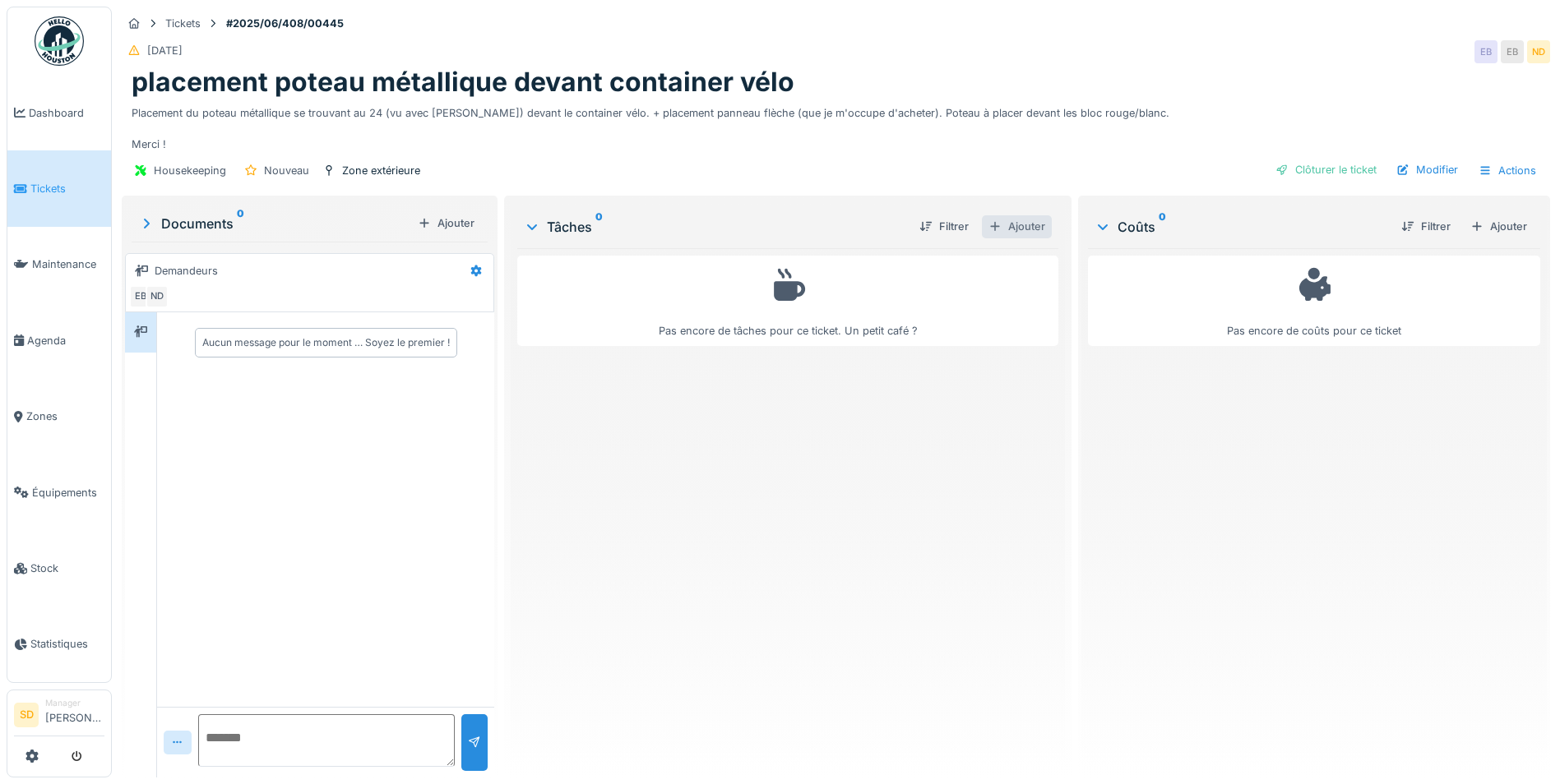
click at [1019, 221] on div "Ajouter" at bounding box center [1017, 226] width 70 height 22
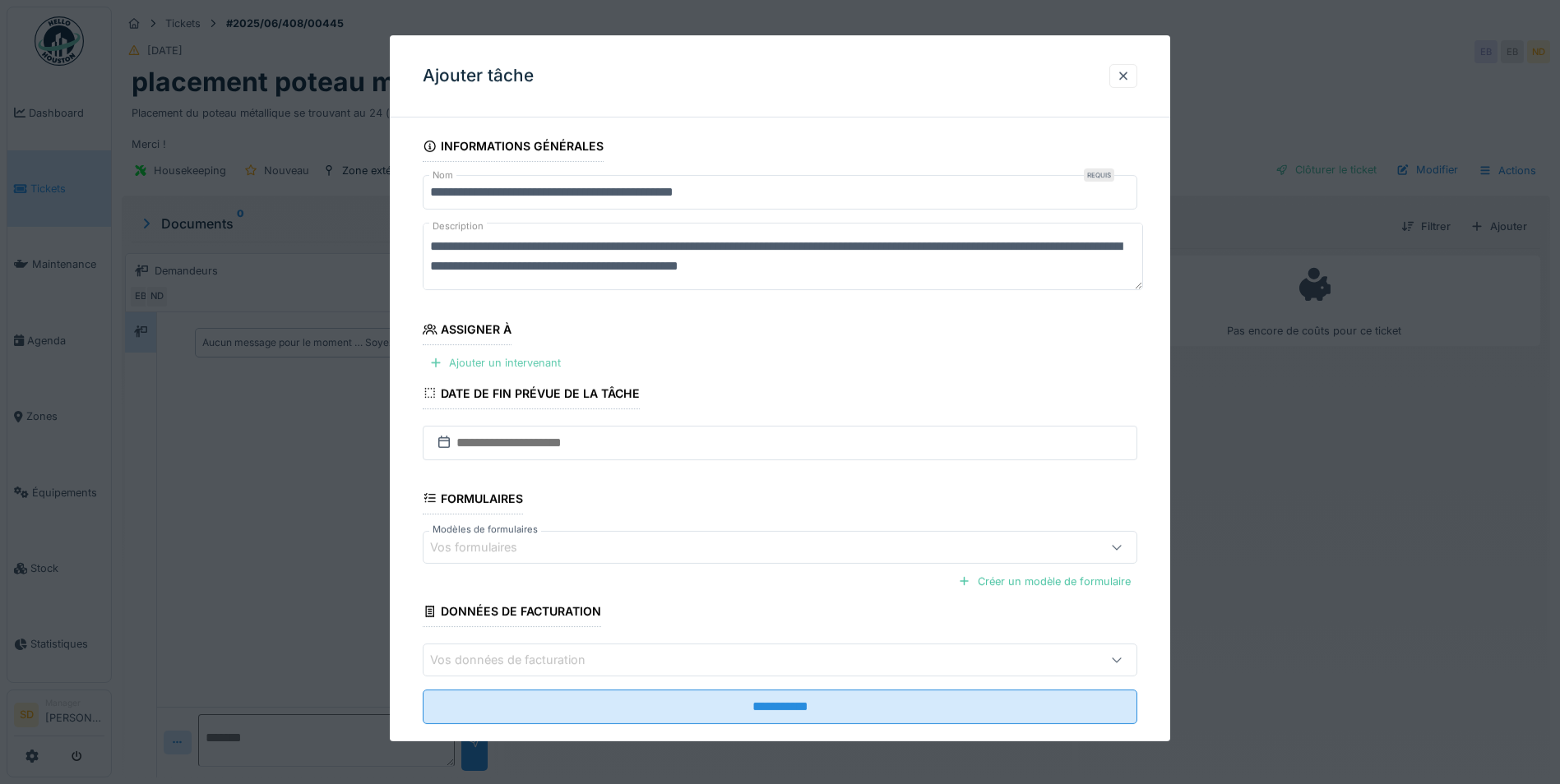
click at [479, 363] on div "Ajouter un intervenant" at bounding box center [495, 363] width 145 height 22
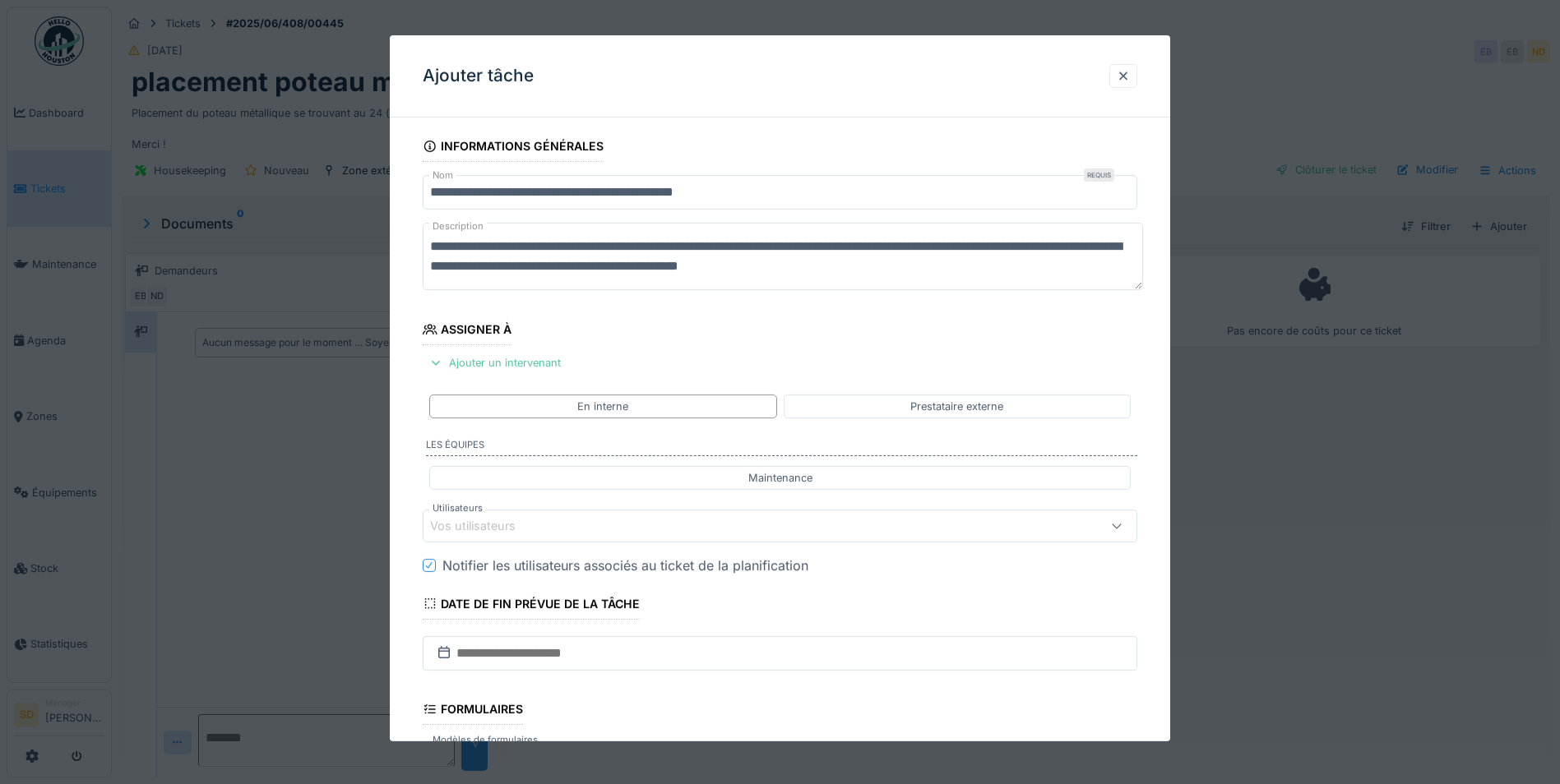
click at [584, 527] on div "Vos utilisateurs" at bounding box center [739, 526] width 616 height 18
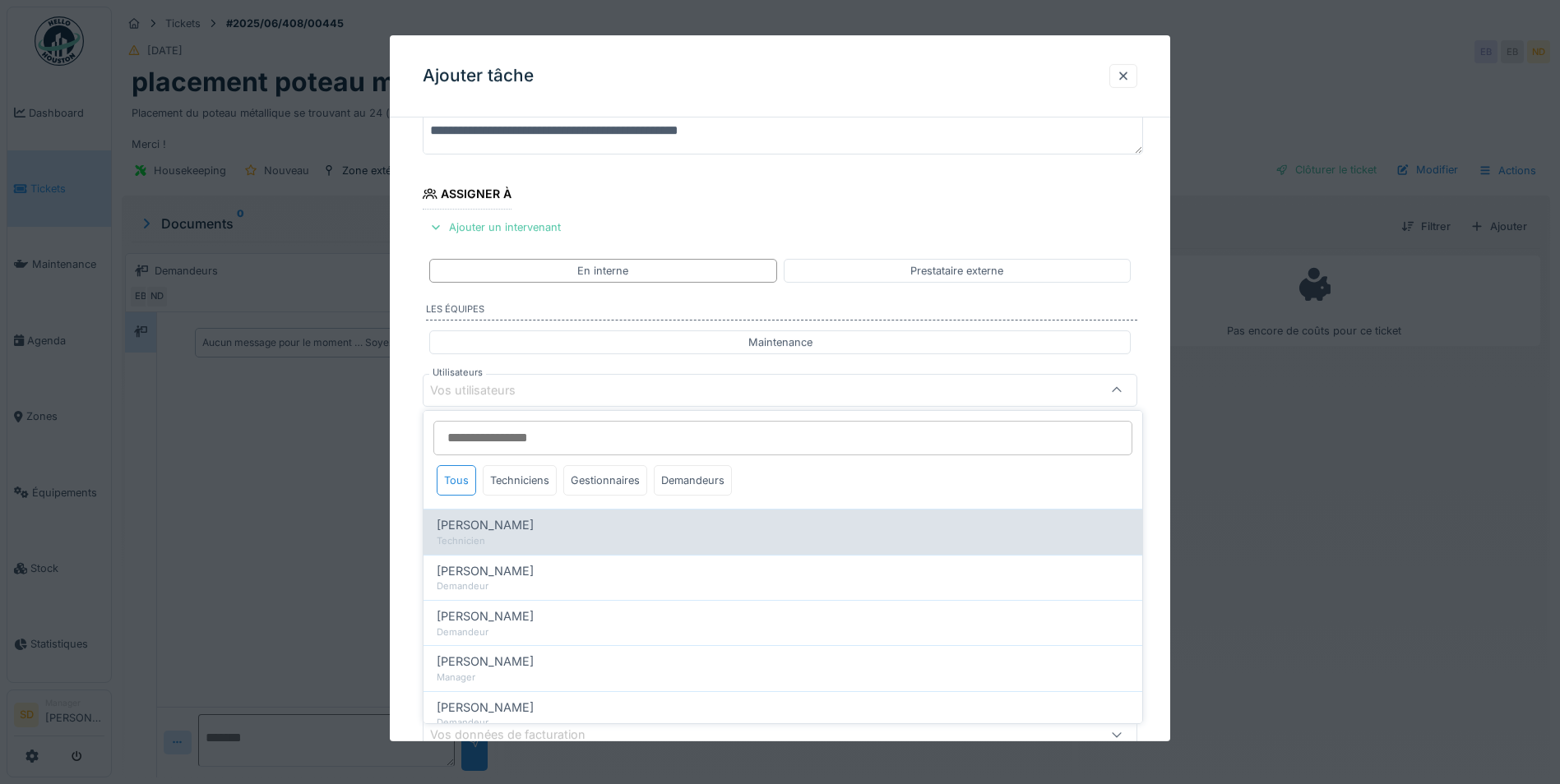
scroll to position [138, 0]
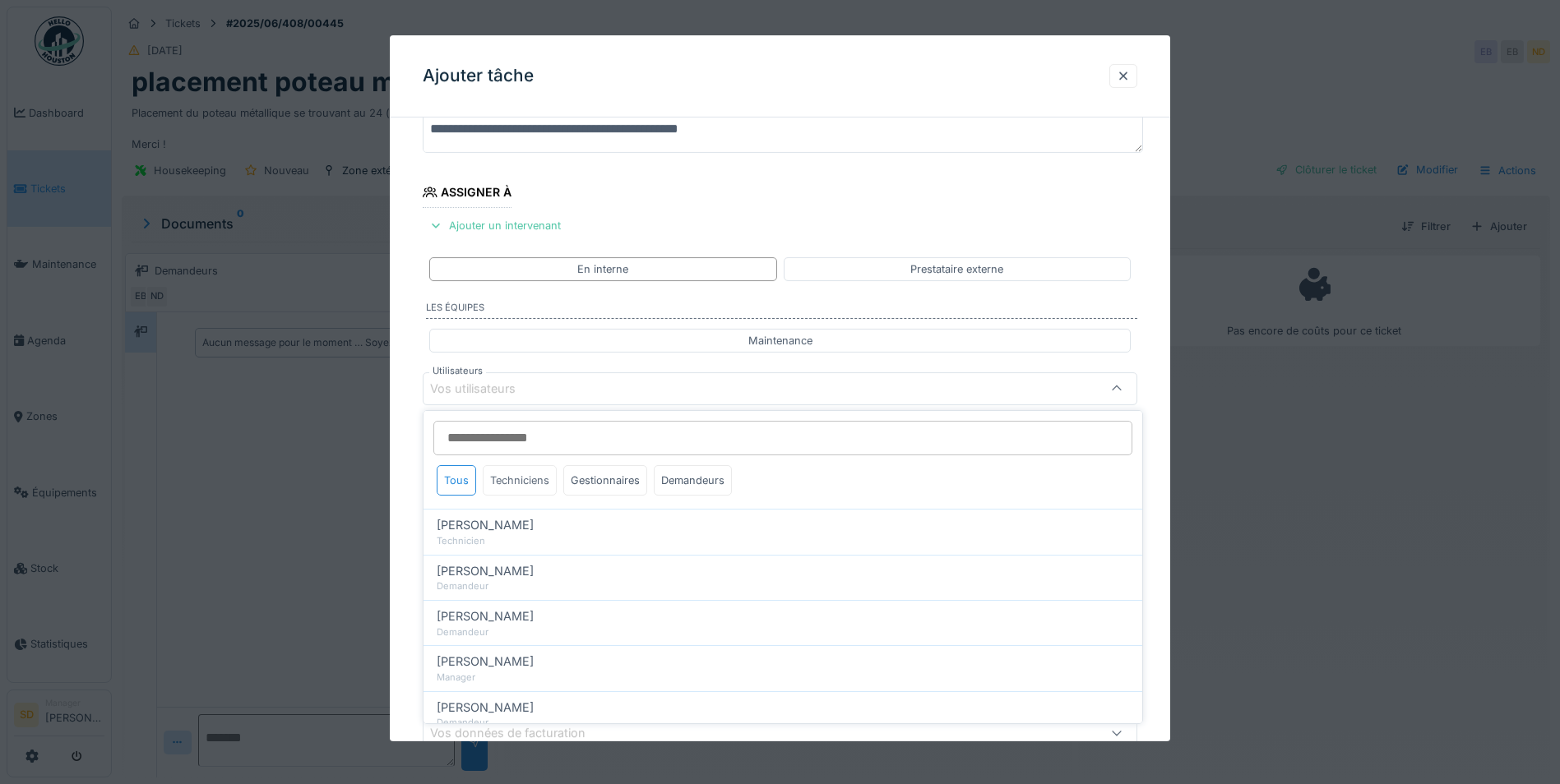
click at [528, 485] on div "Techniciens" at bounding box center [519, 480] width 74 height 30
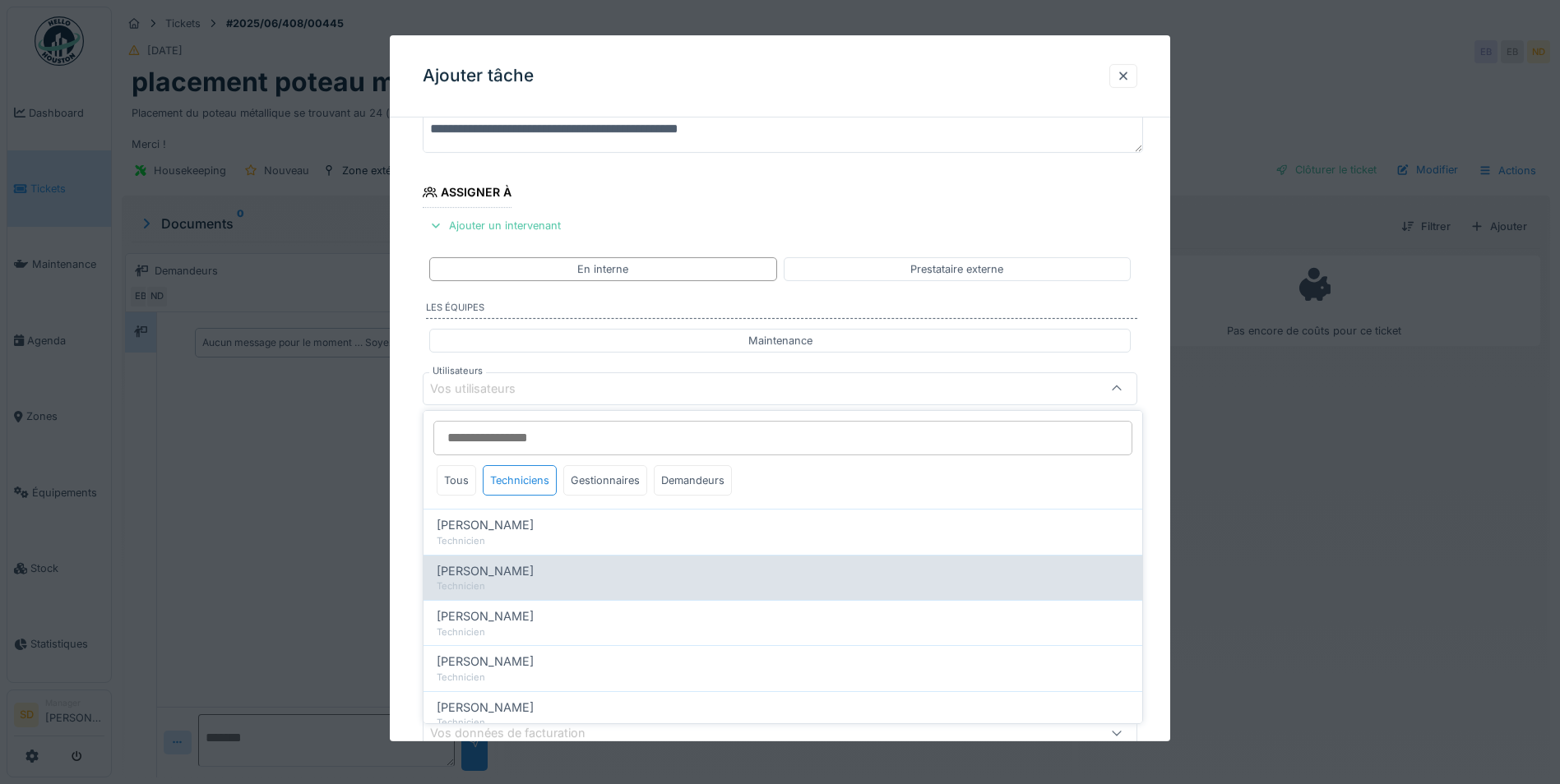
click at [512, 581] on div "Technicien" at bounding box center [782, 586] width 692 height 14
type input "****"
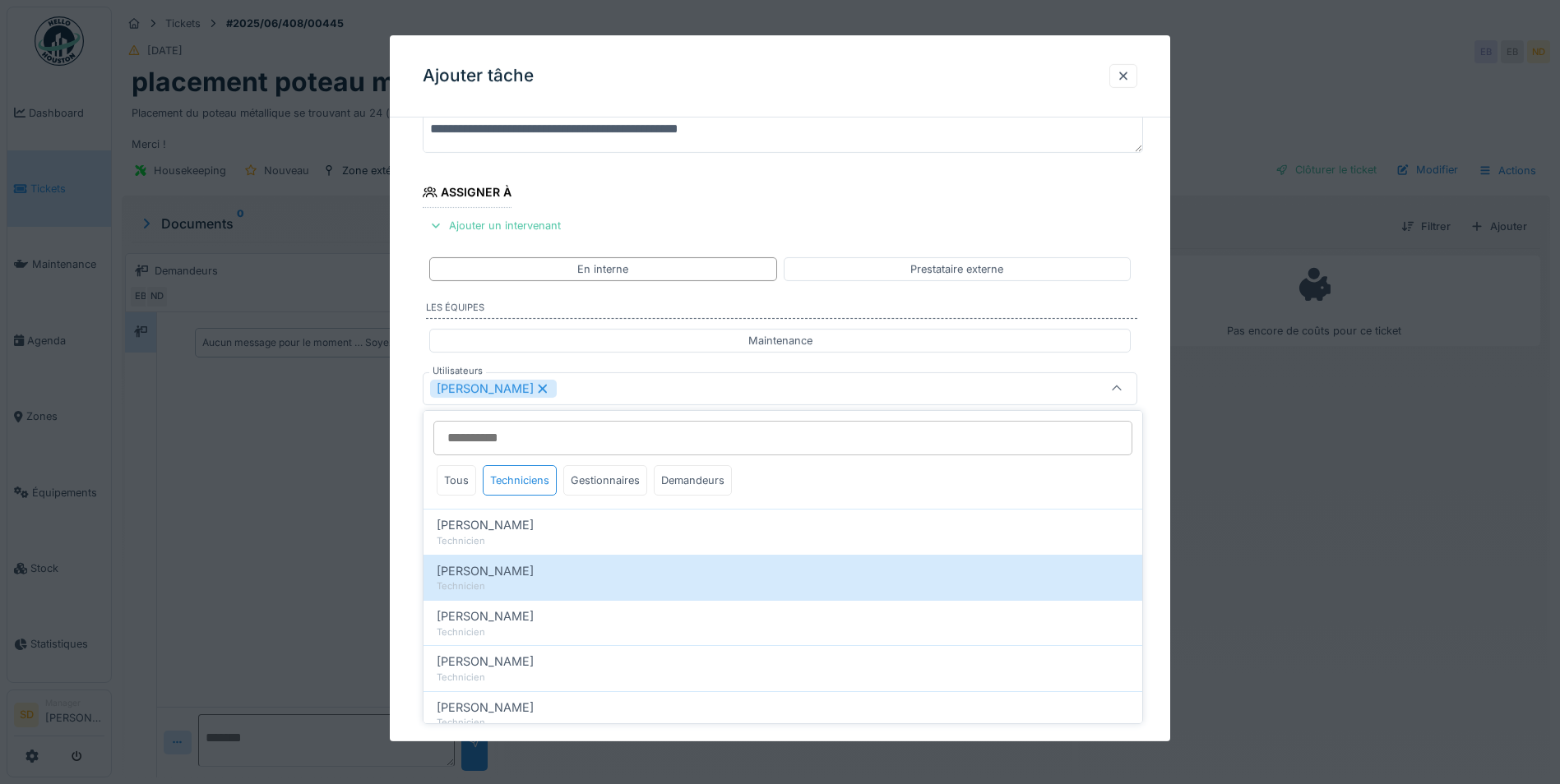
click at [389, 551] on div "**********" at bounding box center [780, 450] width 780 height 914
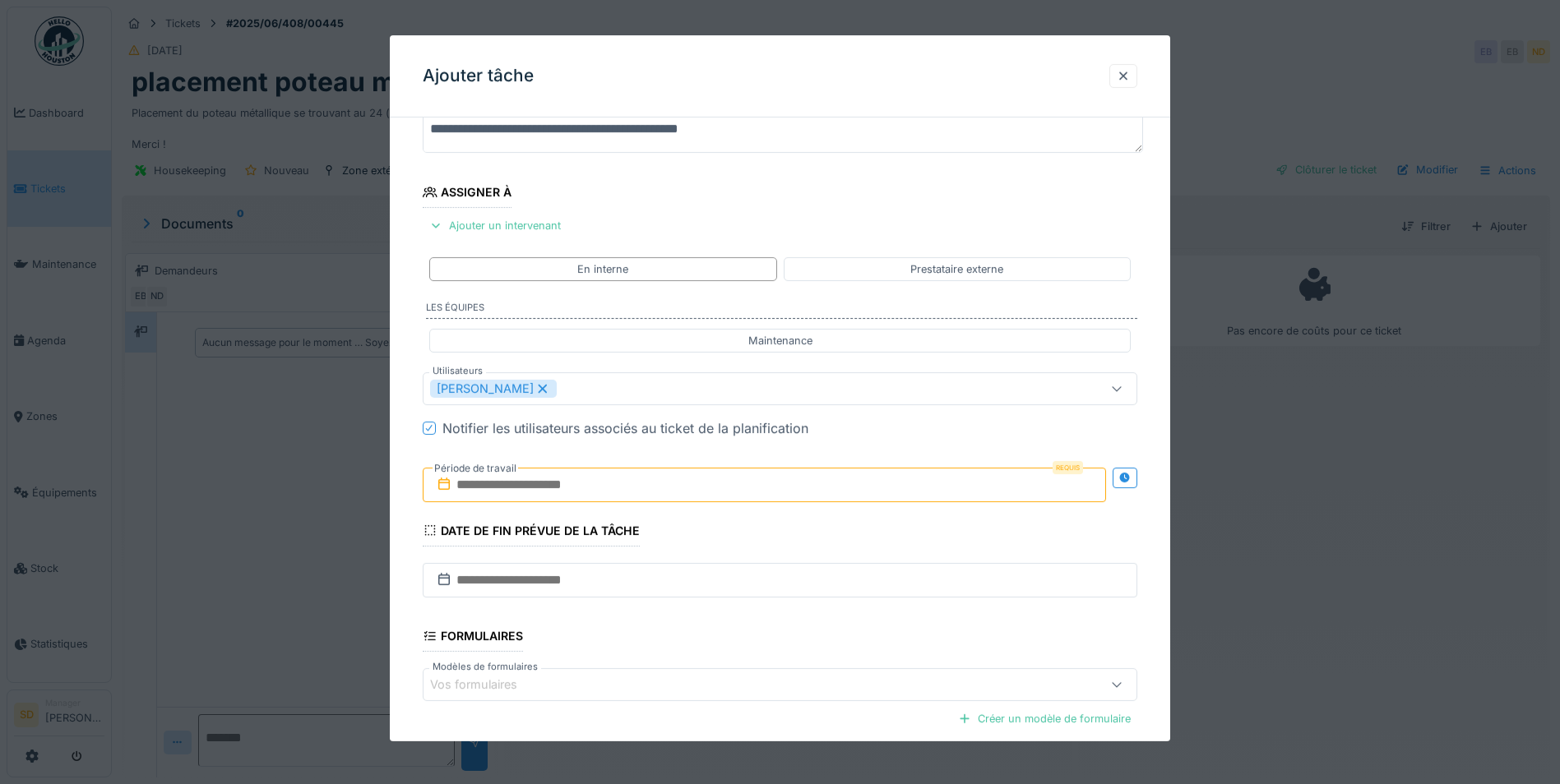
click at [473, 488] on input "text" at bounding box center [764, 485] width 683 height 35
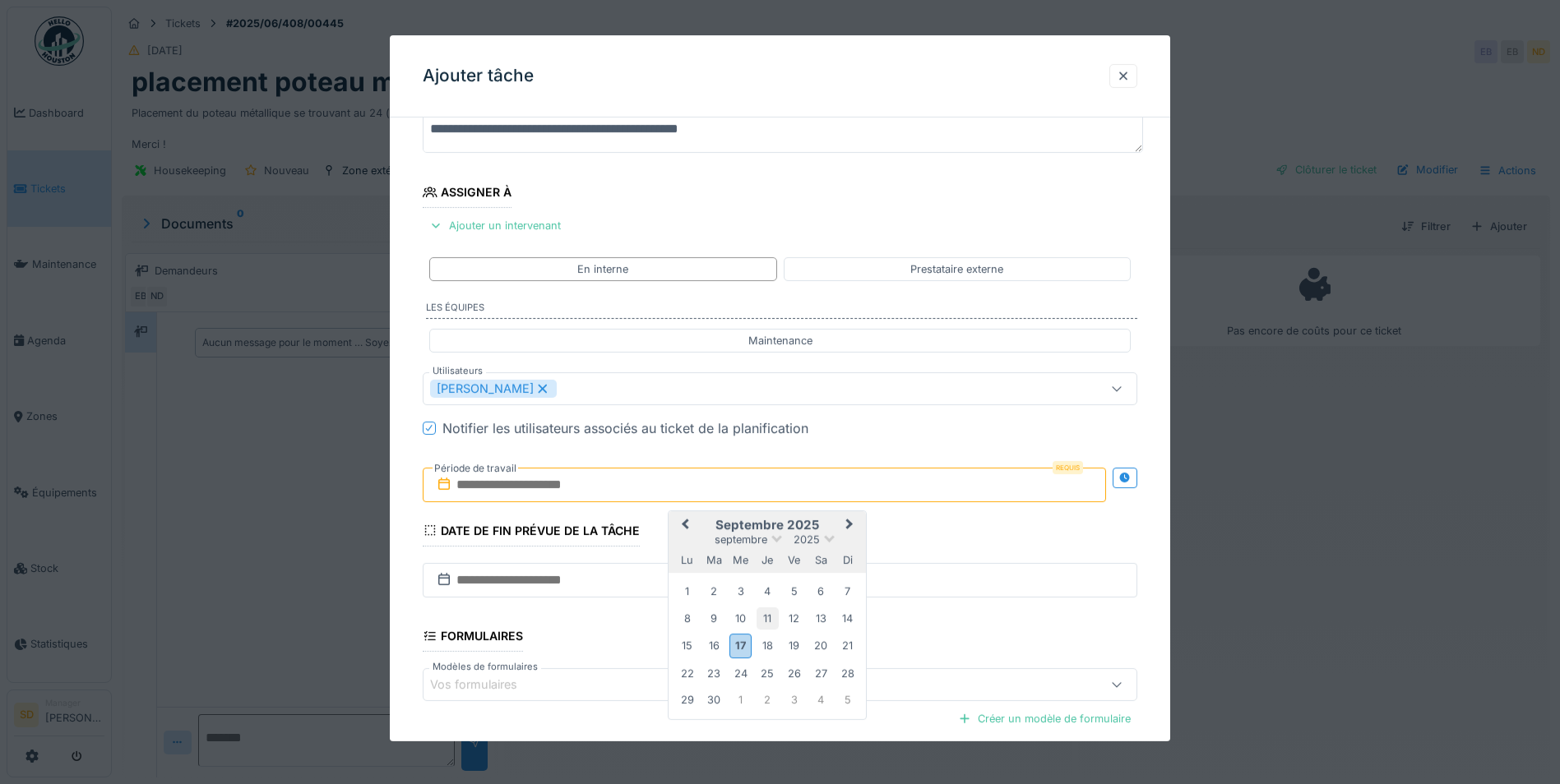
drag, startPoint x: 740, startPoint y: 638, endPoint x: 757, endPoint y: 627, distance: 20.2
click at [740, 638] on div "17" at bounding box center [740, 645] width 22 height 24
click at [850, 522] on span "Next Month" at bounding box center [850, 525] width 0 height 20
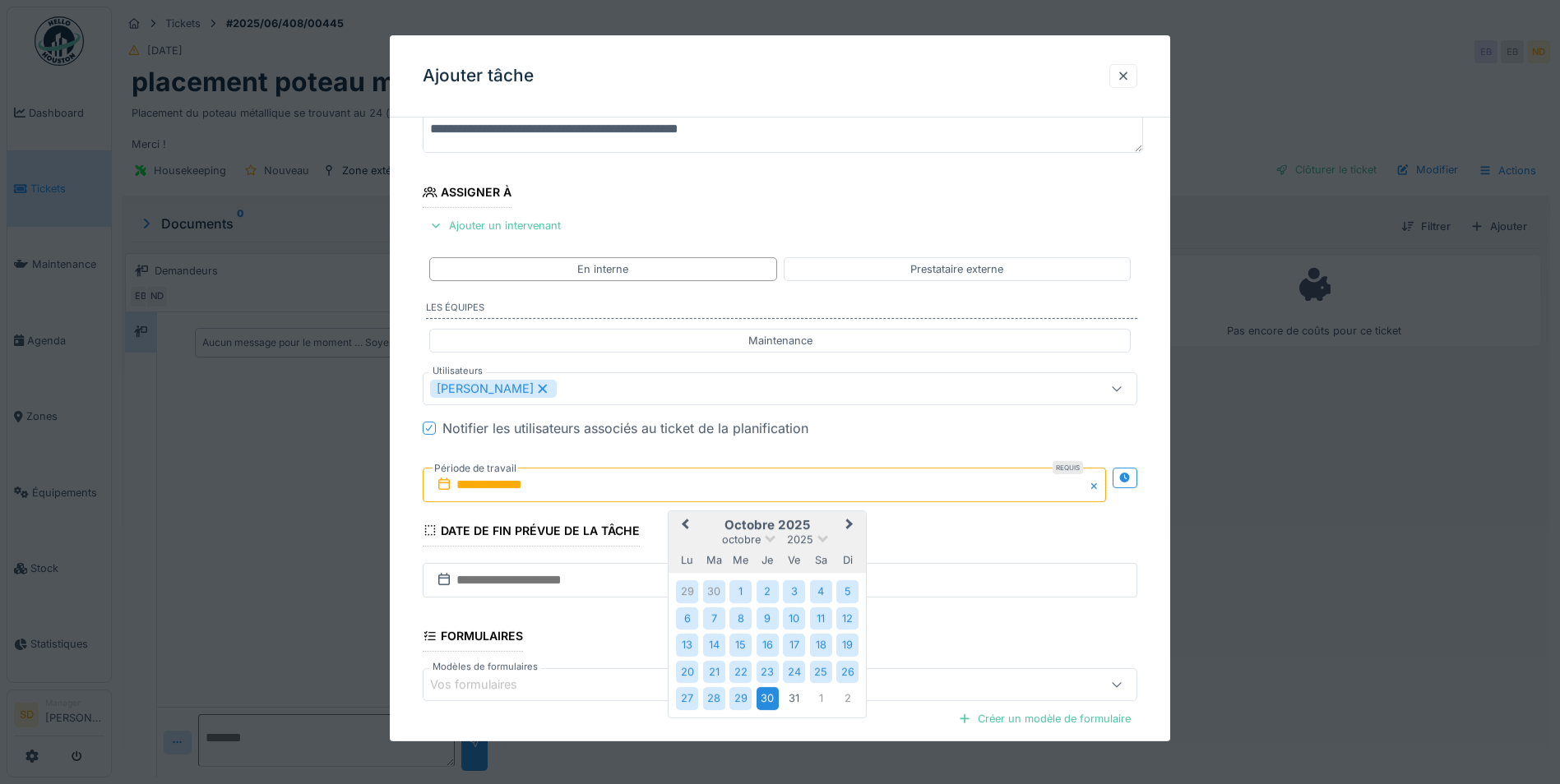
click at [774, 692] on div "30" at bounding box center [768, 698] width 22 height 22
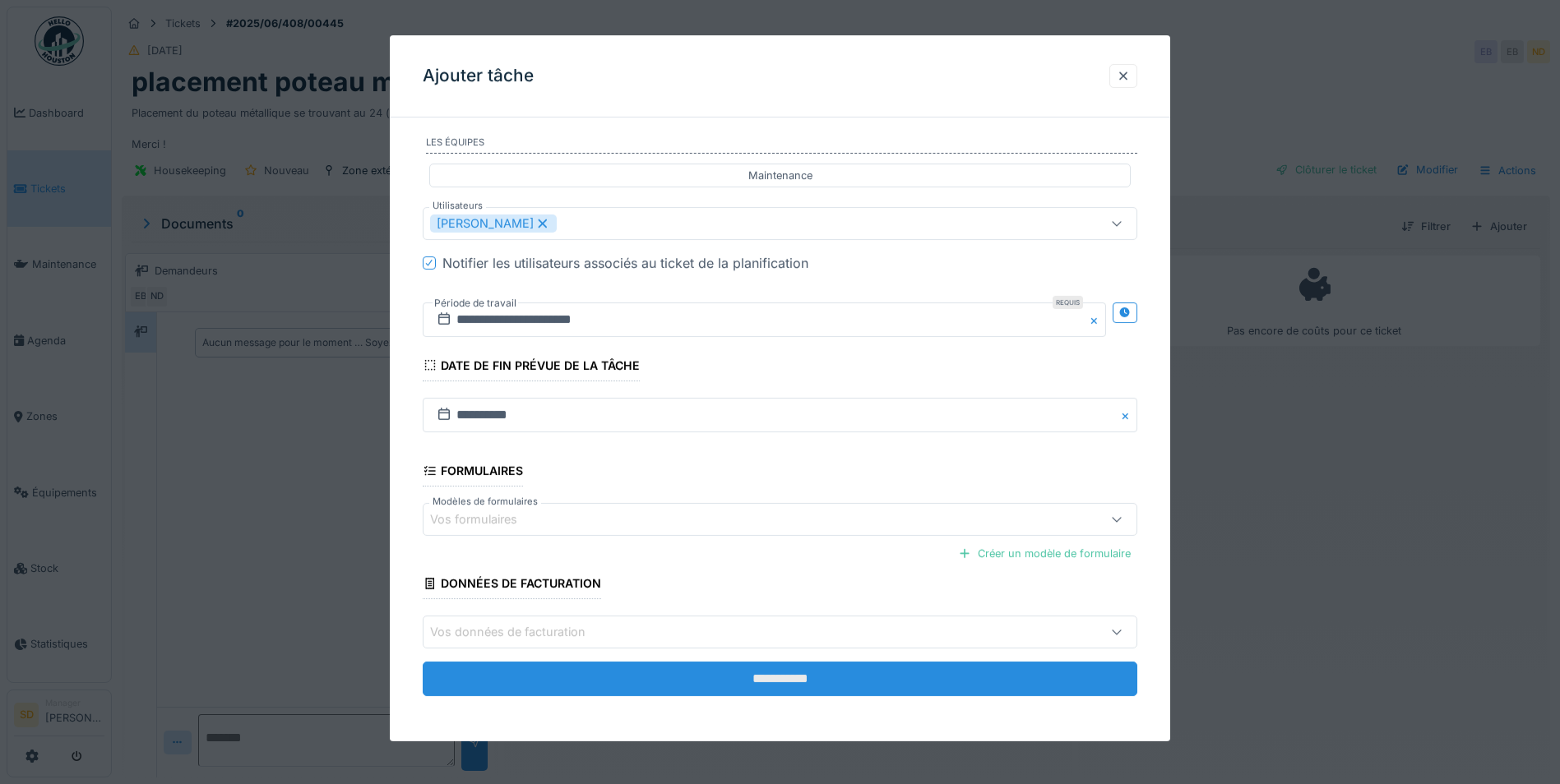
scroll to position [304, 0]
click at [713, 677] on input "**********" at bounding box center [780, 678] width 715 height 35
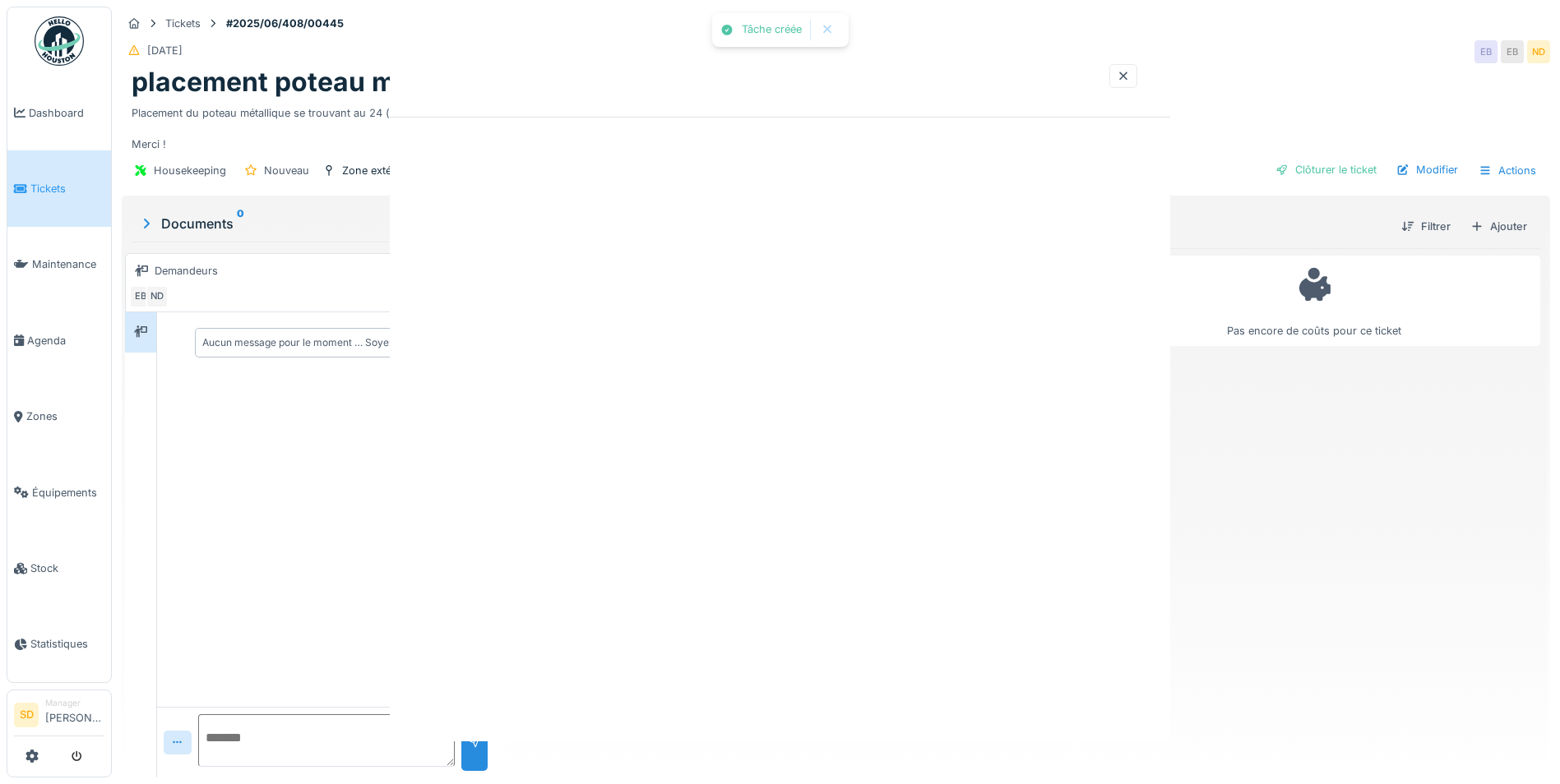
scroll to position [0, 0]
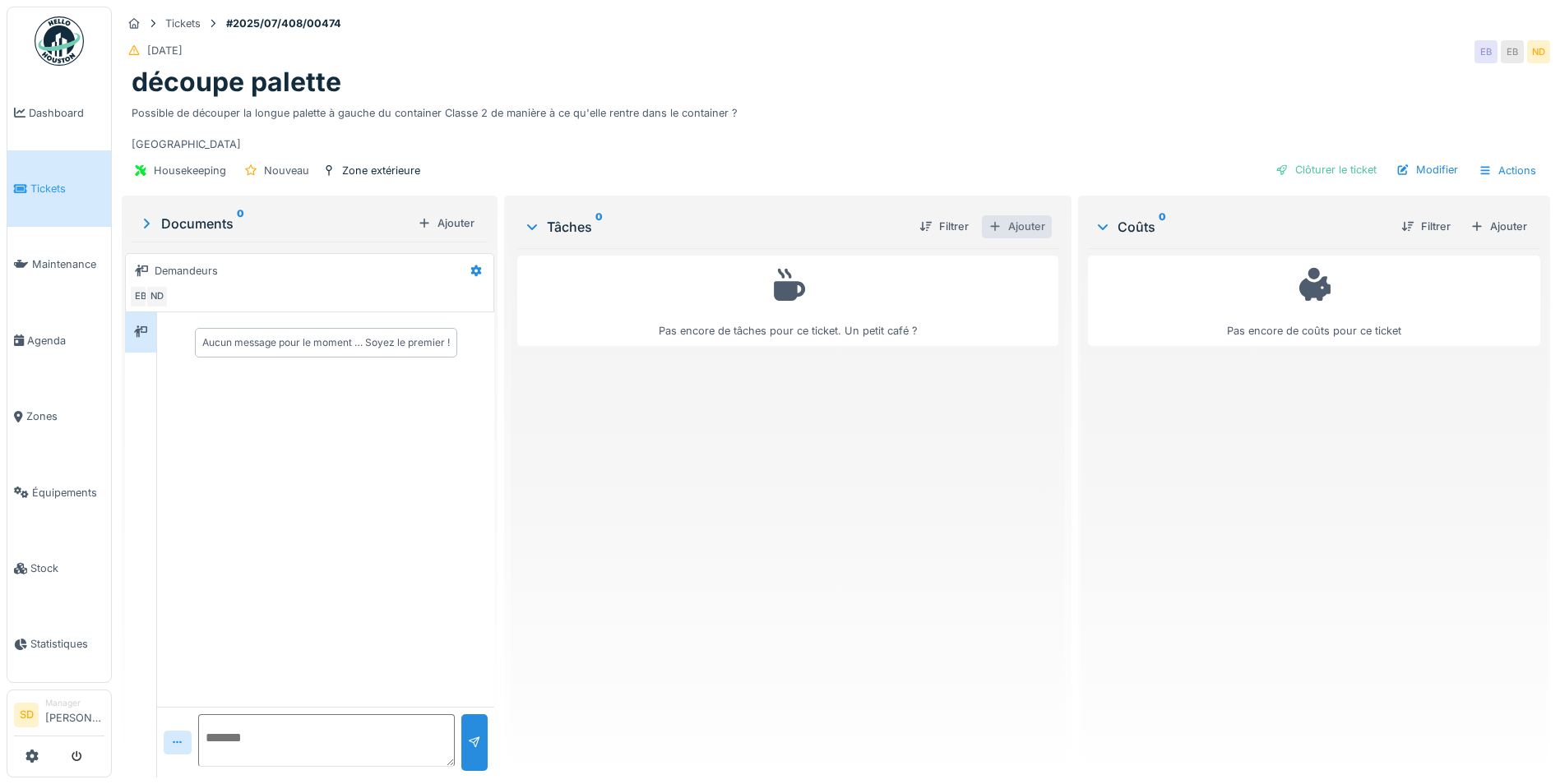
click at [1009, 231] on div "Ajouter" at bounding box center [1017, 226] width 70 height 22
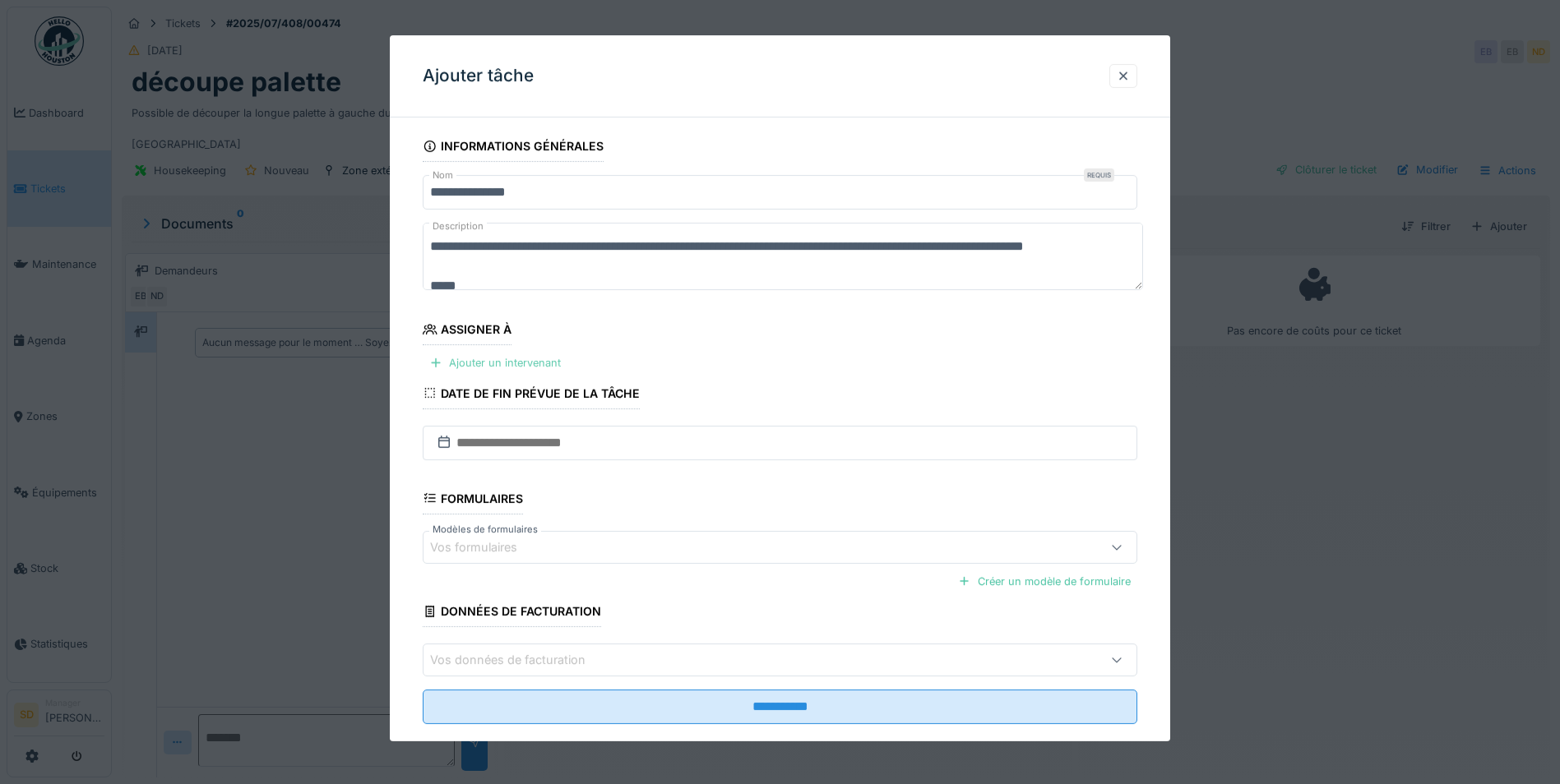
click at [496, 359] on div "Ajouter un intervenant" at bounding box center [495, 363] width 145 height 22
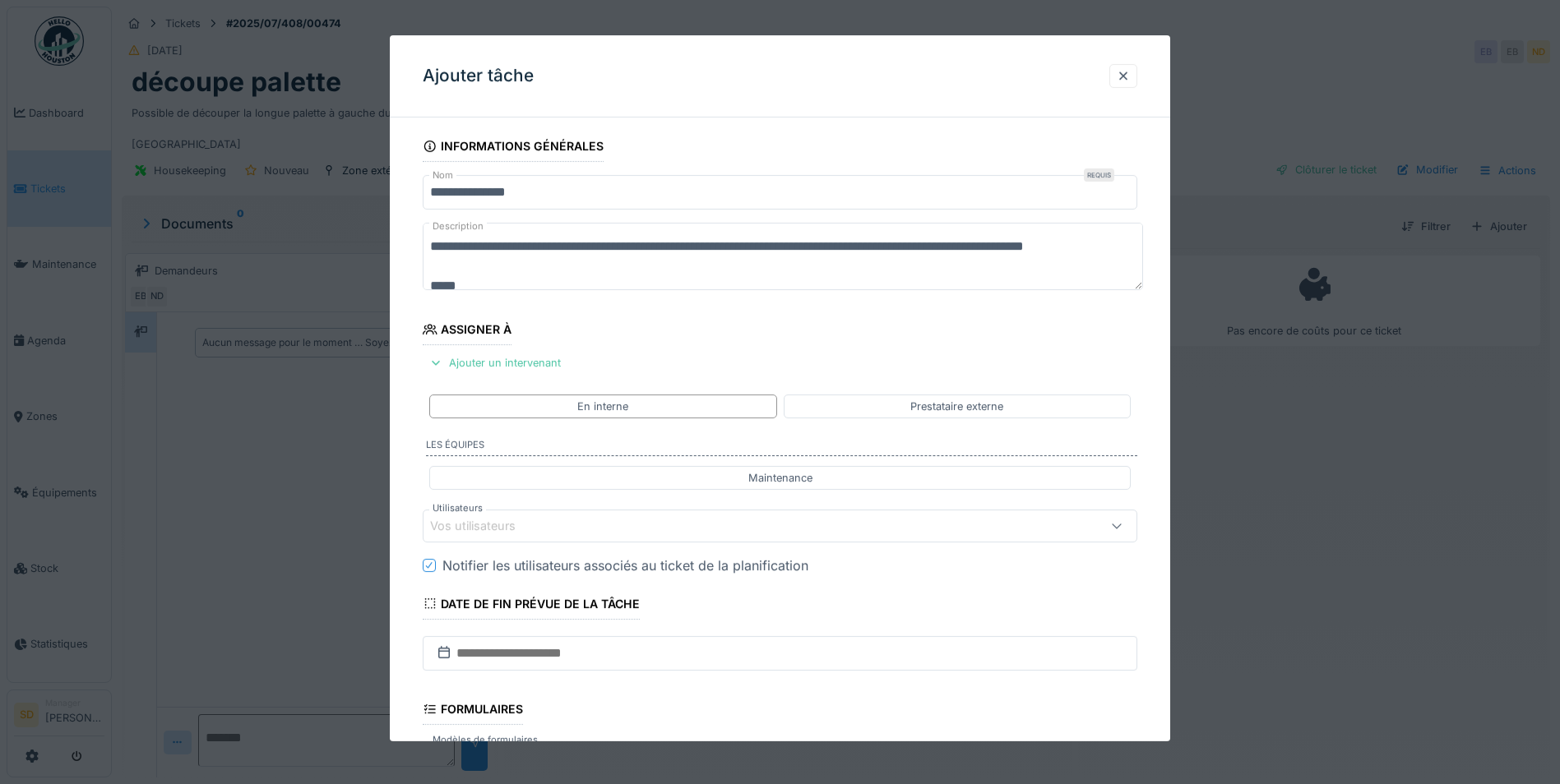
click at [592, 526] on div "Vos utilisateurs" at bounding box center [739, 526] width 616 height 18
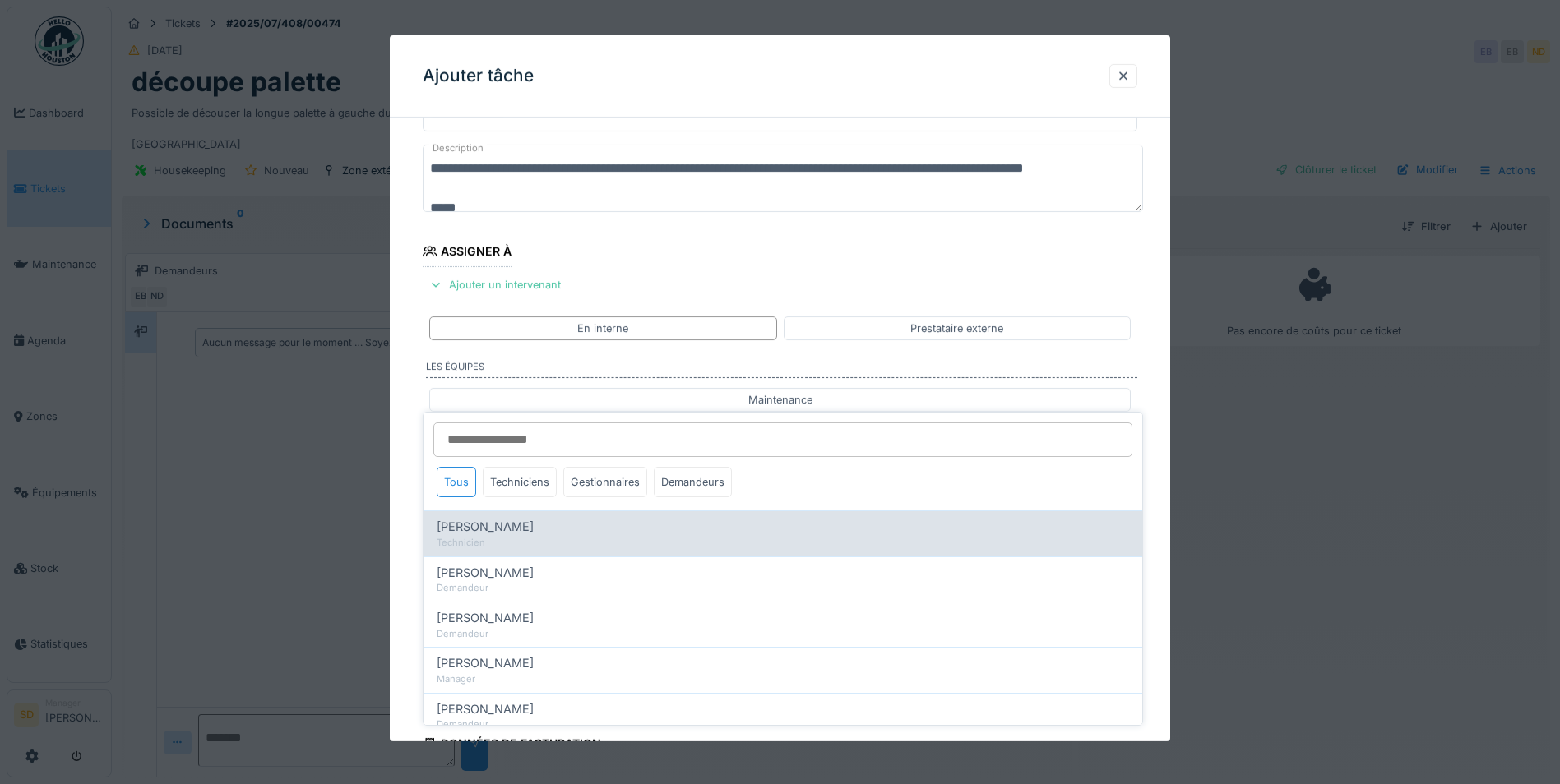
scroll to position [138, 0]
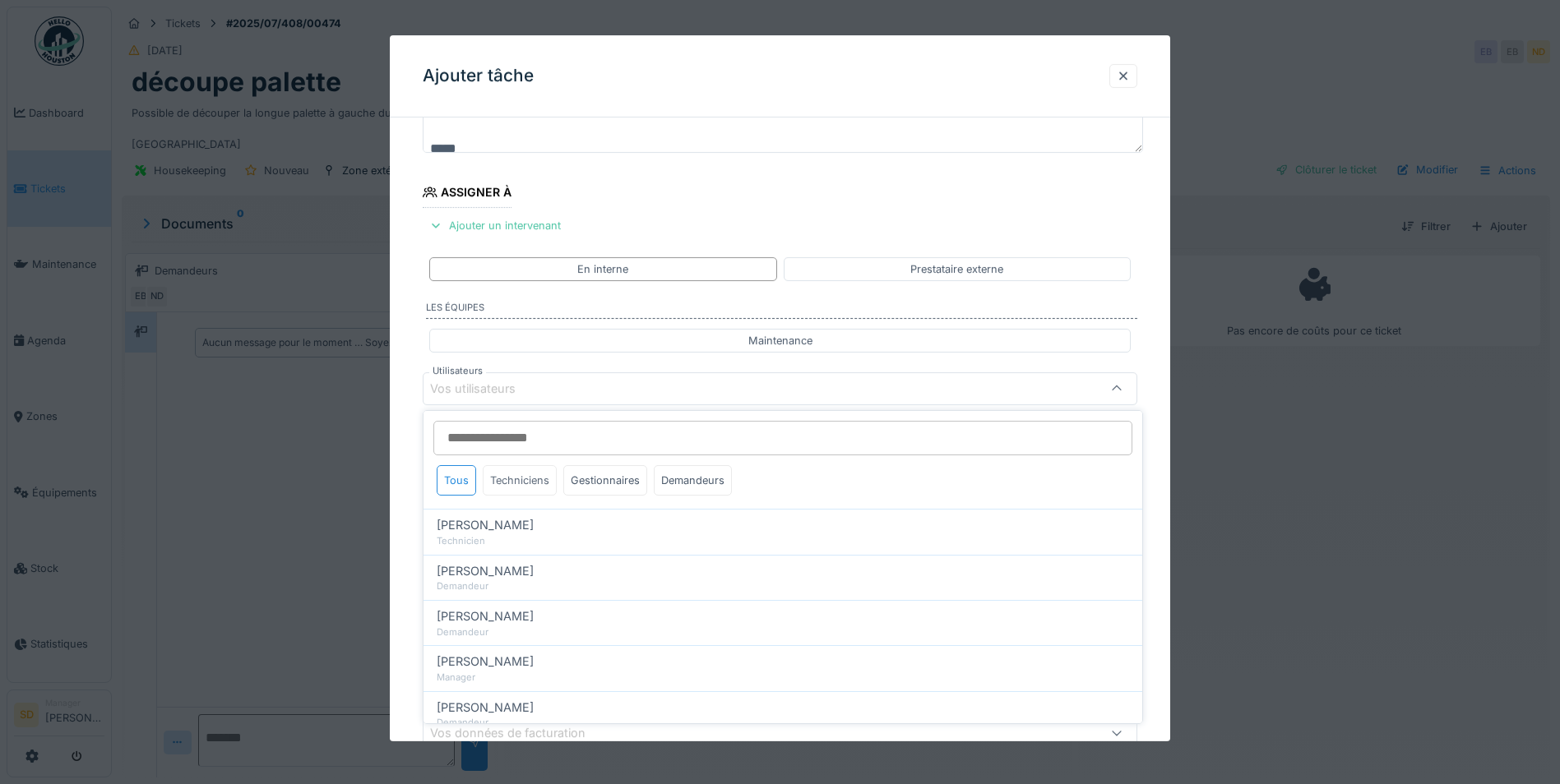
click at [523, 483] on div "Techniciens" at bounding box center [519, 480] width 74 height 30
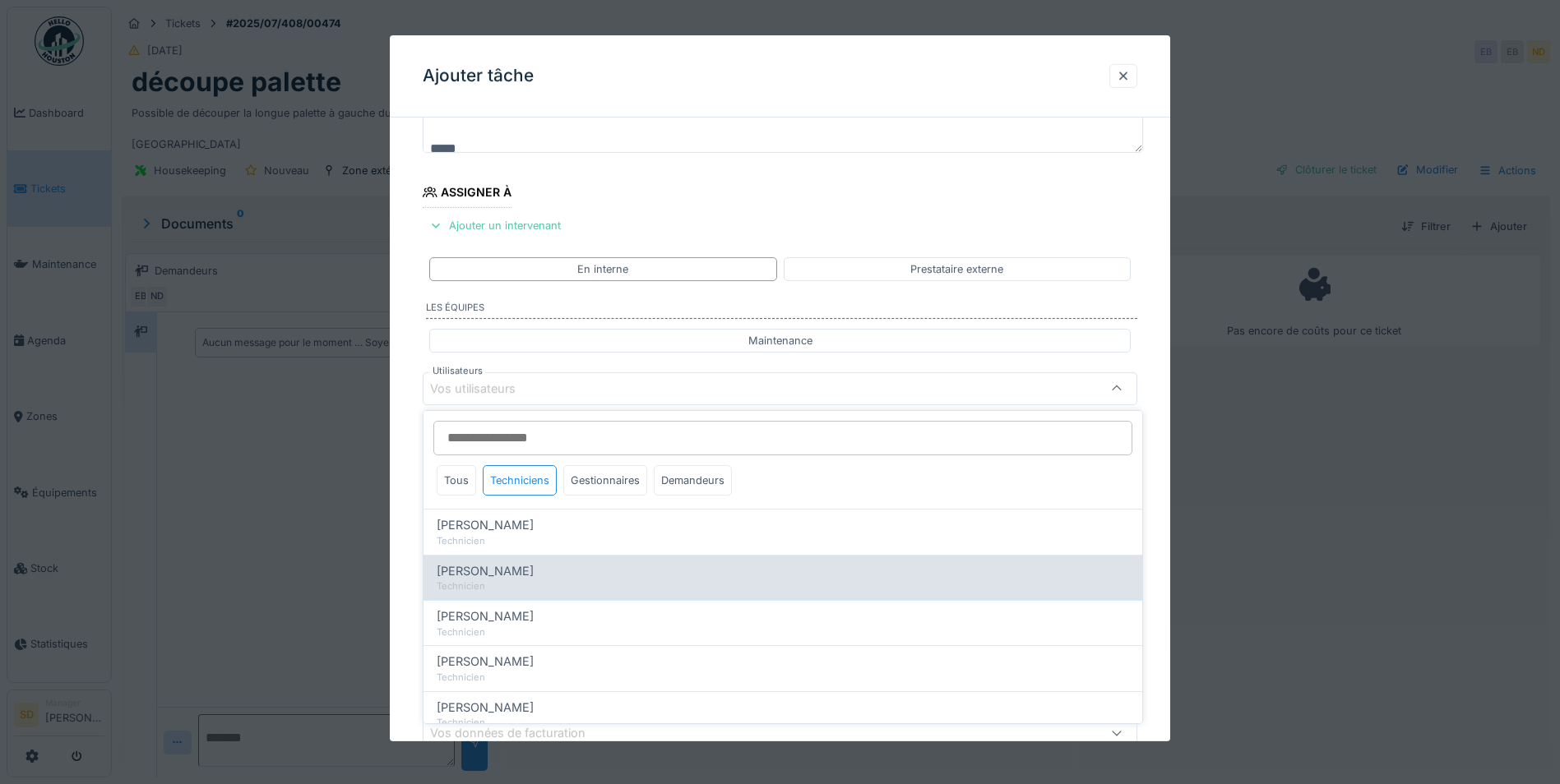
click at [513, 581] on div "Technicien" at bounding box center [782, 586] width 692 height 14
type input "****"
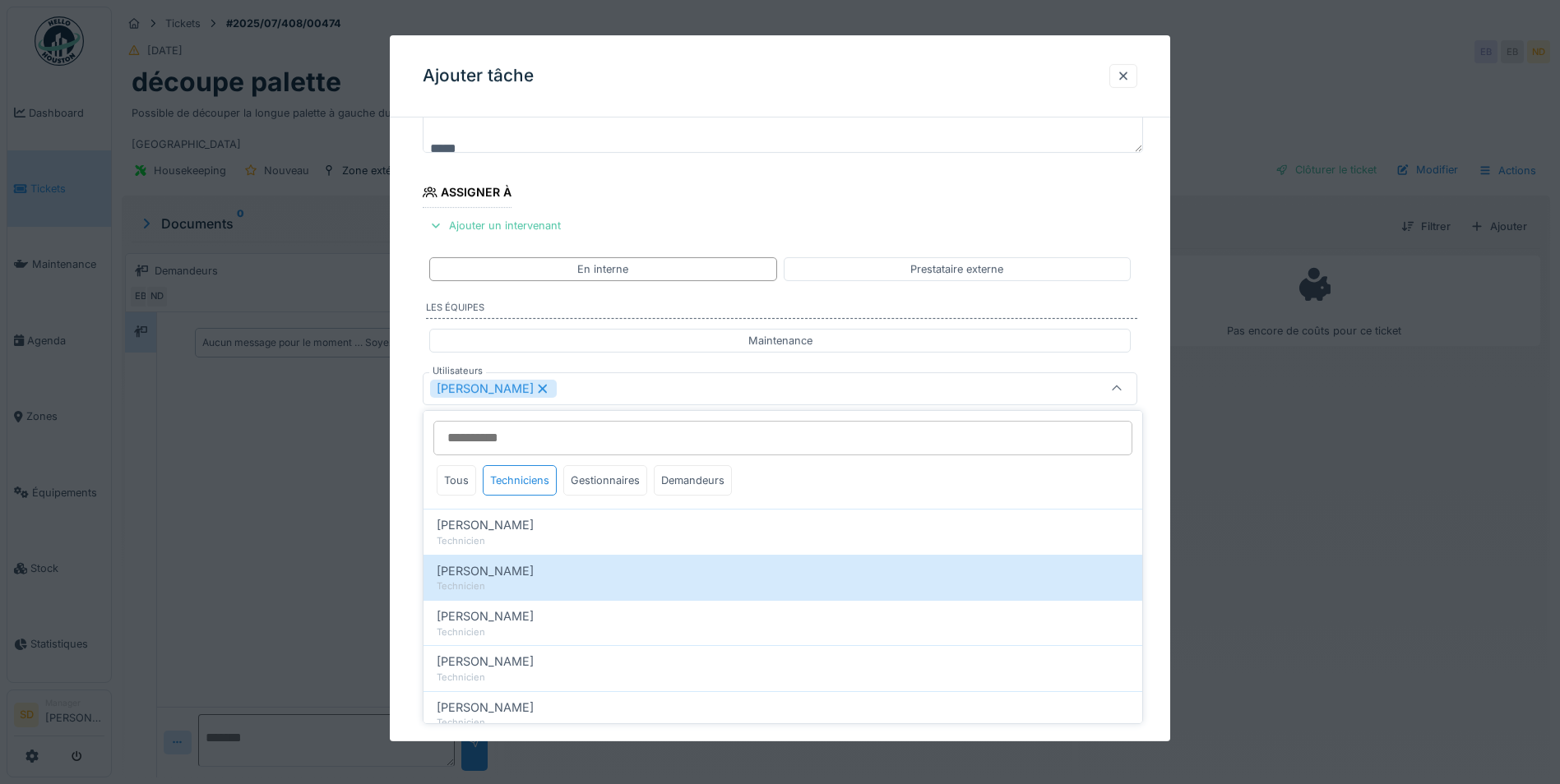
click at [398, 548] on div "**********" at bounding box center [780, 450] width 780 height 914
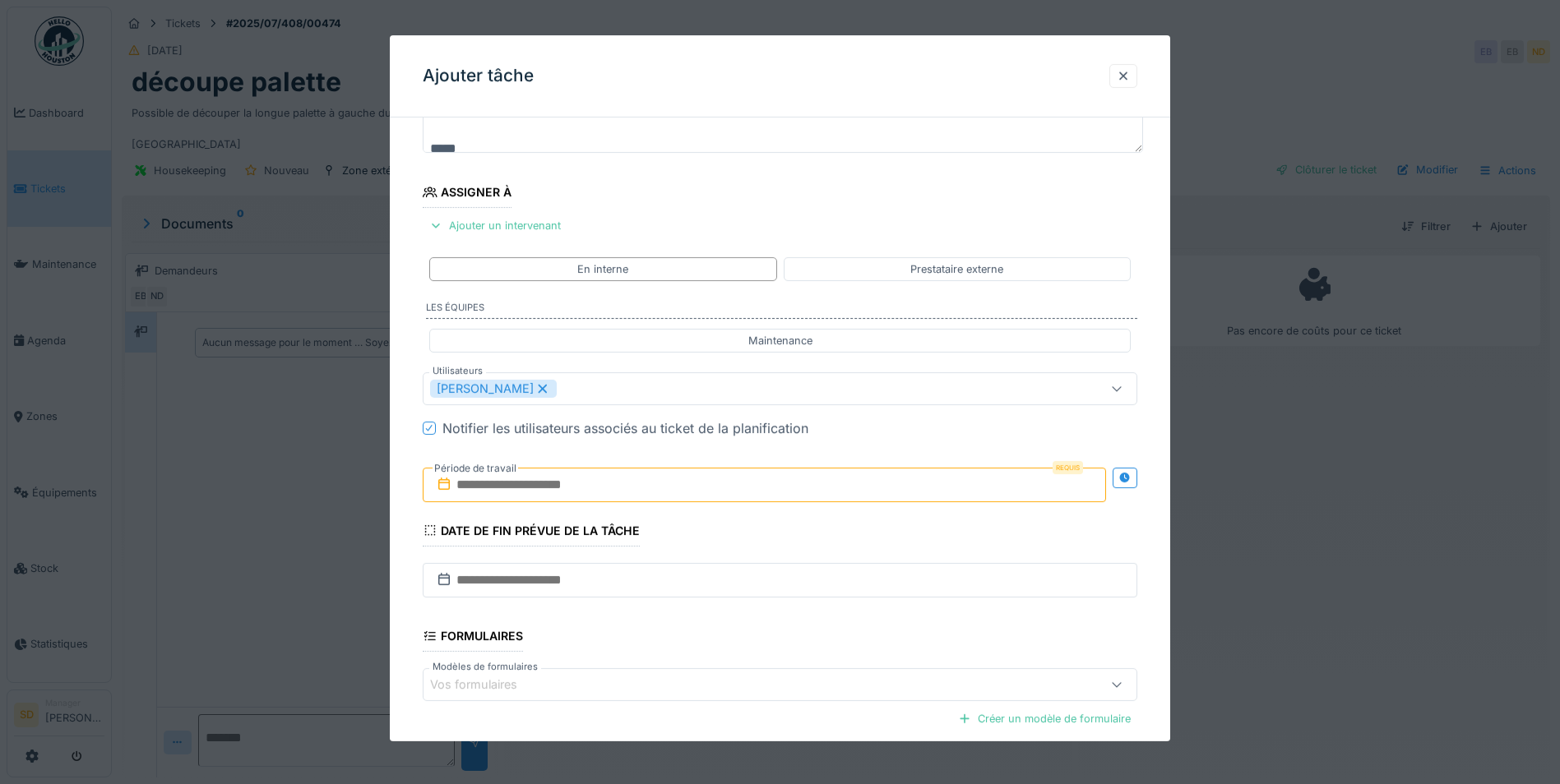
click at [511, 490] on input "text" at bounding box center [764, 485] width 683 height 35
drag, startPoint x: 736, startPoint y: 645, endPoint x: 748, endPoint y: 641, distance: 12.6
click at [736, 645] on div "17" at bounding box center [740, 645] width 22 height 24
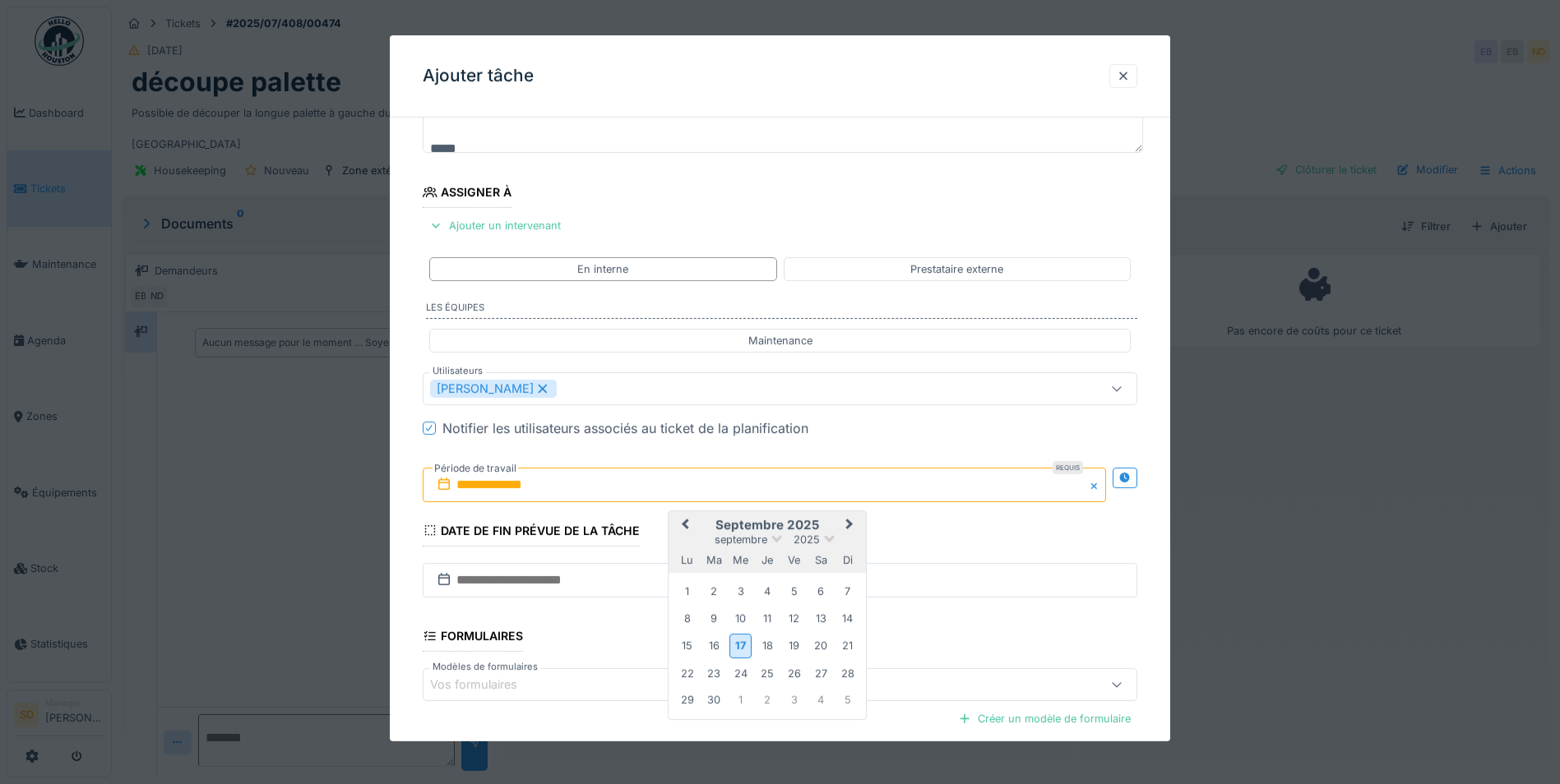
click at [850, 524] on span "Next Month" at bounding box center [850, 525] width 0 height 20
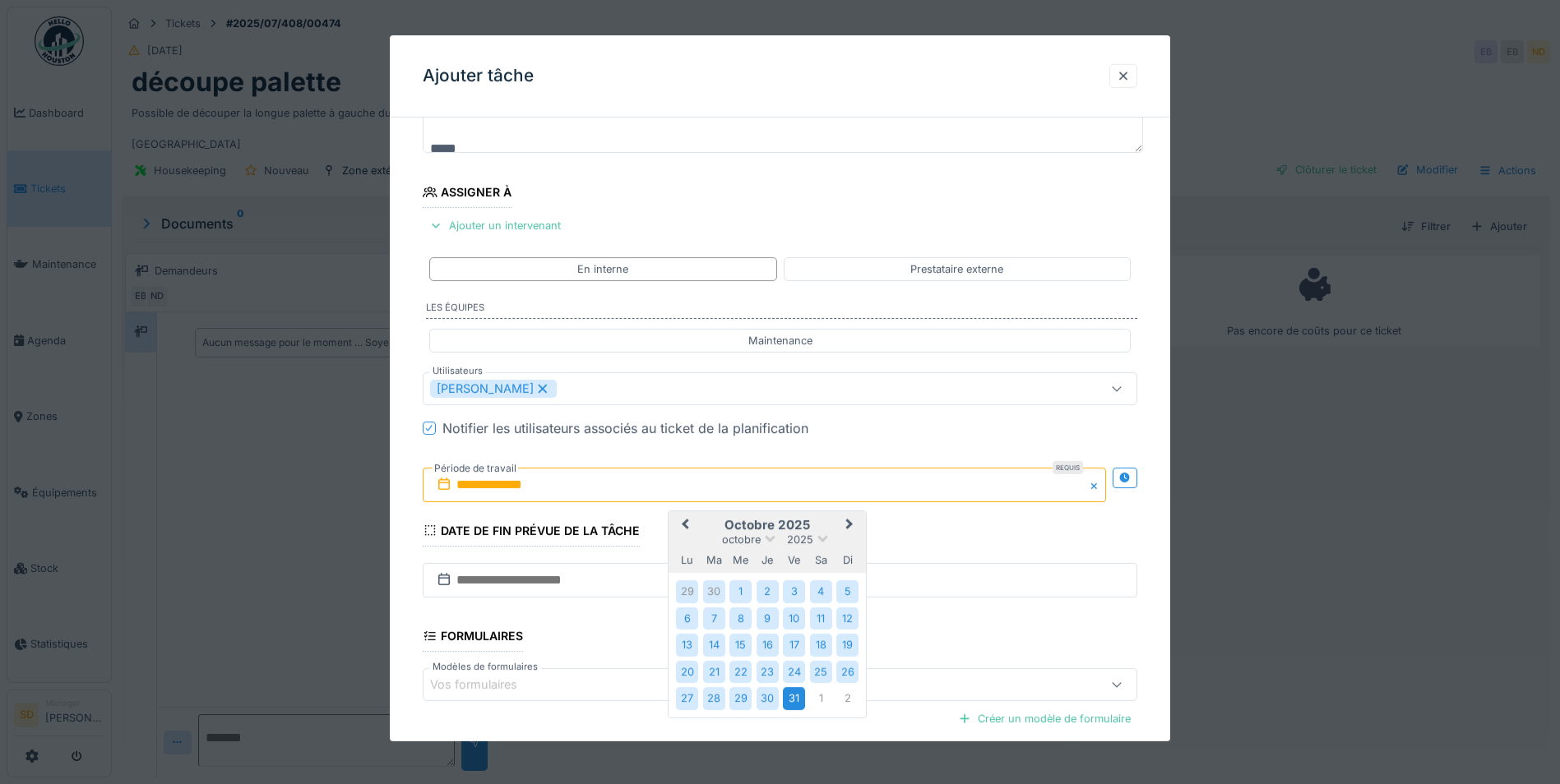
click at [790, 698] on div "31" at bounding box center [794, 698] width 22 height 22
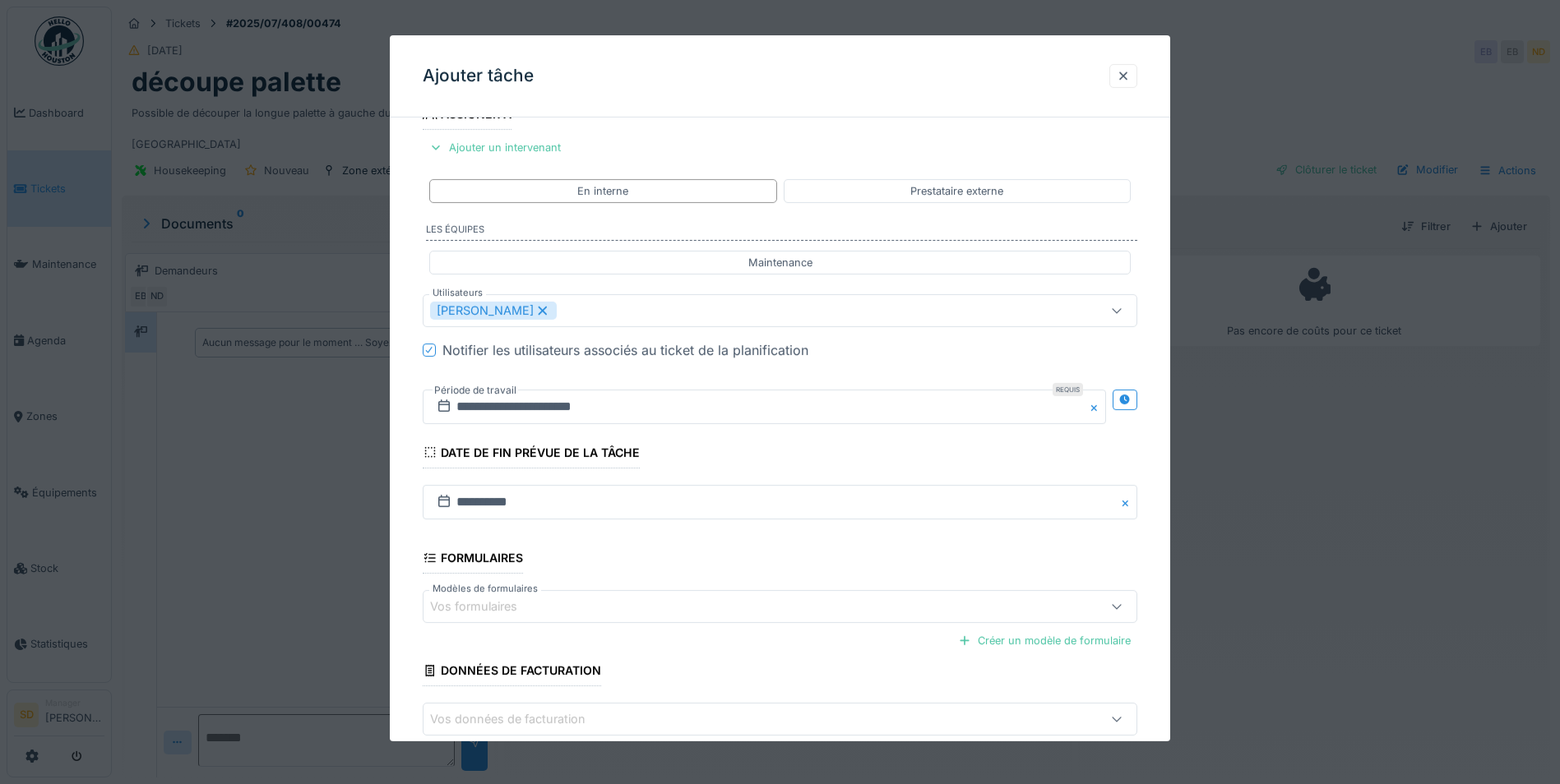
scroll to position [304, 0]
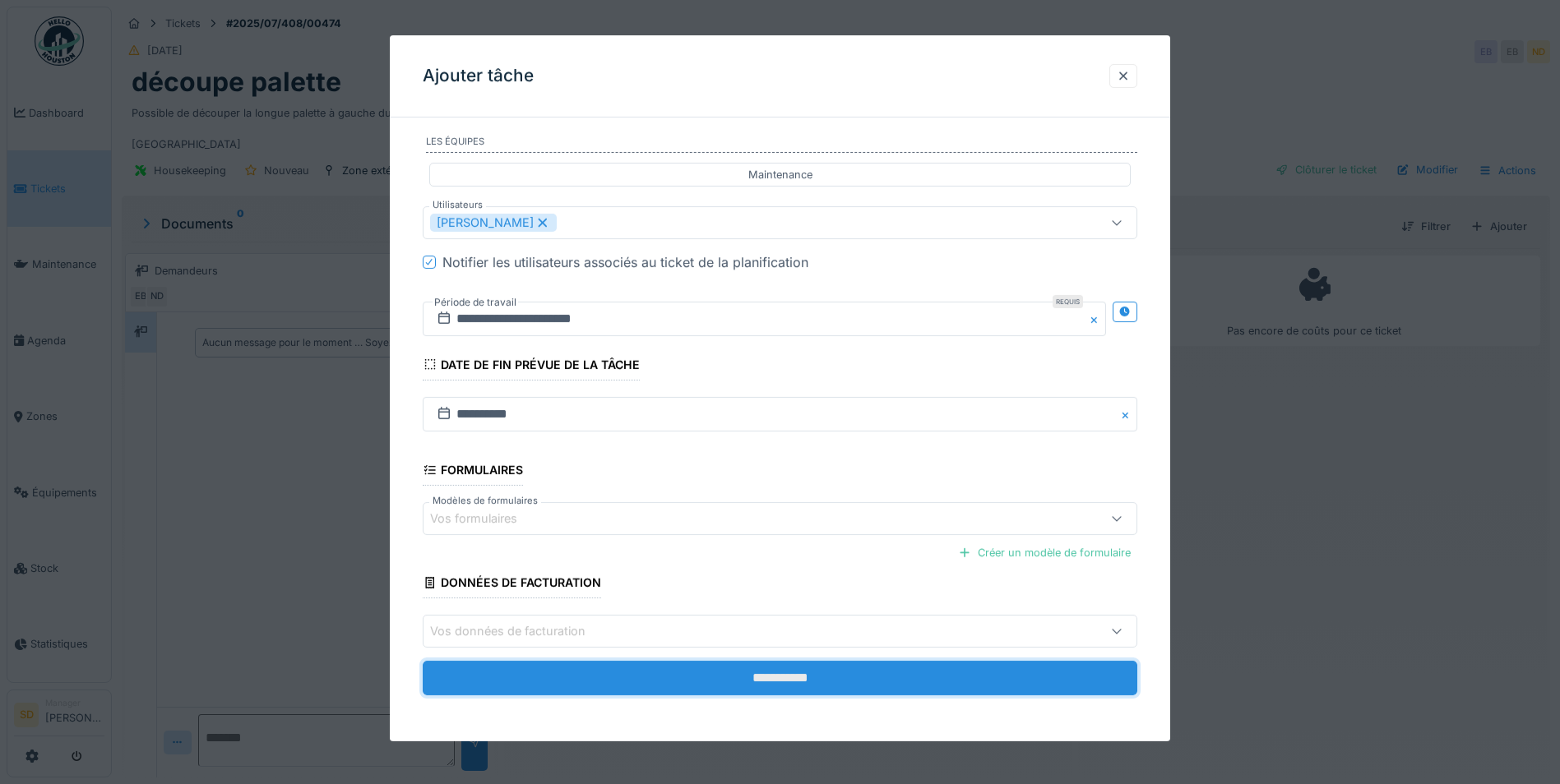
click at [761, 675] on input "**********" at bounding box center [780, 678] width 715 height 35
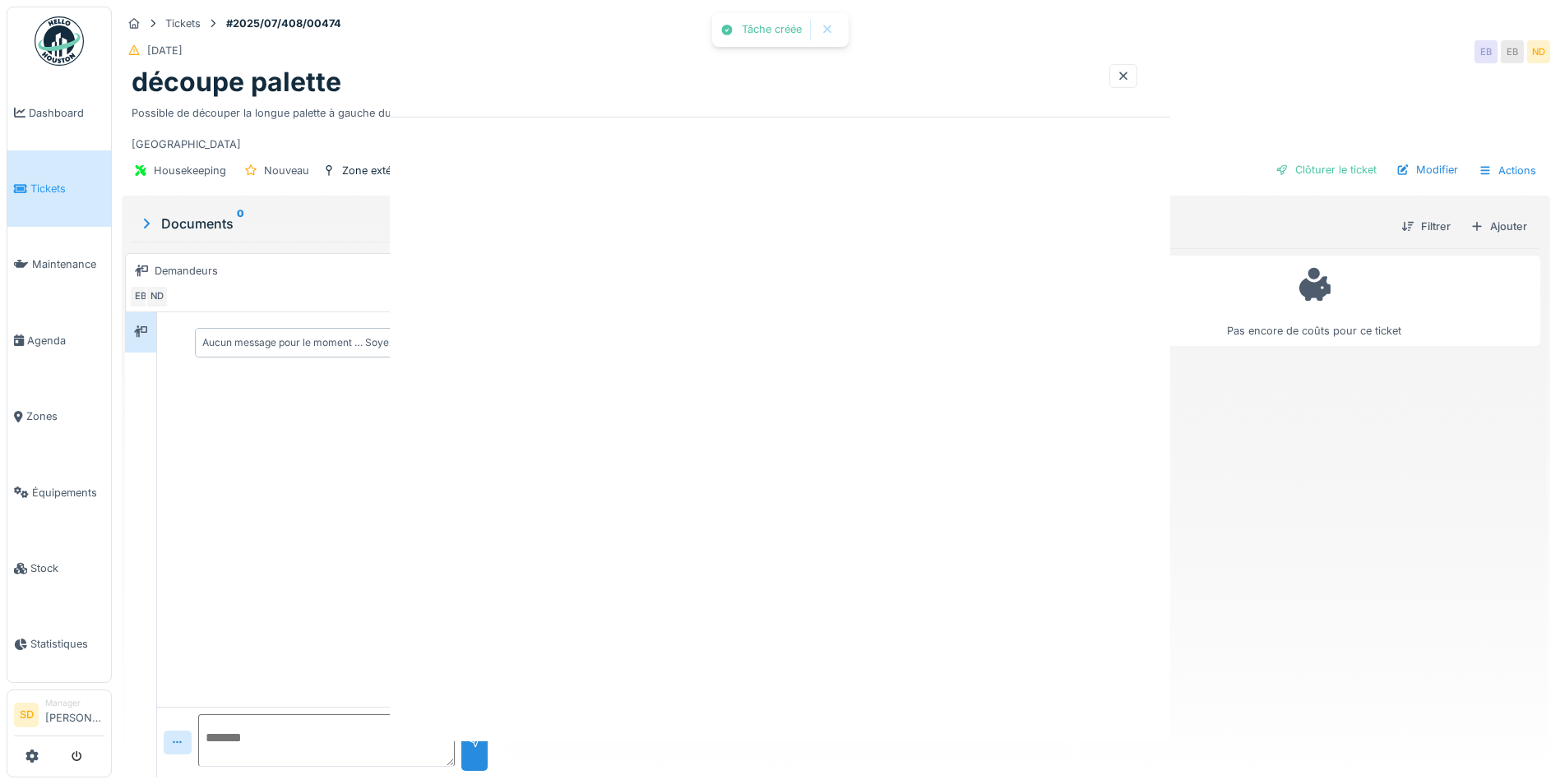
scroll to position [0, 0]
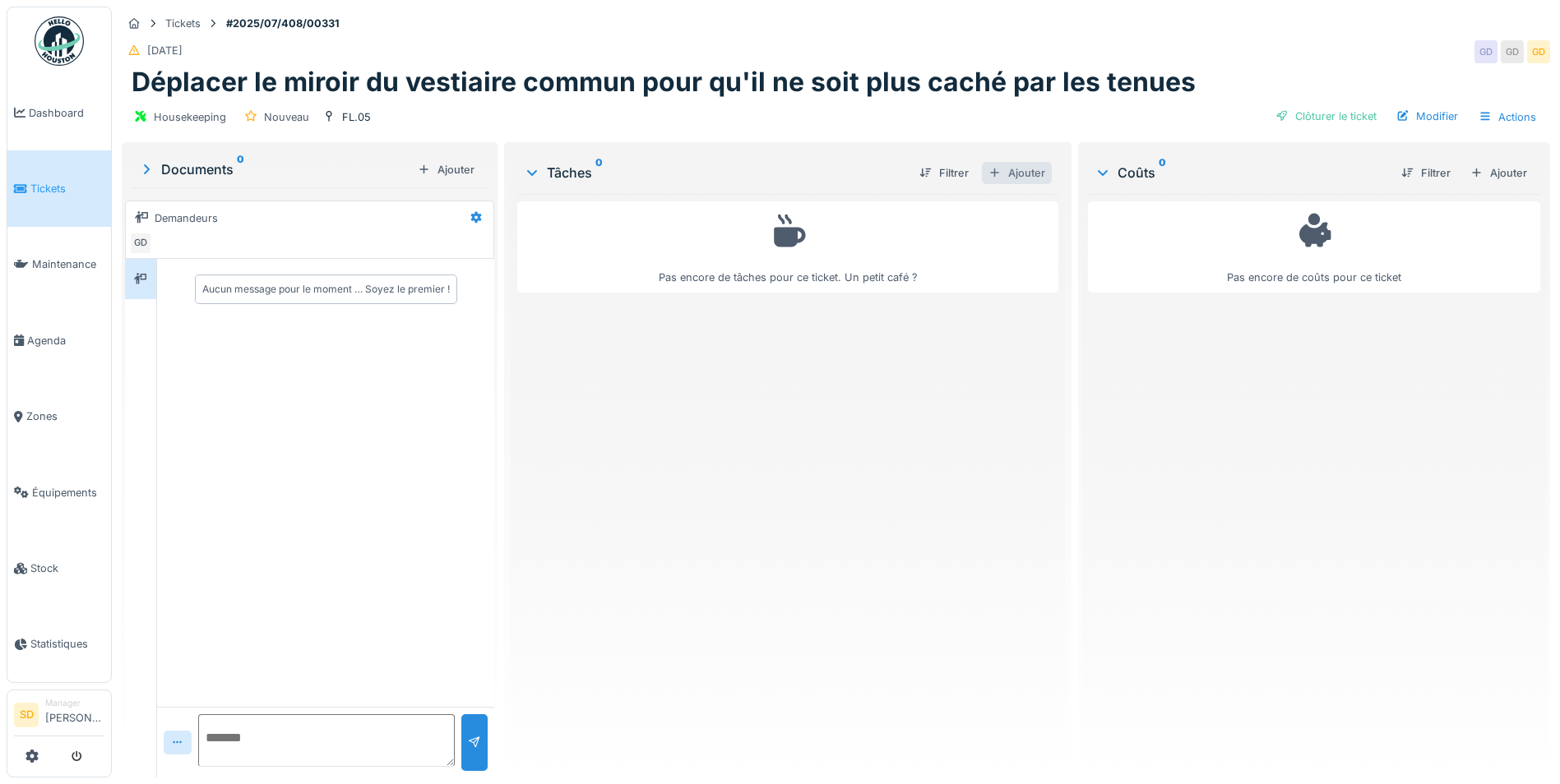
click at [1012, 177] on div "Ajouter" at bounding box center [1017, 173] width 70 height 22
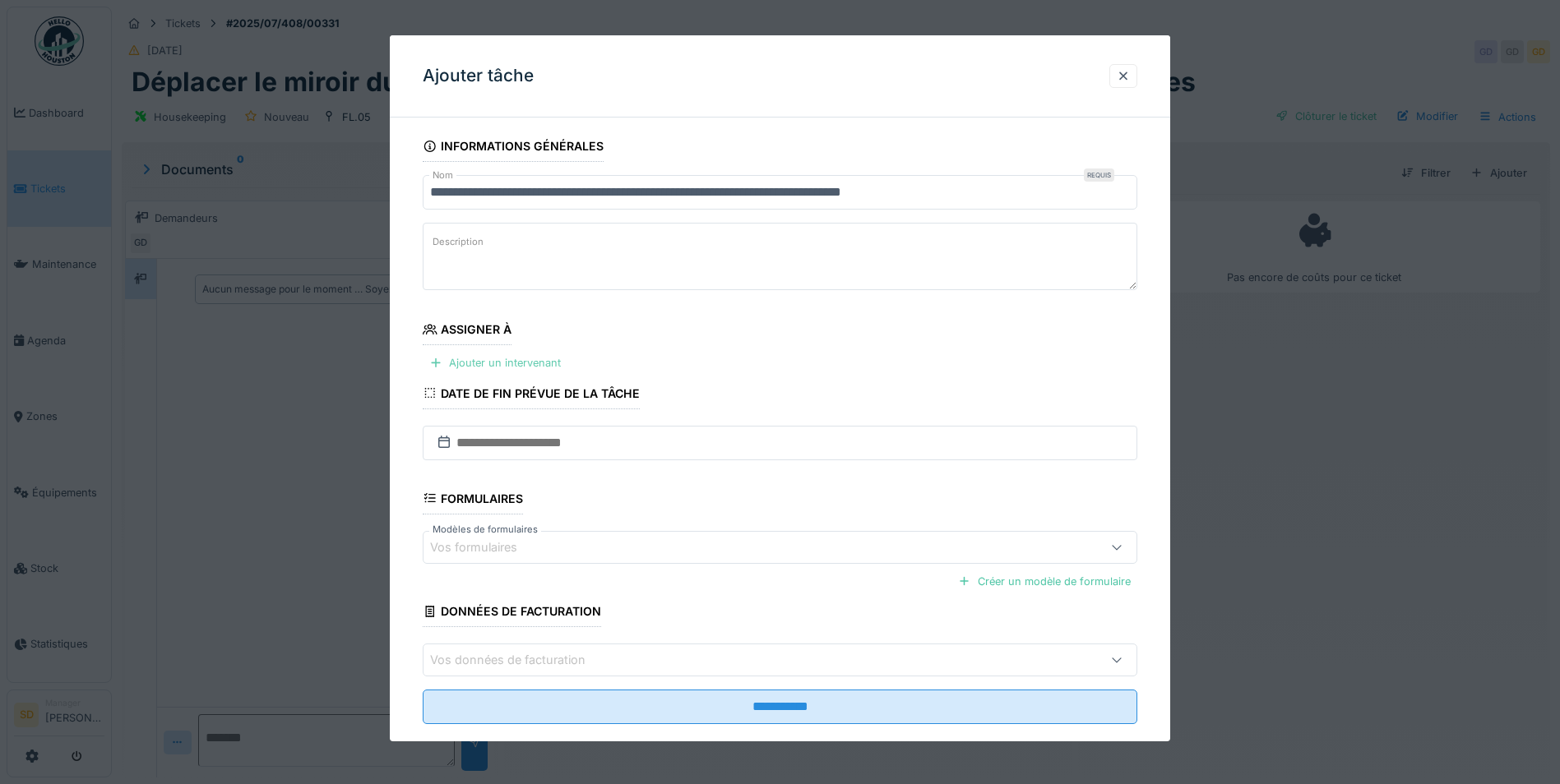
click at [480, 363] on div "Ajouter un intervenant" at bounding box center [495, 363] width 145 height 22
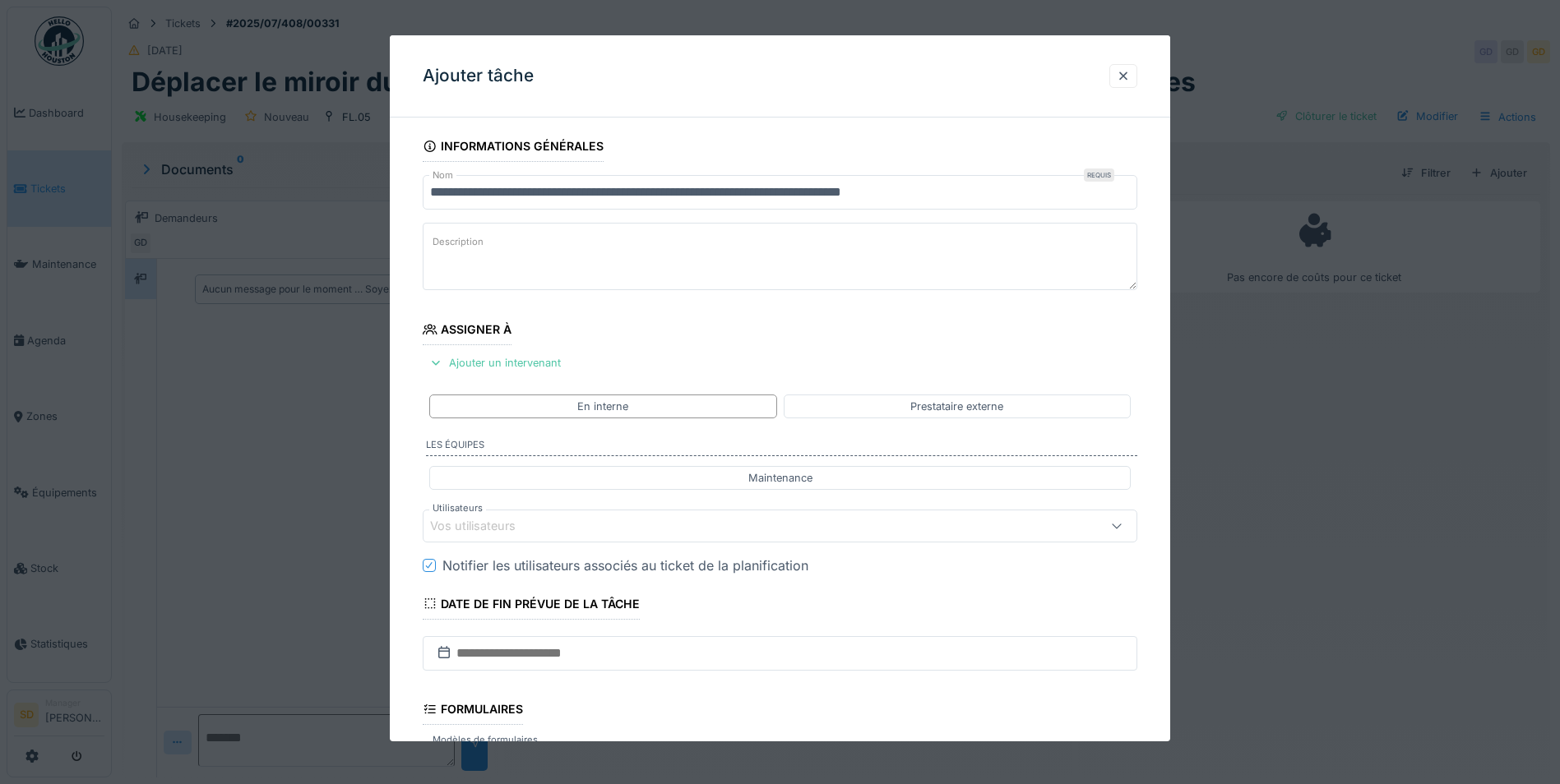
click at [548, 524] on div "Vos utilisateurs" at bounding box center [739, 526] width 616 height 18
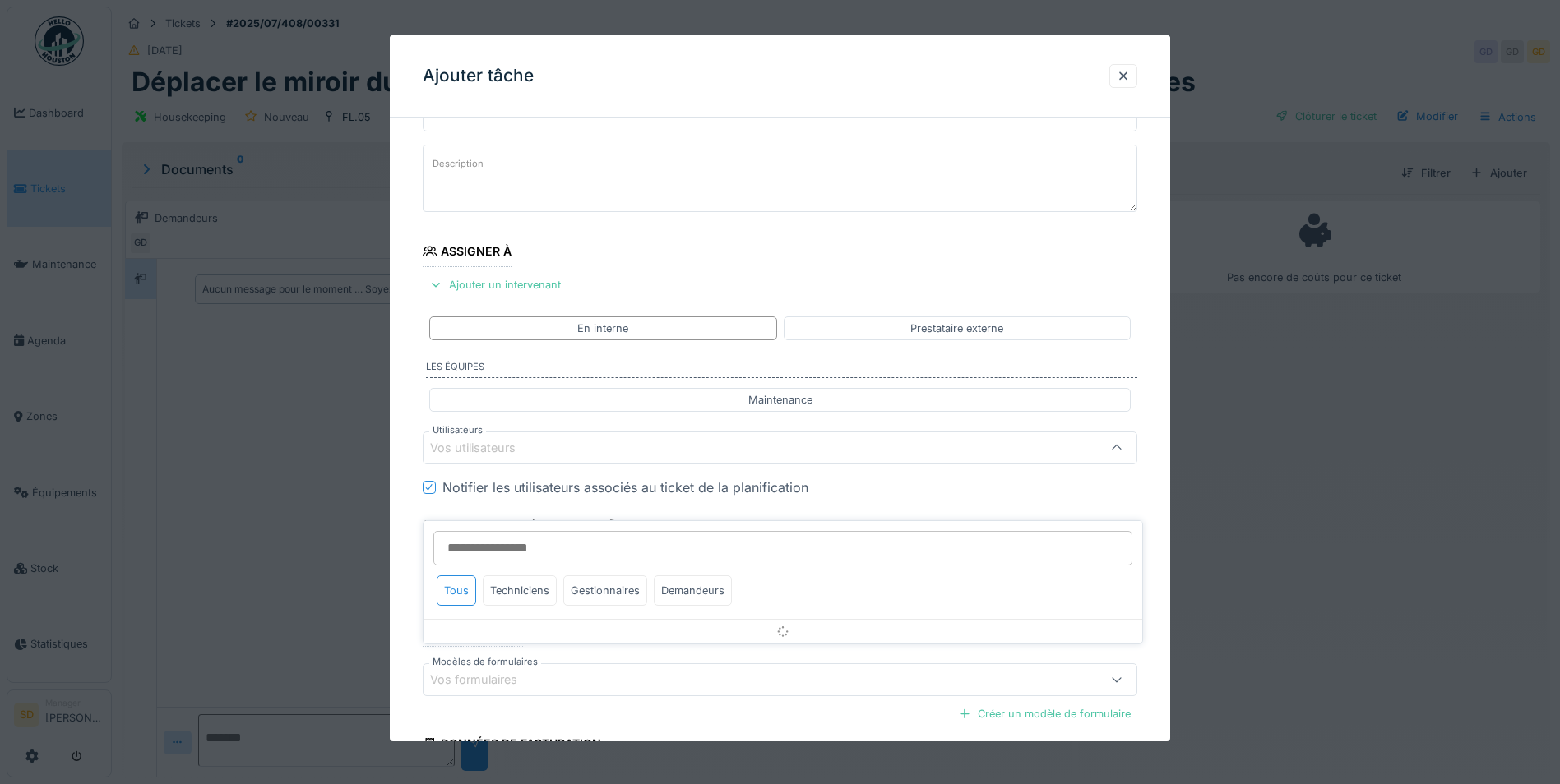
scroll to position [138, 0]
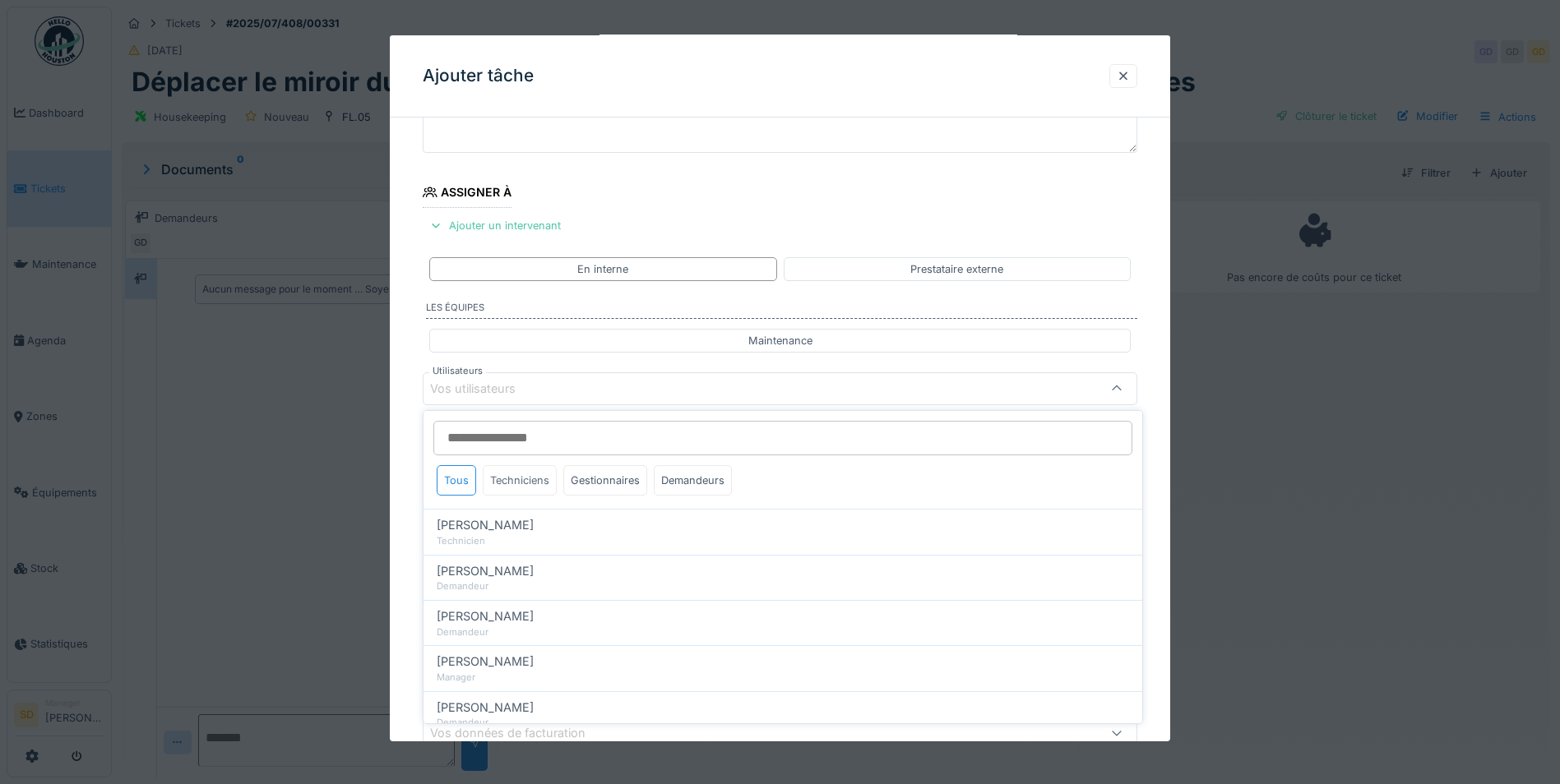
click at [517, 486] on div "Techniciens" at bounding box center [519, 480] width 74 height 30
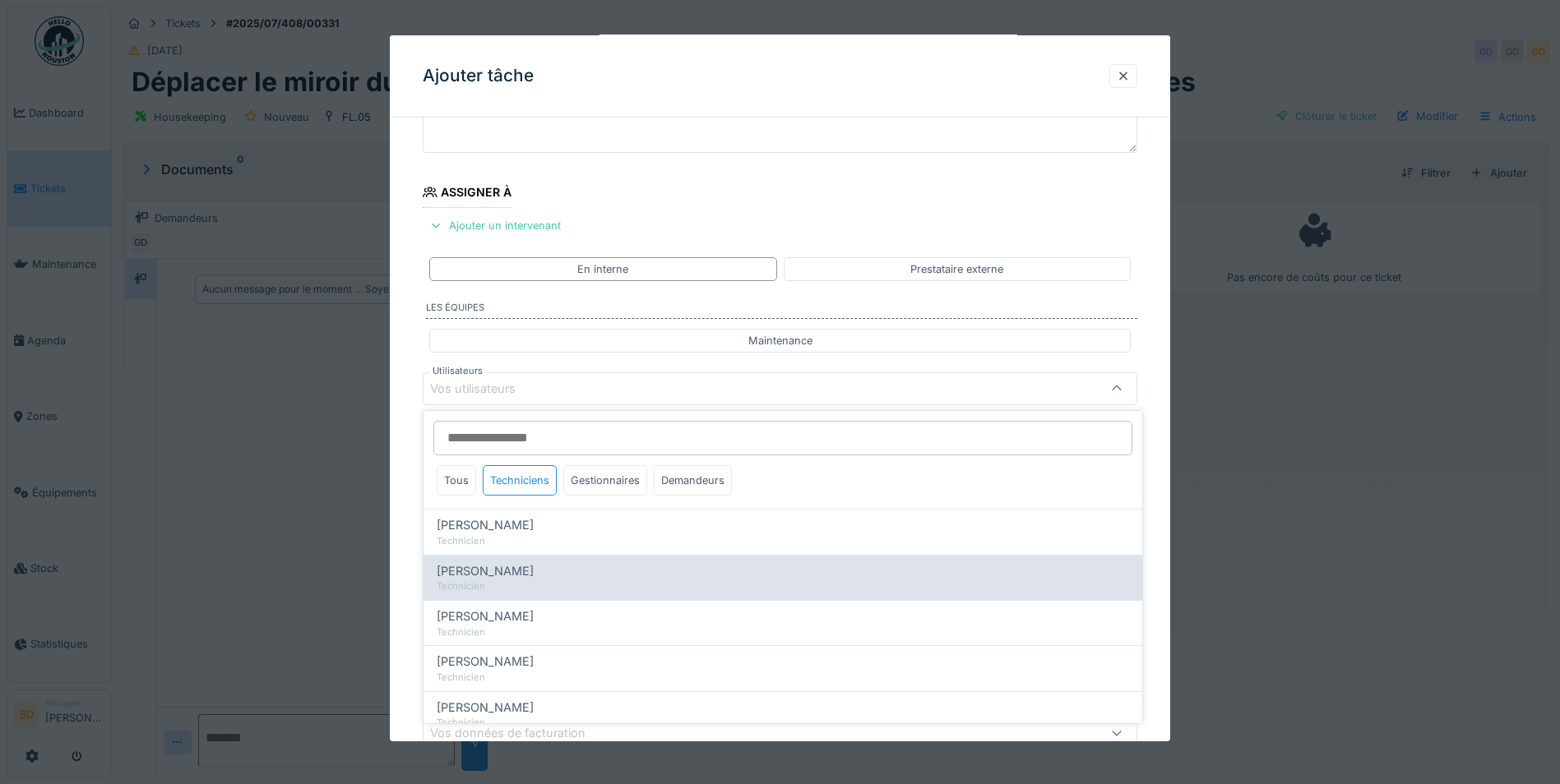
click at [499, 571] on span "[PERSON_NAME]" at bounding box center [485, 572] width 97 height 18
type input "****"
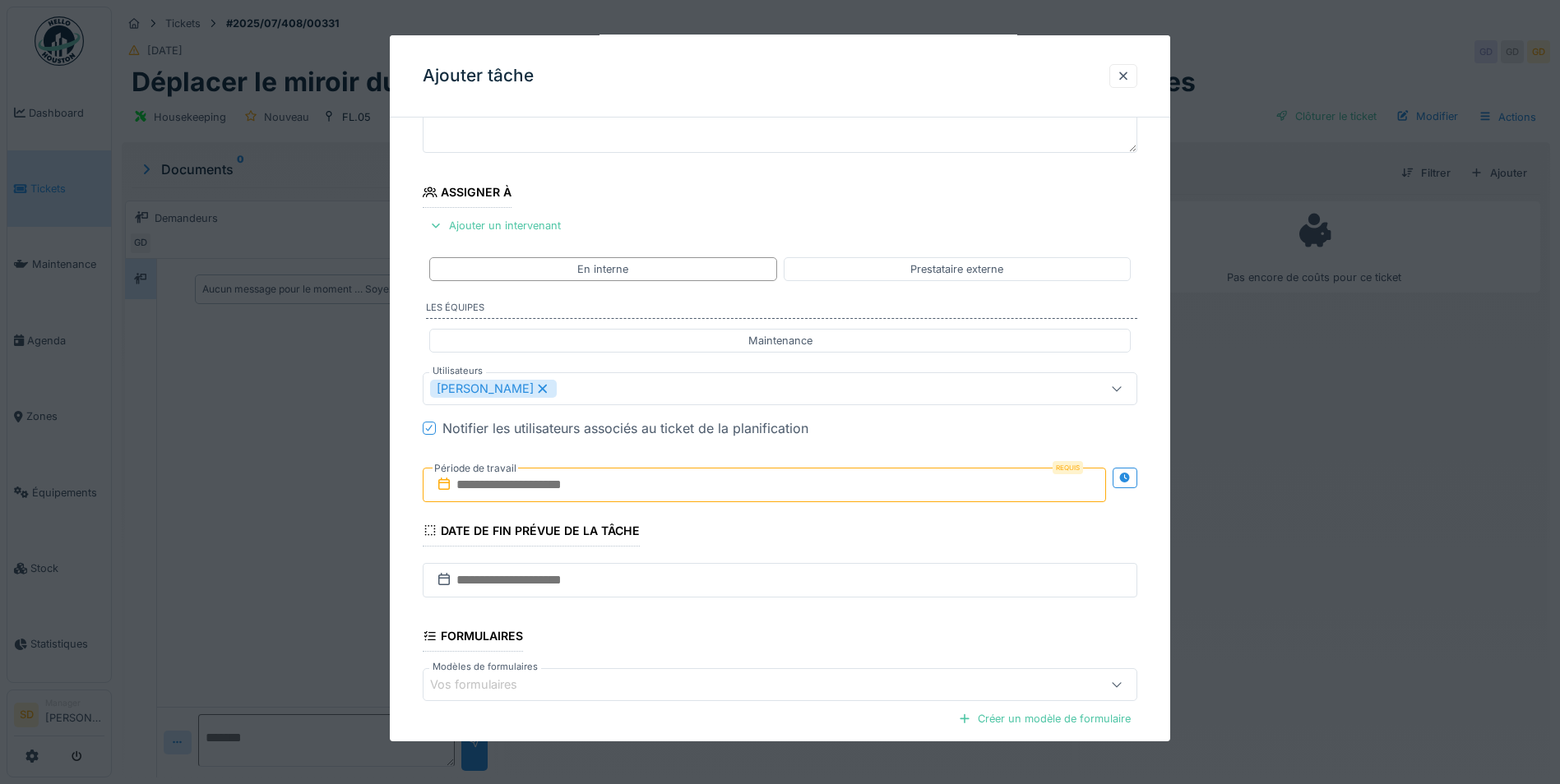
click at [410, 557] on div "**********" at bounding box center [780, 450] width 780 height 914
click at [506, 490] on input "text" at bounding box center [764, 485] width 683 height 35
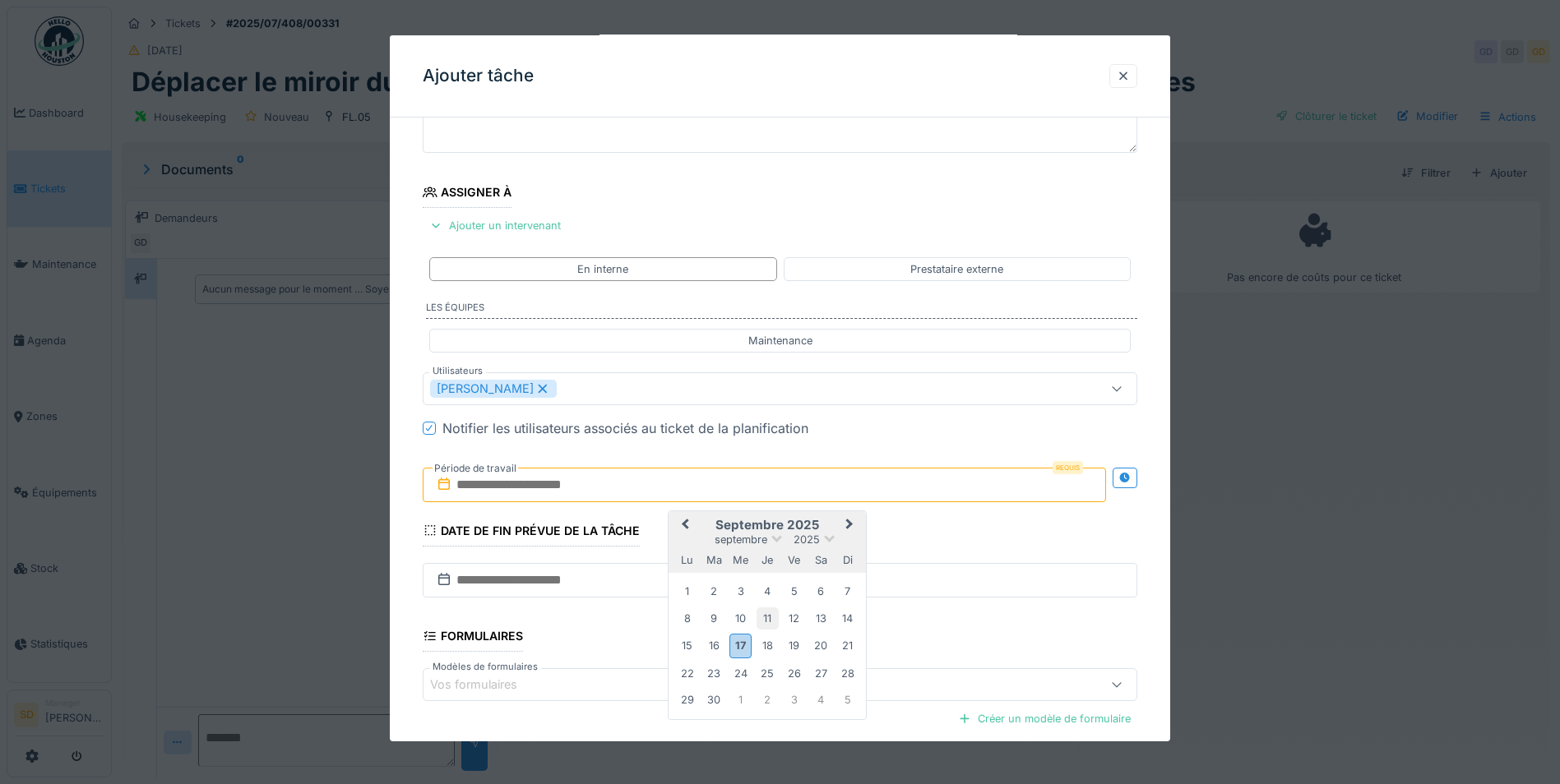
drag, startPoint x: 739, startPoint y: 649, endPoint x: 765, endPoint y: 625, distance: 35.4
click at [739, 649] on div "17" at bounding box center [740, 645] width 22 height 24
click at [850, 523] on span "Next Month" at bounding box center [850, 525] width 0 height 20
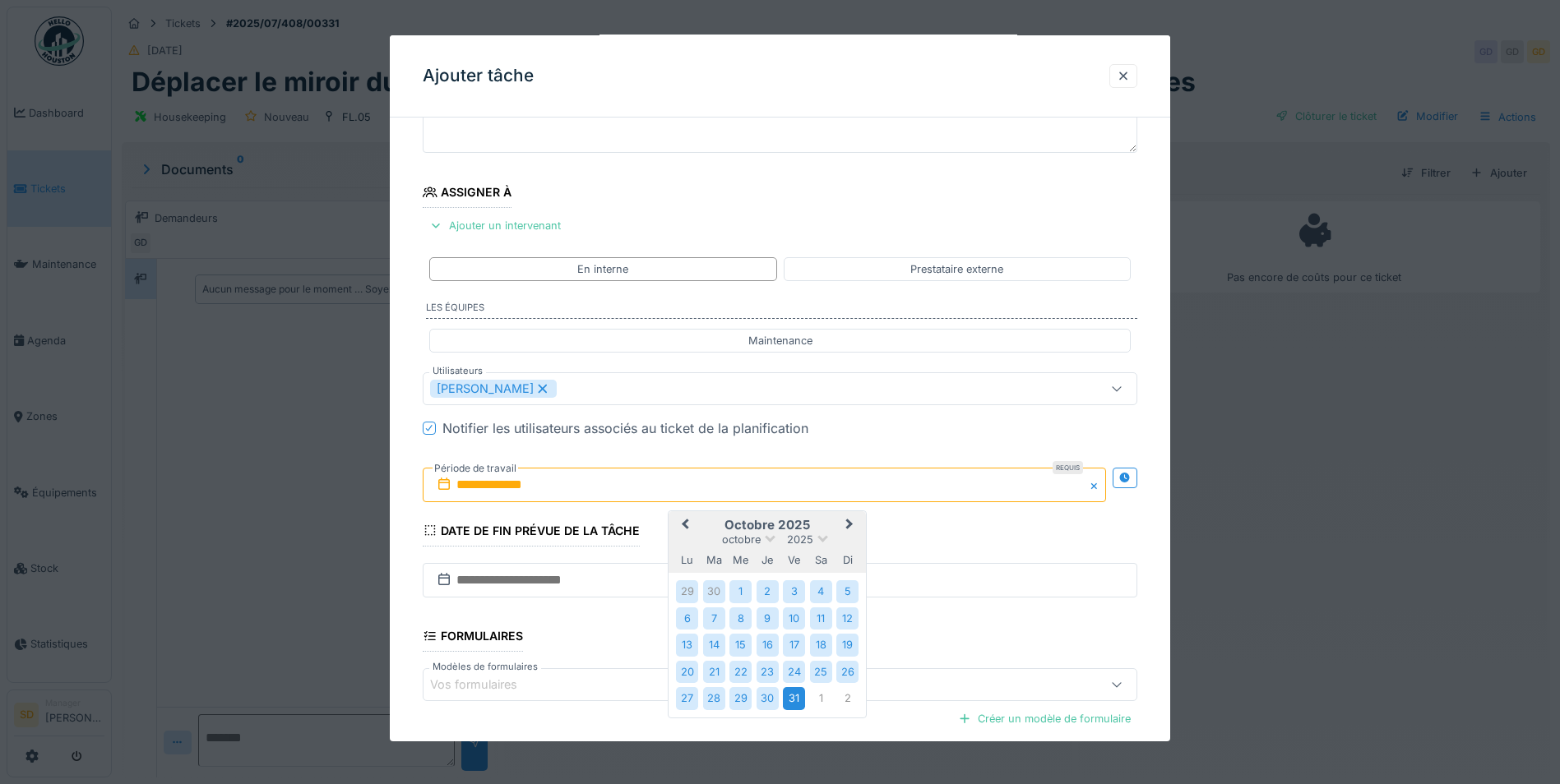
click at [789, 700] on div "31" at bounding box center [794, 698] width 22 height 22
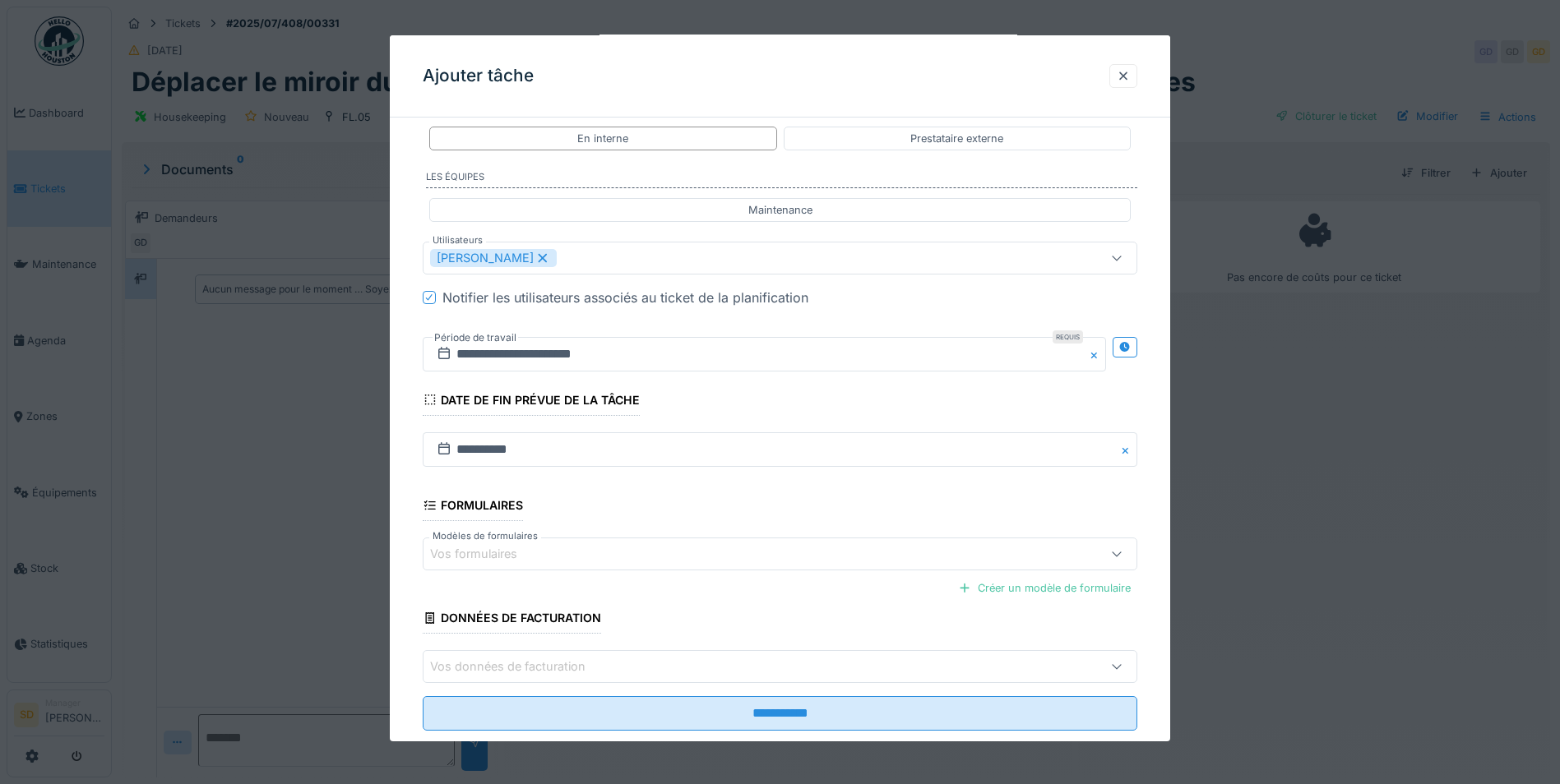
scroll to position [304, 0]
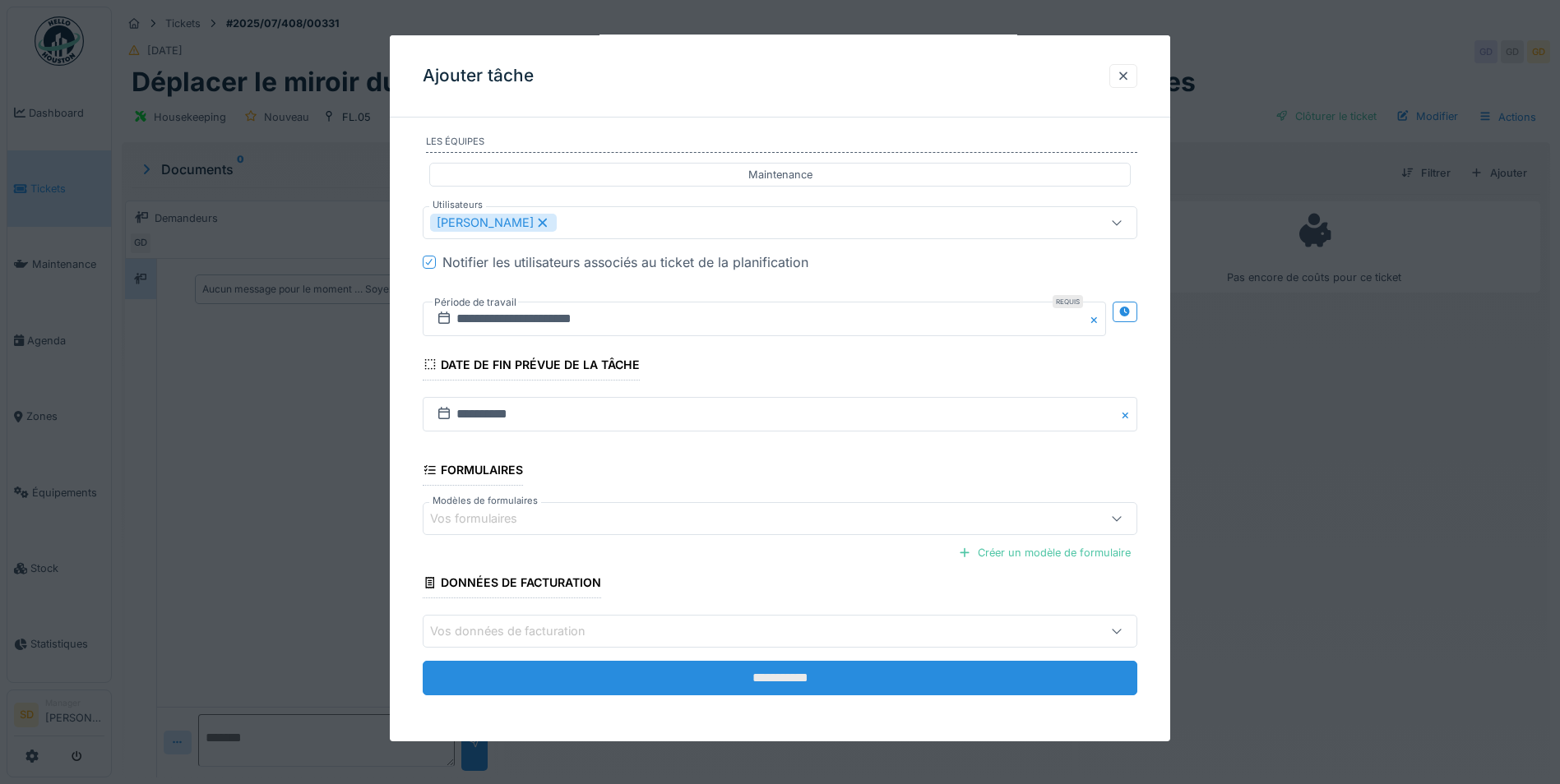
click at [734, 673] on input "**********" at bounding box center [780, 678] width 715 height 35
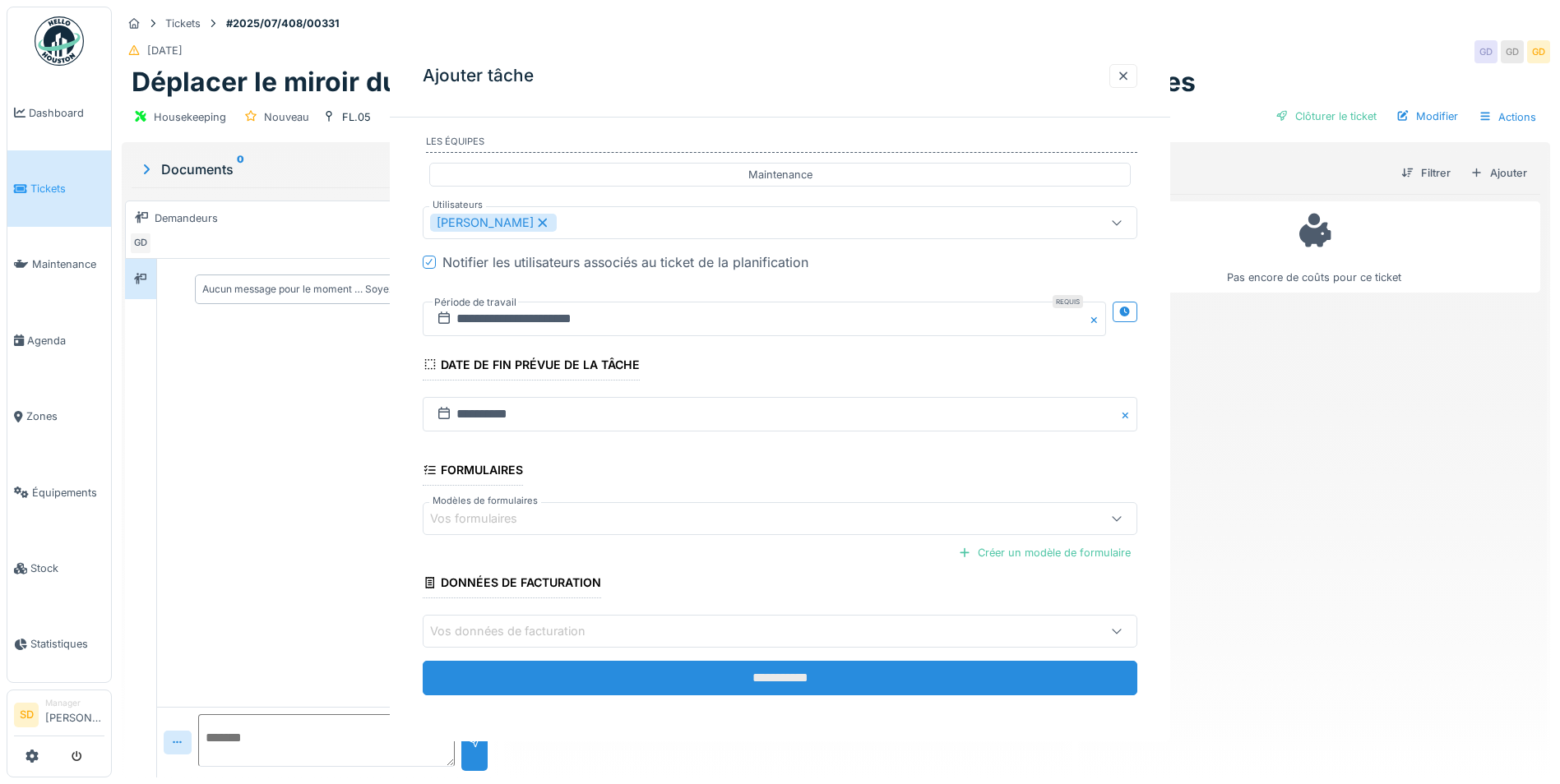
scroll to position [0, 0]
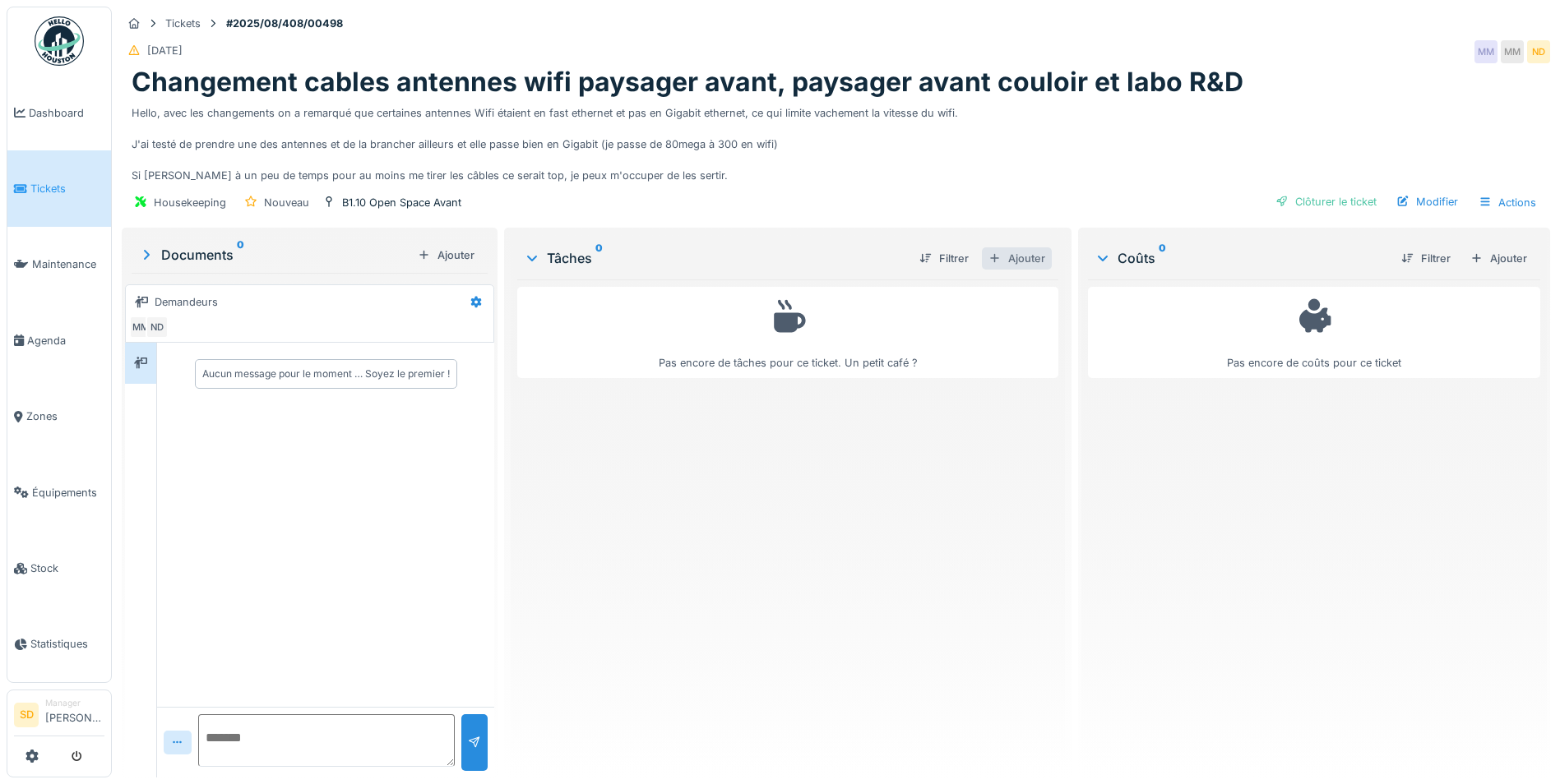
click at [1015, 260] on div "Ajouter" at bounding box center [1017, 258] width 70 height 22
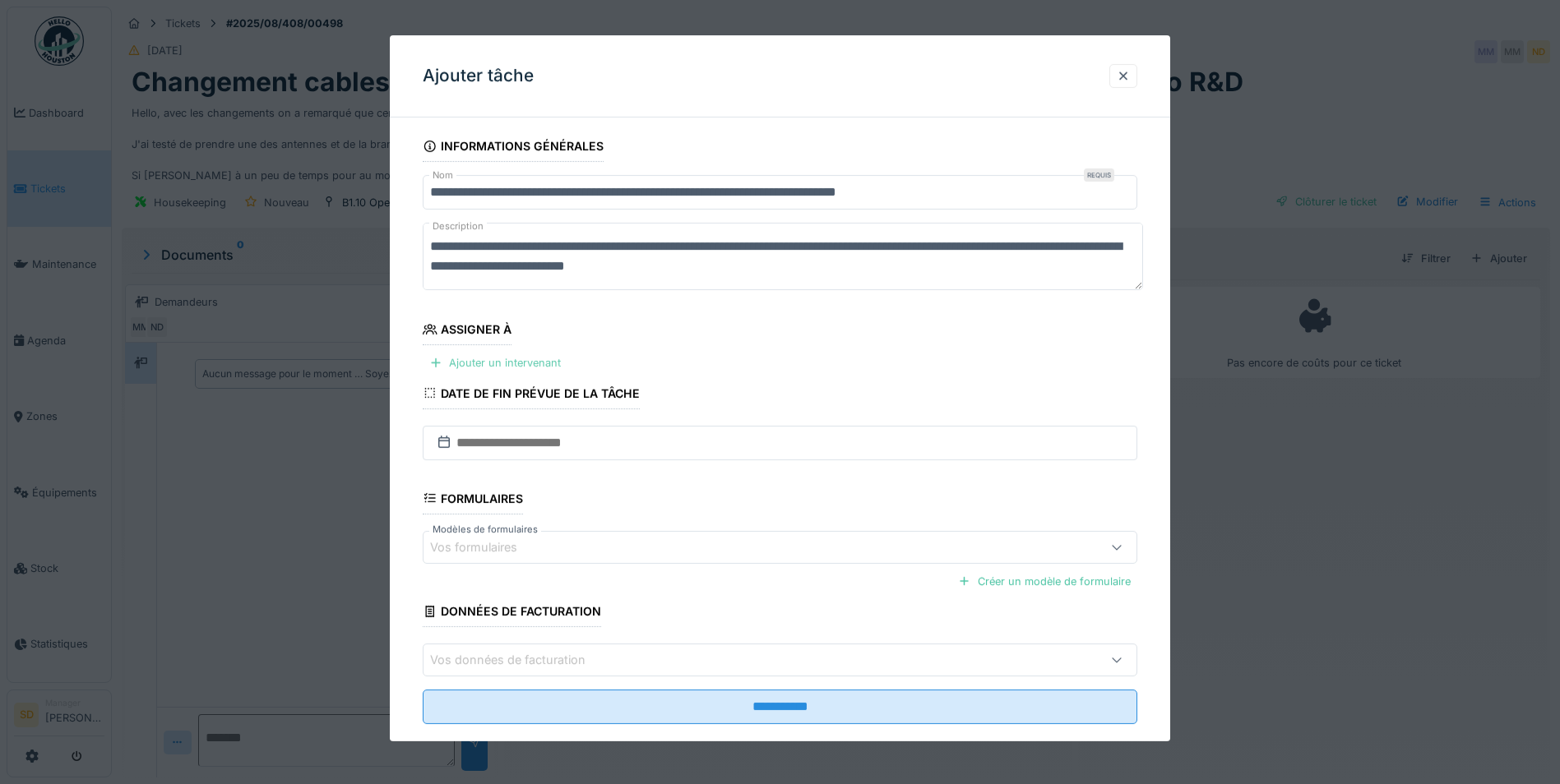
click at [532, 363] on div "Ajouter un intervenant" at bounding box center [495, 363] width 145 height 22
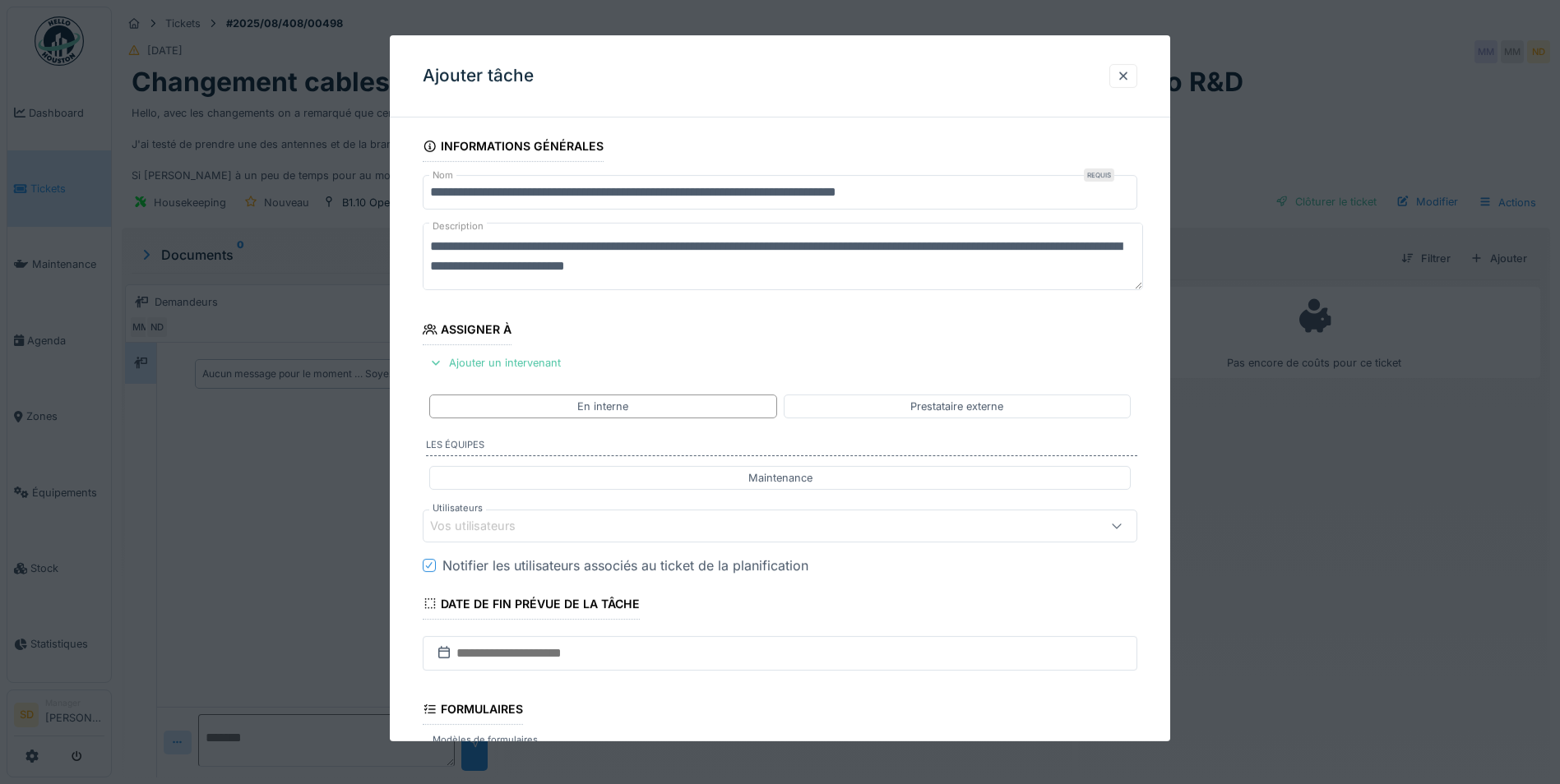
click at [558, 521] on div "Vos utilisateurs" at bounding box center [739, 526] width 616 height 18
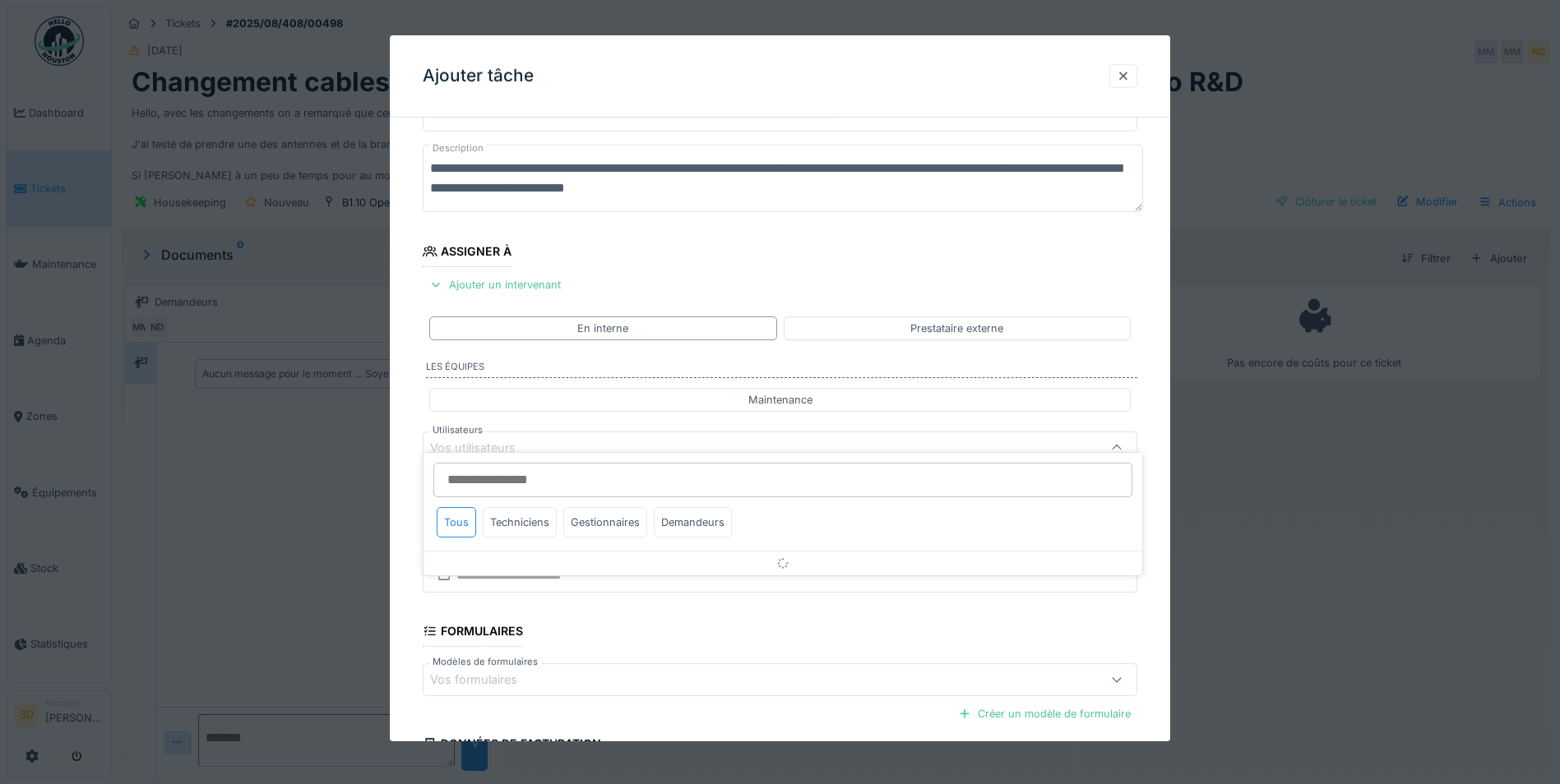
scroll to position [138, 0]
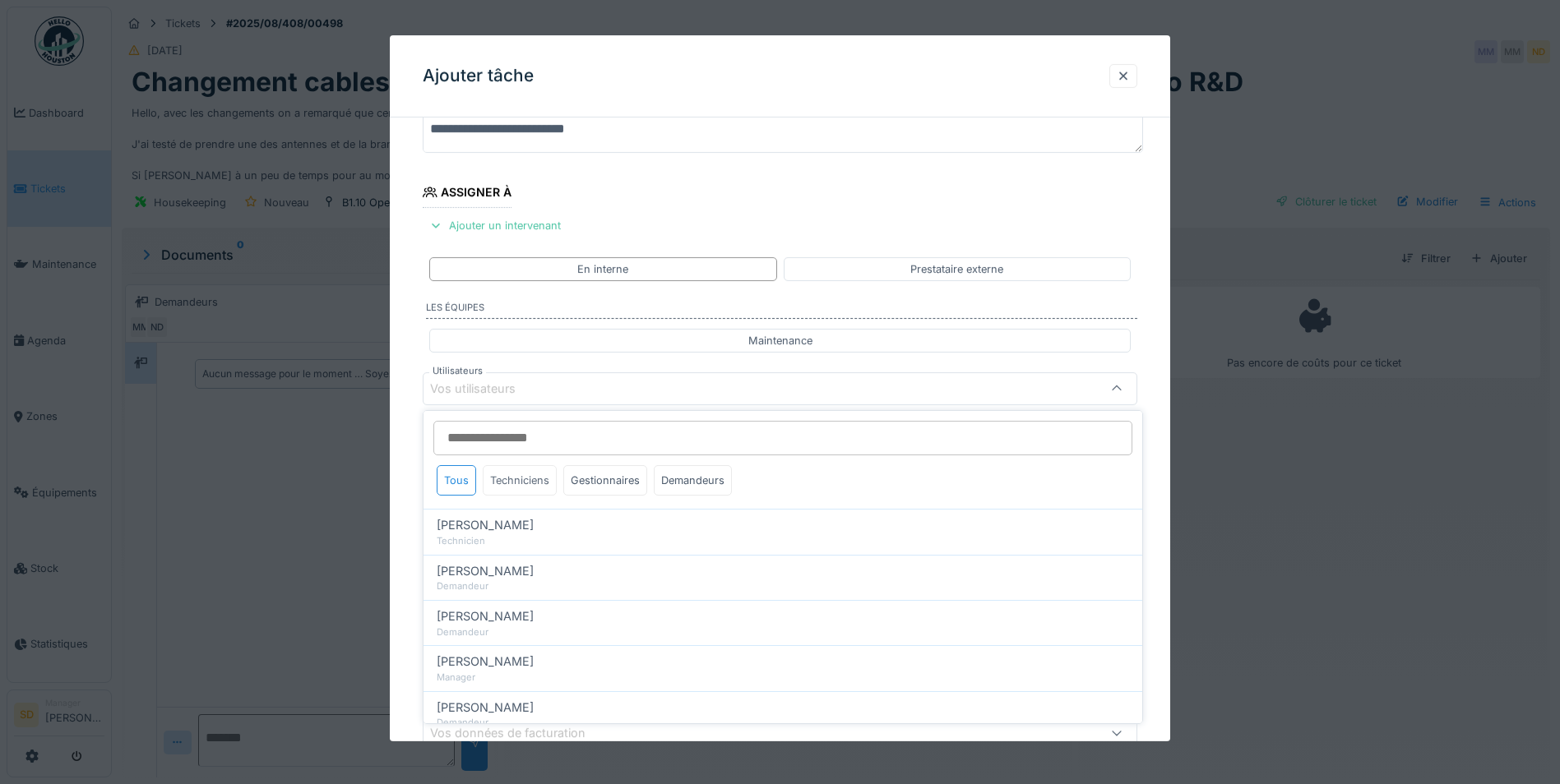
click at [538, 481] on div "Techniciens" at bounding box center [519, 480] width 74 height 30
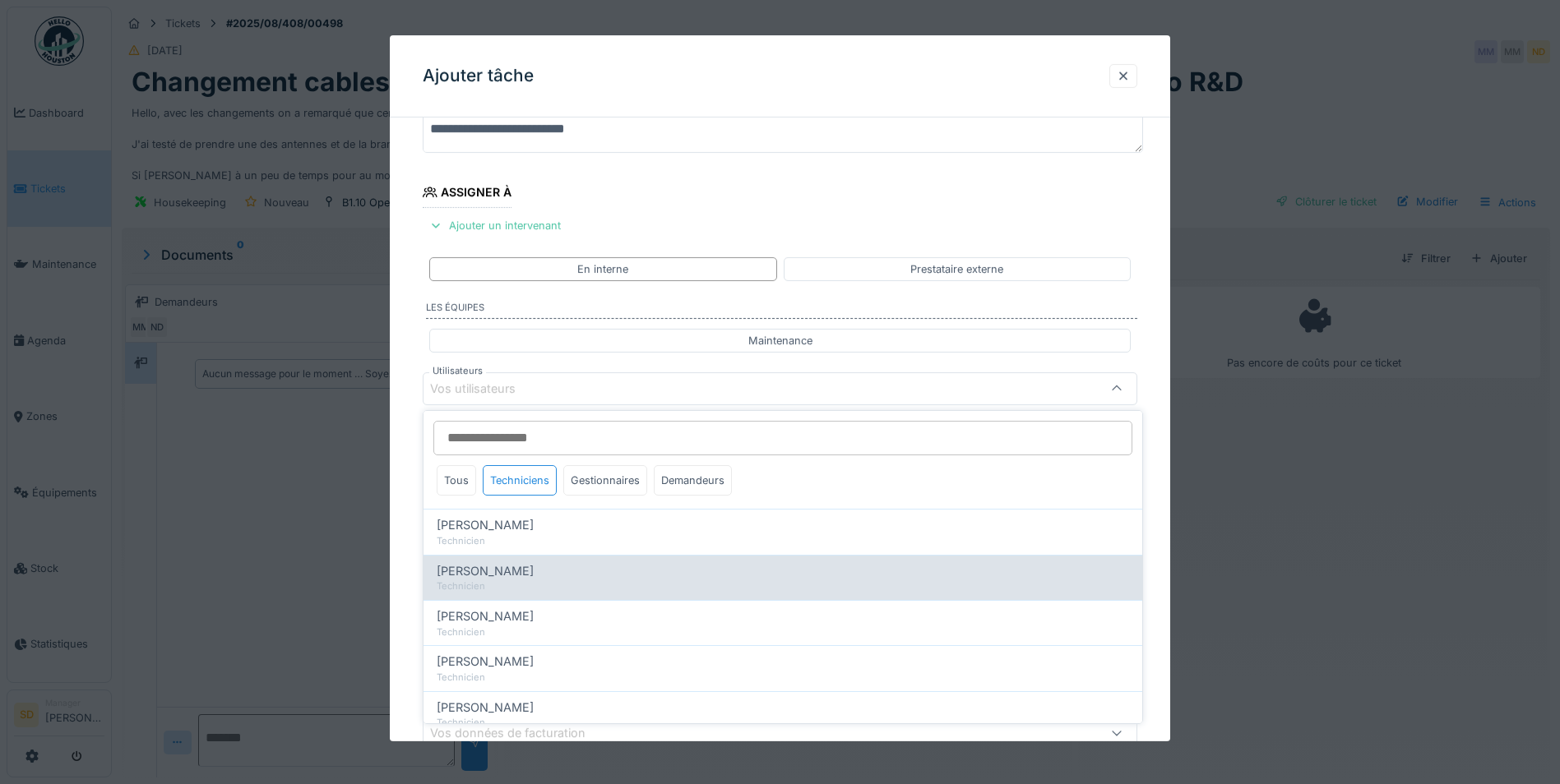
click at [514, 573] on div "[PERSON_NAME]" at bounding box center [782, 572] width 692 height 18
type input "****"
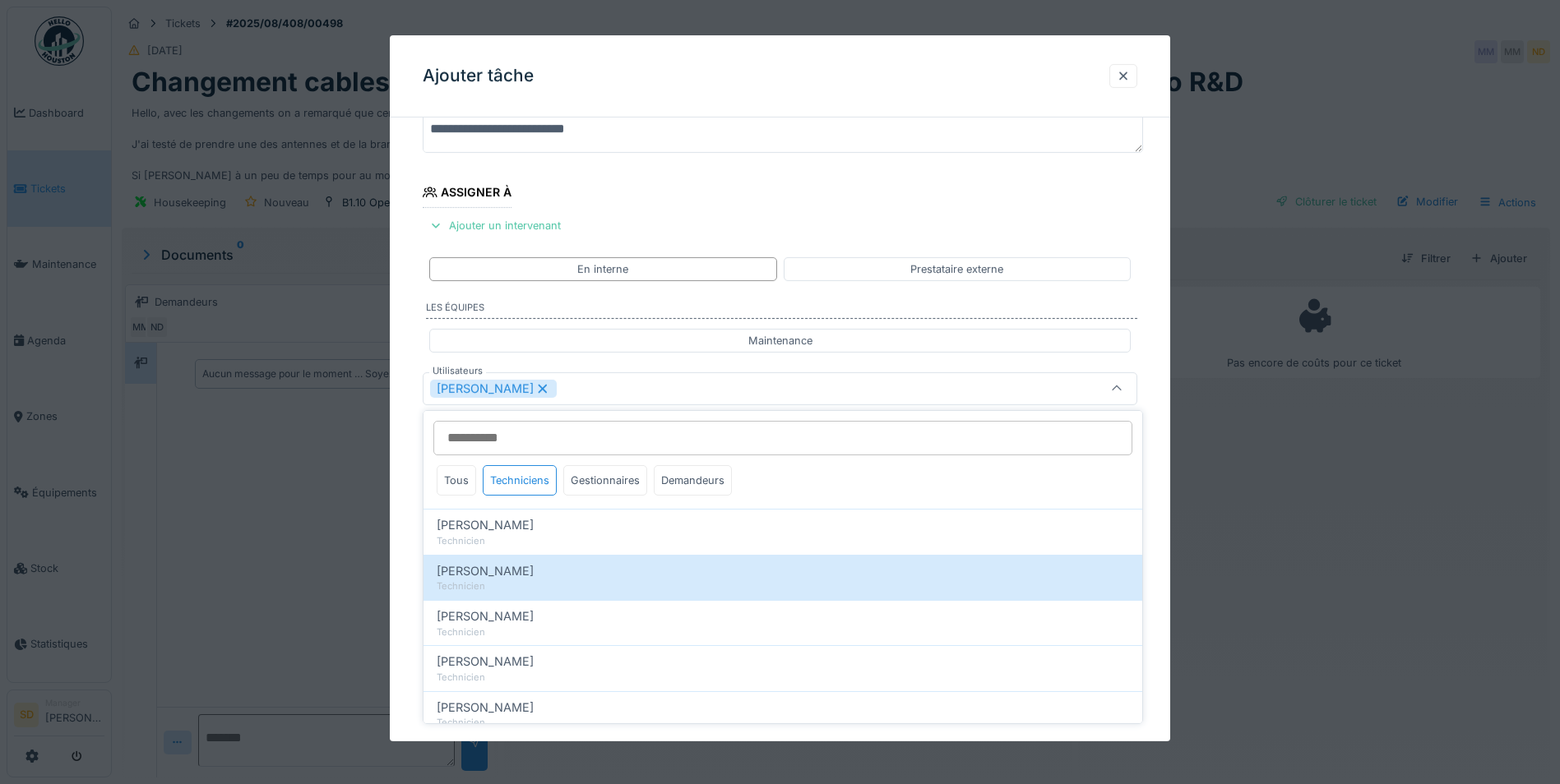
click at [397, 521] on div "**********" at bounding box center [780, 450] width 780 height 914
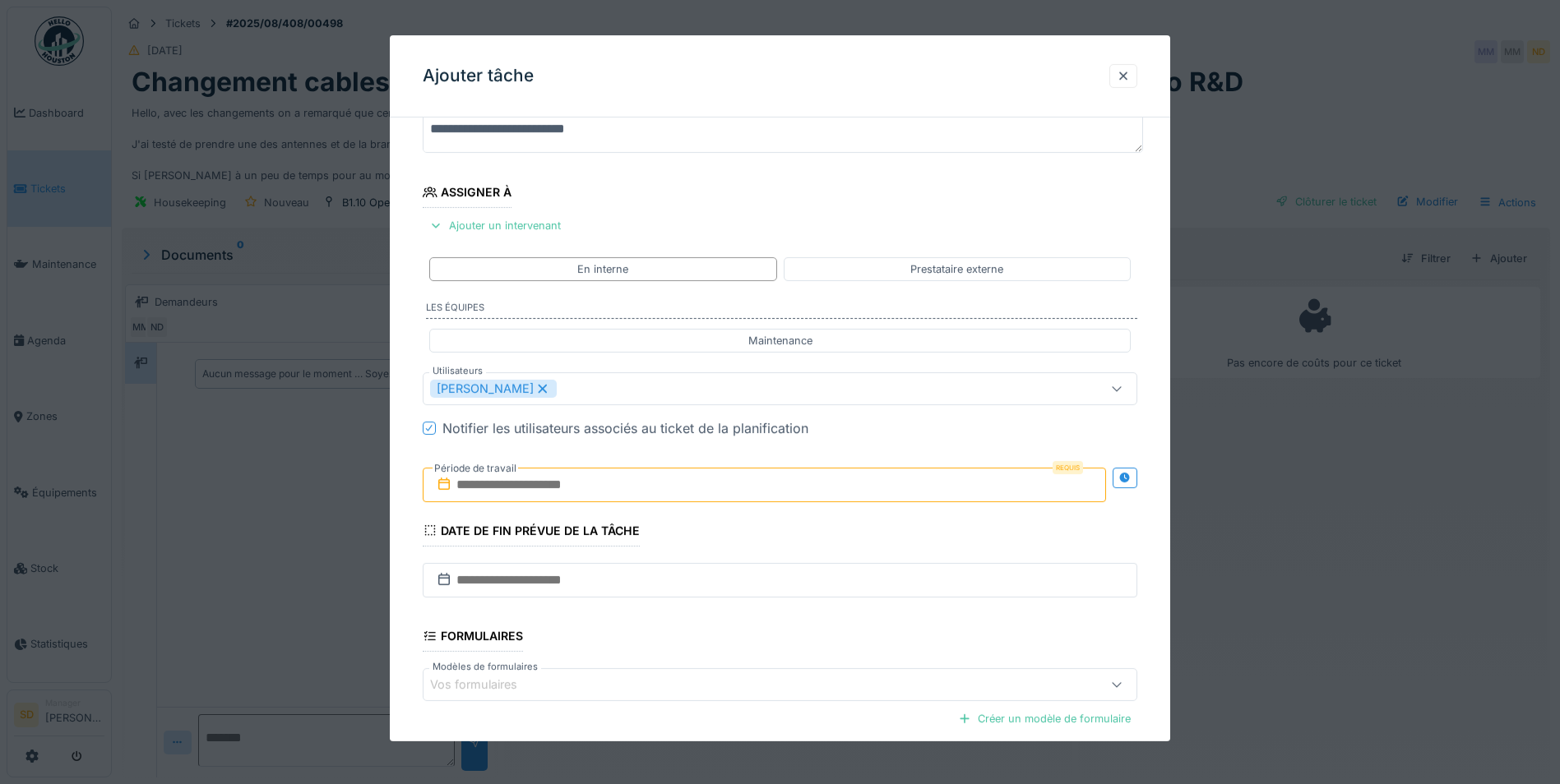
click at [468, 490] on input "text" at bounding box center [764, 485] width 683 height 35
click at [740, 645] on div "17" at bounding box center [740, 645] width 22 height 24
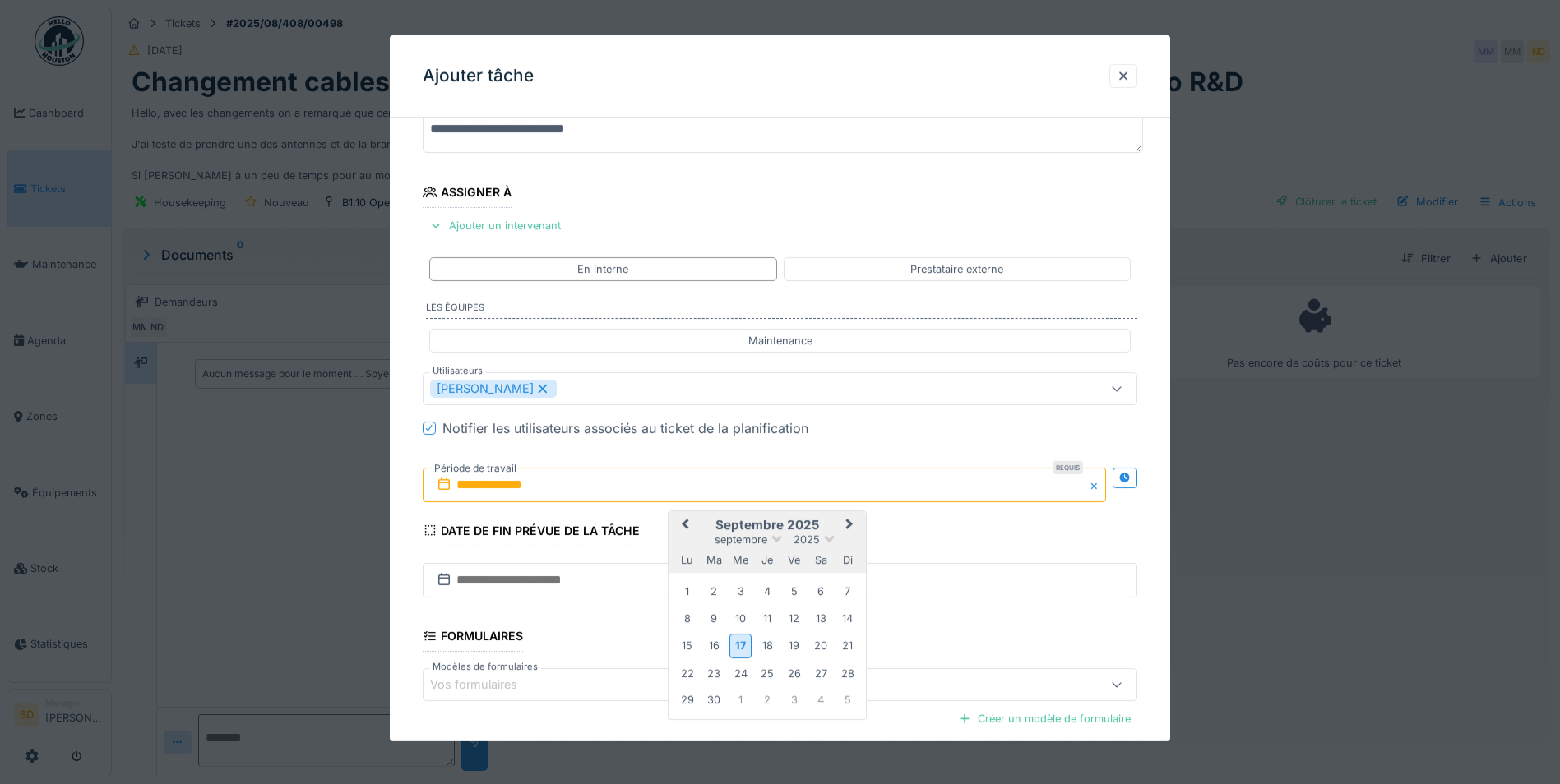
click at [850, 529] on span "Next Month" at bounding box center [850, 525] width 0 height 20
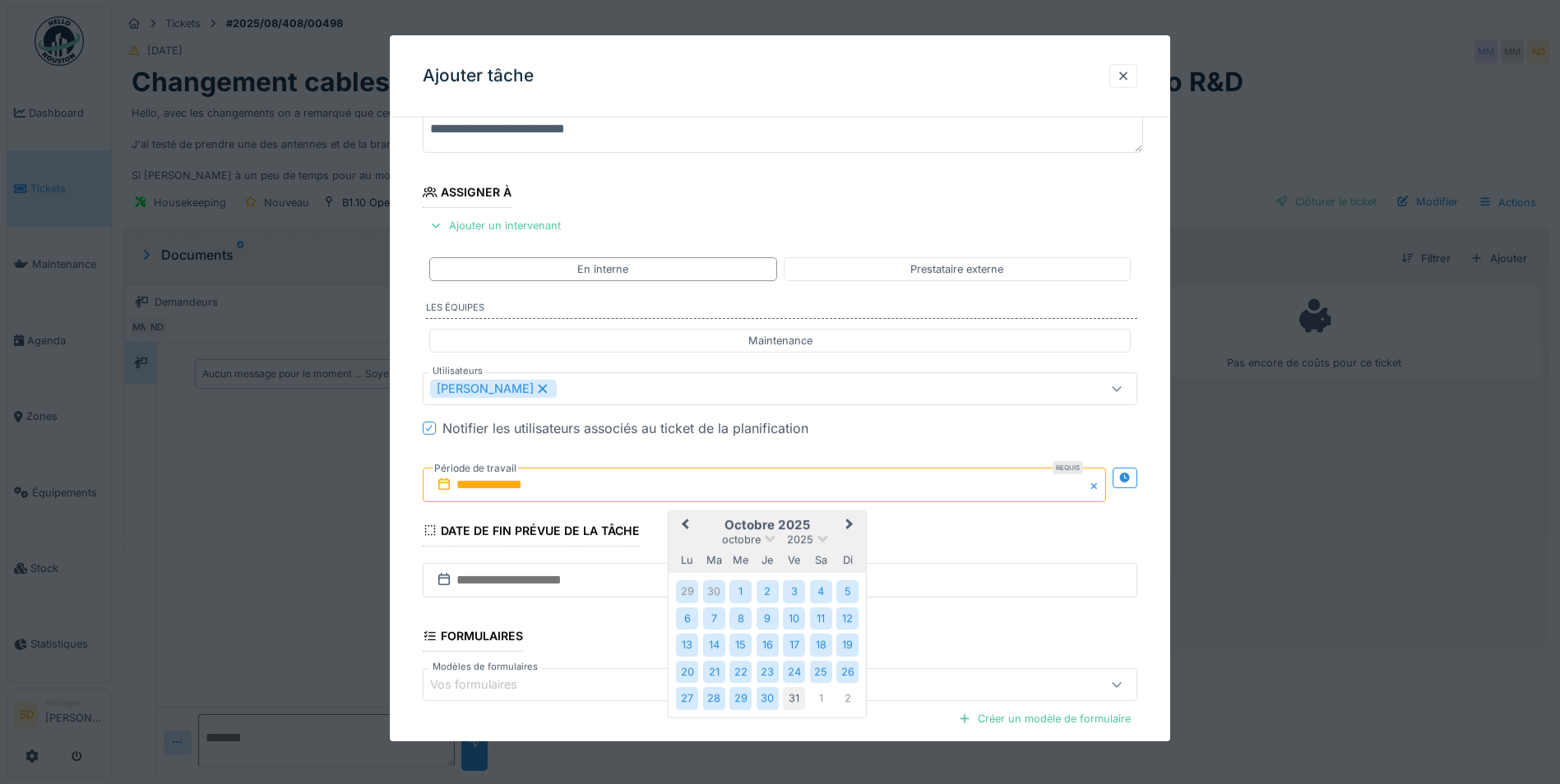
click at [786, 699] on div "31" at bounding box center [794, 698] width 22 height 22
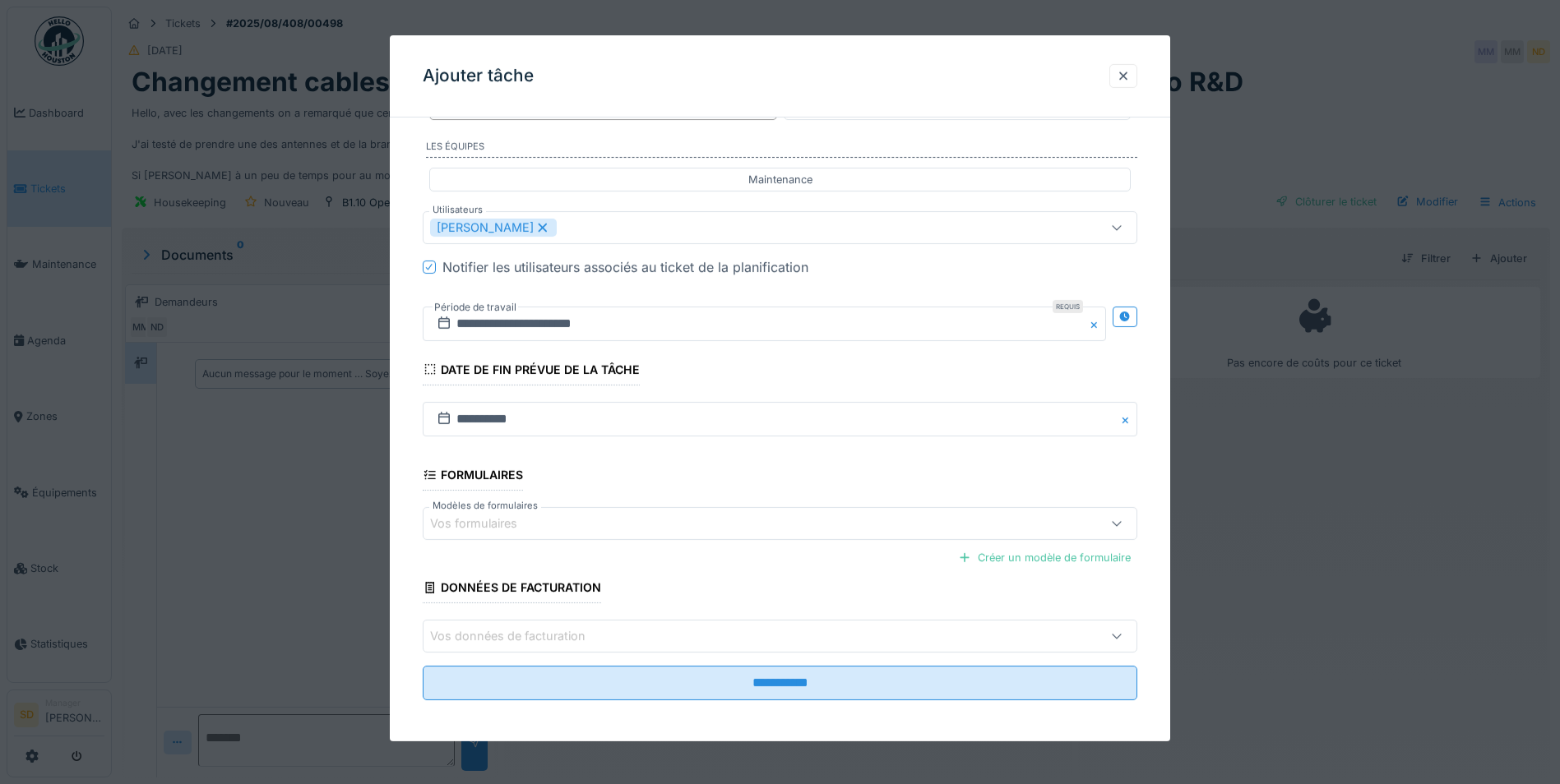
scroll to position [304, 0]
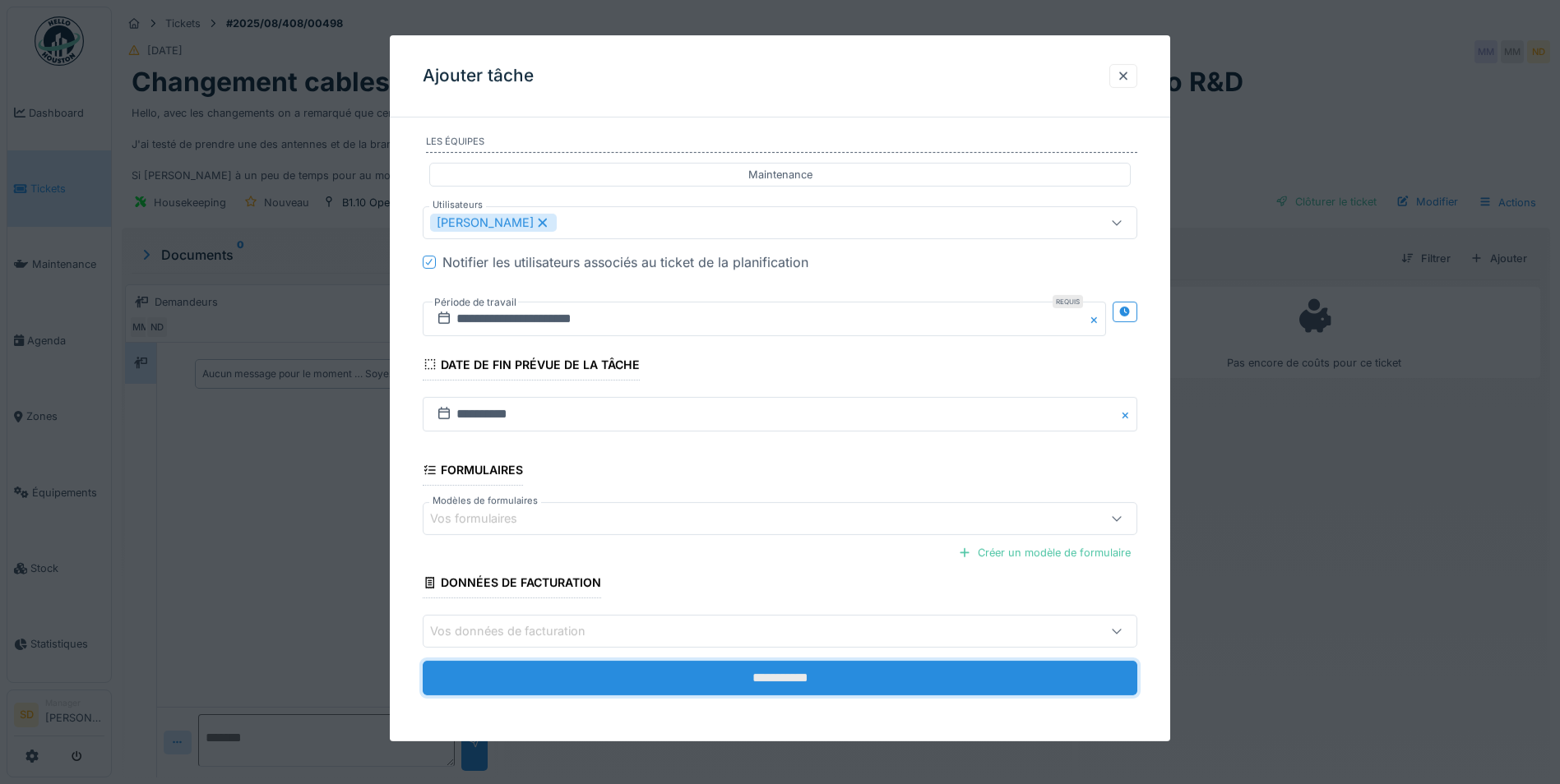
click at [761, 670] on input "**********" at bounding box center [780, 678] width 715 height 35
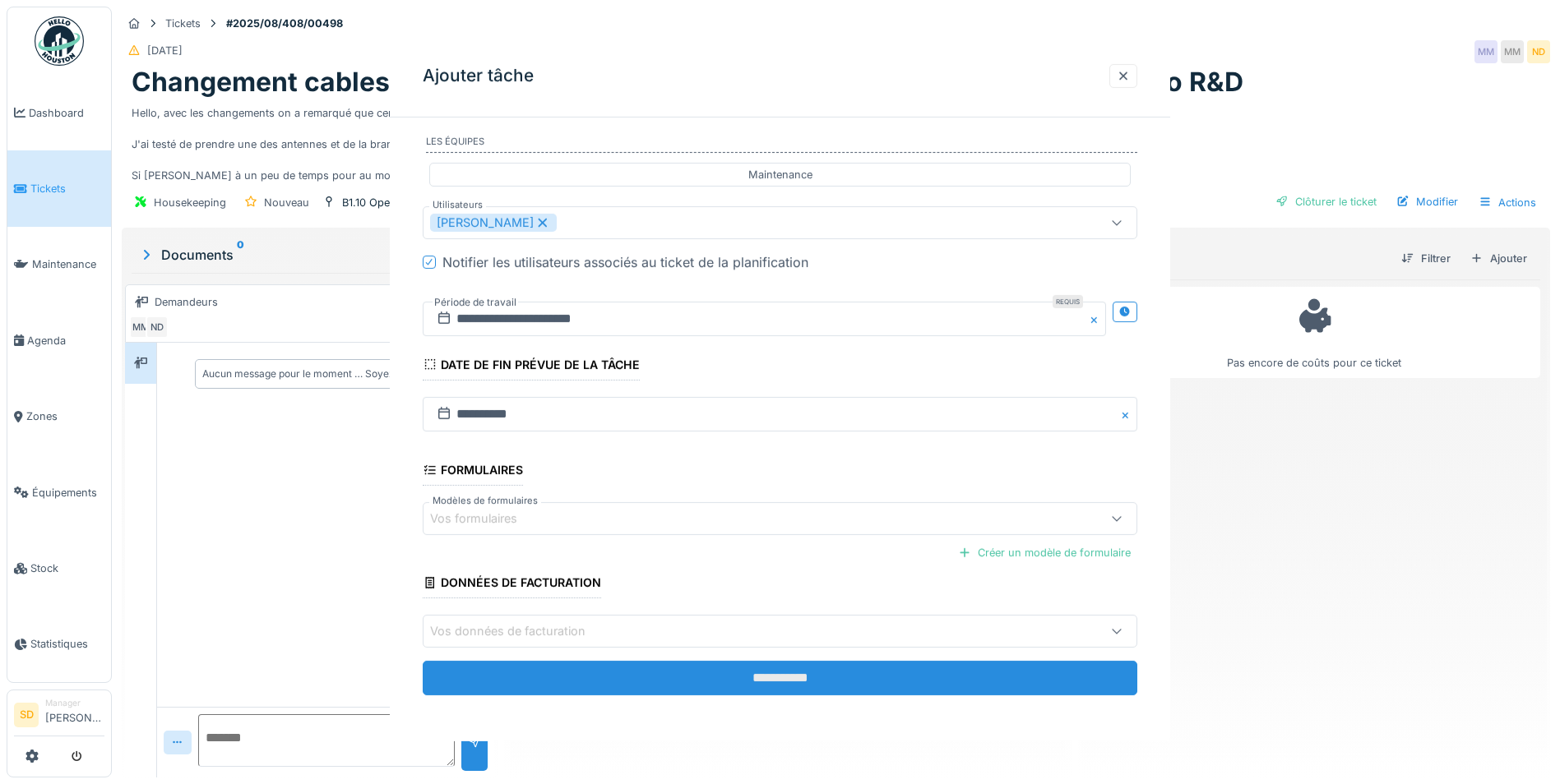
scroll to position [0, 0]
